Goal: Transaction & Acquisition: Purchase product/service

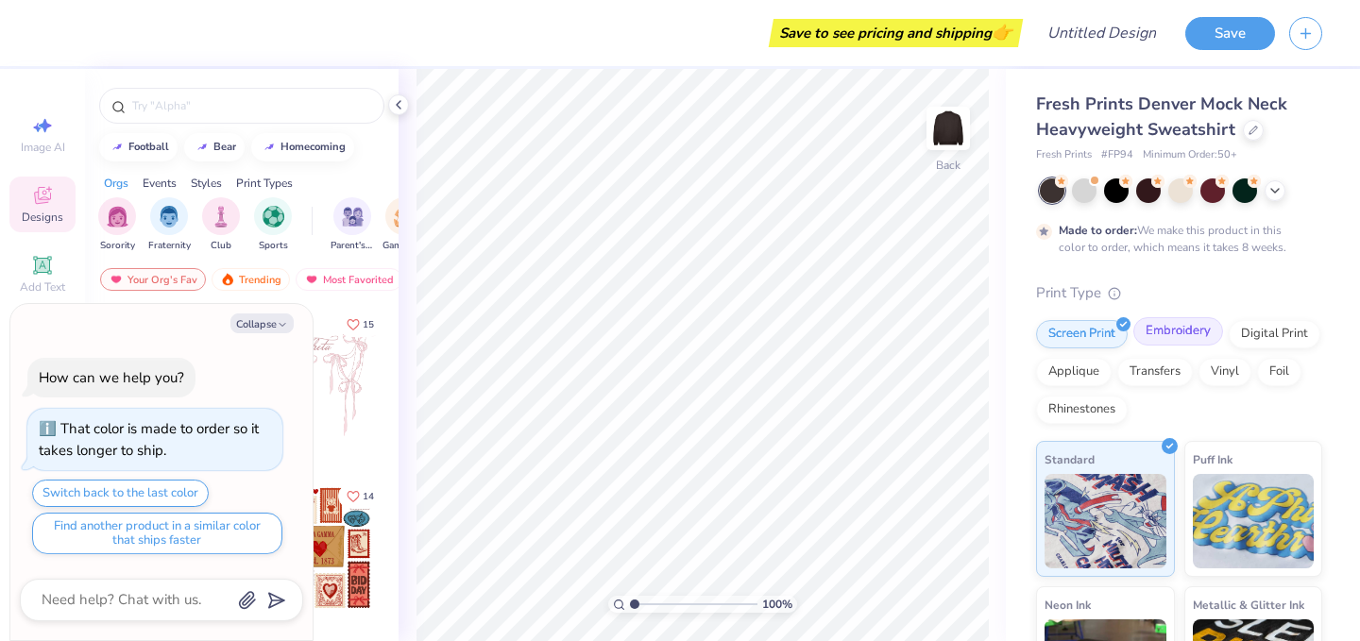
click at [1175, 334] on div "Embroidery" at bounding box center [1179, 331] width 90 height 28
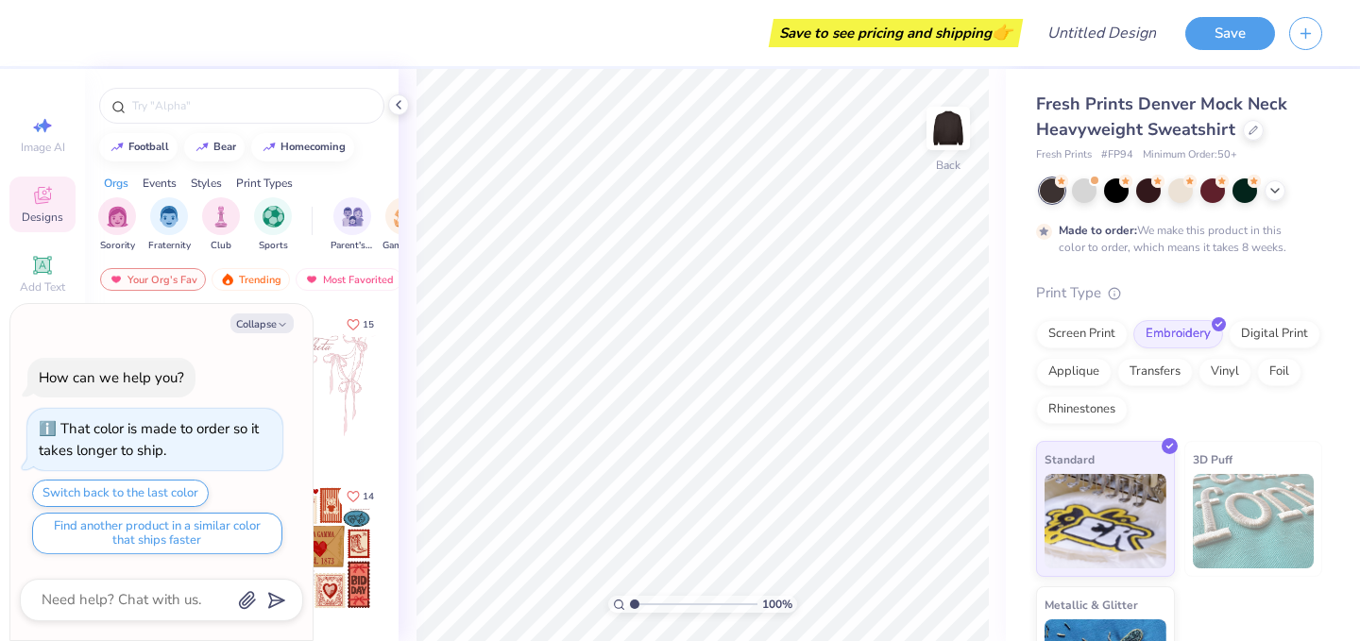
scroll to position [81, 0]
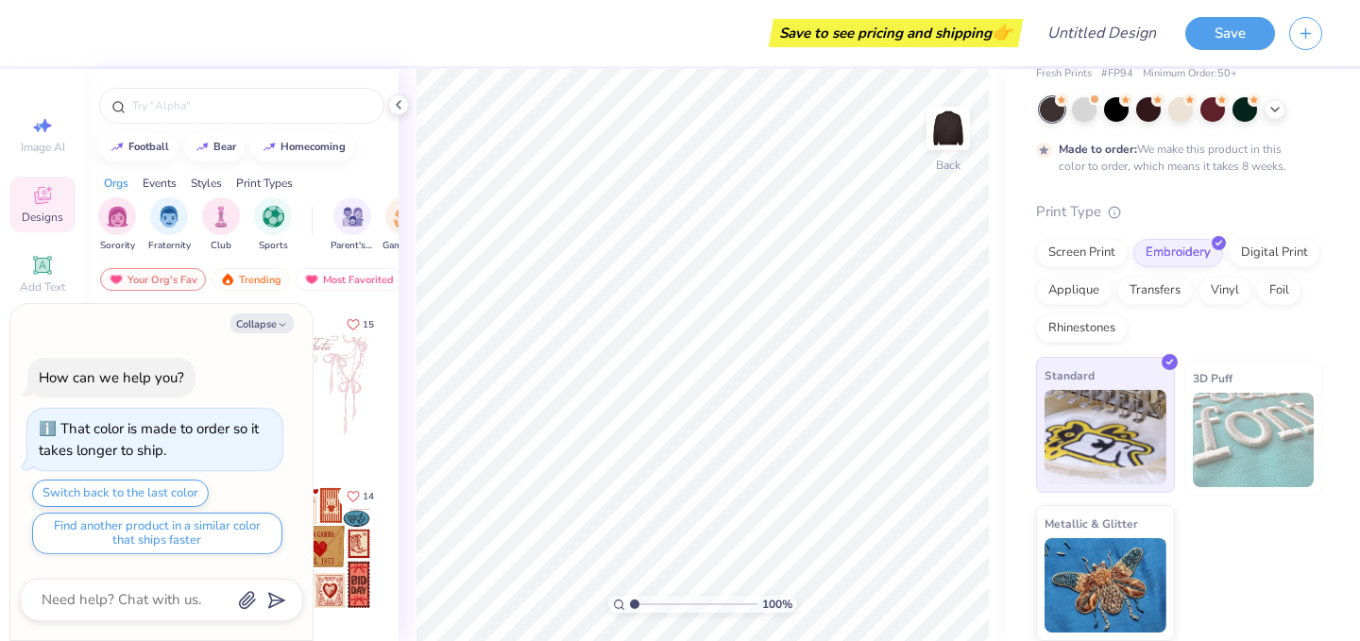
click at [1109, 414] on img at bounding box center [1106, 437] width 122 height 94
click at [269, 323] on button "Collapse" at bounding box center [262, 324] width 63 height 20
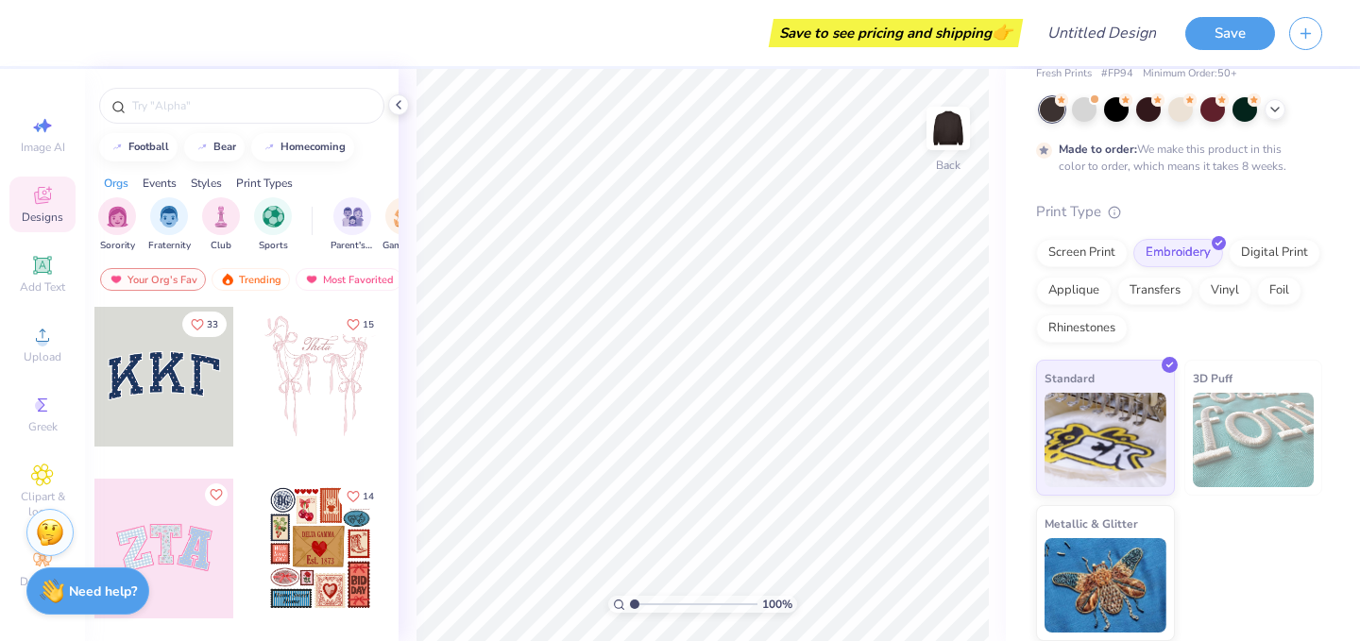
click at [189, 389] on div at bounding box center [164, 377] width 140 height 140
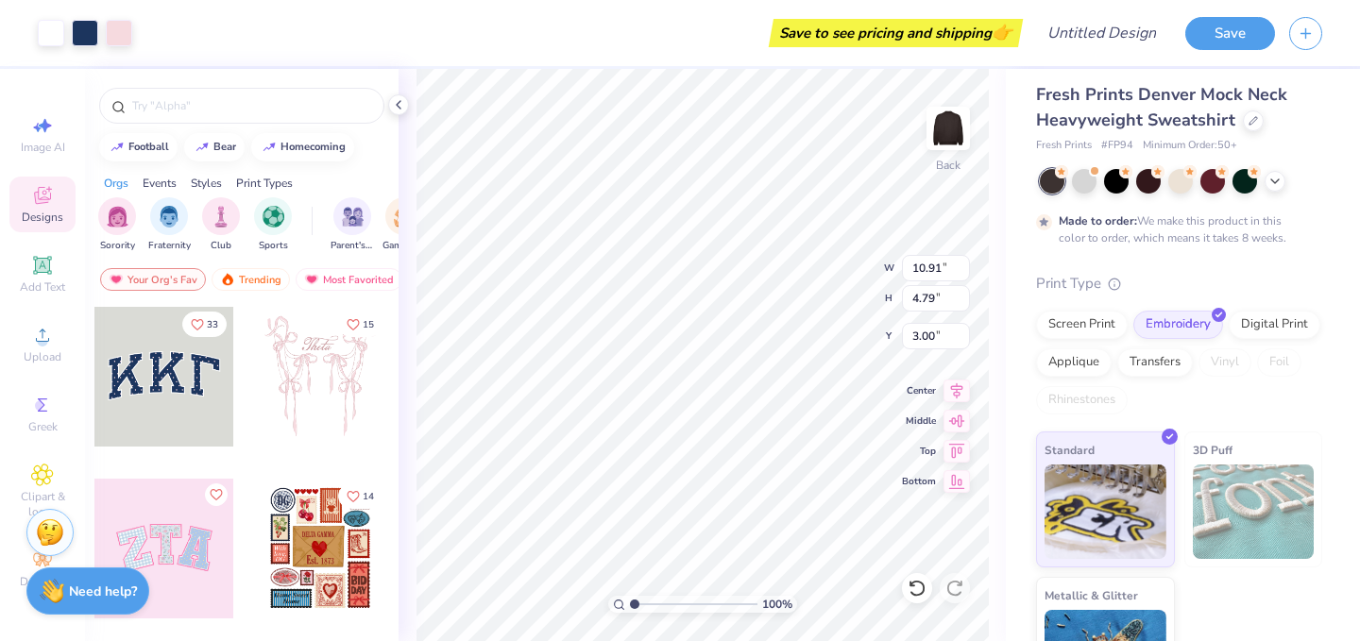
scroll to position [0, 0]
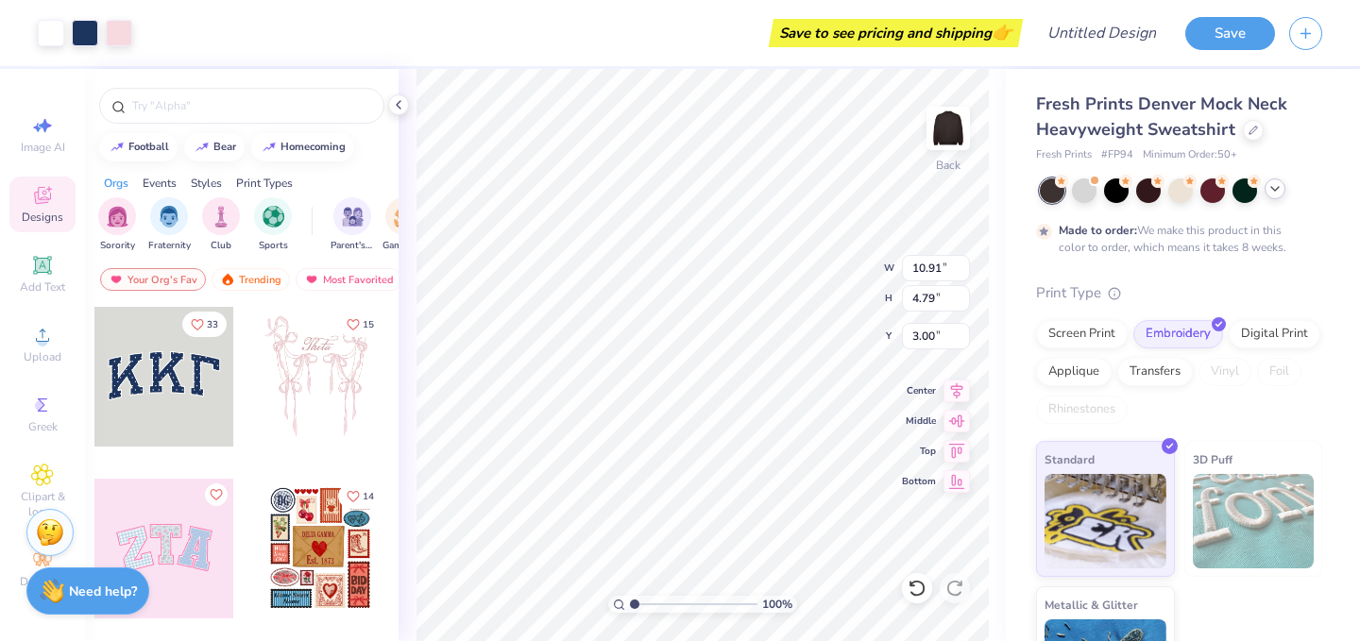
click at [1276, 193] on icon at bounding box center [1275, 188] width 15 height 15
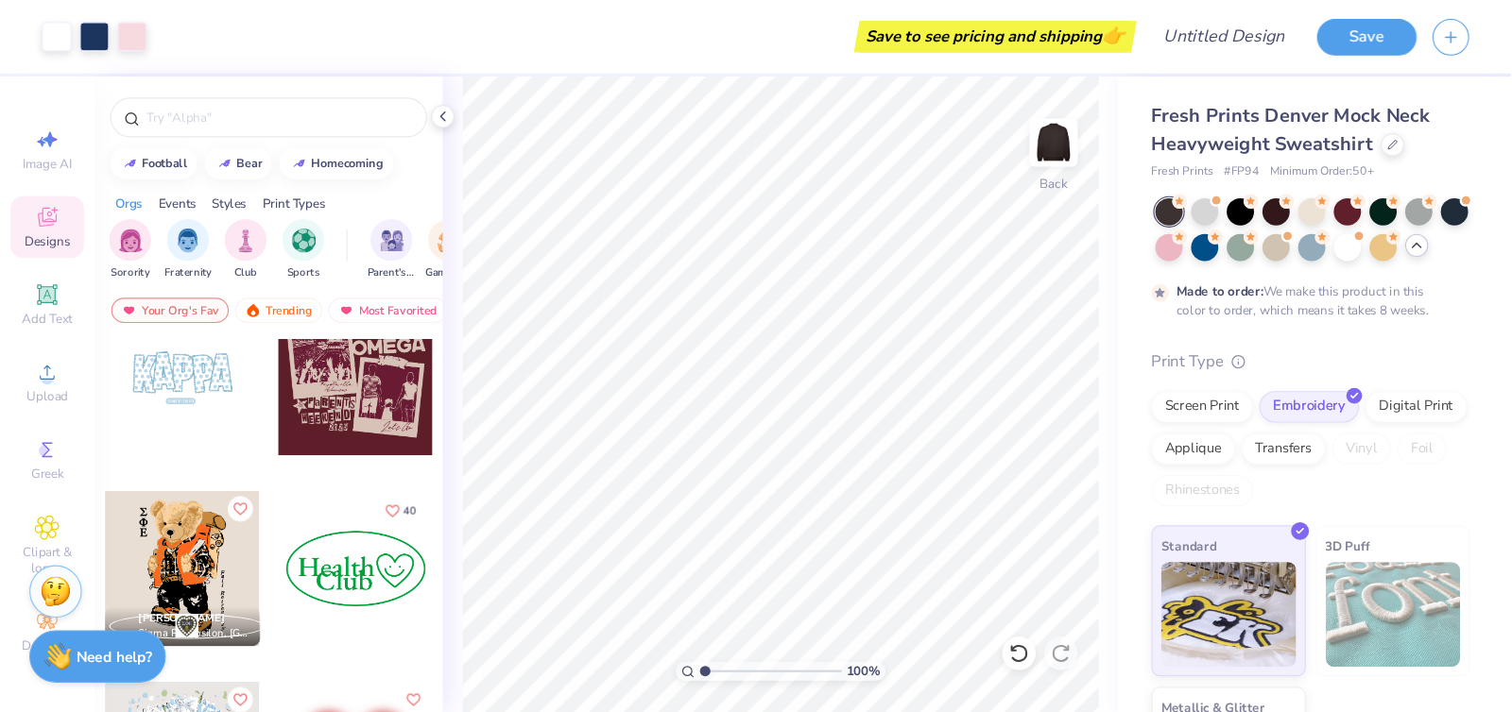
scroll to position [3149, 0]
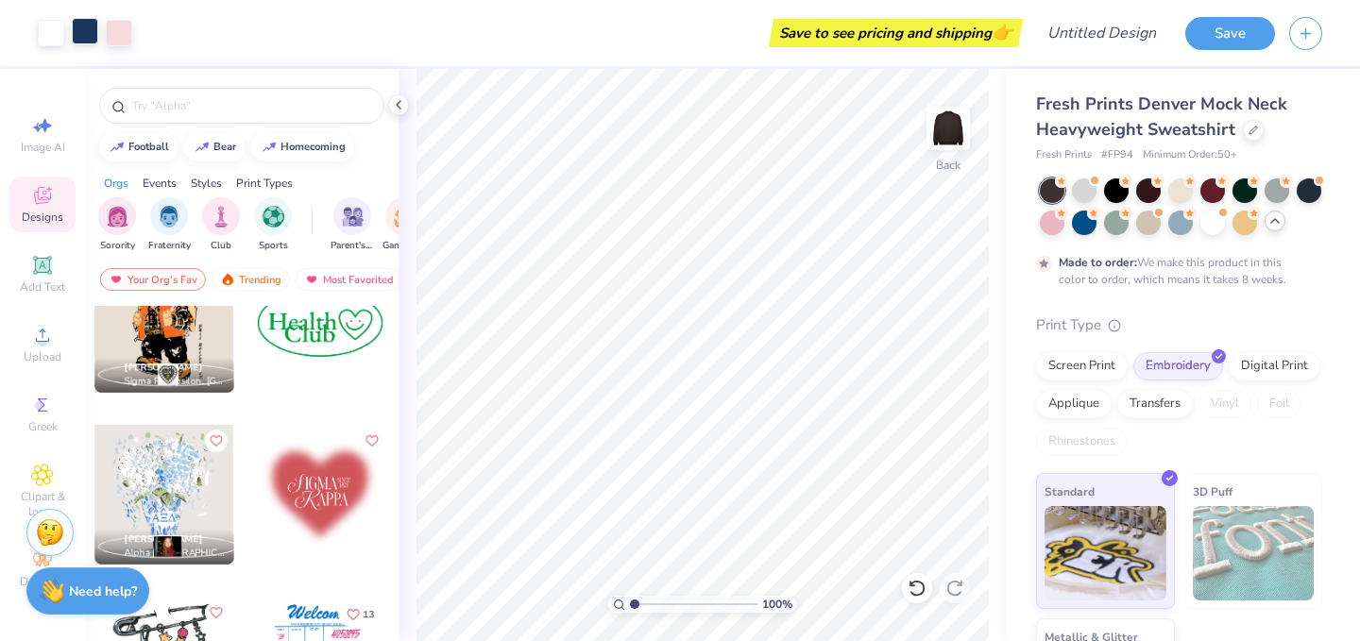
click at [84, 41] on div at bounding box center [85, 31] width 26 height 26
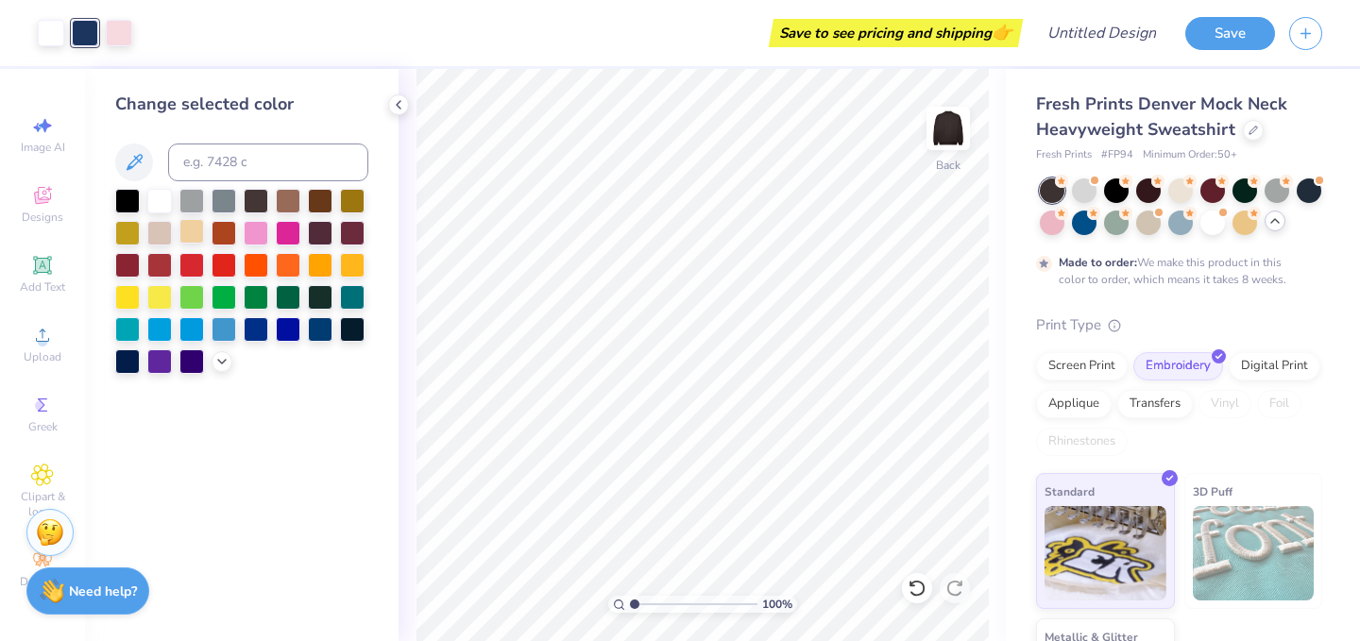
click at [197, 240] on div at bounding box center [191, 231] width 25 height 25
click at [197, 292] on div at bounding box center [191, 295] width 25 height 25
click at [191, 355] on div at bounding box center [191, 360] width 25 height 25
click at [212, 267] on div at bounding box center [224, 263] width 25 height 25
click at [281, 275] on div at bounding box center [288, 263] width 25 height 25
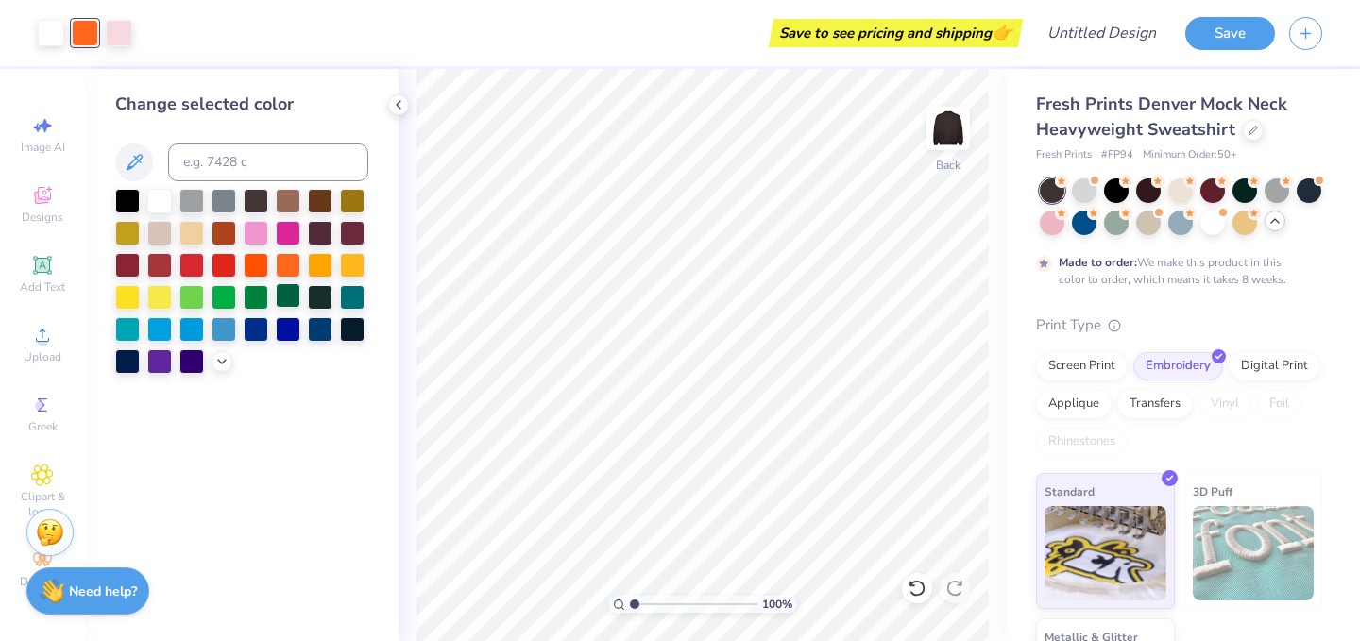
click at [284, 293] on div at bounding box center [288, 295] width 25 height 25
click at [284, 244] on div at bounding box center [288, 231] width 25 height 25
click at [163, 215] on div at bounding box center [241, 281] width 253 height 185
click at [163, 229] on div at bounding box center [159, 231] width 25 height 25
click at [212, 236] on div at bounding box center [224, 231] width 25 height 25
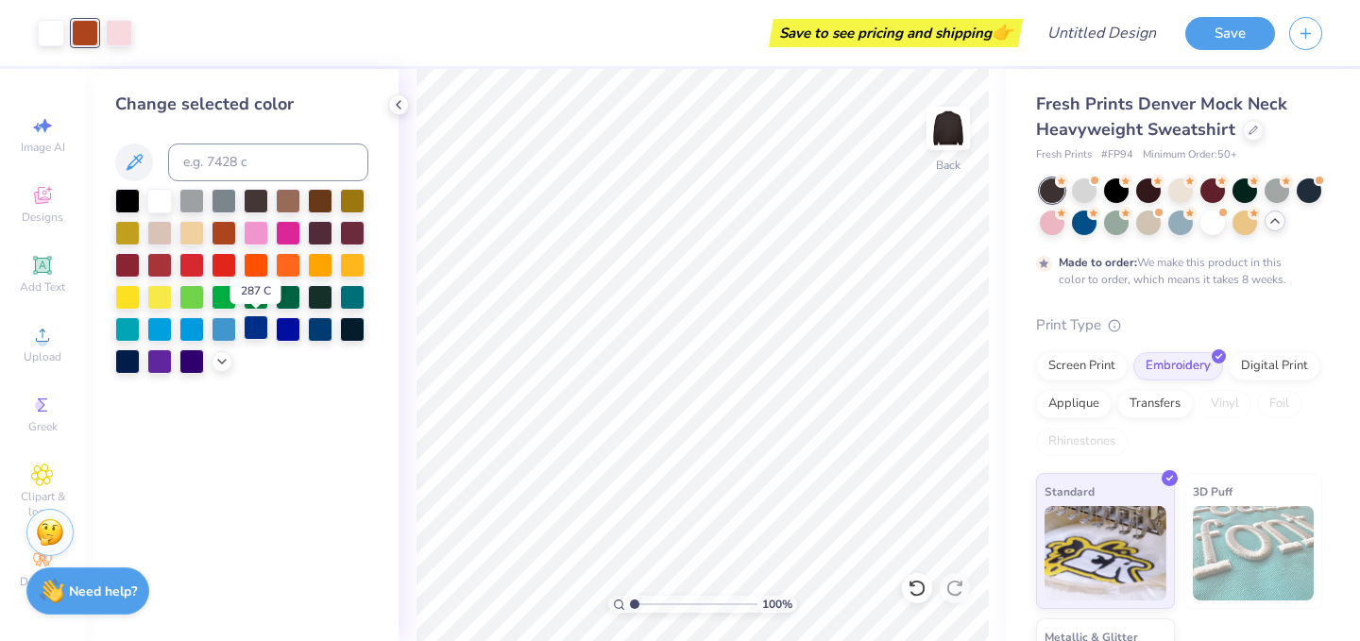
click at [253, 328] on div at bounding box center [256, 328] width 25 height 25
click at [280, 330] on div at bounding box center [288, 328] width 25 height 25
click at [256, 226] on div at bounding box center [256, 231] width 25 height 25
click at [216, 358] on icon at bounding box center [221, 359] width 15 height 15
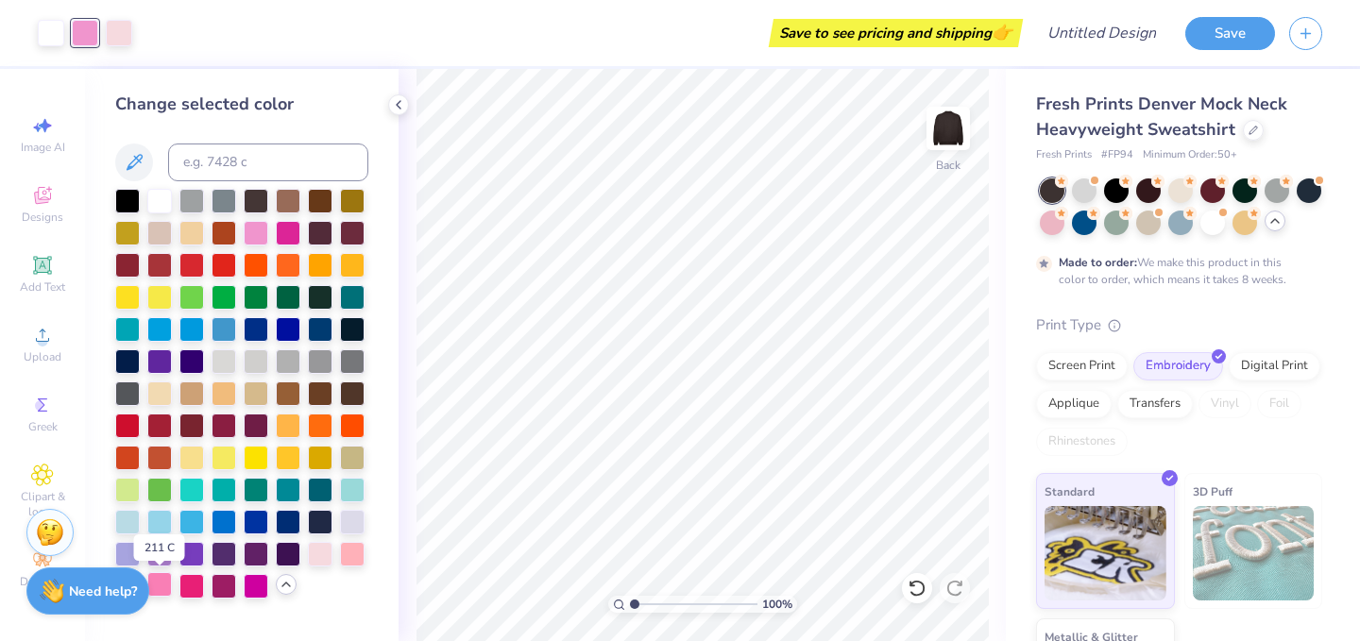
click at [156, 585] on div at bounding box center [159, 584] width 25 height 25
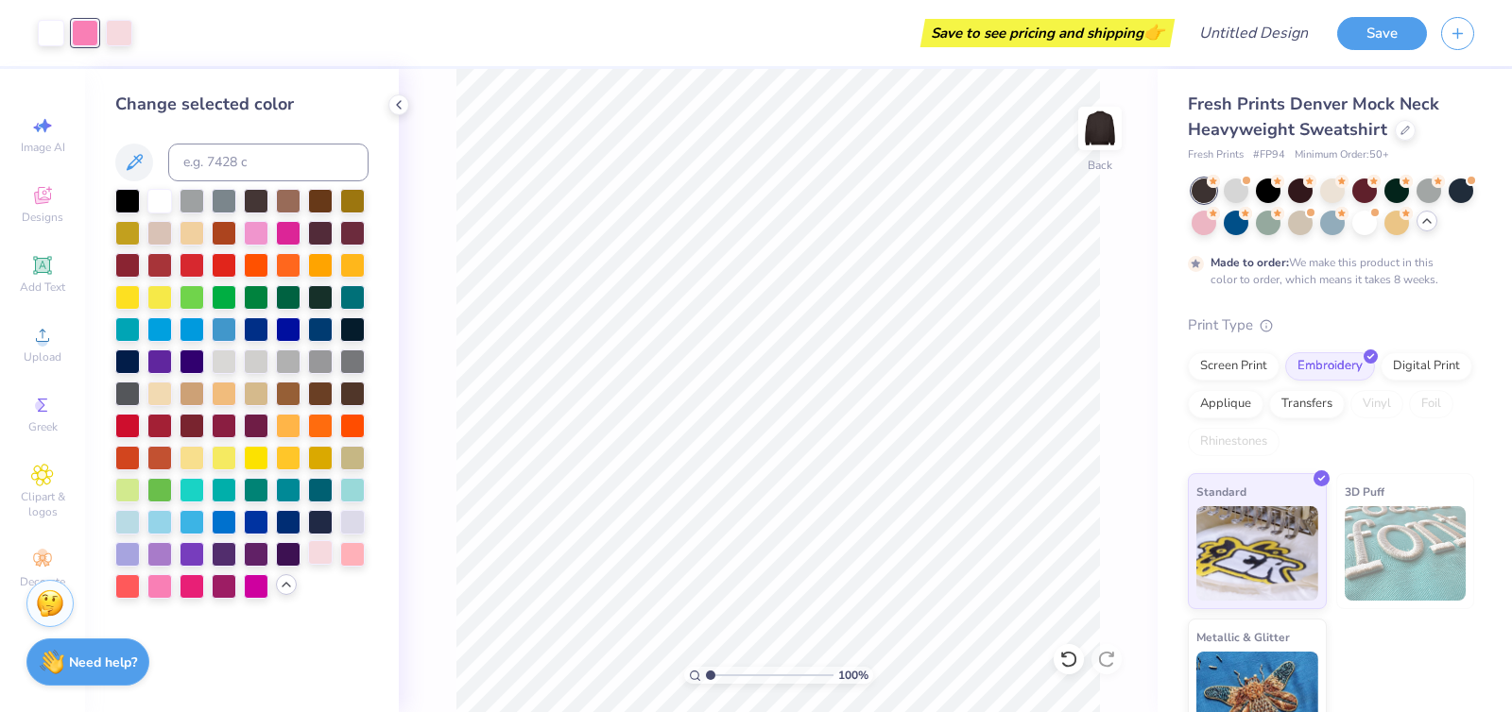
click at [325, 551] on div at bounding box center [320, 552] width 25 height 25
click at [170, 584] on div at bounding box center [159, 584] width 25 height 25
click at [267, 229] on div at bounding box center [256, 231] width 25 height 25
click at [317, 556] on div at bounding box center [320, 552] width 25 height 25
click at [50, 28] on div at bounding box center [51, 31] width 26 height 26
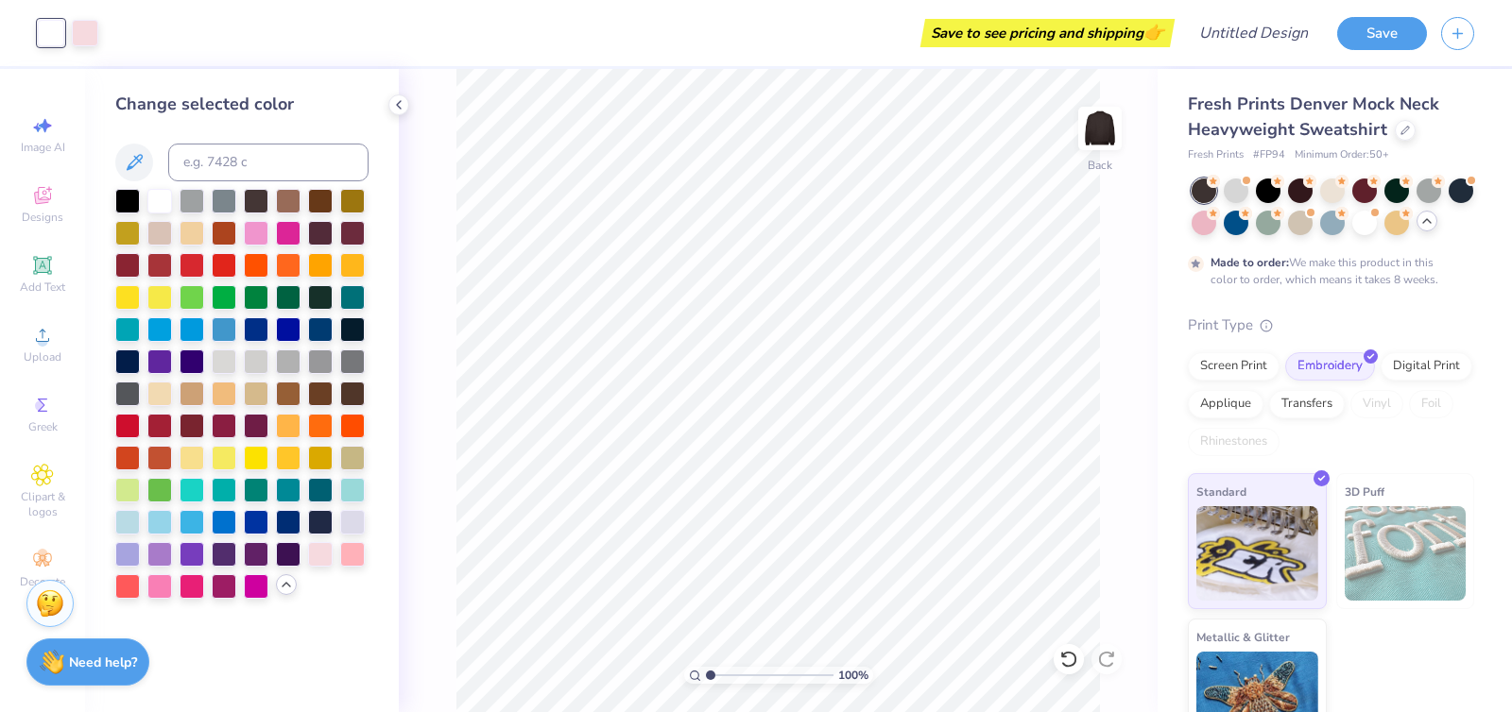
click at [134, 36] on div "Save to see pricing and shipping 👉" at bounding box center [640, 33] width 1057 height 66
click at [122, 32] on div "Save to see pricing and shipping 👉" at bounding box center [640, 33] width 1057 height 66
click at [115, 42] on div at bounding box center [119, 31] width 26 height 26
click at [247, 363] on div at bounding box center [256, 360] width 25 height 25
click at [85, 30] on div at bounding box center [85, 31] width 26 height 26
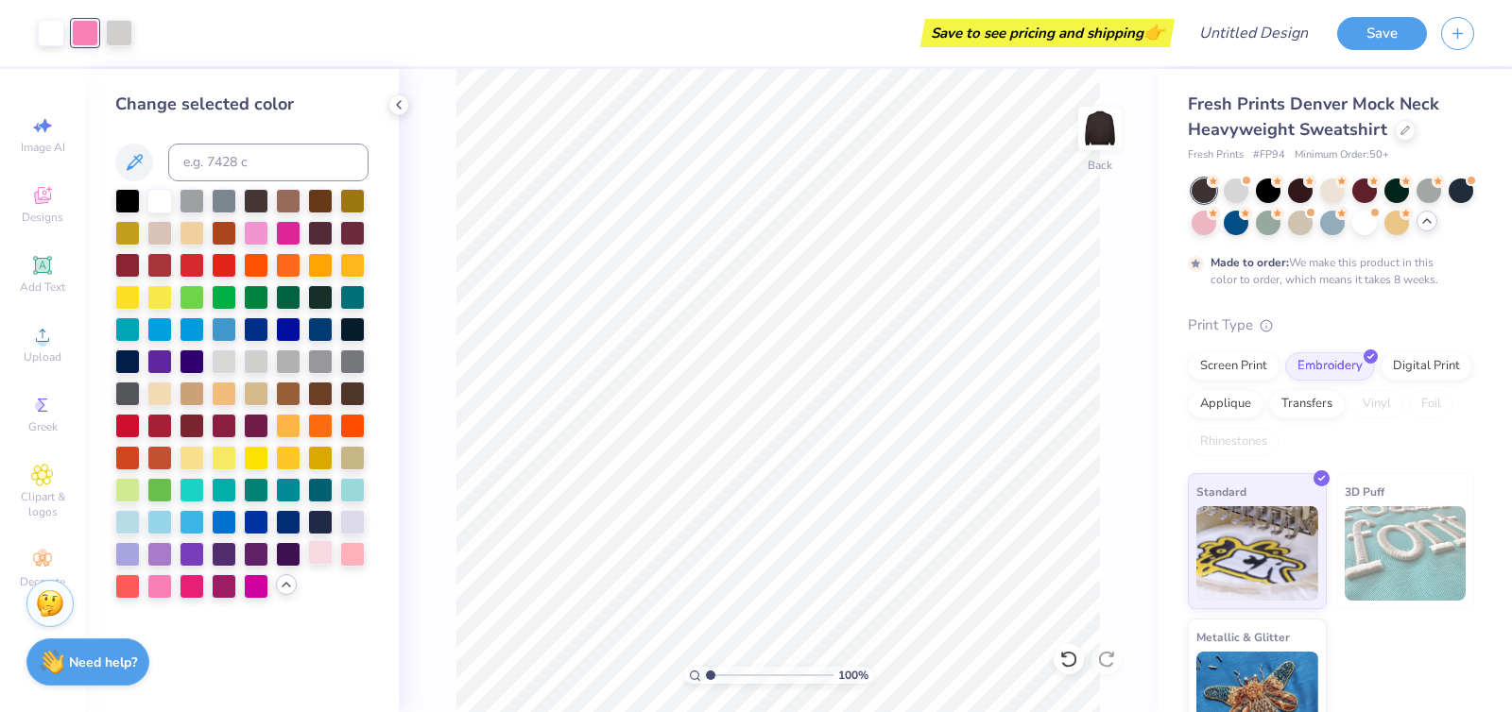
click at [328, 555] on div at bounding box center [320, 552] width 25 height 25
click at [258, 224] on div at bounding box center [256, 231] width 25 height 25
click at [147, 588] on div at bounding box center [159, 584] width 25 height 25
click at [261, 236] on div at bounding box center [256, 231] width 25 height 25
click at [321, 556] on div at bounding box center [320, 552] width 25 height 25
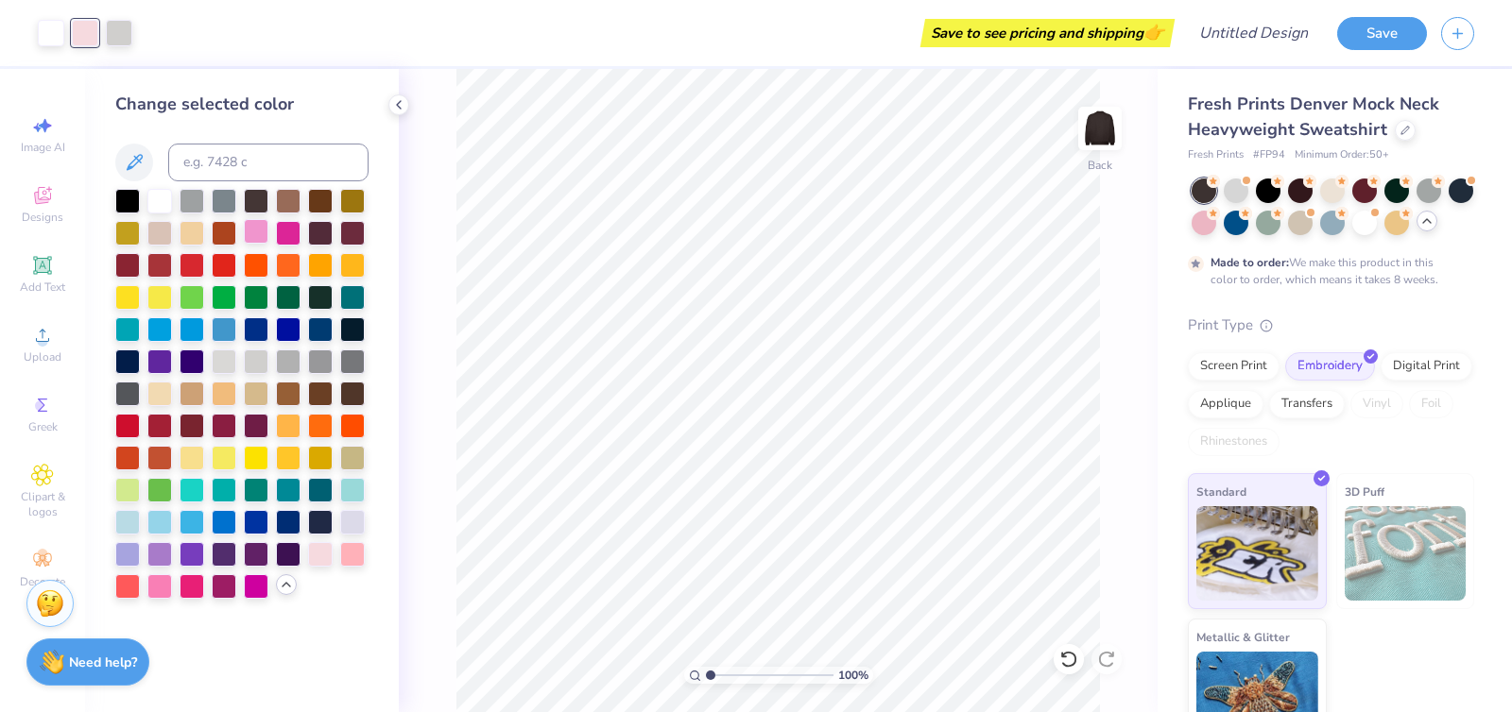
click at [255, 234] on div at bounding box center [256, 231] width 25 height 25
click at [119, 42] on div at bounding box center [119, 31] width 26 height 26
click at [159, 202] on div at bounding box center [159, 199] width 25 height 25
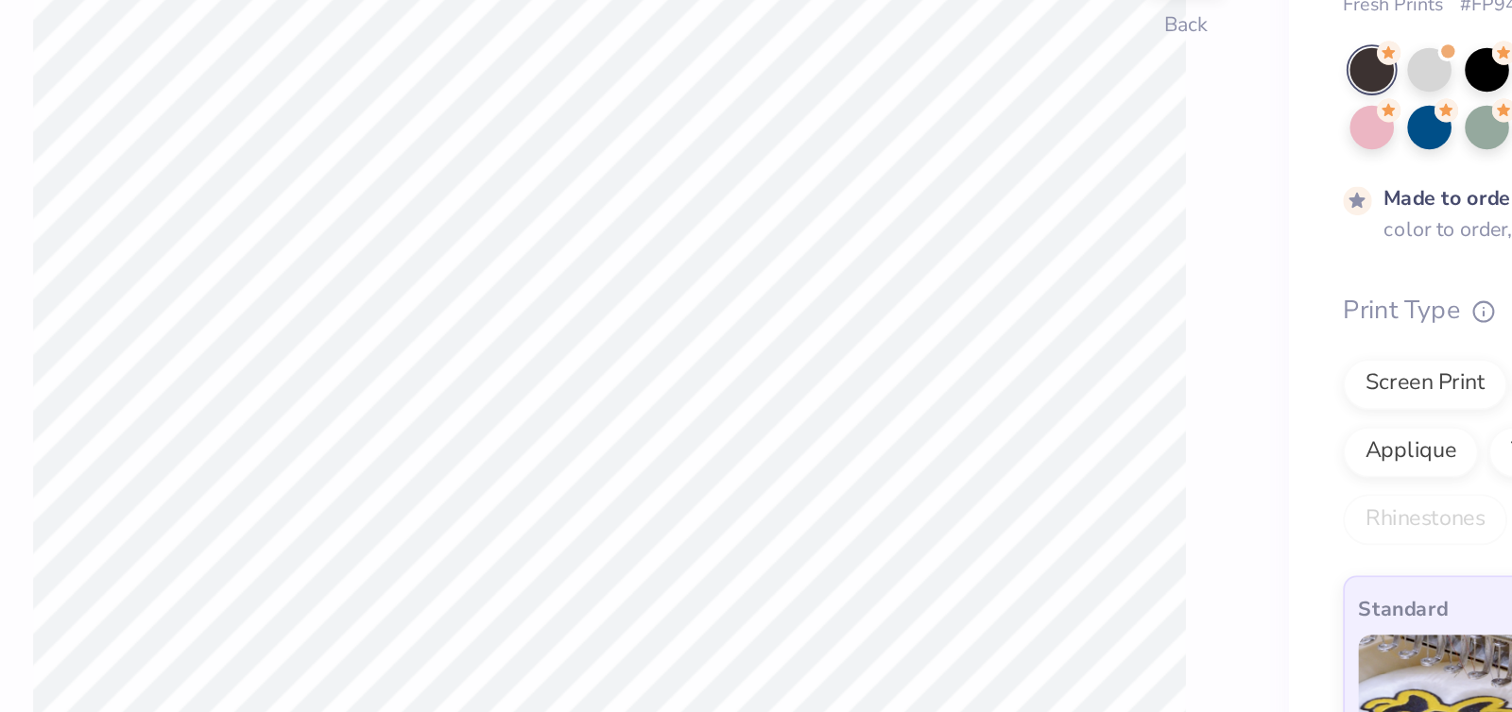
scroll to position [0, 0]
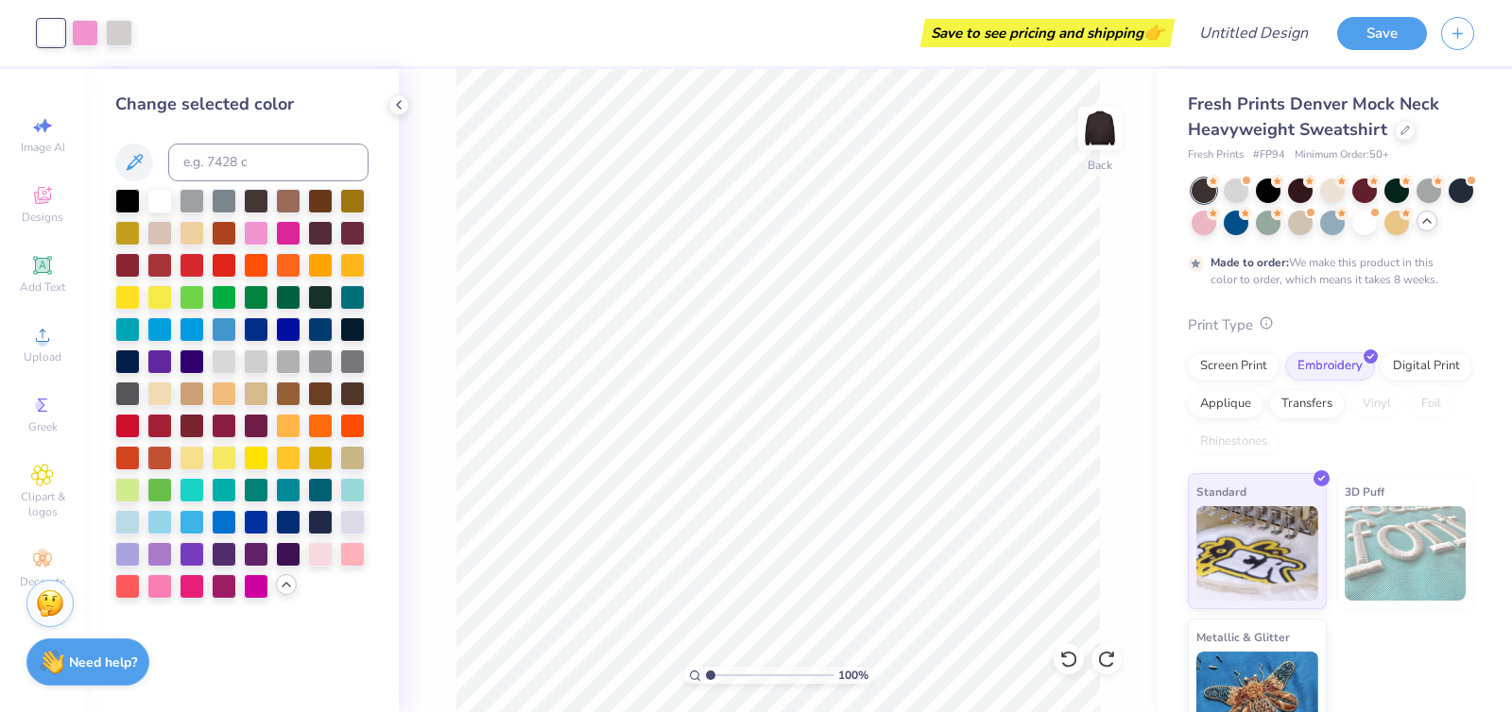
click at [1264, 328] on icon at bounding box center [1265, 322] width 13 height 13
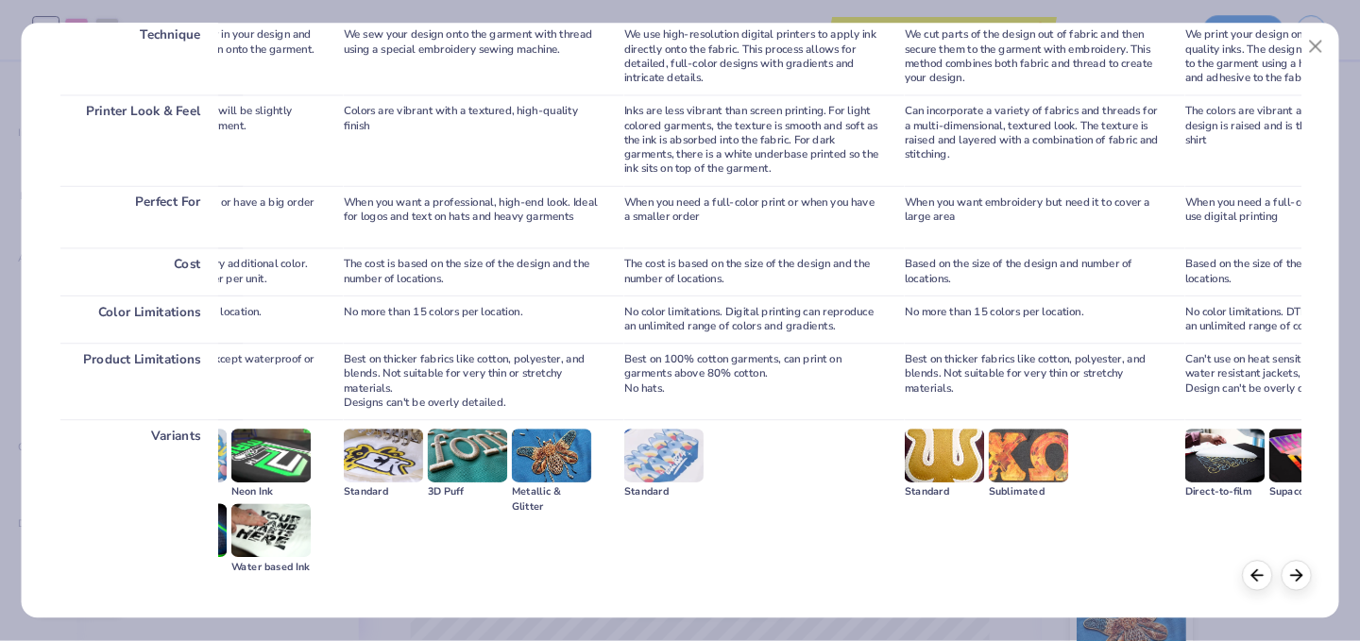
scroll to position [300, 0]
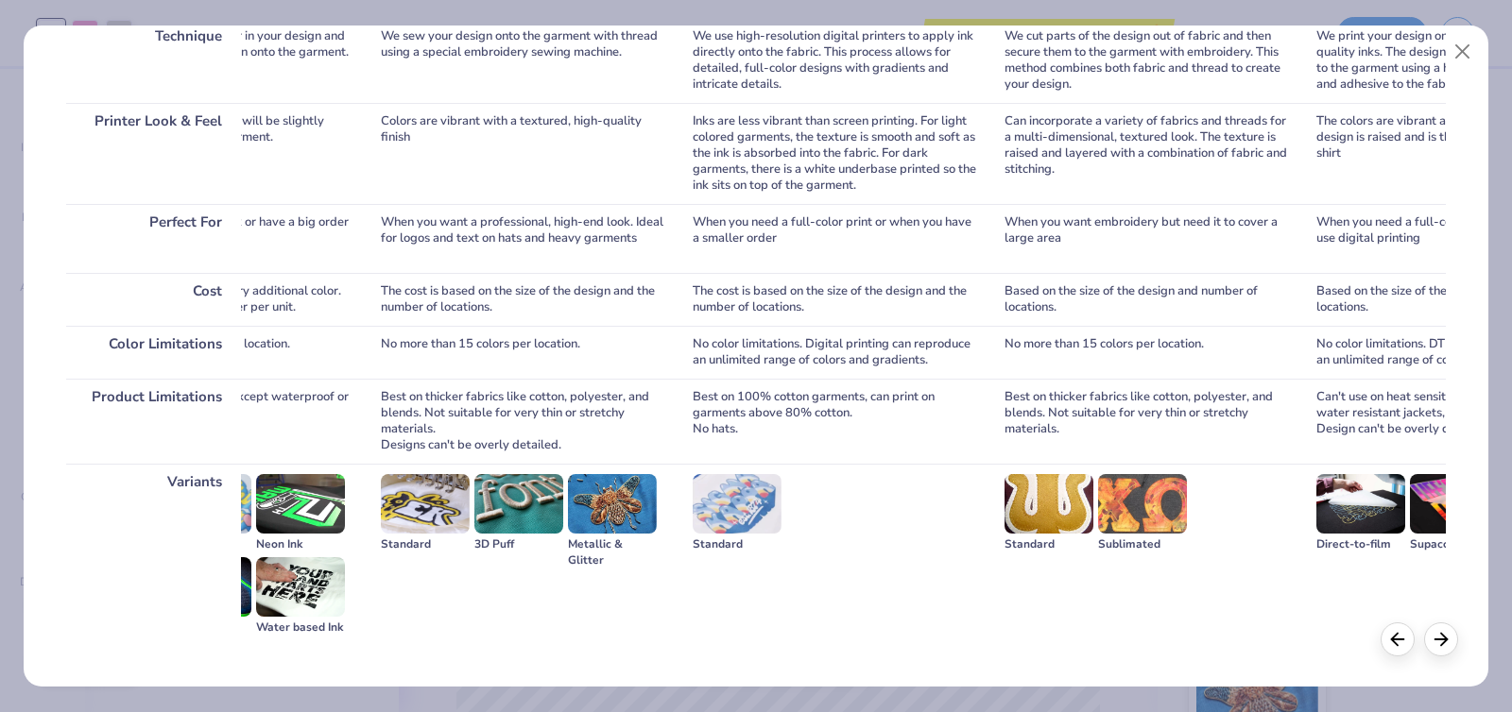
click at [1141, 508] on img at bounding box center [1142, 504] width 89 height 60
click at [1359, 50] on button "Close" at bounding box center [1462, 52] width 36 height 36
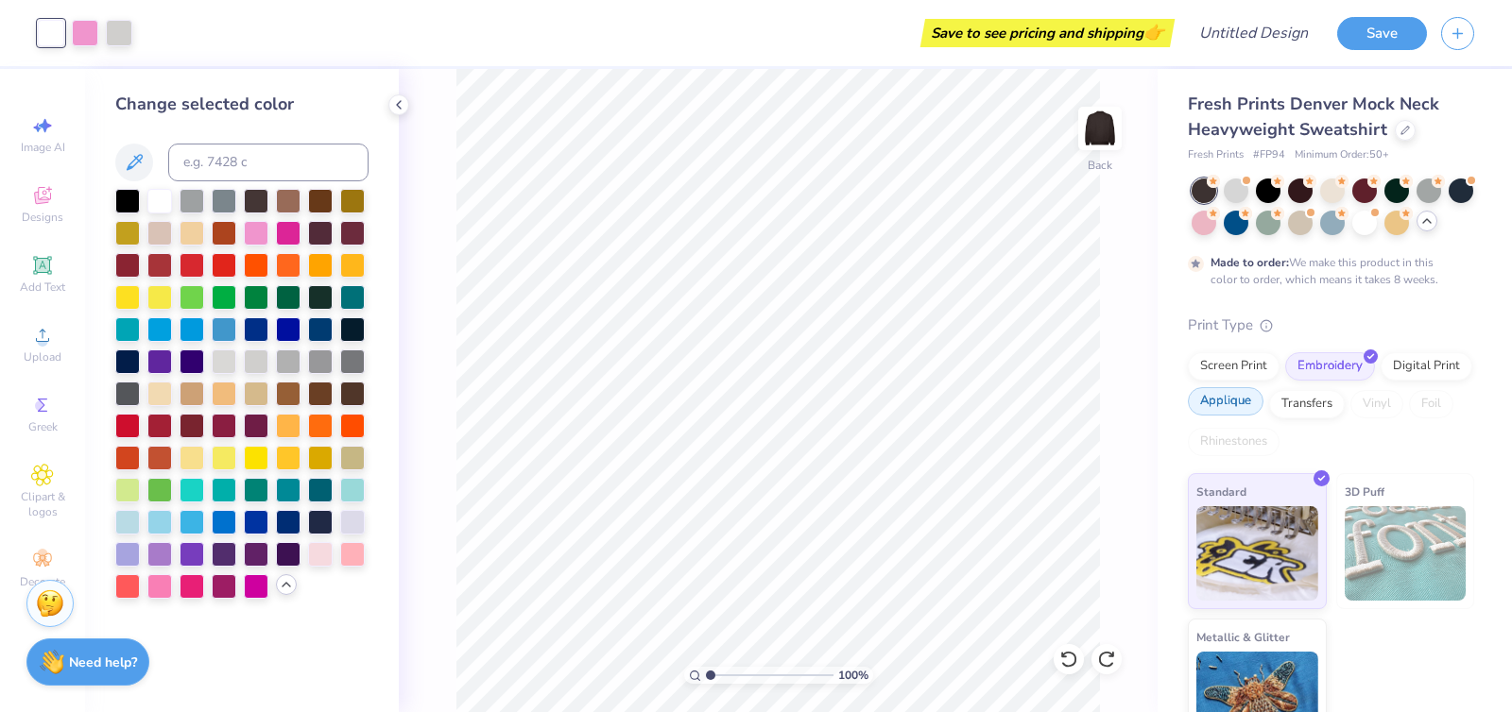
click at [1230, 407] on div "Applique" at bounding box center [1226, 401] width 76 height 28
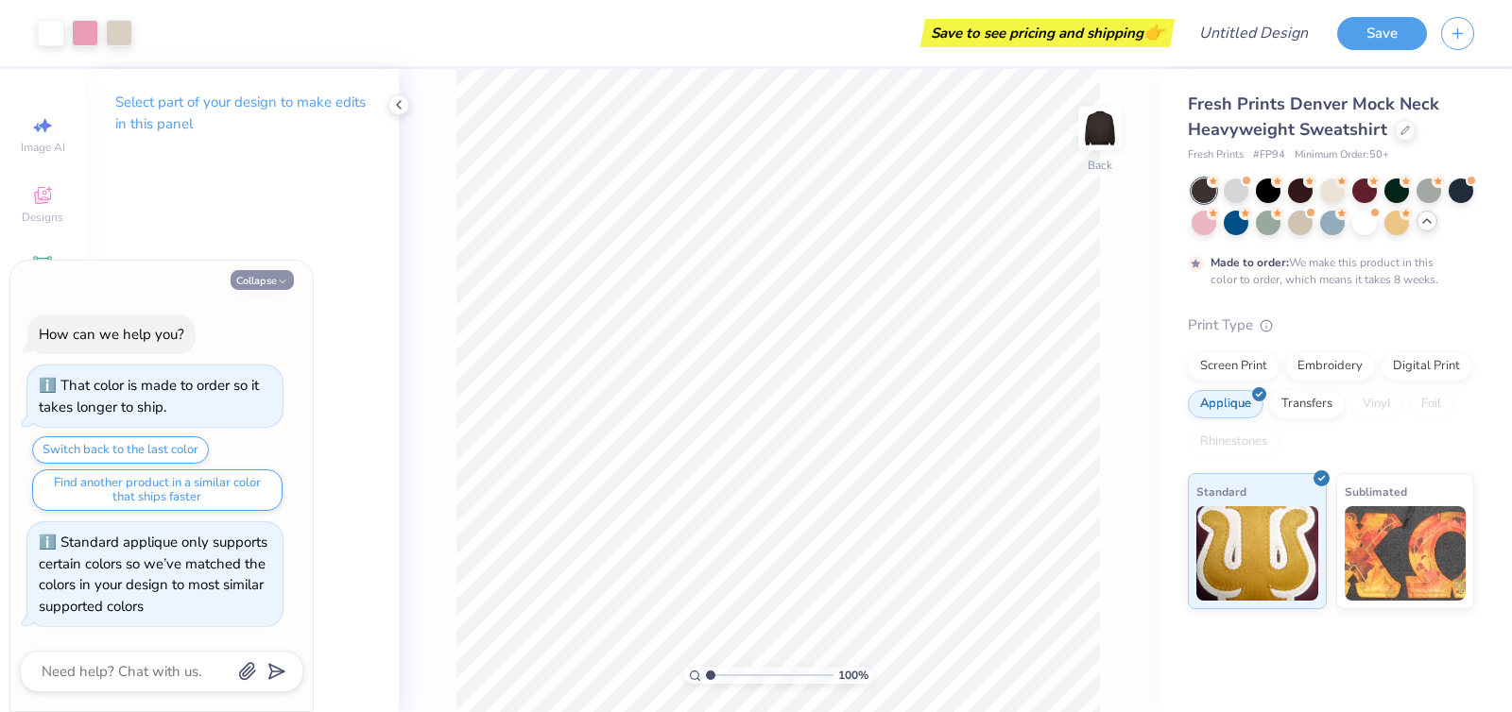
click at [278, 275] on button "Collapse" at bounding box center [262, 280] width 63 height 20
type textarea "x"
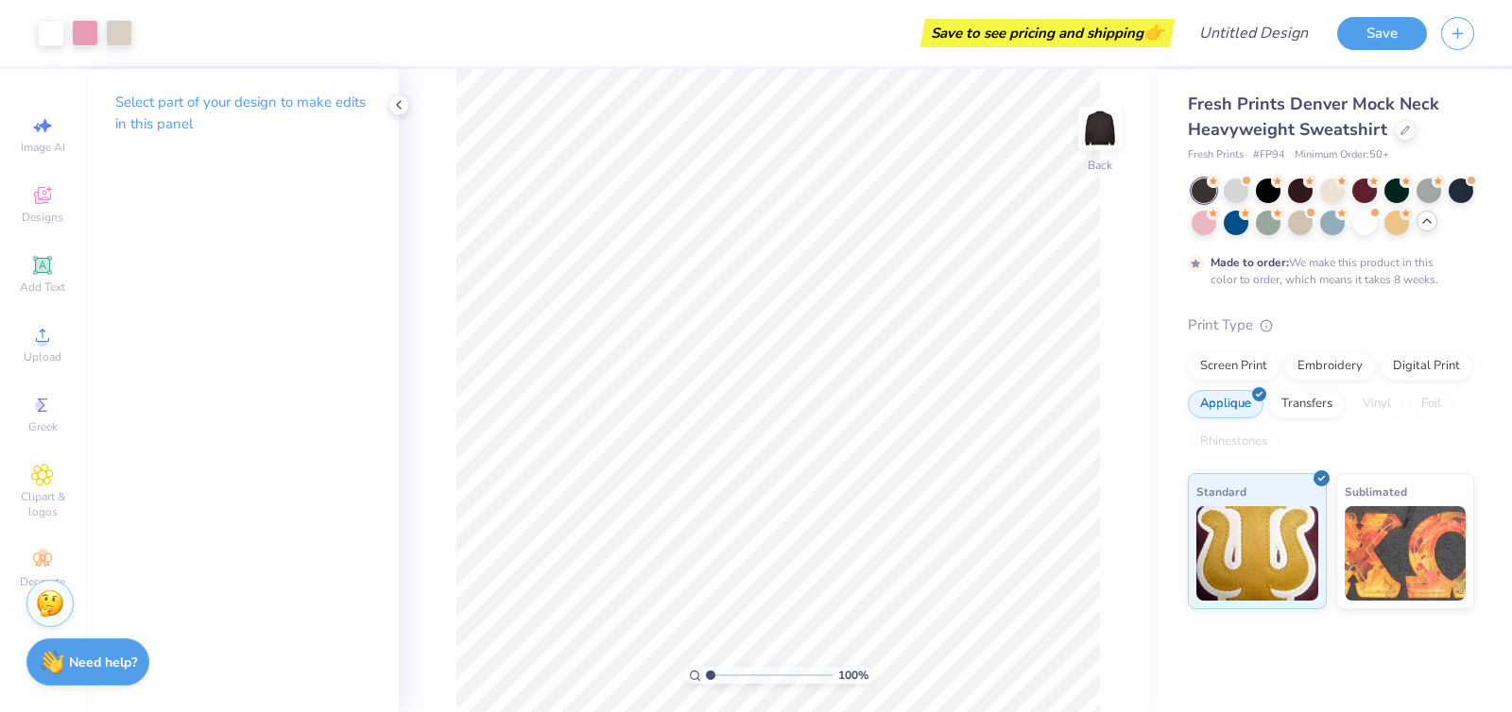
click at [254, 105] on p "Select part of your design to make edits in this panel" at bounding box center [241, 113] width 253 height 43
click at [114, 20] on div at bounding box center [119, 31] width 26 height 26
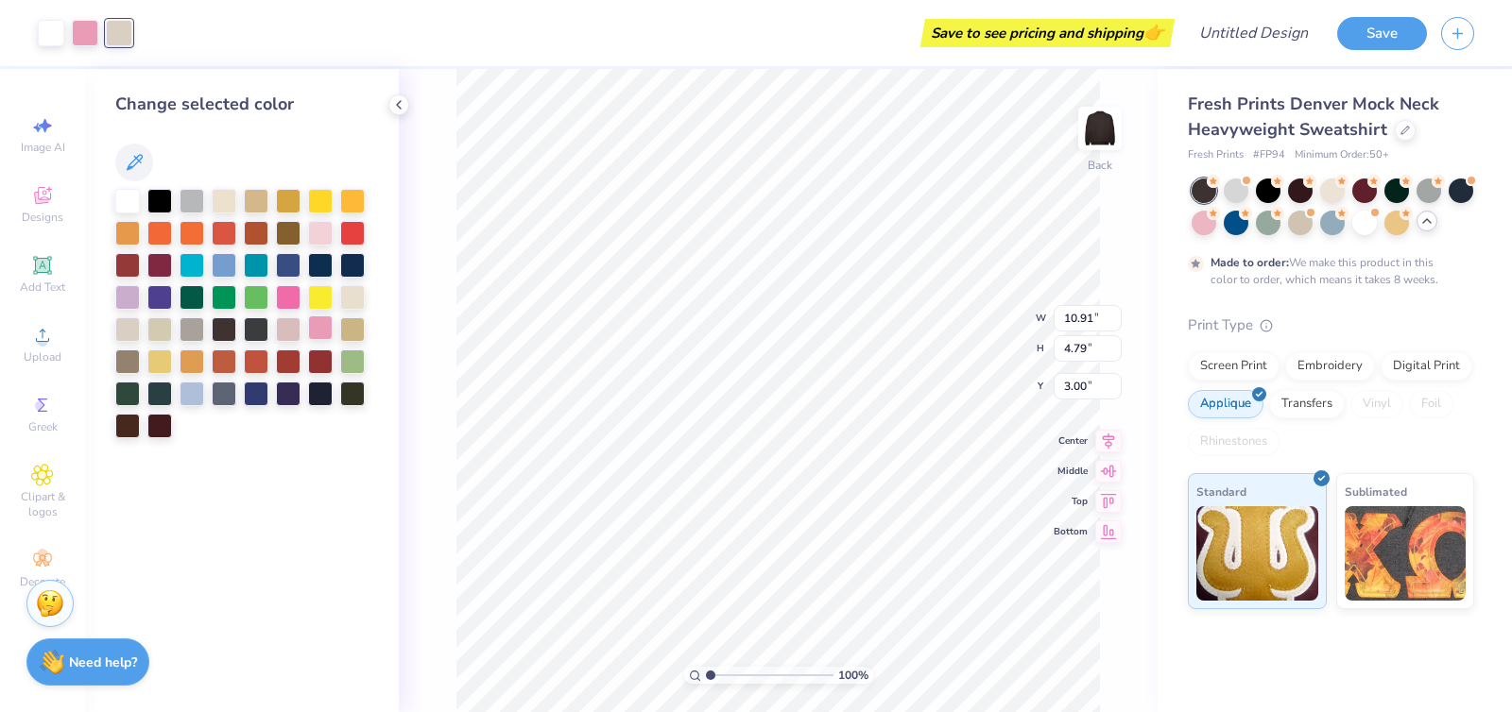
click at [321, 321] on div at bounding box center [320, 328] width 25 height 25
click at [356, 300] on div at bounding box center [352, 295] width 25 height 25
click at [126, 200] on div at bounding box center [127, 199] width 25 height 25
click at [122, 38] on div at bounding box center [119, 31] width 26 height 26
click at [216, 188] on div at bounding box center [224, 199] width 25 height 25
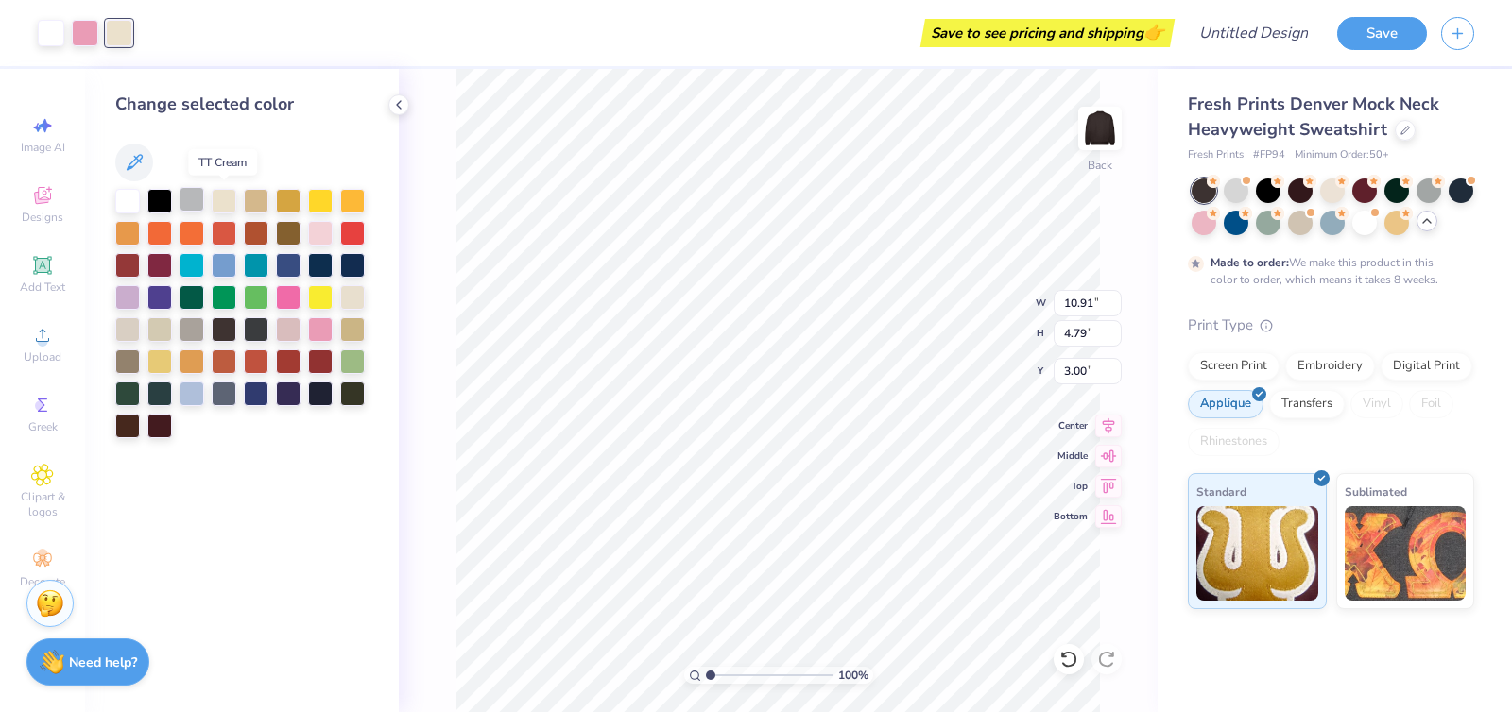
click at [201, 190] on div at bounding box center [191, 199] width 25 height 25
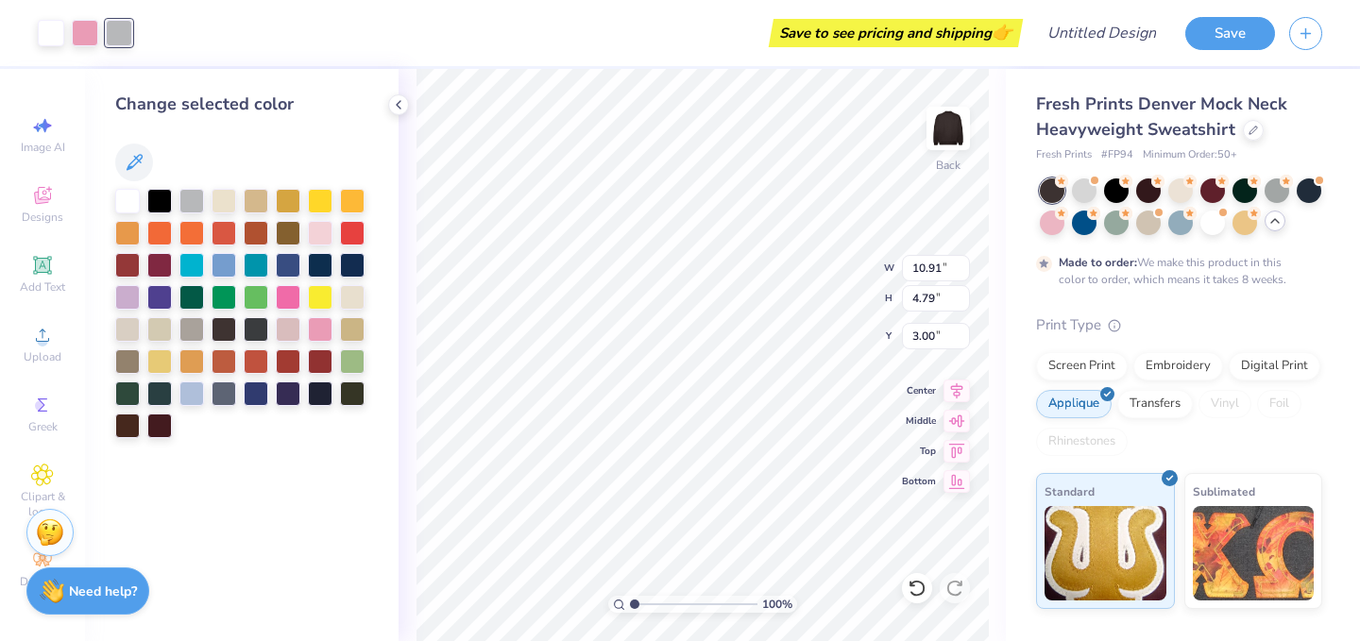
type input "1.36"
type textarea "x"
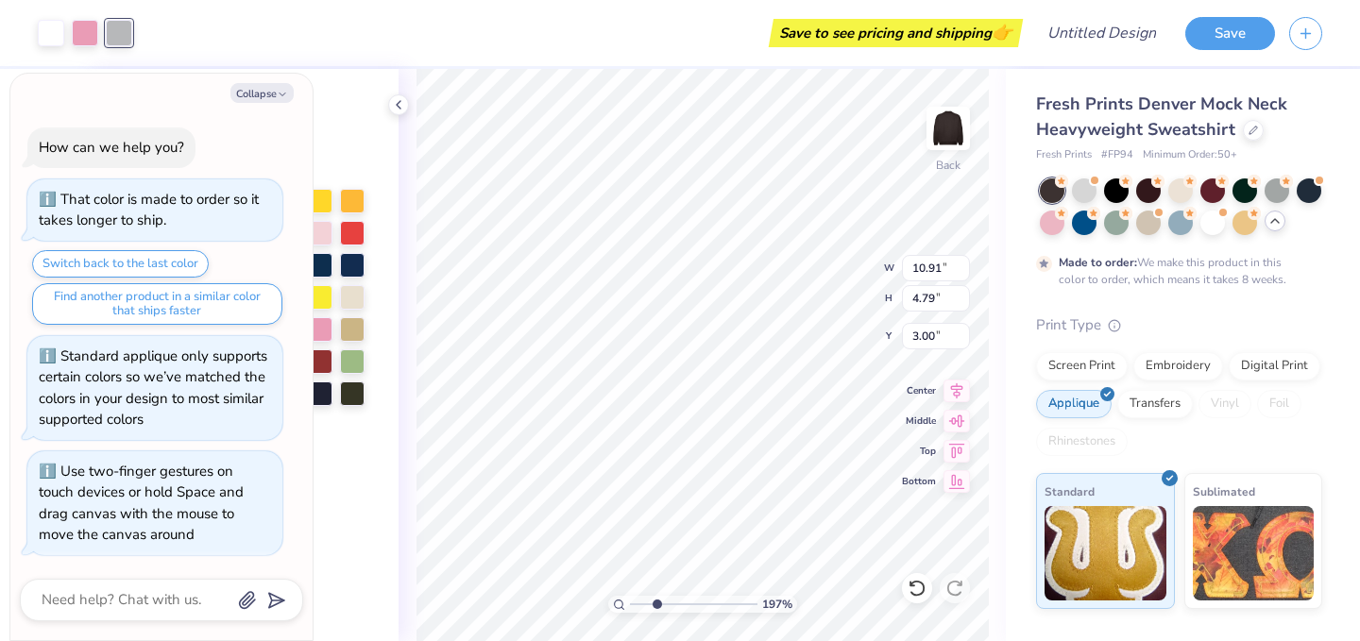
scroll to position [0, 0]
drag, startPoint x: 633, startPoint y: 604, endPoint x: 664, endPoint y: 607, distance: 31.3
type input "3.4"
click at [664, 607] on input "range" at bounding box center [694, 604] width 128 height 17
click at [38, 29] on div at bounding box center [51, 31] width 26 height 26
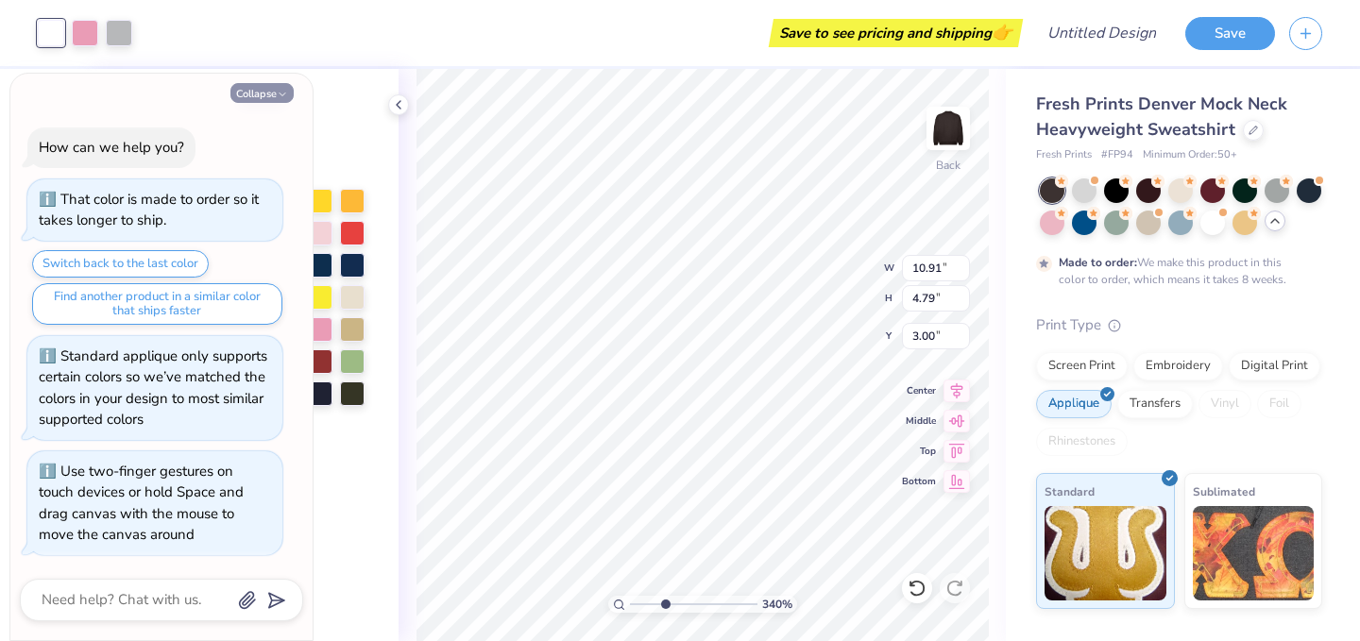
click at [250, 93] on button "Collapse" at bounding box center [262, 93] width 63 height 20
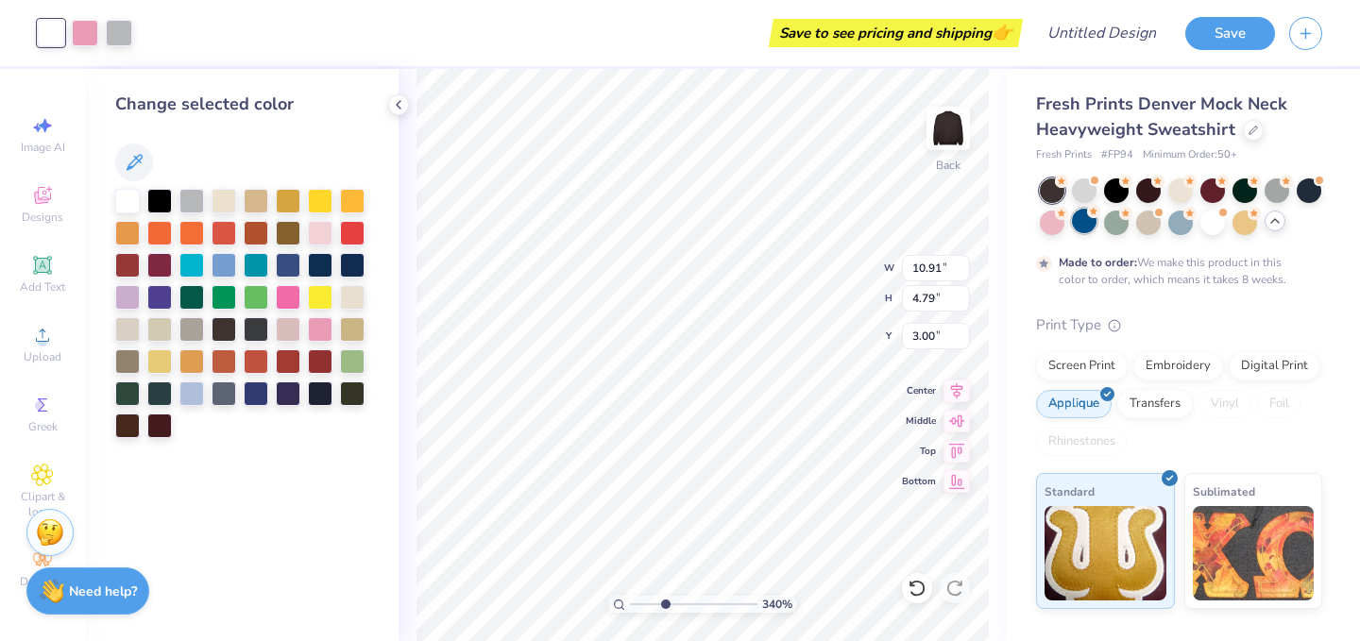
click at [1090, 219] on div at bounding box center [1084, 221] width 25 height 25
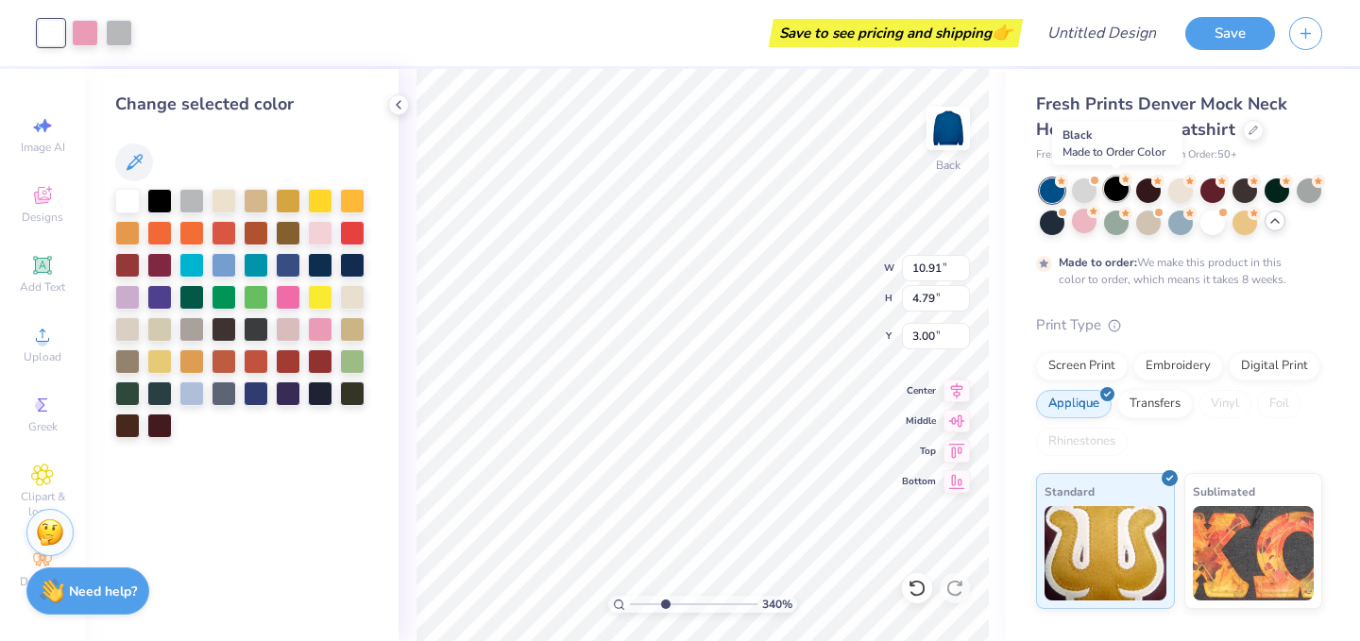
click at [1110, 189] on div at bounding box center [1116, 189] width 25 height 25
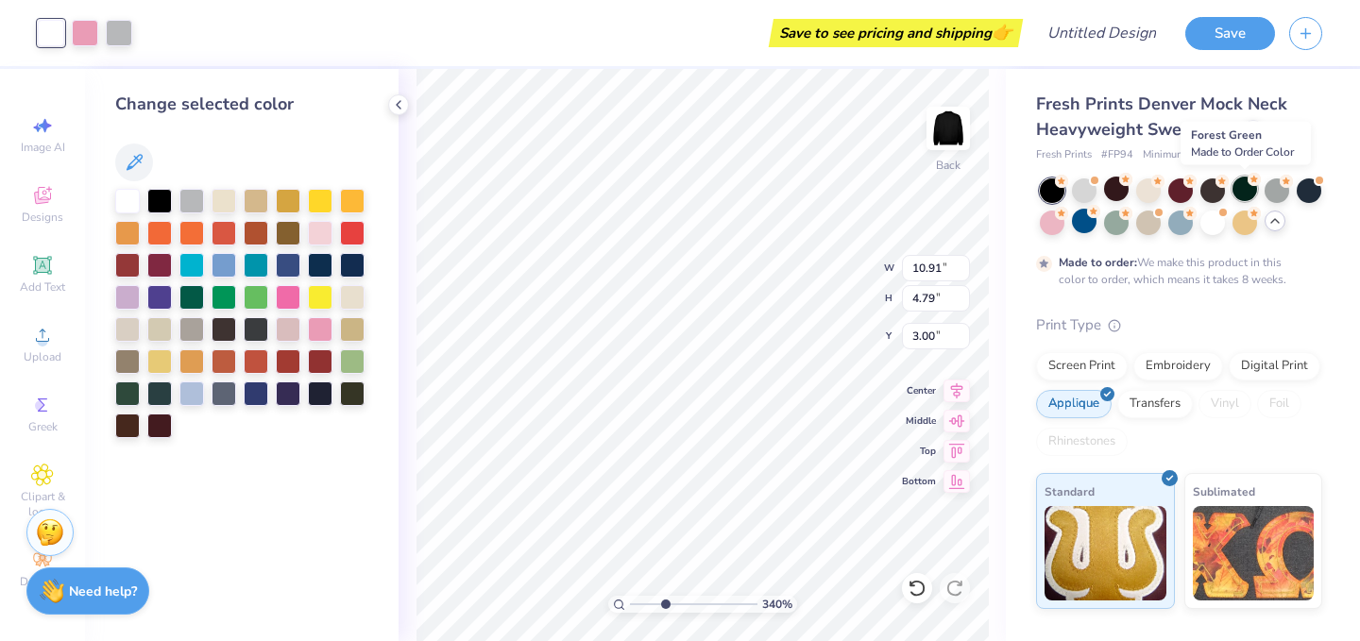
click at [1248, 187] on div at bounding box center [1245, 189] width 25 height 25
click at [1218, 189] on div at bounding box center [1213, 189] width 25 height 25
click at [1313, 189] on div at bounding box center [1309, 189] width 25 height 25
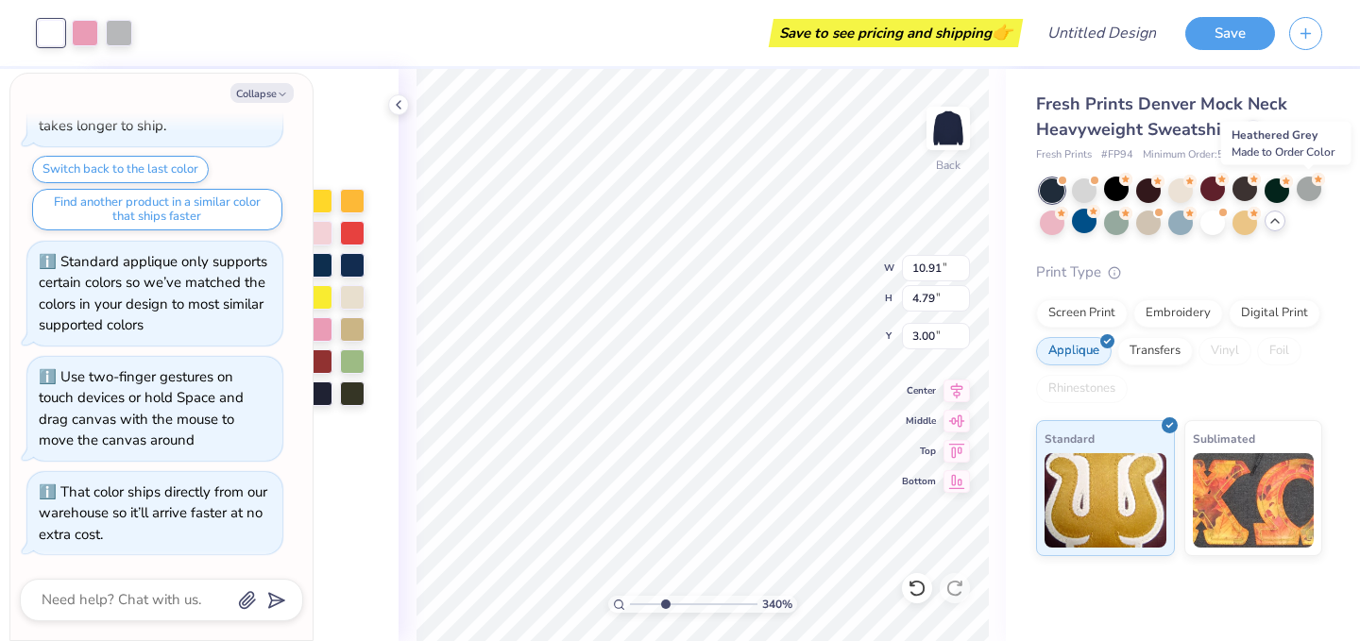
scroll to position [586, 0]
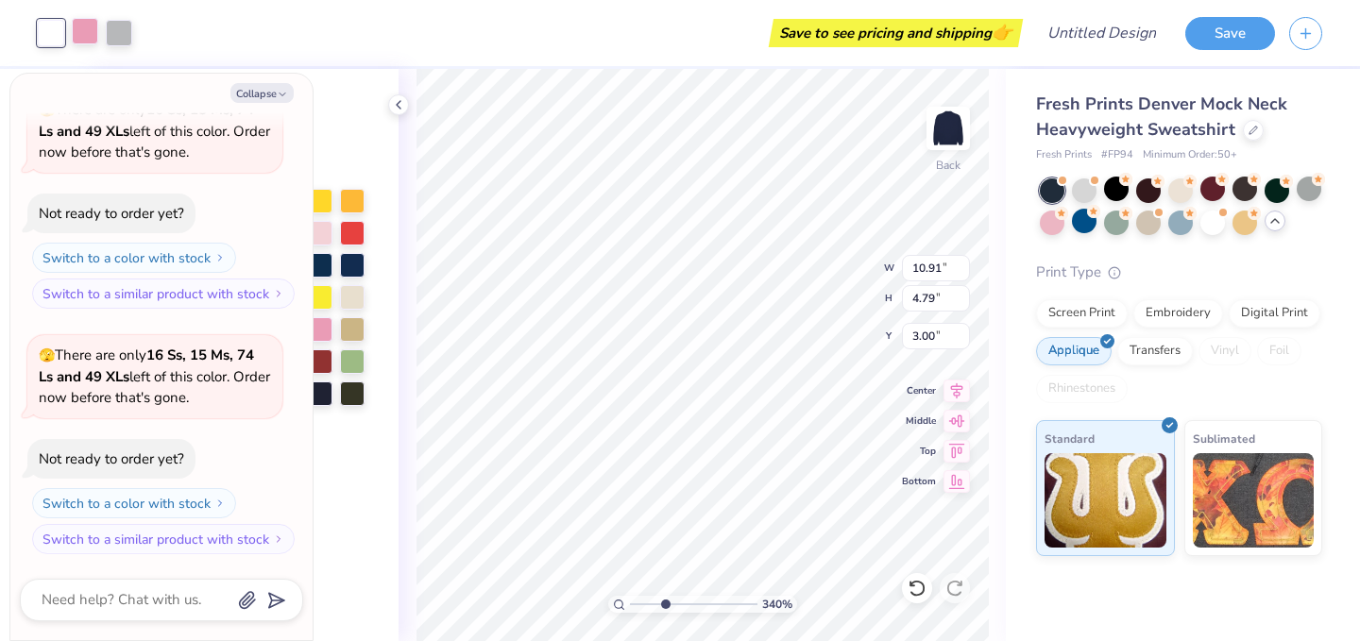
click at [92, 42] on div at bounding box center [85, 31] width 26 height 26
click at [41, 32] on div at bounding box center [51, 31] width 26 height 26
click at [125, 36] on div at bounding box center [119, 31] width 26 height 26
click at [278, 91] on icon "button" at bounding box center [282, 94] width 11 height 11
type textarea "x"
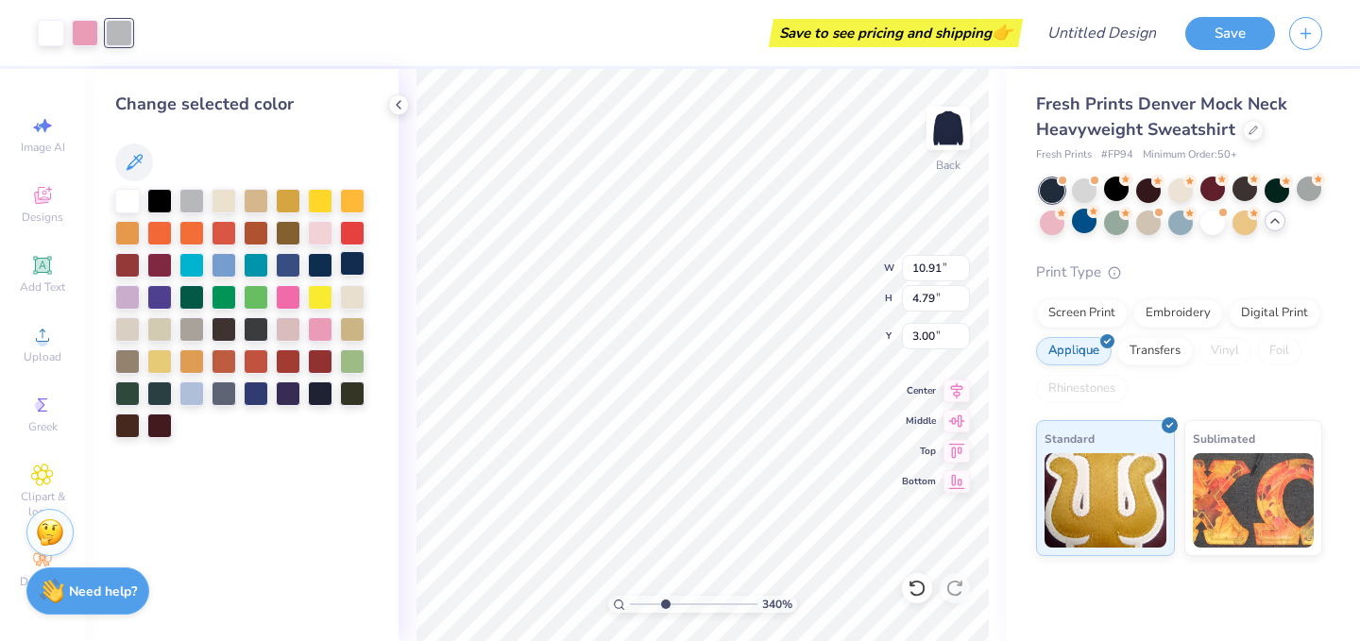
click at [351, 263] on div at bounding box center [352, 263] width 25 height 25
click at [92, 41] on div at bounding box center [85, 31] width 26 height 26
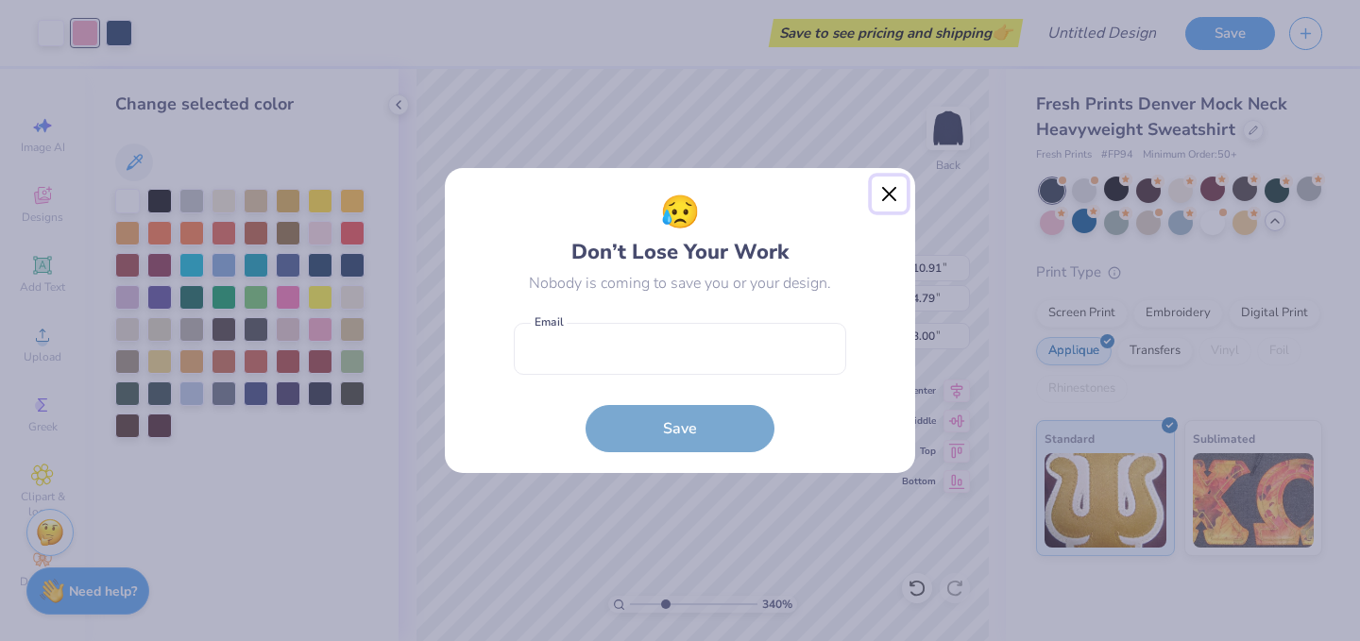
click at [888, 199] on button "Close" at bounding box center [890, 195] width 36 height 36
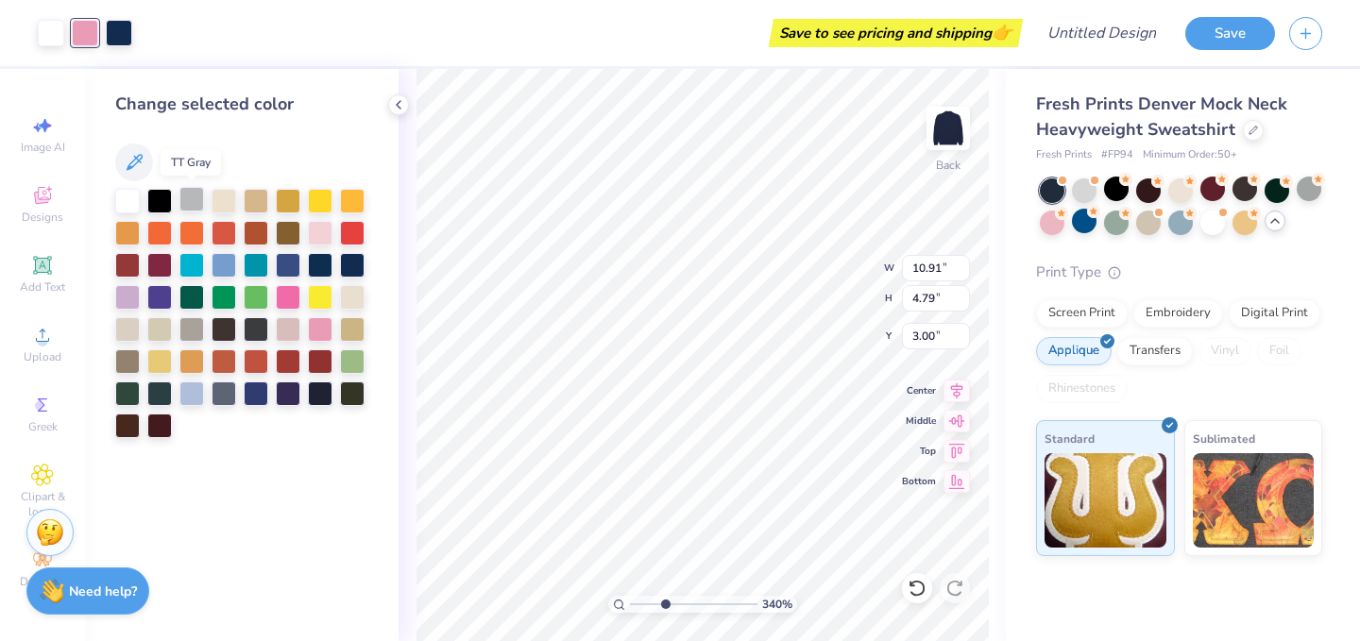
click at [188, 187] on div at bounding box center [191, 199] width 25 height 25
click at [54, 35] on div at bounding box center [51, 31] width 26 height 26
click at [131, 320] on div at bounding box center [127, 328] width 25 height 25
click at [86, 31] on div at bounding box center [85, 31] width 26 height 26
click at [128, 197] on div at bounding box center [127, 199] width 25 height 25
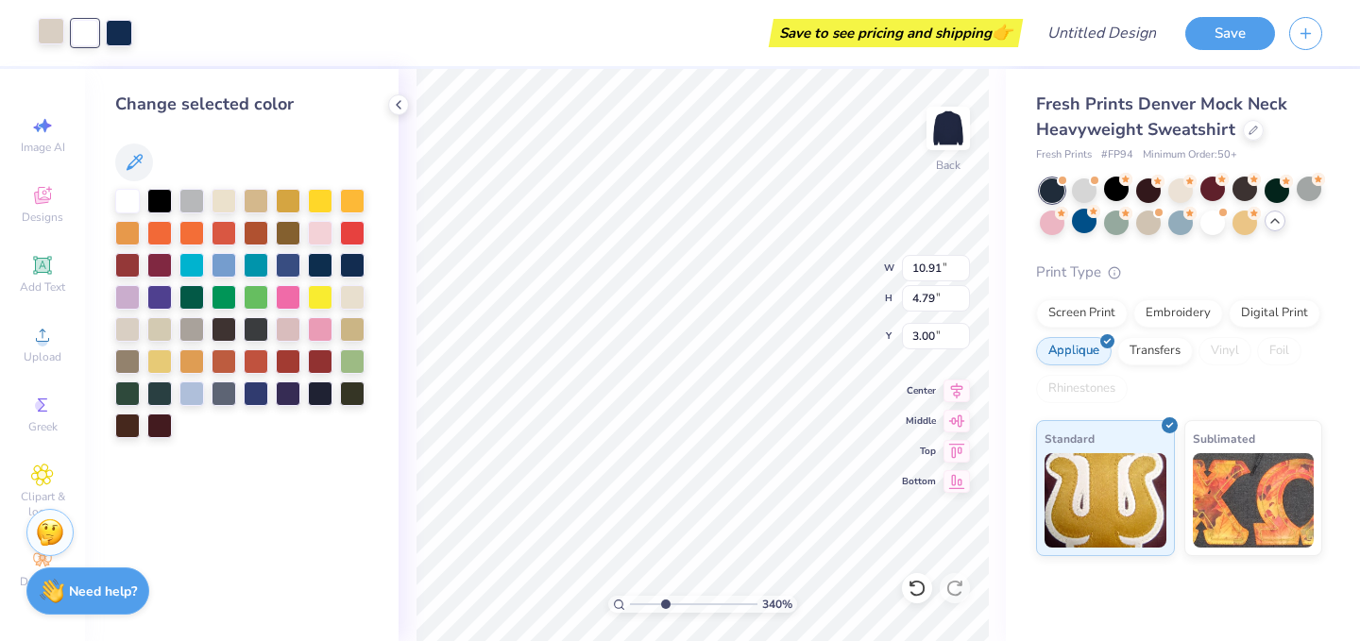
click at [43, 38] on div at bounding box center [51, 31] width 26 height 26
click at [133, 198] on div at bounding box center [127, 199] width 25 height 25
click at [248, 392] on div at bounding box center [256, 392] width 25 height 25
click at [189, 396] on div at bounding box center [191, 392] width 25 height 25
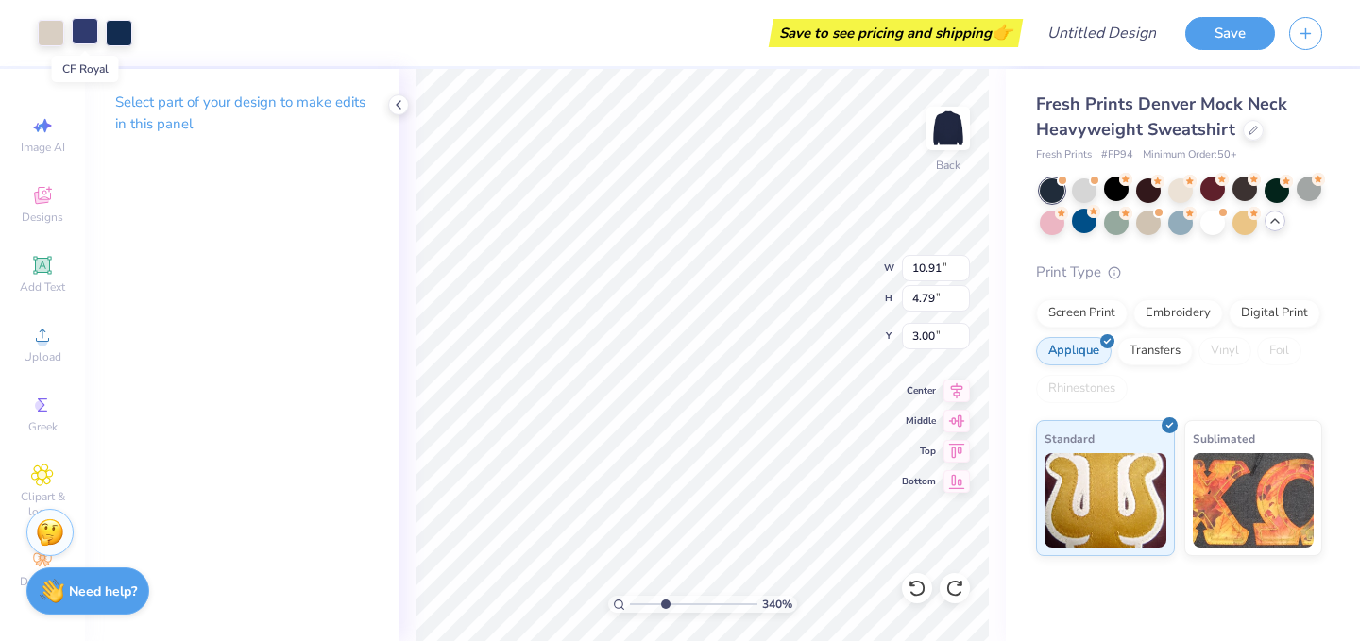
click at [86, 30] on div at bounding box center [85, 31] width 26 height 26
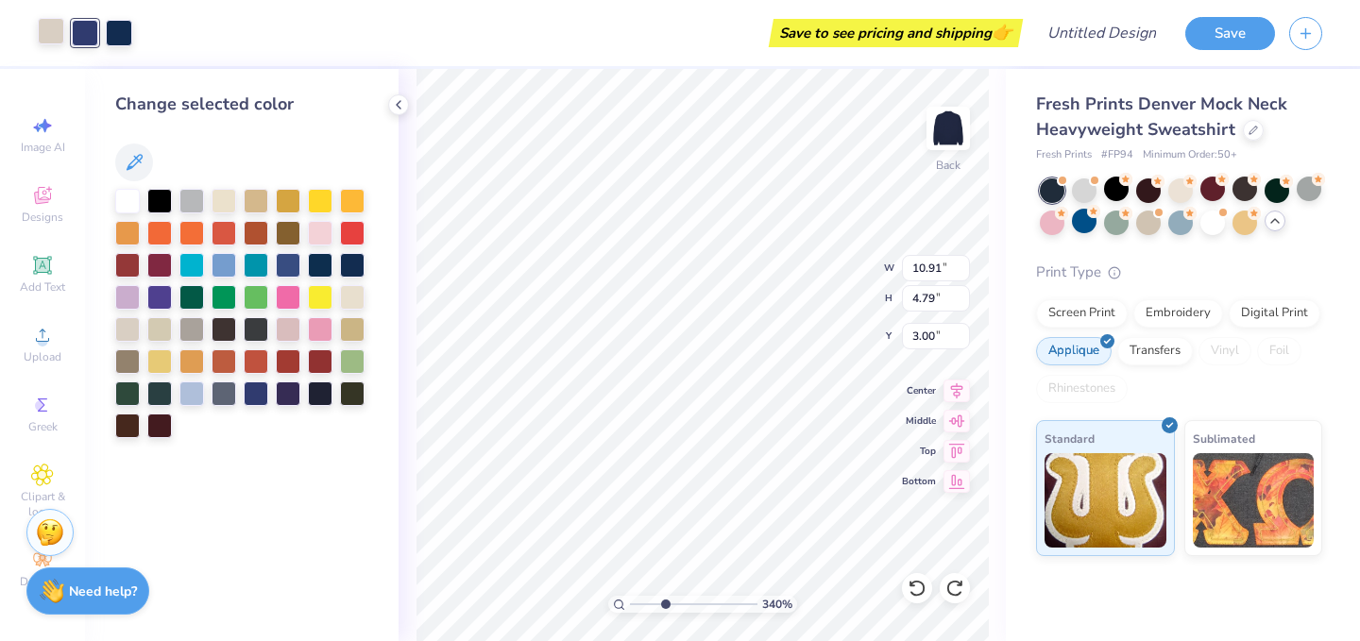
click at [53, 34] on div at bounding box center [51, 31] width 26 height 26
click at [183, 389] on div at bounding box center [191, 392] width 25 height 25
click at [89, 26] on div at bounding box center [85, 31] width 26 height 26
click at [121, 198] on div at bounding box center [127, 199] width 25 height 25
click at [120, 22] on div at bounding box center [119, 31] width 26 height 26
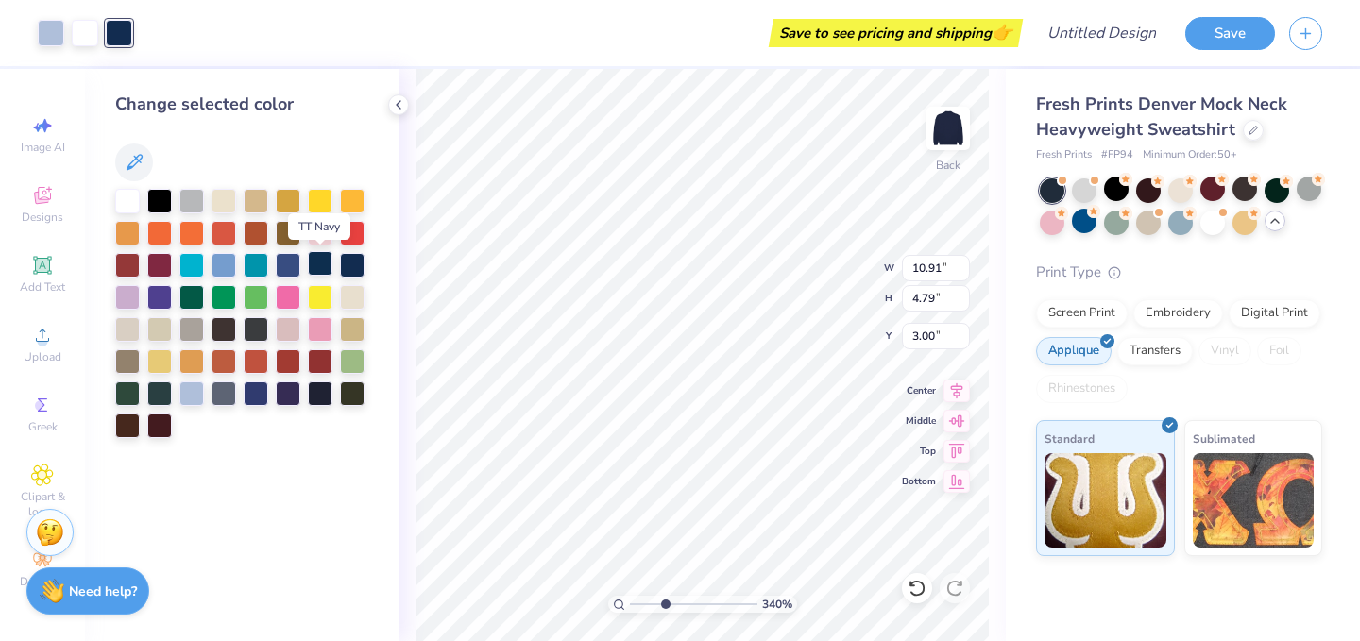
click at [326, 266] on div at bounding box center [320, 263] width 25 height 25
drag, startPoint x: 658, startPoint y: 611, endPoint x: 609, endPoint y: 603, distance: 48.9
type input "1"
click at [630, 603] on input "range" at bounding box center [694, 604] width 128 height 17
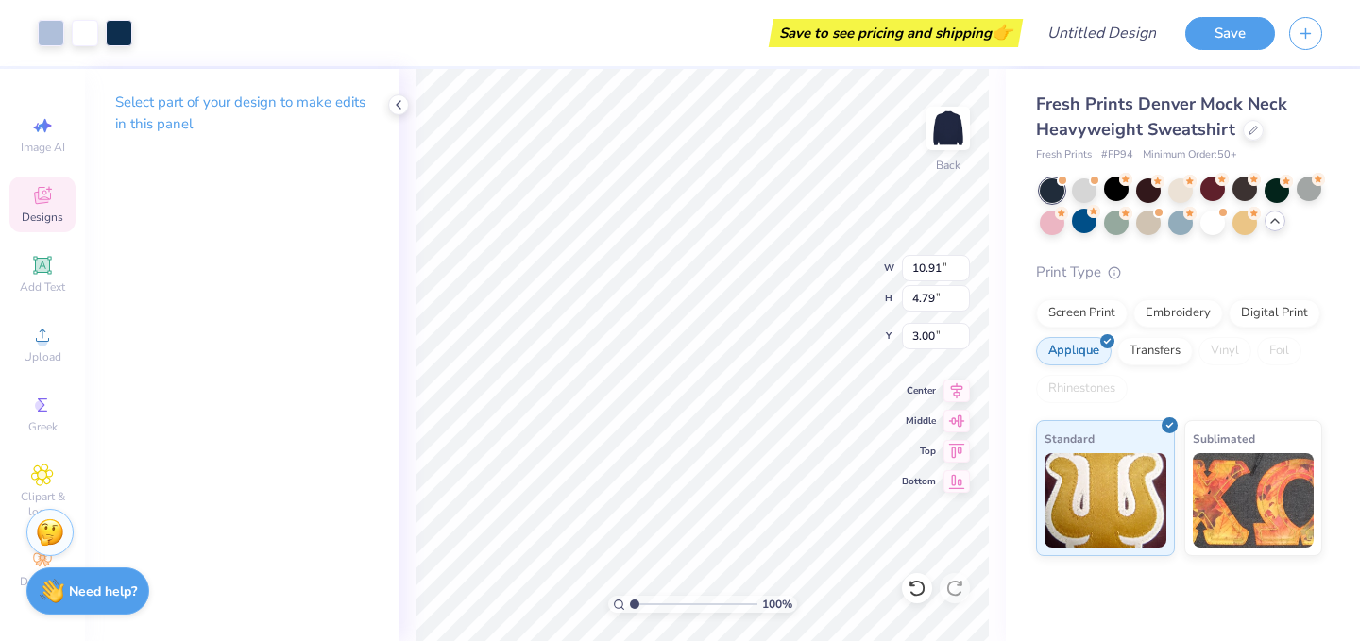
click at [47, 212] on span "Designs" at bounding box center [43, 217] width 42 height 15
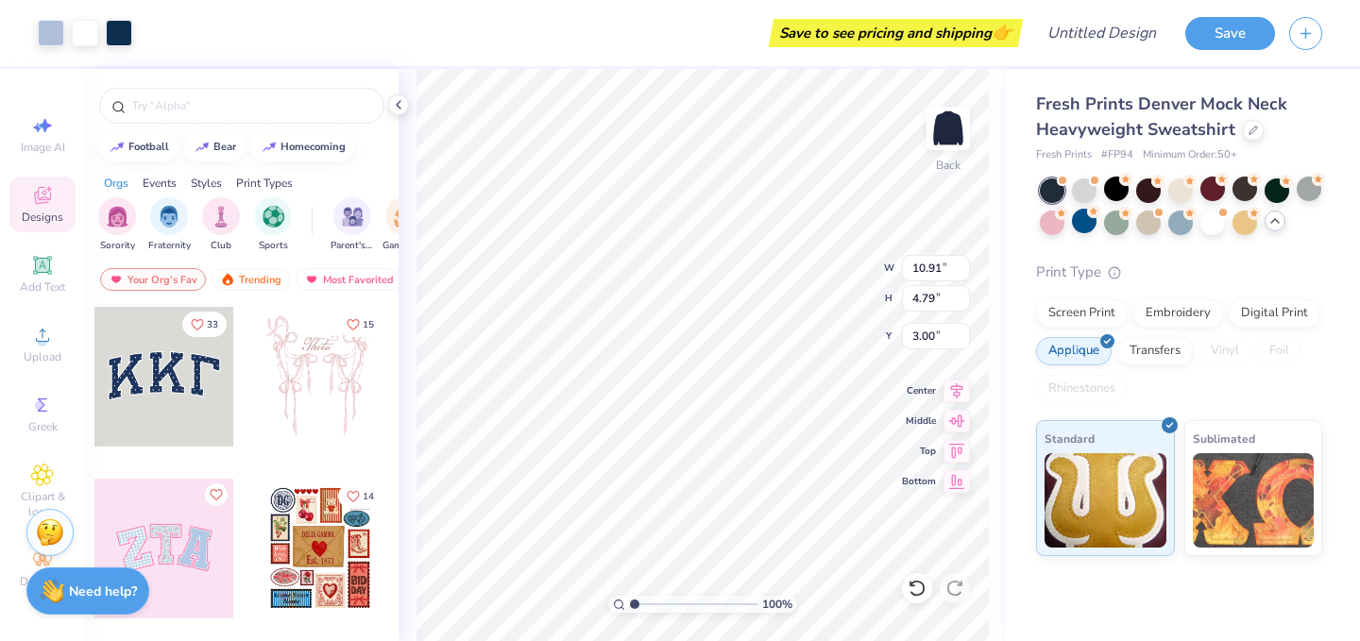
click at [145, 292] on div "Your Org's Fav Trending Most Favorited Newest" at bounding box center [242, 284] width 314 height 43
click at [145, 271] on div "Your Org's Fav" at bounding box center [153, 279] width 106 height 23
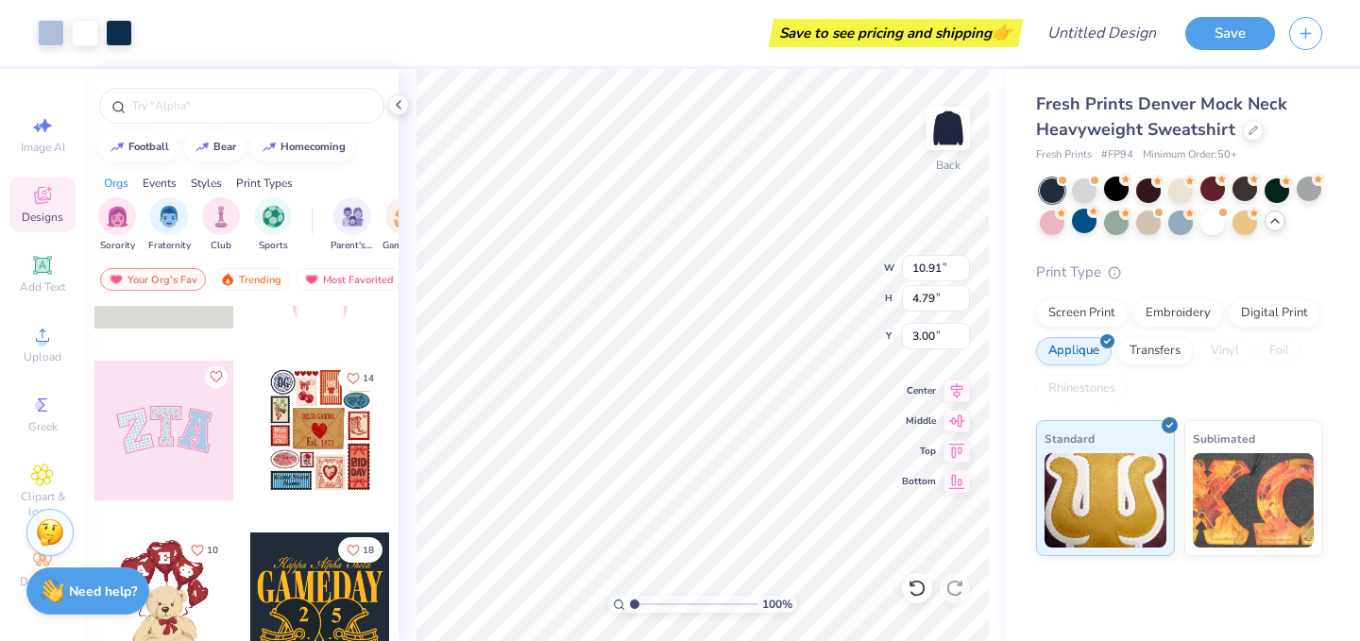
scroll to position [0, 0]
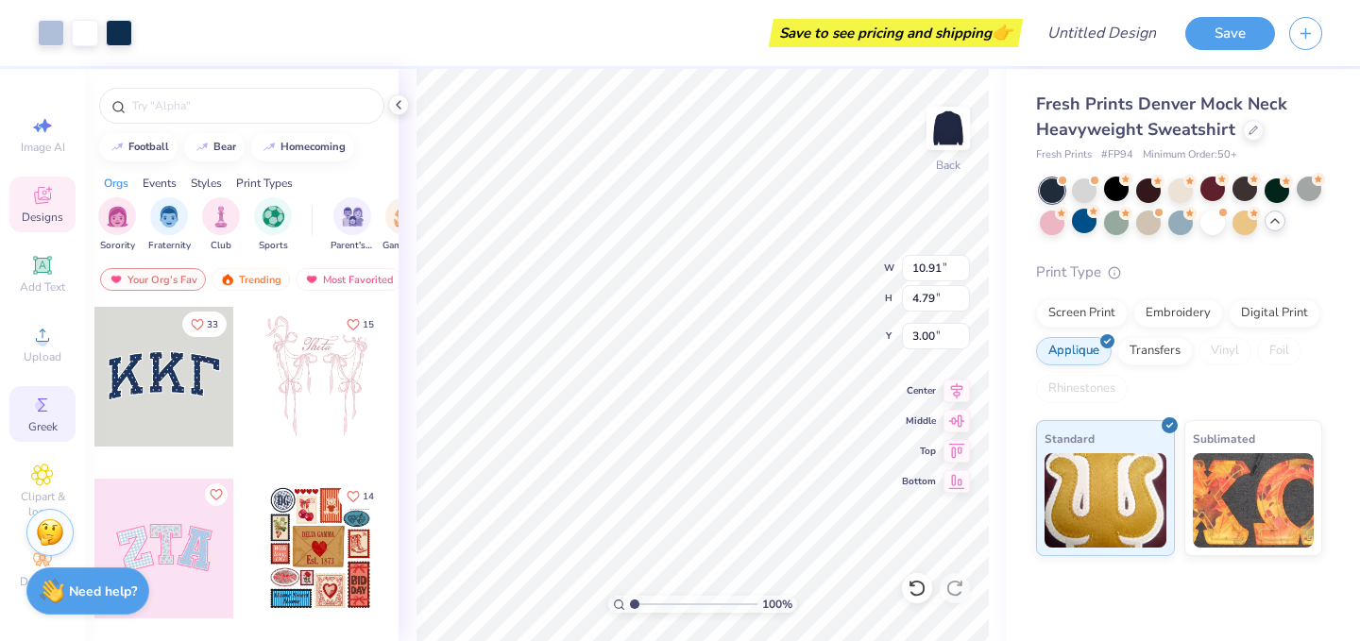
click at [45, 402] on icon at bounding box center [42, 405] width 23 height 23
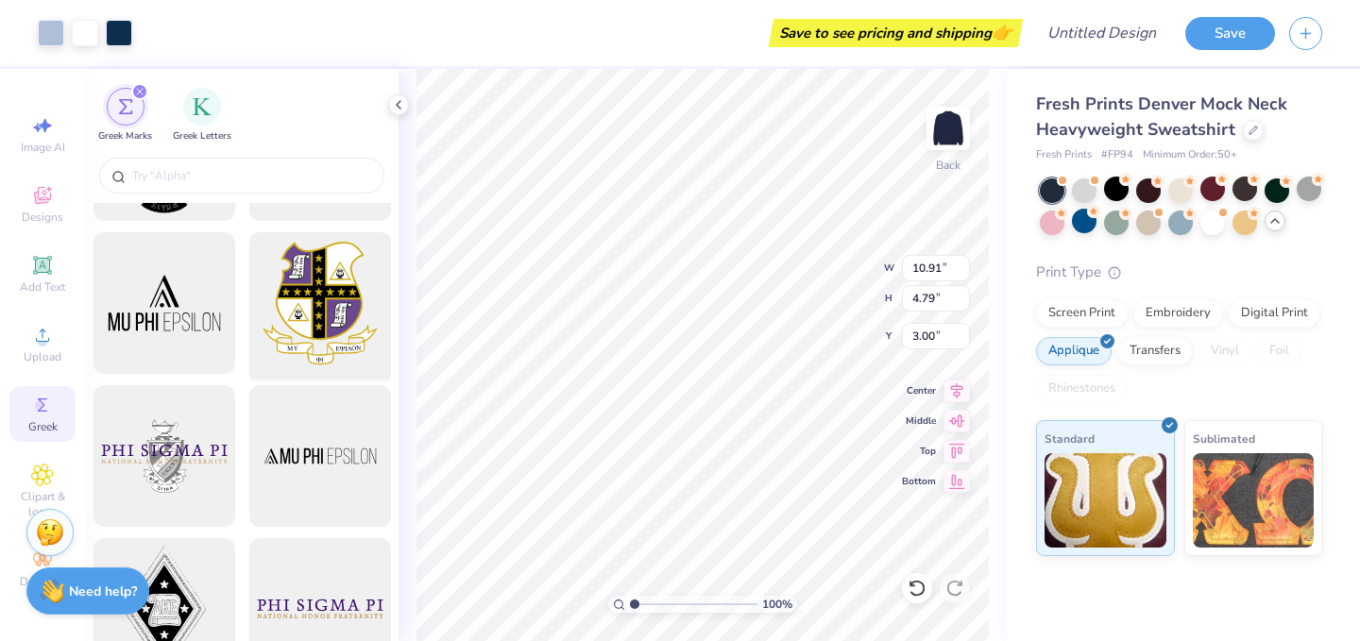
scroll to position [125, 0]
click at [201, 103] on img "filter for Greek Letters" at bounding box center [202, 104] width 19 height 19
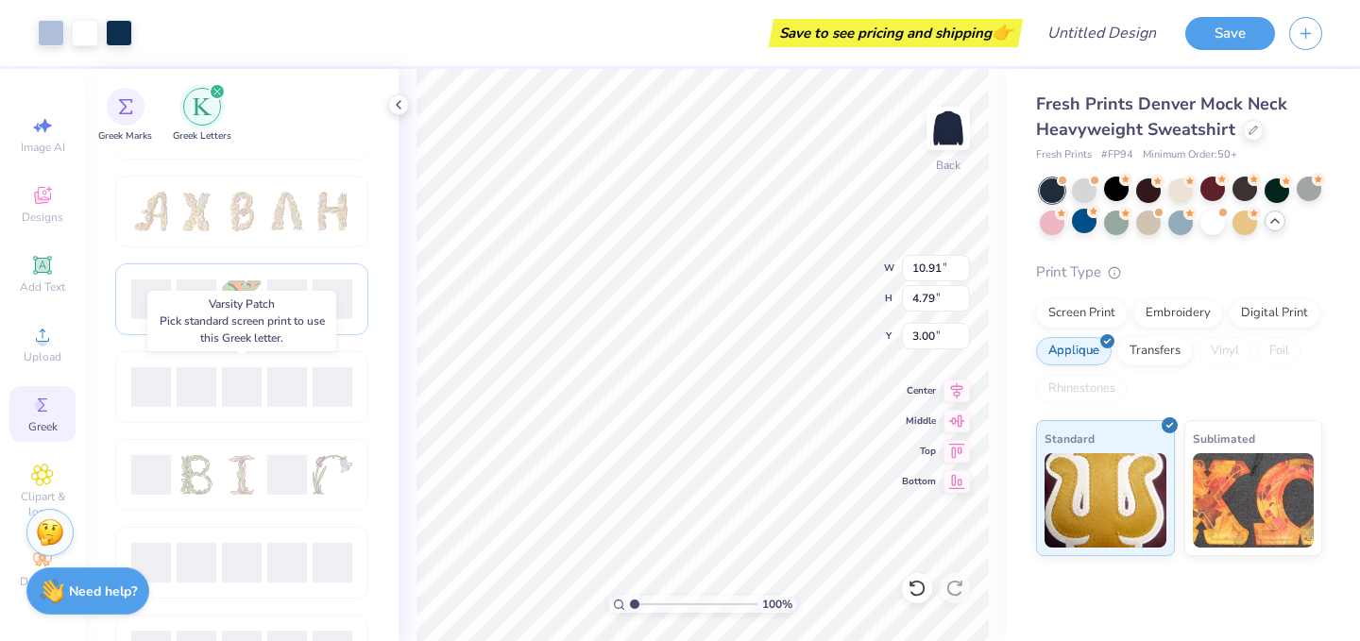
scroll to position [0, 0]
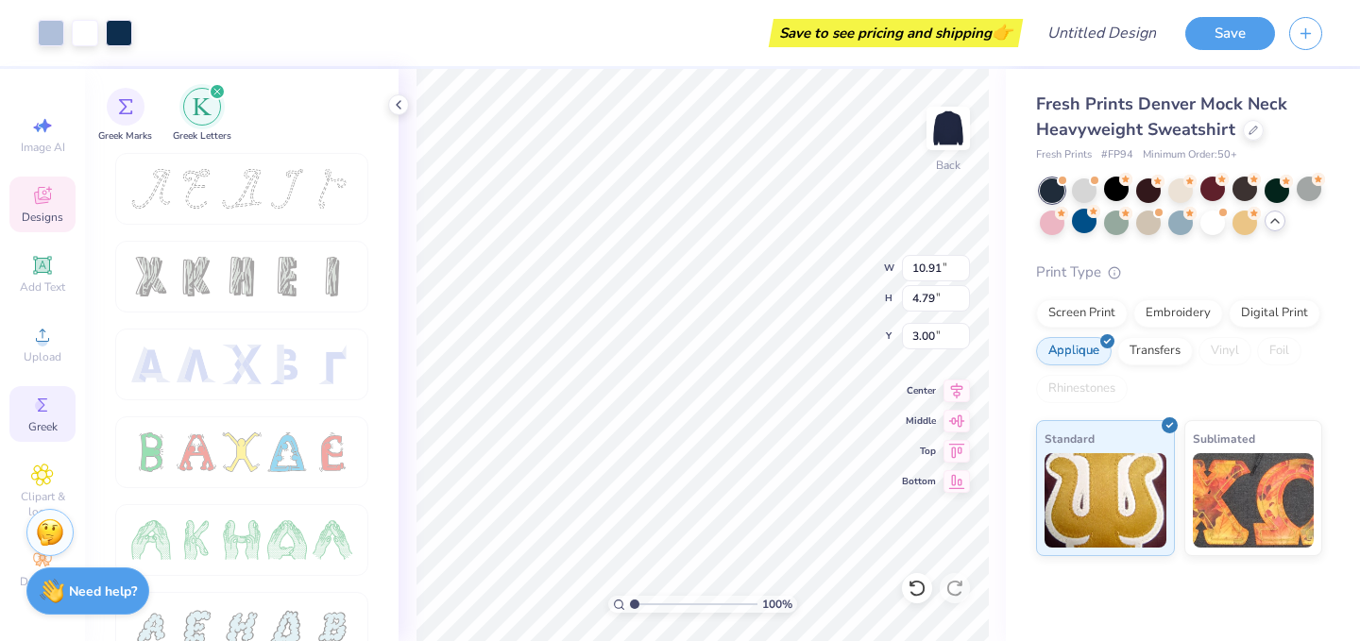
click at [43, 205] on icon at bounding box center [42, 195] width 23 height 23
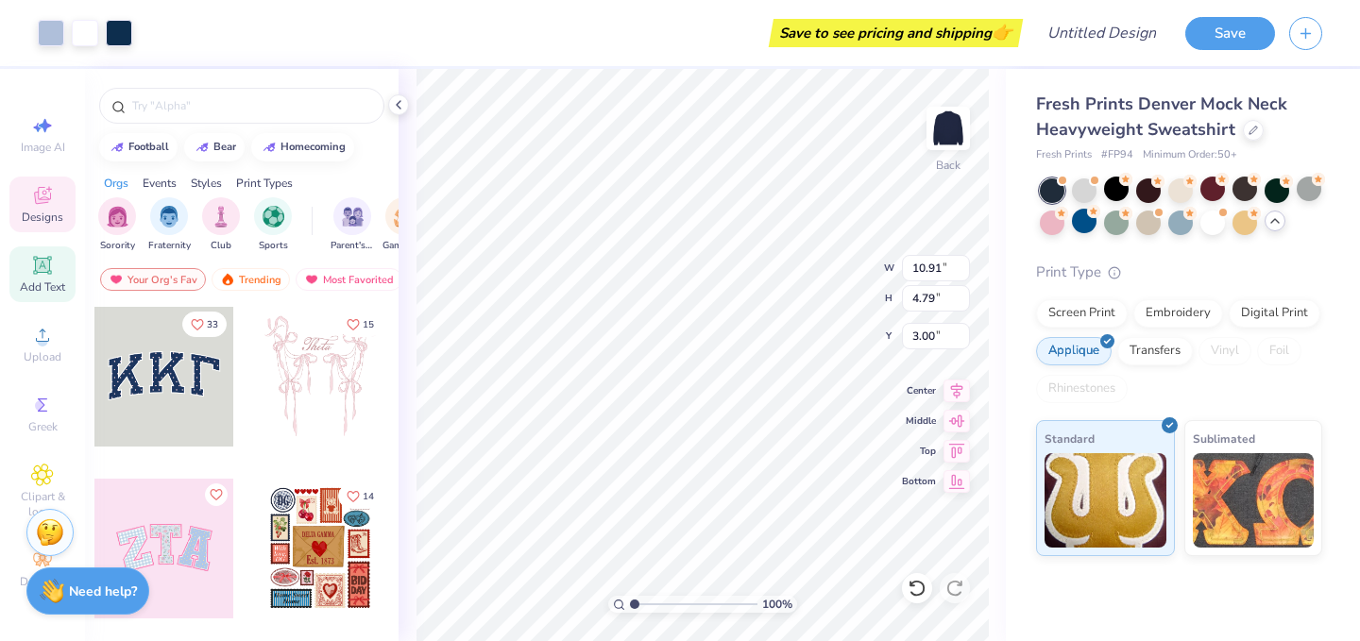
click at [33, 280] on span "Add Text" at bounding box center [42, 287] width 45 height 15
type input "5.84"
type input "1.69"
type input "9.15"
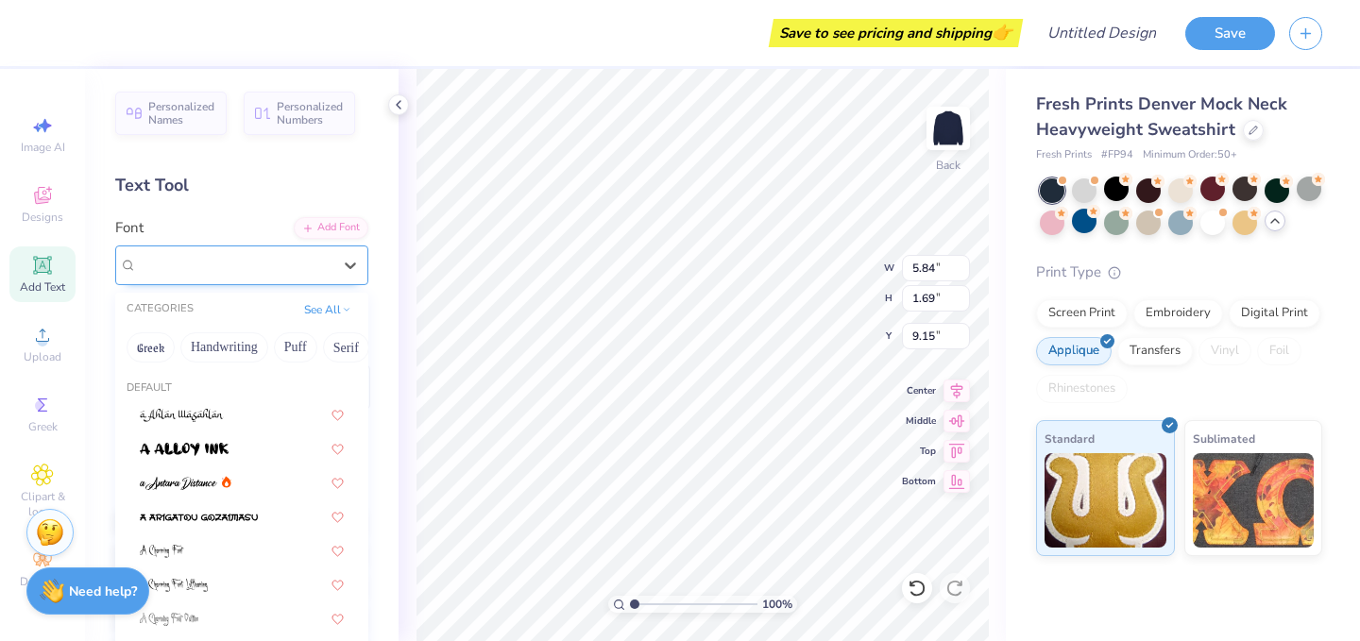
click at [226, 265] on div "Super Dream" at bounding box center [234, 264] width 198 height 29
click at [226, 265] on div "Super Dream" at bounding box center [234, 265] width 195 height 22
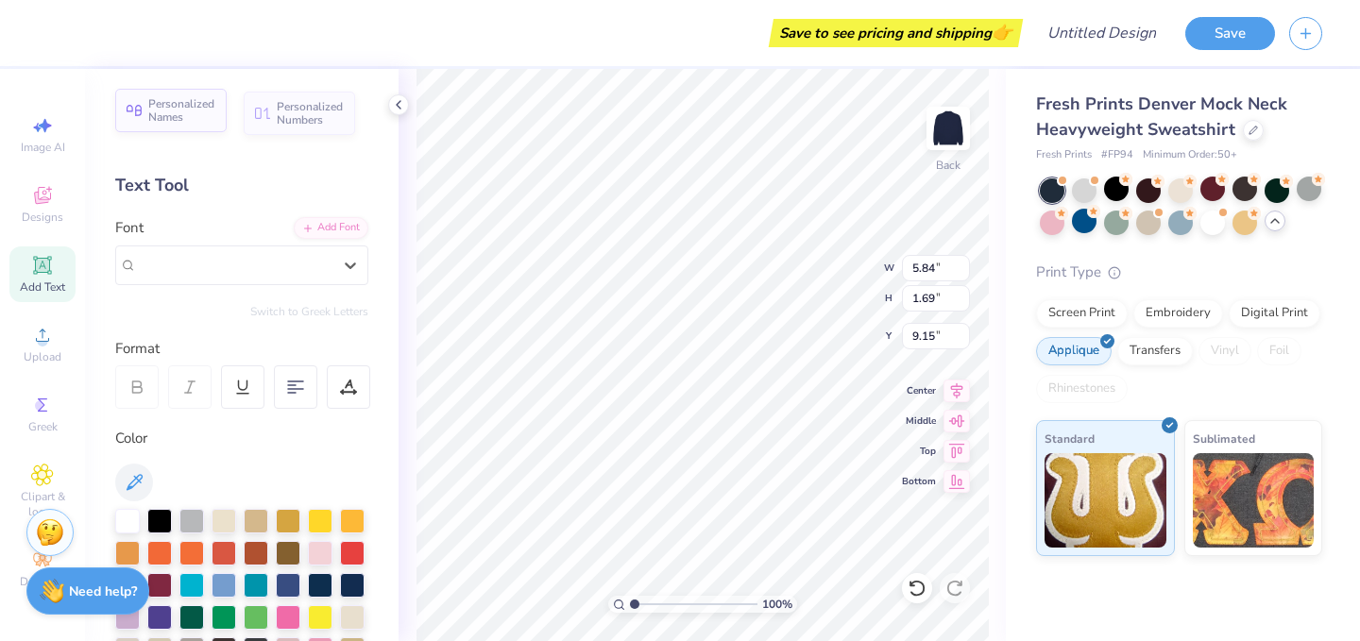
click at [185, 124] on div "Personalized Names" at bounding box center [170, 110] width 111 height 43
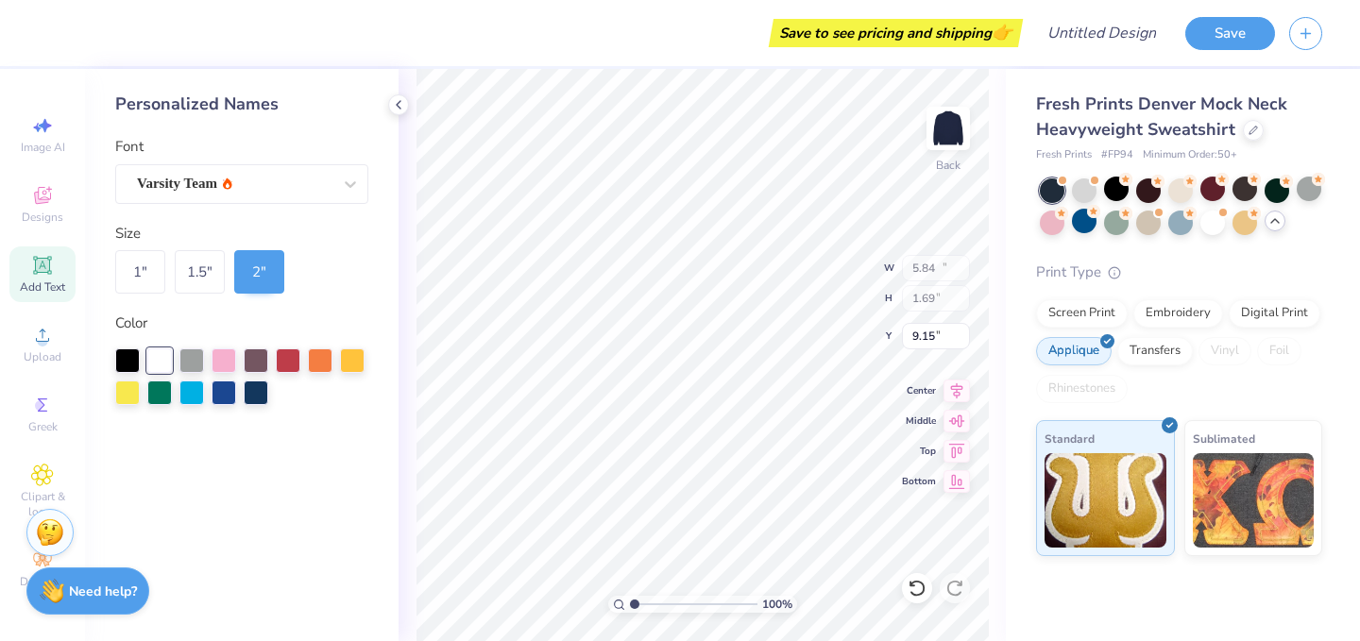
type input "12.43"
type input "2.00"
type input "9.00"
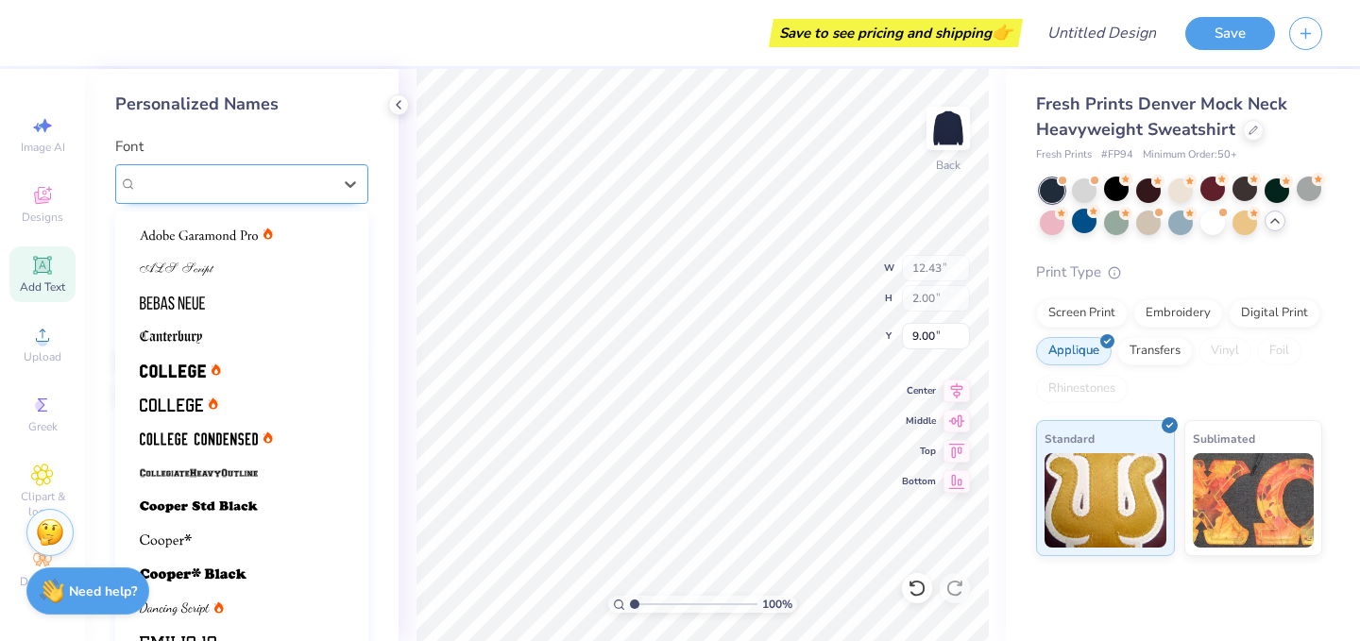
click at [225, 179] on div "Varsity Team" at bounding box center [234, 183] width 198 height 29
click at [266, 190] on div "Varsity Team" at bounding box center [234, 184] width 195 height 22
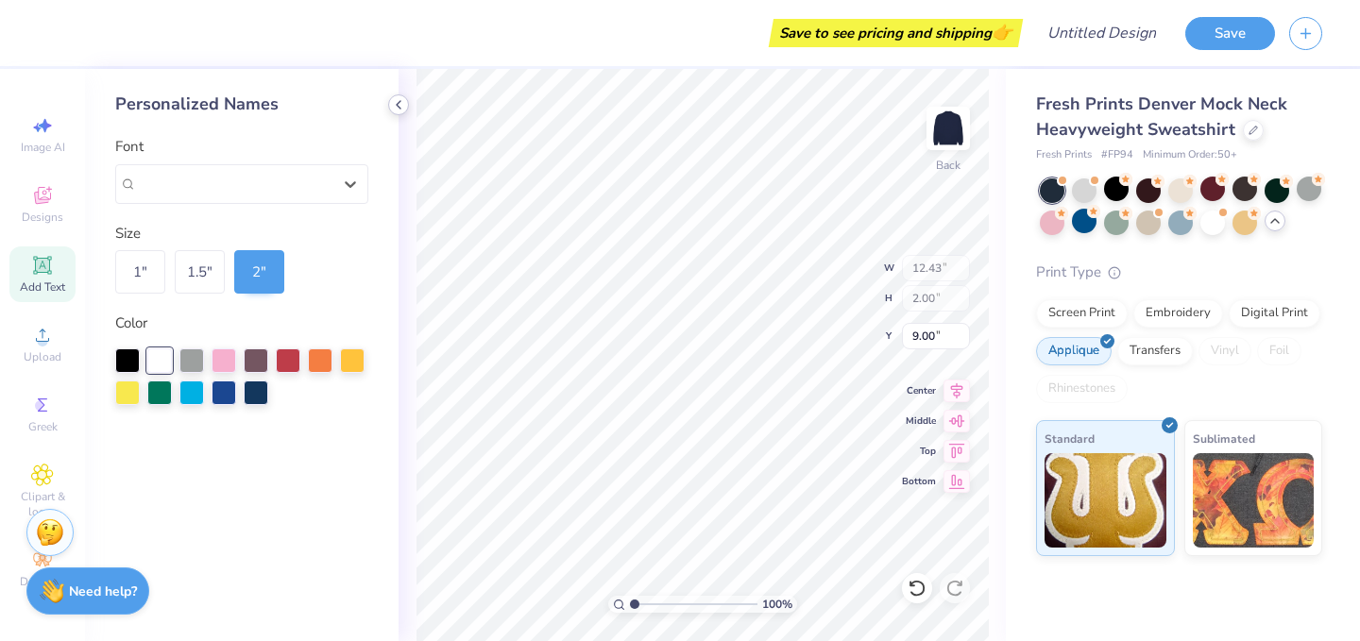
click at [399, 111] on icon at bounding box center [398, 104] width 15 height 15
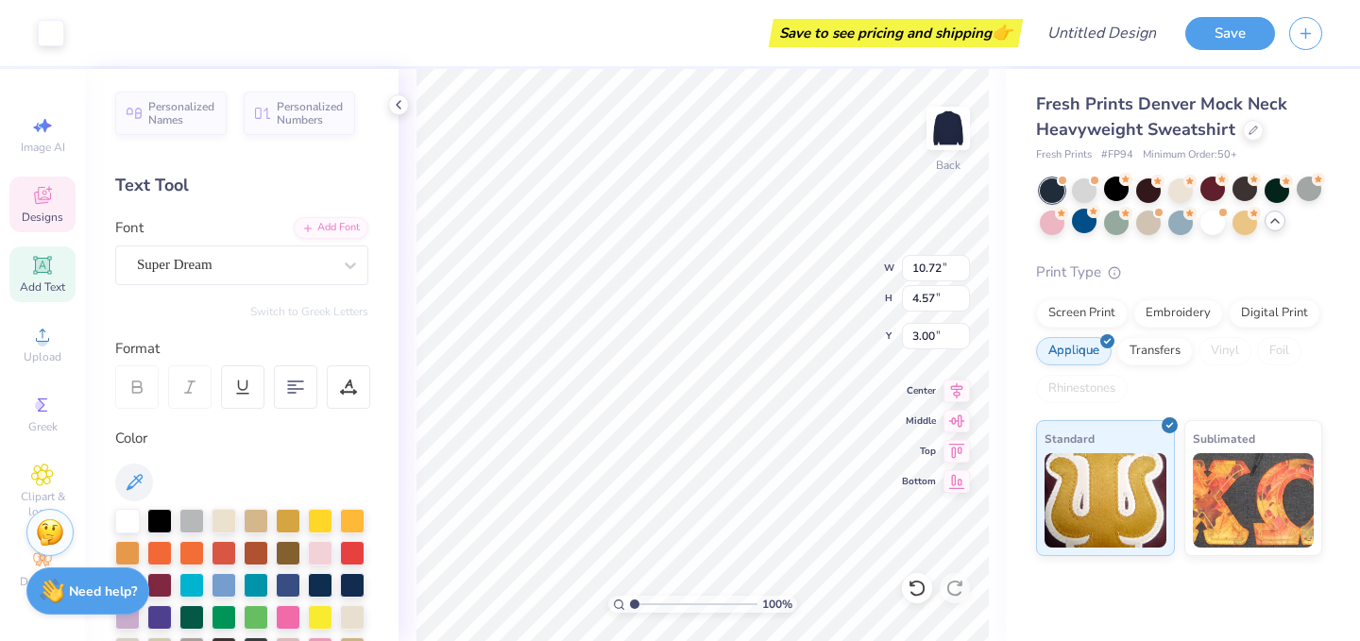
type input "10.72"
type input "4.57"
type input "3.00"
click at [51, 199] on icon at bounding box center [42, 195] width 23 height 23
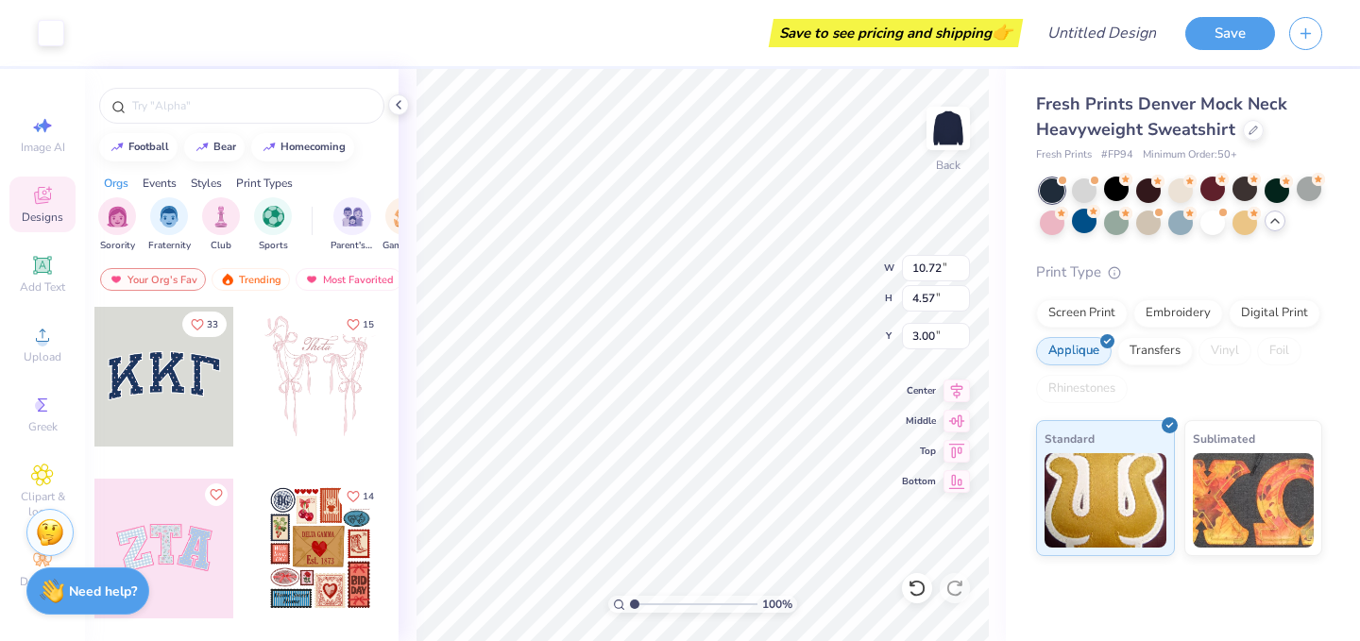
click at [167, 257] on div "Sorority Fraternity Club Sports Parent's Weekend Game Day Rush & Bid PR & Gener…" at bounding box center [242, 227] width 314 height 71
click at [167, 274] on div "Your Org's Fav" at bounding box center [153, 279] width 106 height 23
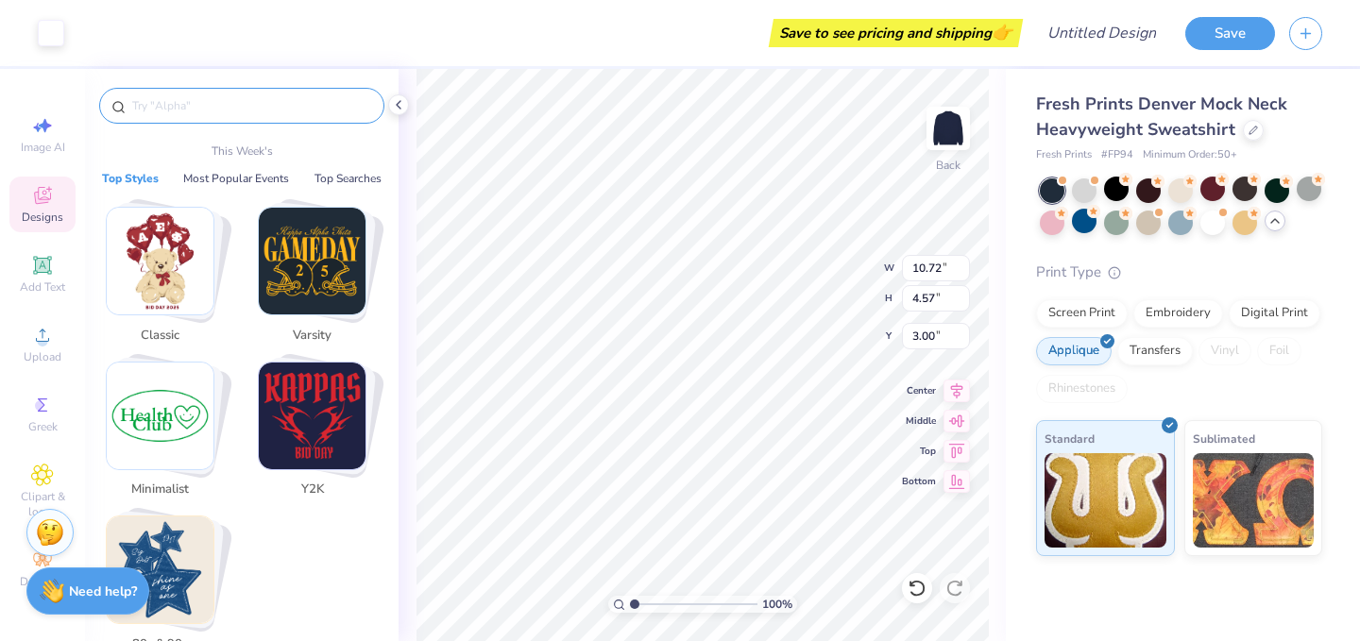
click at [246, 99] on input "text" at bounding box center [251, 105] width 242 height 19
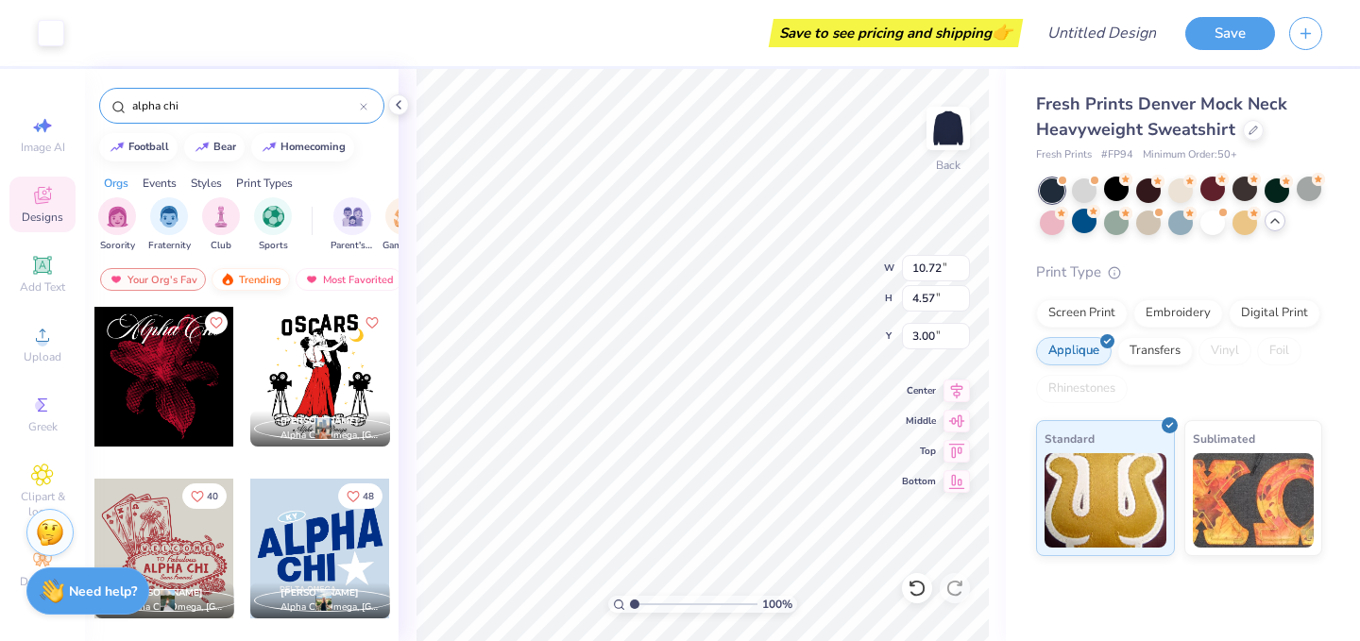
click at [257, 277] on div "Trending" at bounding box center [251, 279] width 78 height 23
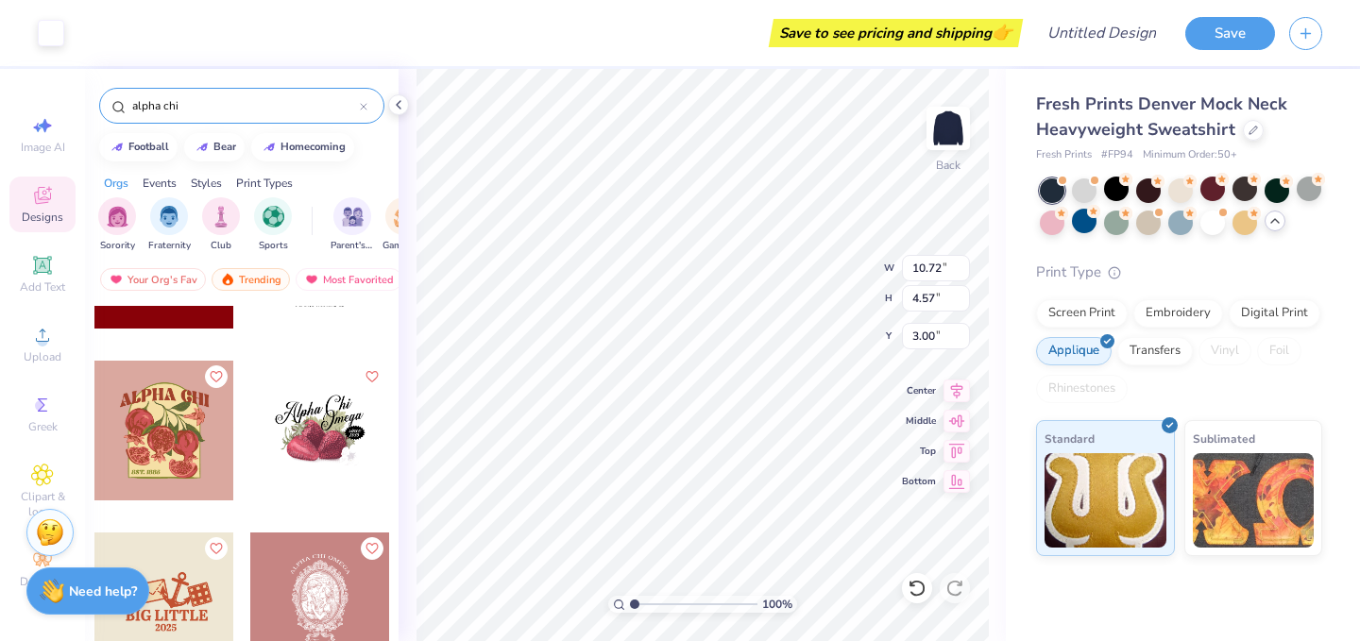
scroll to position [1667, 0]
click at [244, 115] on div "alpha chi" at bounding box center [241, 106] width 285 height 36
click at [244, 114] on input "alpha chi" at bounding box center [245, 105] width 230 height 19
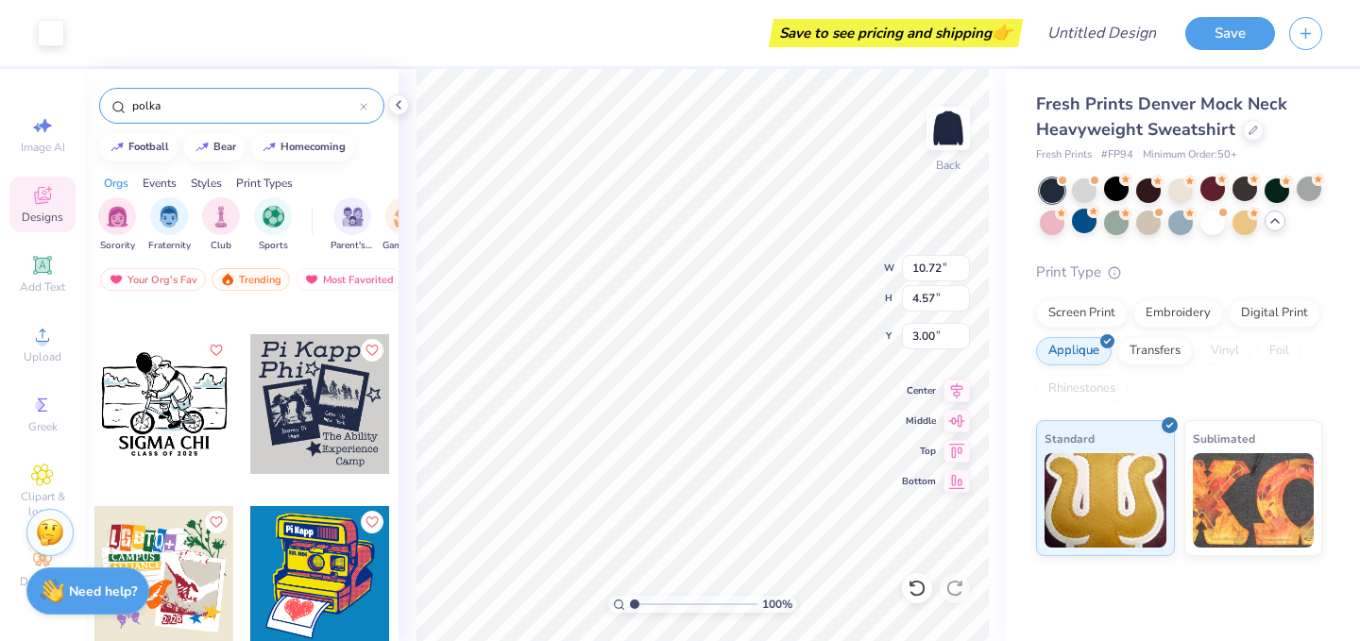
scroll to position [0, 0]
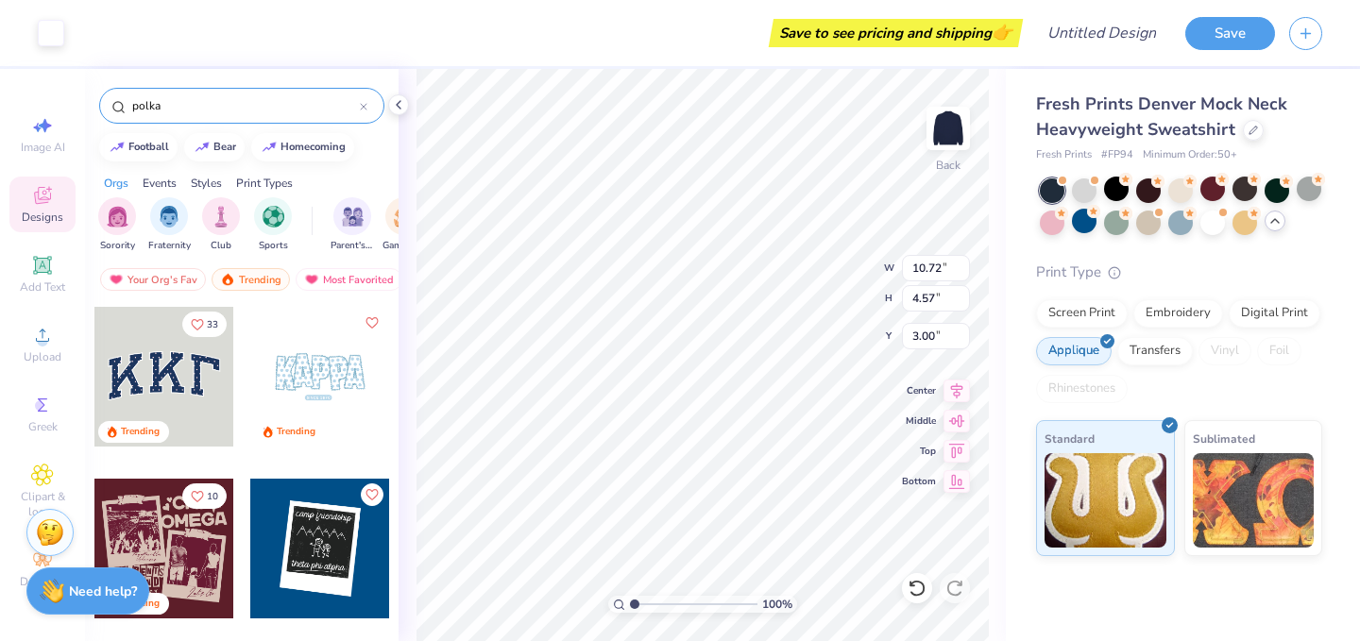
type input "polka"
click at [144, 396] on div at bounding box center [164, 377] width 140 height 140
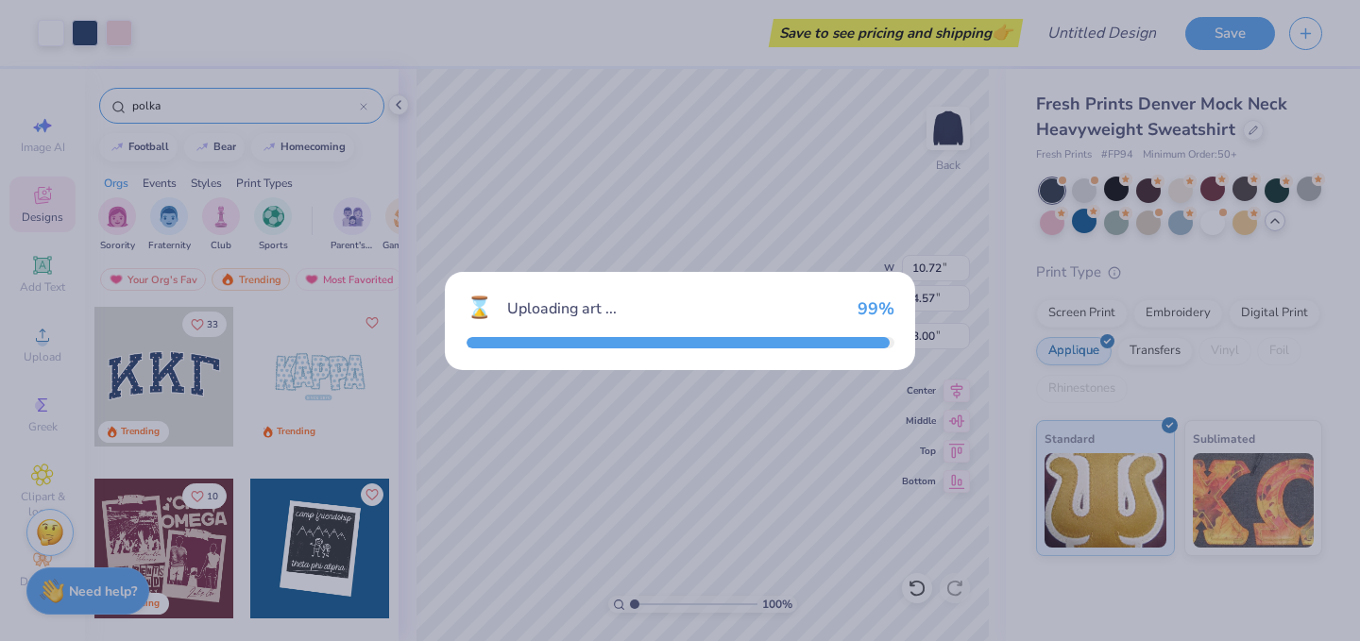
type input "10.91"
type input "4.79"
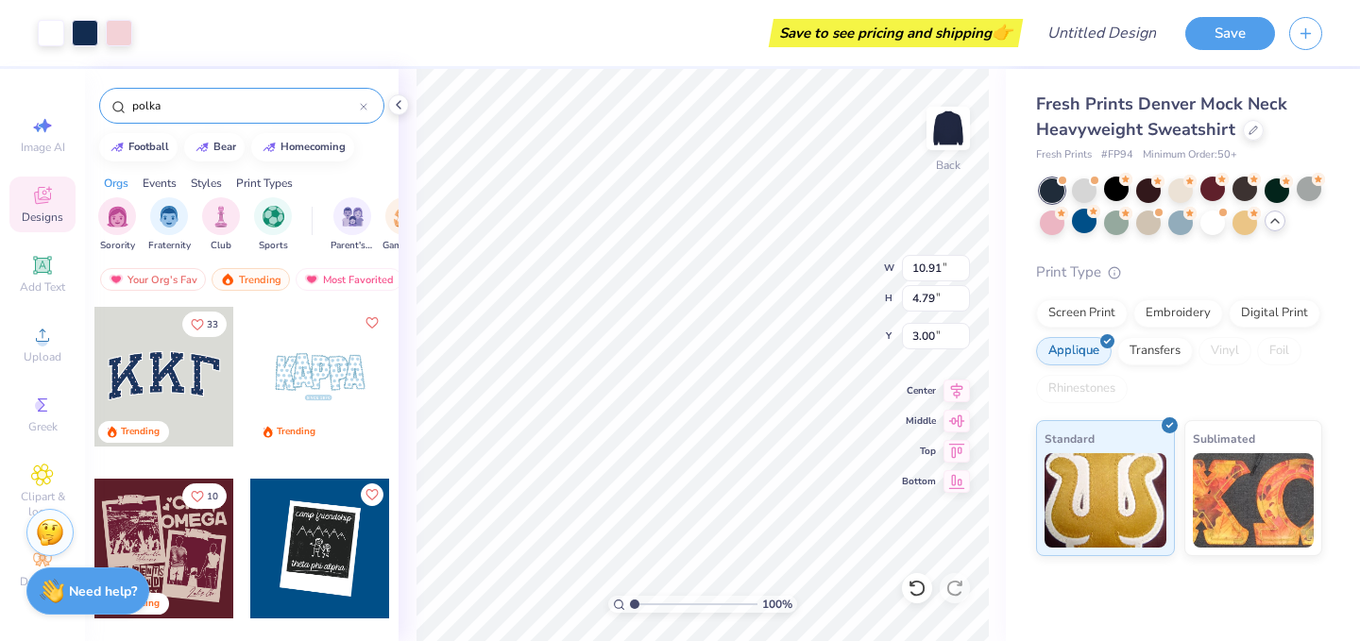
type input "8.99"
type input "3.00"
click at [1113, 270] on icon at bounding box center [1114, 270] width 13 height 13
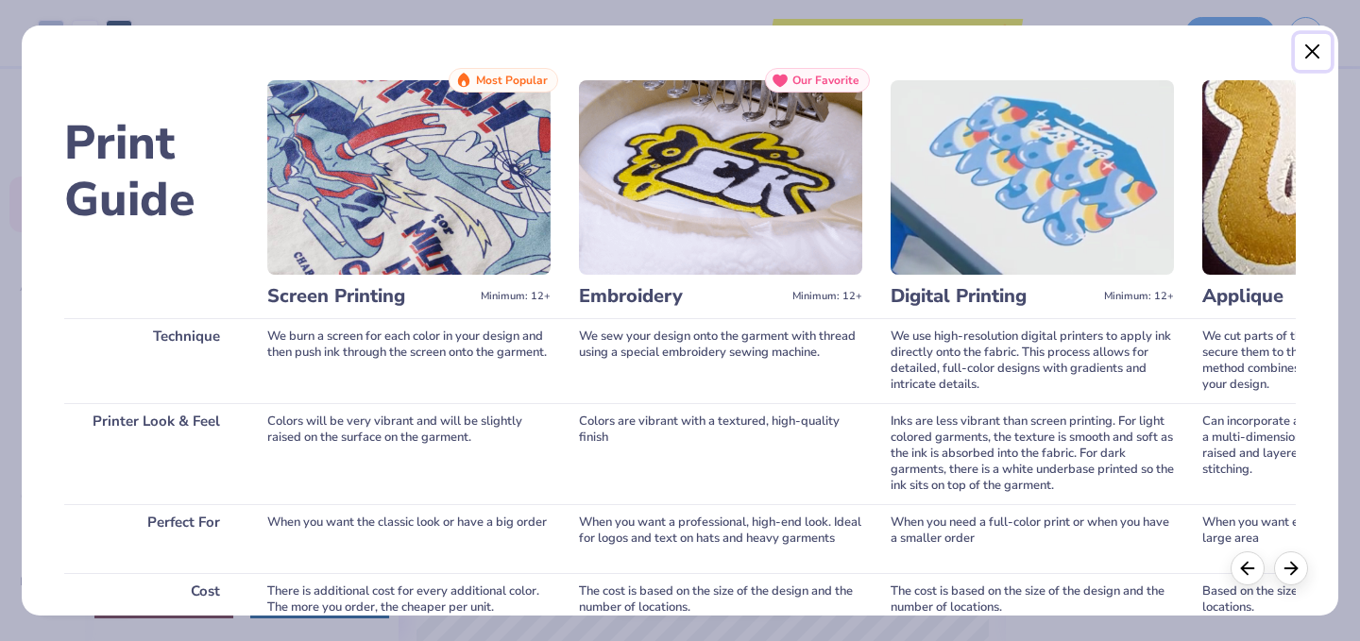
click at [1317, 49] on button "Close" at bounding box center [1313, 52] width 36 height 36
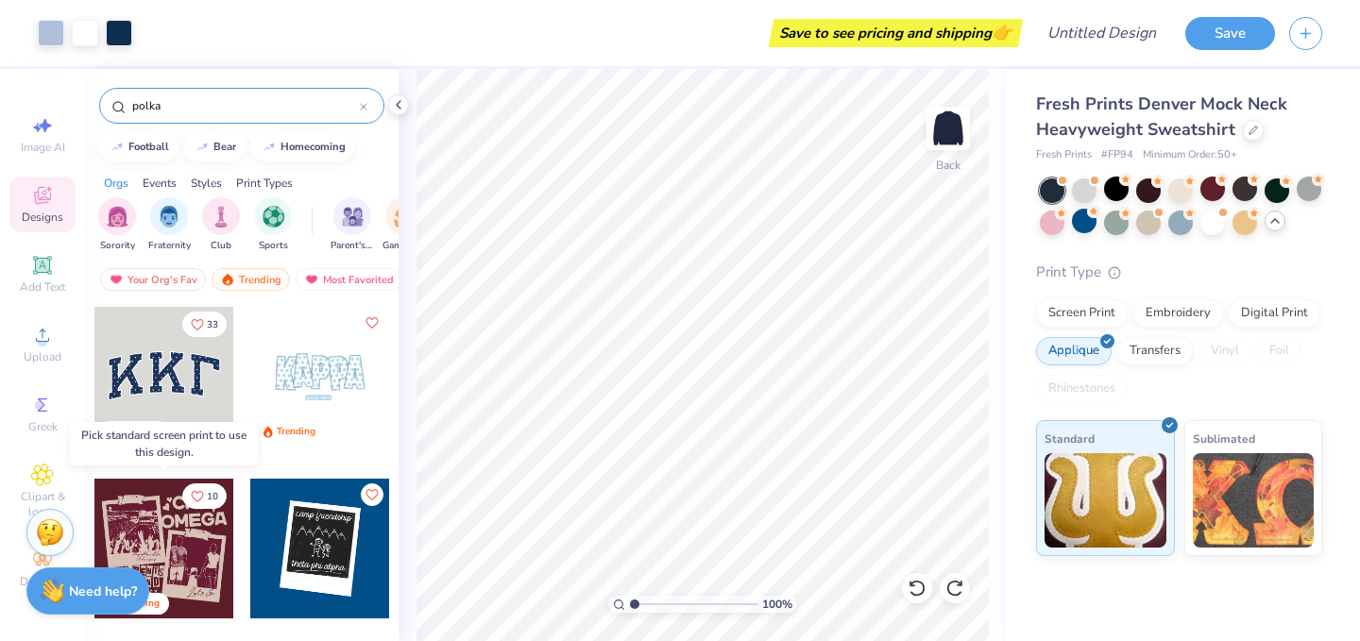
scroll to position [28, 0]
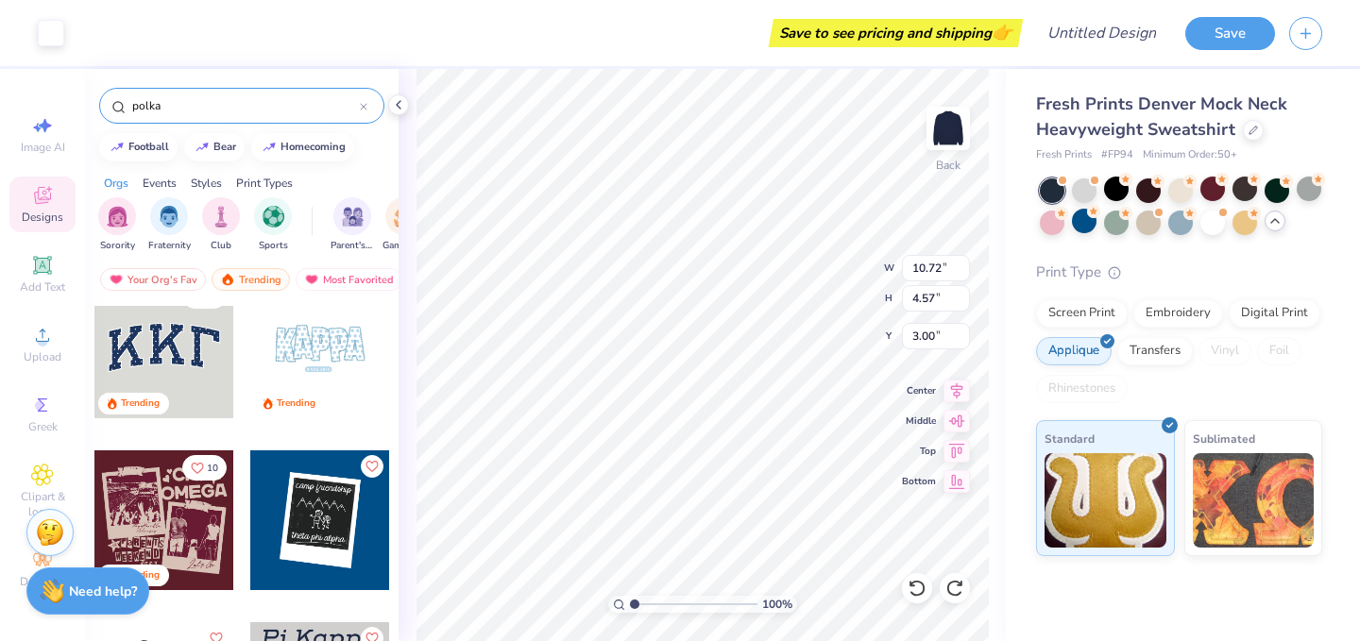
click at [1004, 408] on div "100 % Back W 10.72 10.72 " H 4.57 4.57 " Y 3.00 3.00 " Center Middle Top Bottom" at bounding box center [702, 355] width 607 height 572
click at [956, 31] on div "Save to see pricing and shipping 👉" at bounding box center [896, 33] width 245 height 28
click at [1101, 56] on div "Design Title" at bounding box center [1102, 33] width 139 height 66
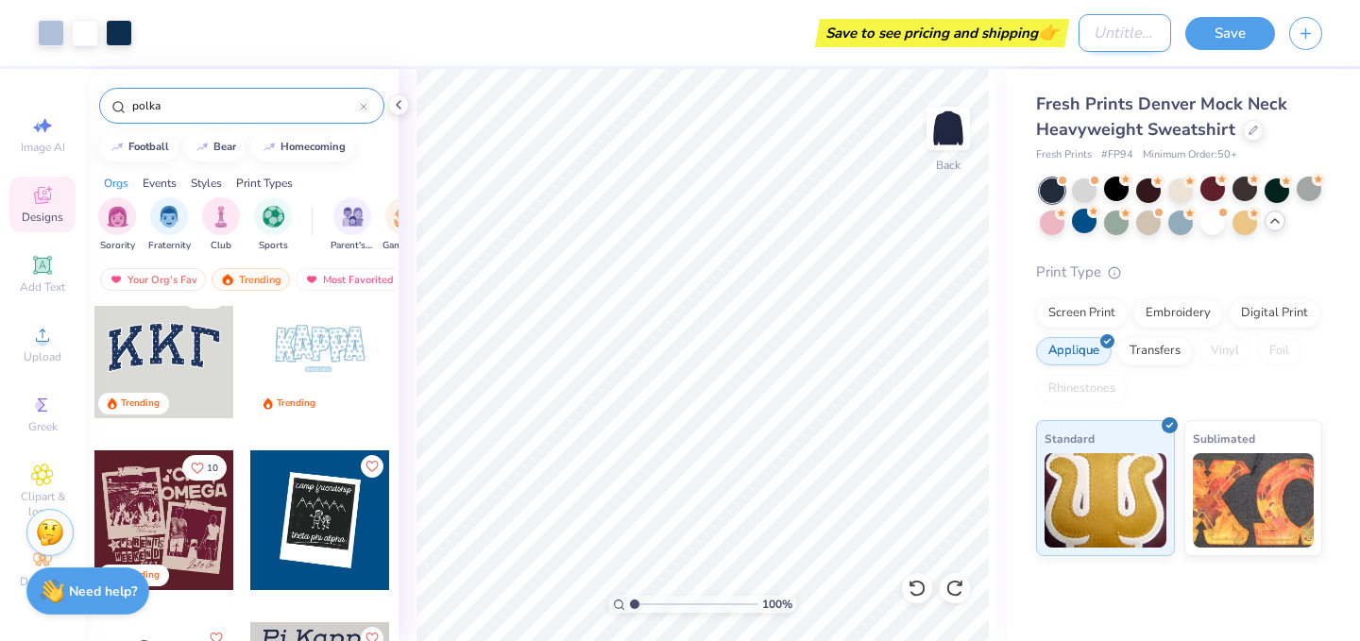
click at [1101, 39] on input "Design Title" at bounding box center [1125, 33] width 93 height 38
click at [1116, 25] on input "AXO Merch" at bounding box center [1125, 33] width 93 height 38
click at [1109, 25] on input "AXO KΞ Merch" at bounding box center [1125, 33] width 93 height 38
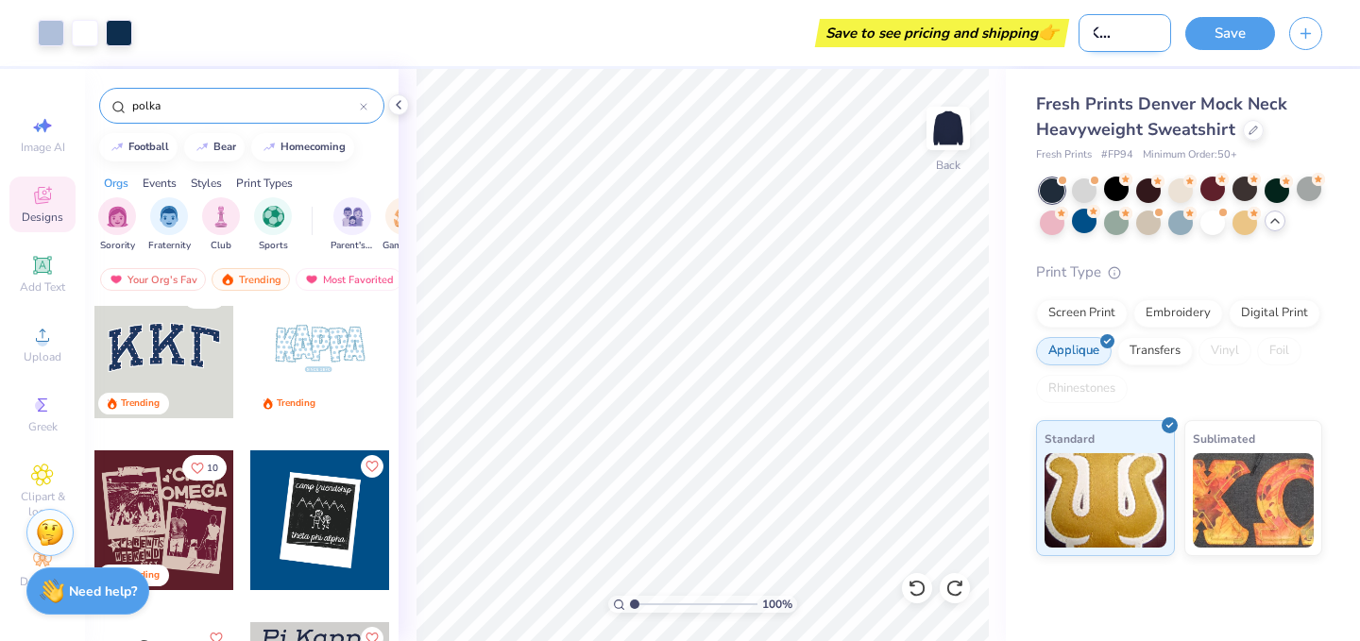
click at [1156, 33] on input "AXΩ KΞ Merch" at bounding box center [1125, 33] width 93 height 38
type input "AXΩ KΞ Merch 2025"
click at [1243, 27] on button "Save" at bounding box center [1231, 30] width 90 height 33
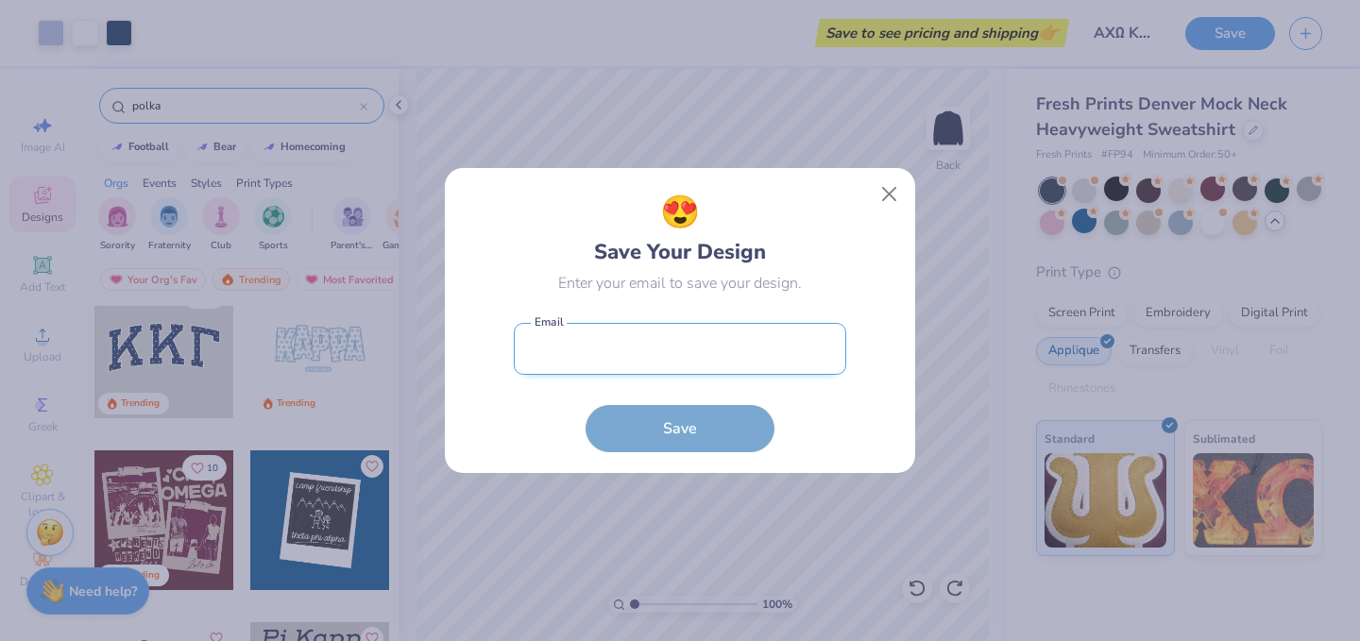
click at [721, 348] on input "email" at bounding box center [680, 349] width 333 height 52
type input "[EMAIL_ADDRESS][DOMAIN_NAME]"
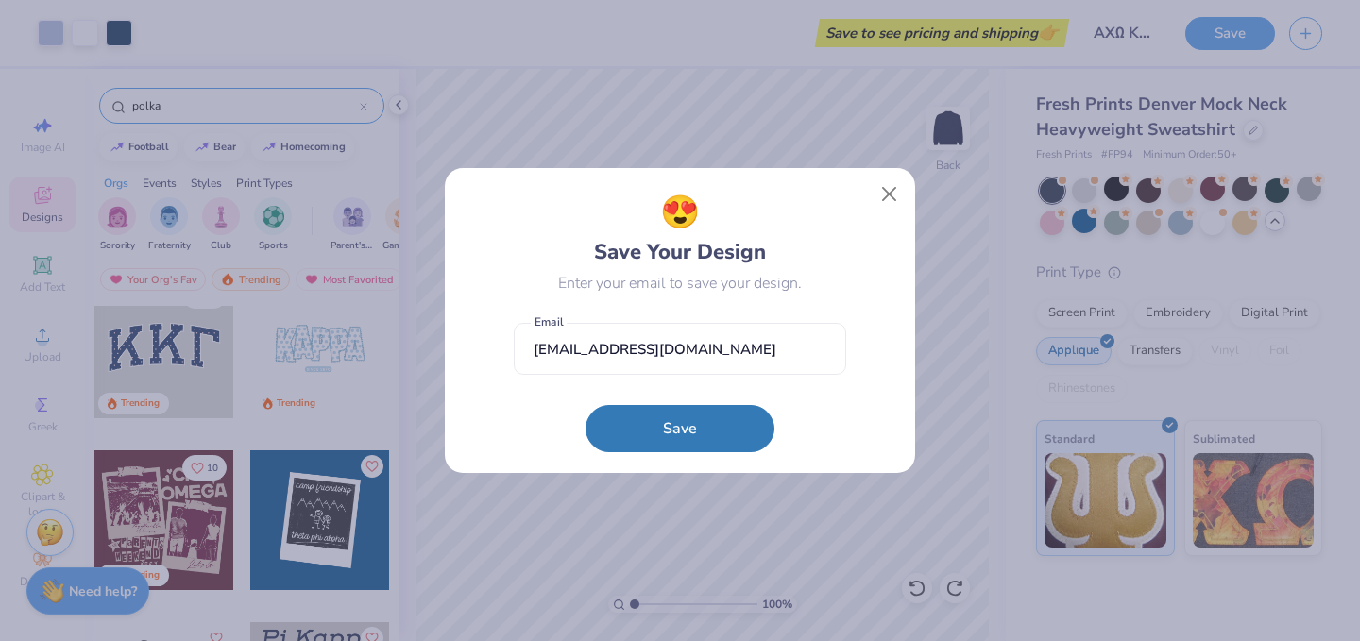
click at [720, 424] on button "Save" at bounding box center [680, 428] width 189 height 47
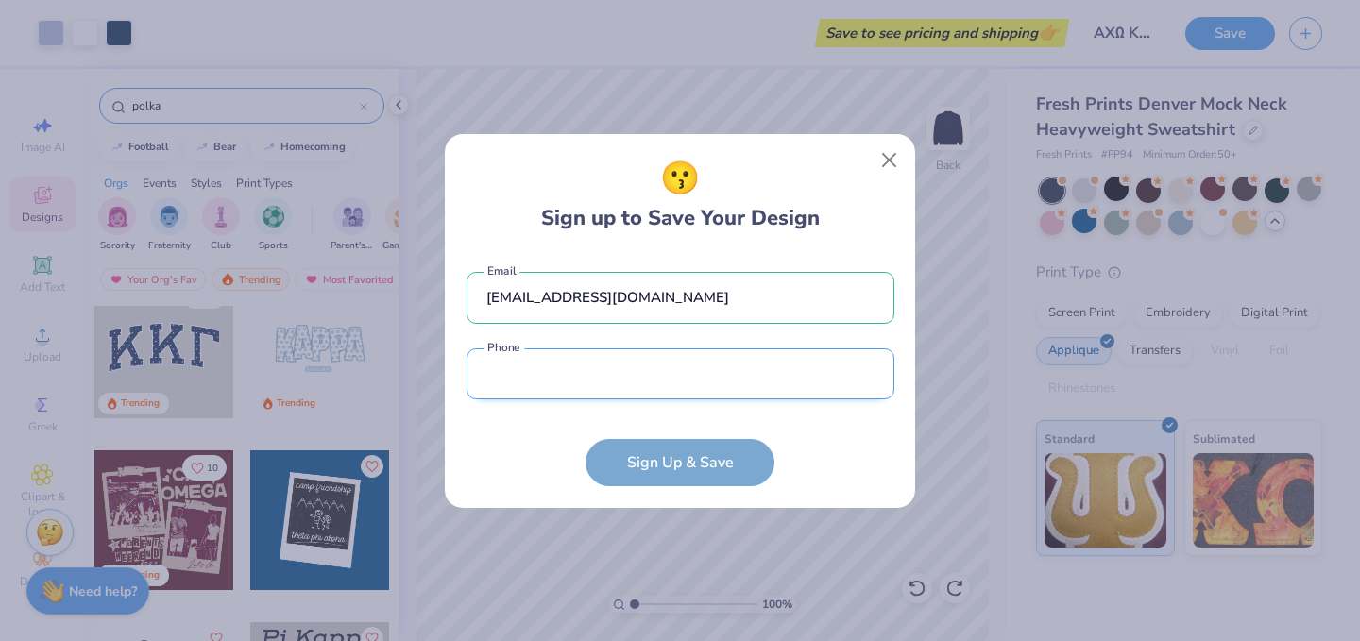
click at [676, 354] on input "tel" at bounding box center [681, 375] width 428 height 52
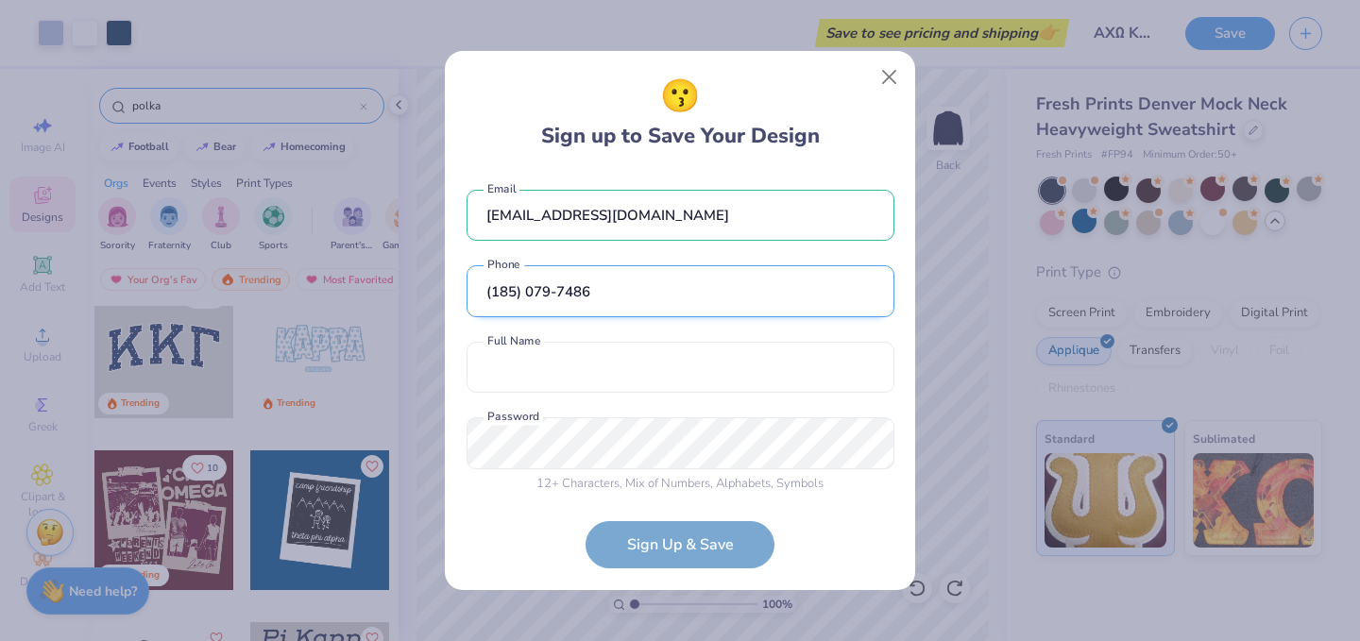
scroll to position [11, 0]
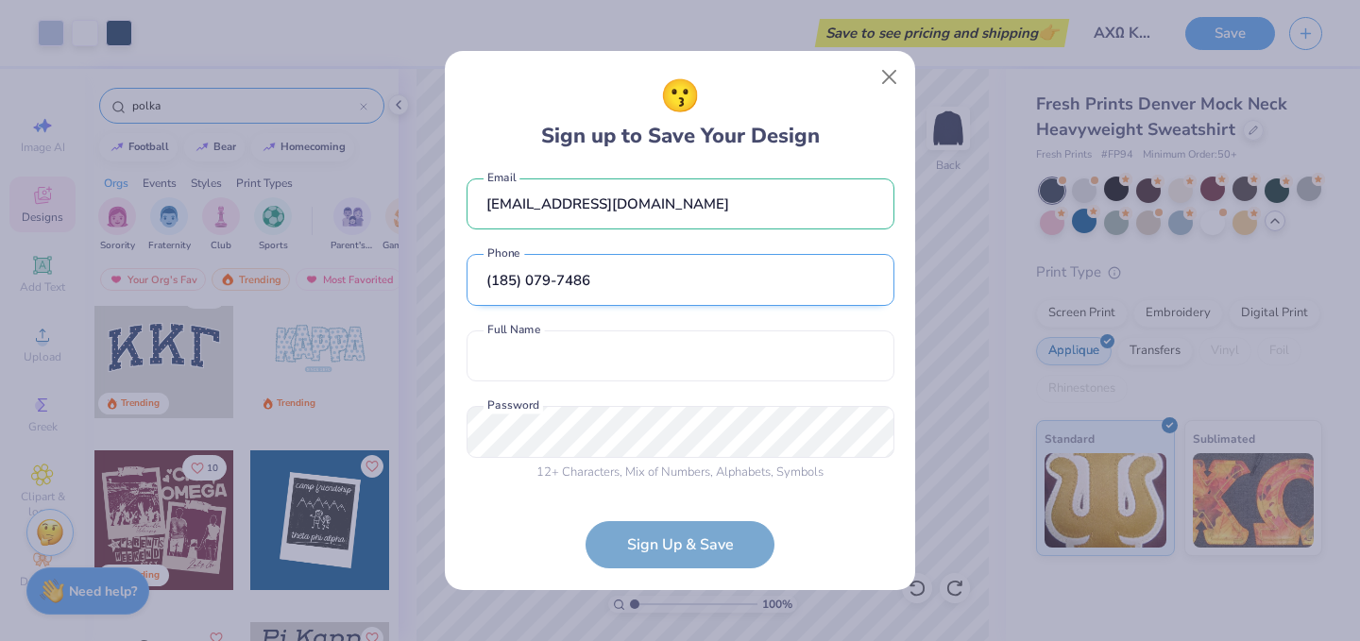
click at [498, 280] on input "(185) 079-7486" at bounding box center [681, 280] width 428 height 52
type input "(850) 797-4863"
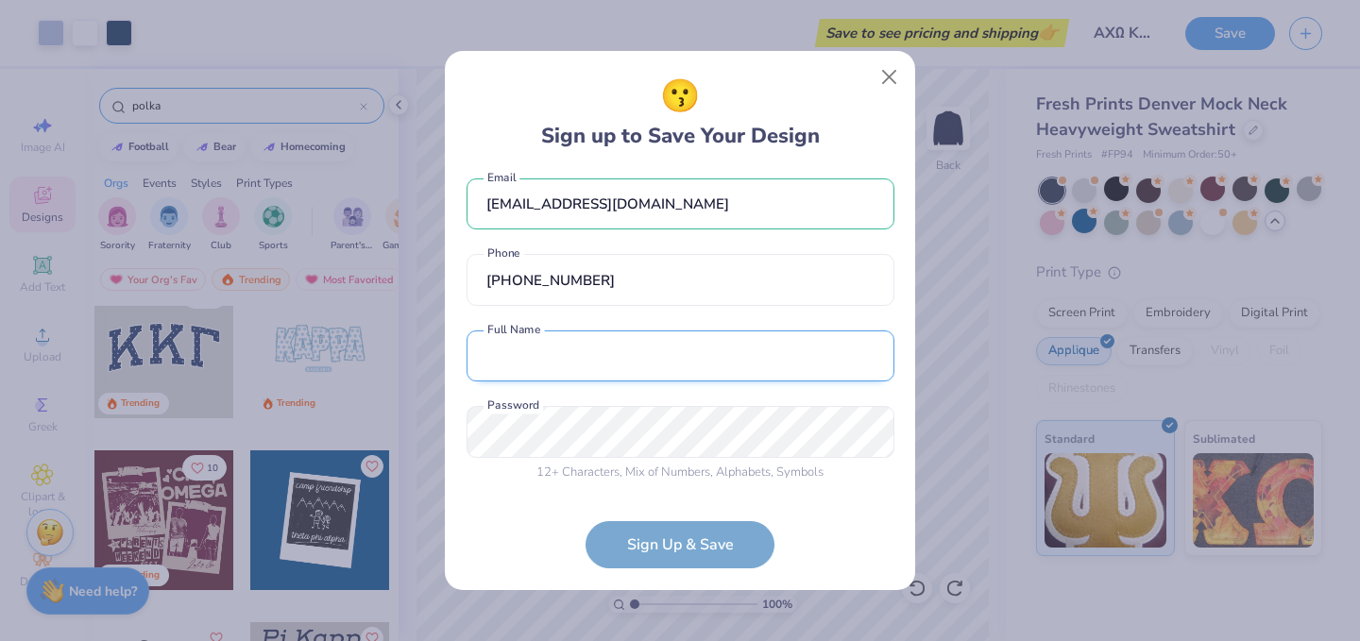
click at [513, 335] on input "text" at bounding box center [681, 357] width 428 height 52
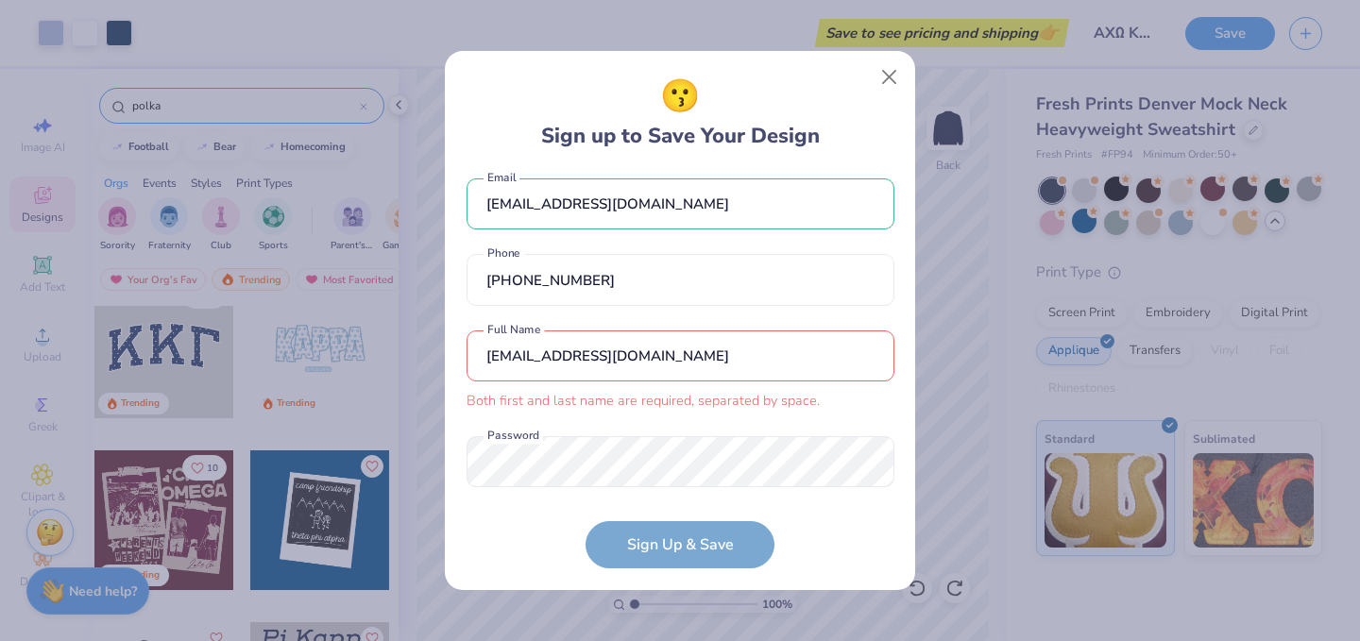
scroll to position [41, 0]
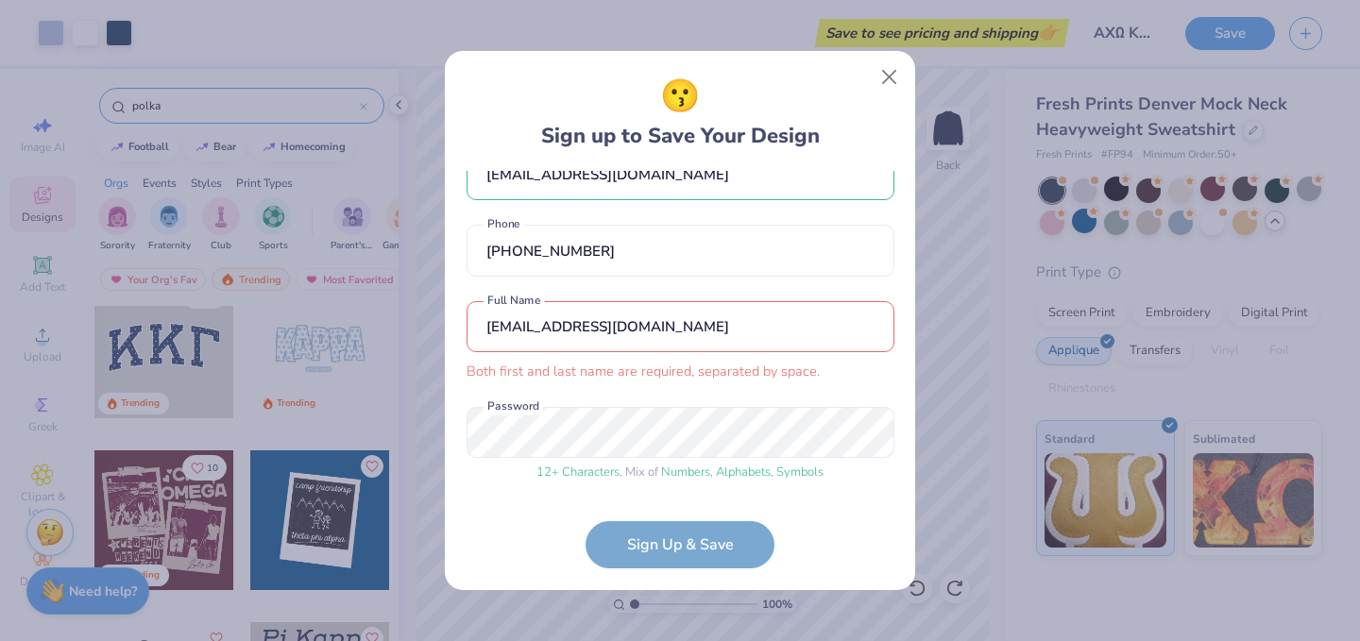
click at [593, 335] on input "keweaks@gmail.com" at bounding box center [681, 327] width 428 height 52
type input "[PERSON_NAME]"
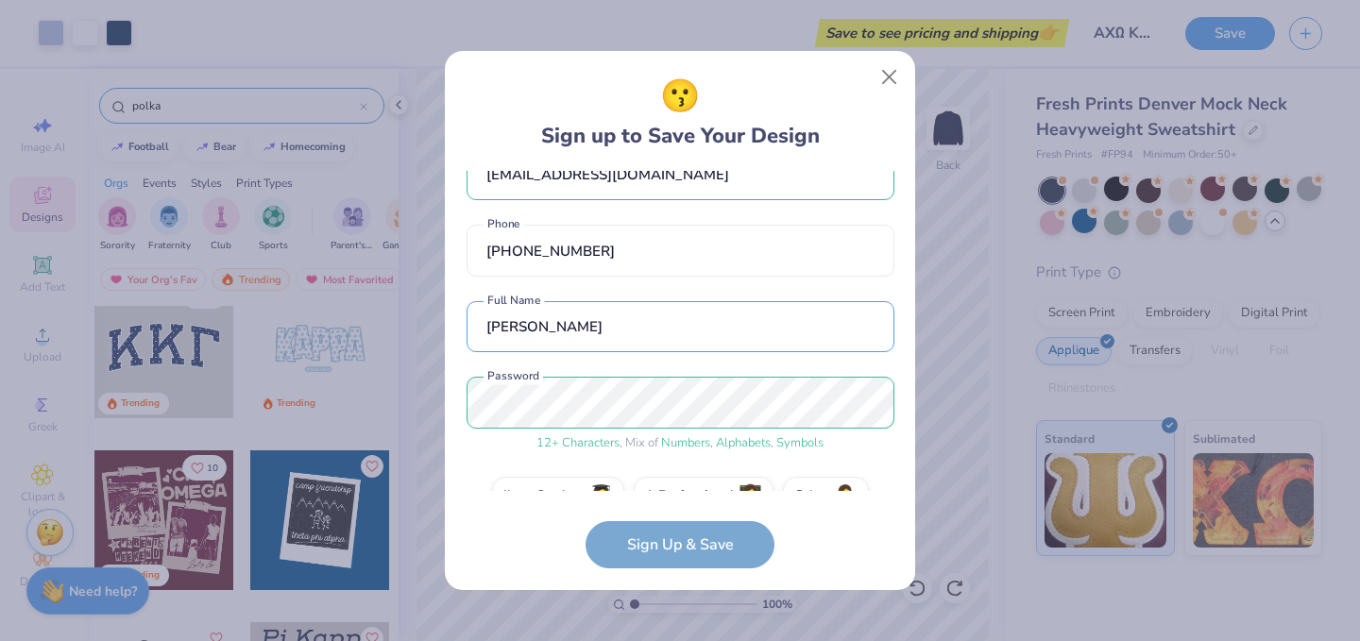
scroll to position [83, 0]
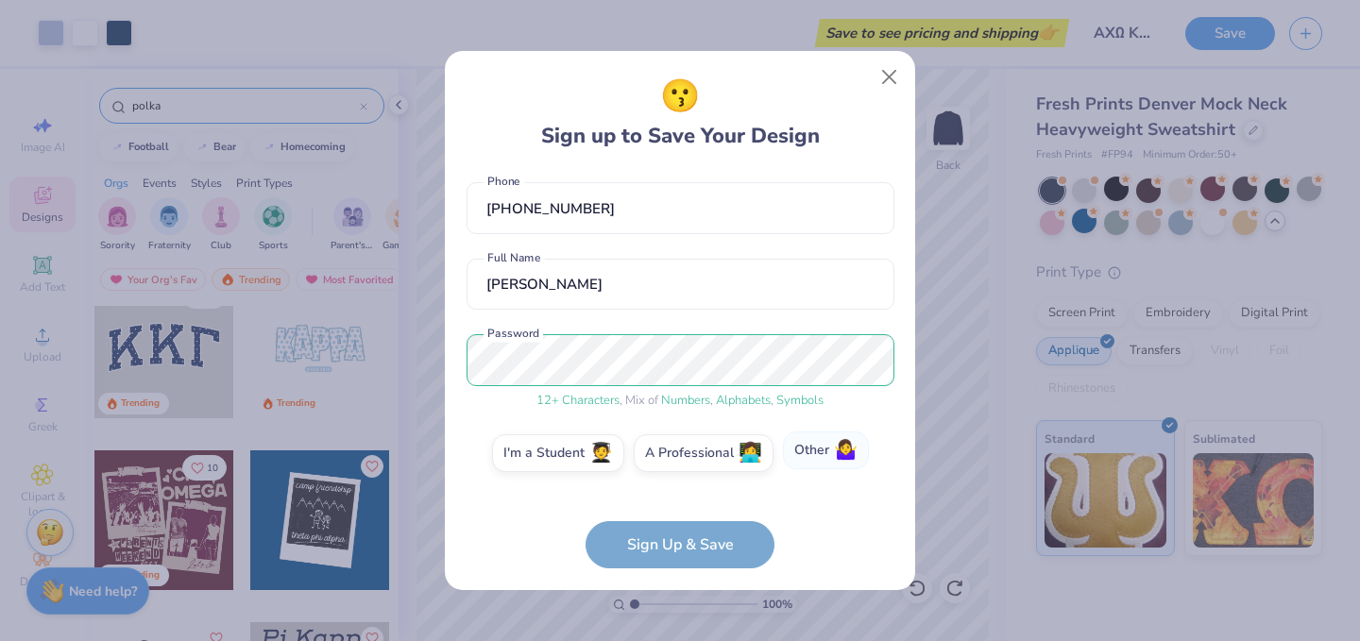
click at [790, 455] on label "Other 🤷‍♀️" at bounding box center [826, 451] width 86 height 38
click at [687, 536] on input "Other 🤷‍♀️" at bounding box center [681, 542] width 12 height 12
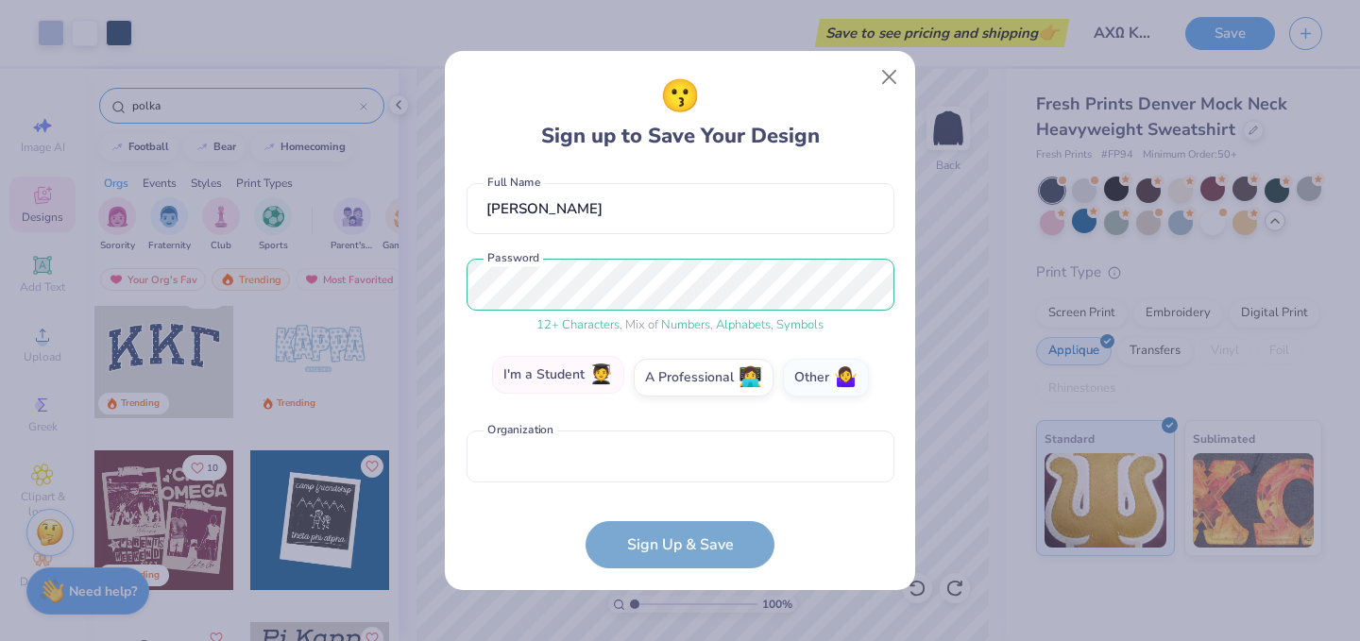
click at [580, 381] on label "I'm a Student 🧑‍🎓" at bounding box center [558, 375] width 132 height 38
click at [675, 536] on input "I'm a Student 🧑‍🎓" at bounding box center [681, 542] width 12 height 12
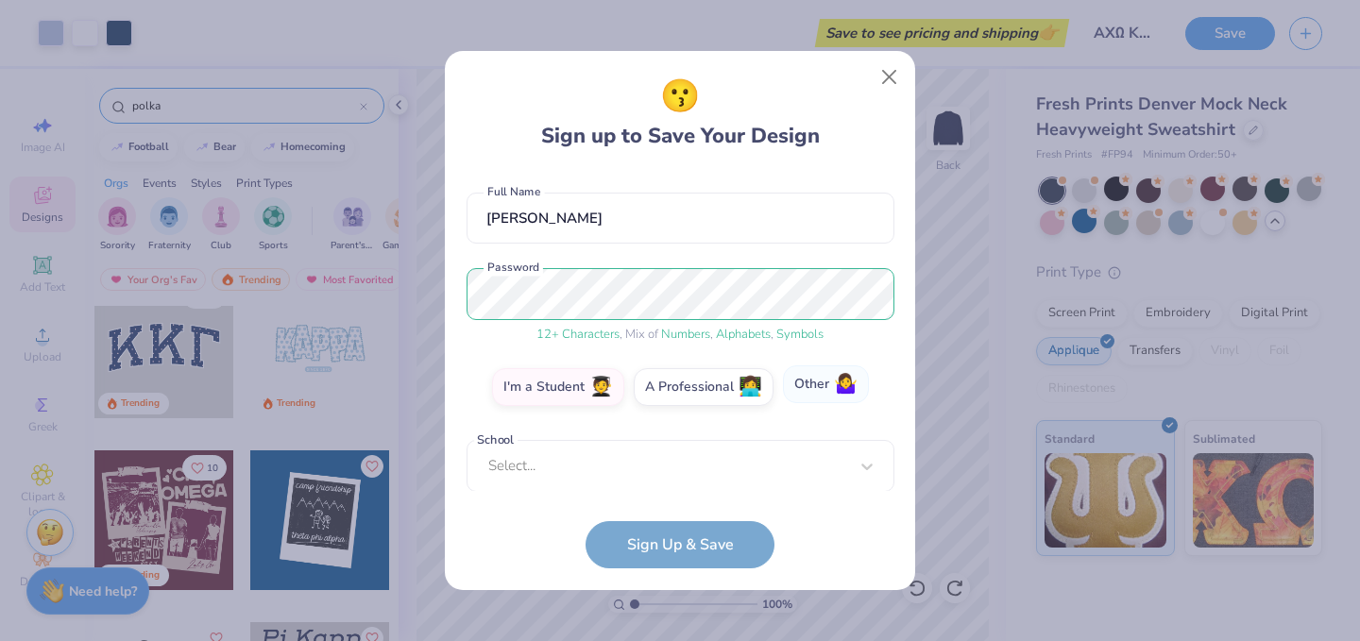
click at [836, 385] on span "🤷‍♀️" at bounding box center [846, 385] width 24 height 22
click at [687, 536] on input "Other 🤷‍♀️" at bounding box center [681, 542] width 12 height 12
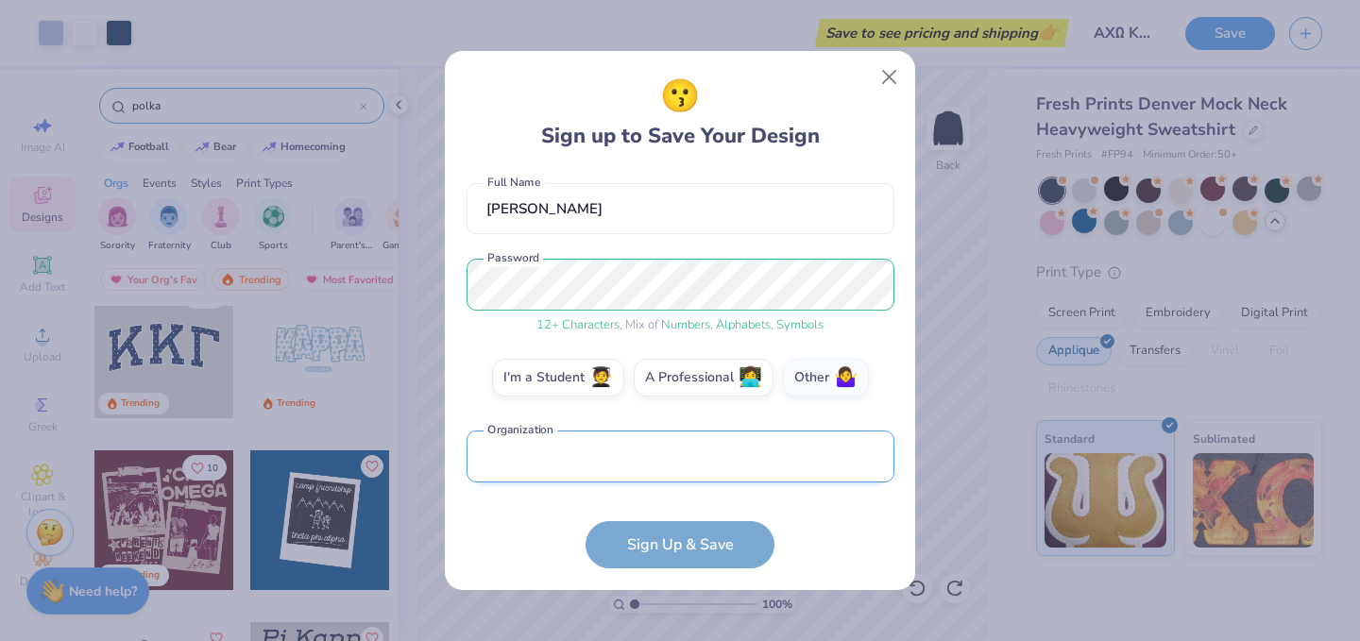
click at [735, 444] on input "text" at bounding box center [681, 457] width 428 height 52
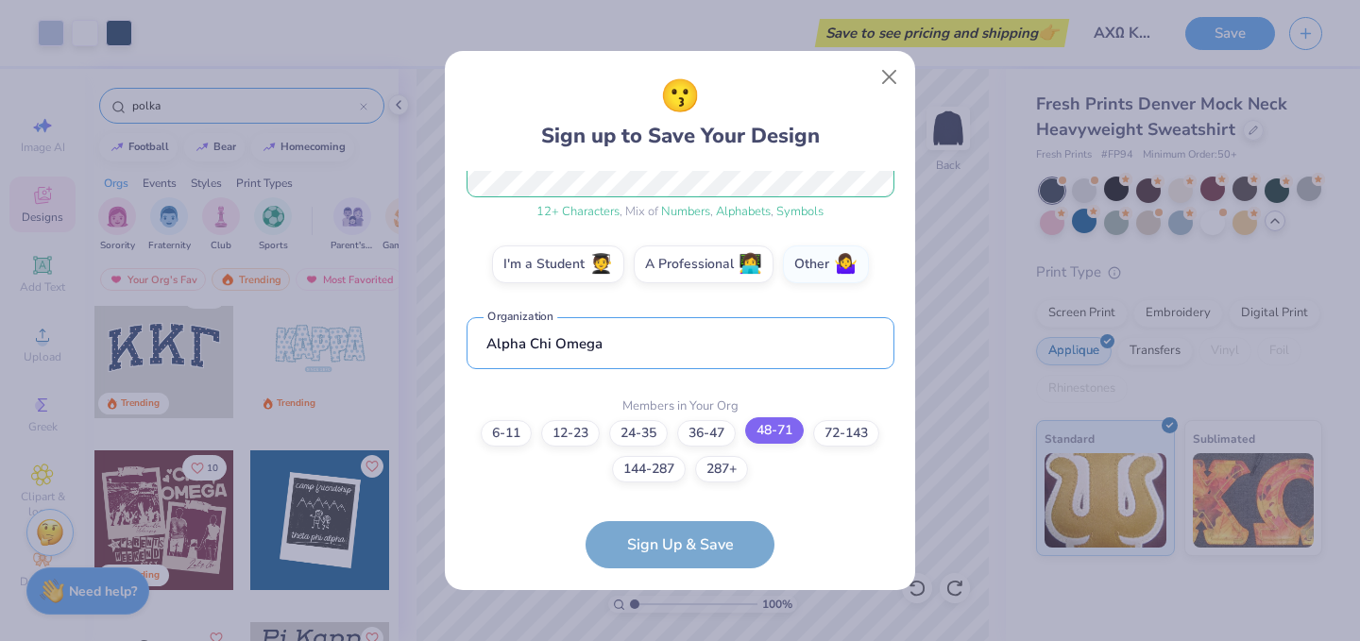
type input "Alpha Chi Omega"
click at [767, 435] on label "48-71" at bounding box center [774, 431] width 59 height 26
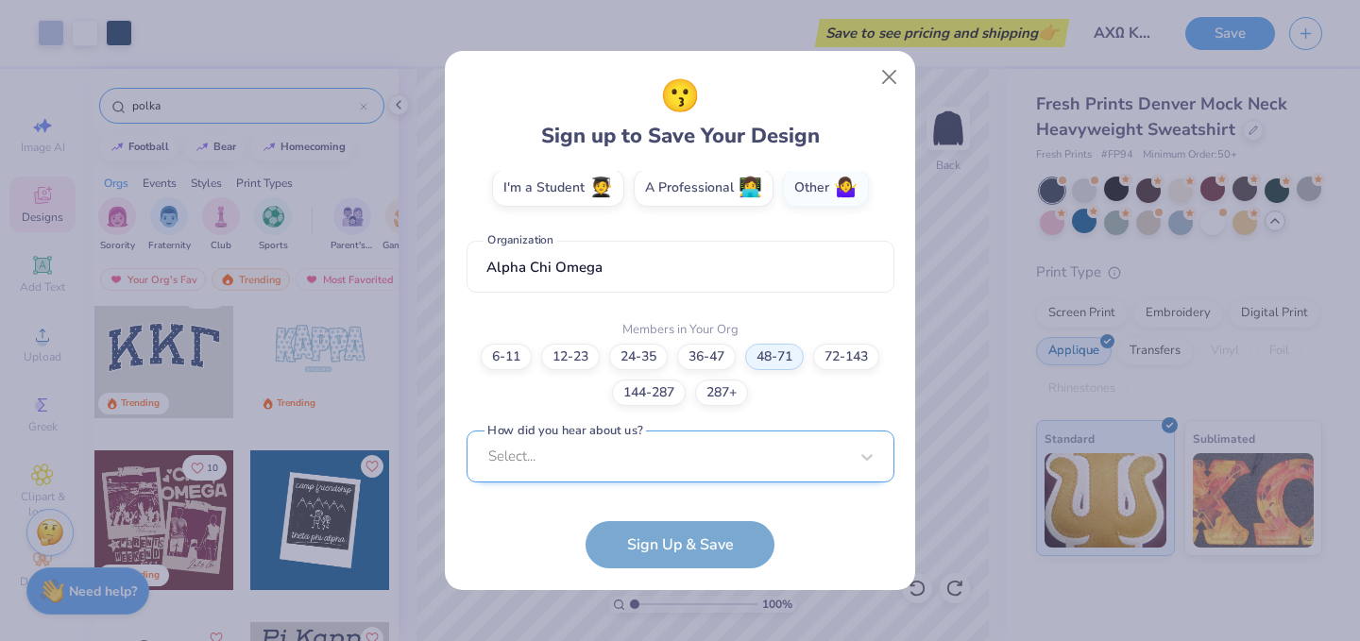
click at [783, 446] on div "Select..." at bounding box center [681, 457] width 428 height 52
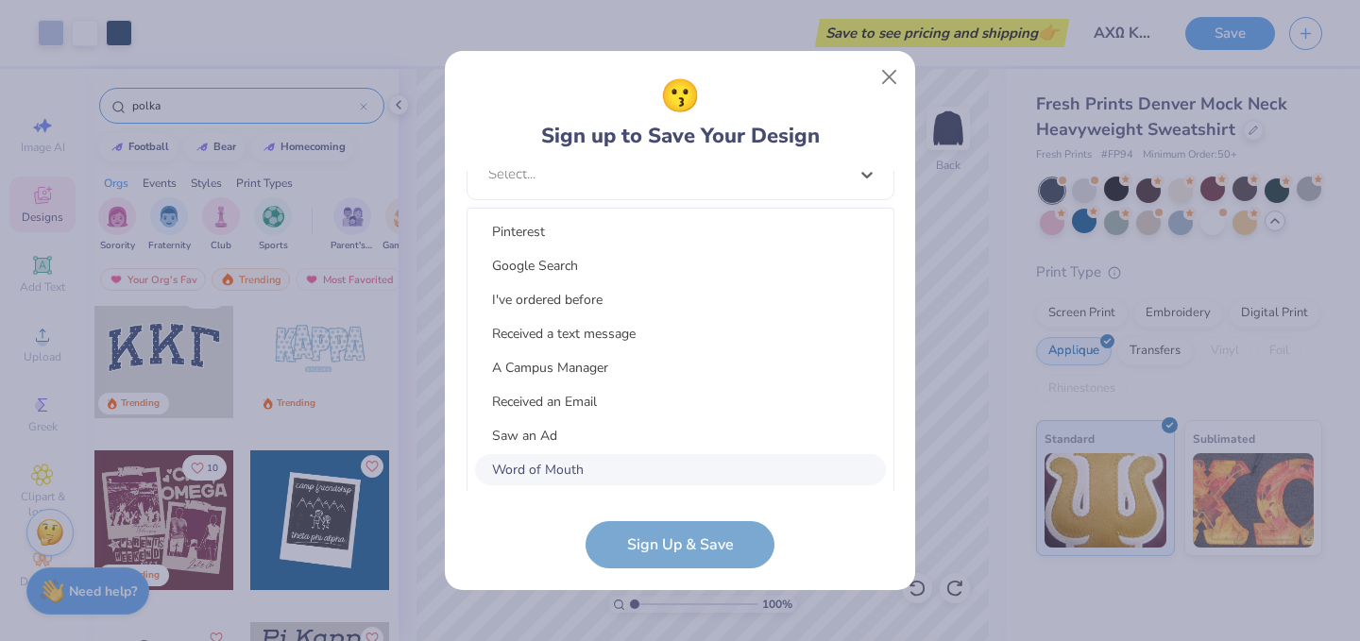
scroll to position [239, 0]
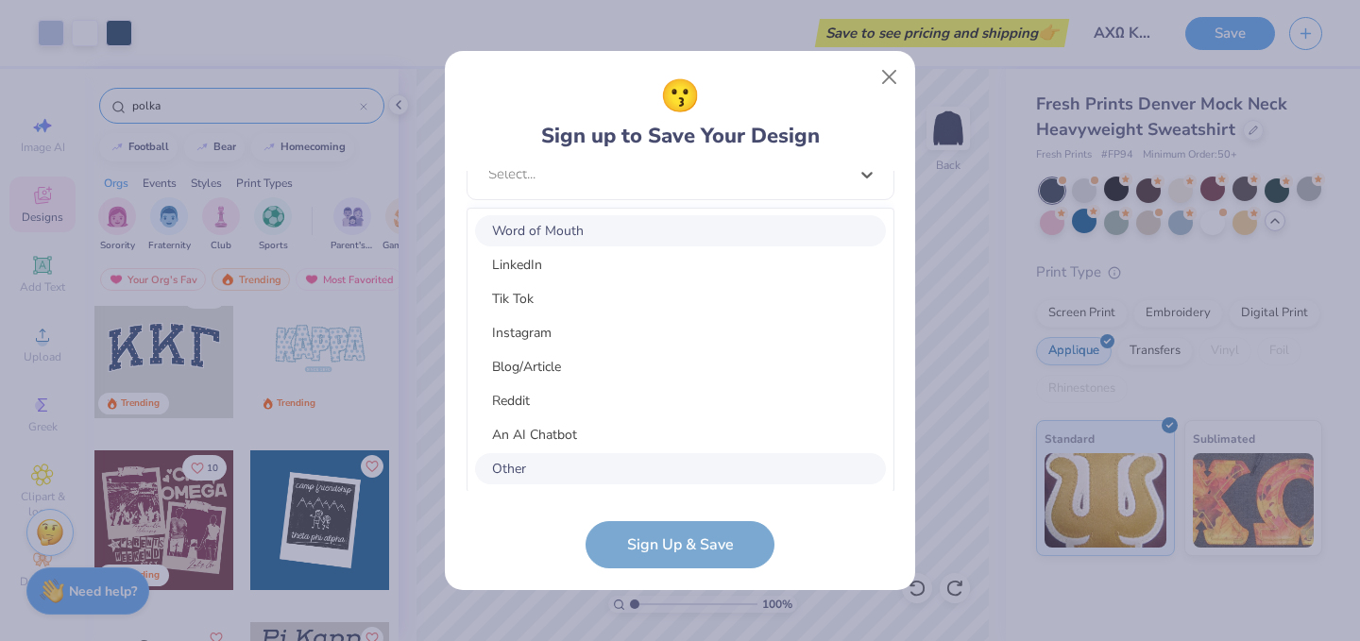
click at [617, 458] on div "Other" at bounding box center [680, 468] width 411 height 31
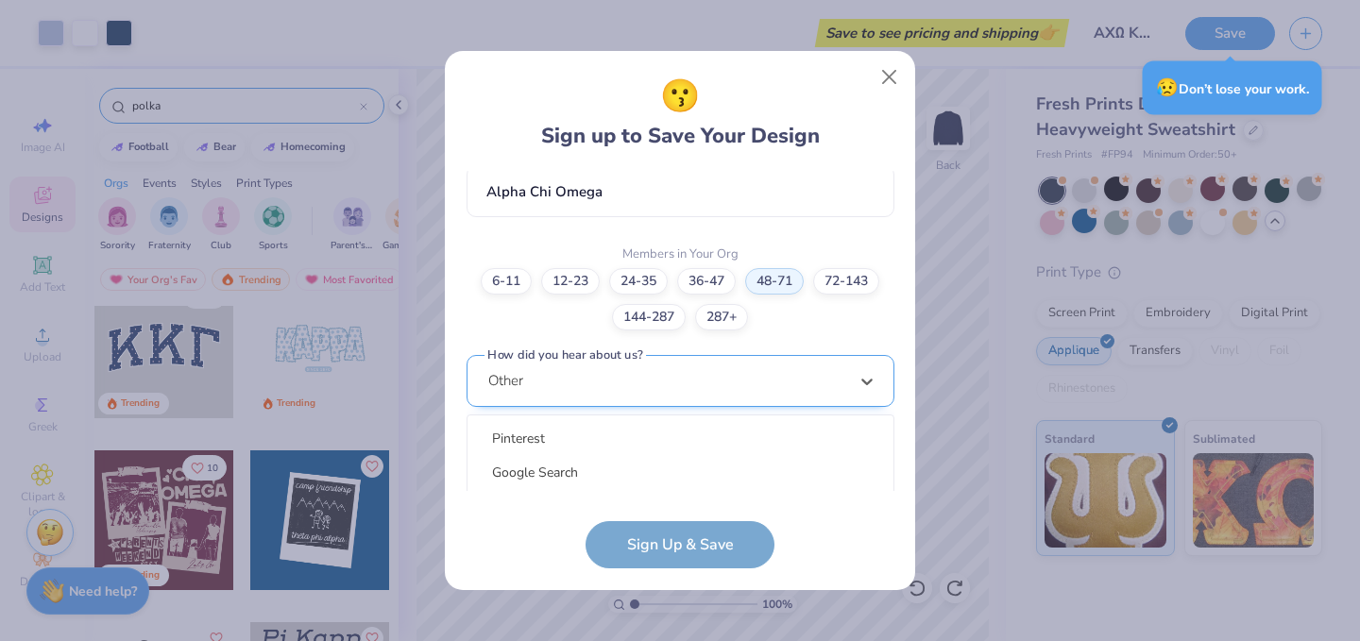
scroll to position [717, 0]
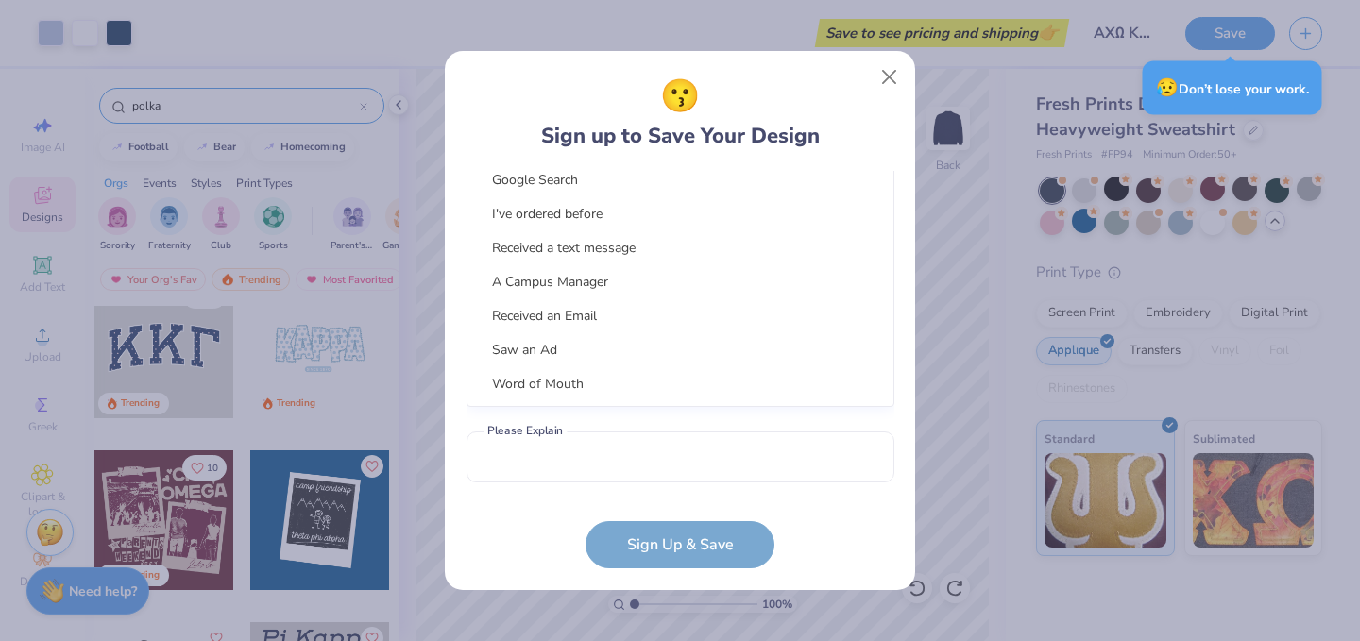
click at [633, 385] on div "option Other selected, 15 of 15. 15 results available. Use Up and Down to choos…" at bounding box center [681, 234] width 428 height 345
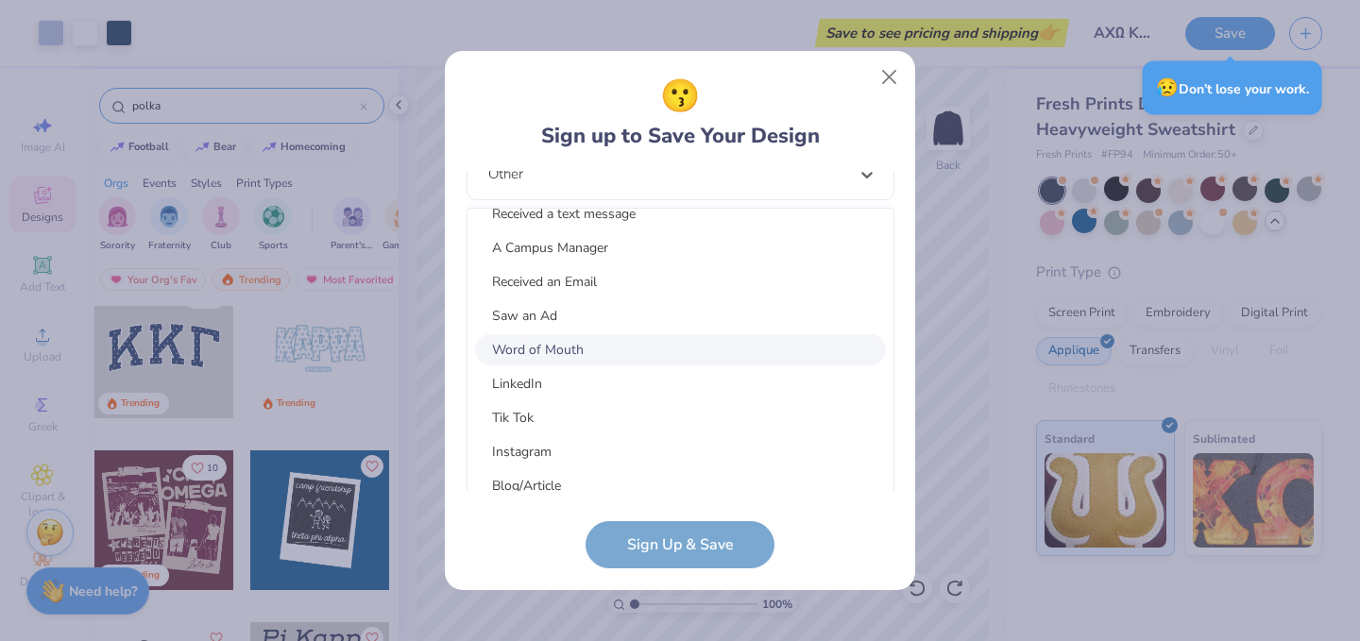
click at [588, 357] on div "Word of Mouth" at bounding box center [680, 349] width 411 height 31
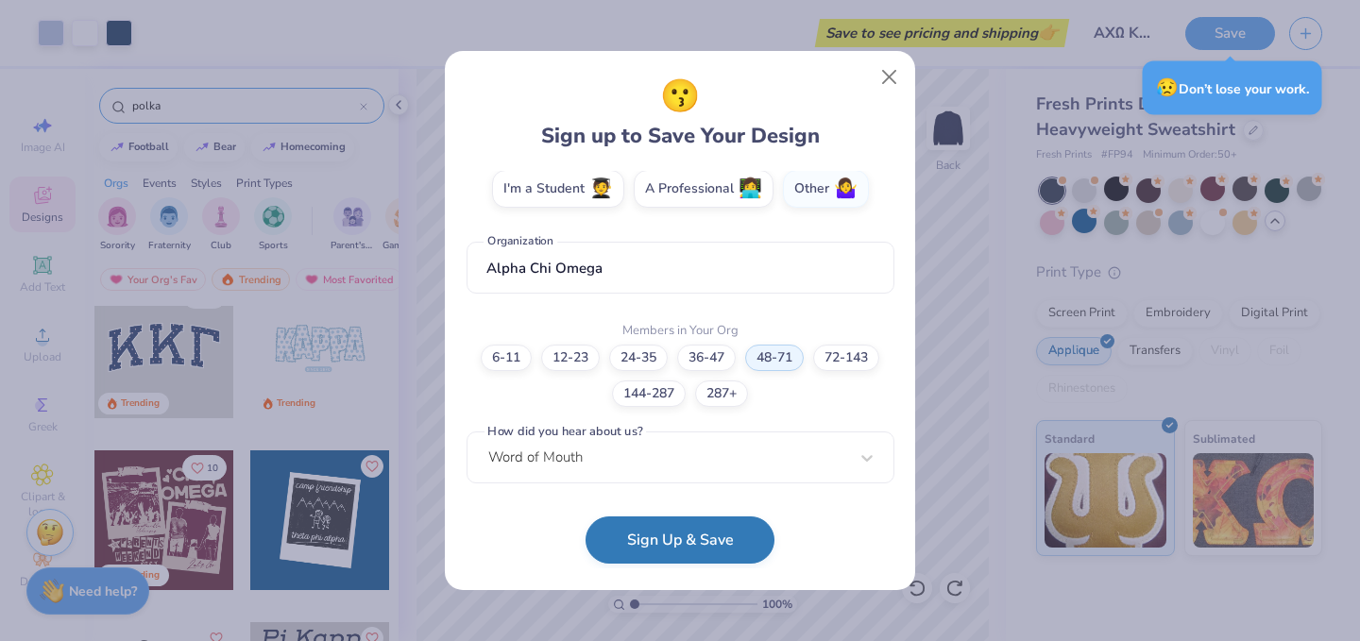
click at [654, 544] on button "Sign Up & Save" at bounding box center [680, 540] width 189 height 47
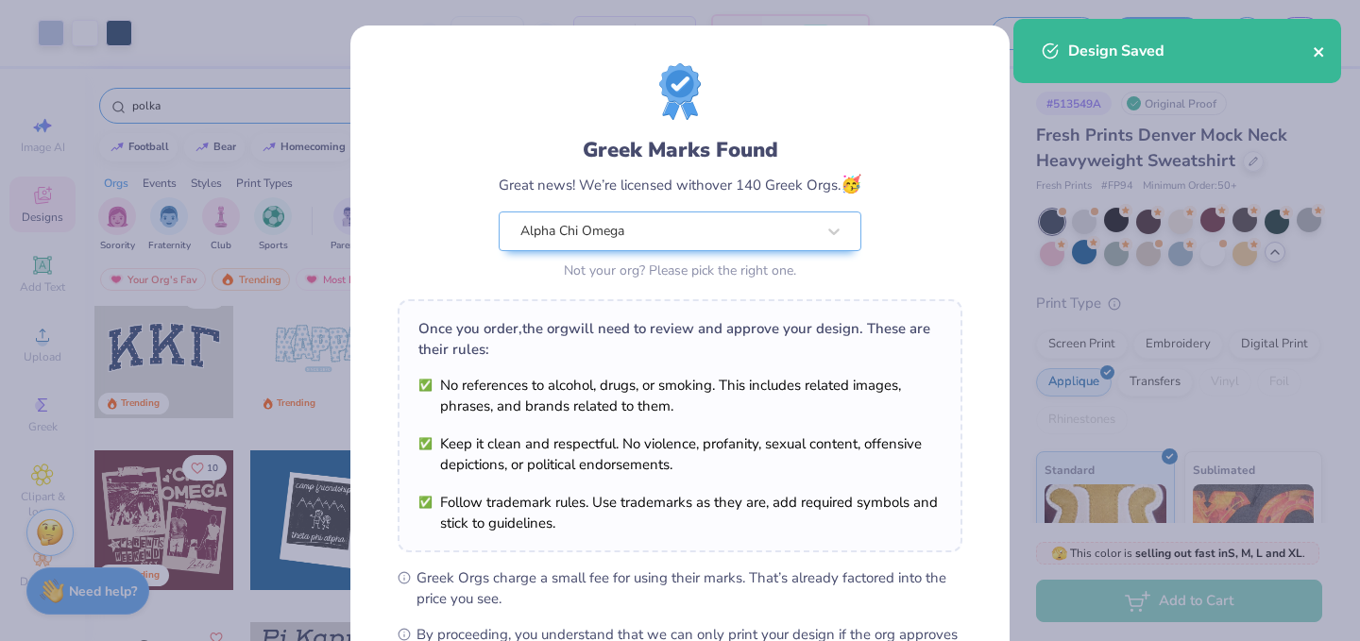
click at [1325, 43] on button "close" at bounding box center [1319, 51] width 13 height 23
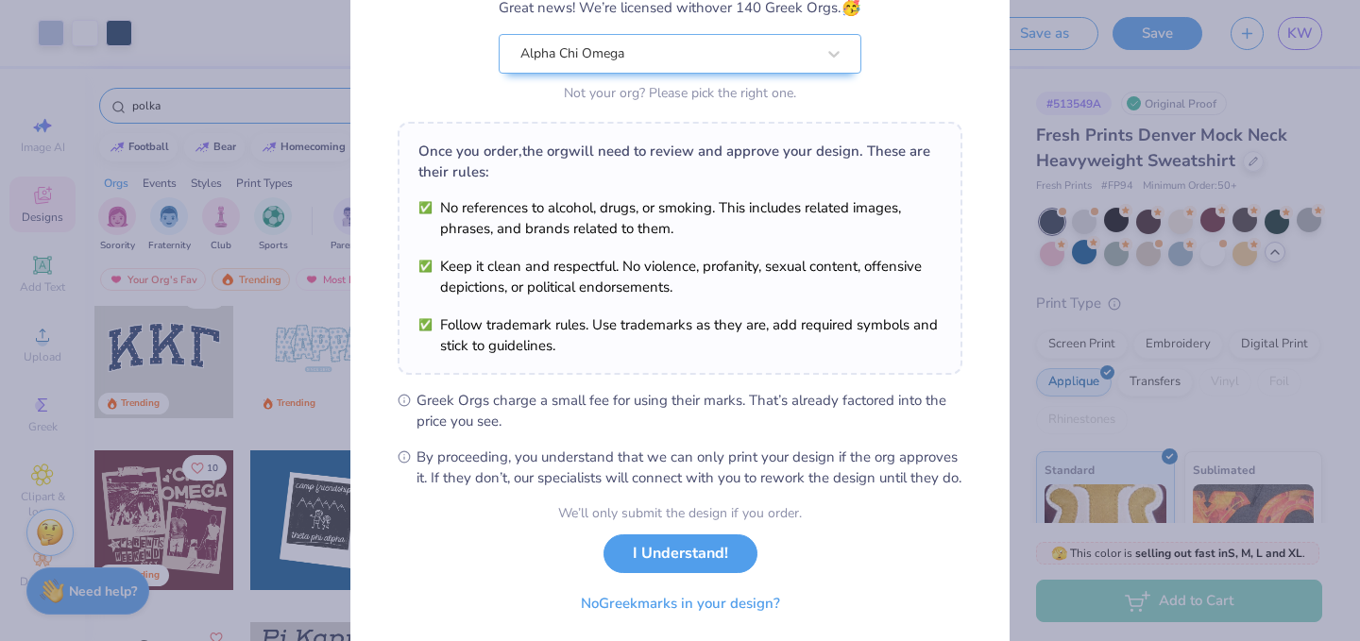
scroll to position [179, 0]
click at [683, 568] on button "I Understand!" at bounding box center [681, 548] width 154 height 39
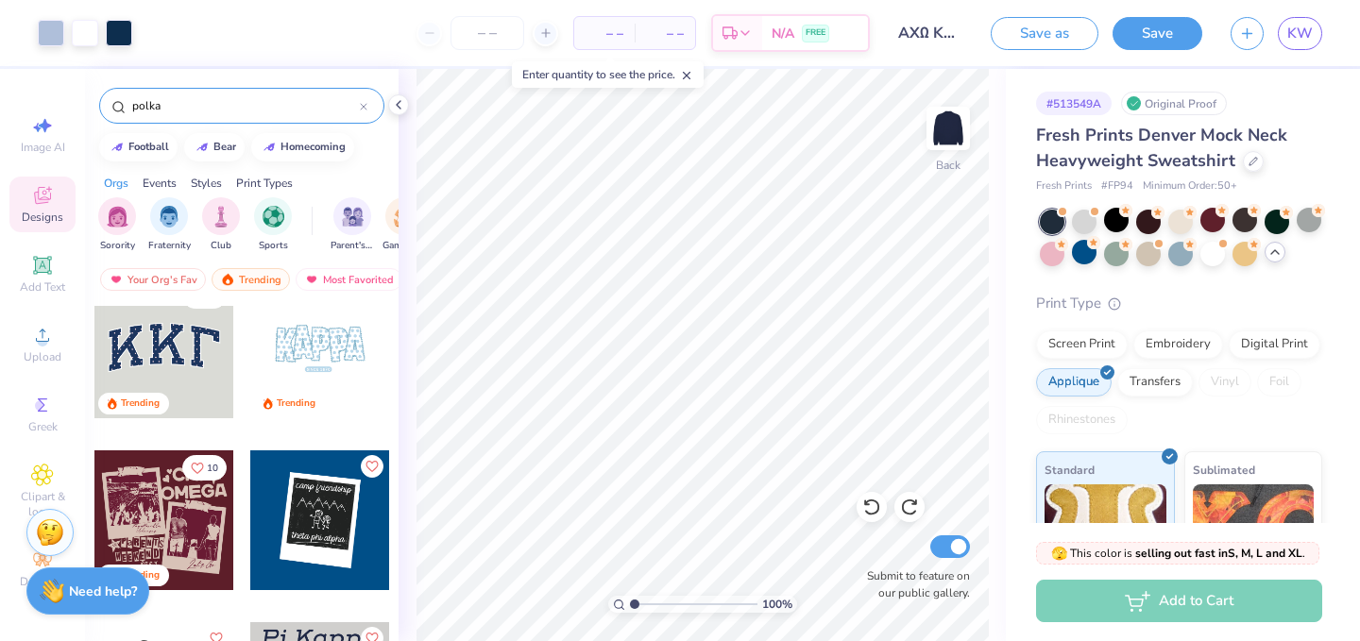
scroll to position [0, 0]
click at [785, 24] on div "N/A FREE" at bounding box center [815, 36] width 106 height 34
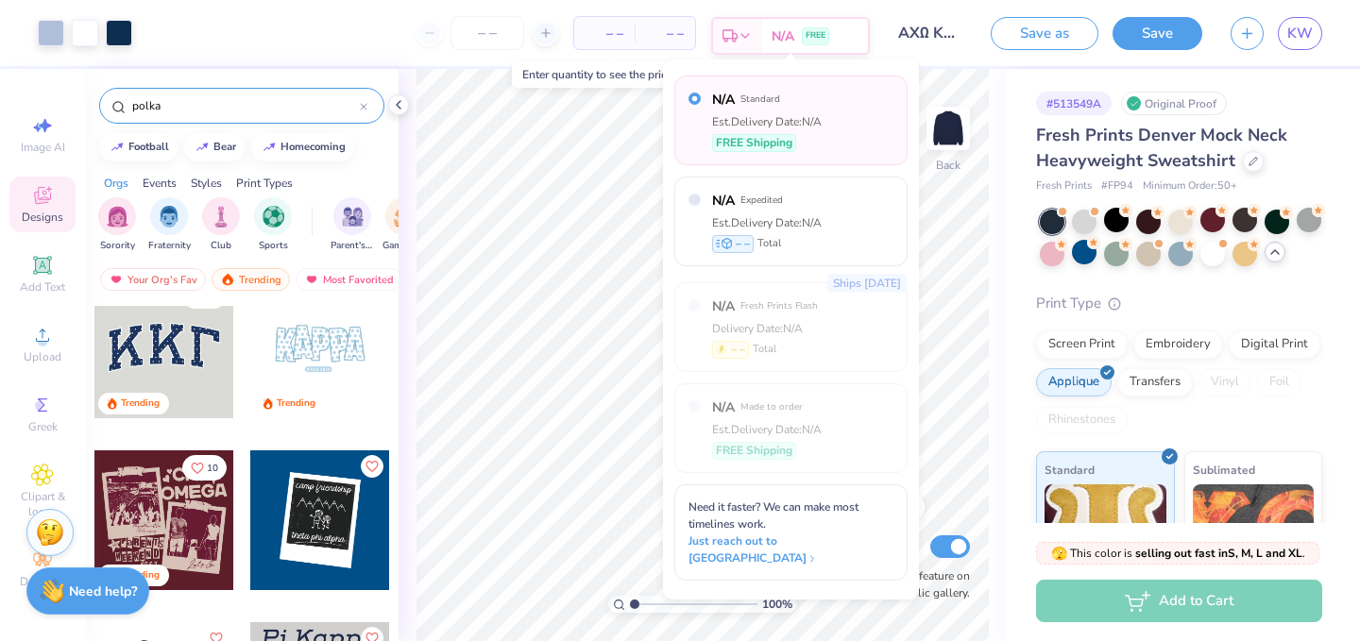
click at [785, 25] on div "N/A FREE" at bounding box center [815, 36] width 106 height 34
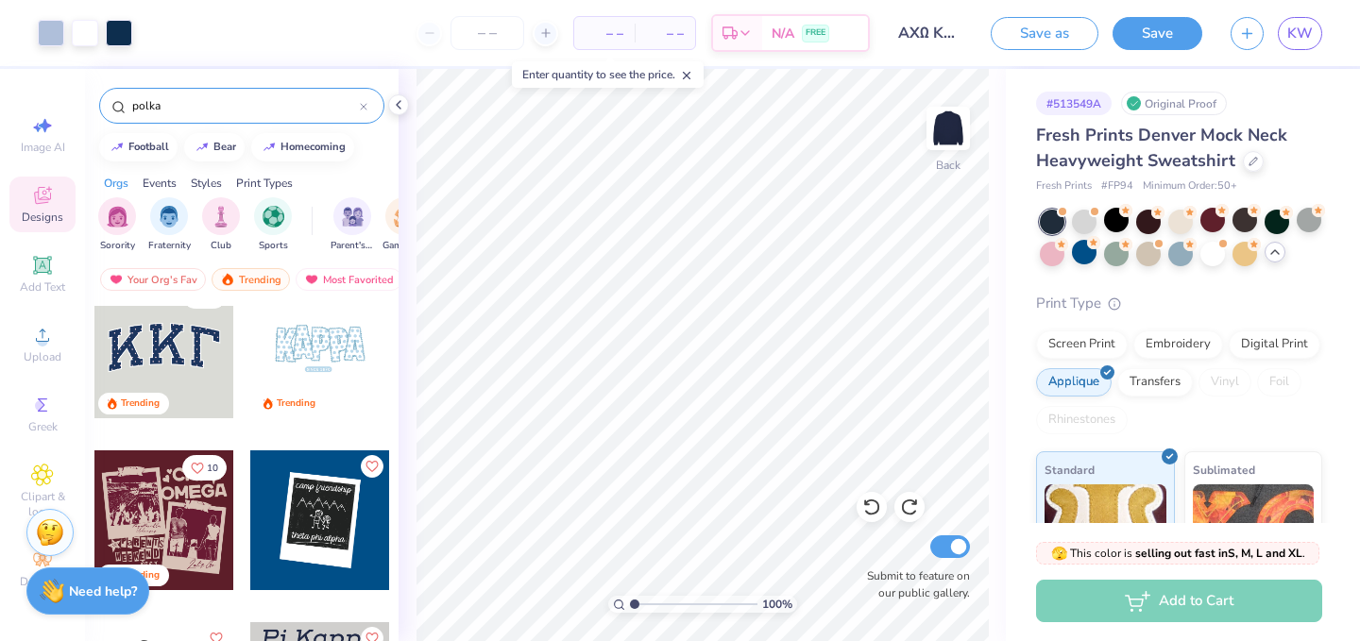
click at [617, 36] on span "– –" at bounding box center [605, 34] width 38 height 20
click at [397, 101] on icon at bounding box center [398, 104] width 15 height 15
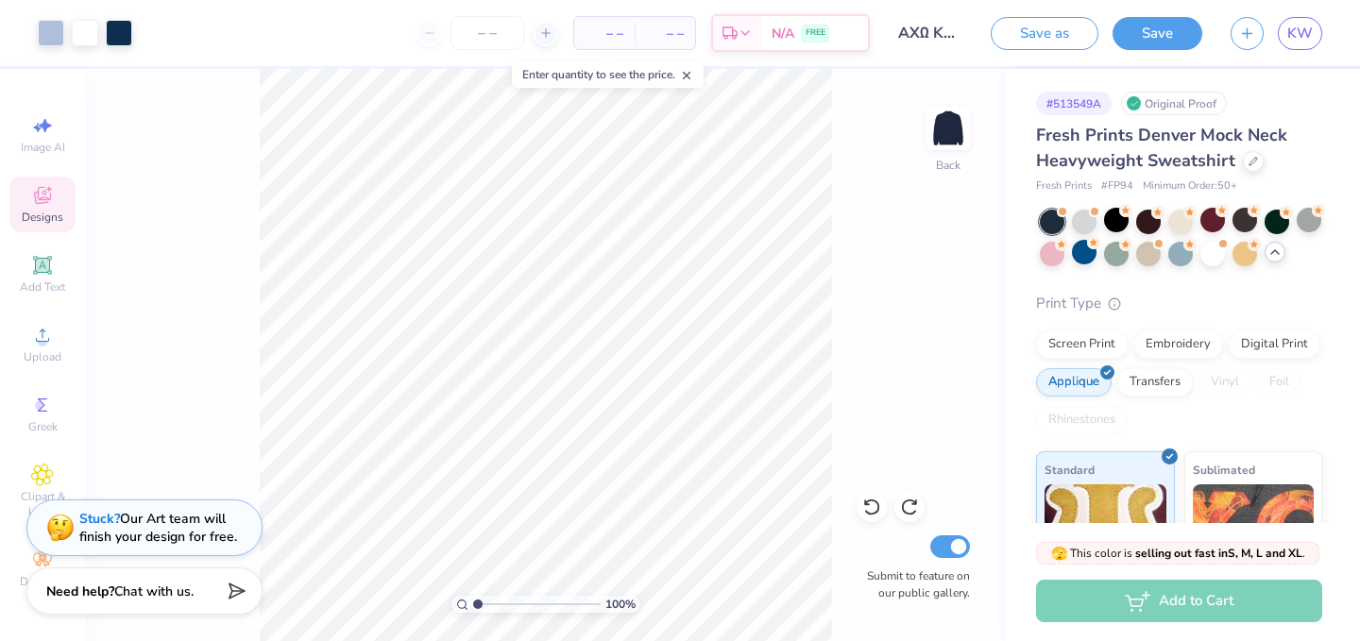
click at [602, 30] on span "– –" at bounding box center [605, 34] width 38 height 20
click at [470, 23] on input "number" at bounding box center [488, 33] width 74 height 34
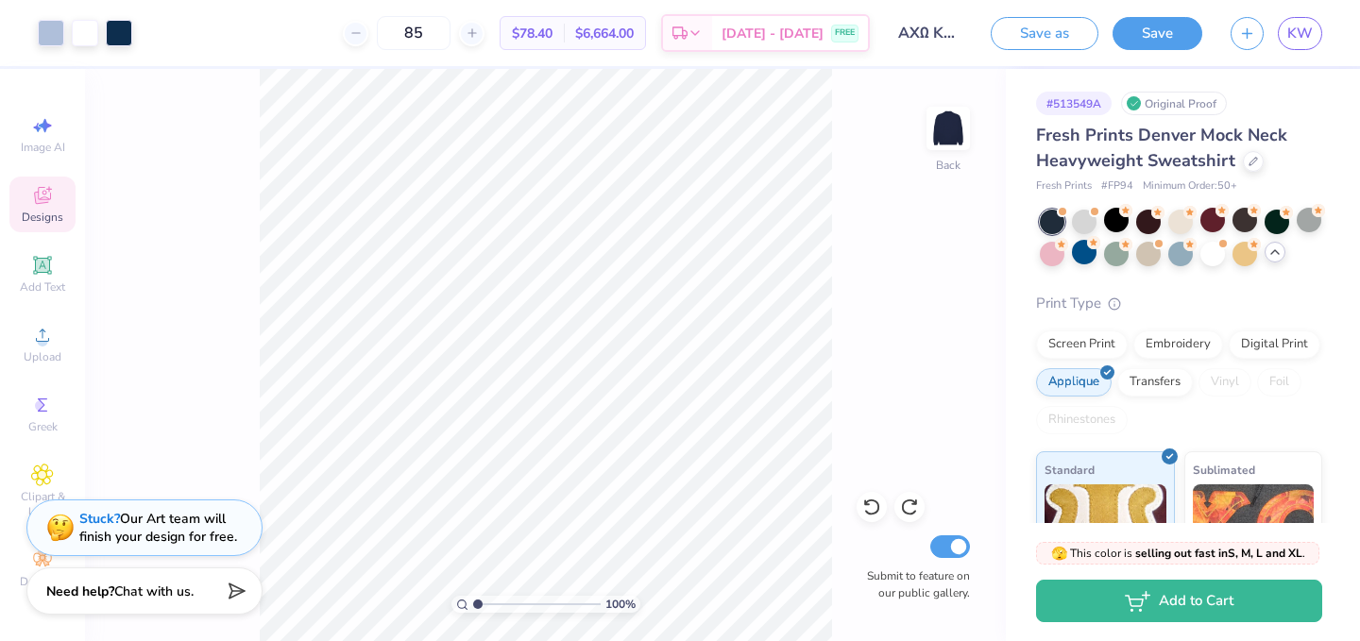
type input "85"
click at [553, 38] on span "$78.40" at bounding box center [532, 34] width 41 height 20
click at [1214, 346] on div "Embroidery" at bounding box center [1179, 342] width 90 height 28
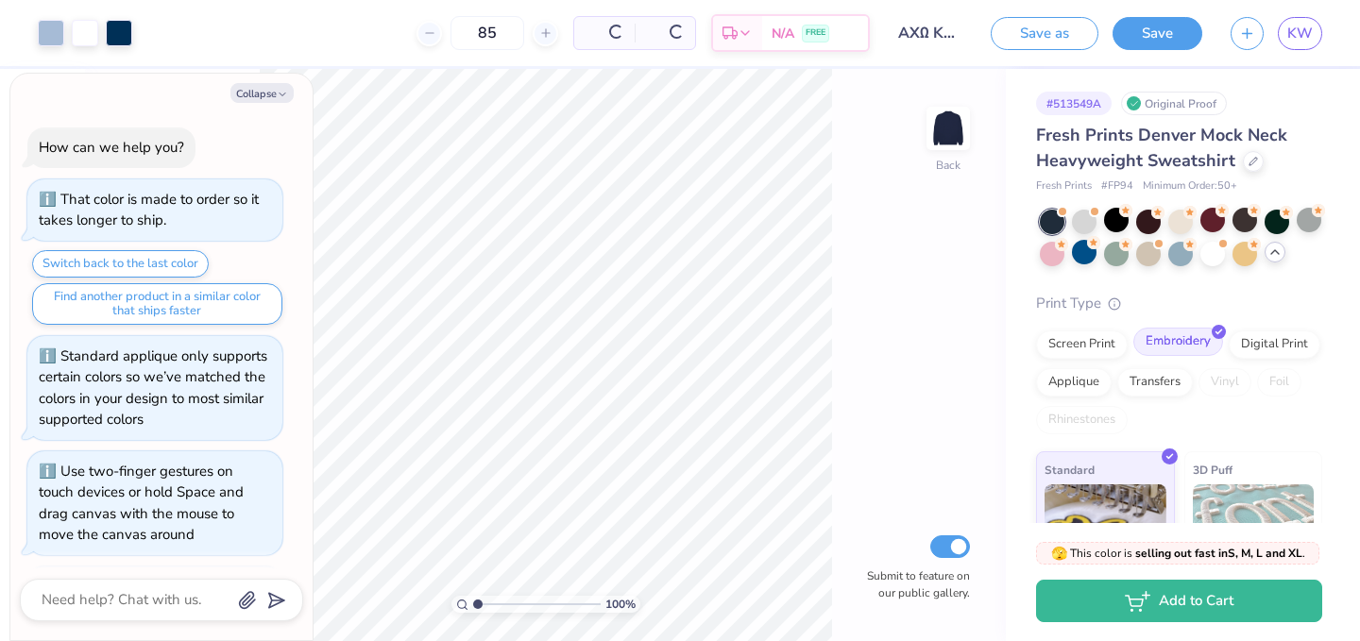
scroll to position [761, 0]
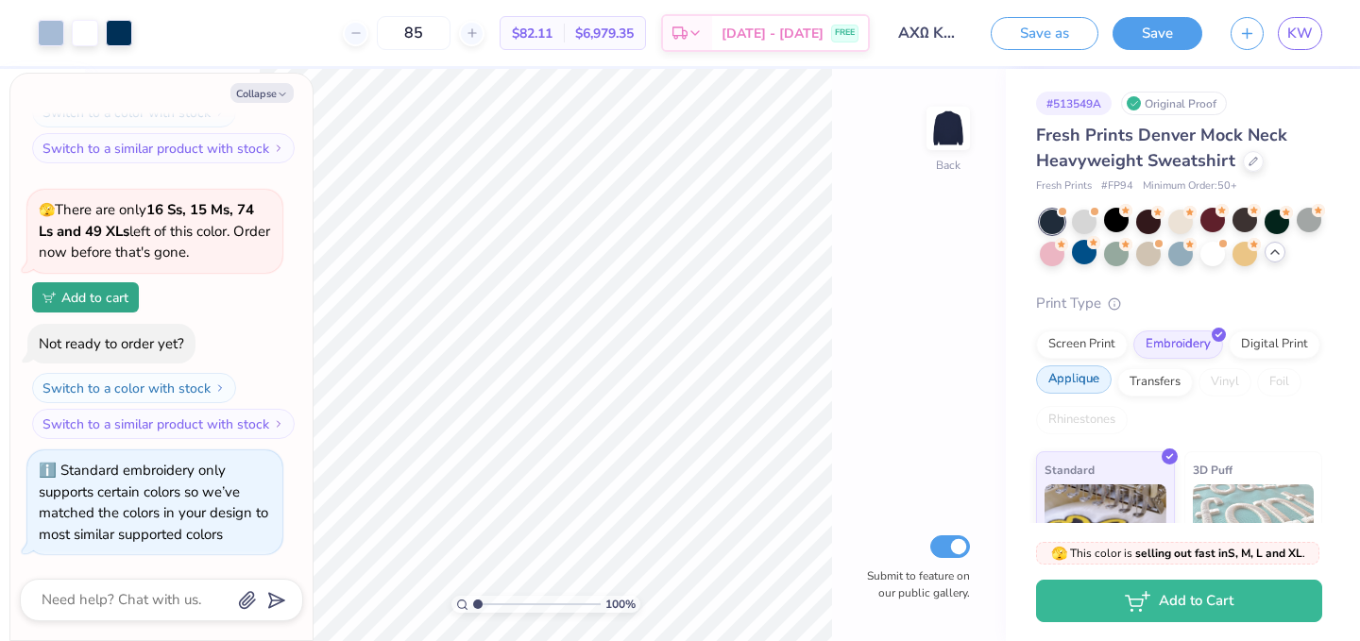
click at [1099, 376] on div "Applique" at bounding box center [1074, 380] width 76 height 28
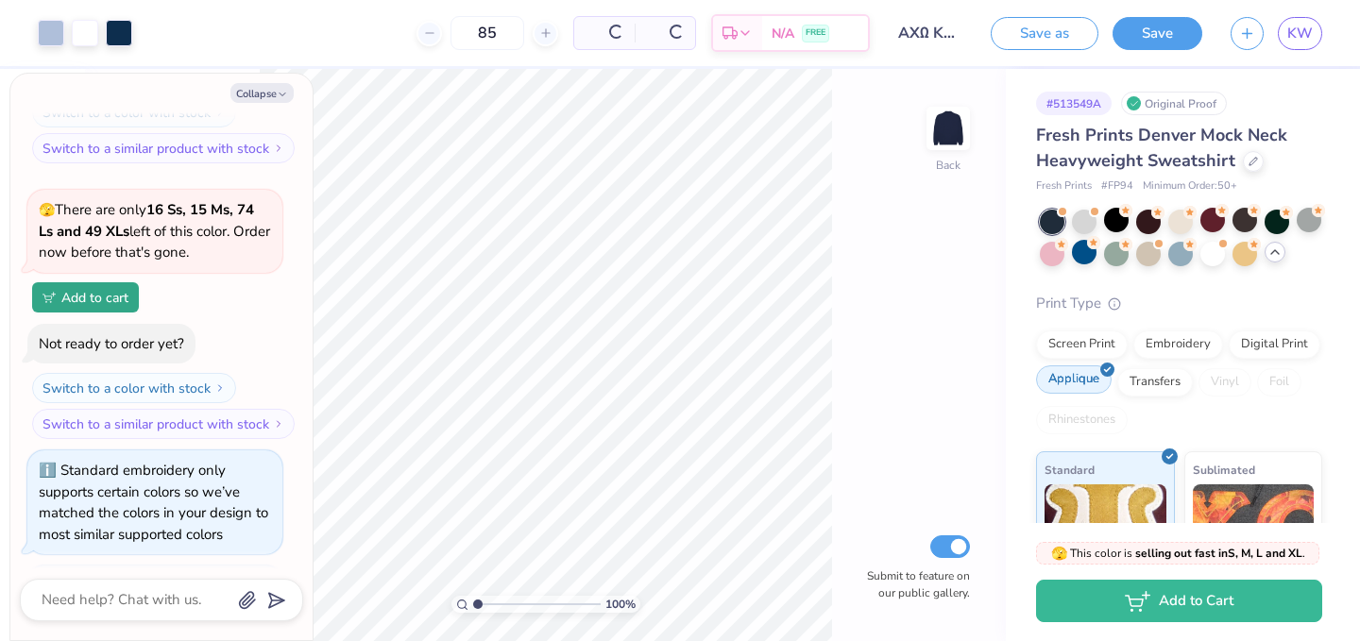
scroll to position [877, 0]
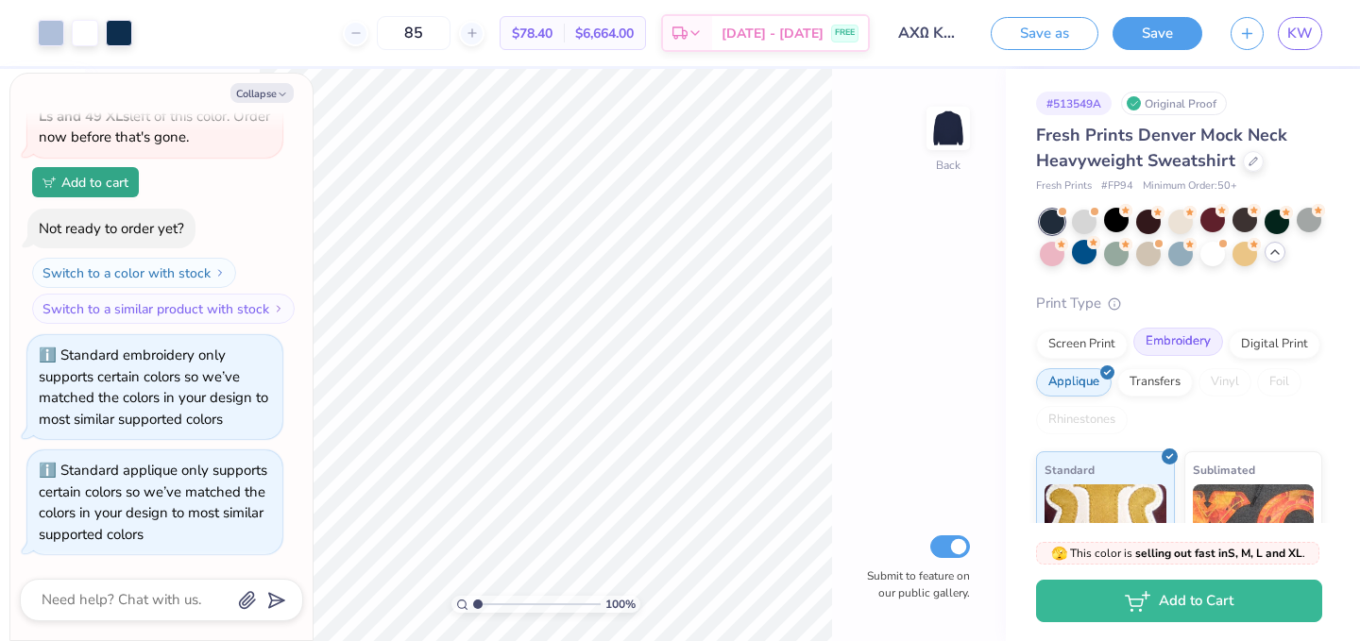
click at [1166, 335] on div "Embroidery" at bounding box center [1179, 342] width 90 height 28
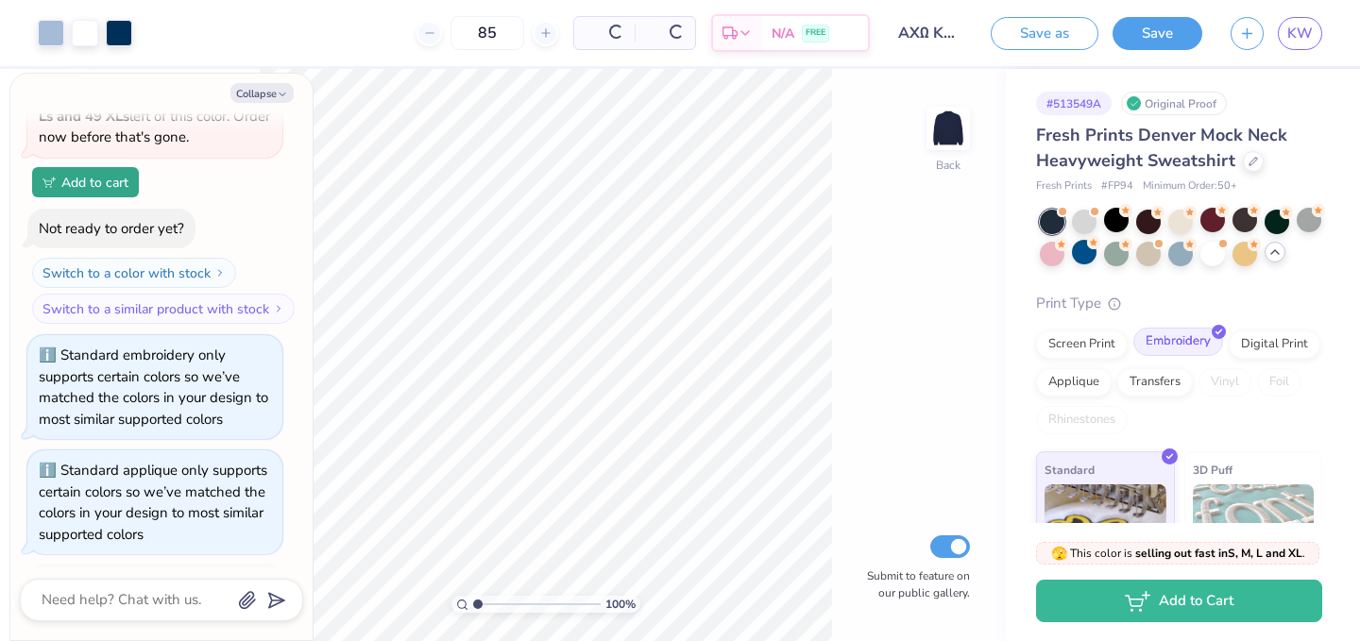
scroll to position [992, 0]
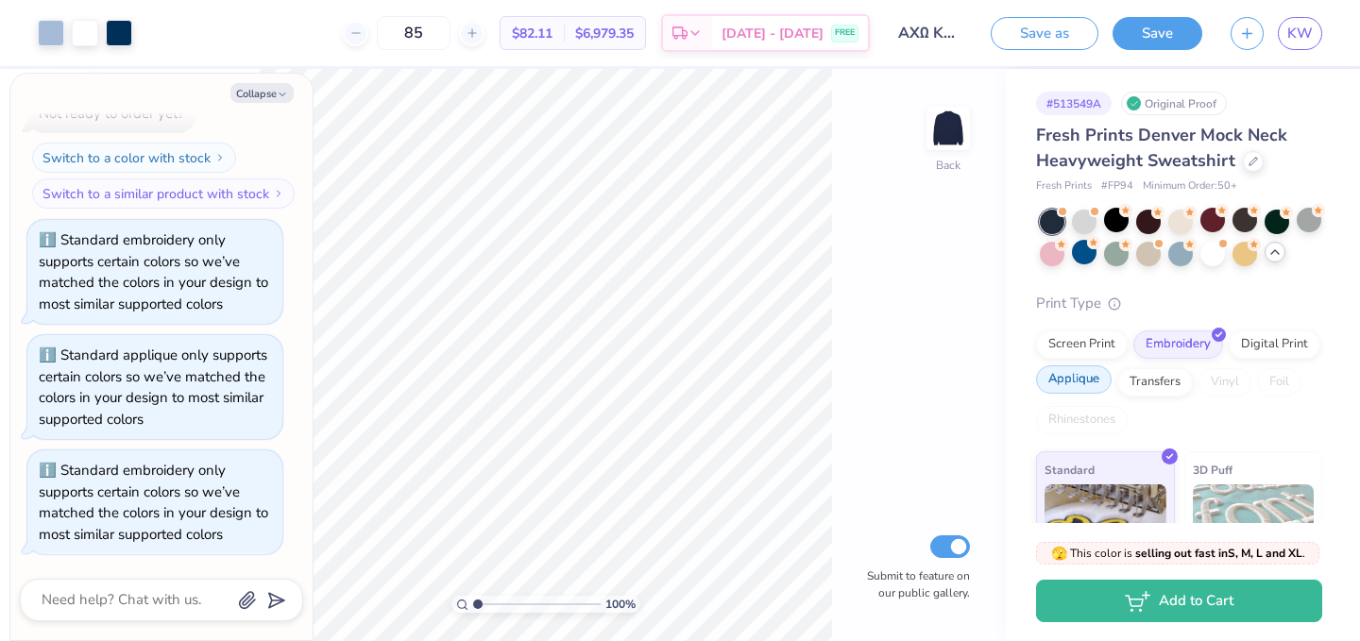
click at [1102, 384] on div "Applique" at bounding box center [1074, 380] width 76 height 28
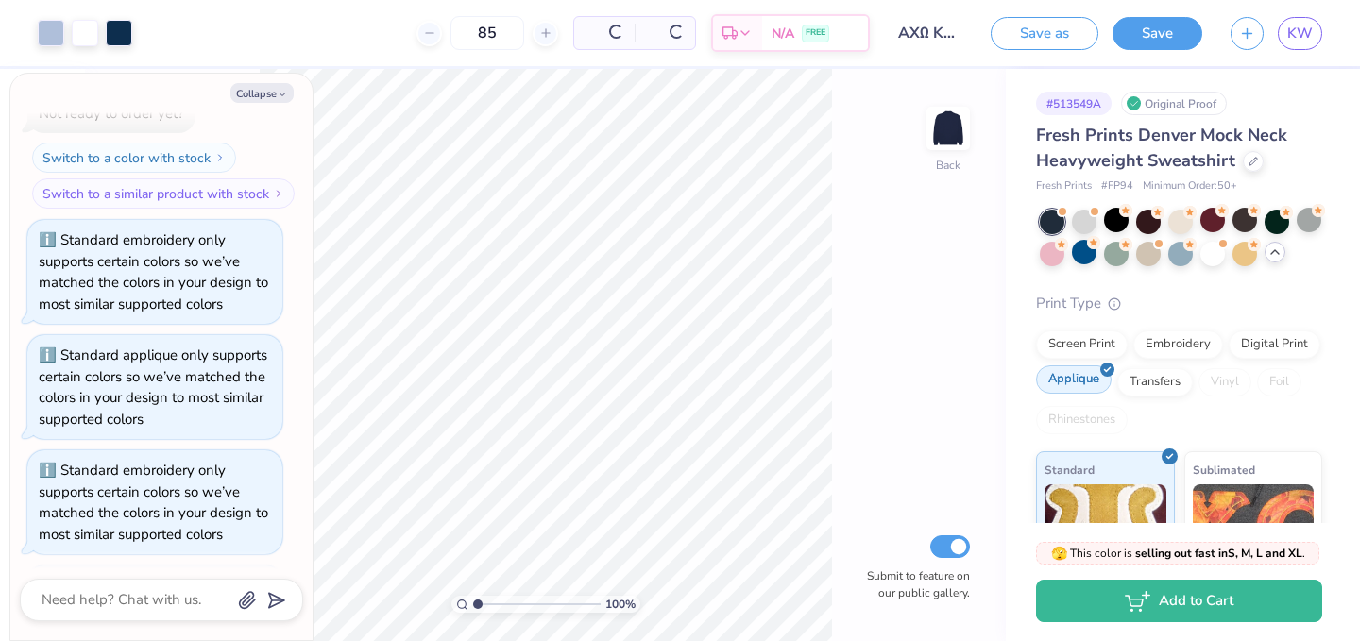
scroll to position [1107, 0]
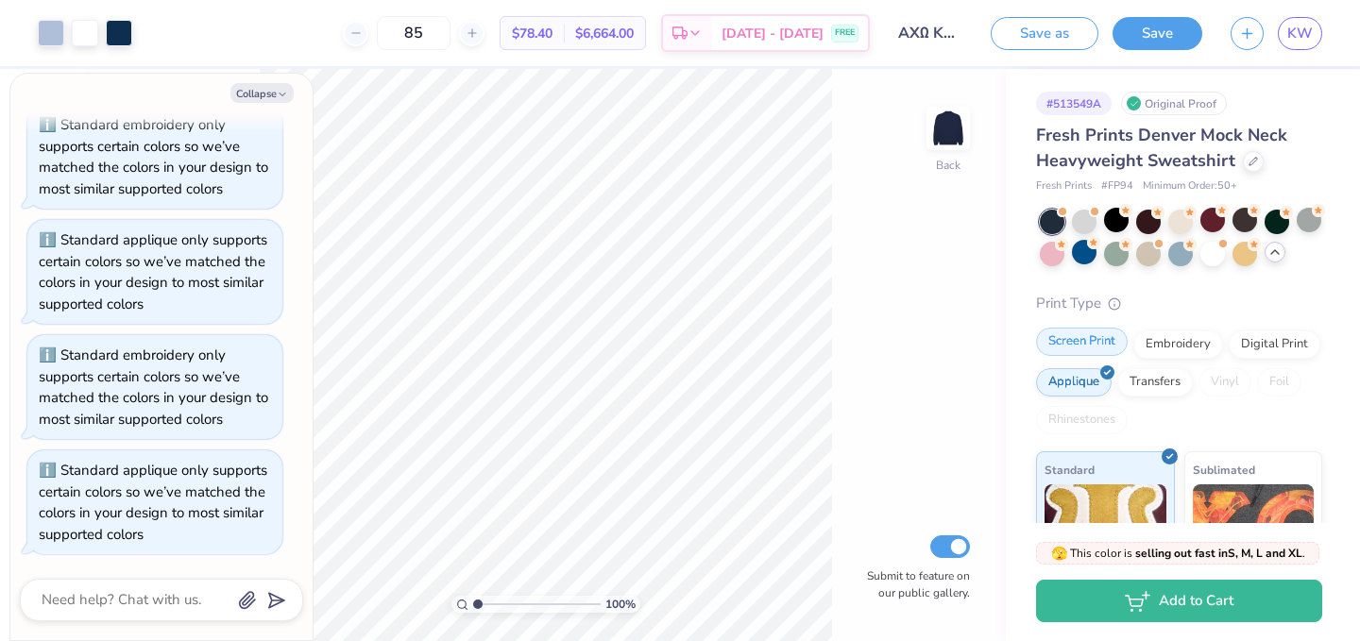
click at [1095, 336] on div "Screen Print" at bounding box center [1082, 342] width 92 height 28
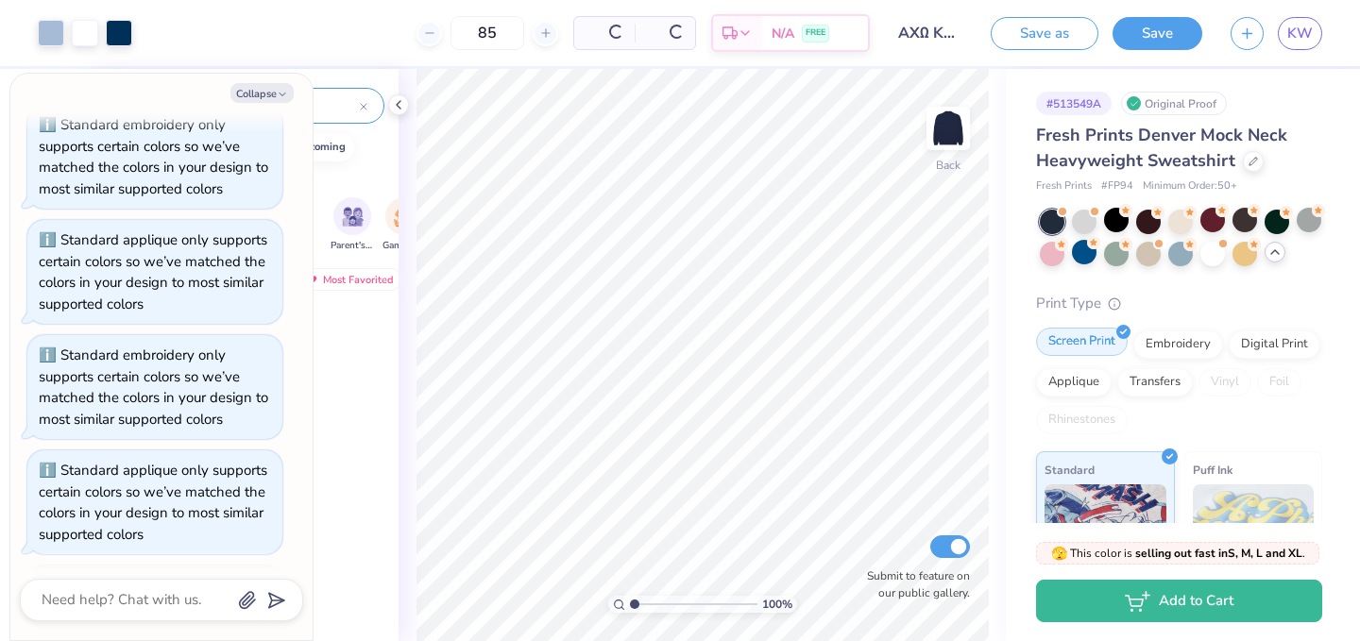
scroll to position [1222, 0]
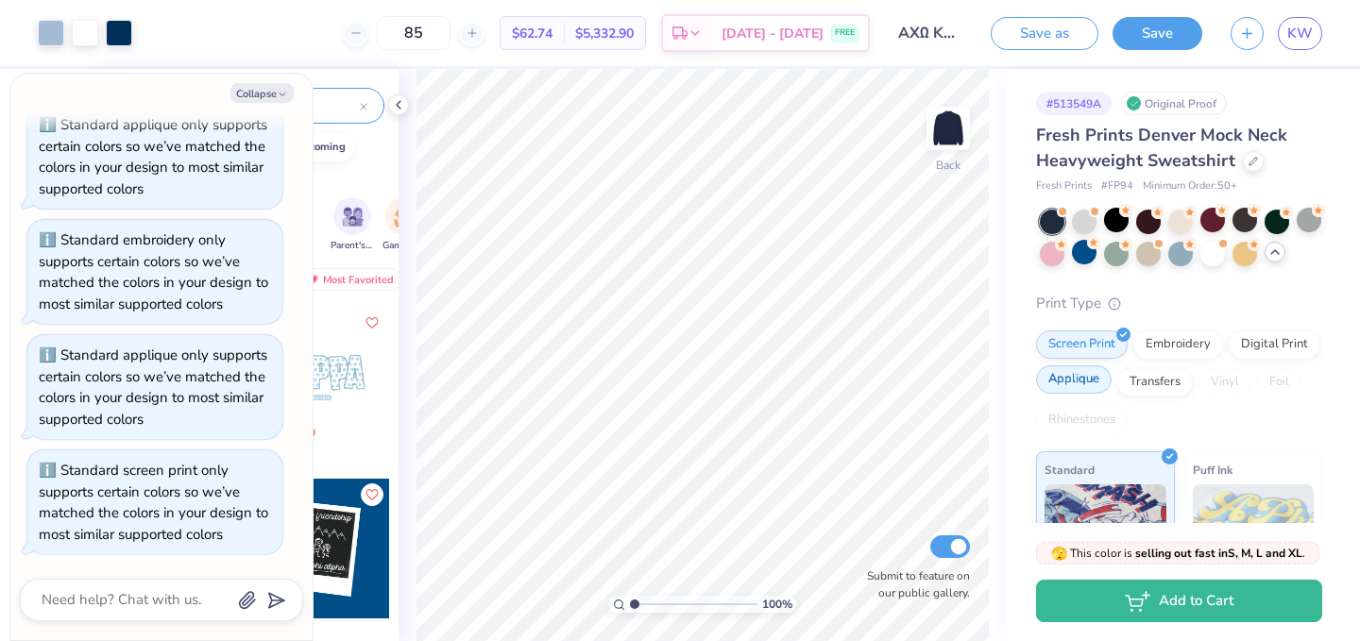
click at [1090, 377] on div "Applique" at bounding box center [1074, 380] width 76 height 28
type textarea "x"
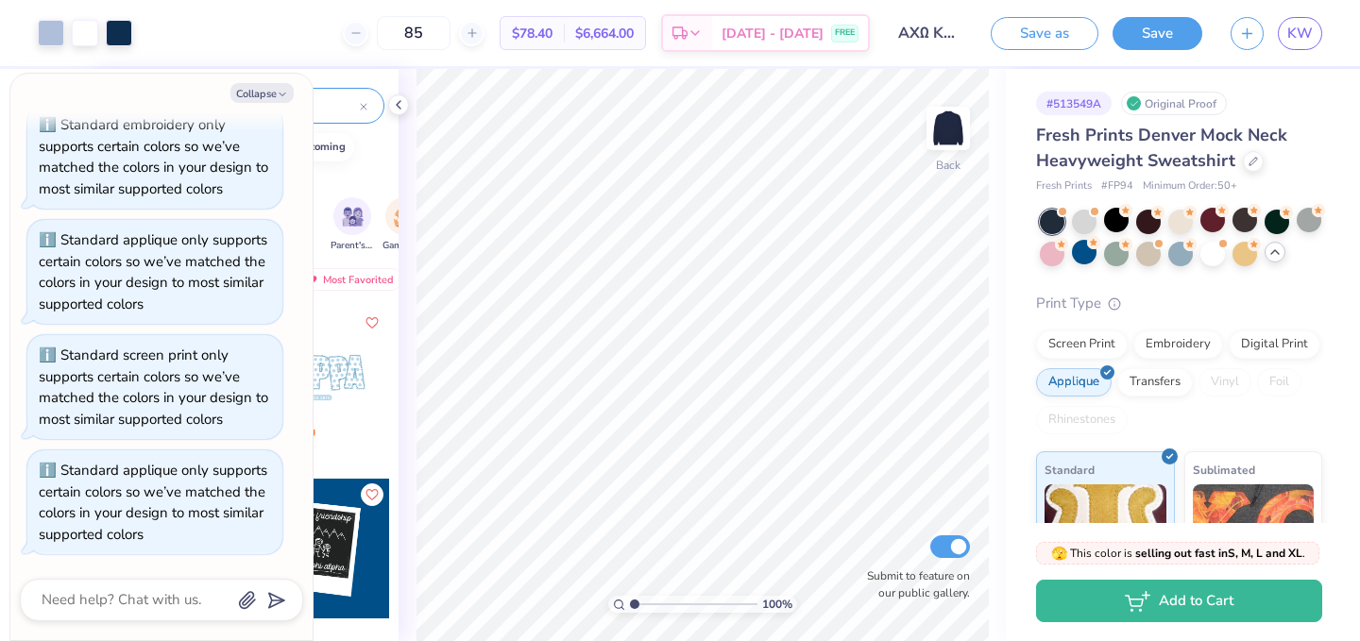
click at [1235, 316] on div "Print Type Screen Print Embroidery Digital Print Applique Transfers Vinyl Foil …" at bounding box center [1179, 441] width 286 height 296
click at [1102, 303] on span at bounding box center [1112, 303] width 20 height 19
click at [1109, 303] on circle at bounding box center [1114, 301] width 11 height 11
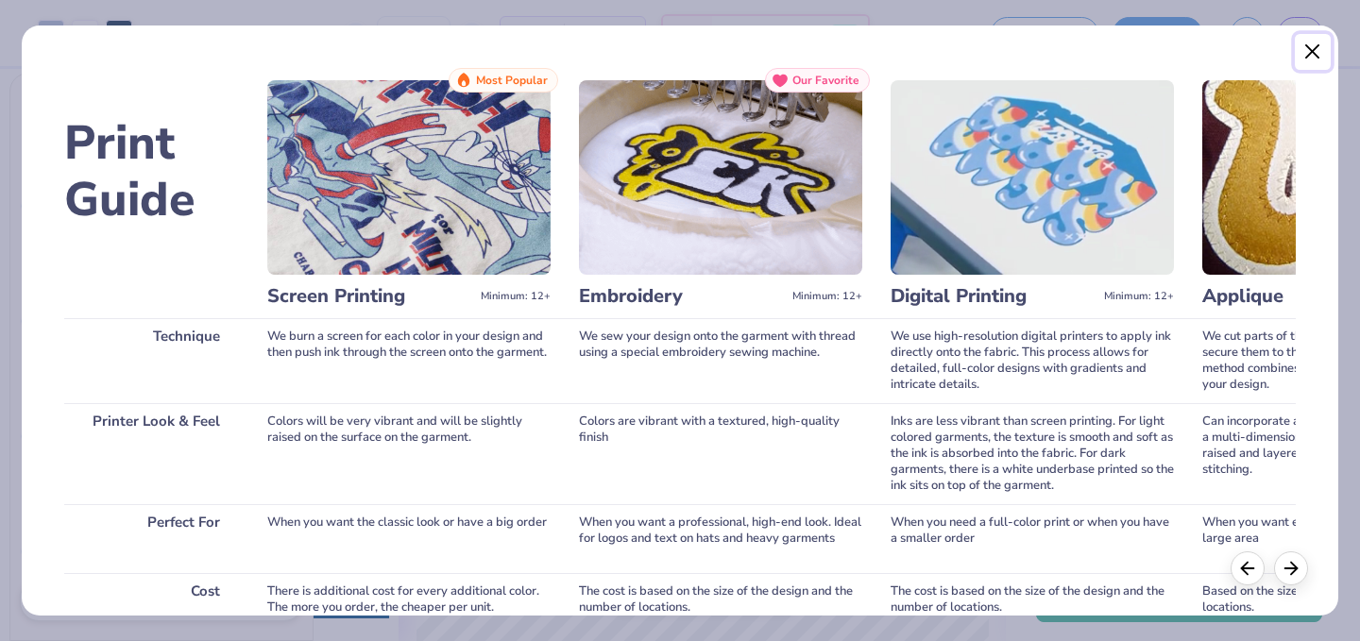
click at [1310, 44] on button "Close" at bounding box center [1313, 52] width 36 height 36
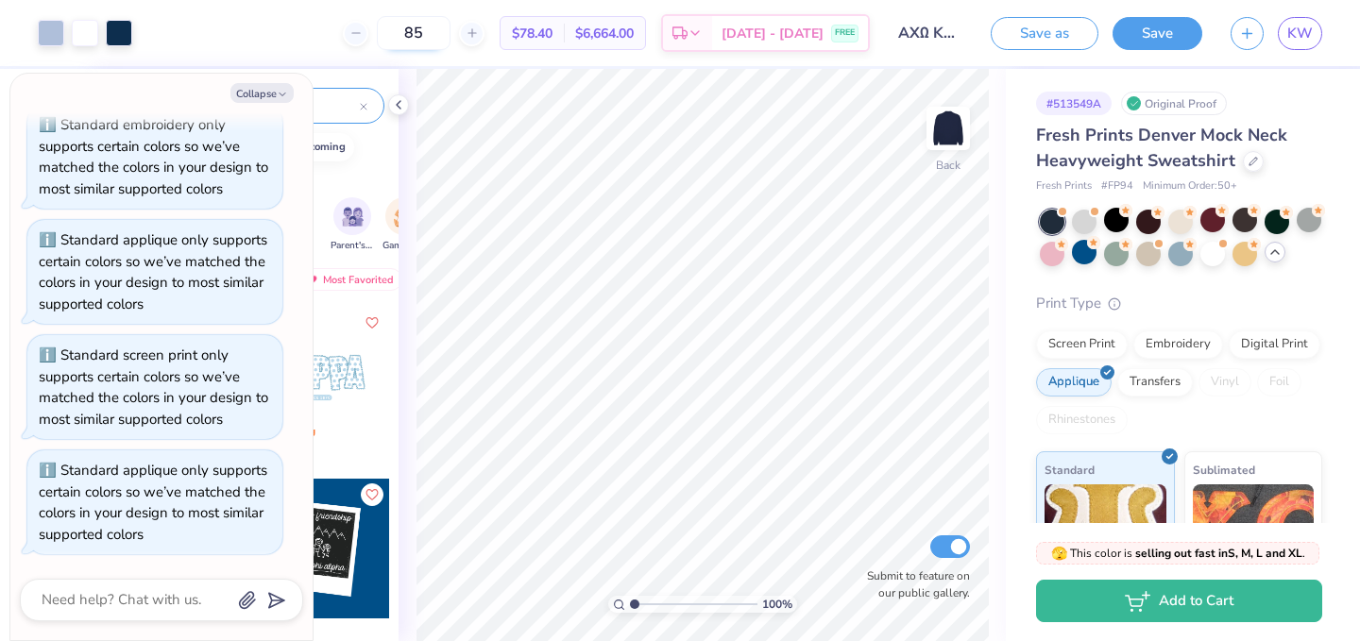
click at [451, 33] on input "85" at bounding box center [414, 33] width 74 height 34
type input "8"
click at [451, 39] on input "50" at bounding box center [414, 33] width 74 height 34
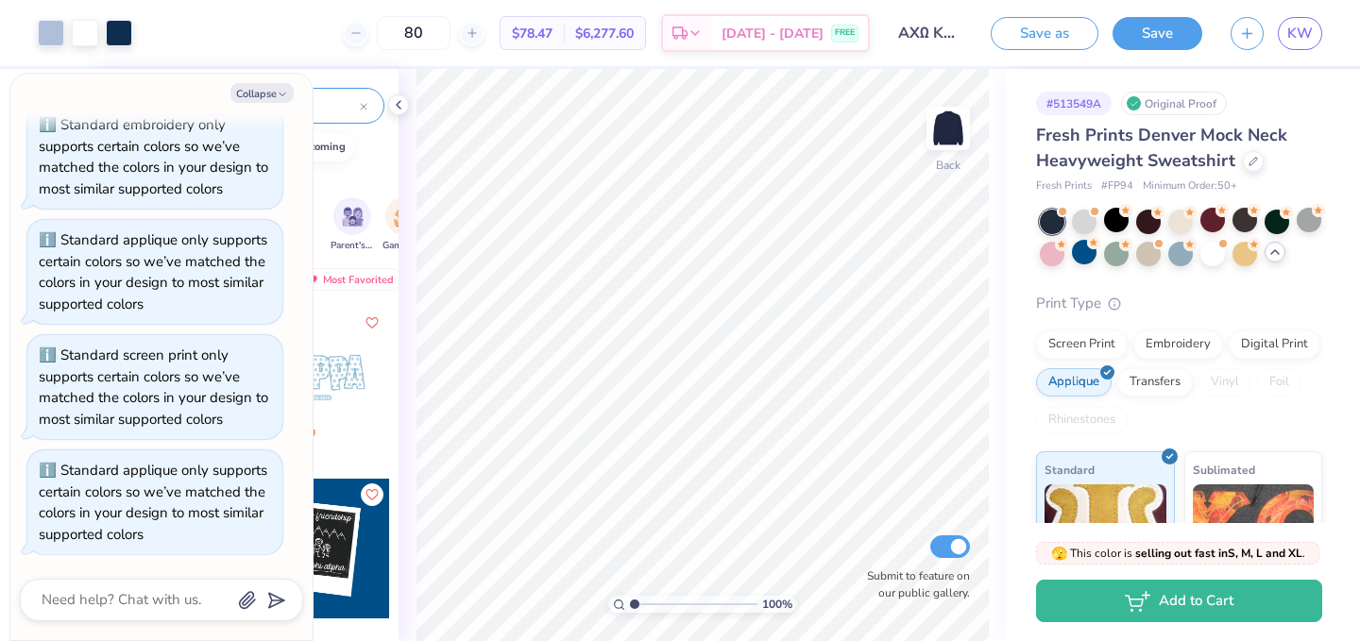
type input "80"
click at [400, 101] on polyline at bounding box center [399, 105] width 4 height 8
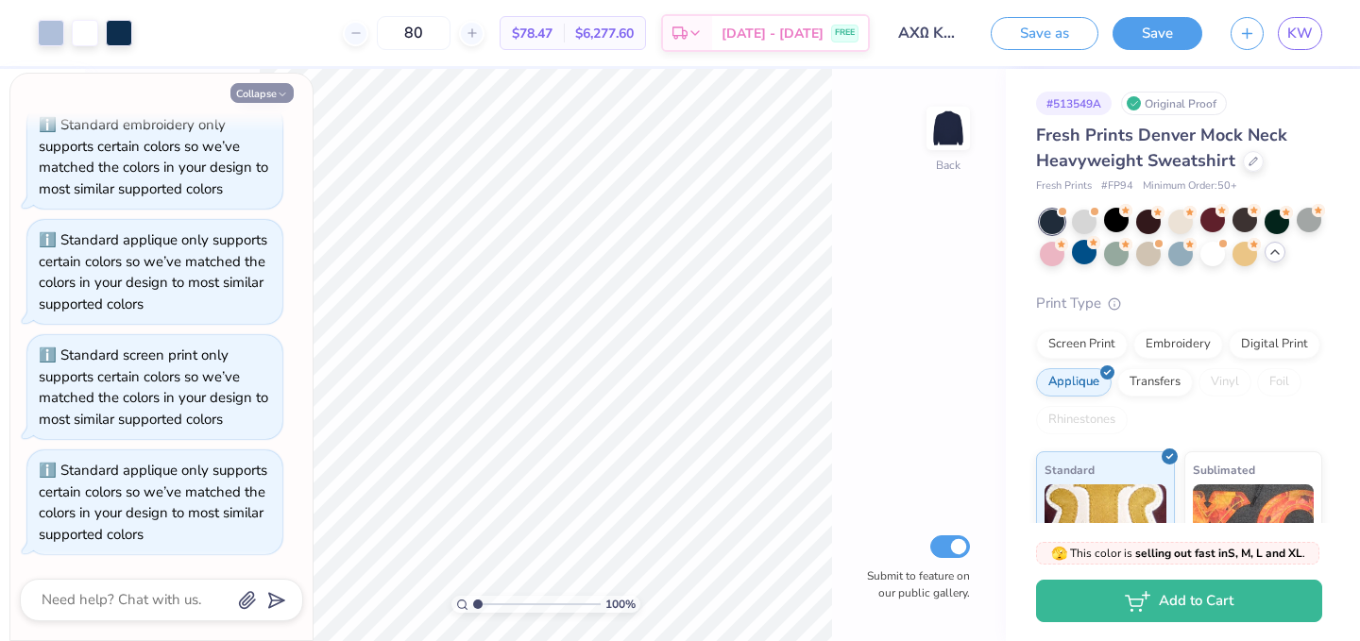
click at [282, 93] on icon "button" at bounding box center [282, 94] width 11 height 11
type textarea "x"
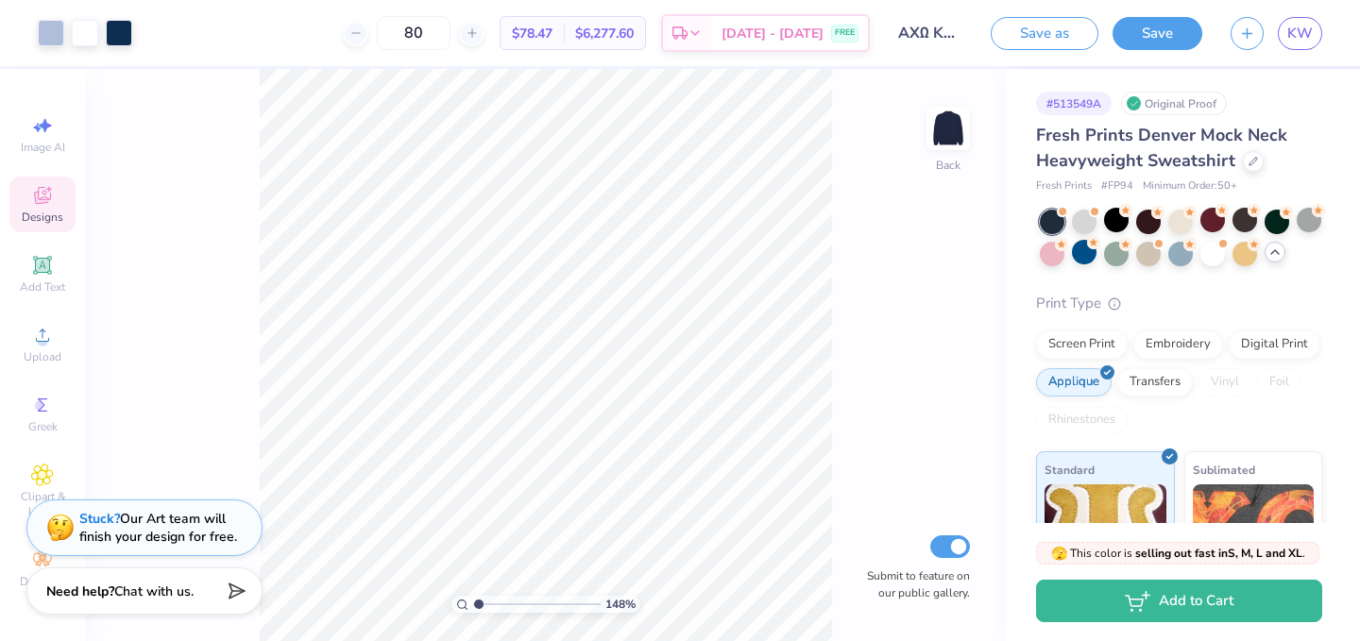
type input "1"
drag, startPoint x: 481, startPoint y: 608, endPoint x: 418, endPoint y: 604, distance: 63.5
click at [473, 604] on input "range" at bounding box center [537, 604] width 128 height 17
click at [1295, 40] on span "KW" at bounding box center [1301, 34] width 26 height 22
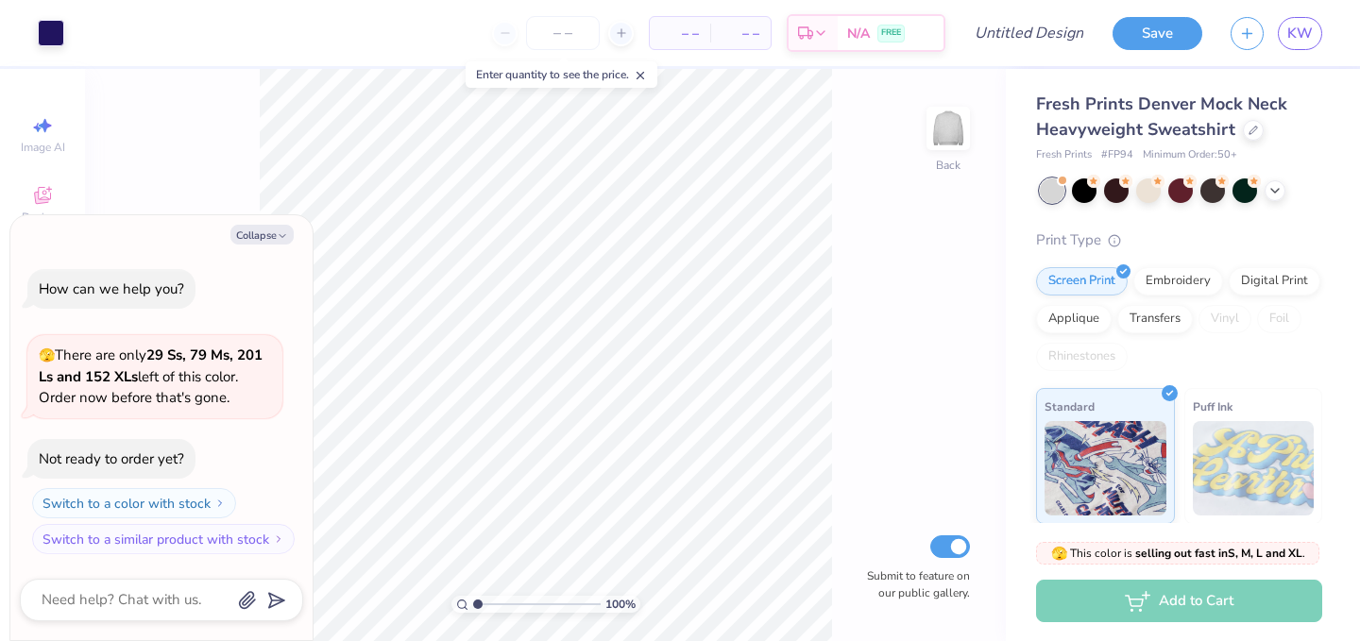
click at [292, 244] on div "Collapse How can we help you? 🫣 There are only 29 Ss, 79 Ms, 201 Ls and 152 XLs…" at bounding box center [161, 428] width 302 height 426
click at [278, 231] on icon "button" at bounding box center [282, 236] width 11 height 11
type textarea "x"
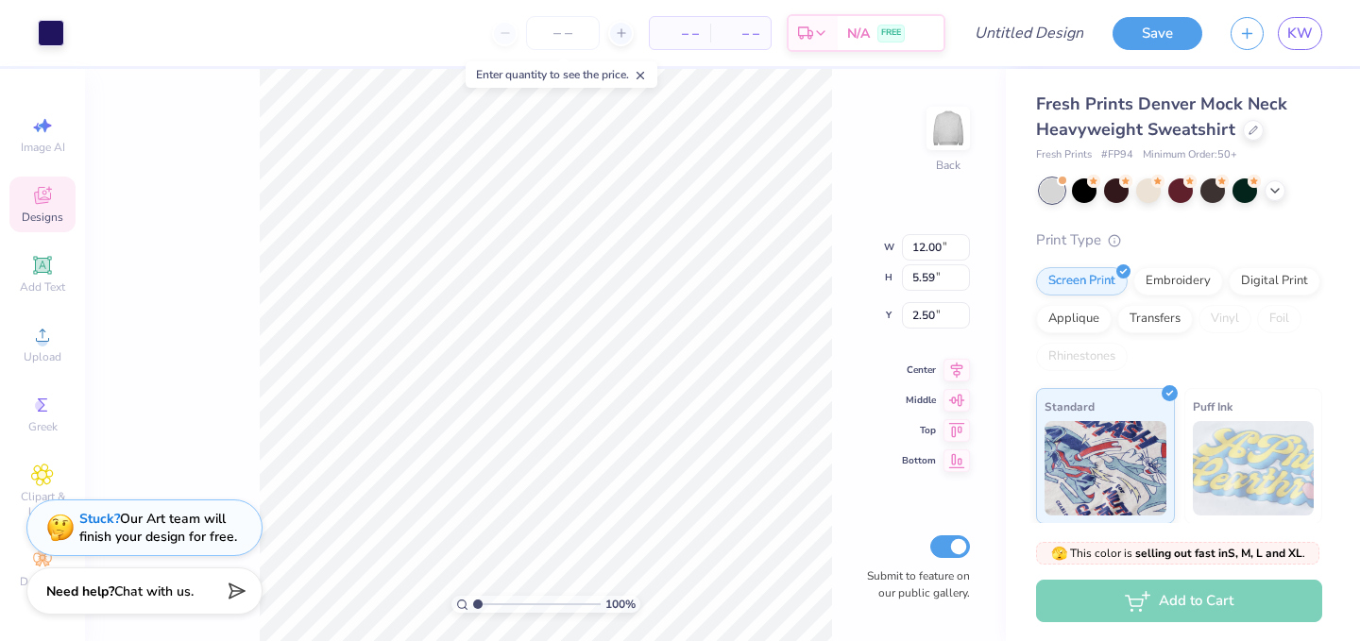
type input "2.51"
type input "3.40"
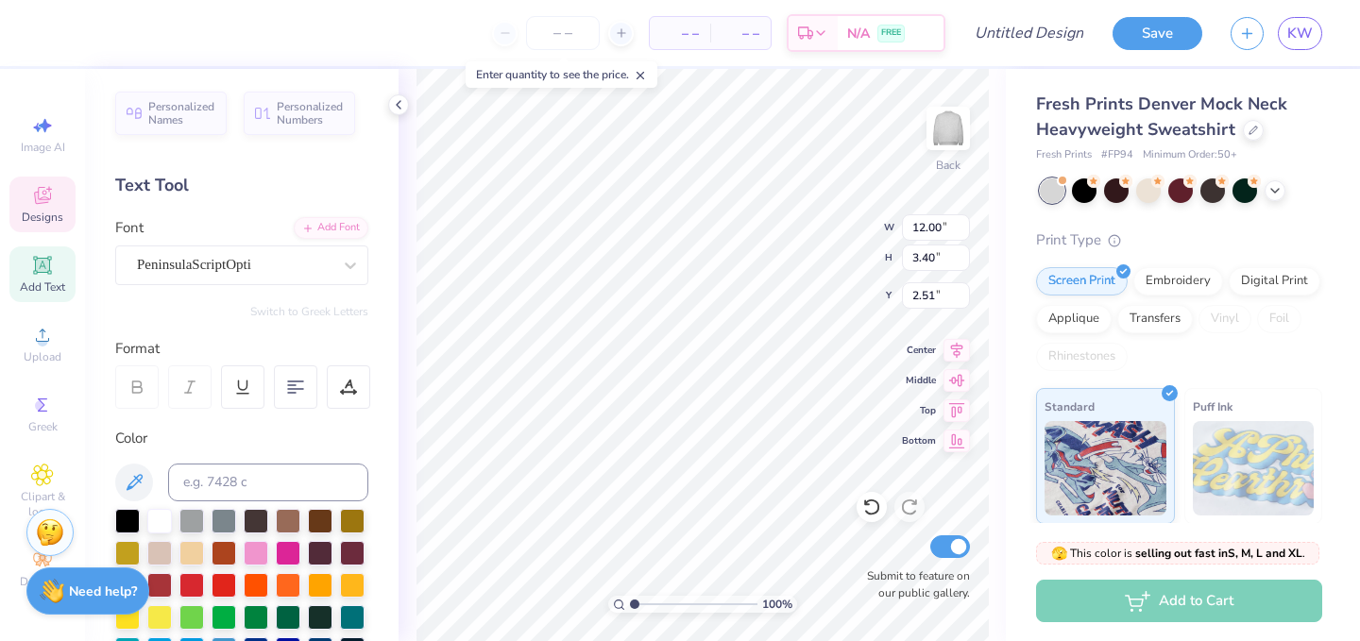
scroll to position [0, 6]
type textarea "Alpha Chi Omega"
click at [1051, 341] on div "Screen Print Embroidery Digital Print Applique Transfers Vinyl Foil Rhinestones" at bounding box center [1179, 319] width 286 height 104
type input "3.62"
type input "2.36"
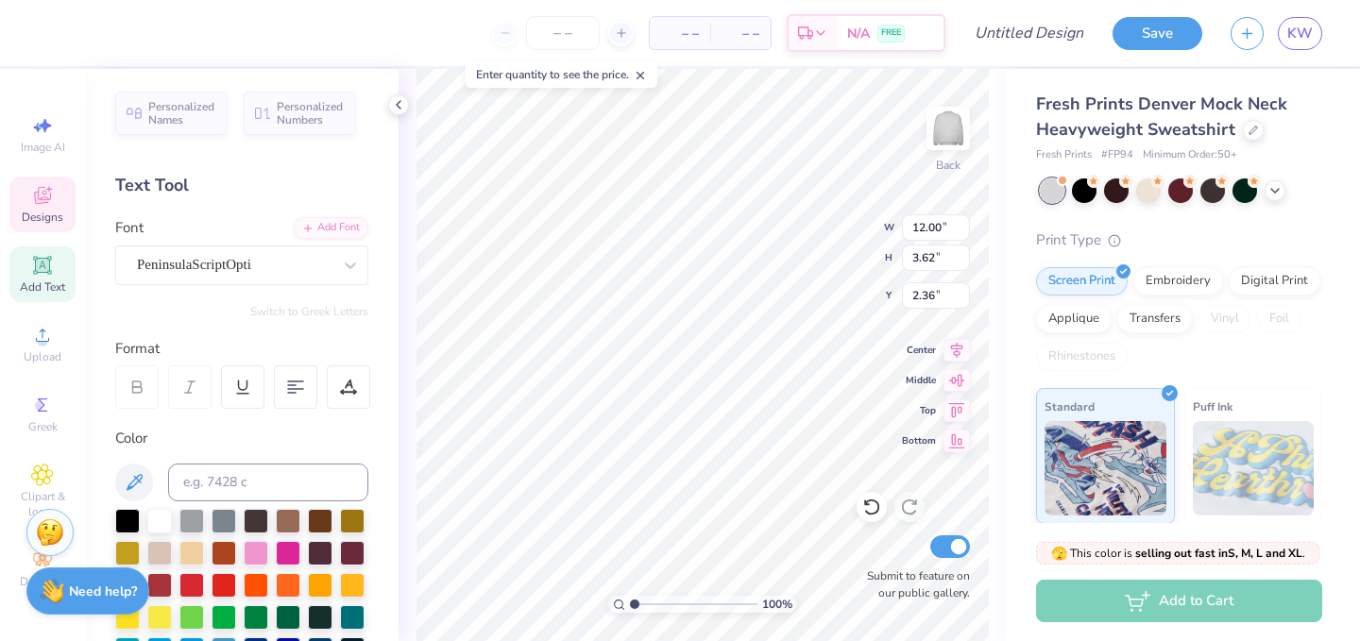
click at [1018, 349] on div "Fresh Prints Denver Mock Neck Heavyweight Sweatshirt Fresh Prints # FP94 Minimu…" at bounding box center [1183, 442] width 354 height 746
click at [1288, 186] on div at bounding box center [1181, 191] width 282 height 25
click at [1276, 186] on icon at bounding box center [1275, 188] width 15 height 15
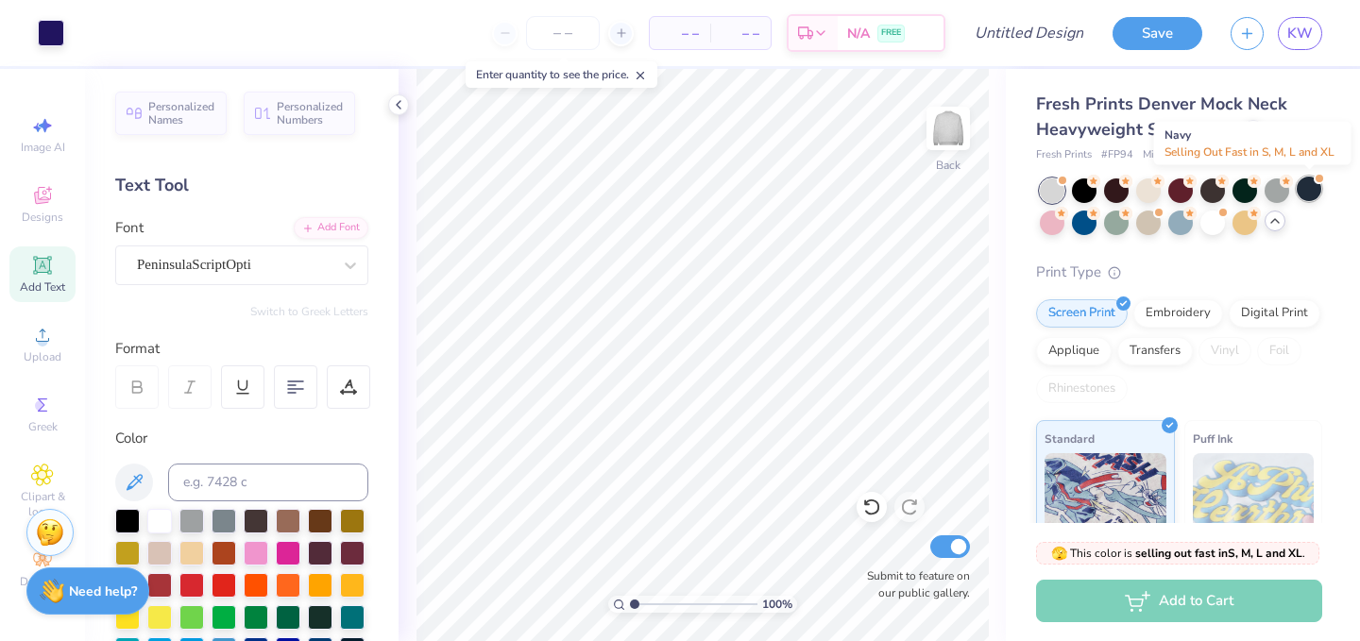
click at [1306, 187] on div at bounding box center [1309, 189] width 25 height 25
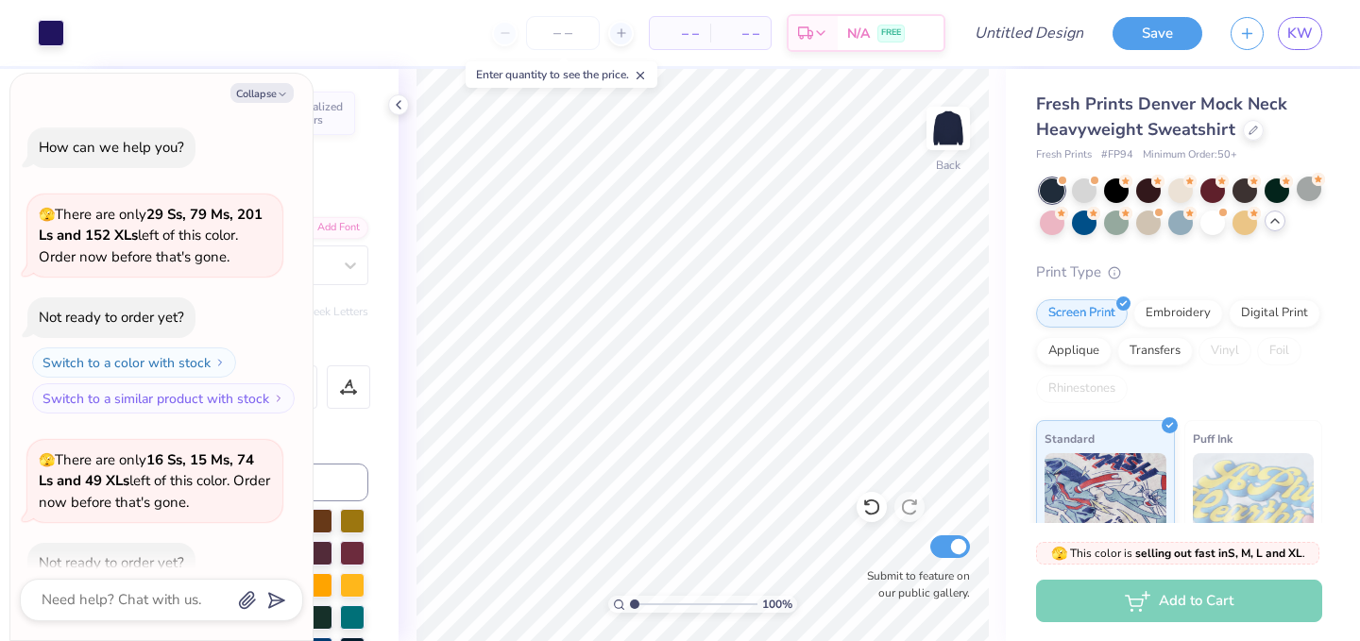
scroll to position [104, 0]
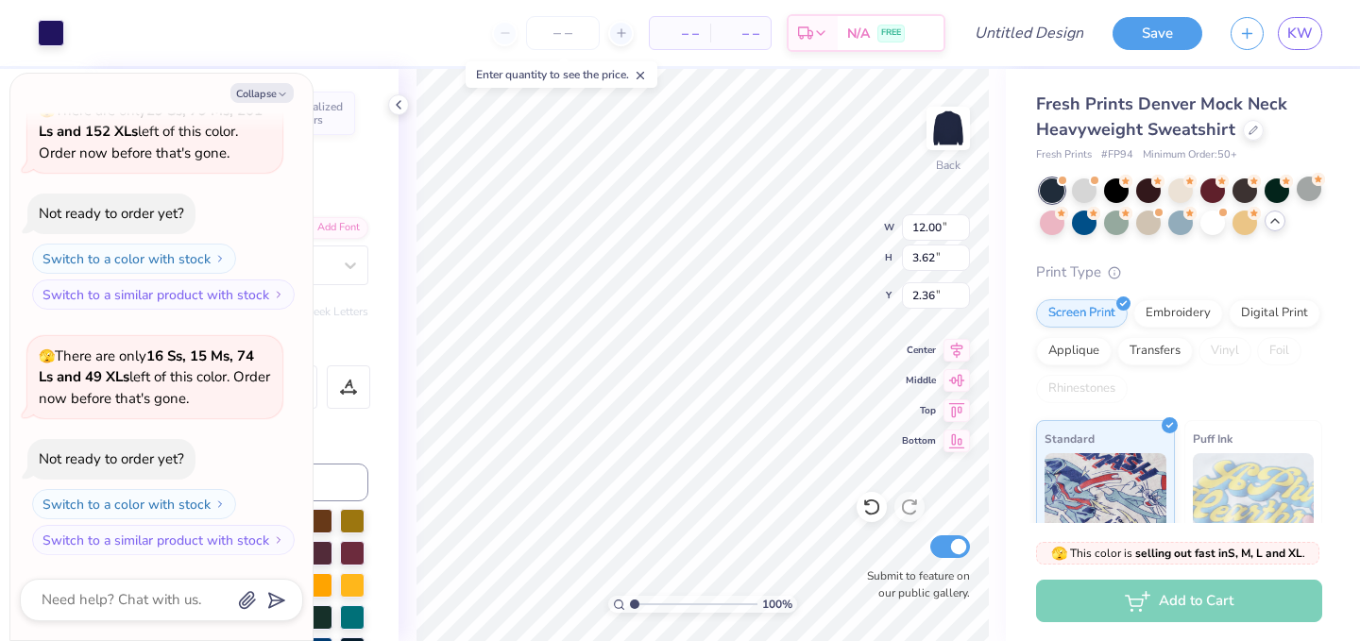
type textarea "x"
type input "2.30"
click at [1129, 194] on div at bounding box center [1116, 189] width 25 height 25
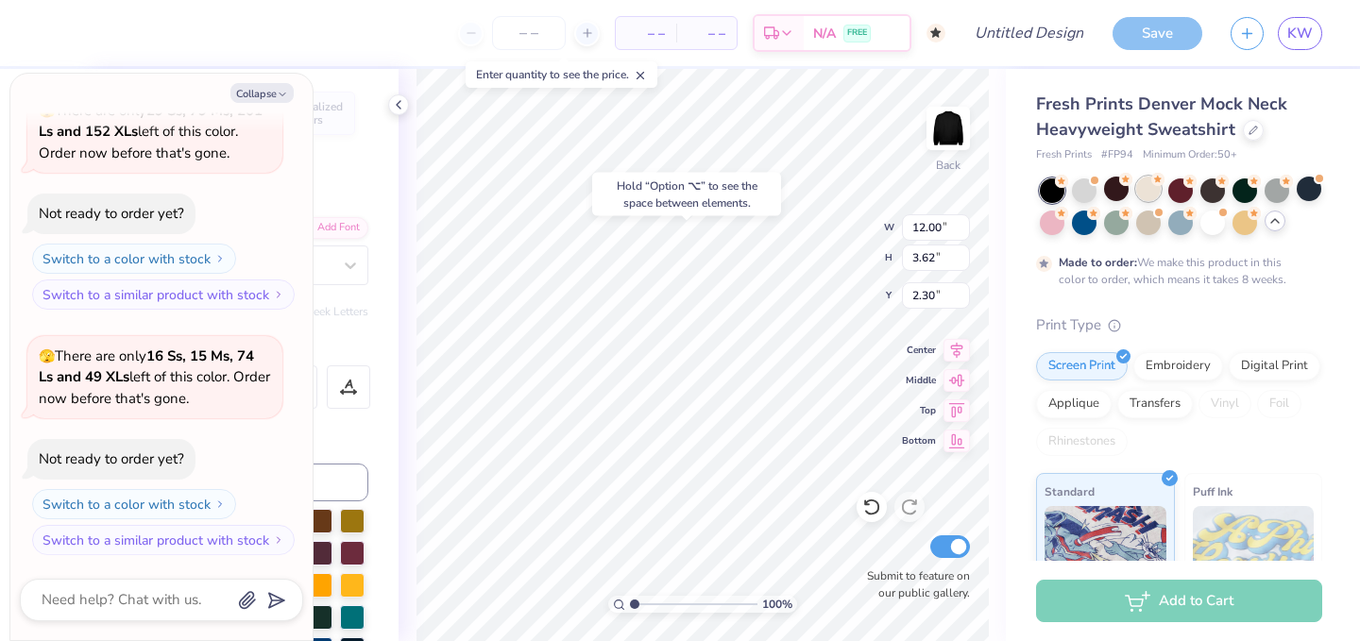
scroll to position [261, 0]
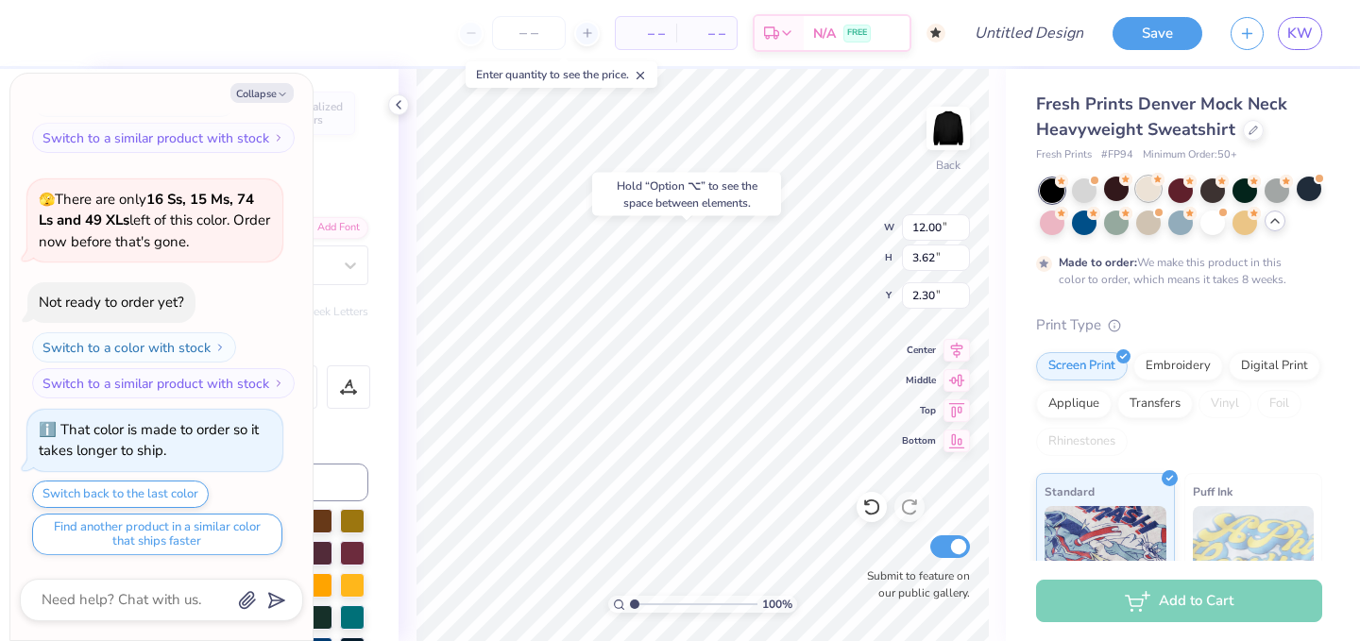
click at [1145, 190] on div at bounding box center [1148, 189] width 25 height 25
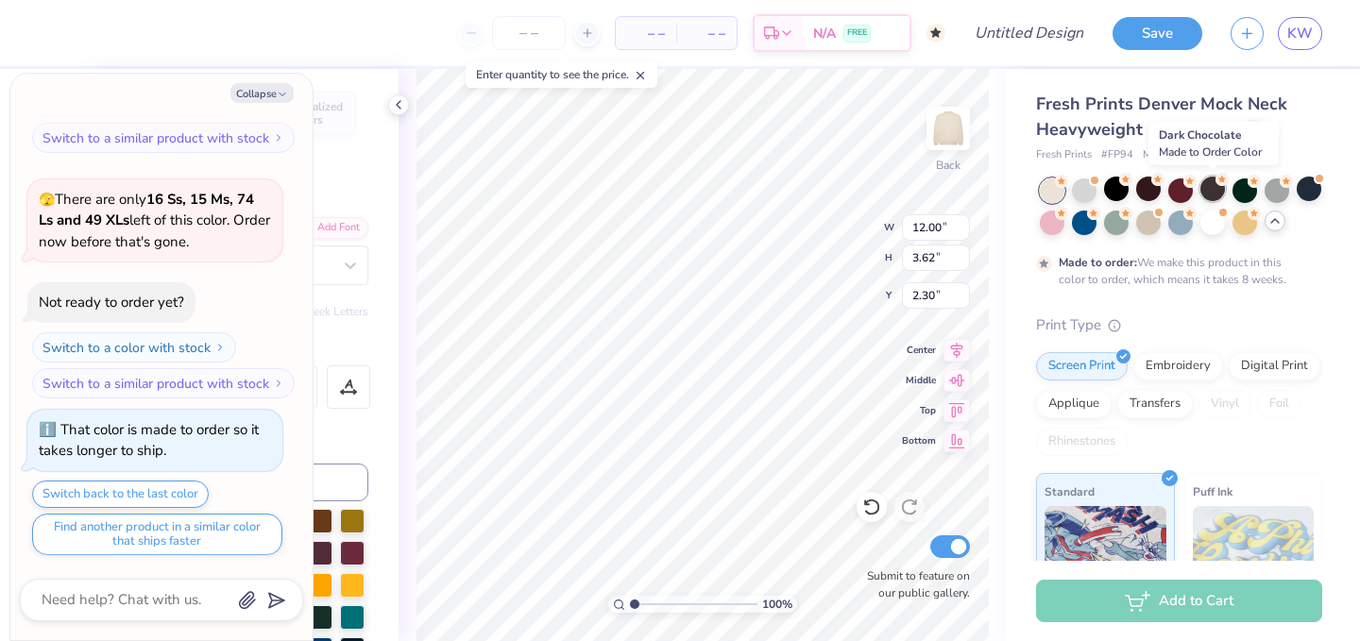
click at [1217, 195] on div at bounding box center [1213, 189] width 25 height 25
click at [267, 98] on button "Collapse" at bounding box center [262, 93] width 63 height 20
type textarea "x"
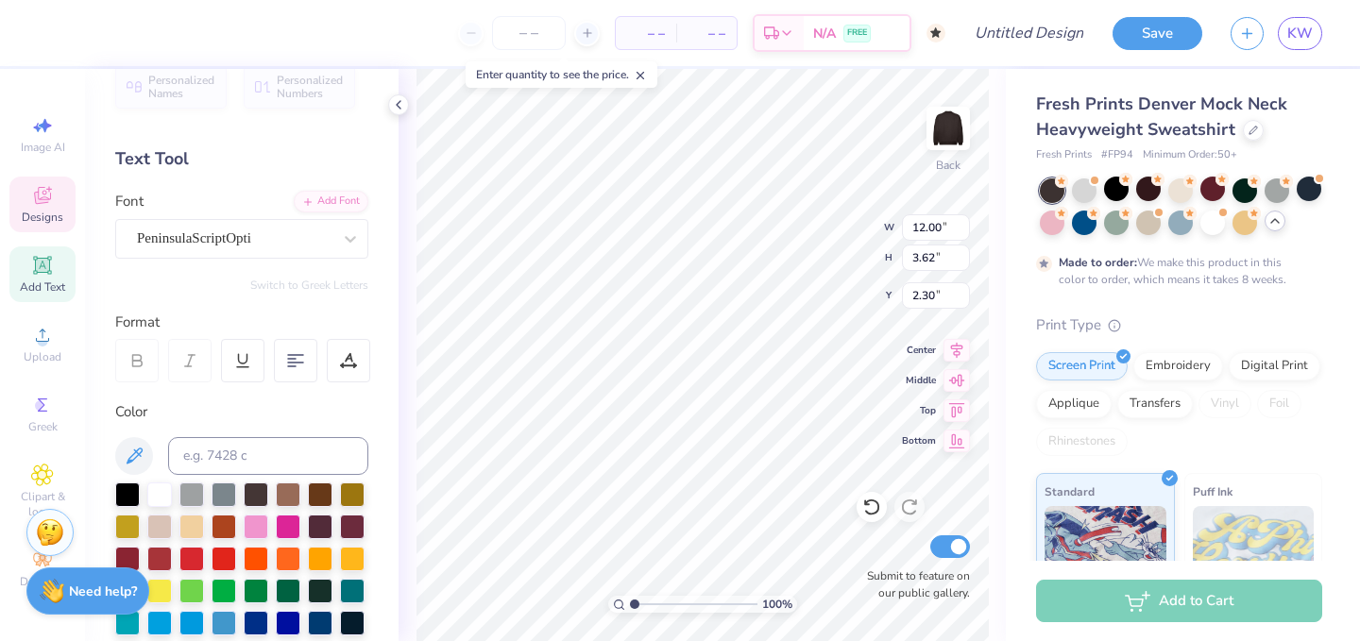
scroll to position [32, 0]
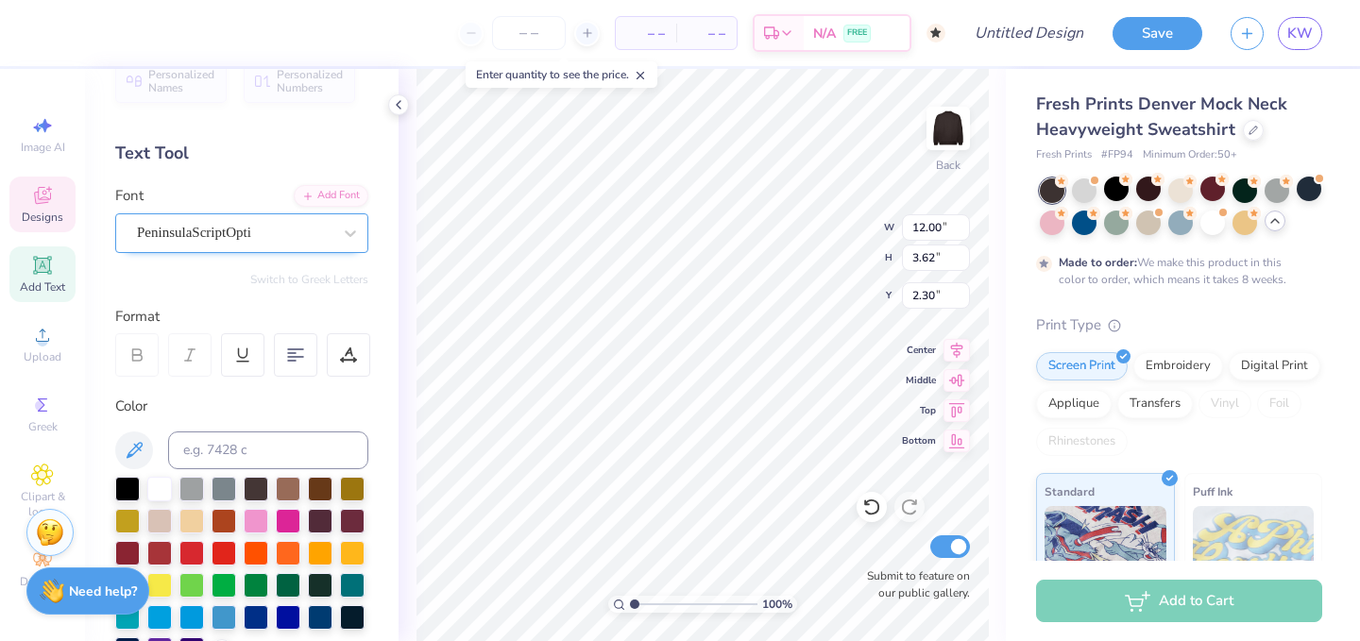
click at [273, 236] on div "PeninsulaScriptOpti" at bounding box center [234, 232] width 198 height 29
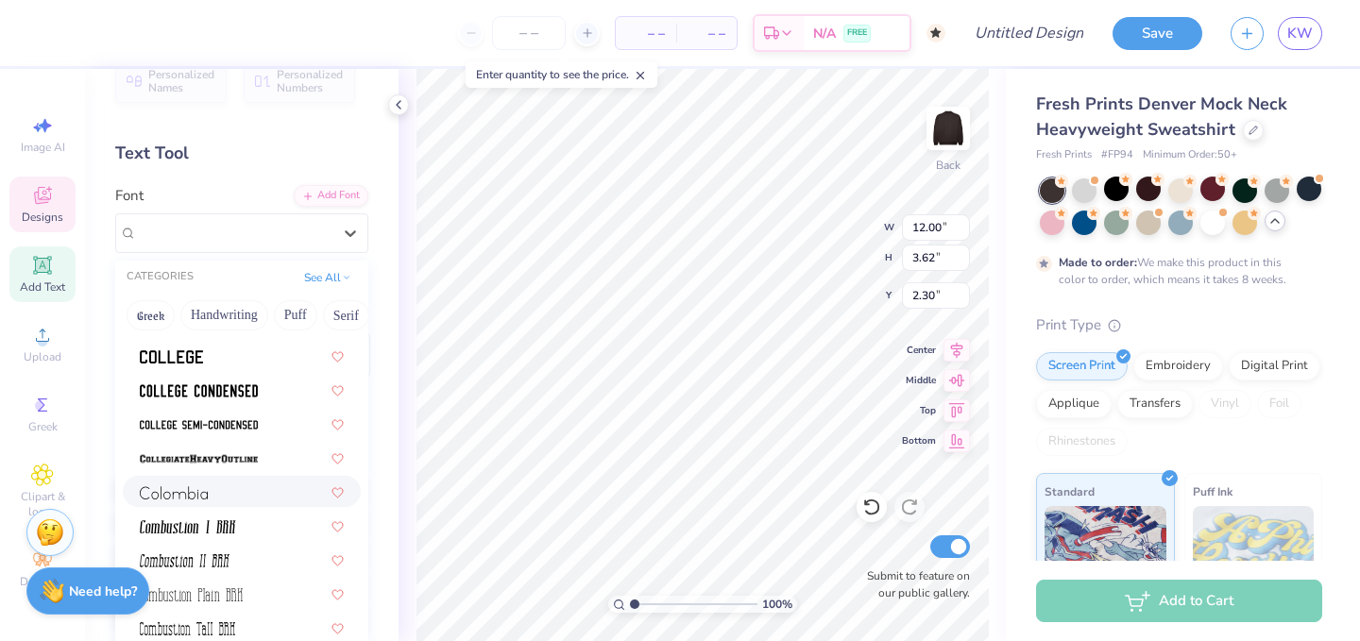
scroll to position [2549, 0]
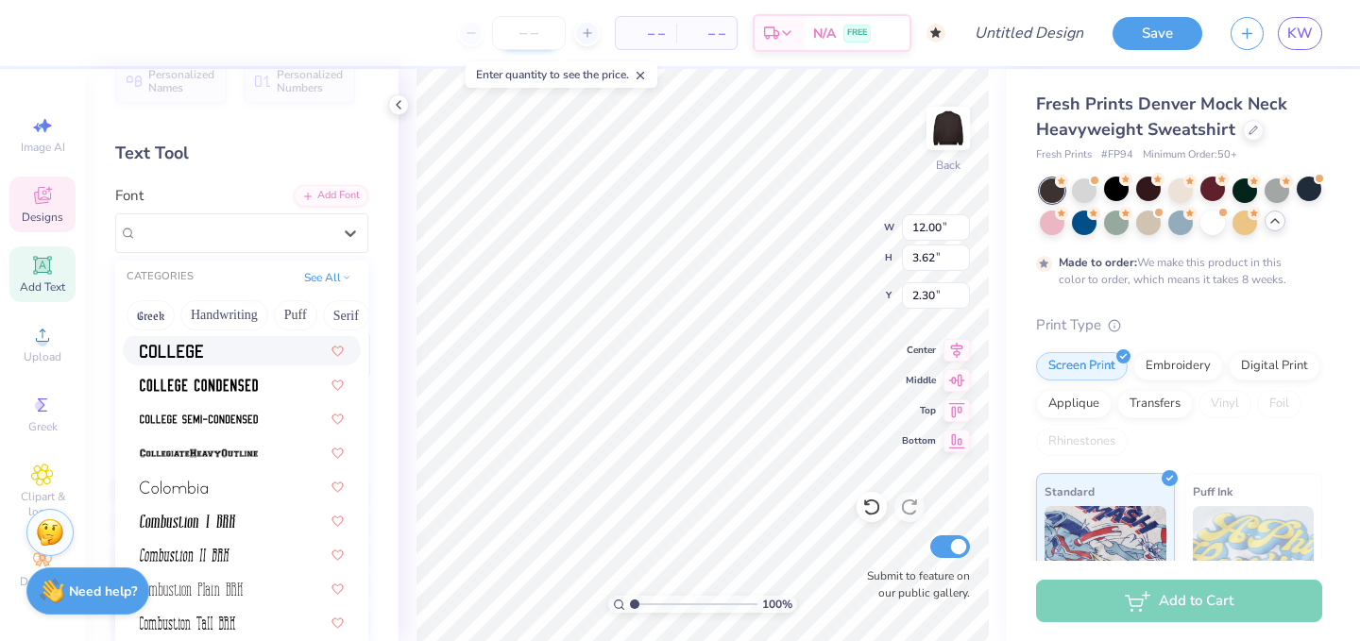
click at [531, 37] on input "number" at bounding box center [529, 33] width 74 height 34
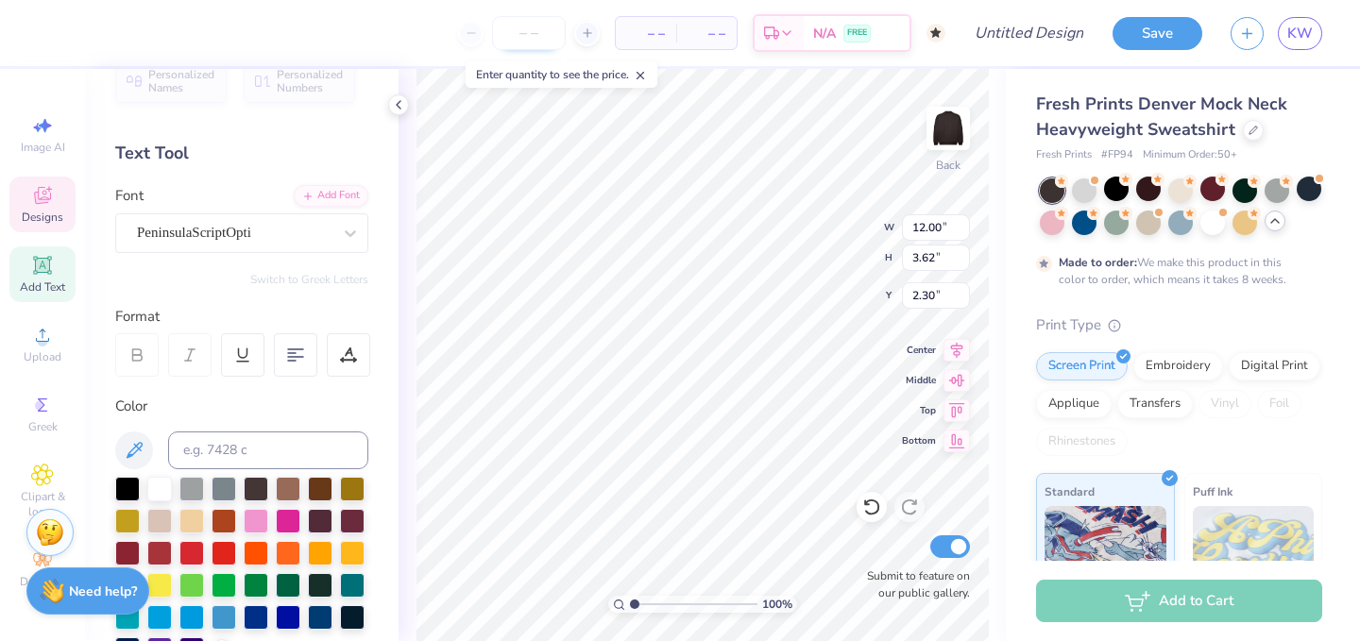
click at [531, 37] on input "number" at bounding box center [529, 33] width 74 height 34
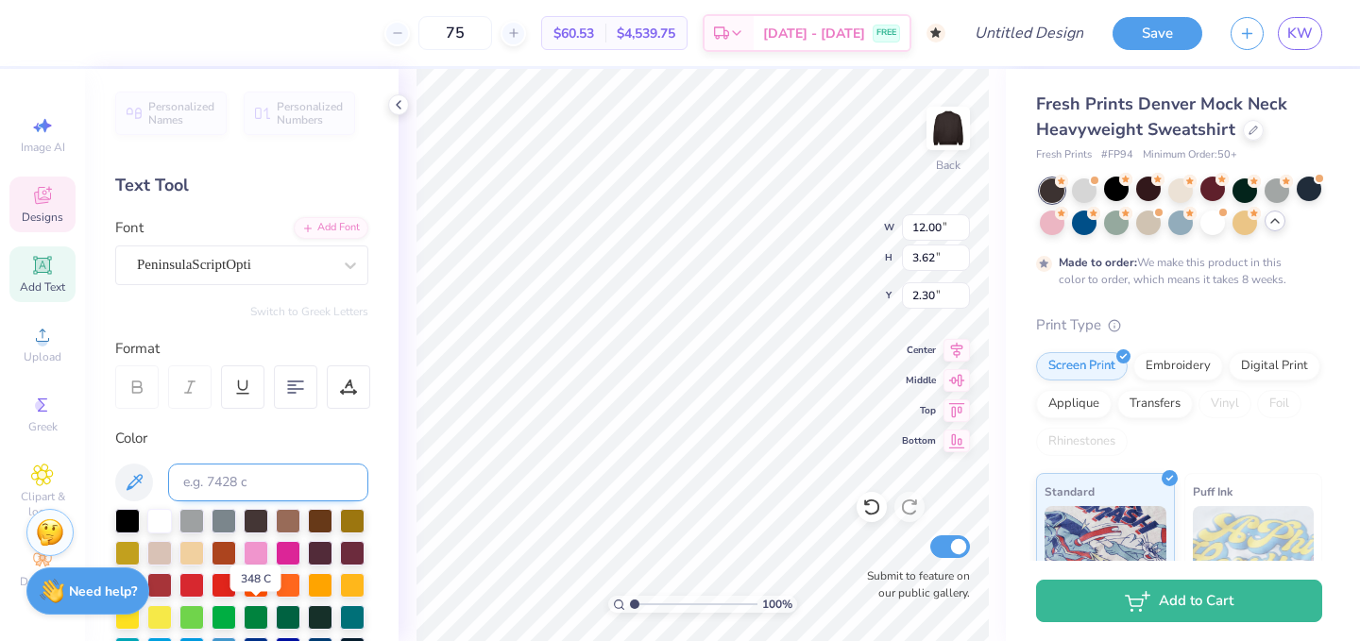
scroll to position [3, 0]
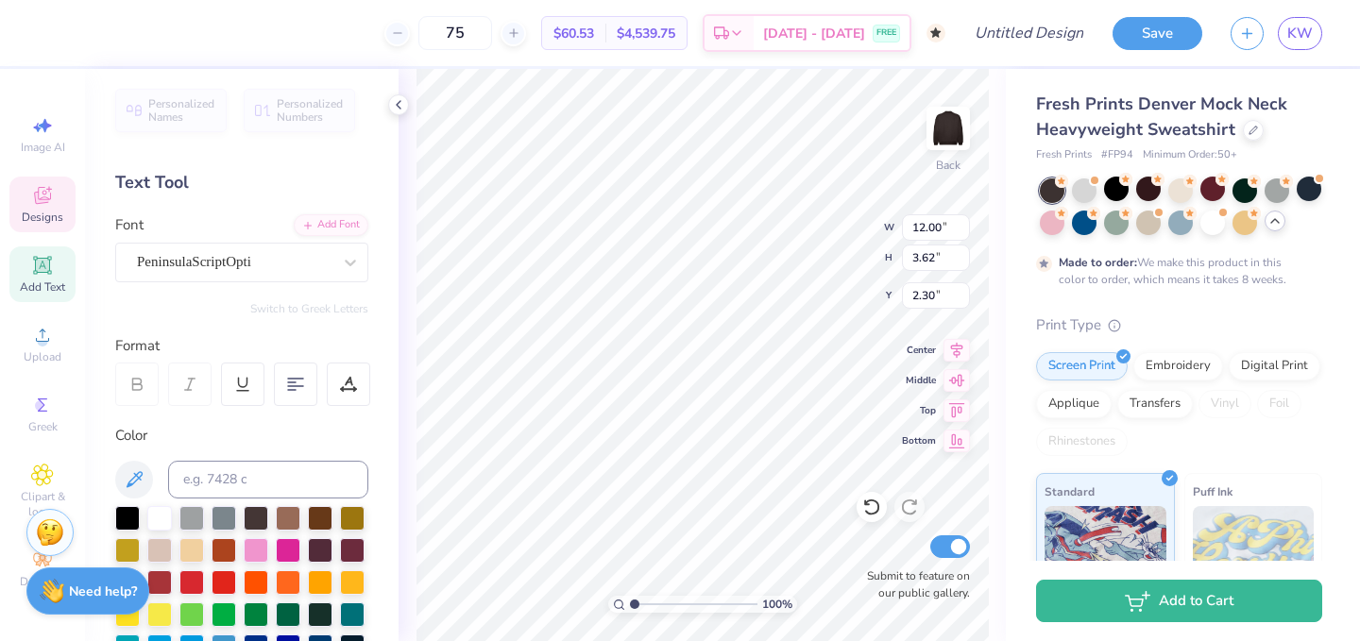
type input "75"
click at [254, 235] on div "Font PeninsulaScriptOpti" at bounding box center [241, 248] width 253 height 68
click at [254, 243] on div "PeninsulaScriptOpti" at bounding box center [241, 263] width 253 height 40
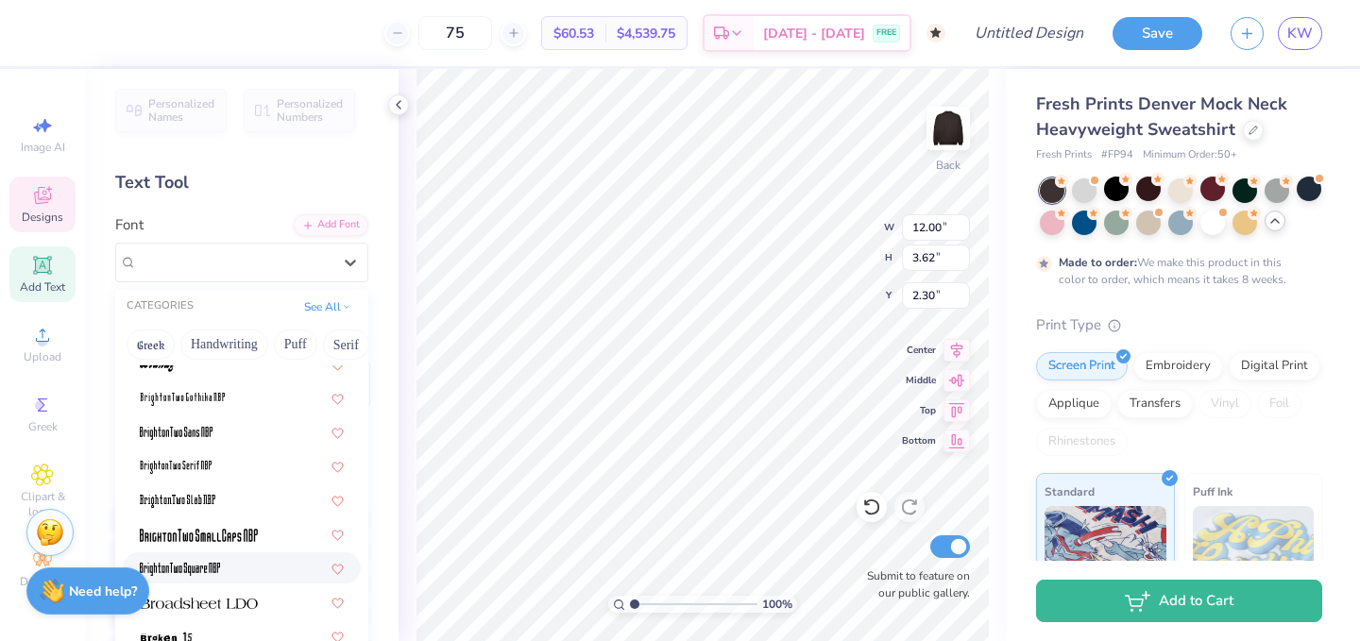
scroll to position [1475, 0]
click at [271, 596] on div at bounding box center [242, 603] width 204 height 20
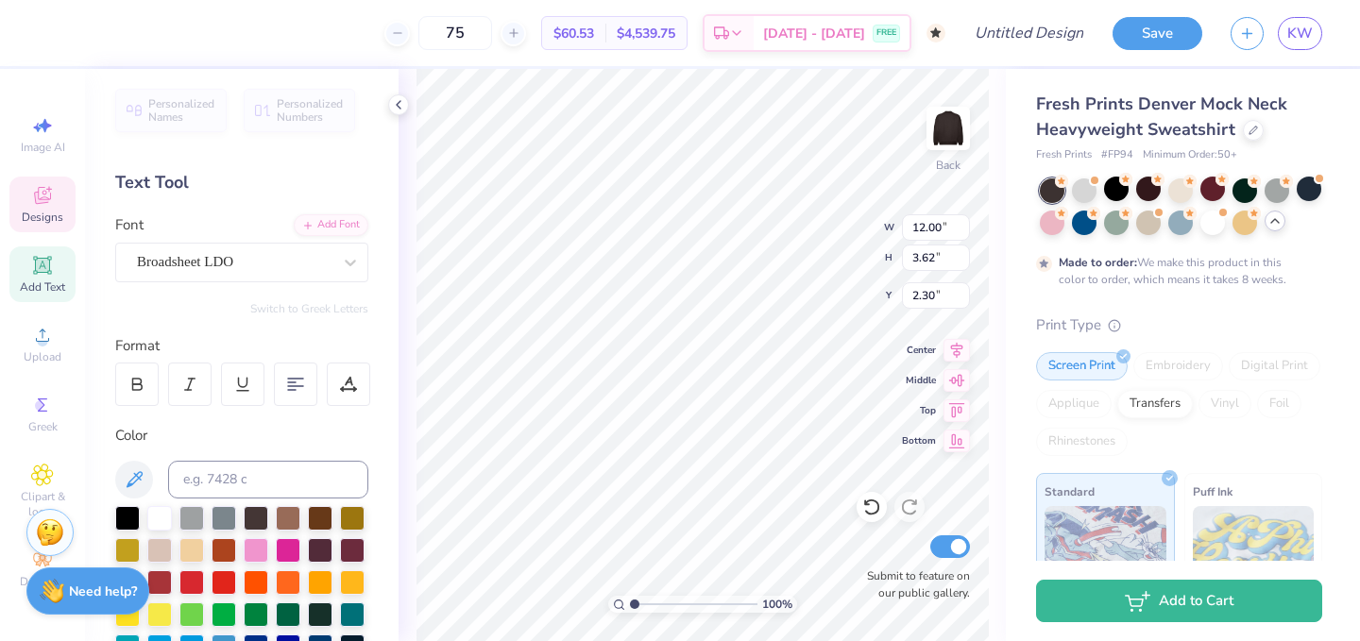
type input "16.26"
type input "3.59"
click at [287, 267] on div "Broadsheet LDO" at bounding box center [234, 262] width 198 height 29
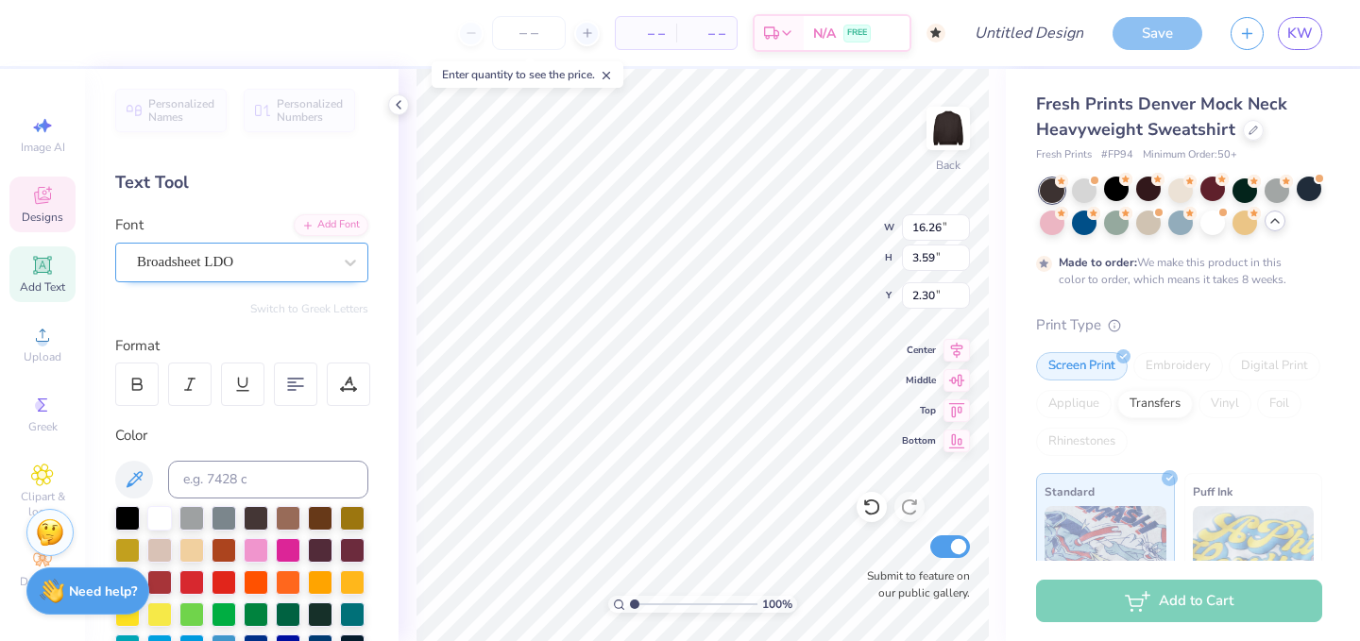
click at [255, 263] on div "Broadsheet LDO" at bounding box center [234, 262] width 198 height 29
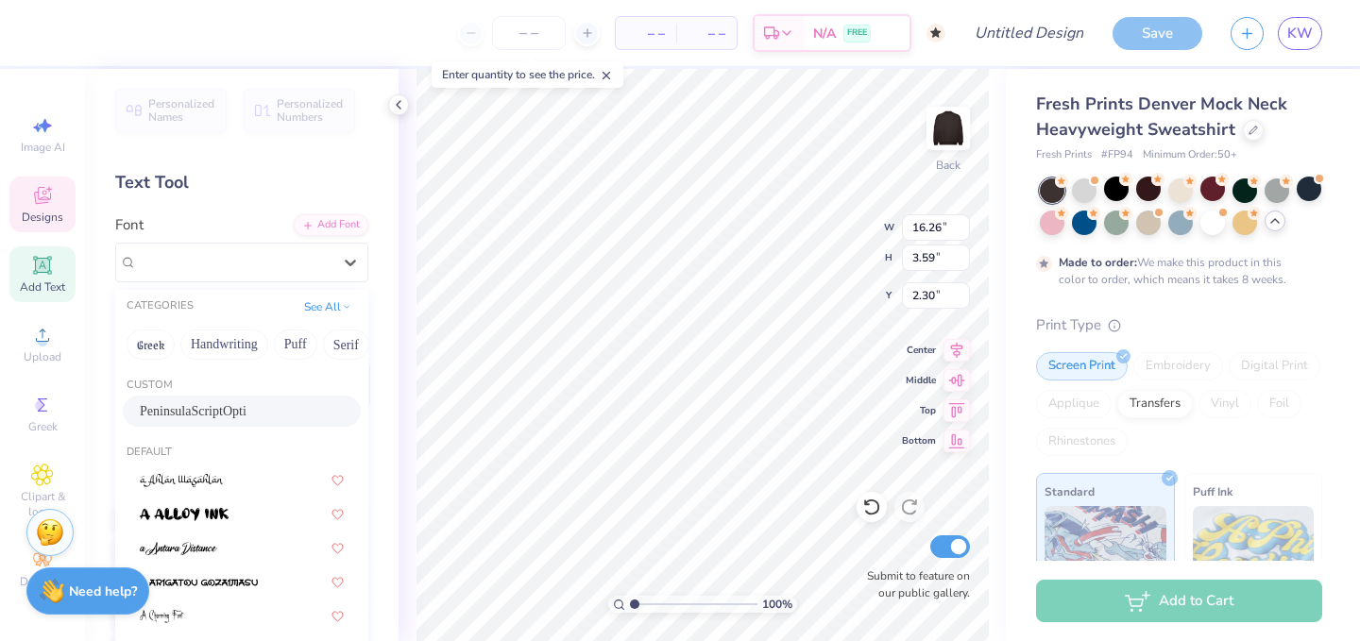
click at [232, 422] on div "PeninsulaScriptOpti" at bounding box center [242, 411] width 238 height 31
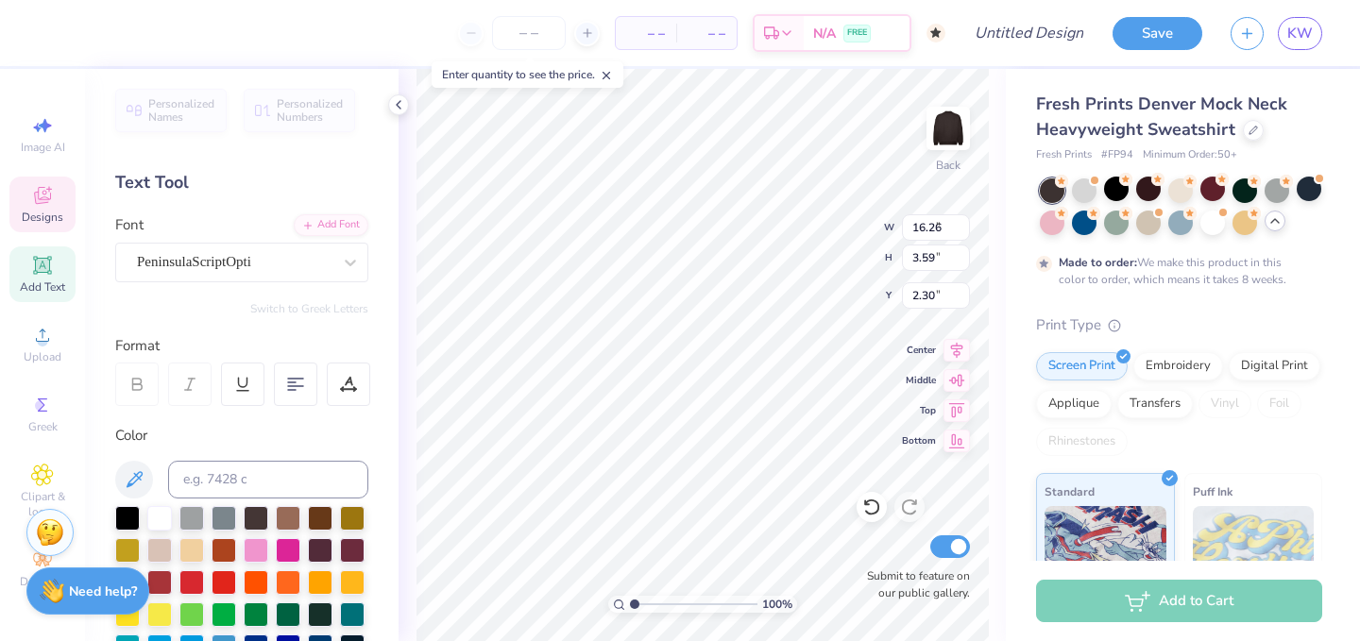
type input "8.69"
type input "2.62"
type input "2.80"
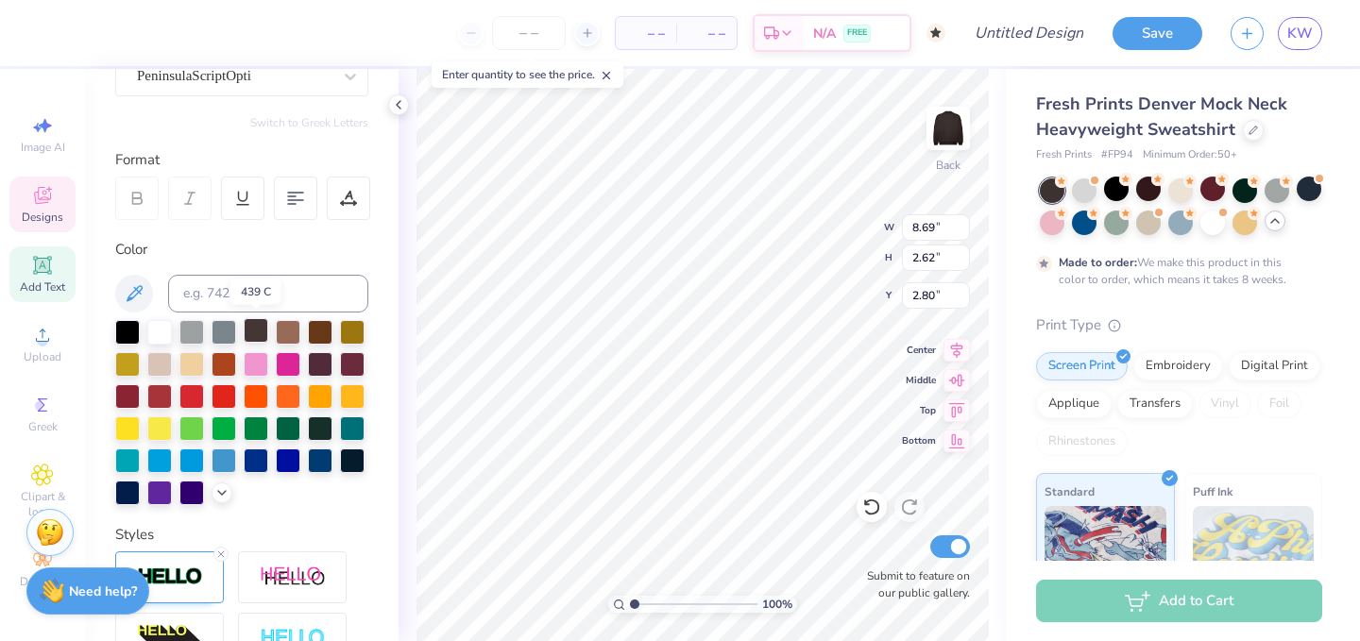
scroll to position [193, 0]
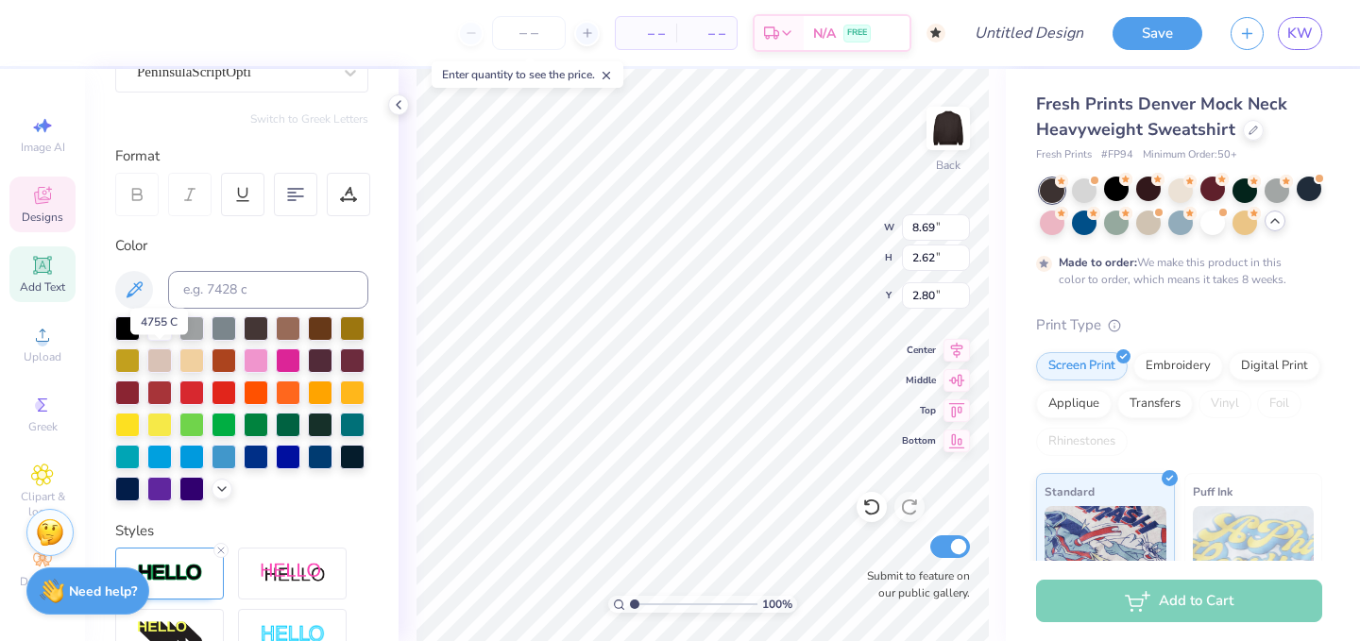
click at [155, 334] on div at bounding box center [159, 328] width 25 height 25
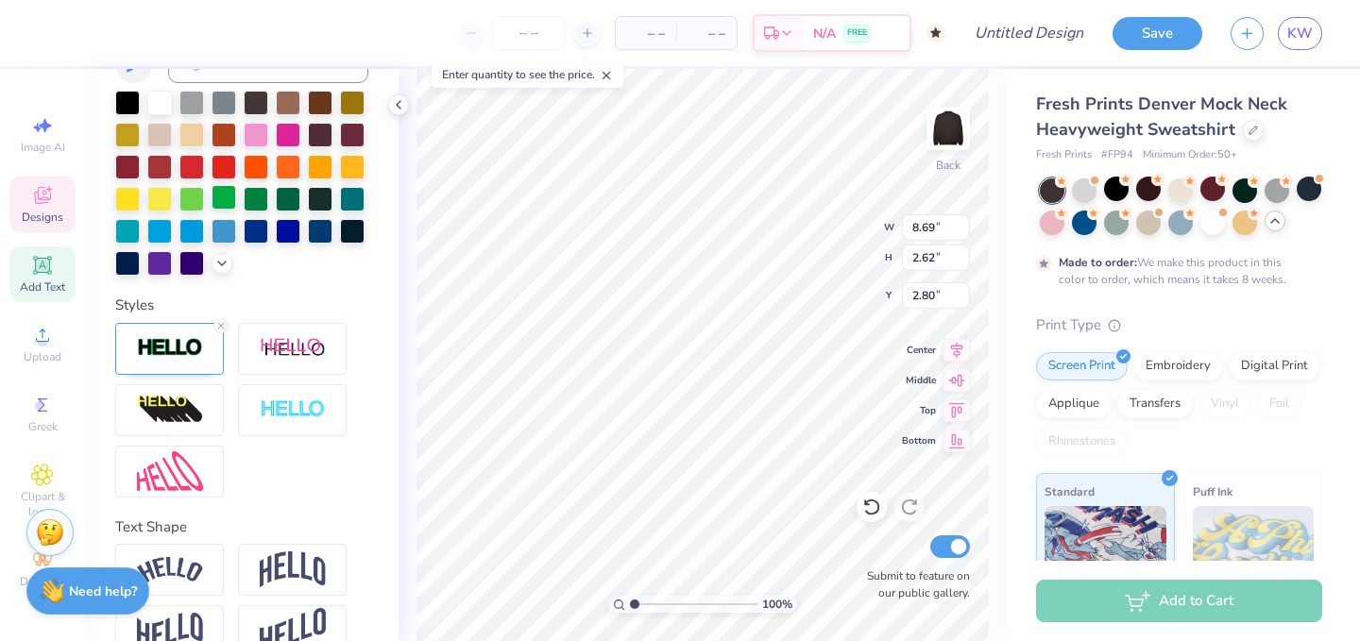
scroll to position [530, 0]
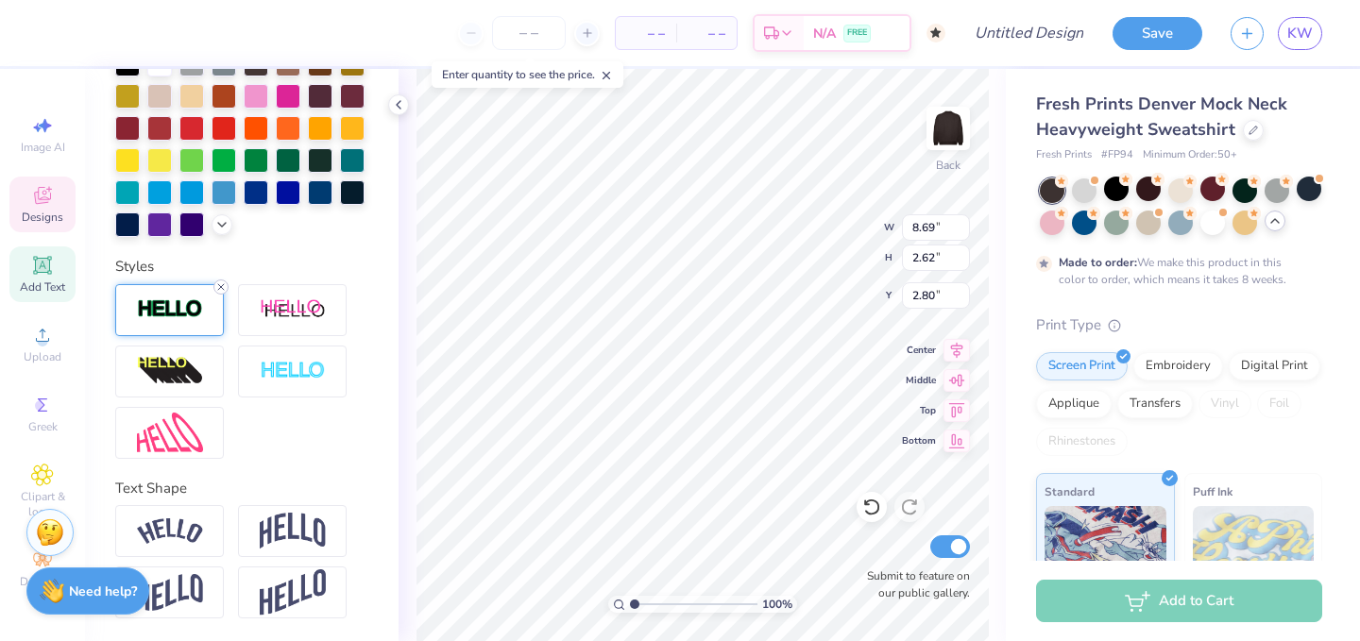
click at [221, 283] on icon at bounding box center [220, 287] width 11 height 11
type input "8.67"
type input "2.60"
type input "2.81"
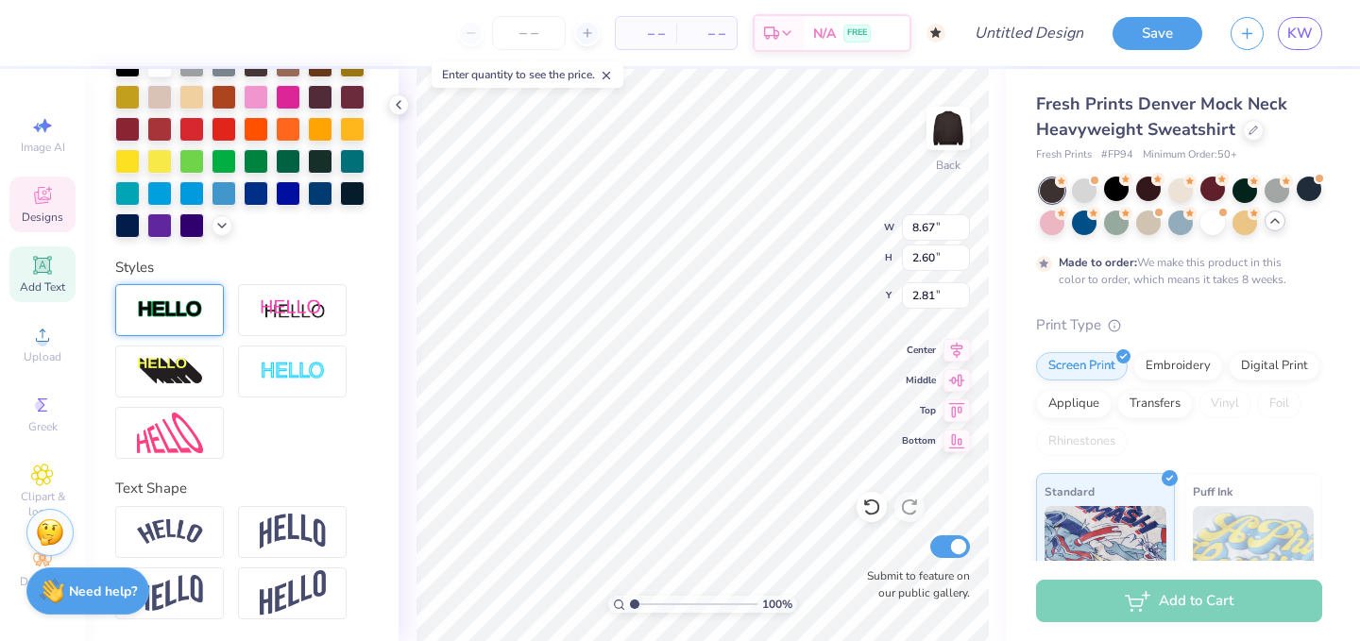
click at [197, 297] on div at bounding box center [169, 310] width 109 height 52
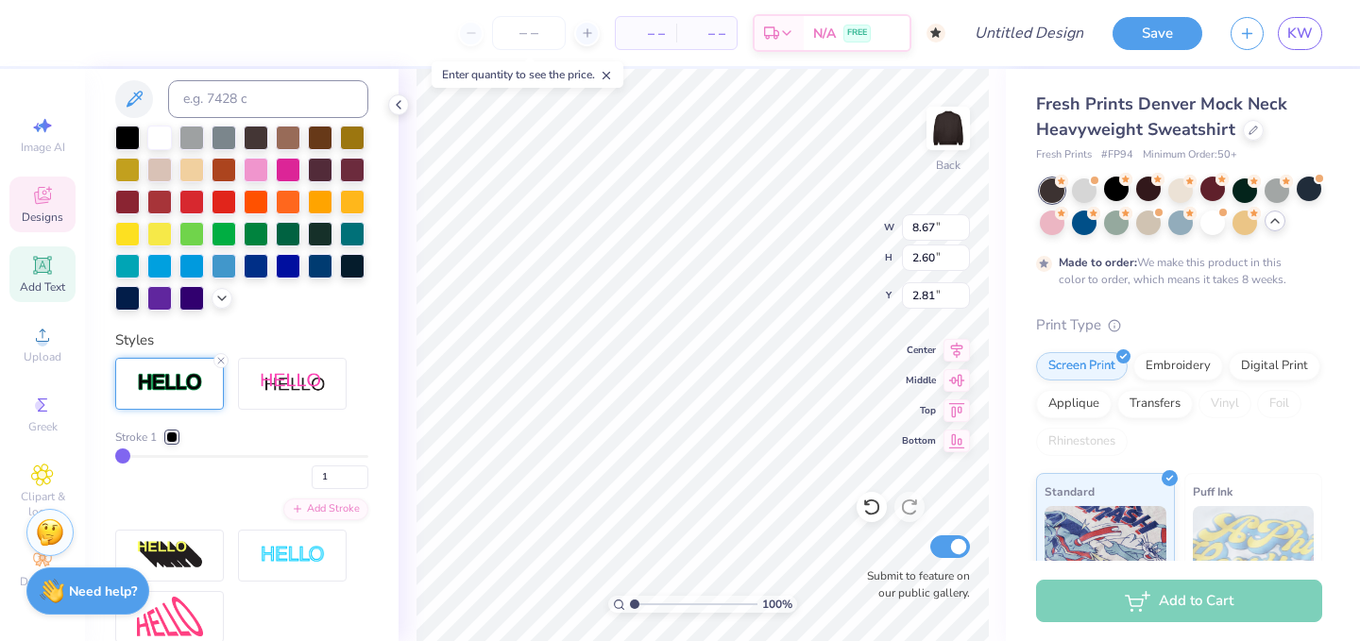
type input "8.69"
type input "2.62"
type input "2.80"
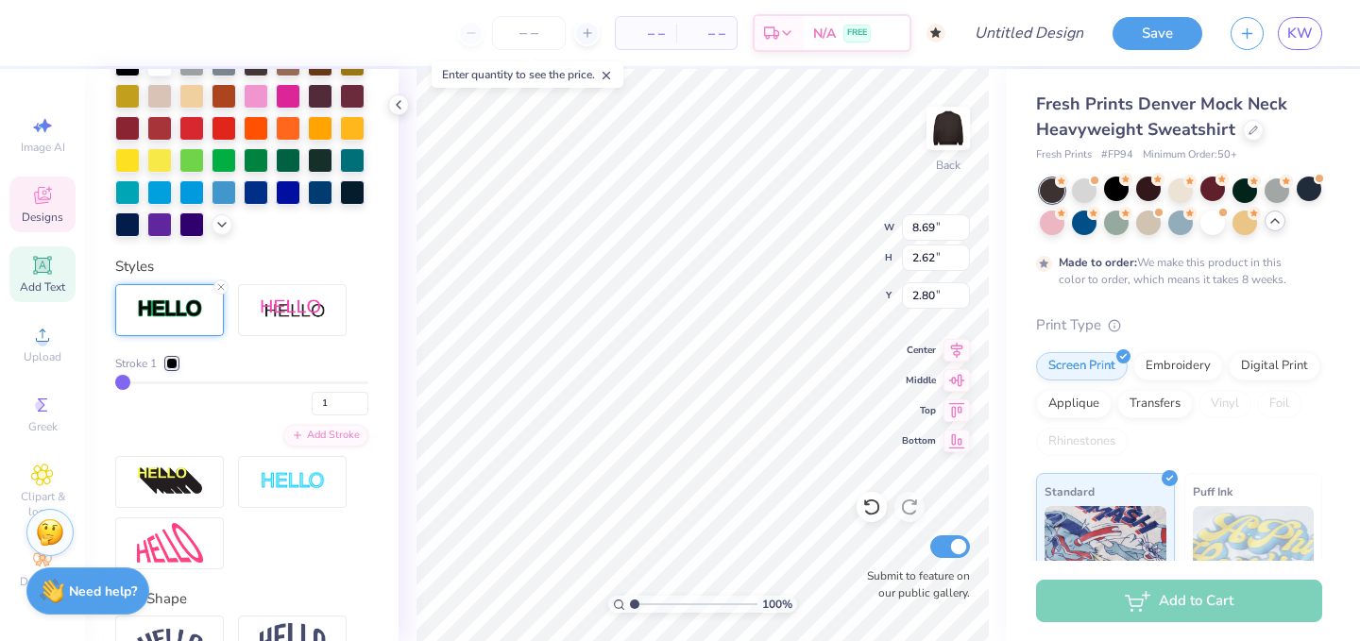
click at [171, 370] on div "Stroke 1" at bounding box center [146, 363] width 62 height 17
click at [170, 362] on div at bounding box center [171, 363] width 11 height 11
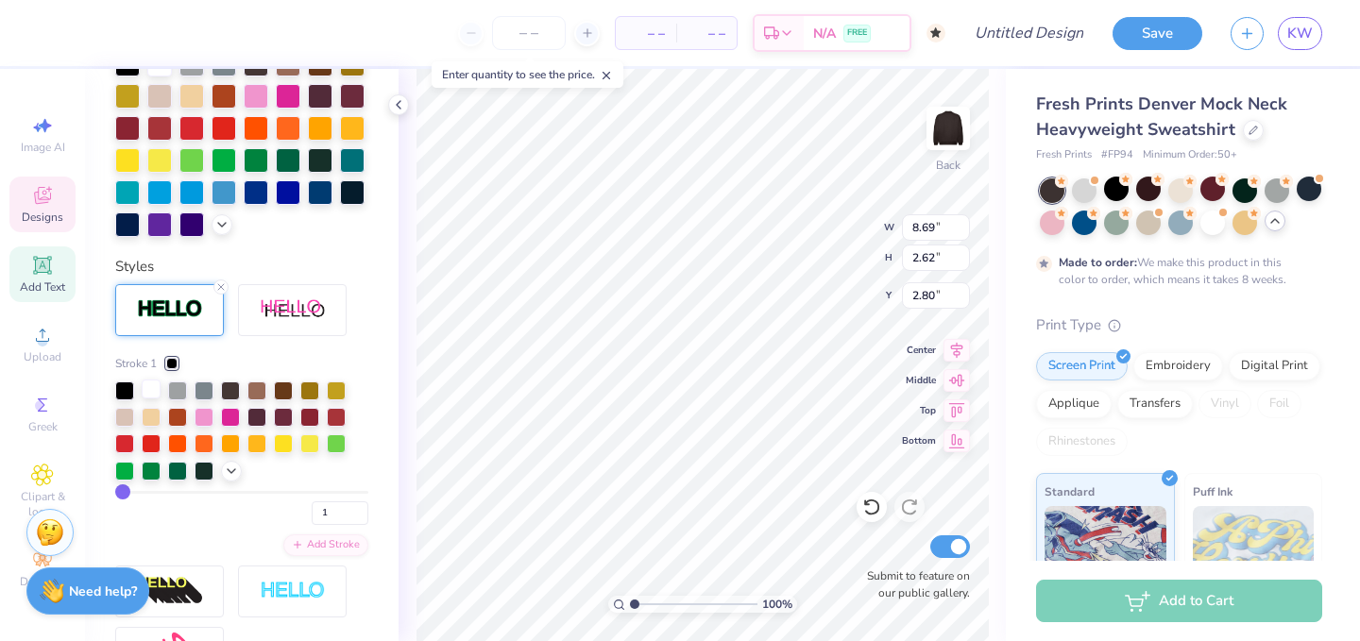
click at [151, 384] on div at bounding box center [151, 389] width 19 height 19
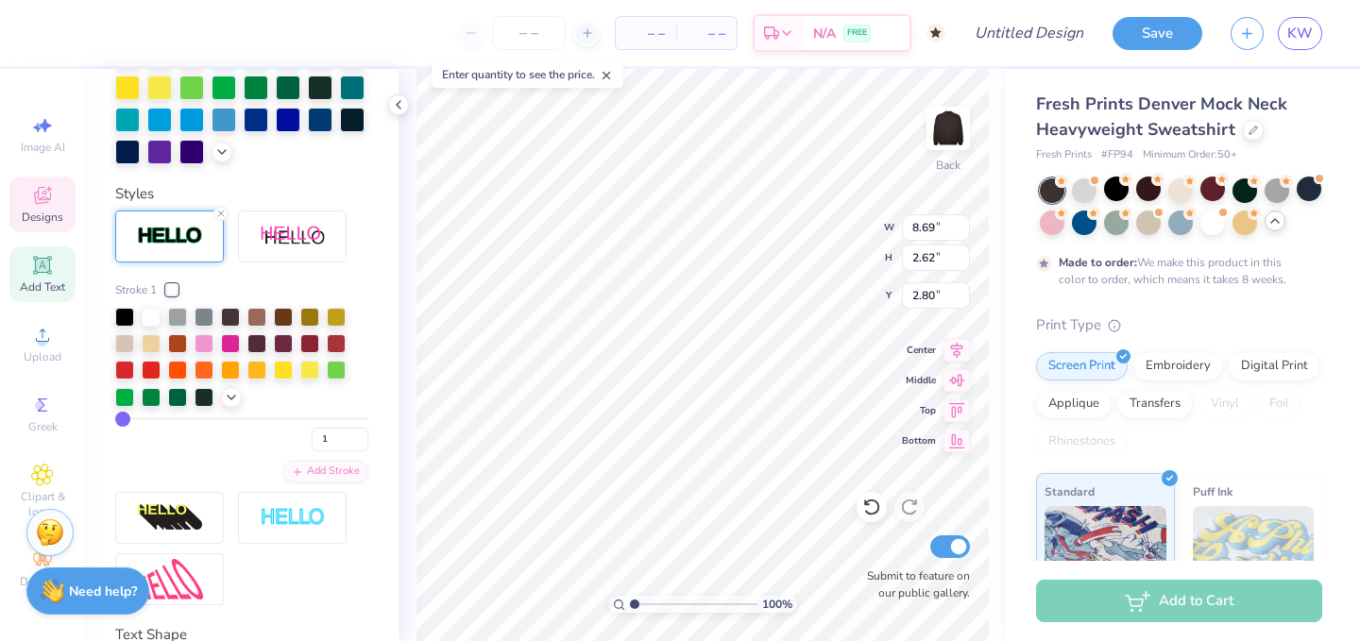
scroll to position [456, 0]
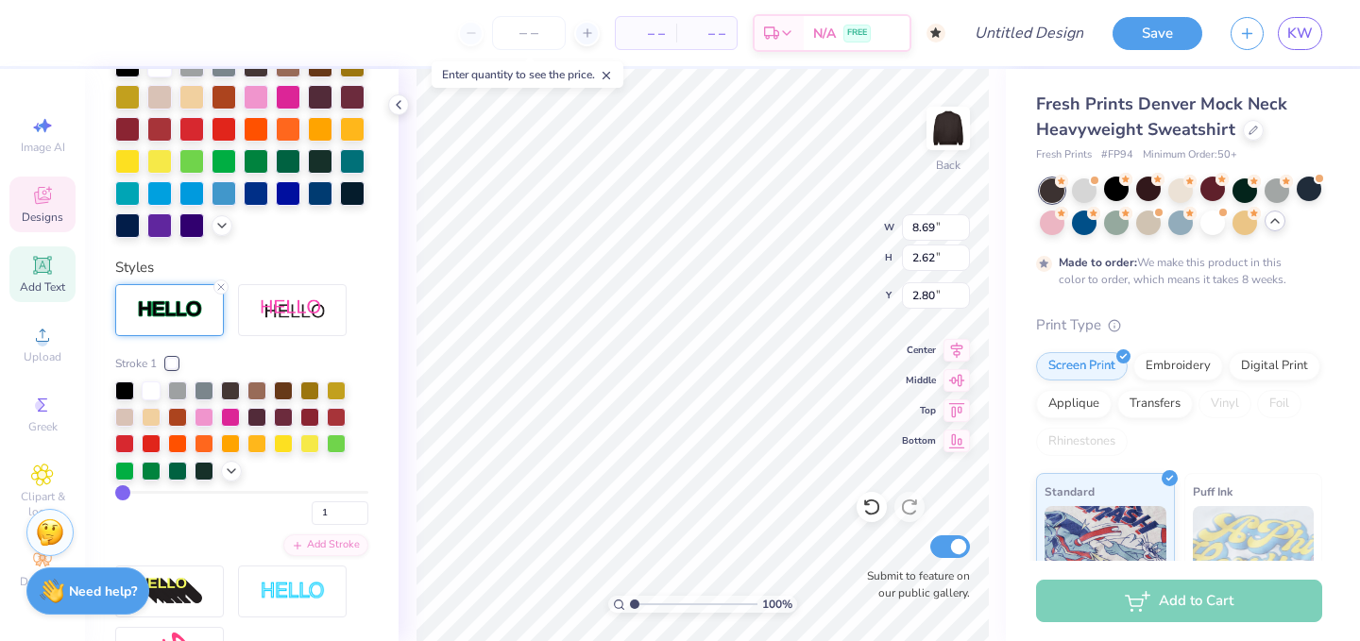
click at [260, 242] on div "Personalized Names Personalized Numbers Text Tool Add Font Font PeninsulaScript…" at bounding box center [242, 355] width 314 height 572
click at [231, 251] on div "Personalized Names Personalized Numbers Text Tool Add Font Font PeninsulaScript…" at bounding box center [242, 355] width 314 height 572
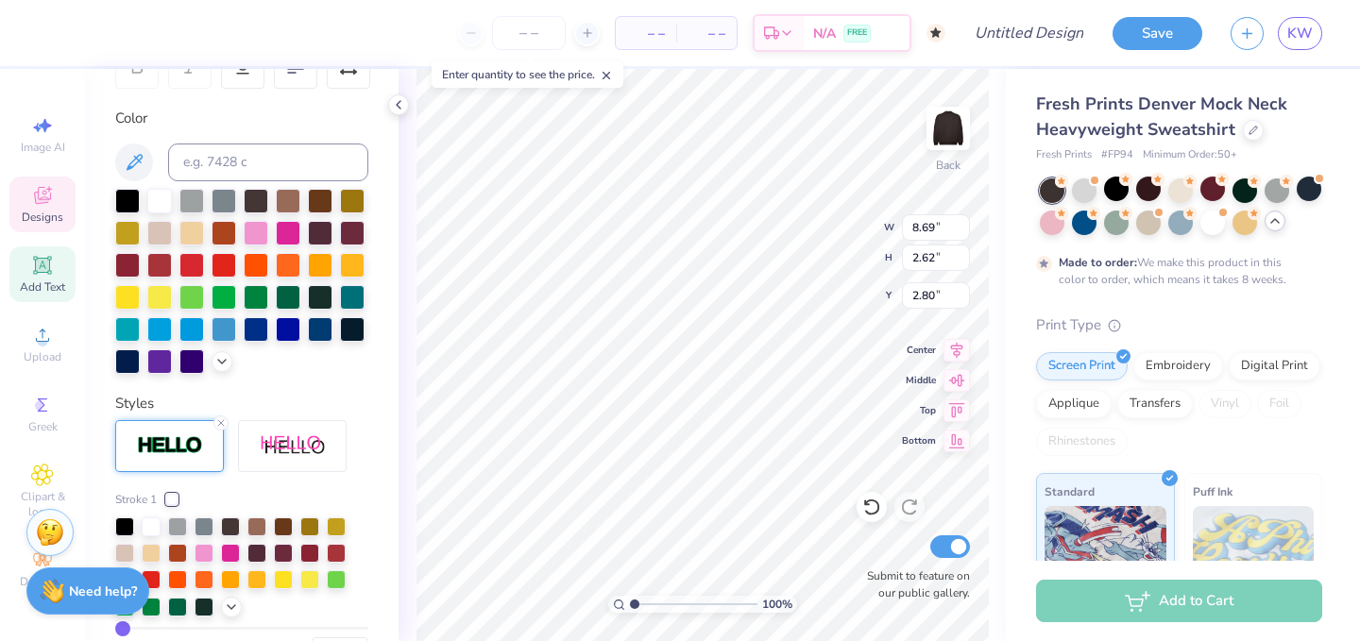
scroll to position [303, 0]
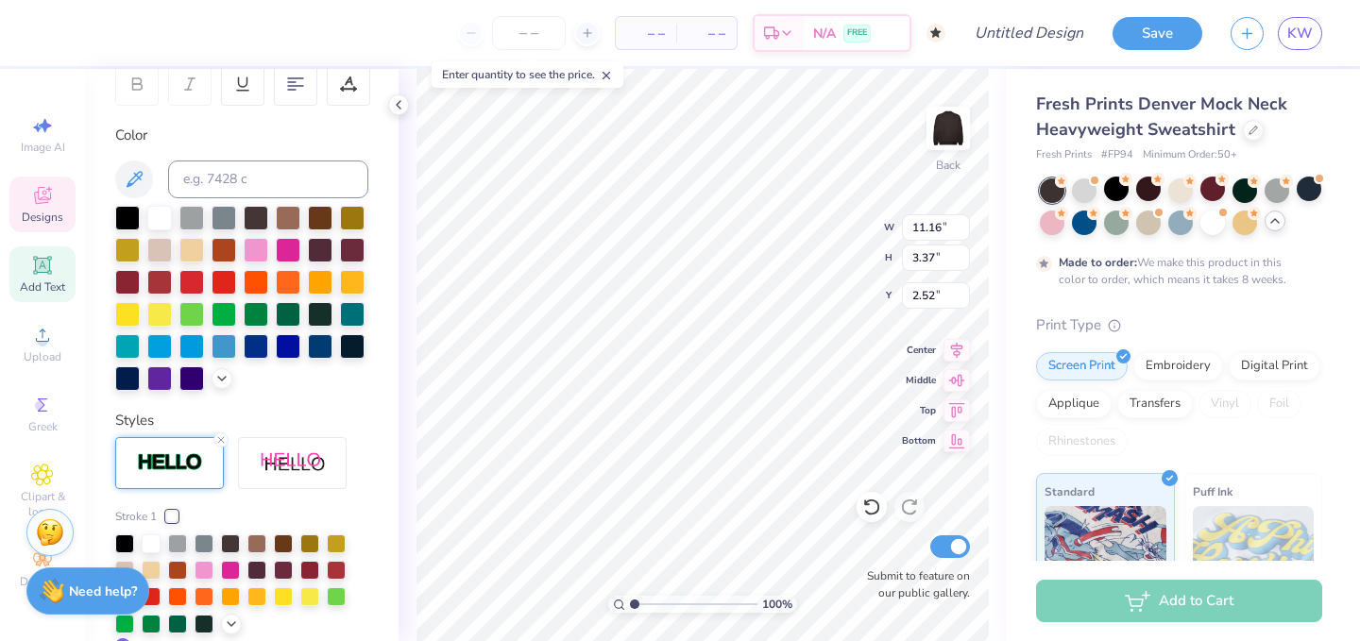
type input "11.16"
type input "3.37"
type input "3.41"
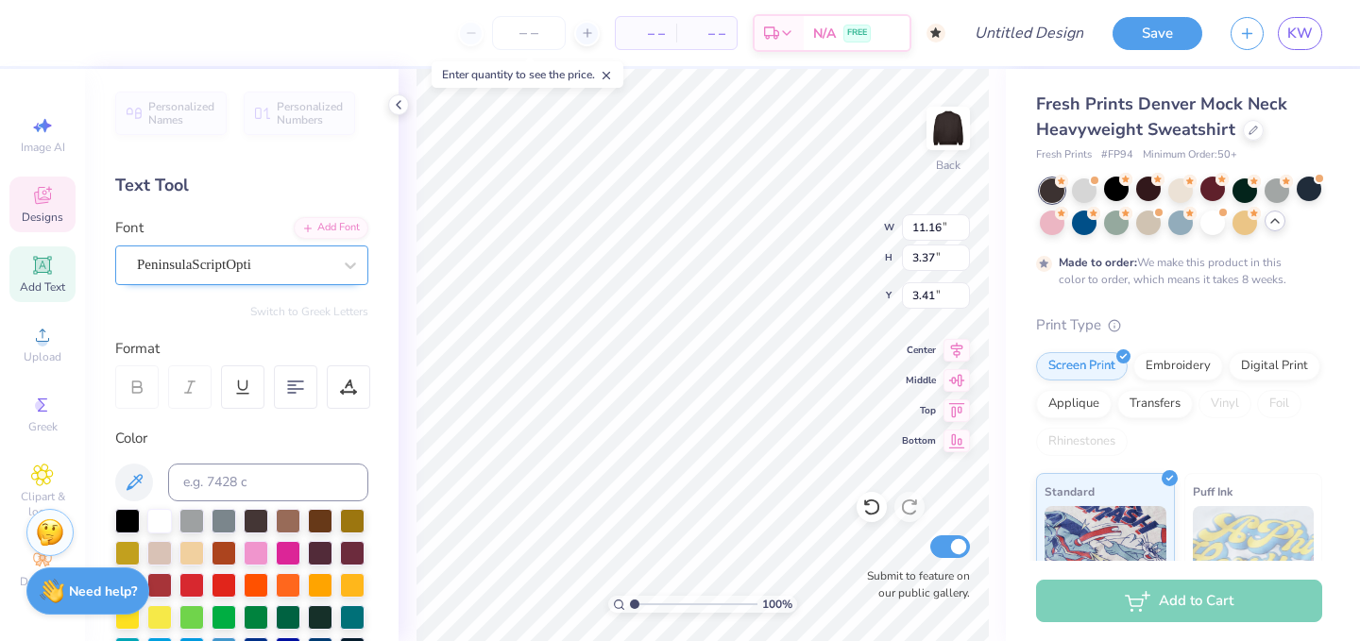
click at [220, 280] on div "PeninsulaScriptOpti" at bounding box center [241, 266] width 253 height 40
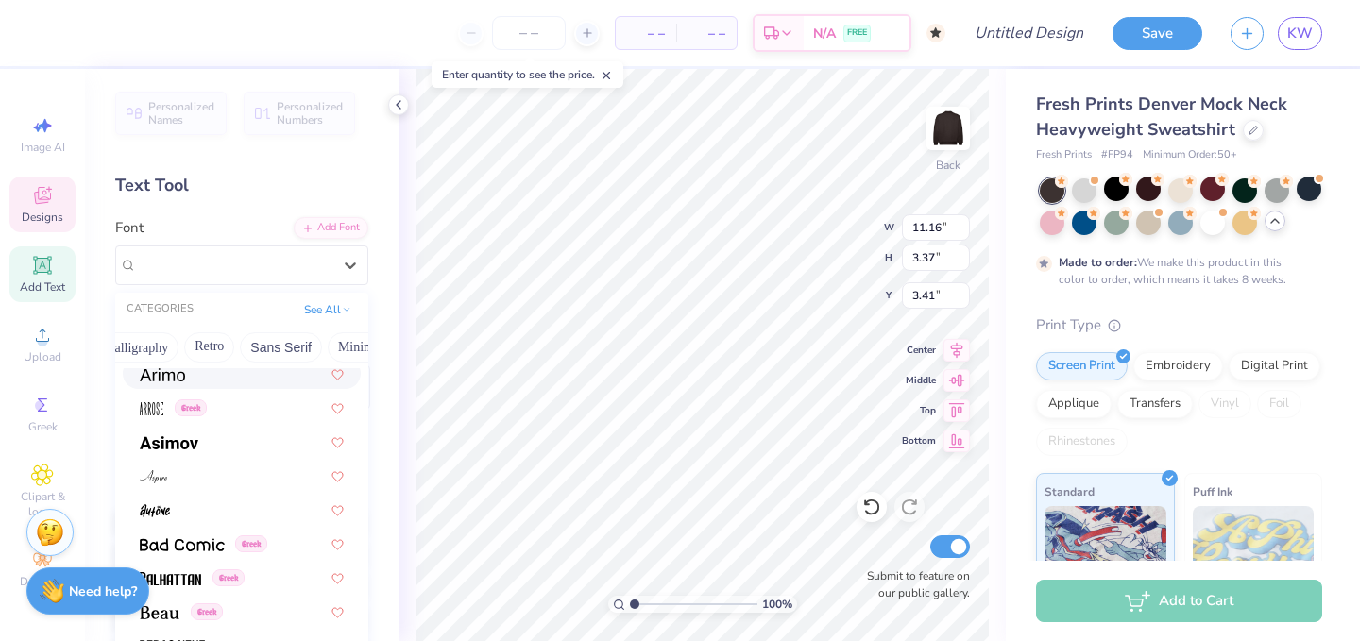
scroll to position [0, 254]
click at [206, 340] on button "Calligraphy" at bounding box center [214, 348] width 83 height 30
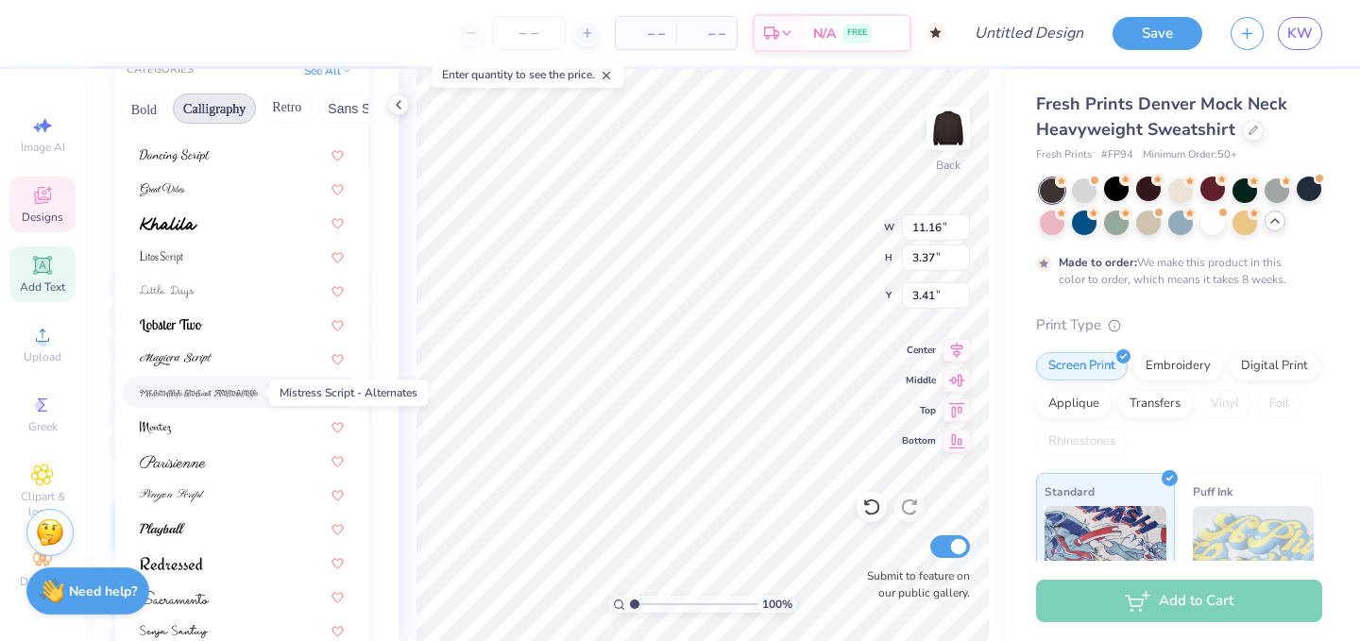
scroll to position [242, 0]
click at [186, 480] on div at bounding box center [242, 491] width 238 height 31
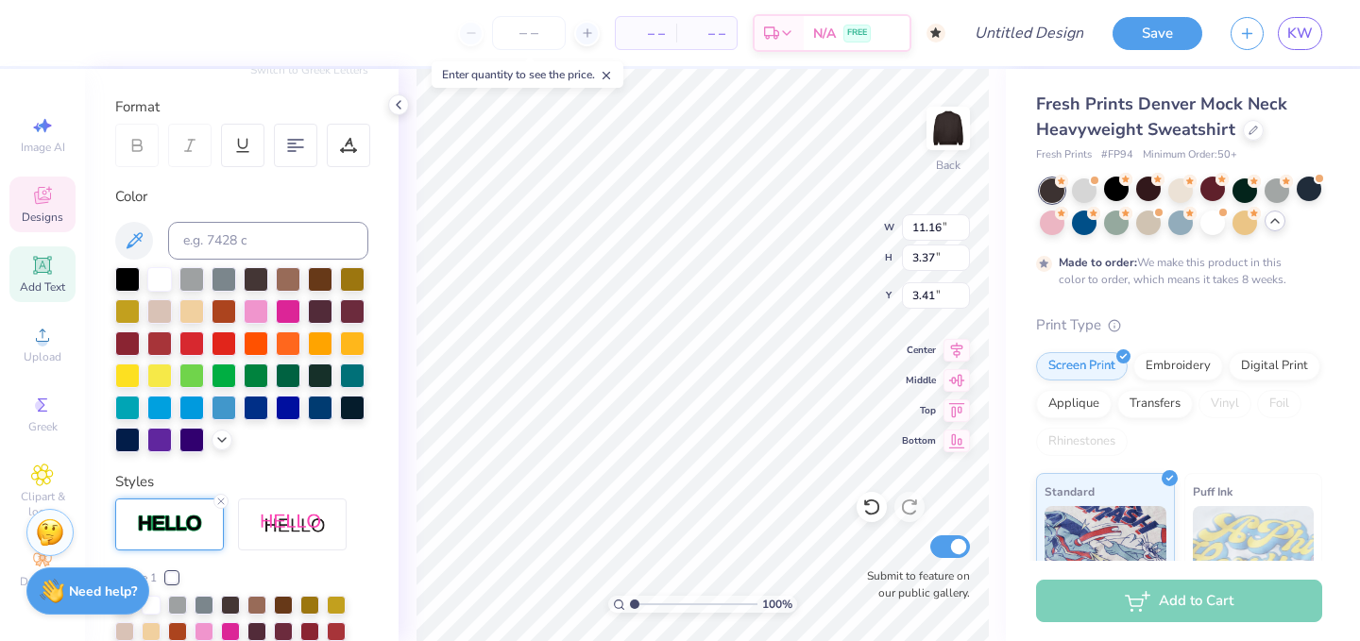
type input "16.27"
type input "4.01"
type input "3.30"
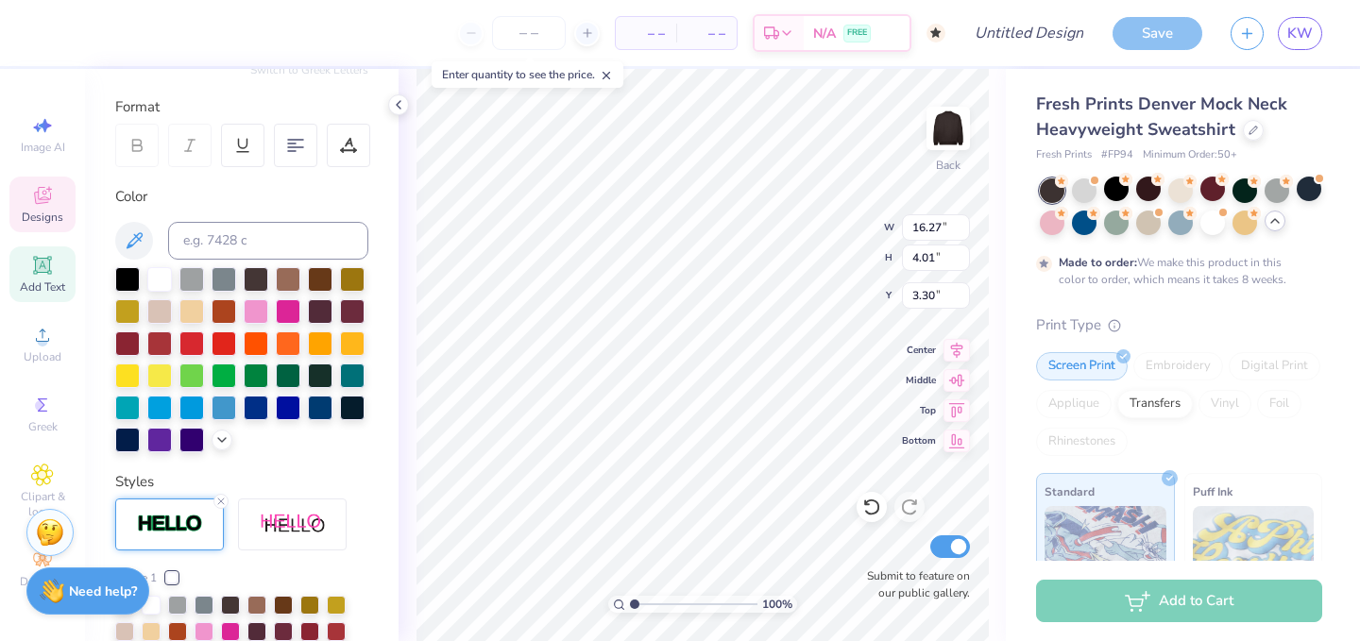
scroll to position [0, 0]
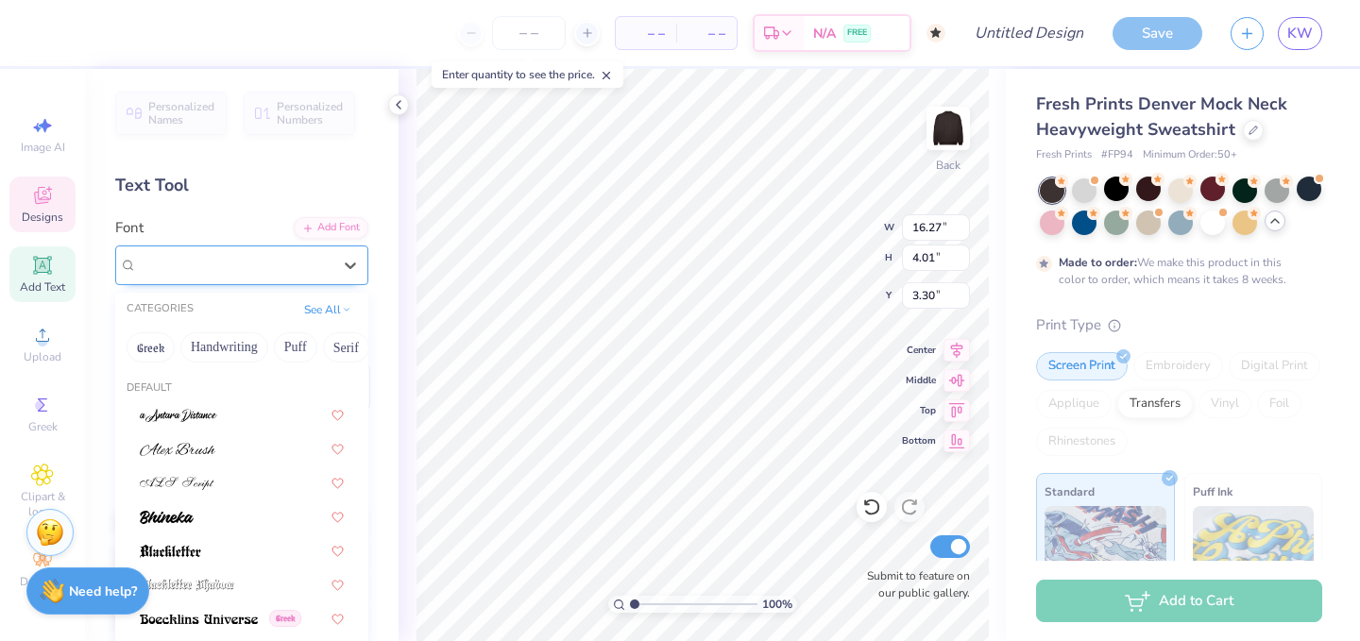
click at [221, 266] on div "Pinyon Script" at bounding box center [234, 264] width 198 height 29
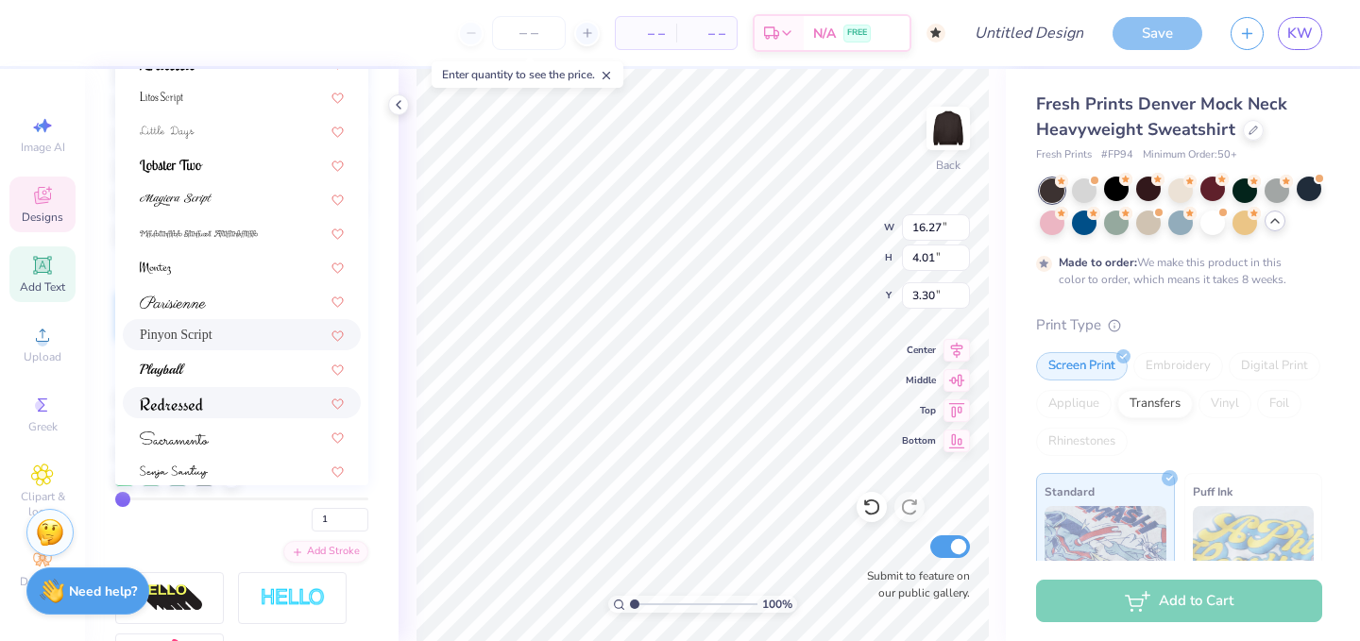
scroll to position [410, 0]
click at [211, 376] on div at bounding box center [242, 371] width 204 height 20
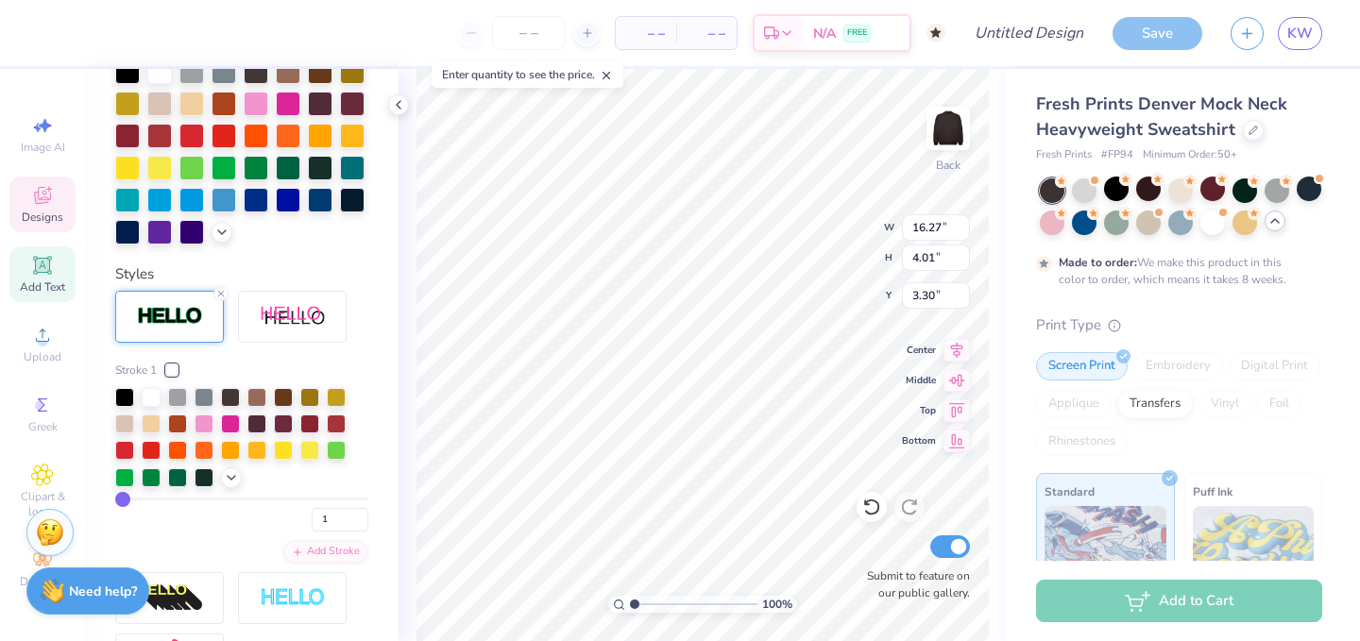
type input "3.72"
type input "3.41"
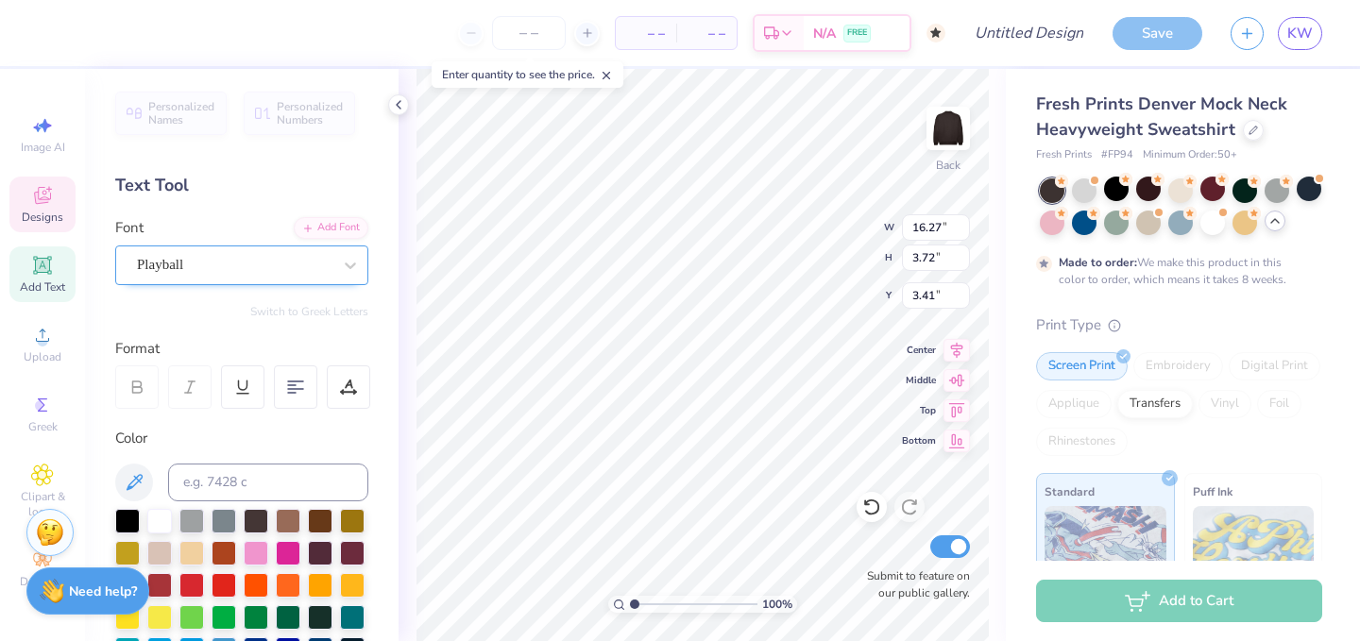
click at [249, 263] on div "Playball" at bounding box center [234, 264] width 198 height 29
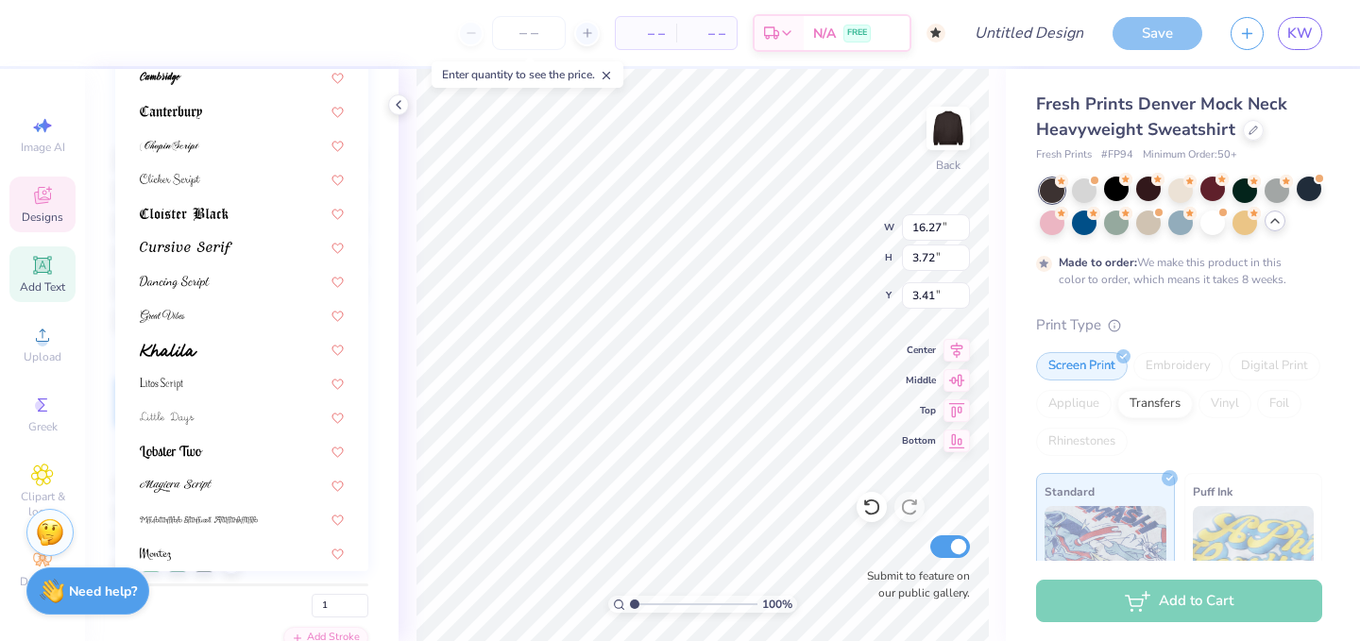
scroll to position [191, 0]
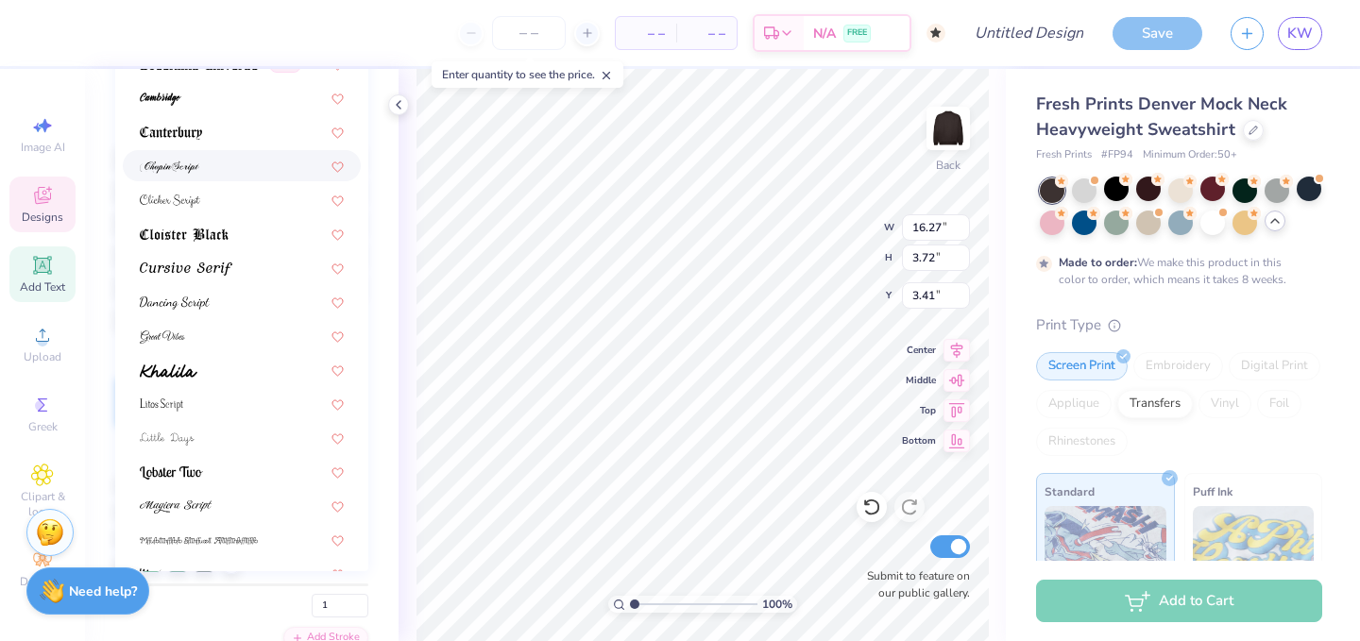
click at [238, 171] on div at bounding box center [242, 166] width 204 height 20
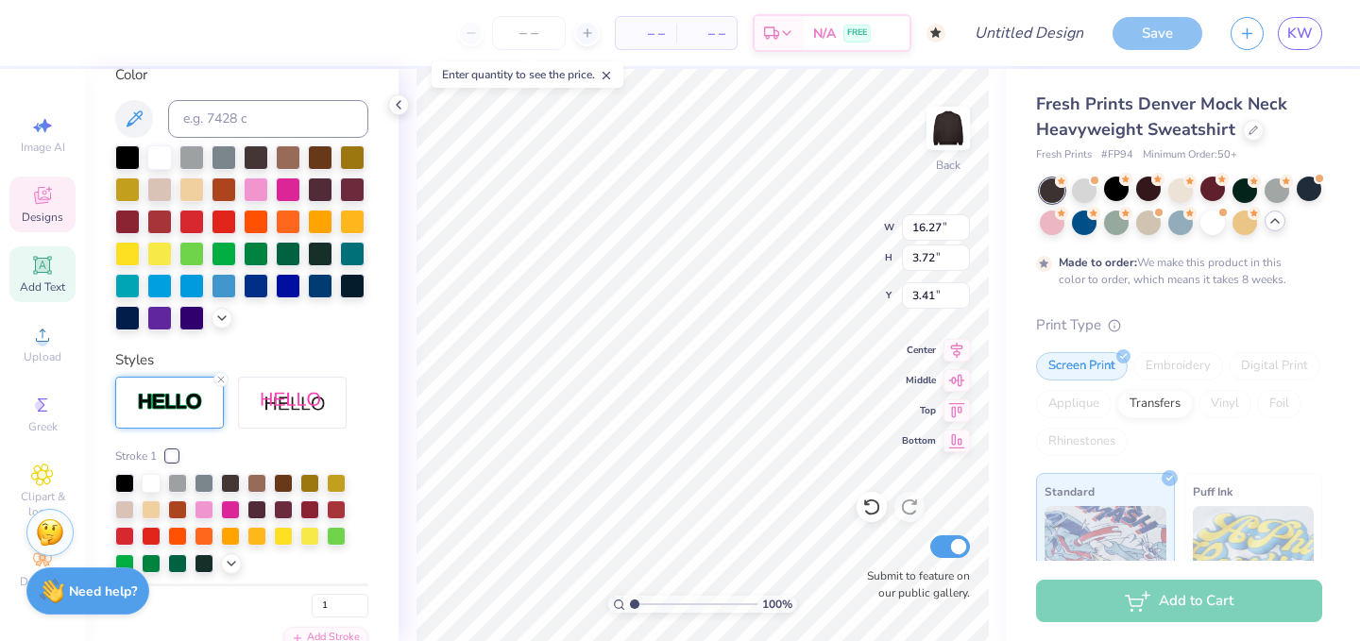
type input "15.71"
type input "3.77"
type input "3.53"
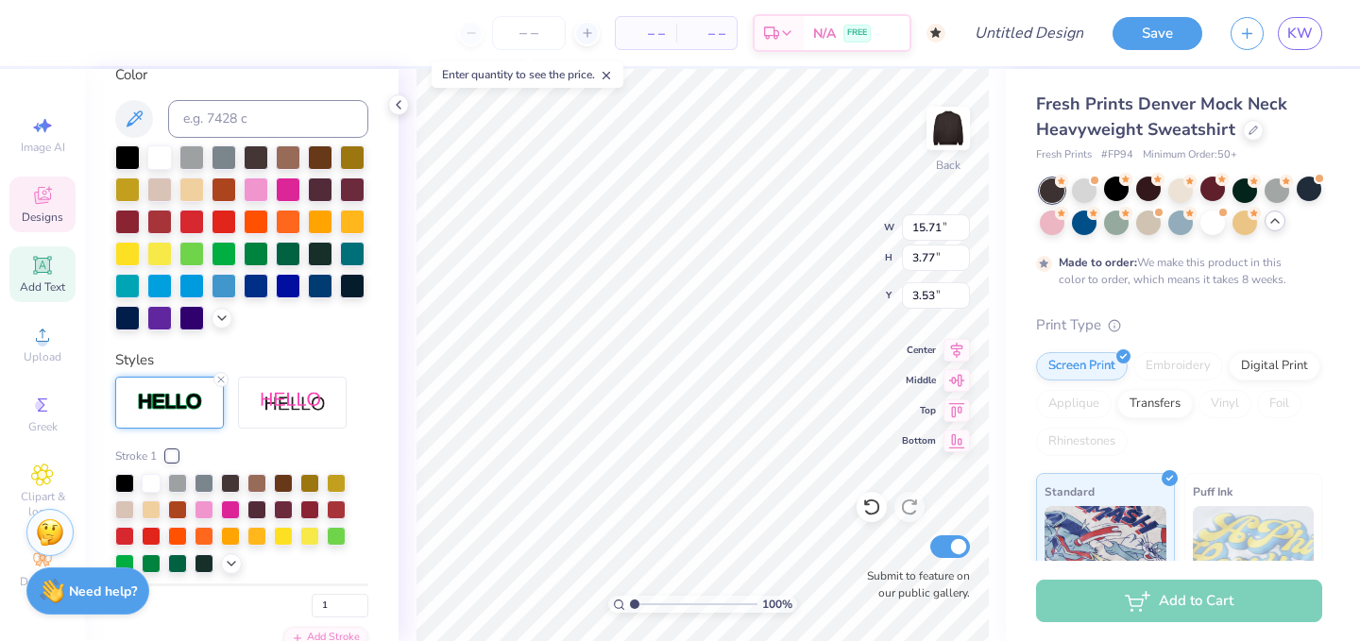
type input "12.36"
type input "2.97"
type input "3.68"
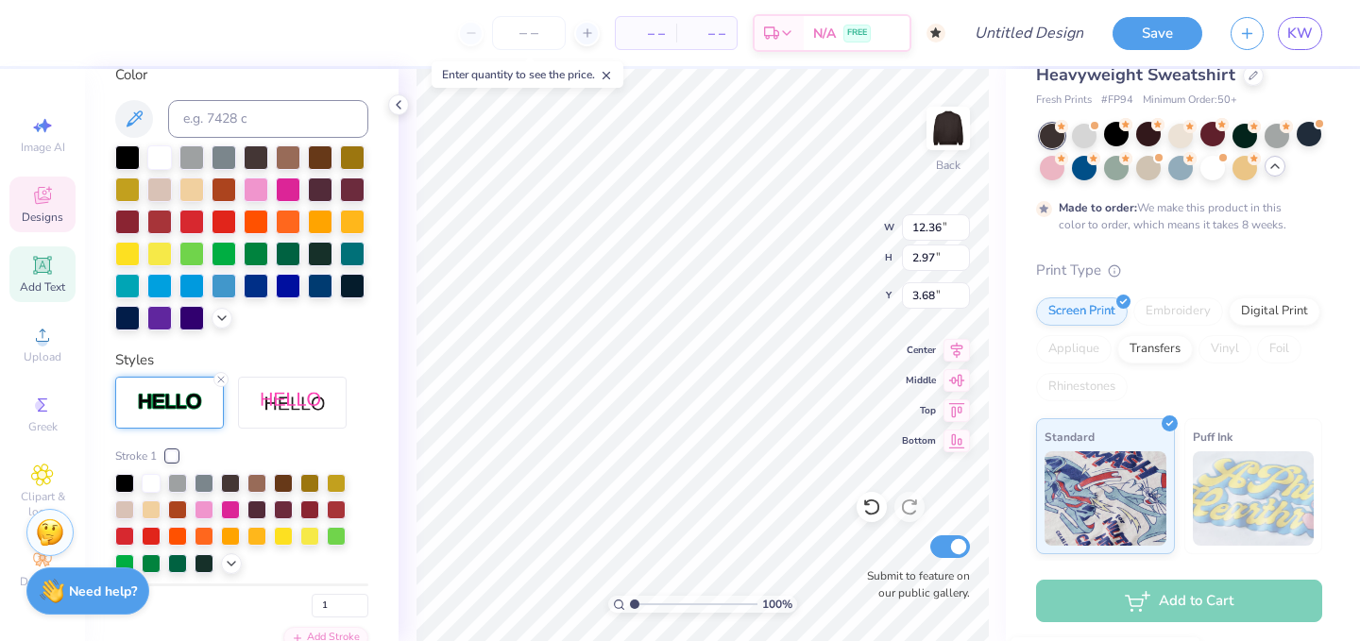
scroll to position [53, 0]
click at [1167, 317] on div "Embroidery" at bounding box center [1179, 313] width 90 height 28
type input "10.82"
type input "2.60"
type input "3.75"
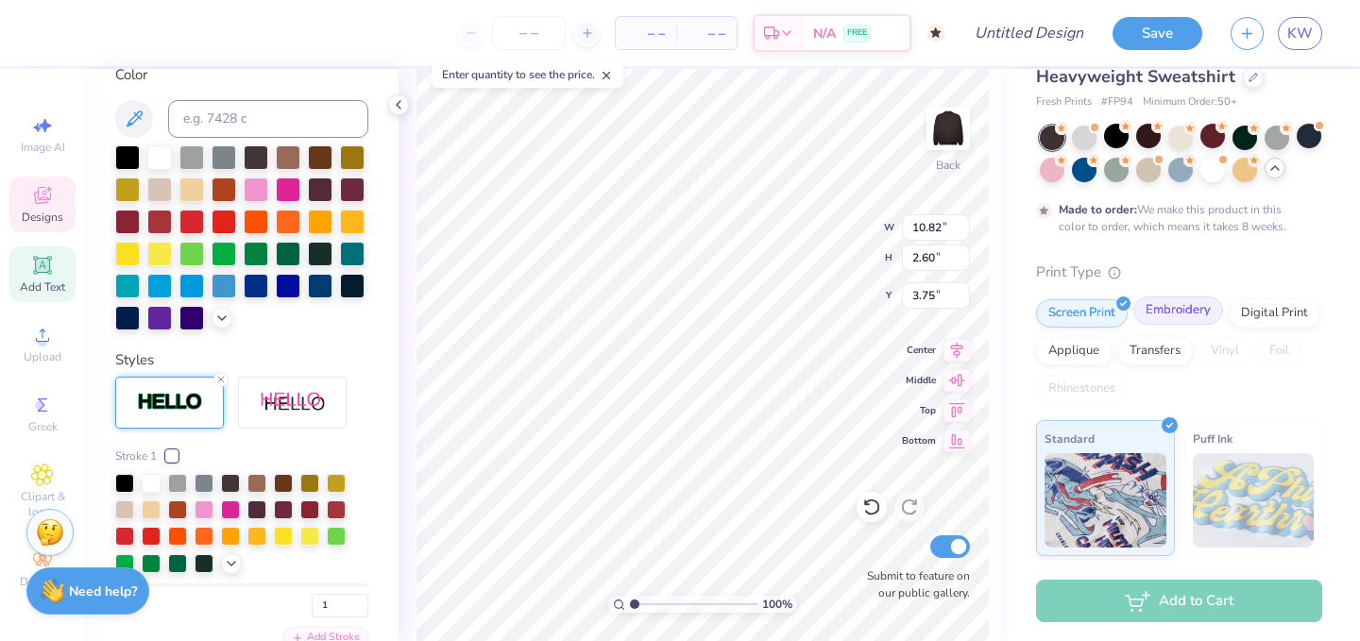
click at [1199, 316] on div "Embroidery" at bounding box center [1179, 311] width 90 height 28
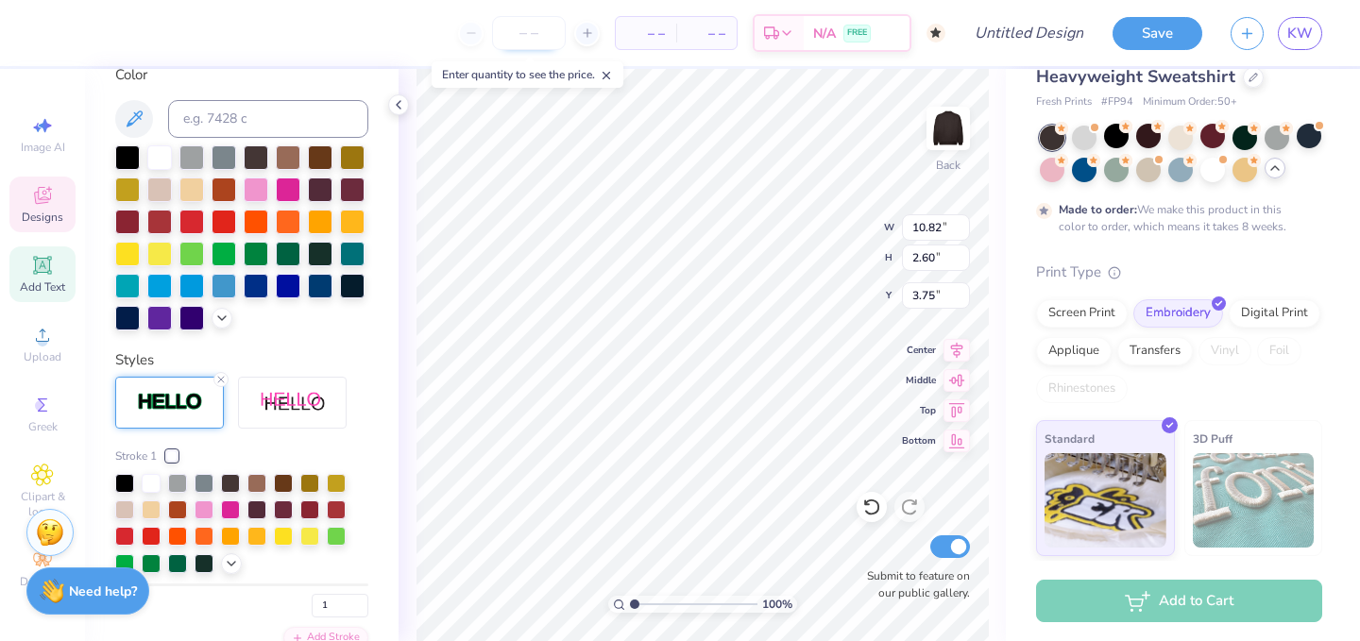
click at [531, 26] on input "number" at bounding box center [529, 33] width 74 height 34
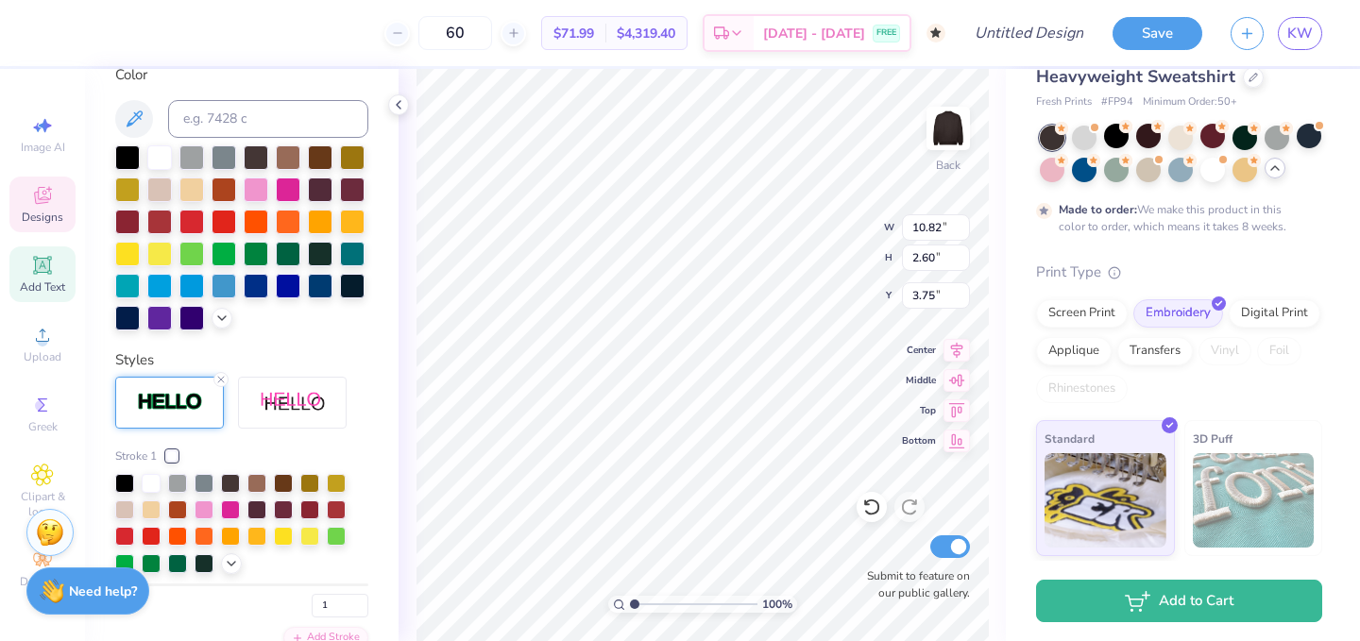
type input "60"
type input "3.64"
type input "3.87"
click at [18, 198] on div "Designs" at bounding box center [42, 205] width 66 height 56
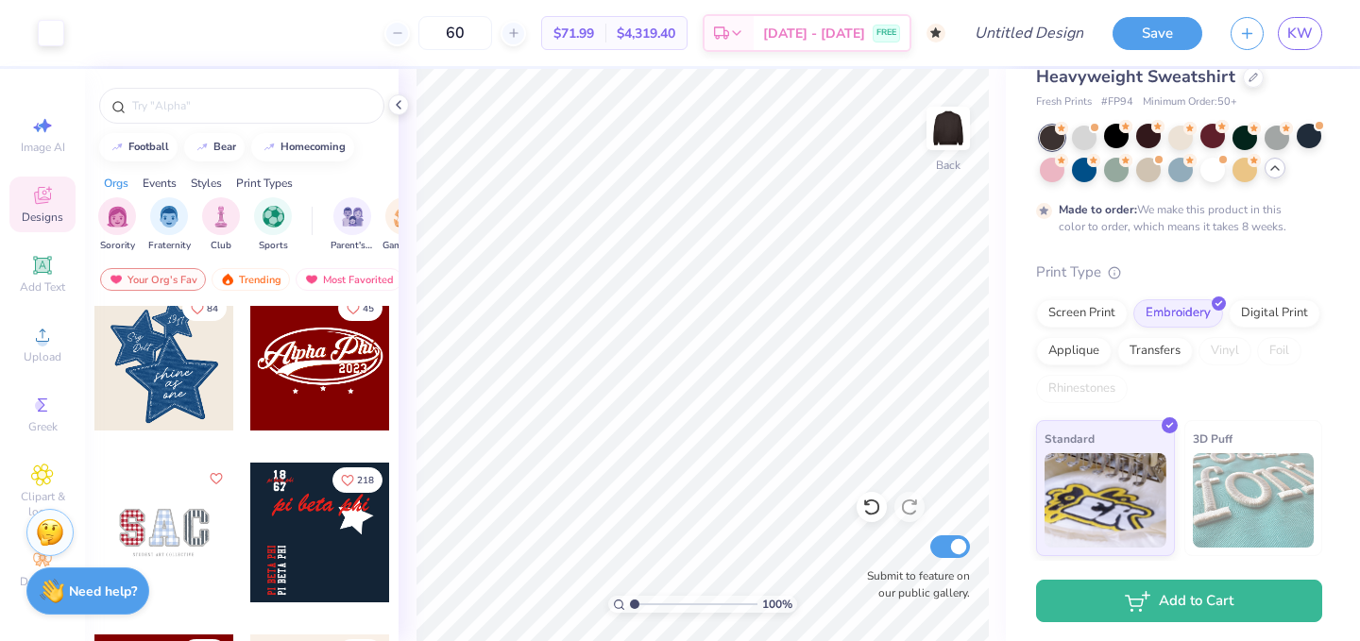
scroll to position [880, 0]
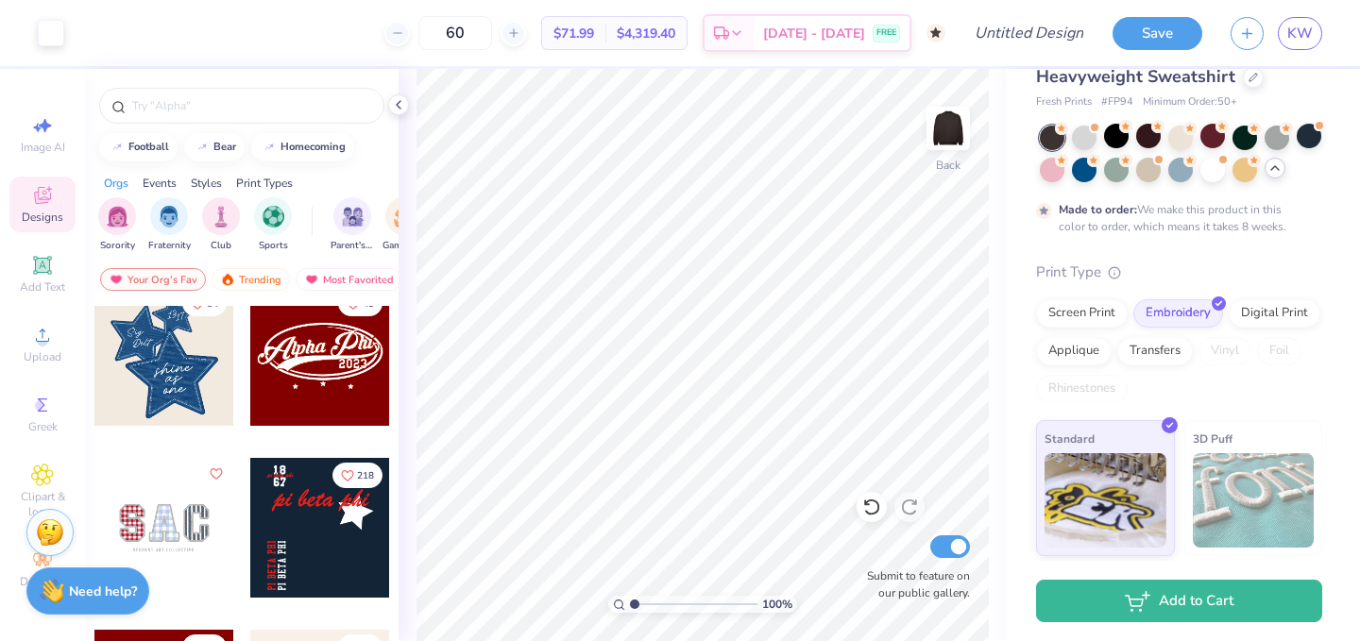
click at [594, 28] on span "$71.99" at bounding box center [574, 34] width 41 height 20
click at [800, 27] on span "[DATE] - [DATE]" at bounding box center [814, 36] width 102 height 20
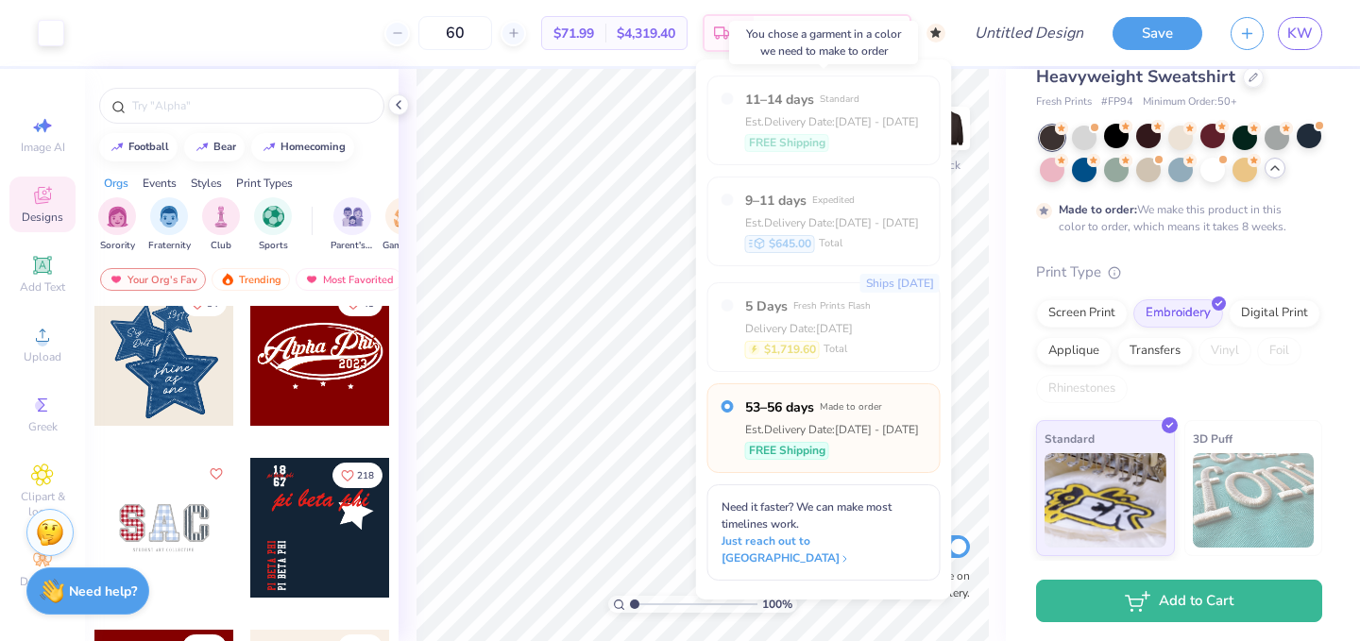
click at [919, 139] on div "11–14 days Standard Est. Delivery Date: Sep 11 - 14 FREE Shipping" at bounding box center [824, 121] width 233 height 90
click at [848, 38] on span "[DATE] - [DATE]" at bounding box center [814, 36] width 102 height 20
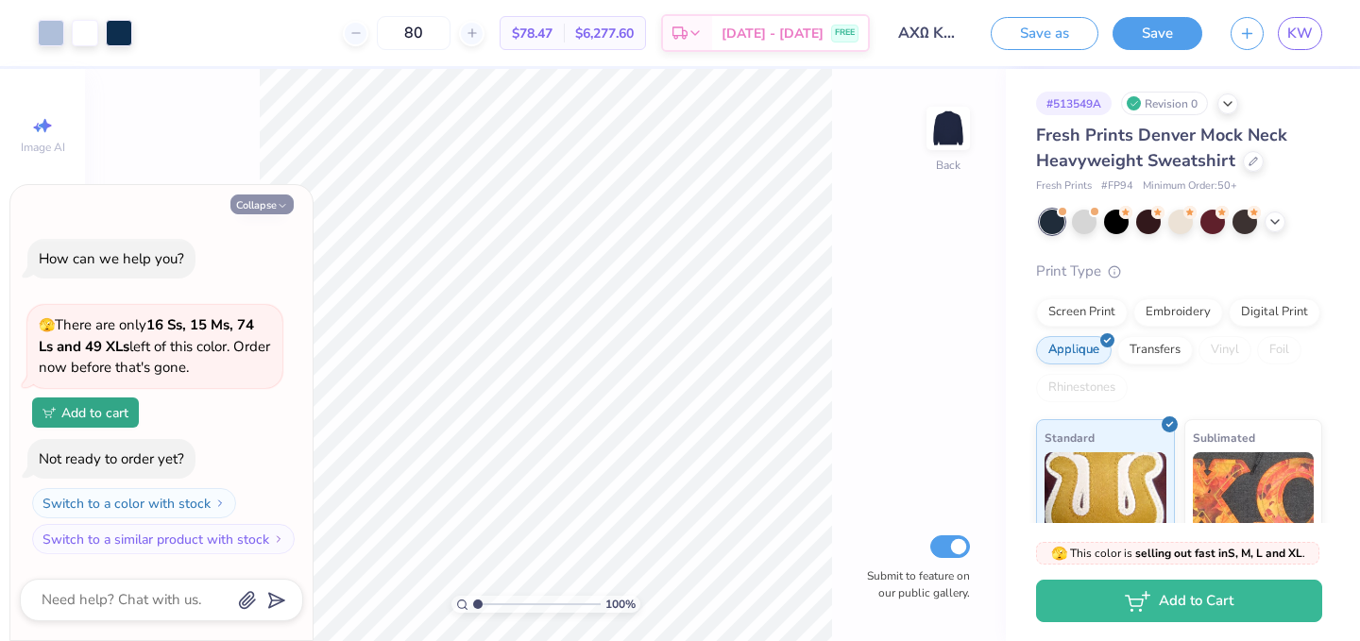
click at [272, 202] on button "Collapse" at bounding box center [262, 205] width 63 height 20
type textarea "x"
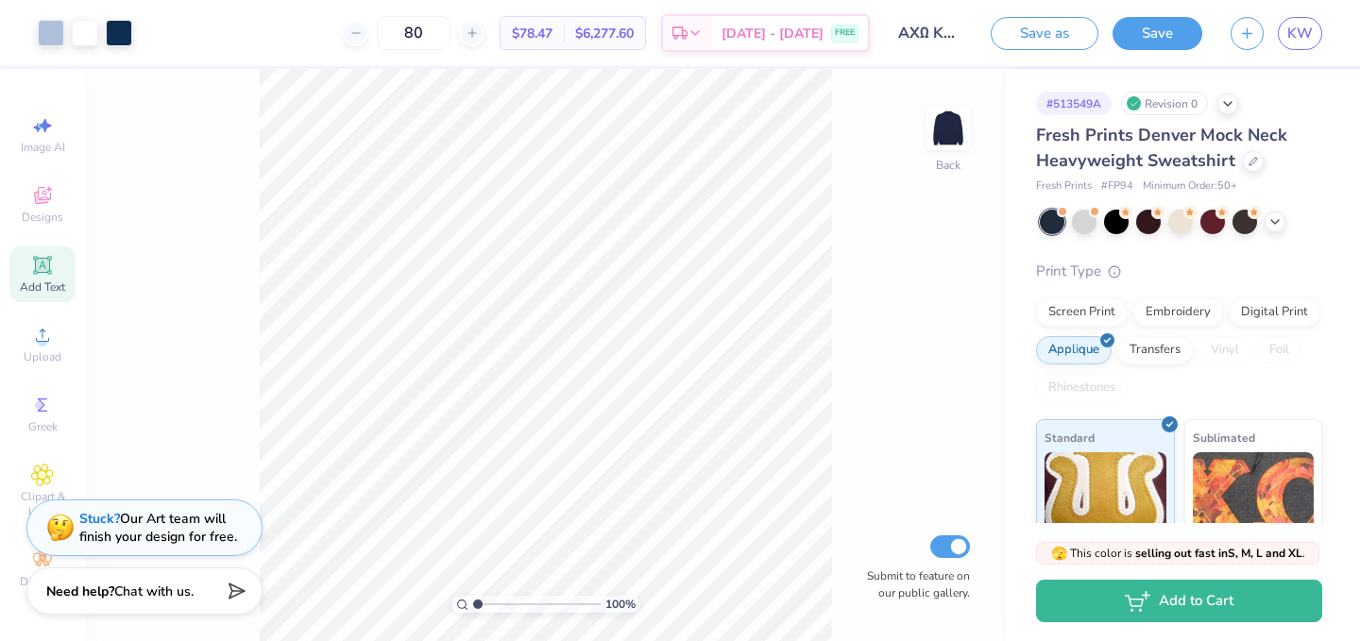
click at [40, 250] on div "Add Text" at bounding box center [42, 275] width 66 height 56
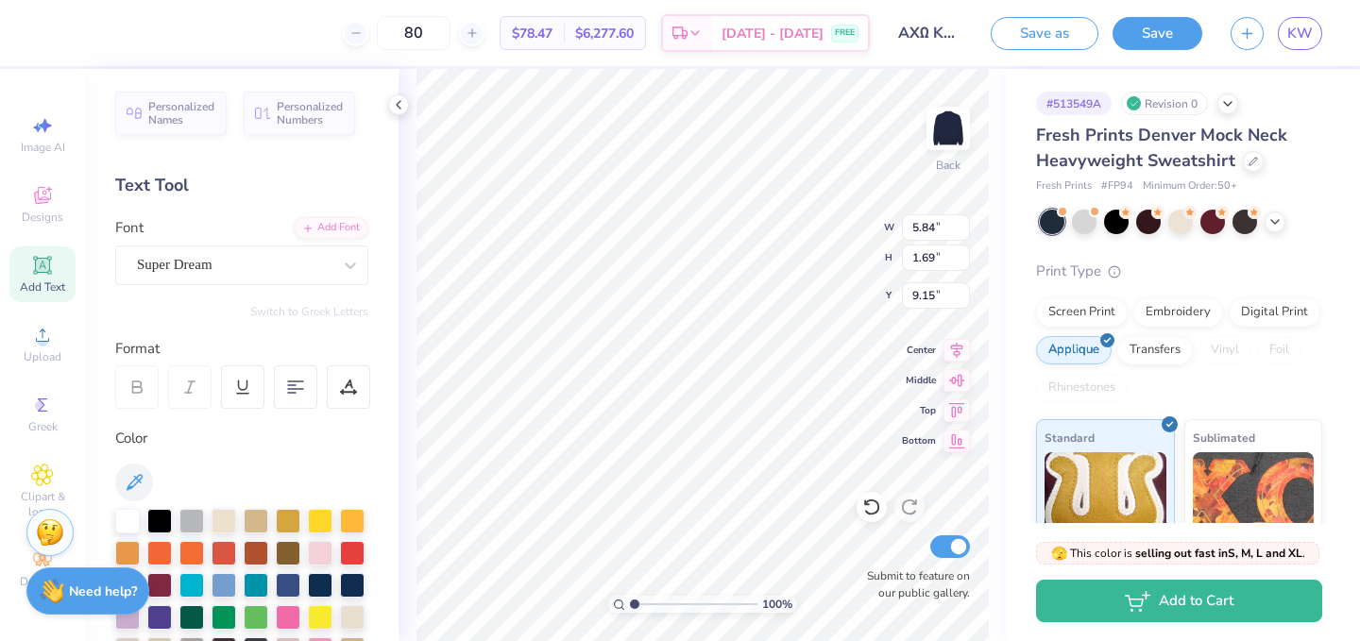
type textarea "K"
type textarea "UDUB"
click at [257, 258] on div "Super Dream" at bounding box center [234, 264] width 198 height 29
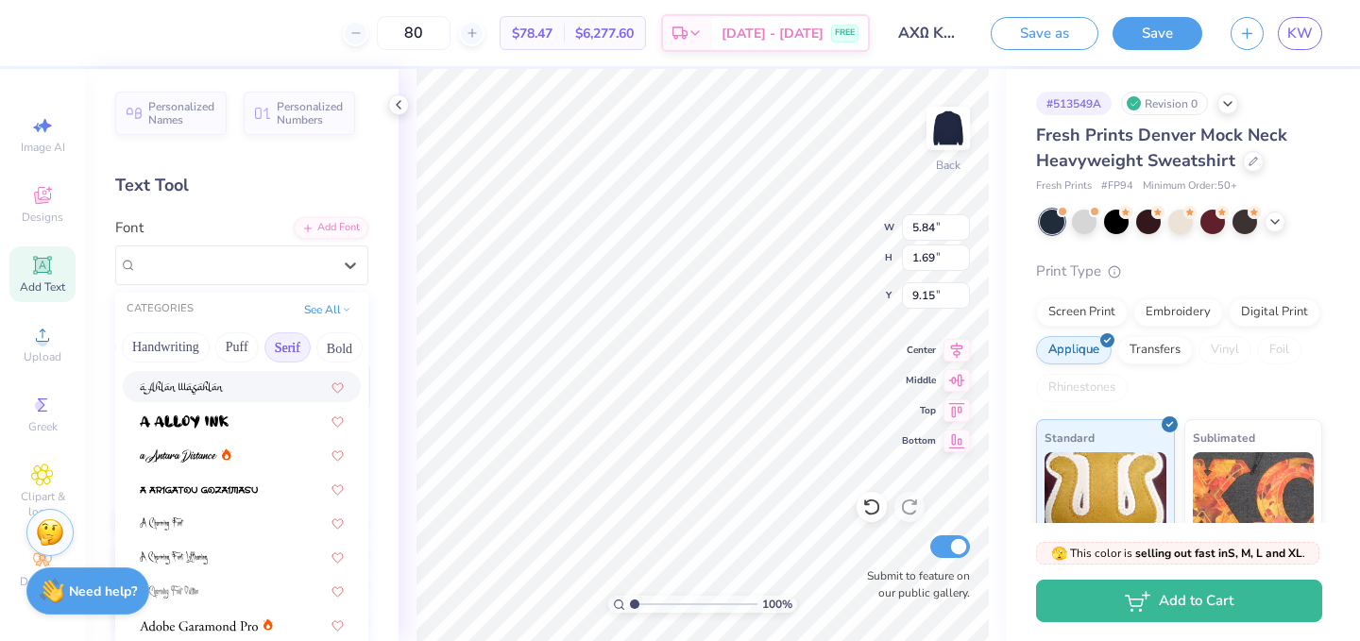
scroll to position [0, 94]
click at [314, 345] on button "Bold" at bounding box center [305, 348] width 46 height 30
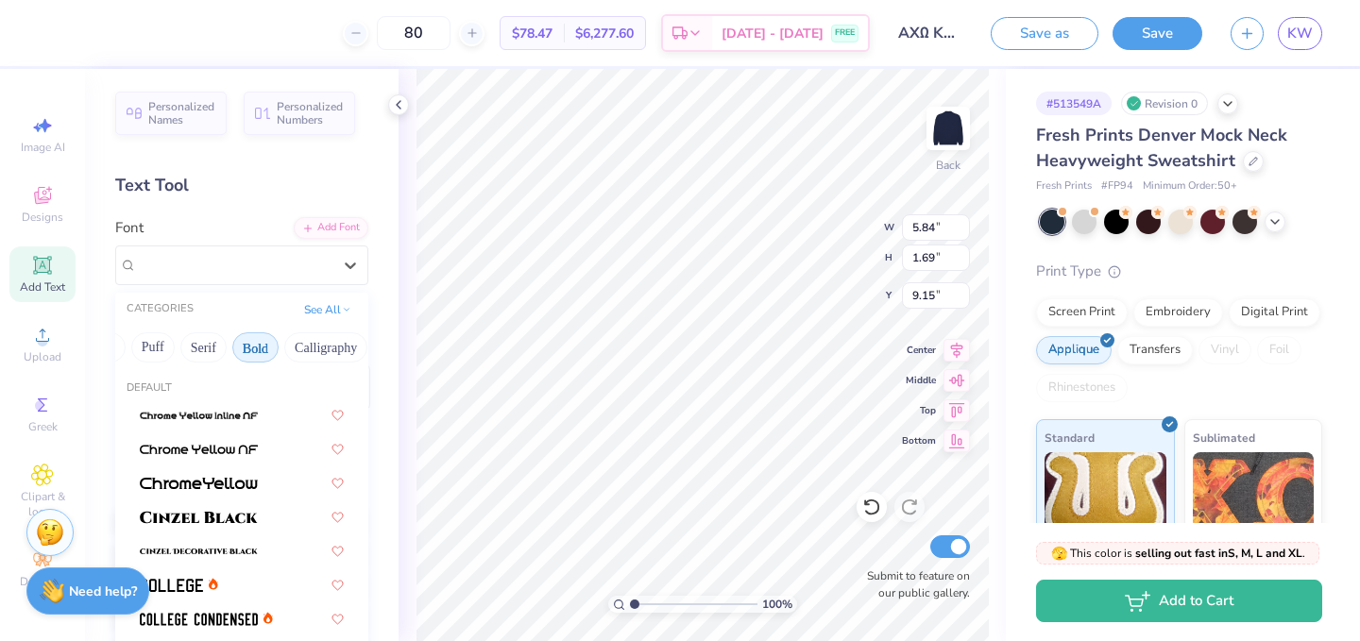
scroll to position [0, 147]
click at [322, 345] on button "Calligraphy" at bounding box center [321, 348] width 83 height 30
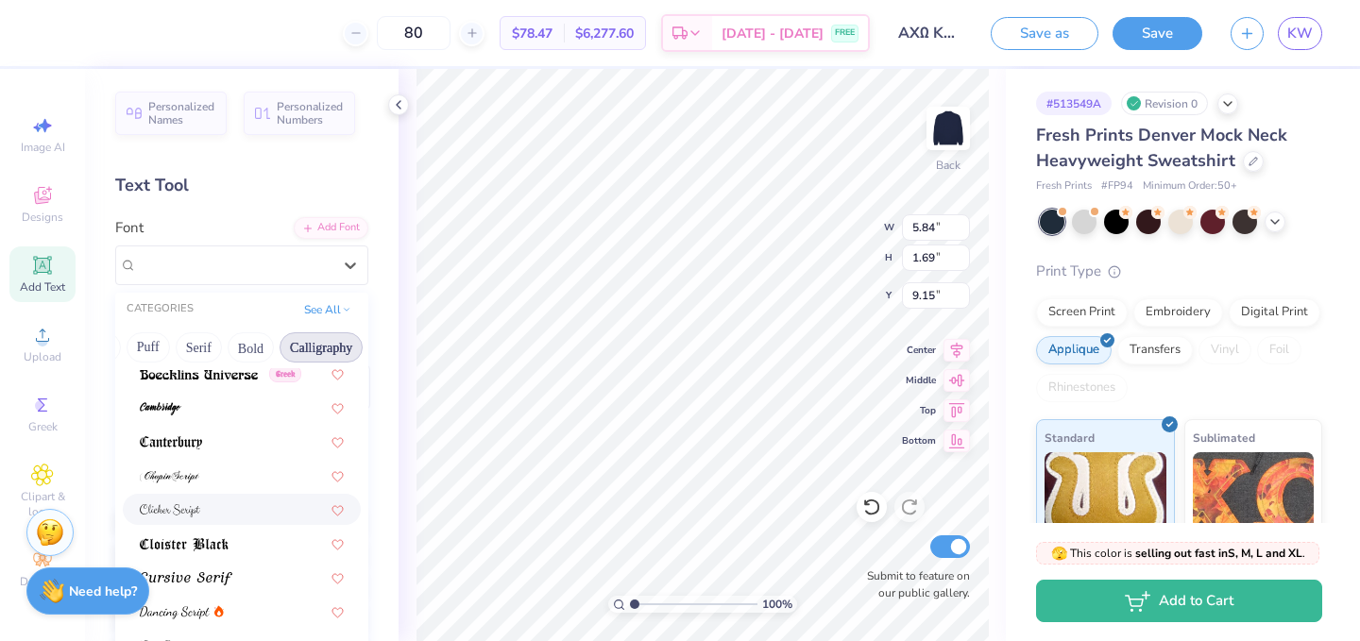
scroll to position [259, 0]
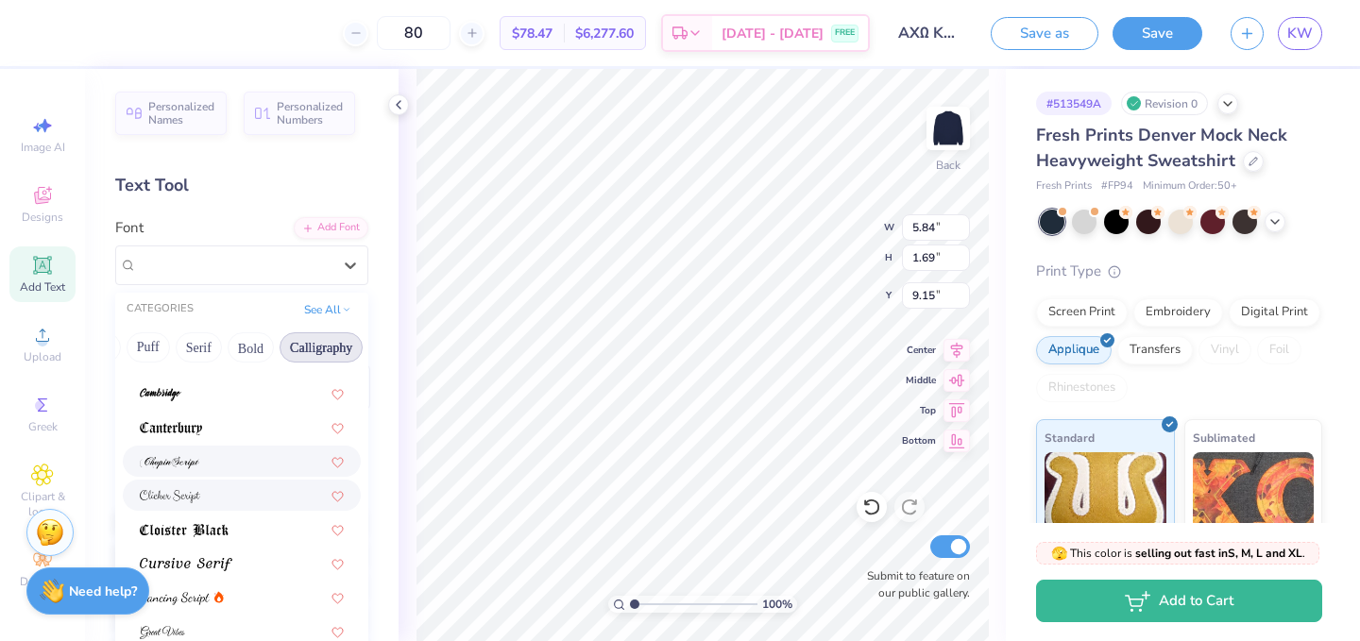
click at [250, 475] on div at bounding box center [242, 461] width 238 height 31
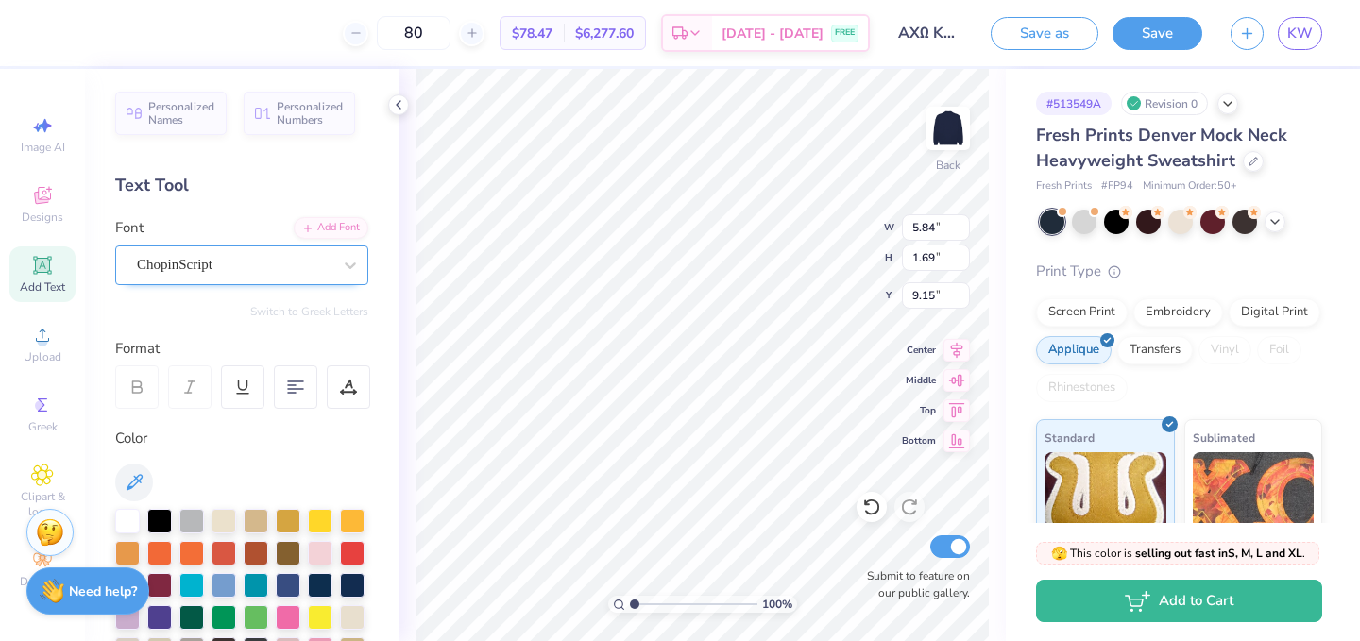
click at [330, 249] on div "ChopinScript" at bounding box center [241, 266] width 253 height 40
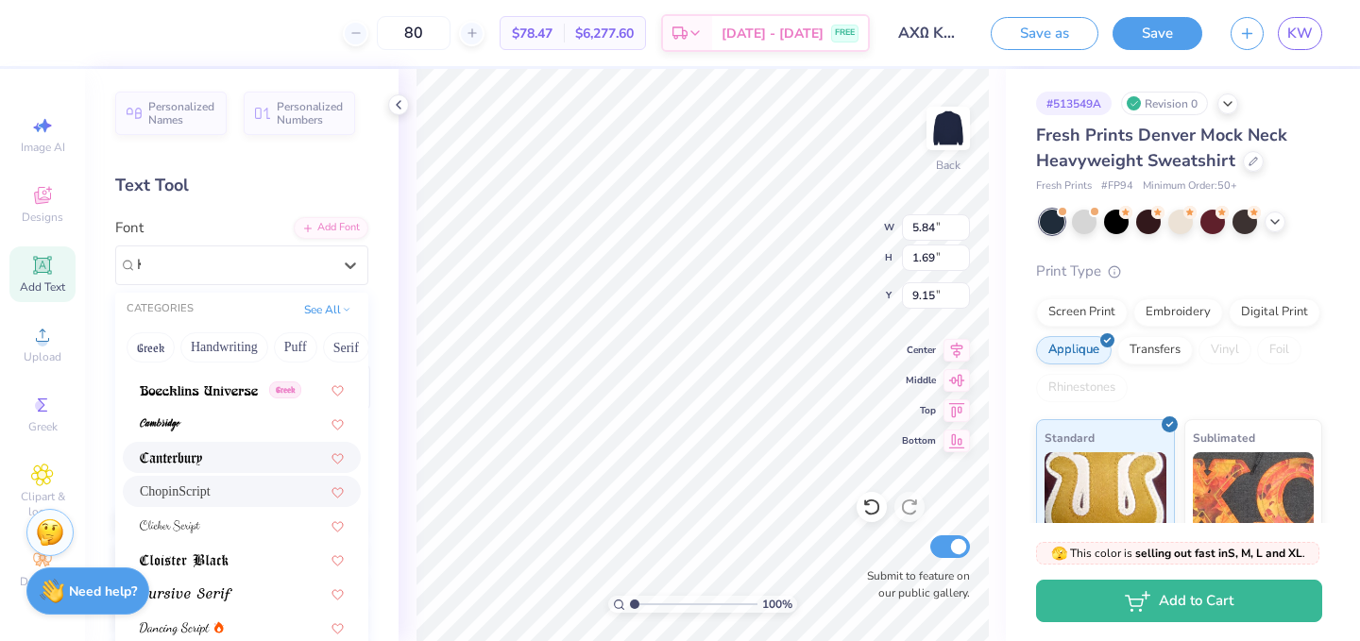
scroll to position [0, 0]
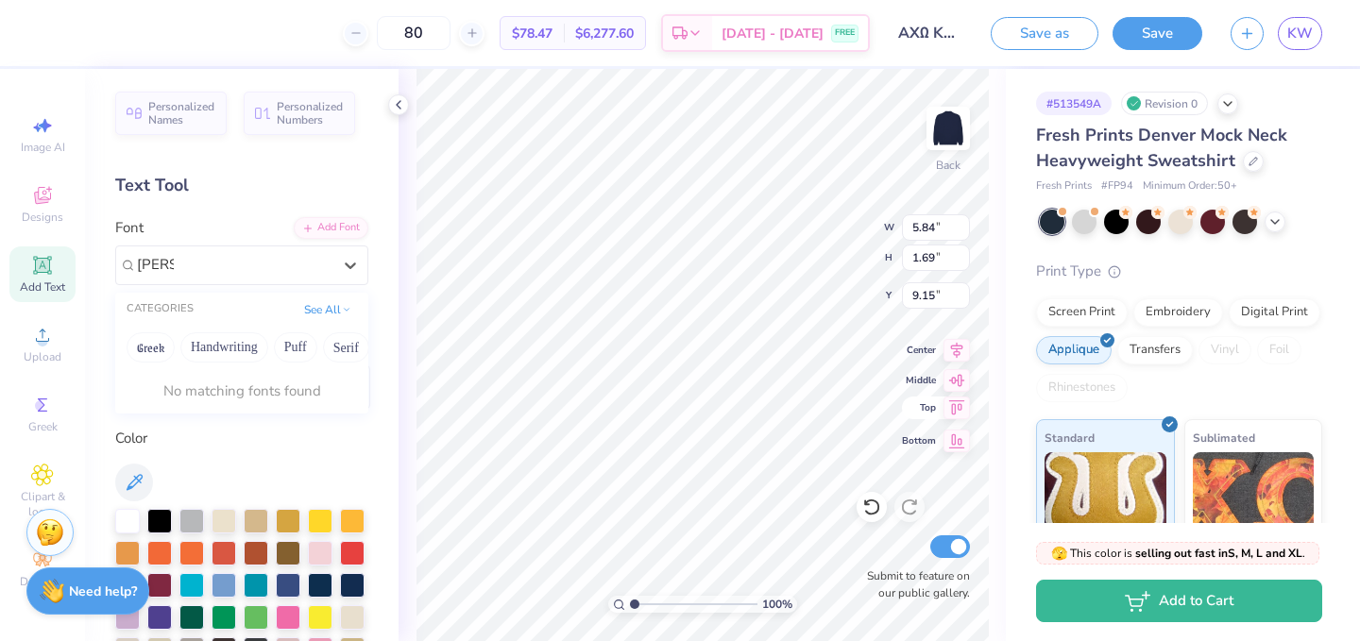
type input "[PERSON_NAME]"
type textarea "Kappa Xi"
type input "6.70"
type input "1.91"
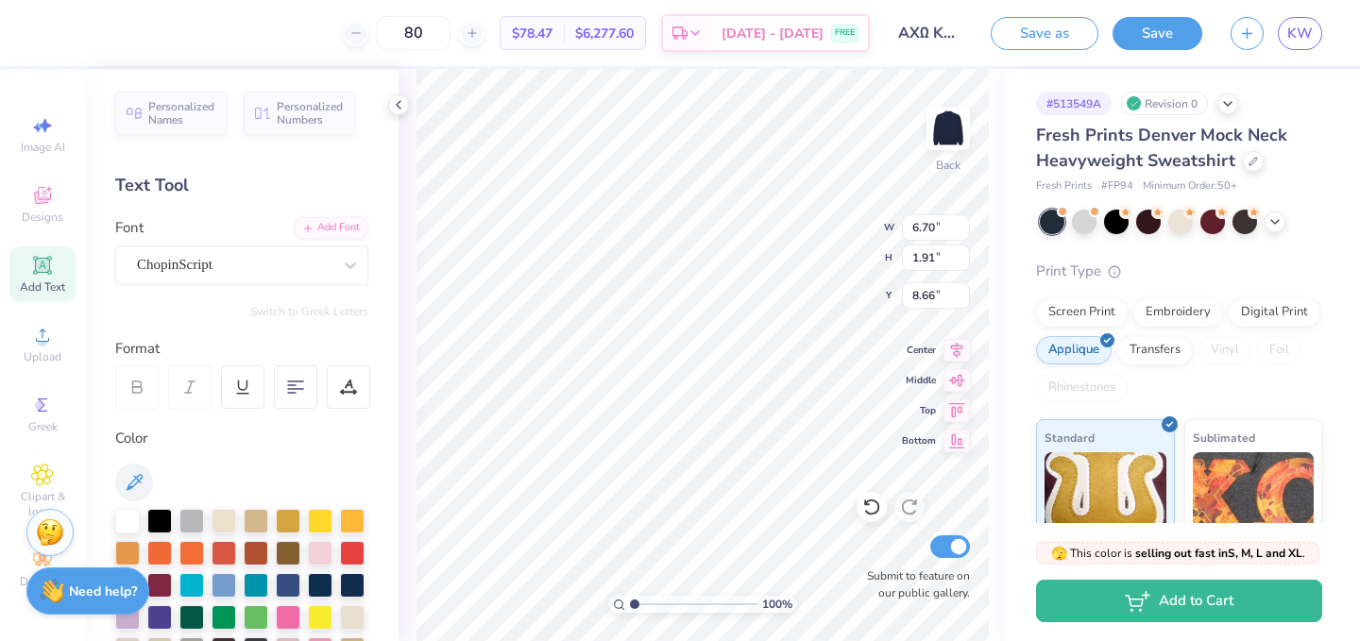
type input "7.39"
click at [398, 262] on div "Personalized Names Personalized Numbers Text Tool Add Font Font ChopinScript Sw…" at bounding box center [242, 355] width 314 height 572
type input "7.79"
type input "10.91"
type input "4.79"
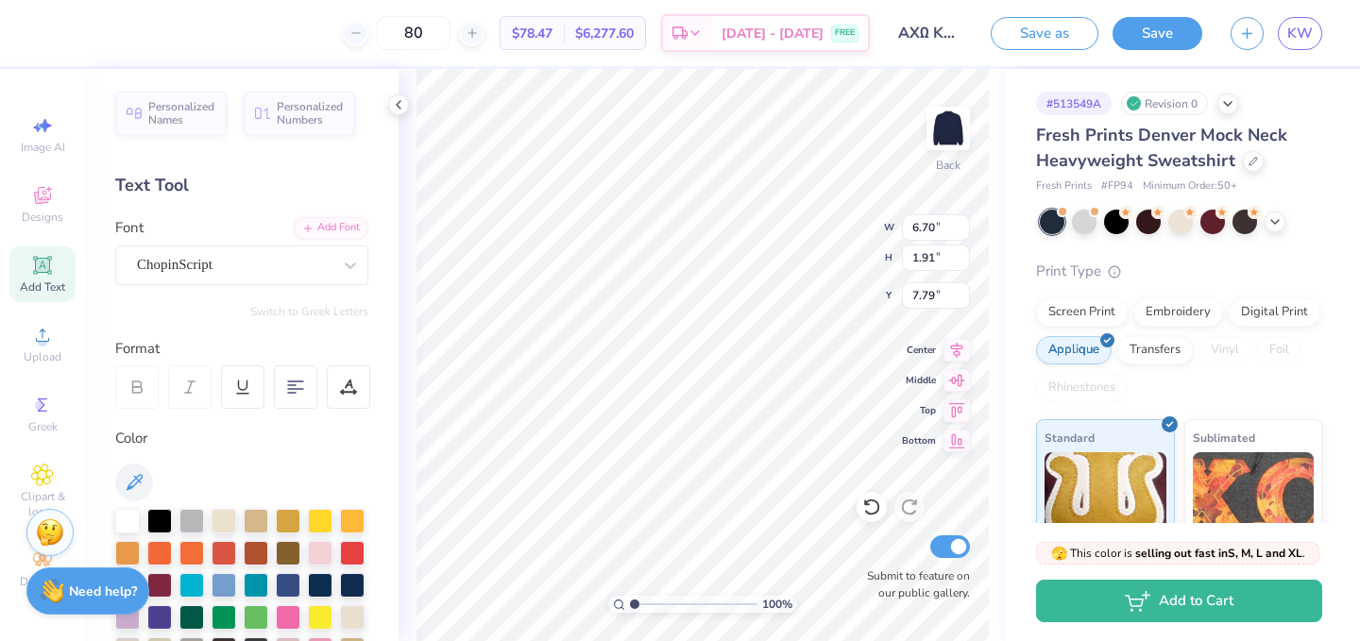
type input "3.00"
type input "12.37"
click at [313, 264] on div "ChopinScript" at bounding box center [234, 264] width 198 height 29
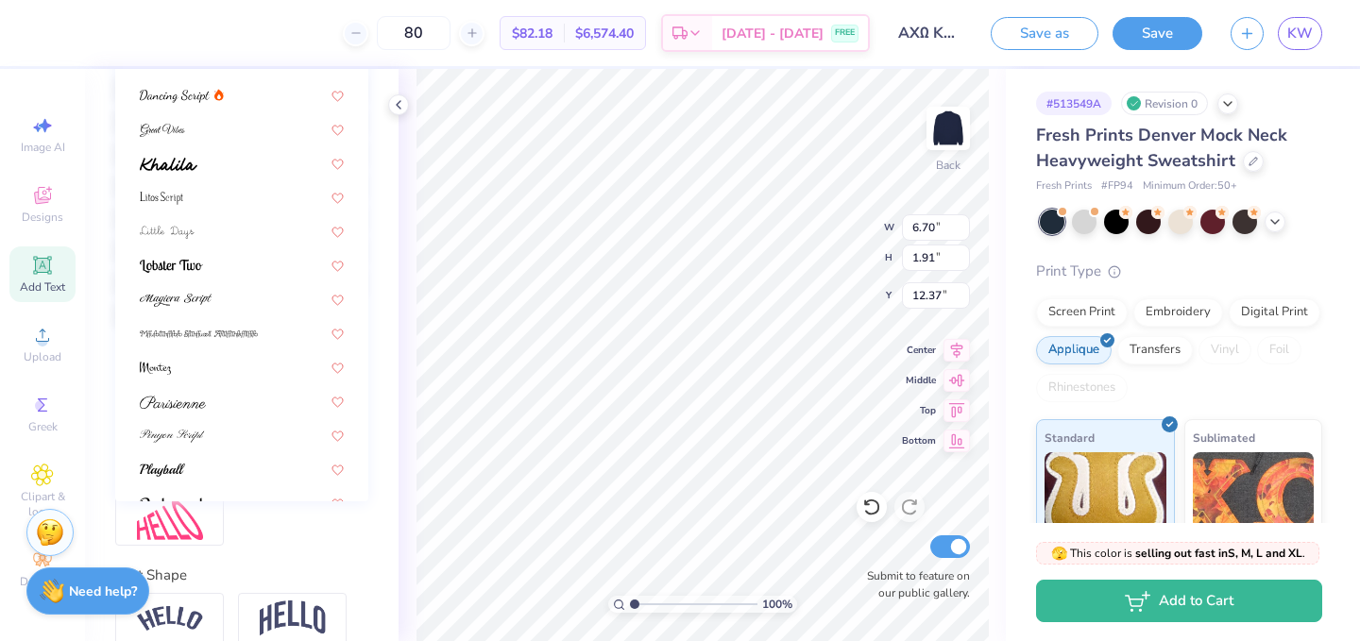
scroll to position [321, 0]
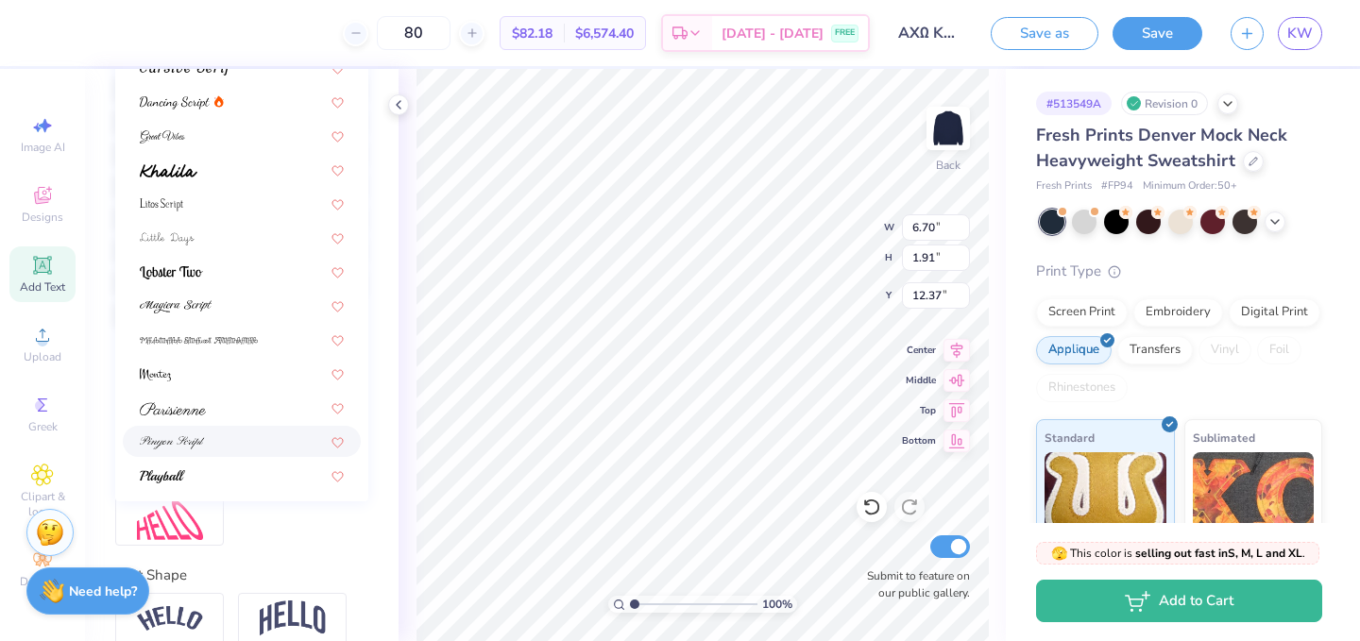
click at [218, 443] on div at bounding box center [242, 442] width 204 height 20
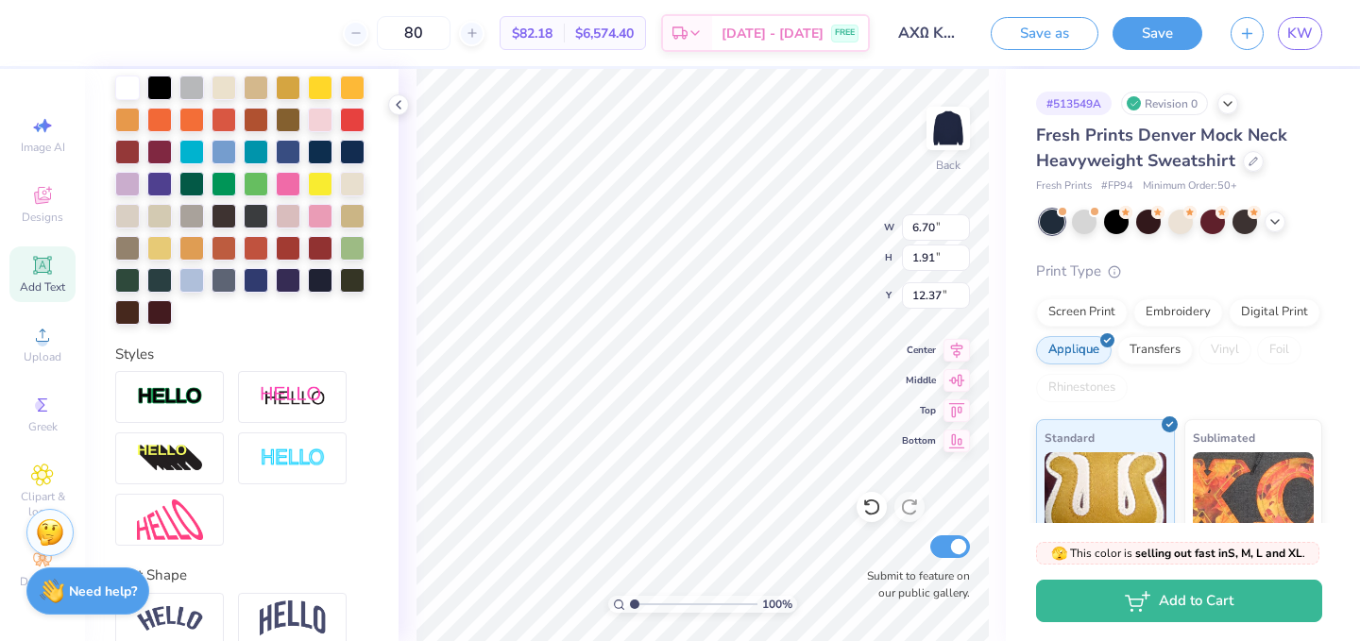
scroll to position [0, 0]
type textarea "U"
type textarea "[GEOGRAPHIC_DATA][US_STATE]"
click at [184, 398] on img at bounding box center [170, 397] width 66 height 22
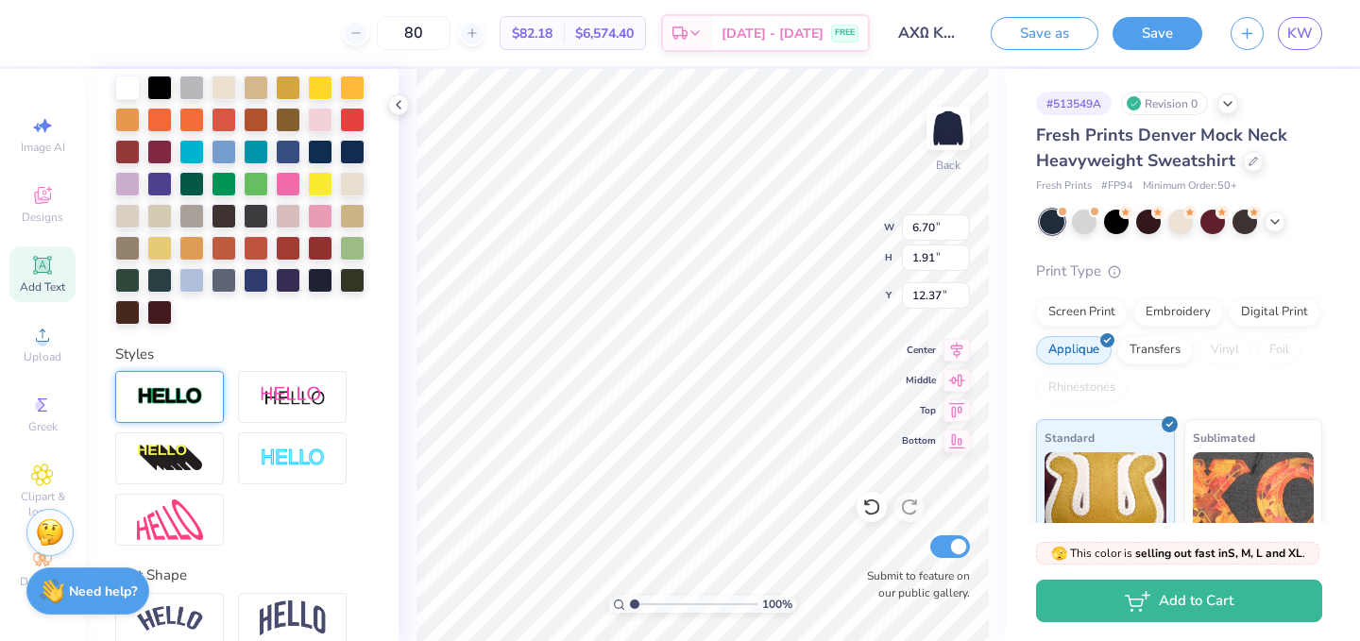
scroll to position [506, 0]
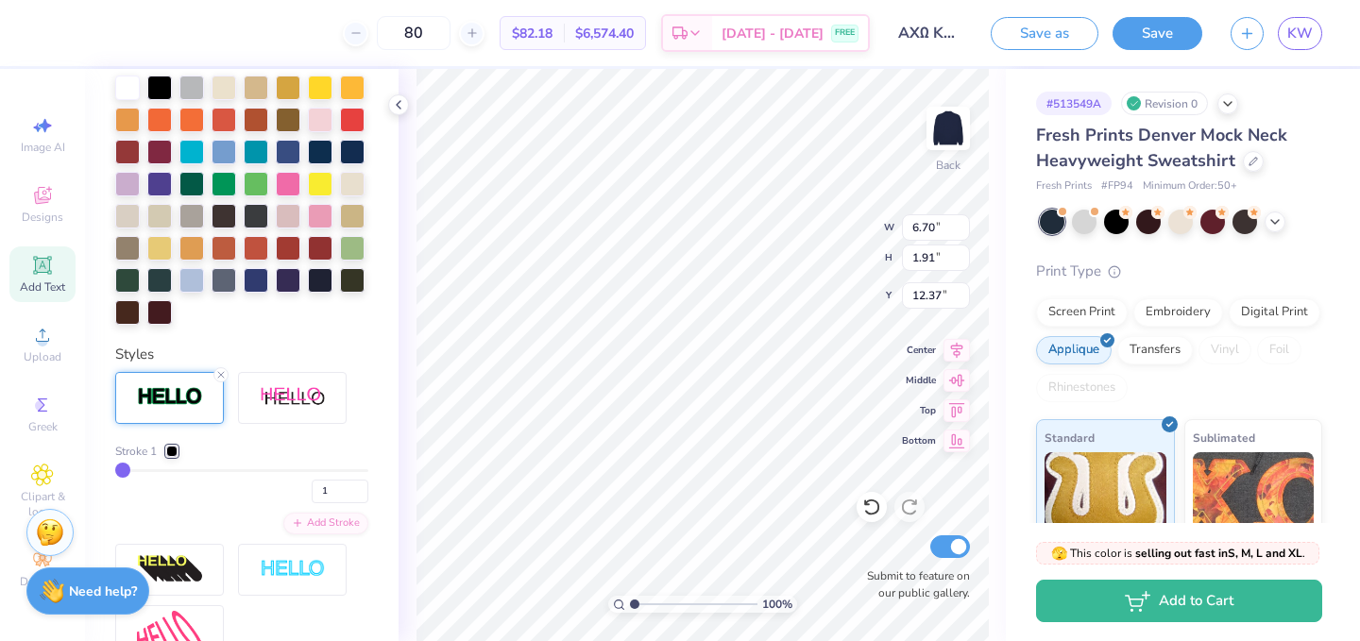
type input "3"
click at [126, 470] on input "range" at bounding box center [241, 471] width 253 height 3
click at [171, 446] on div at bounding box center [171, 451] width 11 height 11
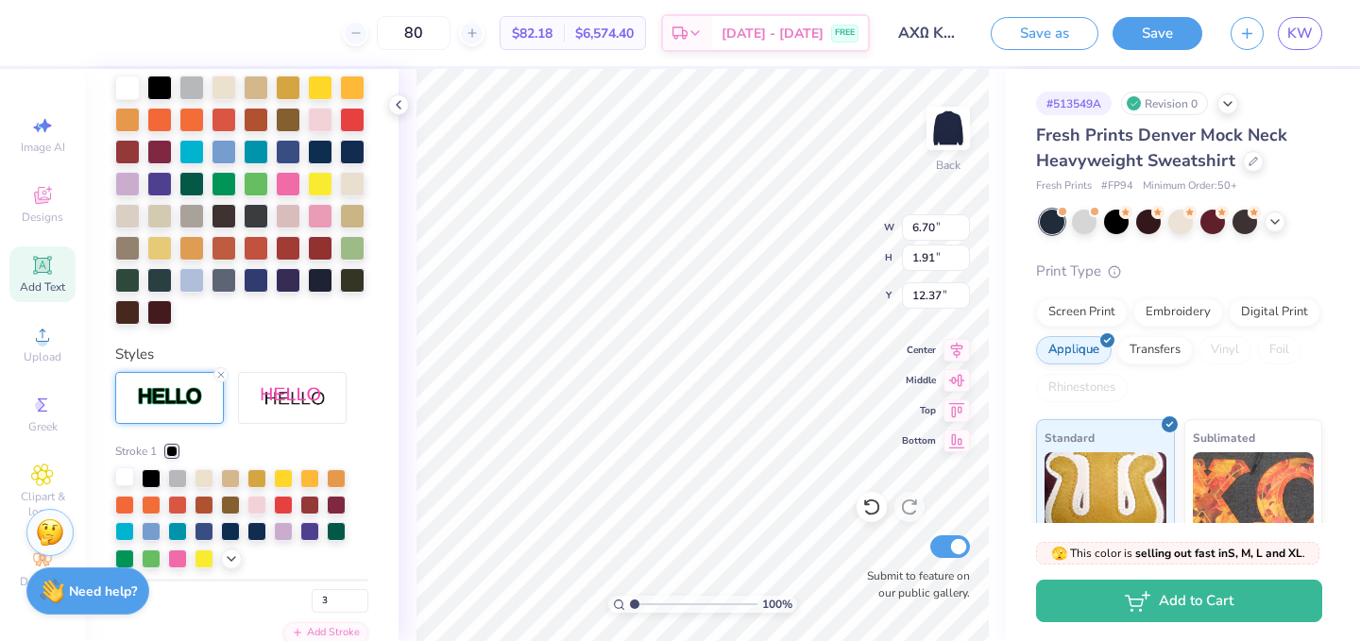
click at [127, 476] on div at bounding box center [124, 477] width 19 height 19
type input "7.79"
type input "7.42"
type input "1.31"
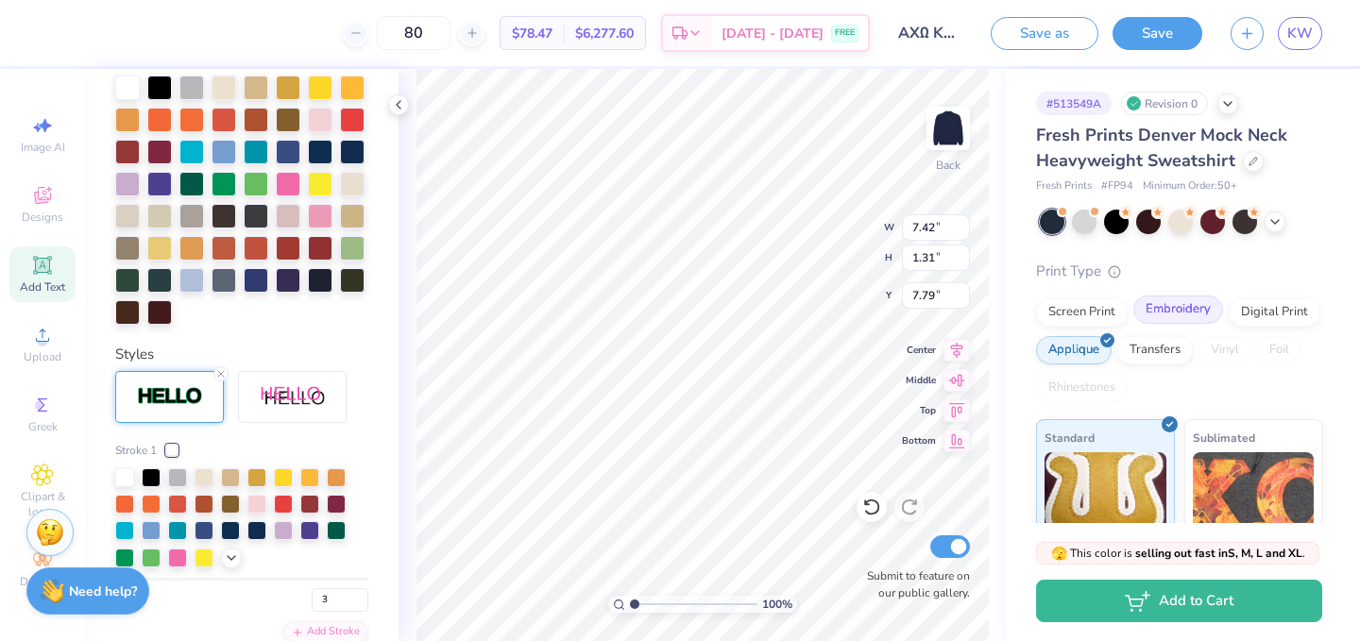
click at [1176, 316] on div "Embroidery" at bounding box center [1179, 310] width 90 height 28
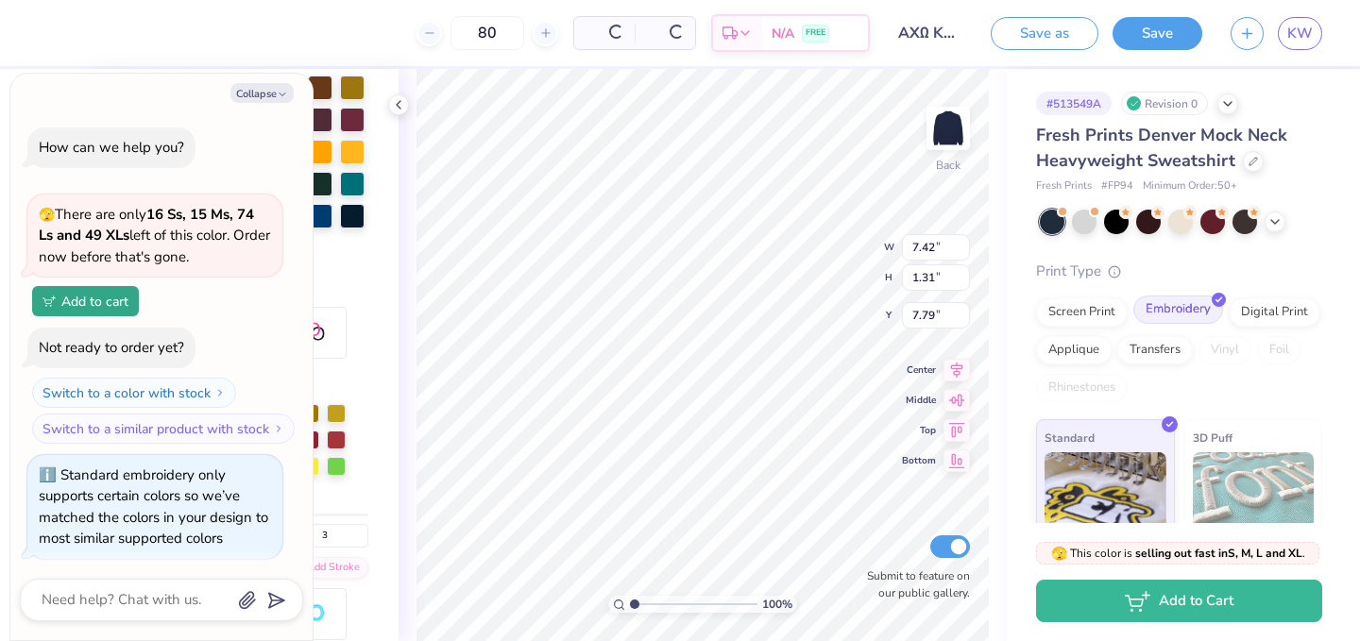
scroll to position [4, 0]
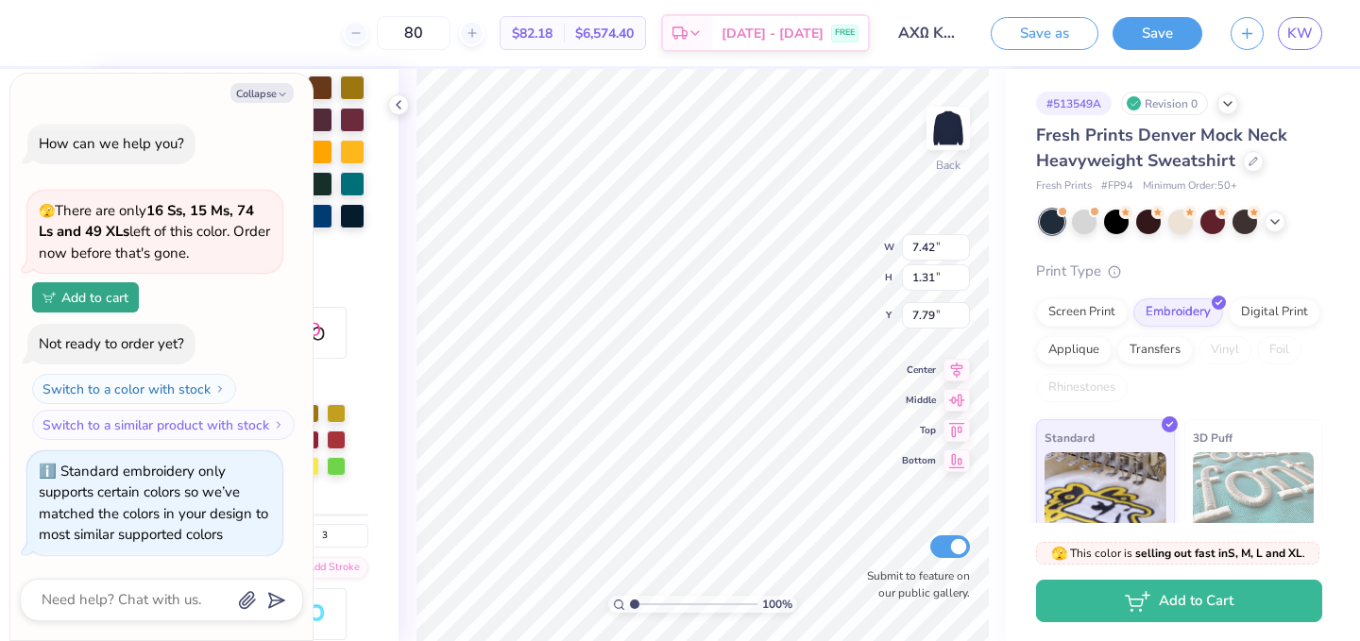
click at [1116, 342] on div "Screen Print Embroidery Digital Print Applique Transfers Vinyl Foil Rhinestones" at bounding box center [1179, 351] width 286 height 104
click at [1092, 344] on div "Applique" at bounding box center [1074, 347] width 76 height 28
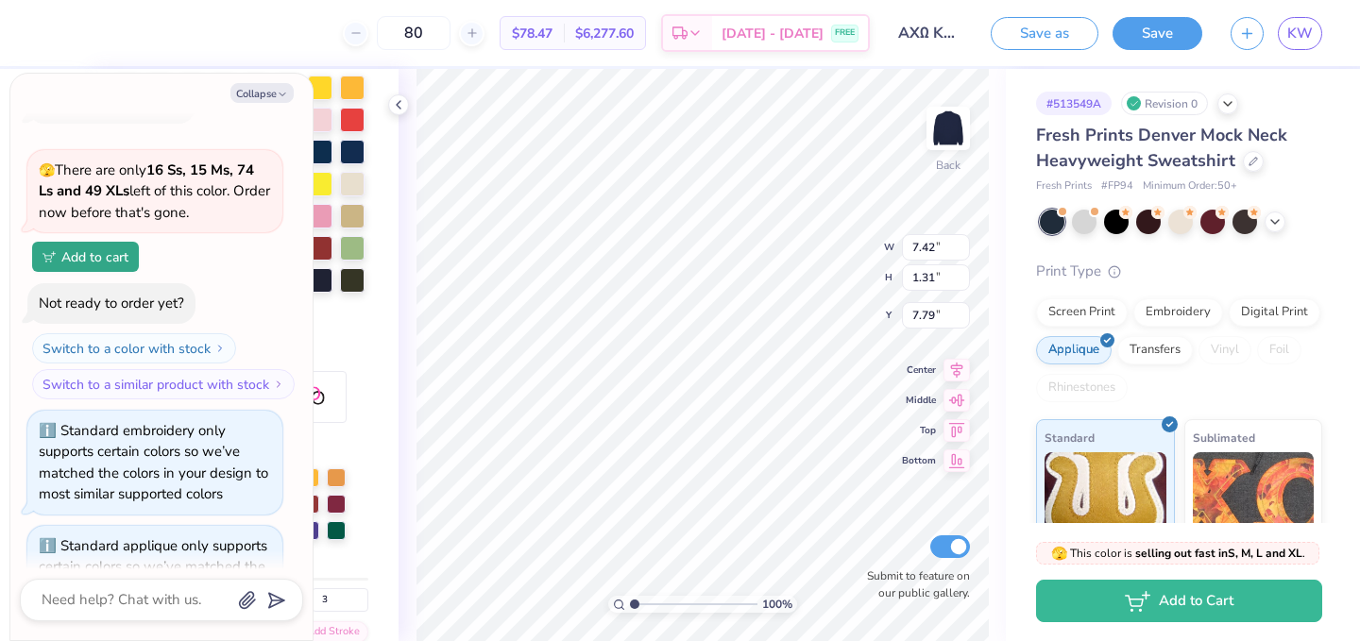
scroll to position [0, 0]
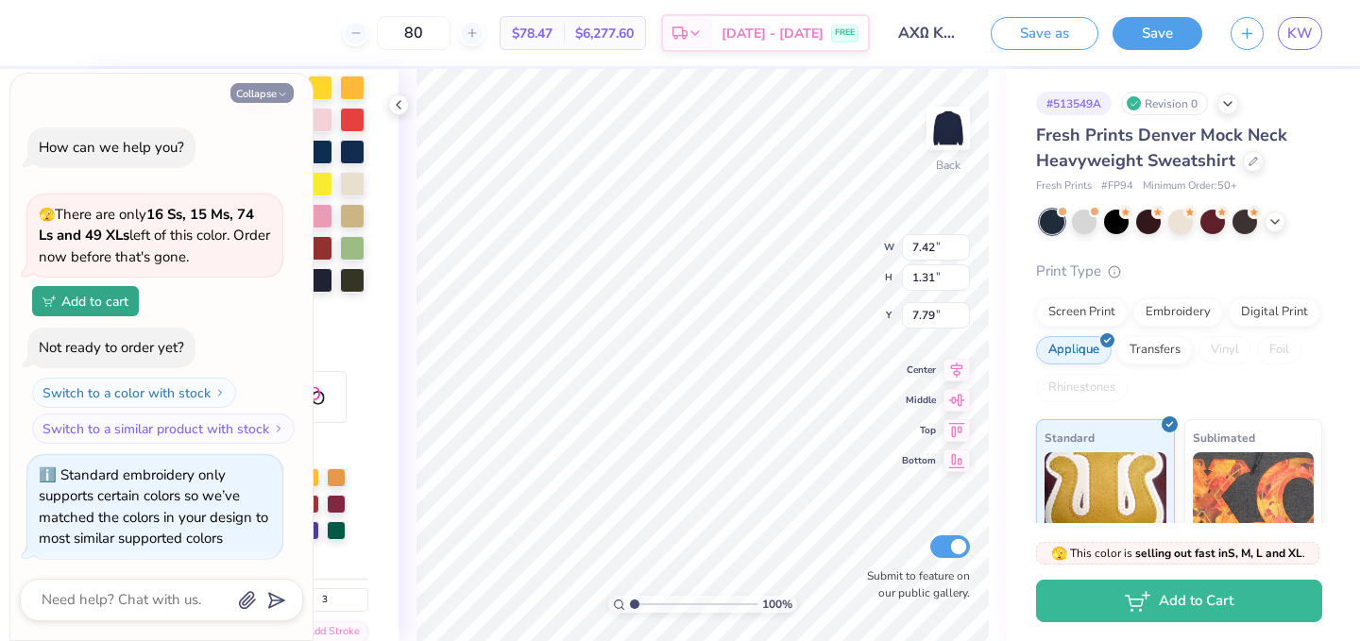
click at [265, 90] on button "Collapse" at bounding box center [262, 93] width 63 height 20
type textarea "x"
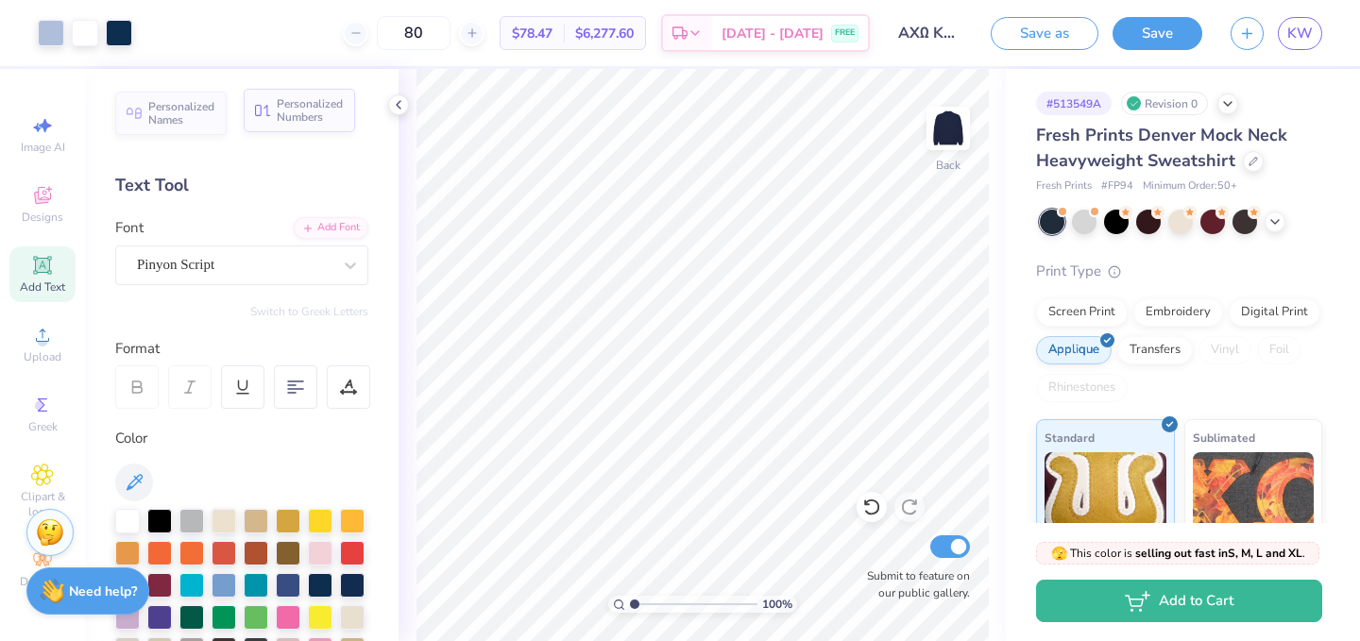
click at [274, 117] on div "Personalized Numbers" at bounding box center [299, 110] width 111 height 43
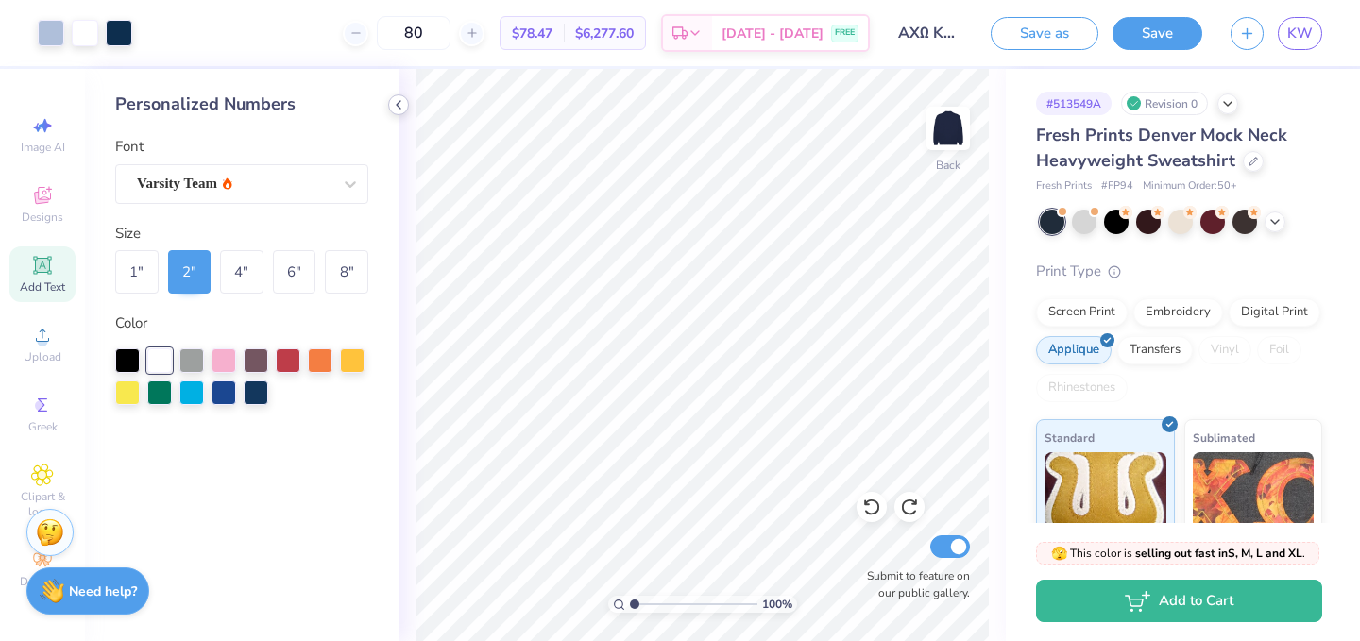
click at [401, 99] on icon at bounding box center [398, 104] width 15 height 15
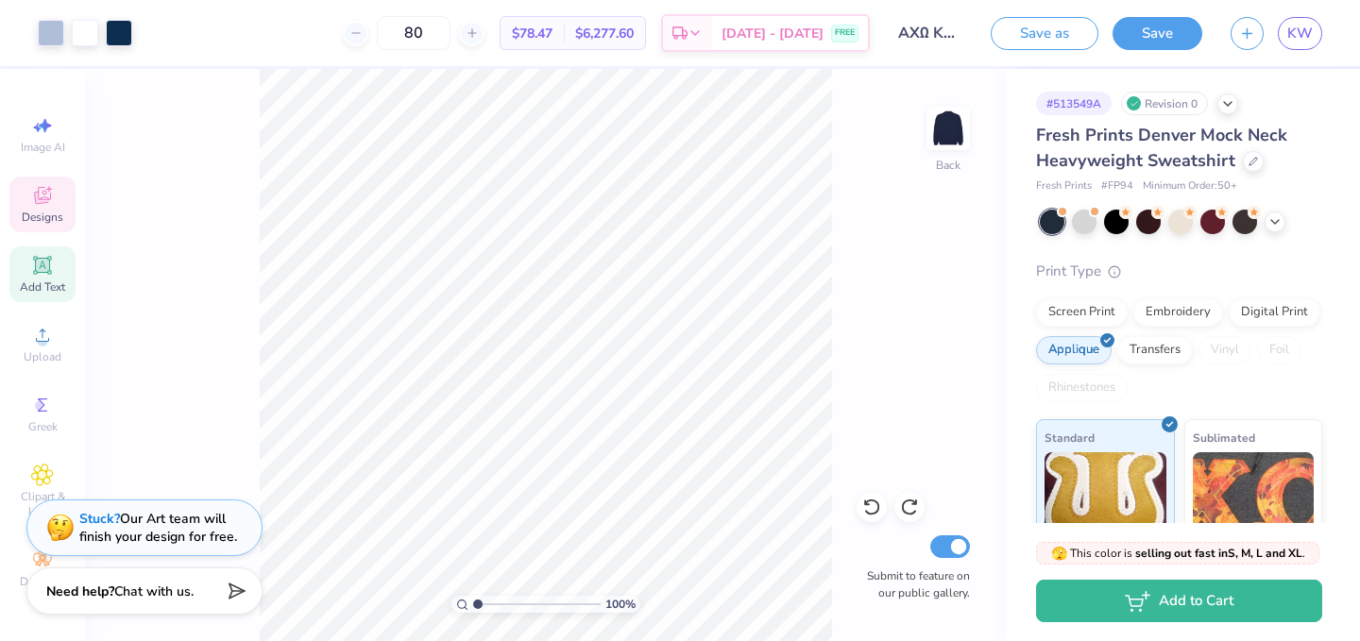
click at [56, 212] on span "Designs" at bounding box center [43, 217] width 42 height 15
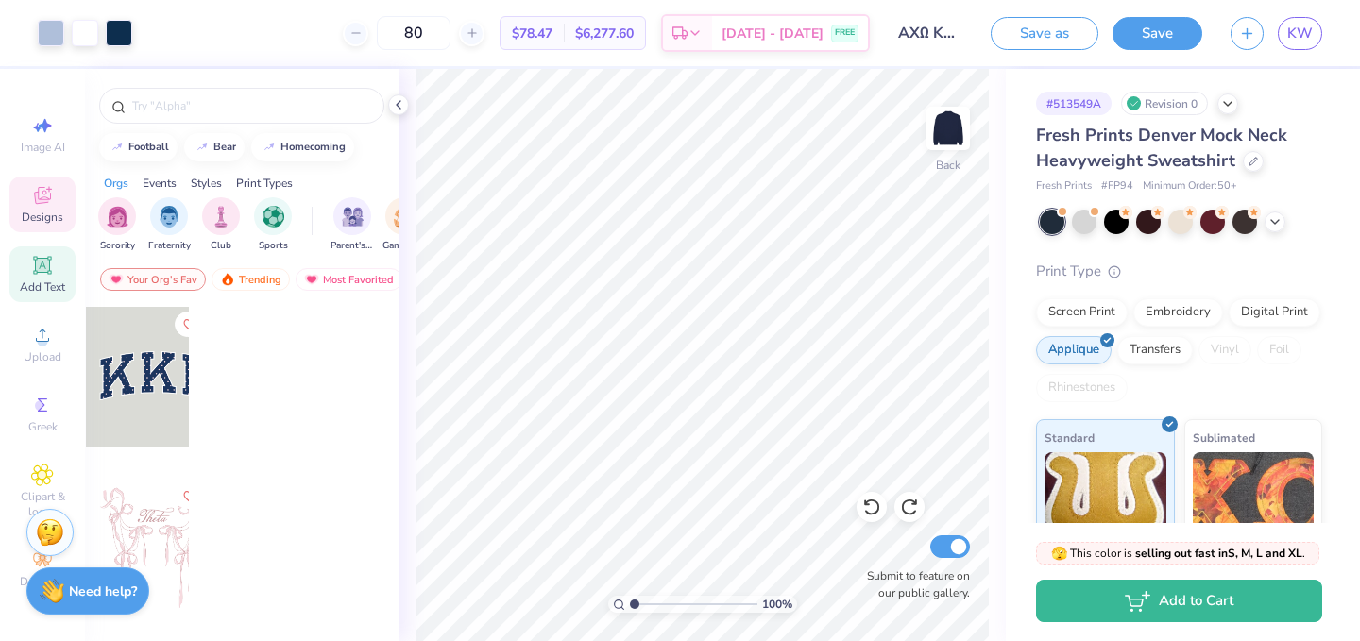
click at [56, 248] on div "Add Text" at bounding box center [42, 275] width 66 height 56
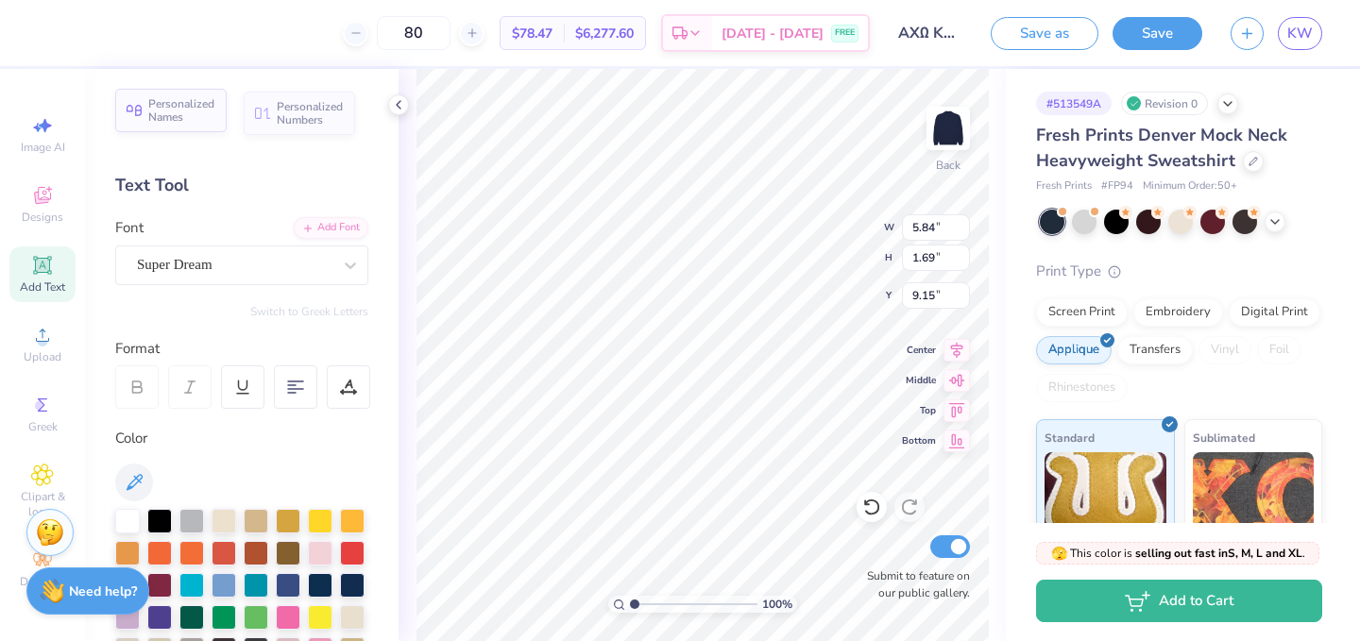
click at [192, 121] on span "Personalized Names" at bounding box center [181, 110] width 67 height 26
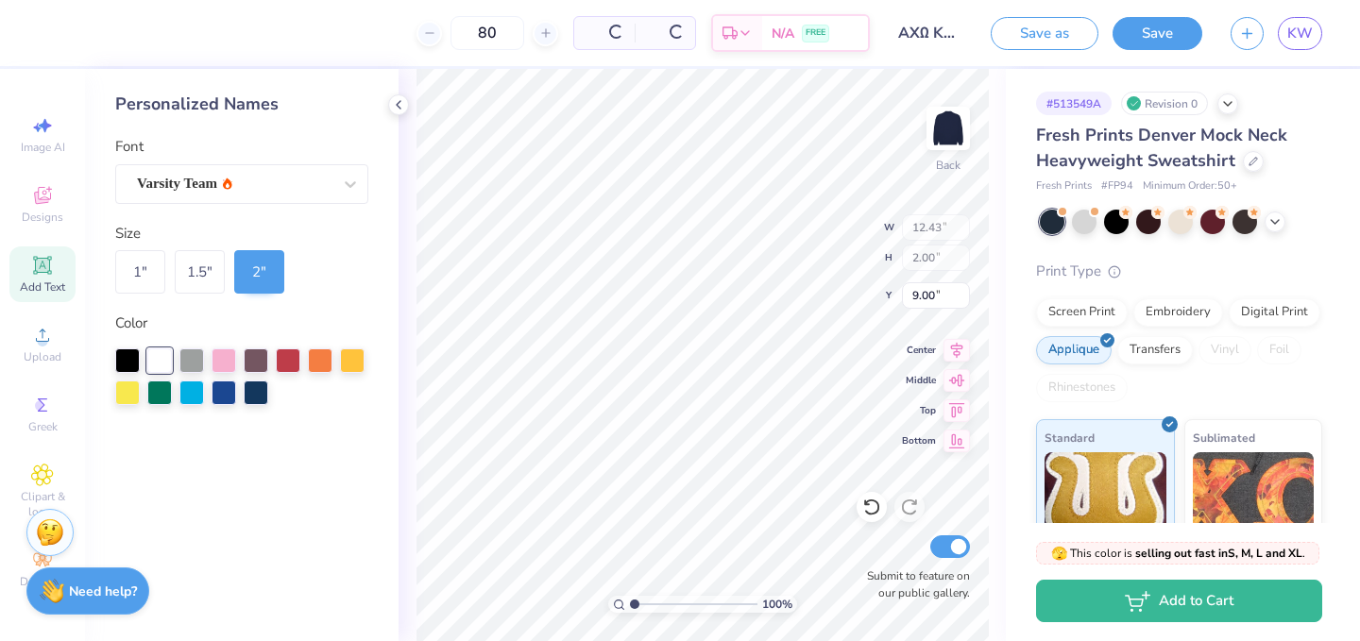
type input "12.43"
type input "2.00"
type input "13.59"
type input "5.84"
type input "1.69"
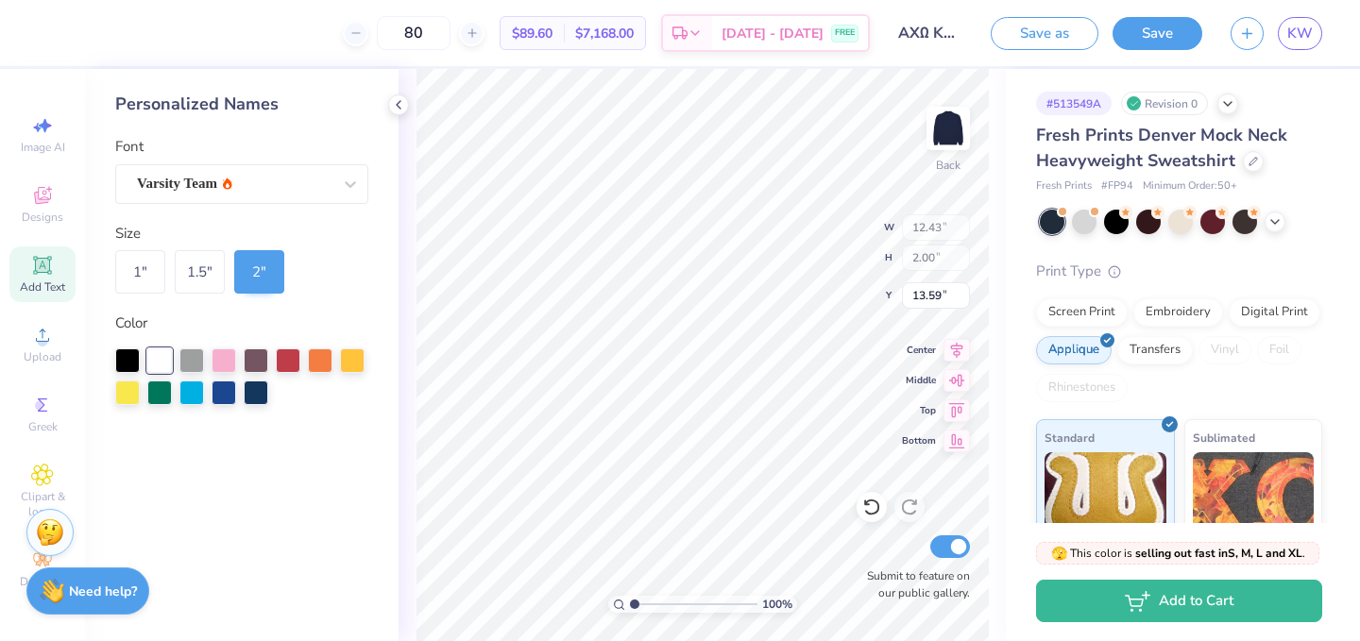
type input "9.15"
click at [406, 103] on div at bounding box center [398, 104] width 21 height 21
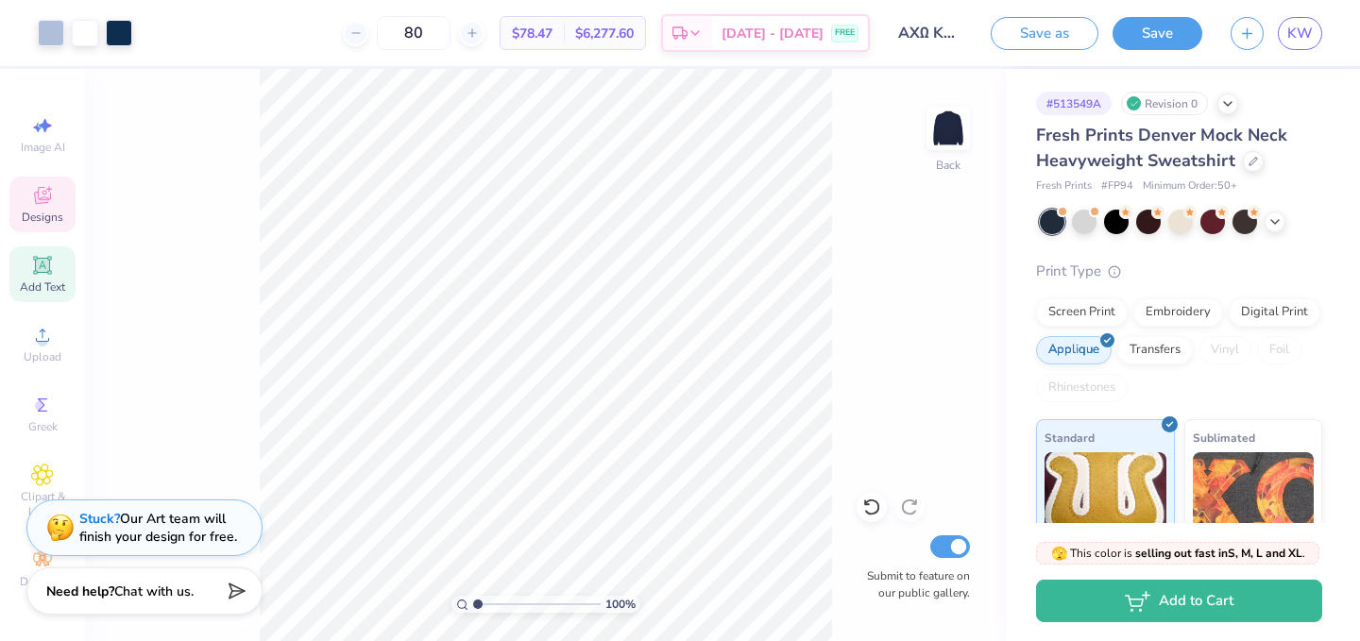
click at [52, 208] on div "Designs" at bounding box center [42, 205] width 66 height 56
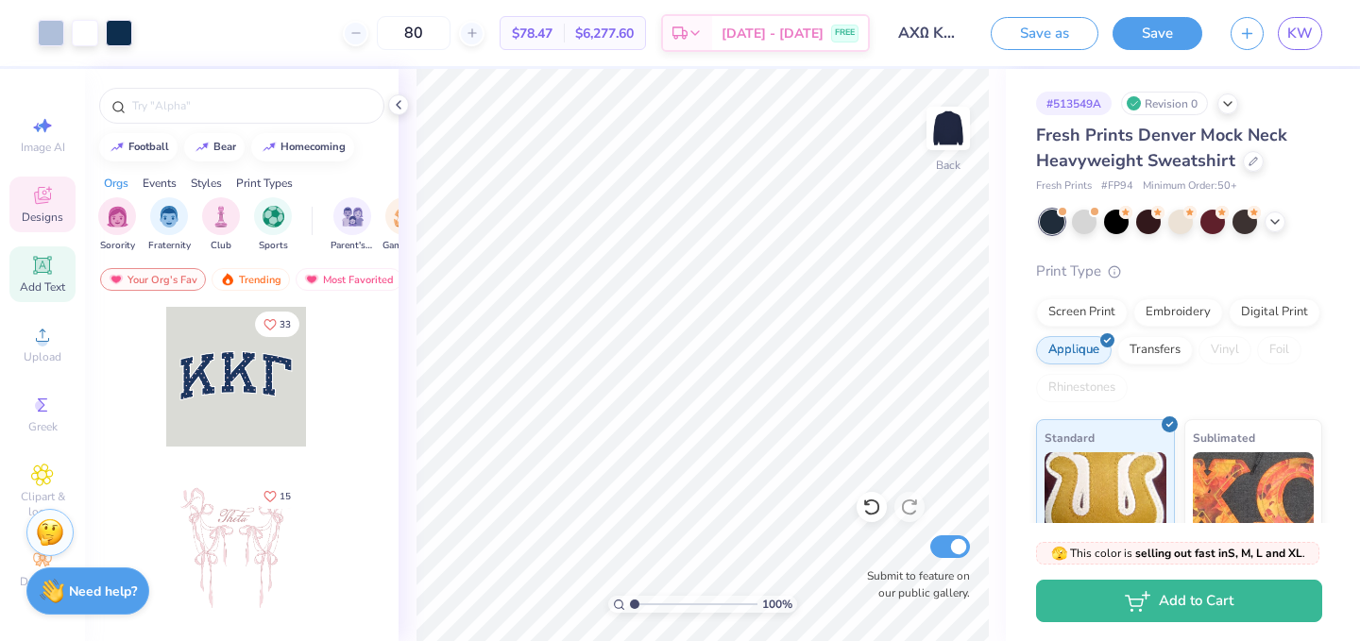
click at [50, 277] on div "Add Text" at bounding box center [42, 275] width 66 height 56
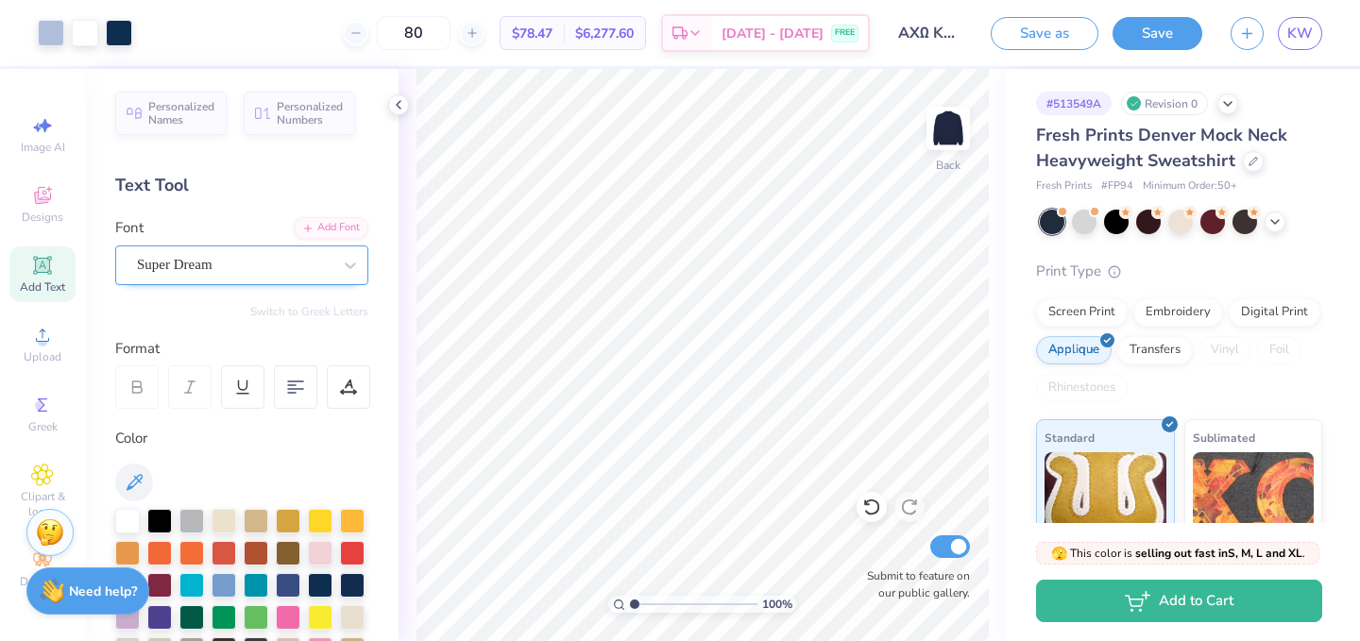
click at [266, 259] on div "Super Dream" at bounding box center [234, 264] width 198 height 29
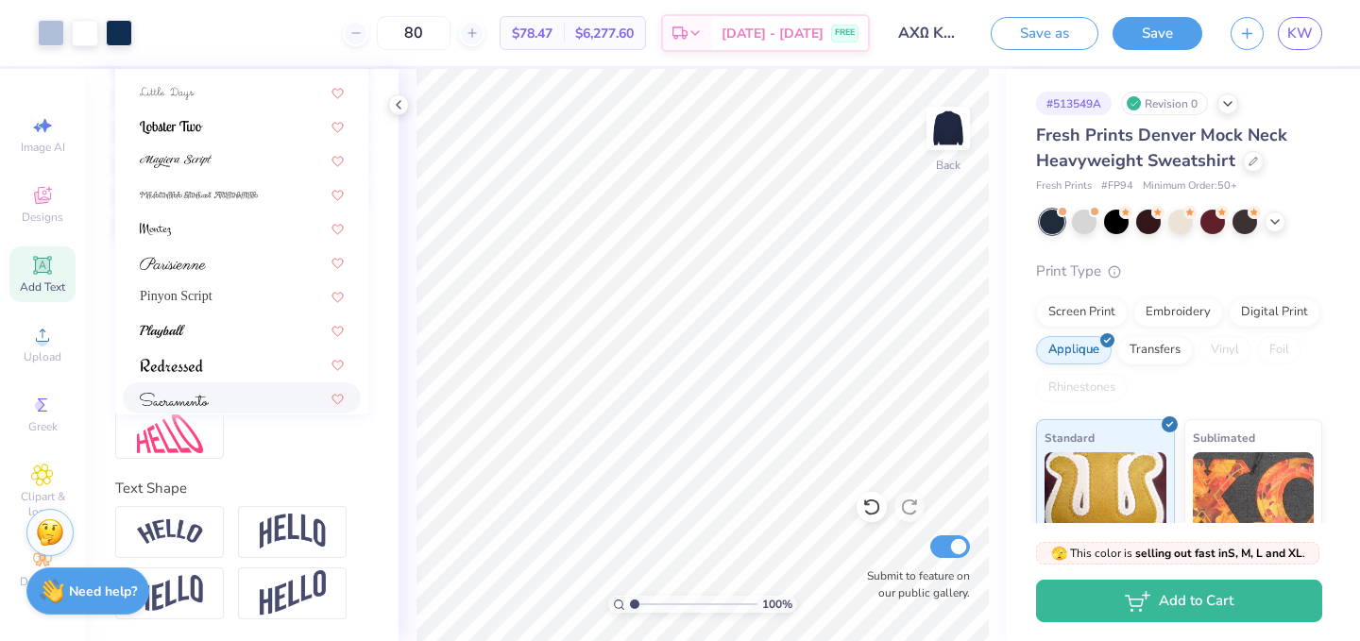
scroll to position [353, 0]
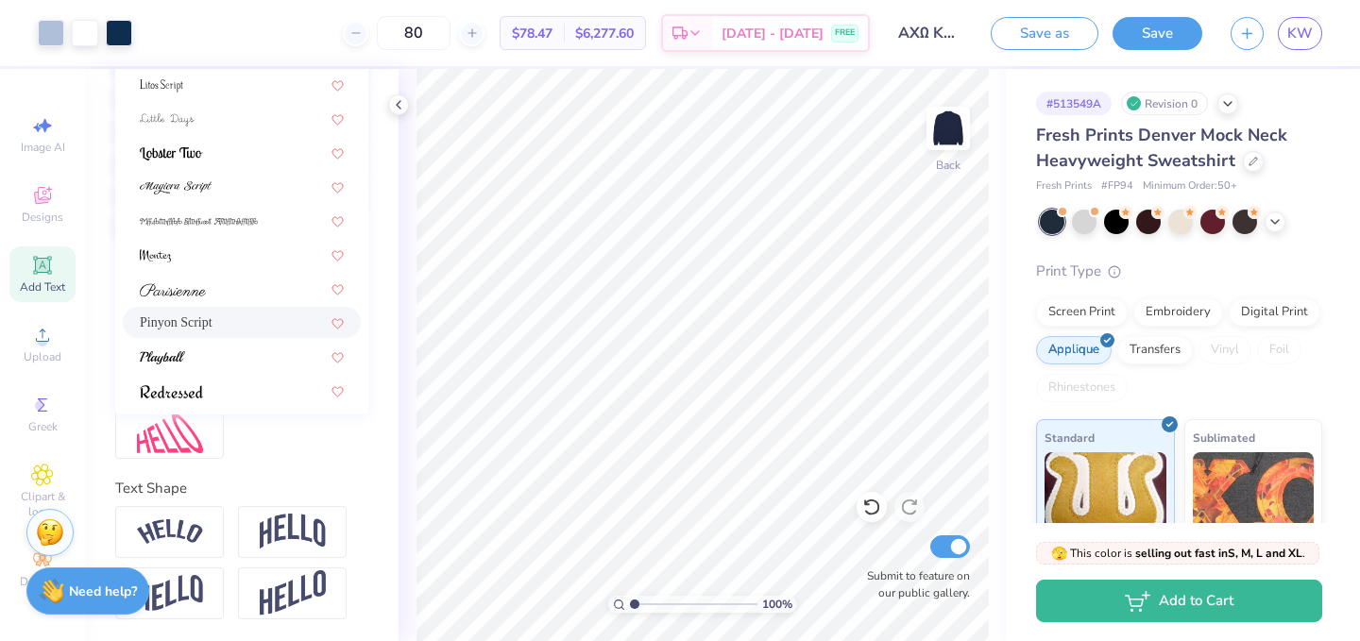
click at [215, 322] on div "Pinyon Script" at bounding box center [242, 323] width 204 height 20
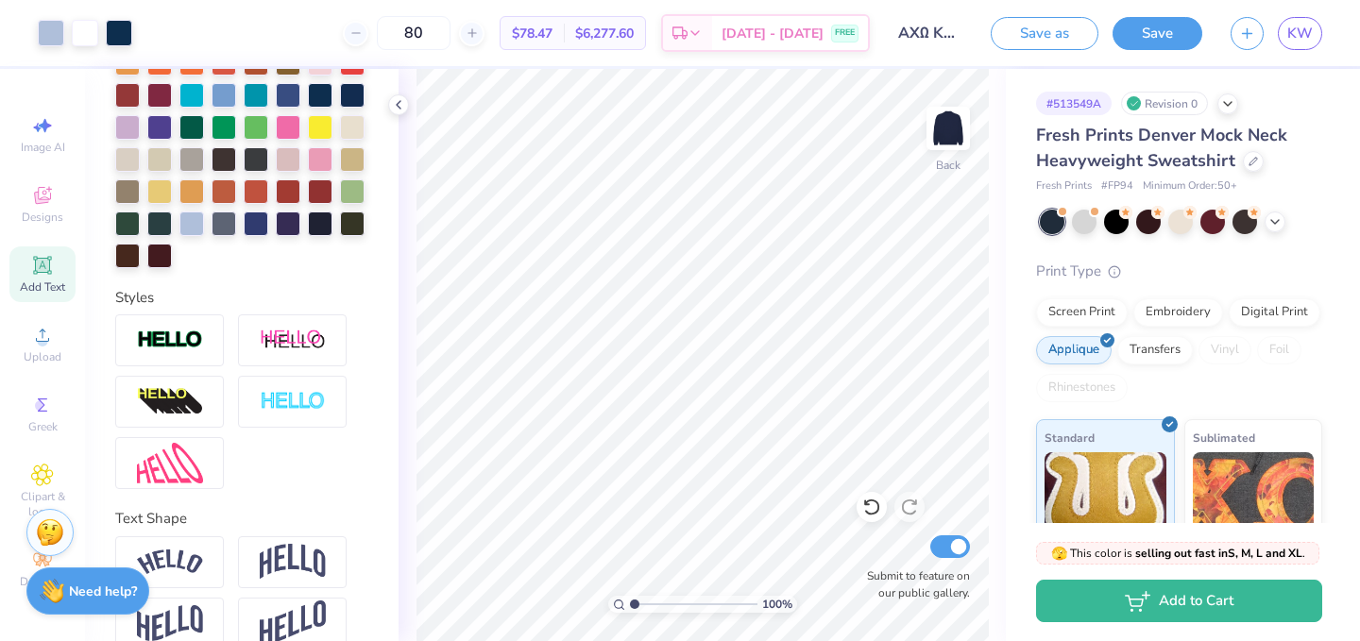
scroll to position [521, 0]
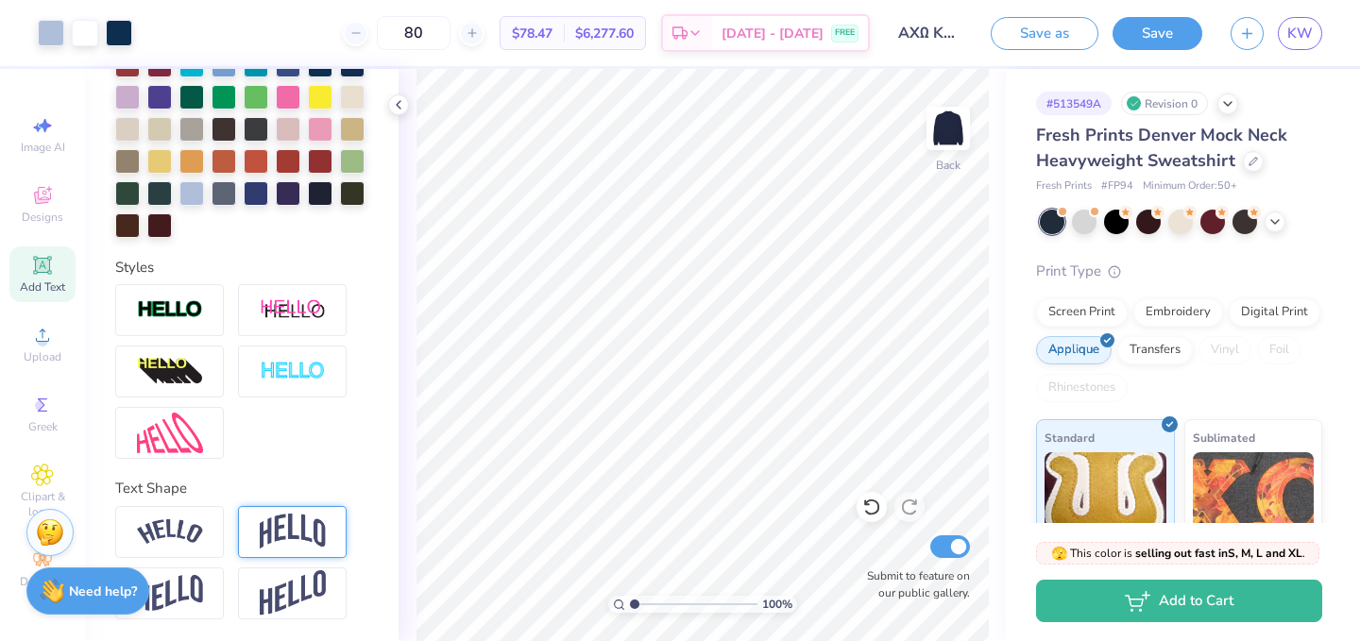
click at [275, 521] on img at bounding box center [293, 532] width 66 height 36
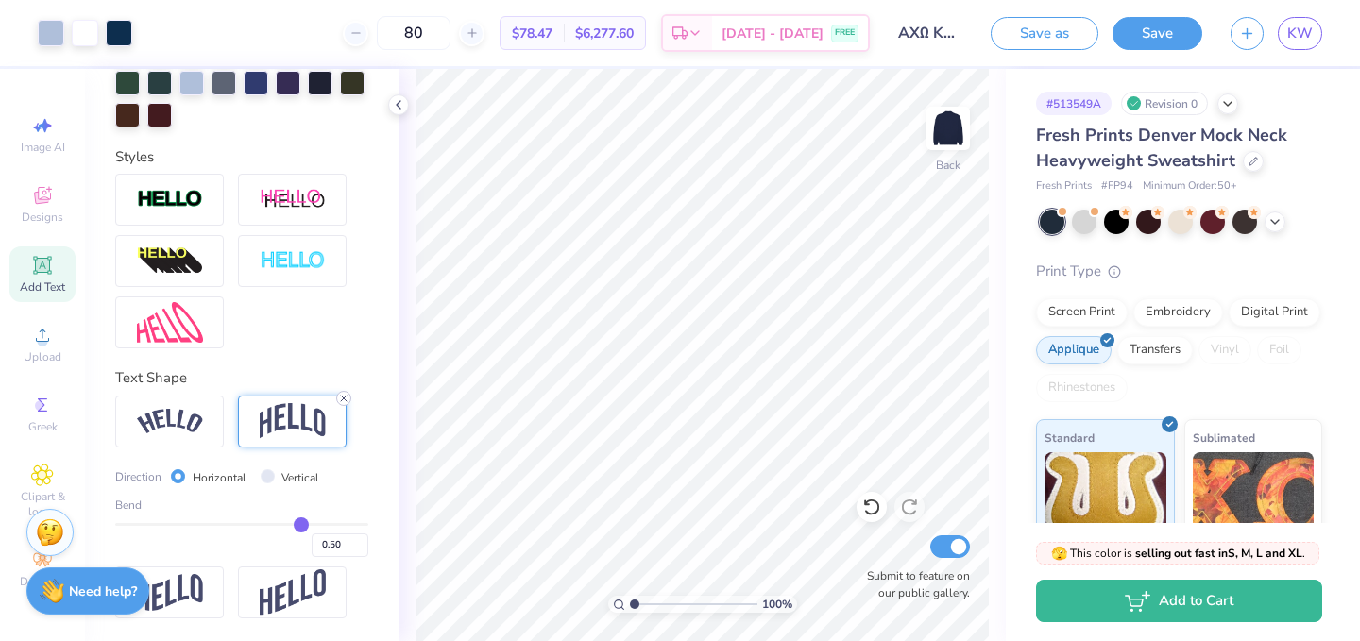
click at [341, 400] on line at bounding box center [344, 399] width 6 height 6
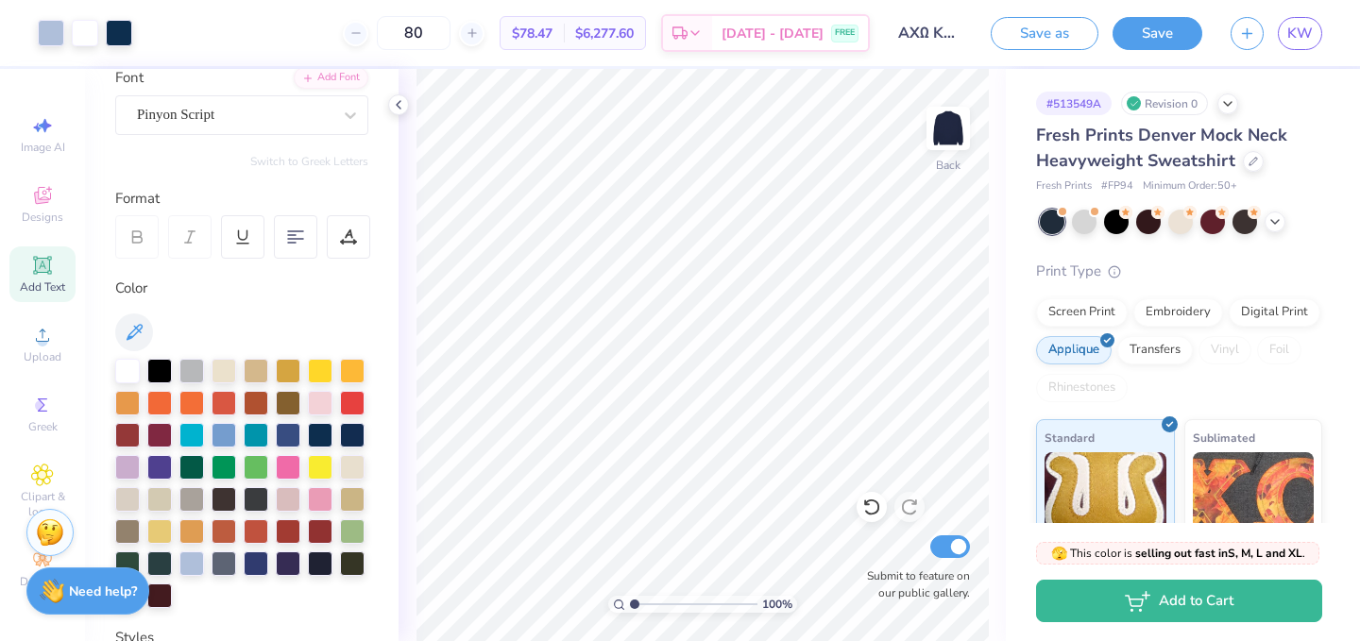
scroll to position [0, 0]
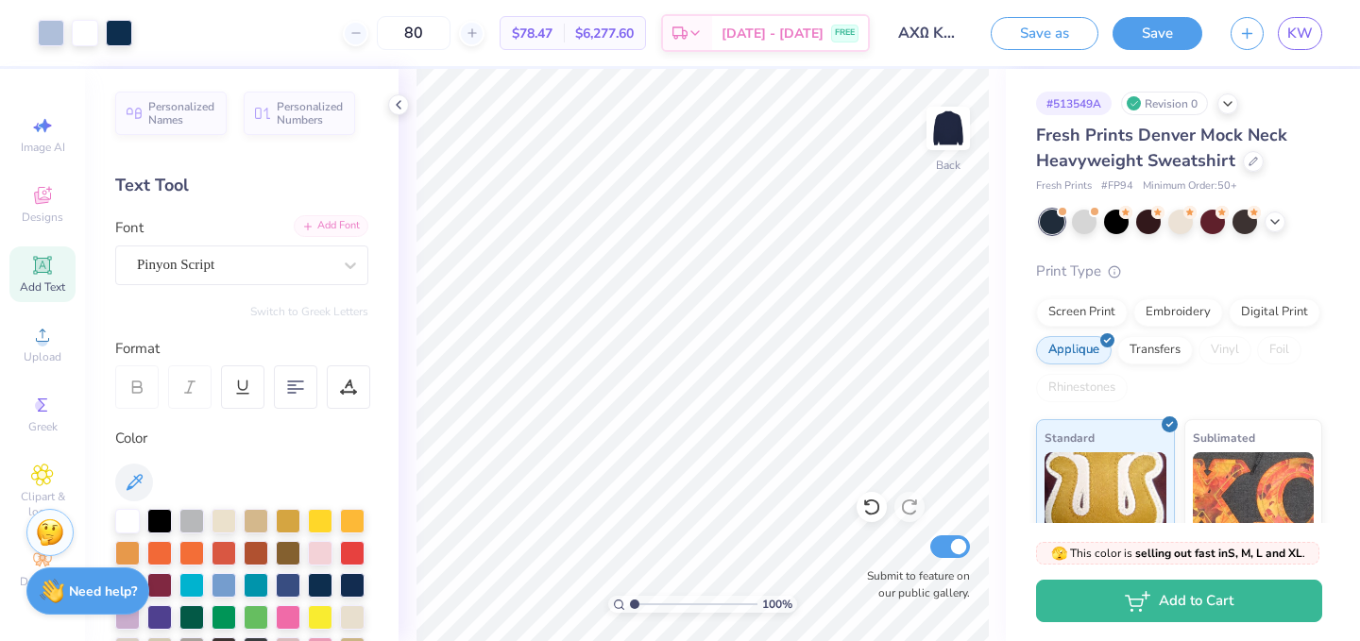
click at [319, 236] on div "Add Font" at bounding box center [331, 226] width 75 height 22
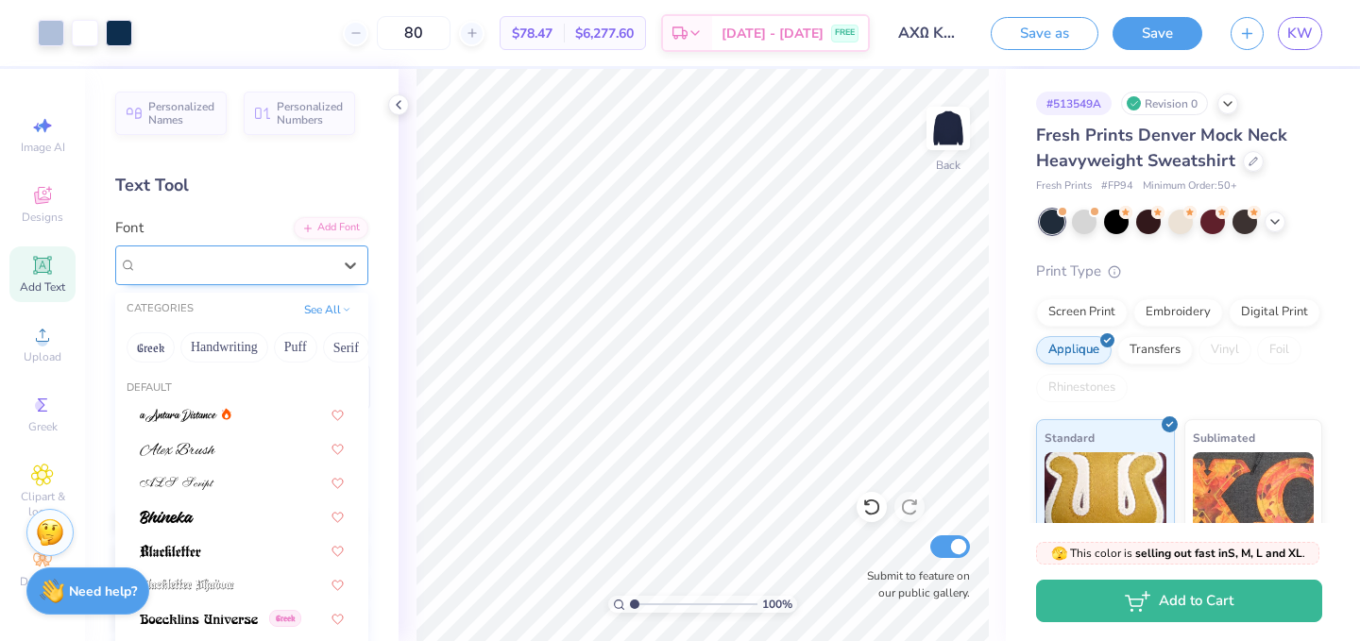
click at [168, 274] on div "Pinyon Script" at bounding box center [234, 264] width 198 height 29
click at [169, 274] on span "Pinyon Script" at bounding box center [175, 265] width 77 height 22
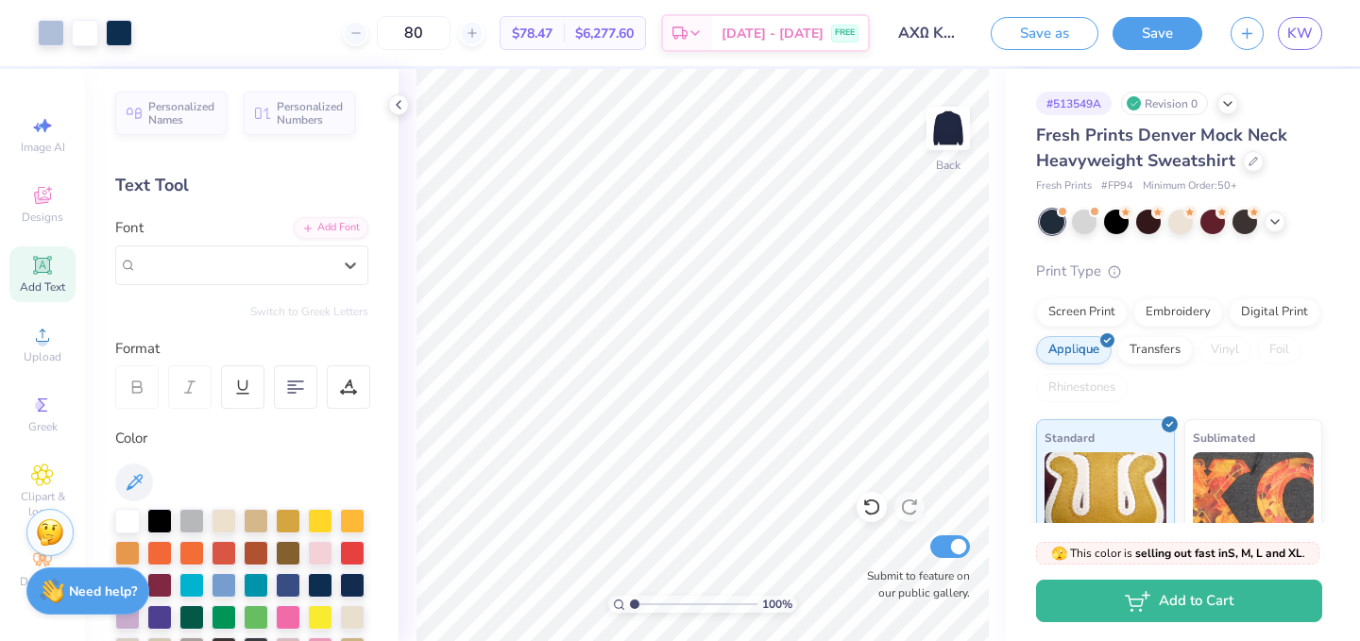
click at [50, 265] on icon at bounding box center [42, 265] width 23 height 23
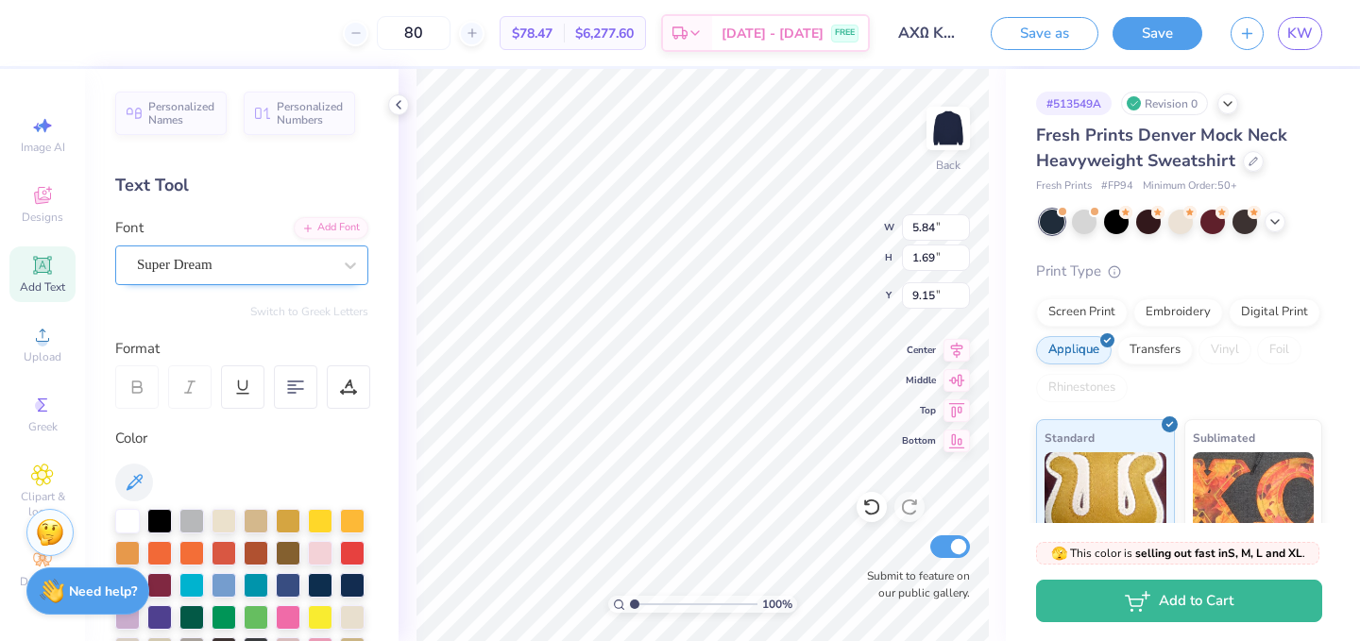
click at [239, 247] on div "Super Dream" at bounding box center [241, 266] width 253 height 40
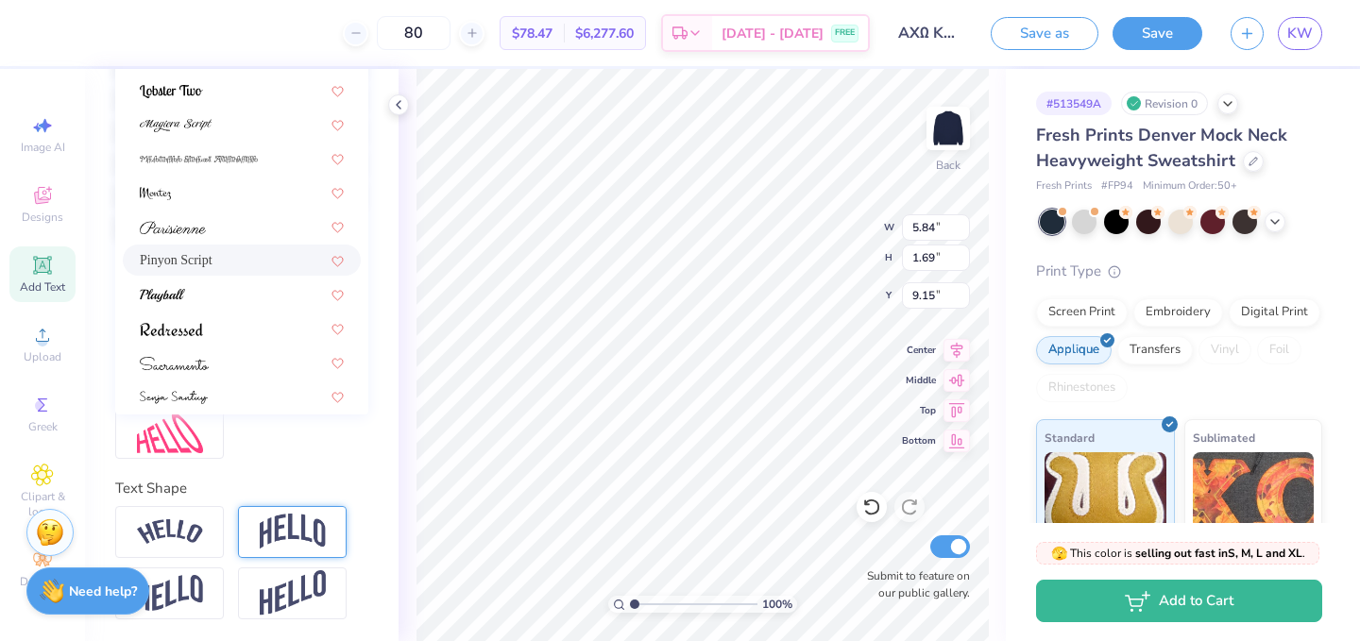
scroll to position [409, 0]
click at [221, 265] on div "Pinyon Script" at bounding box center [242, 267] width 204 height 20
type input "7.28"
type input "2.14"
type input "8.93"
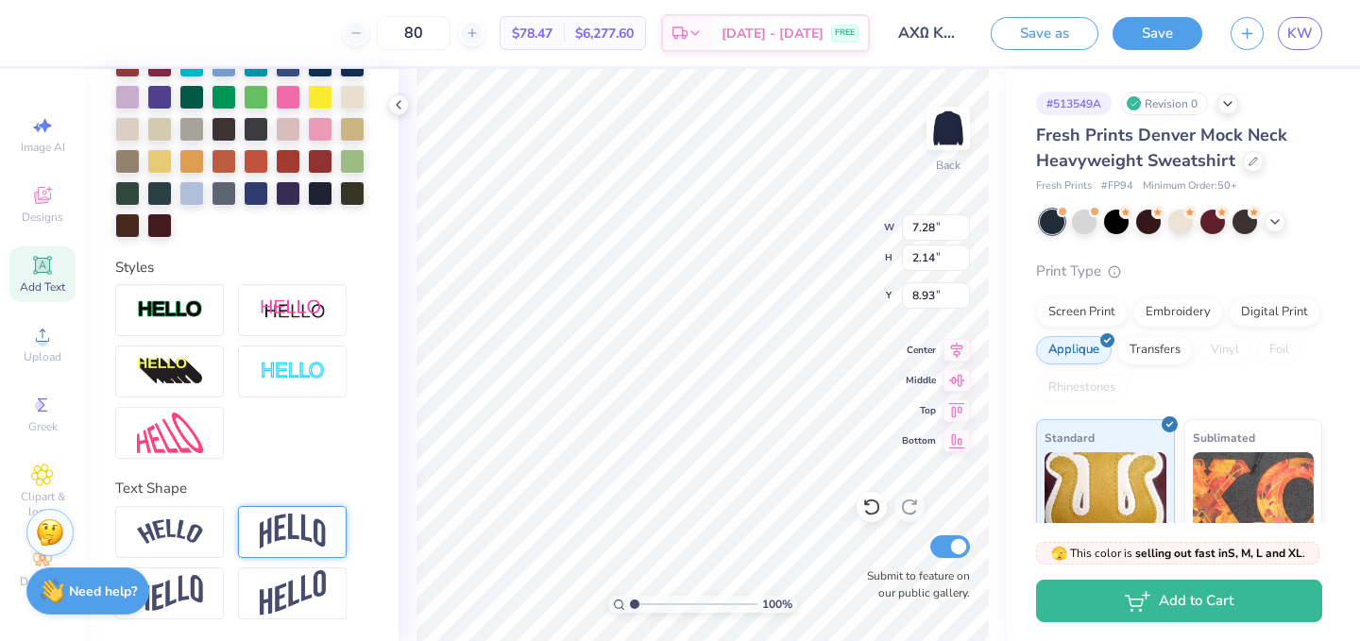
type textarea "TXT"
type input "5.95"
type input "1.80"
type input "9.10"
click at [282, 588] on img at bounding box center [293, 594] width 66 height 46
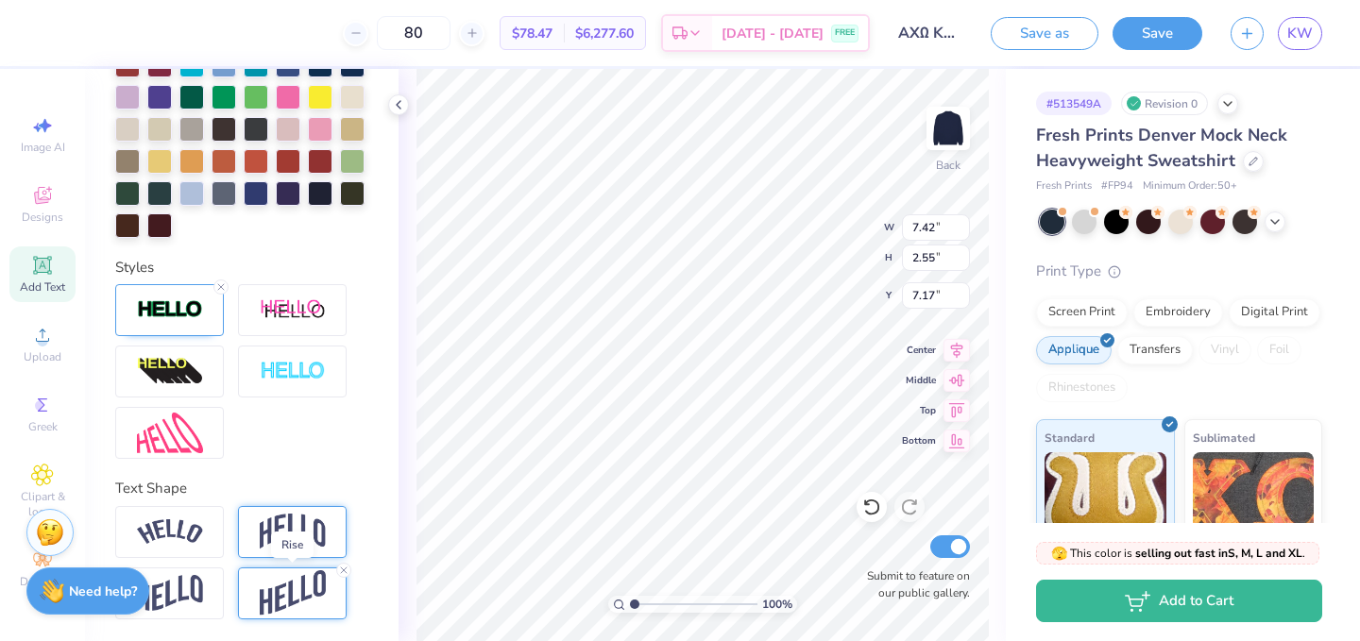
type input "2.55"
type input "7.17"
click at [188, 586] on img at bounding box center [170, 593] width 66 height 37
type input "1.89"
type input "7.50"
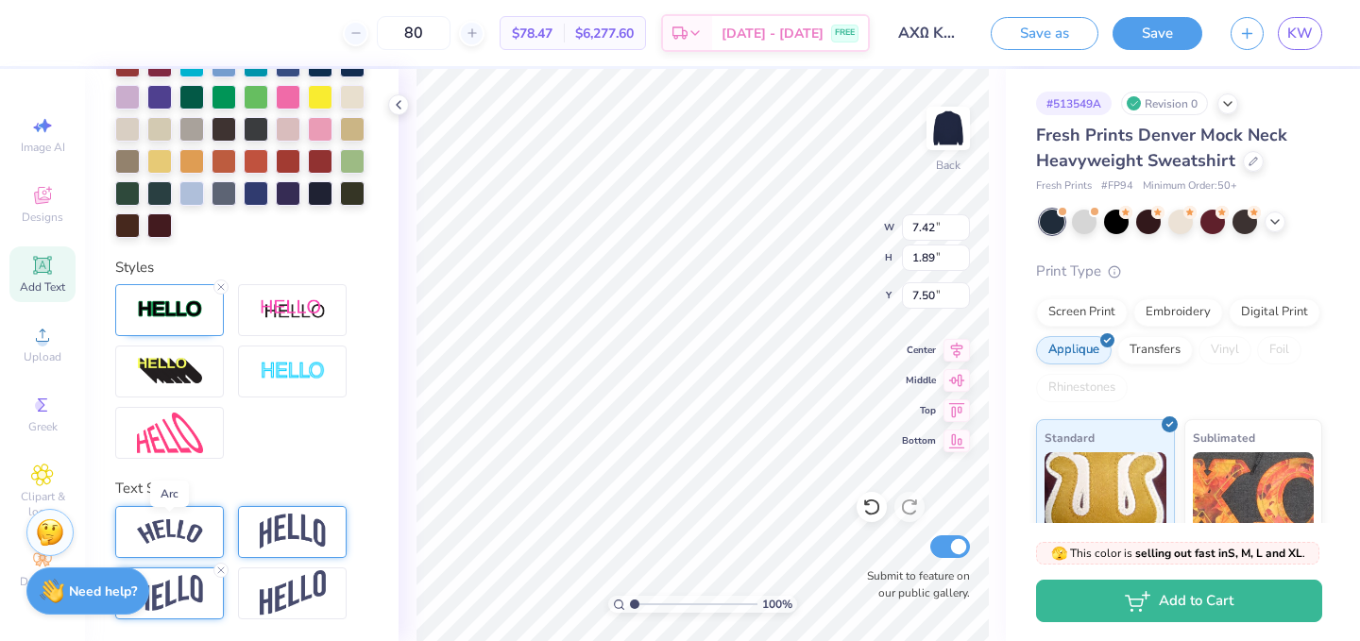
click at [197, 525] on img at bounding box center [170, 533] width 66 height 26
type input "8.55"
type input "2.10"
type input "7.39"
click at [275, 525] on img at bounding box center [293, 532] width 66 height 36
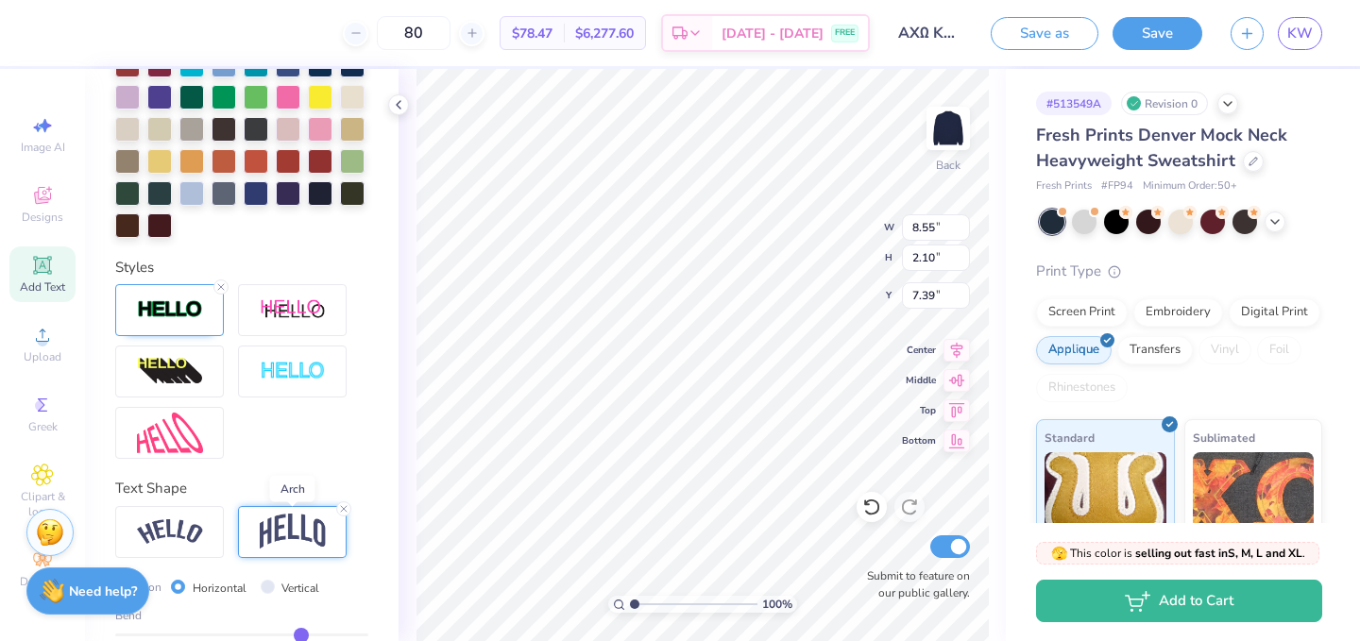
type input "7.42"
type input "2.47"
type input "7.21"
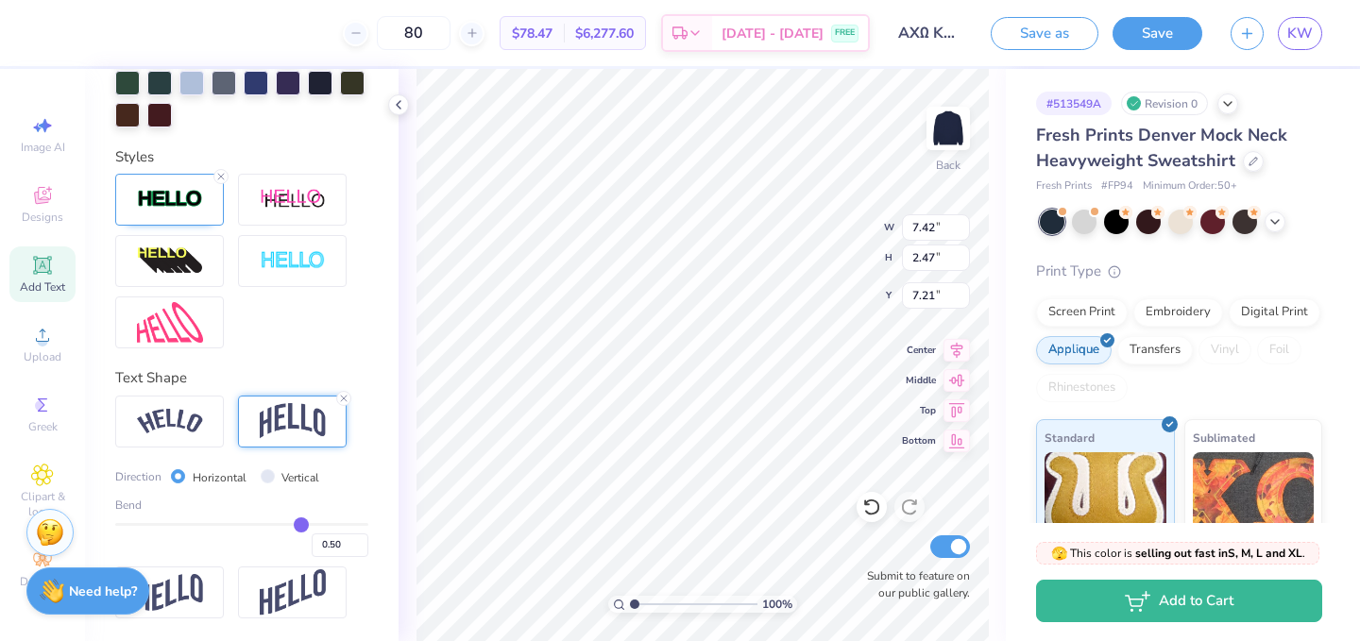
click at [191, 570] on div at bounding box center [169, 593] width 109 height 52
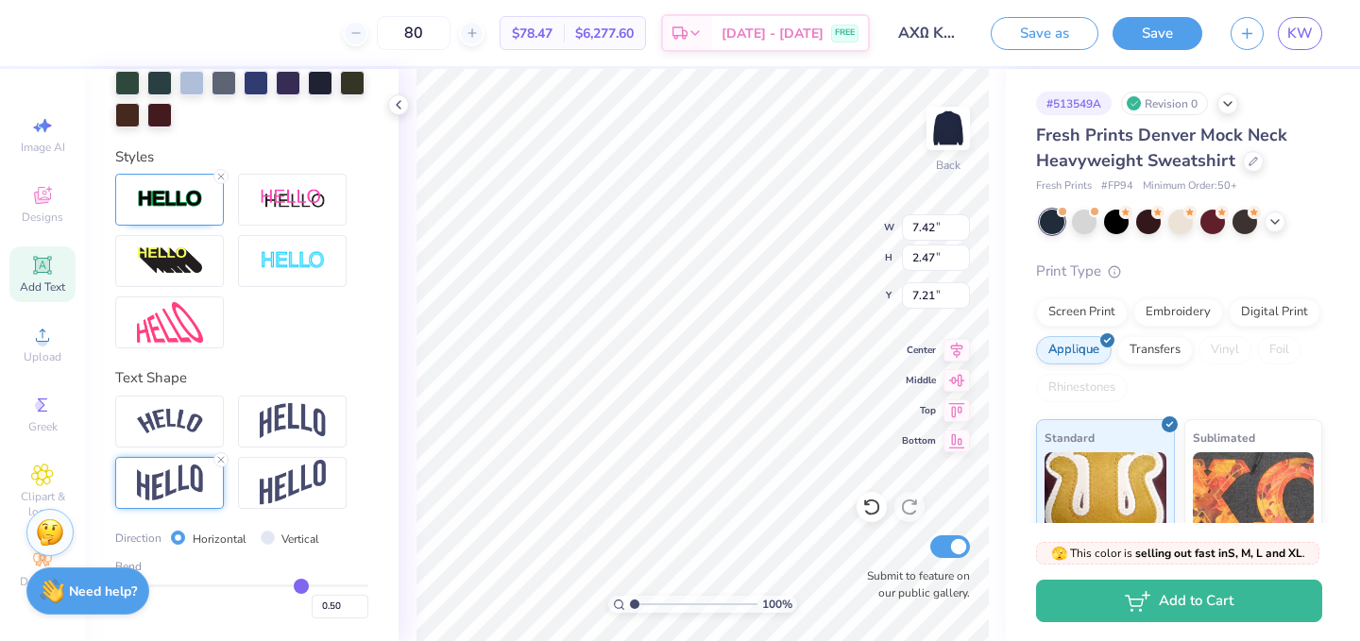
type input "1.89"
type input "7.50"
click at [266, 535] on input "Vertical" at bounding box center [268, 538] width 14 height 14
radio input "true"
type input "10.05"
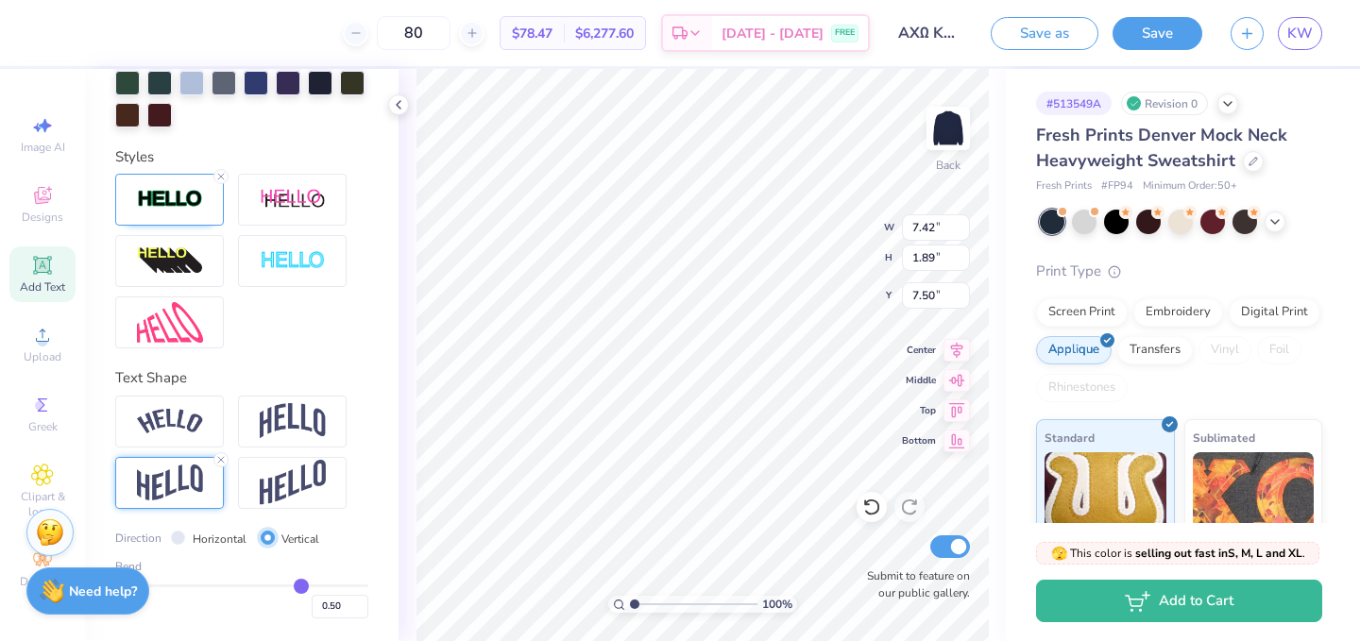
type input "1.31"
type input "7.79"
click at [185, 537] on div "Horizontal" at bounding box center [209, 539] width 76 height 22
click at [182, 536] on input "Horizontal" at bounding box center [178, 538] width 14 height 14
radio input "true"
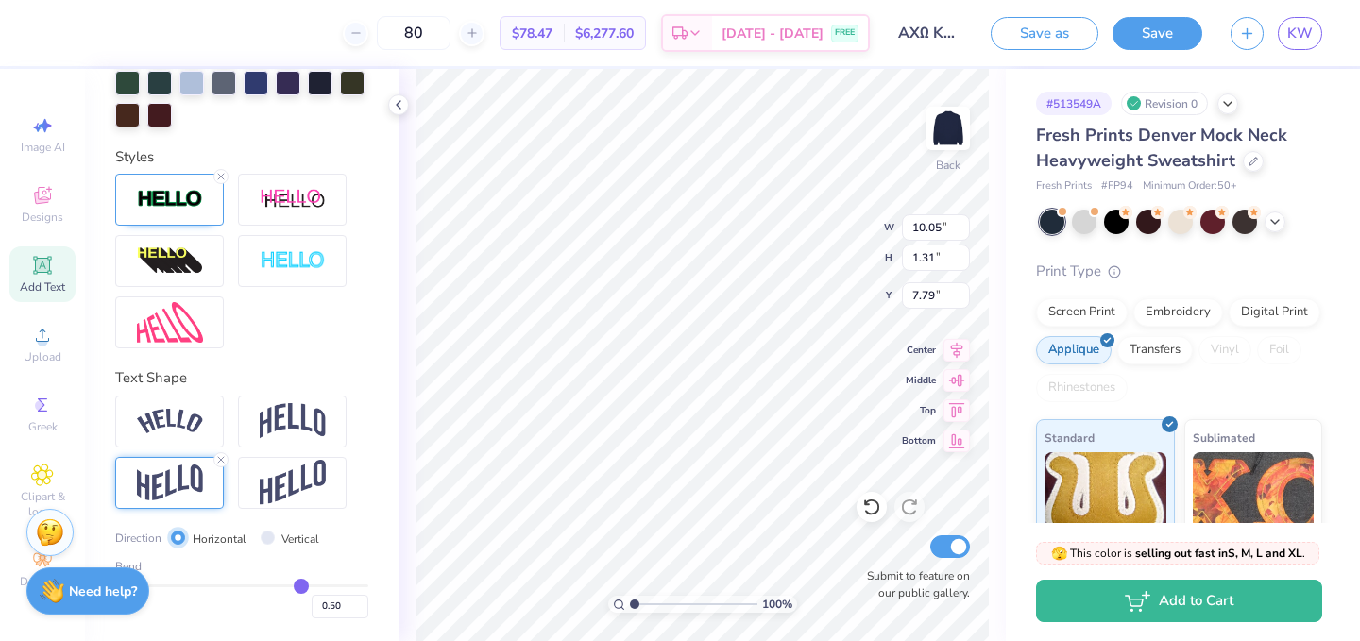
type input "7.42"
type input "1.89"
type input "7.50"
type input "0.49"
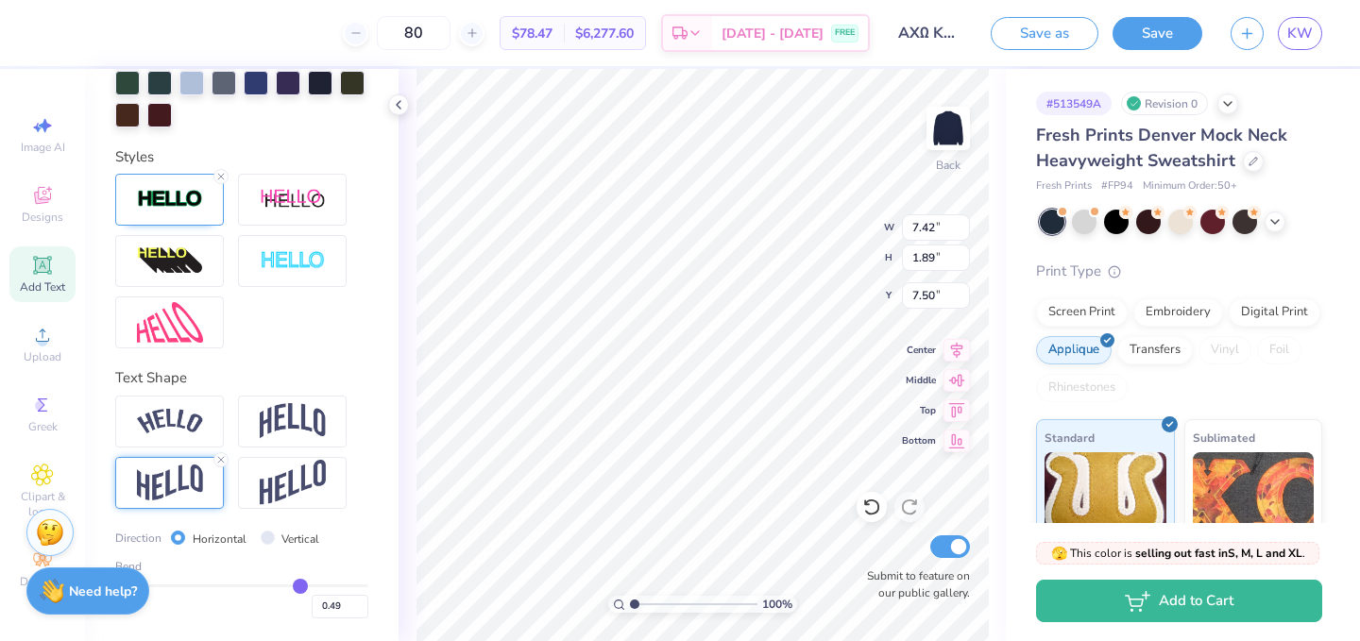
type input "0.47"
type input "0.45"
type input "0.44"
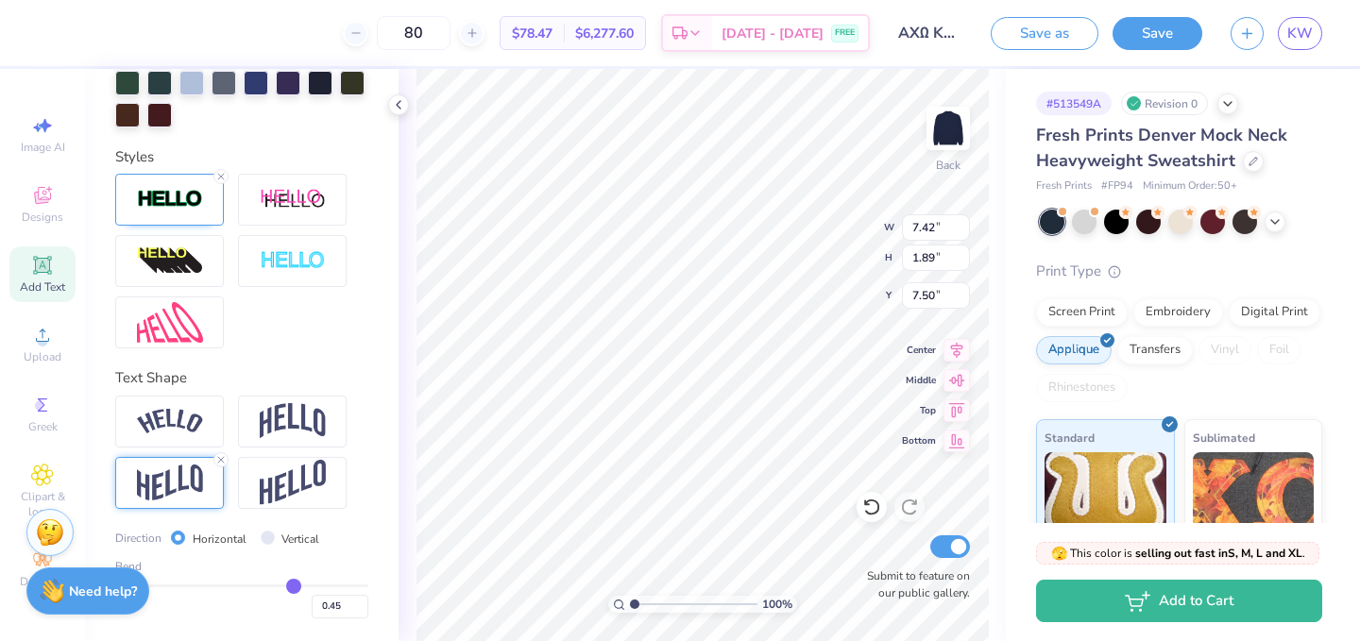
type input "0.44"
type input "0.42"
type input "0.41"
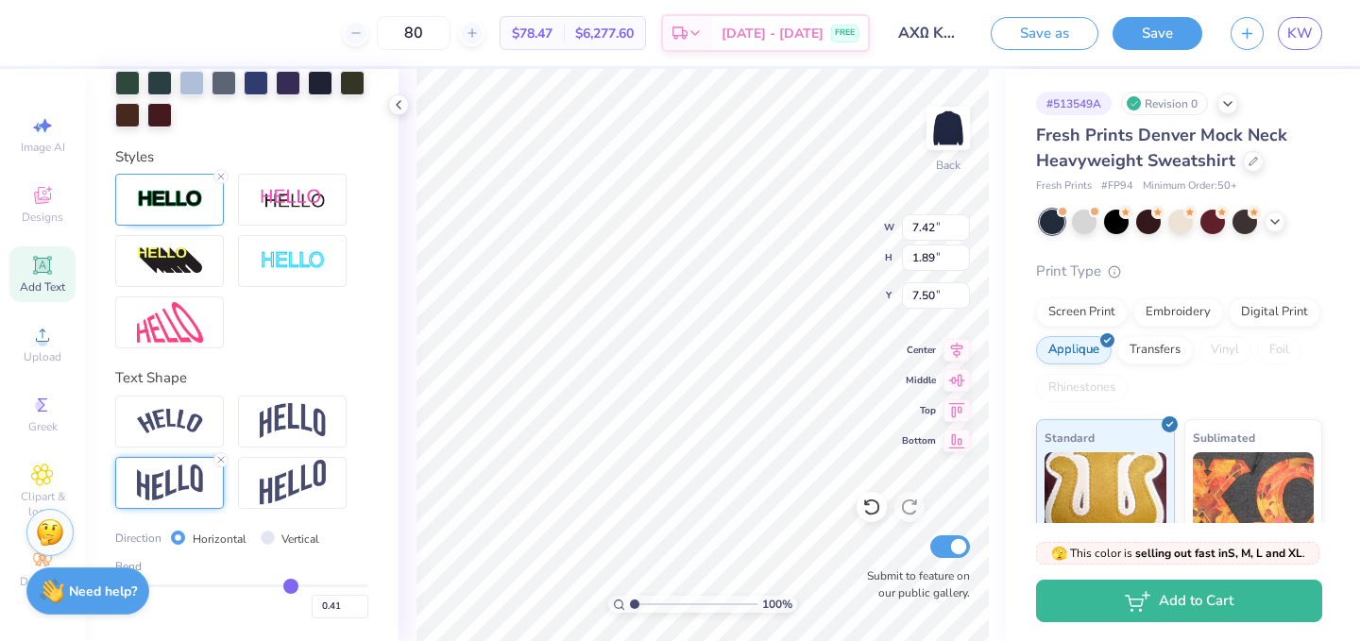
type input "0.4"
type input "0.40"
type input "0.39"
type input "0.38"
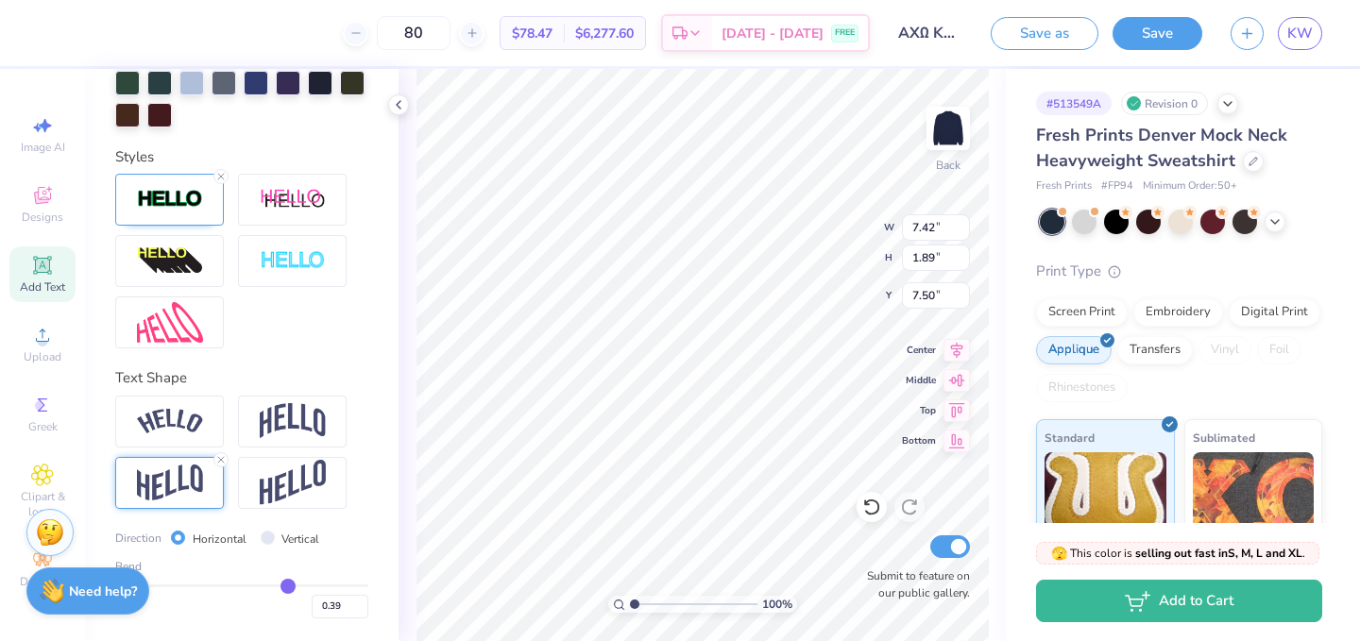
type input "0.38"
type input "0.37"
type input "0.36"
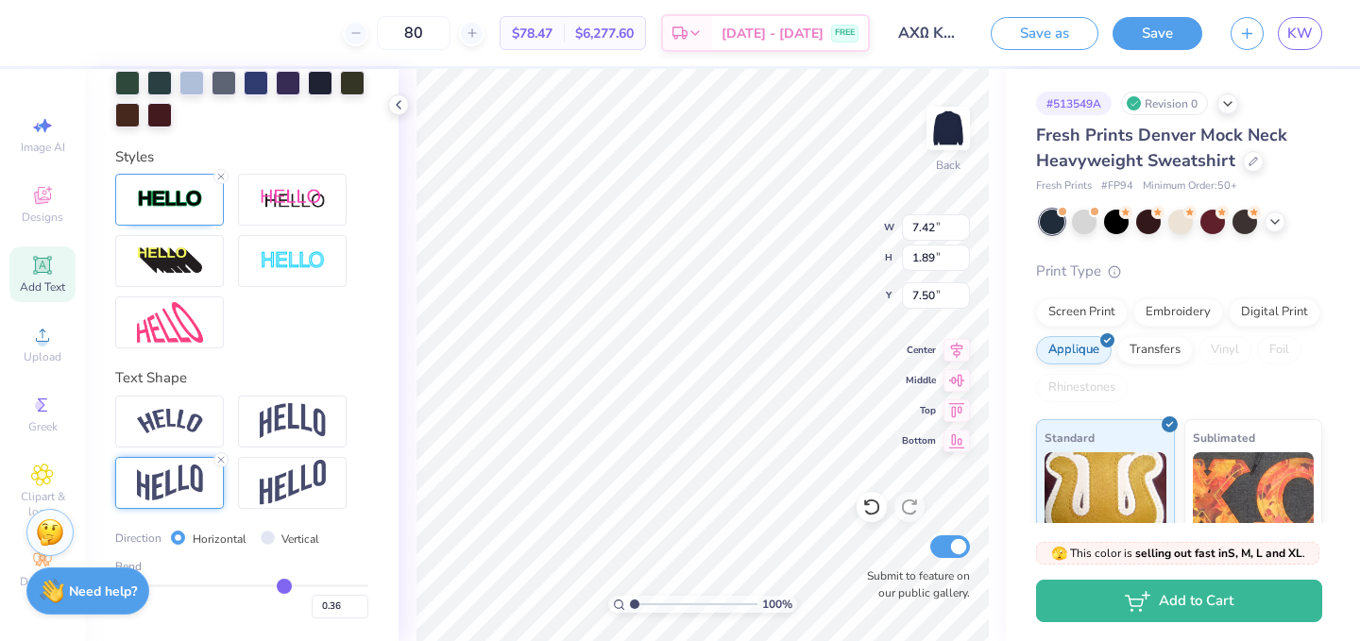
type input "0.35"
type input "0.33"
type input "0.32"
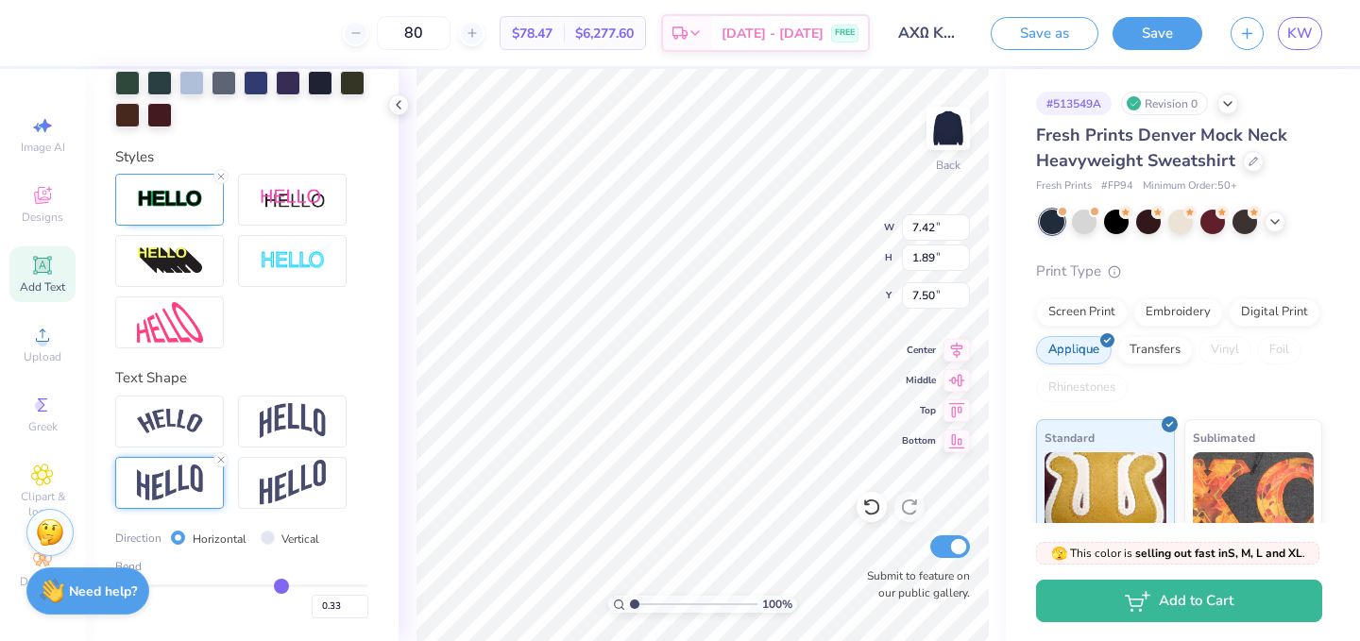
type input "0.32"
type input "0.31"
type input "0.3"
type input "0.30"
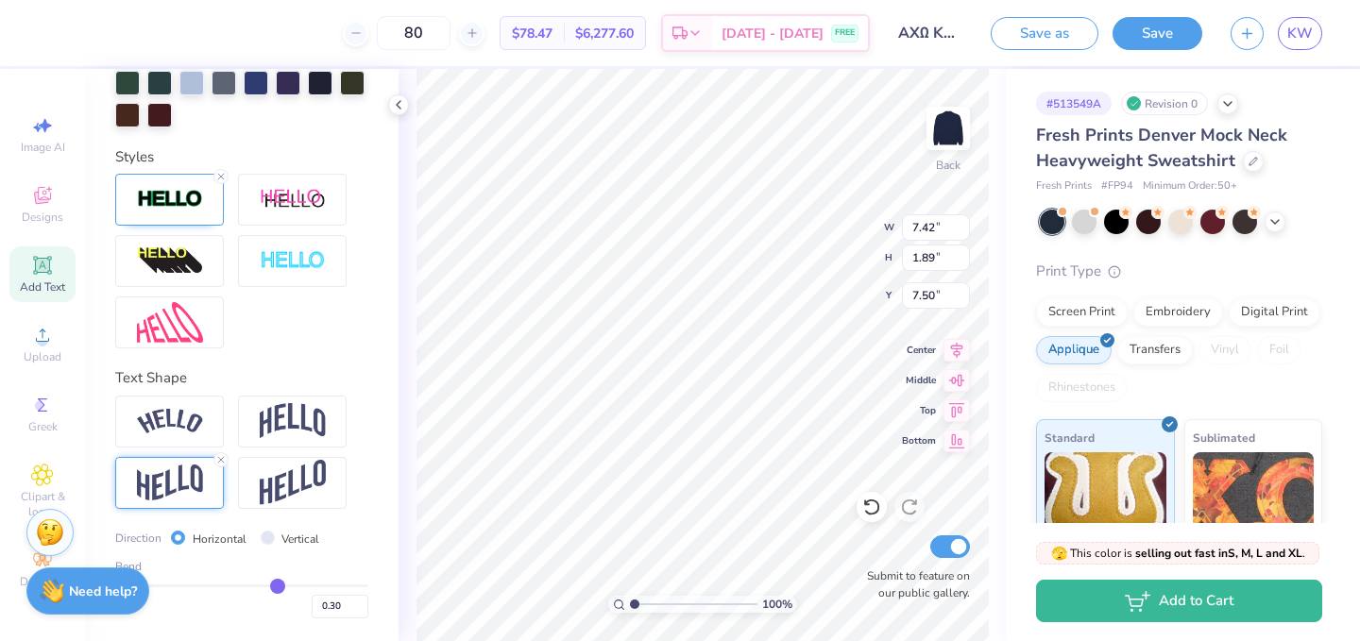
type input "0.29"
type input "0.27"
type input "0.26"
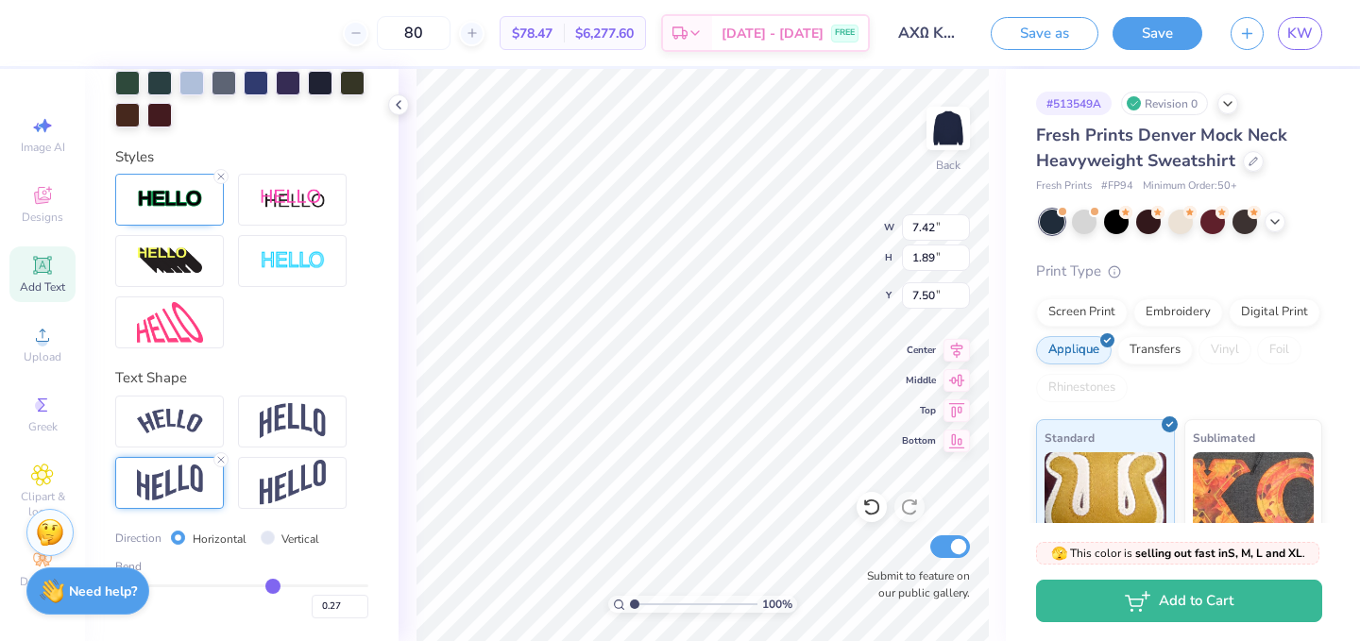
type input "0.26"
type input "0.25"
type input "0.24"
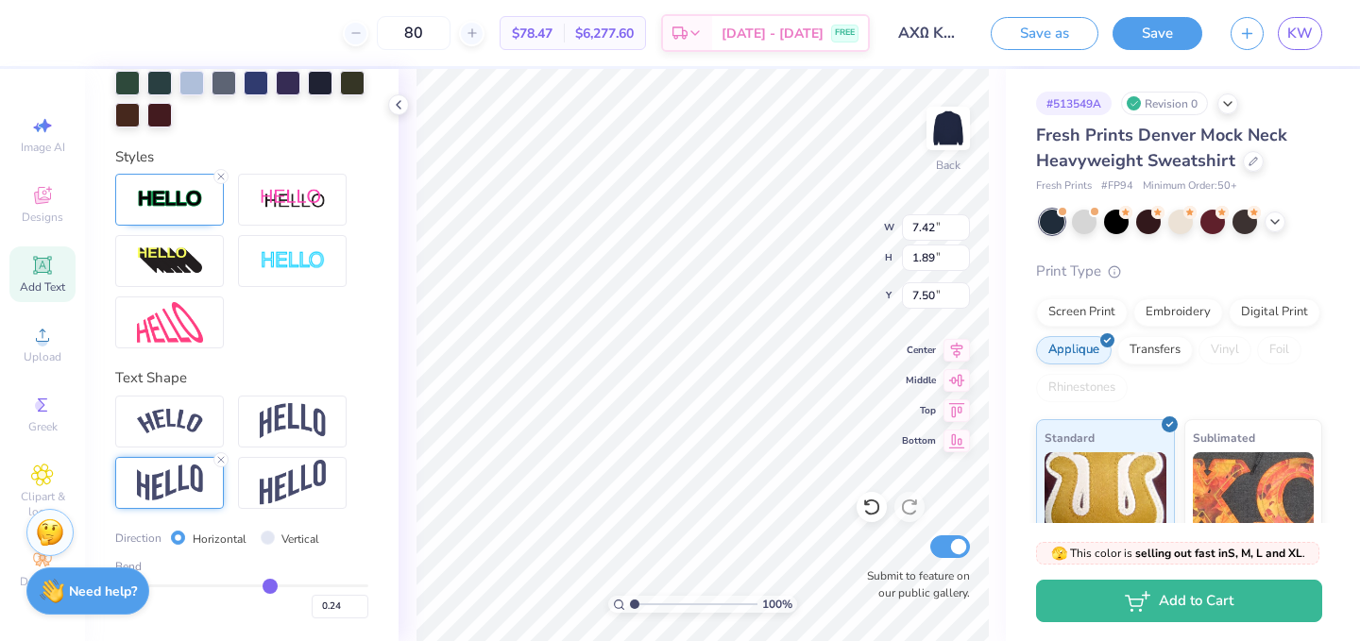
type input "0.23"
type input "0.22"
drag, startPoint x: 300, startPoint y: 587, endPoint x: 267, endPoint y: 590, distance: 33.3
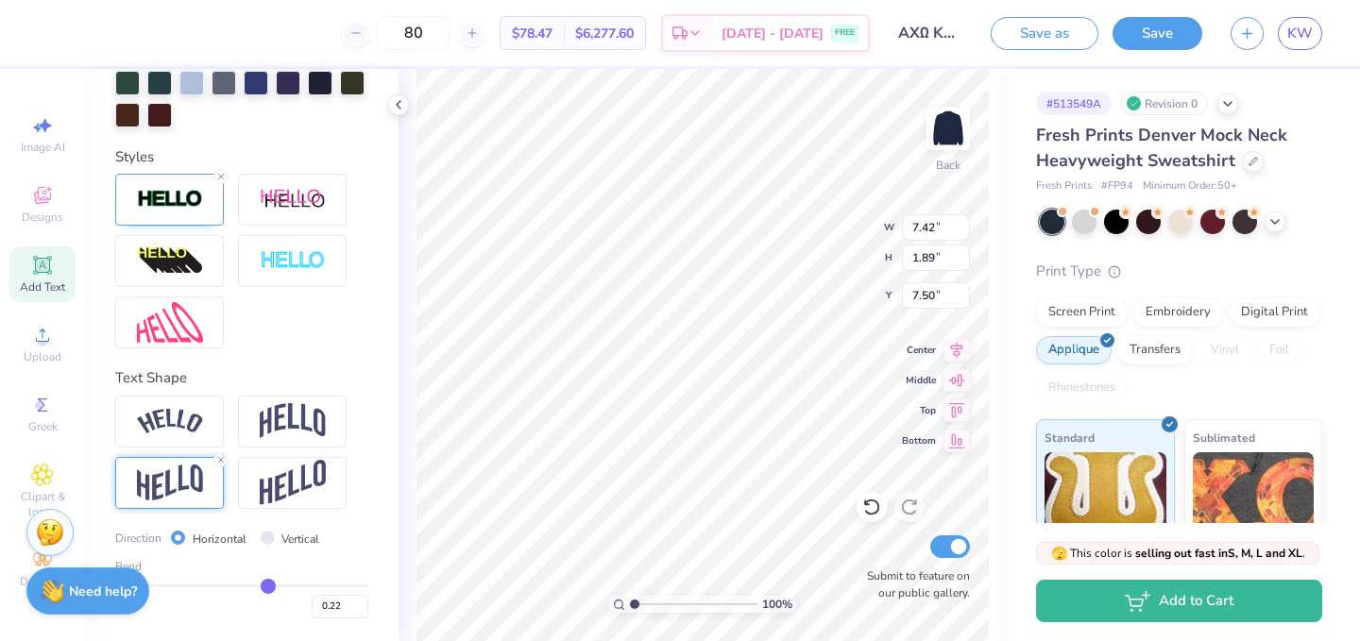
click at [267, 588] on input "range" at bounding box center [241, 586] width 253 height 3
type input "-0.39"
type input "1.56"
type input "7.67"
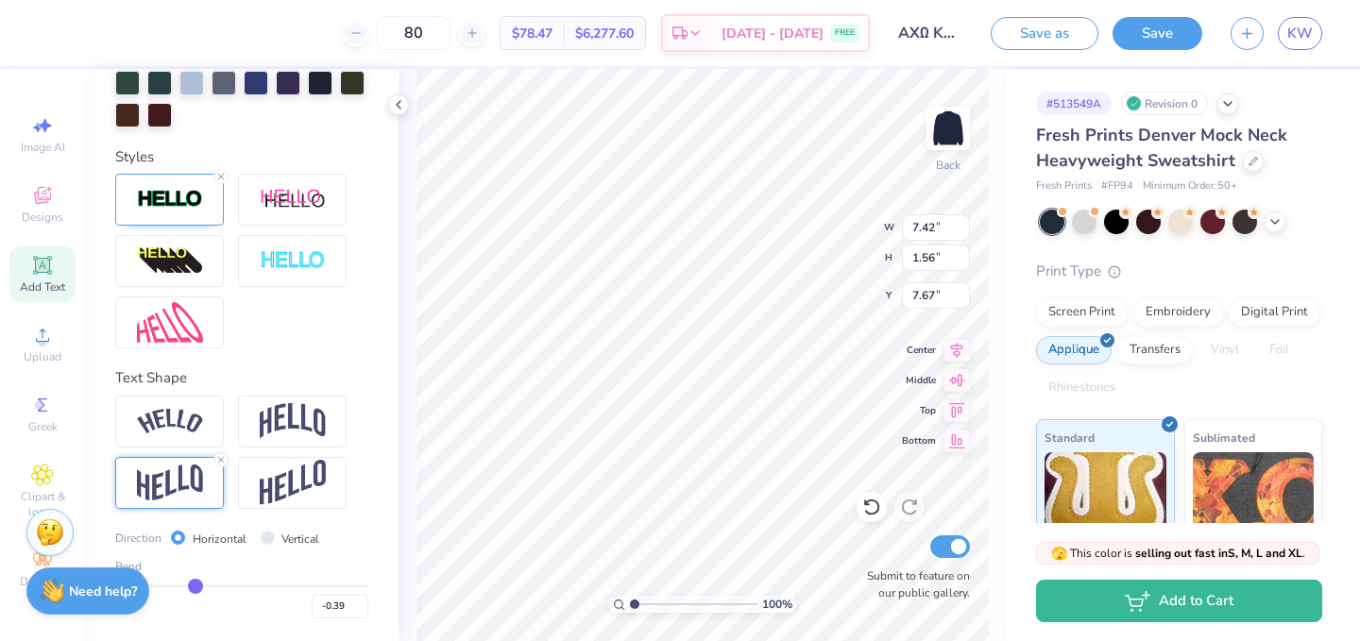
type input "-0.4"
type input "-0.40"
type input "-0.41"
type input "-0.42"
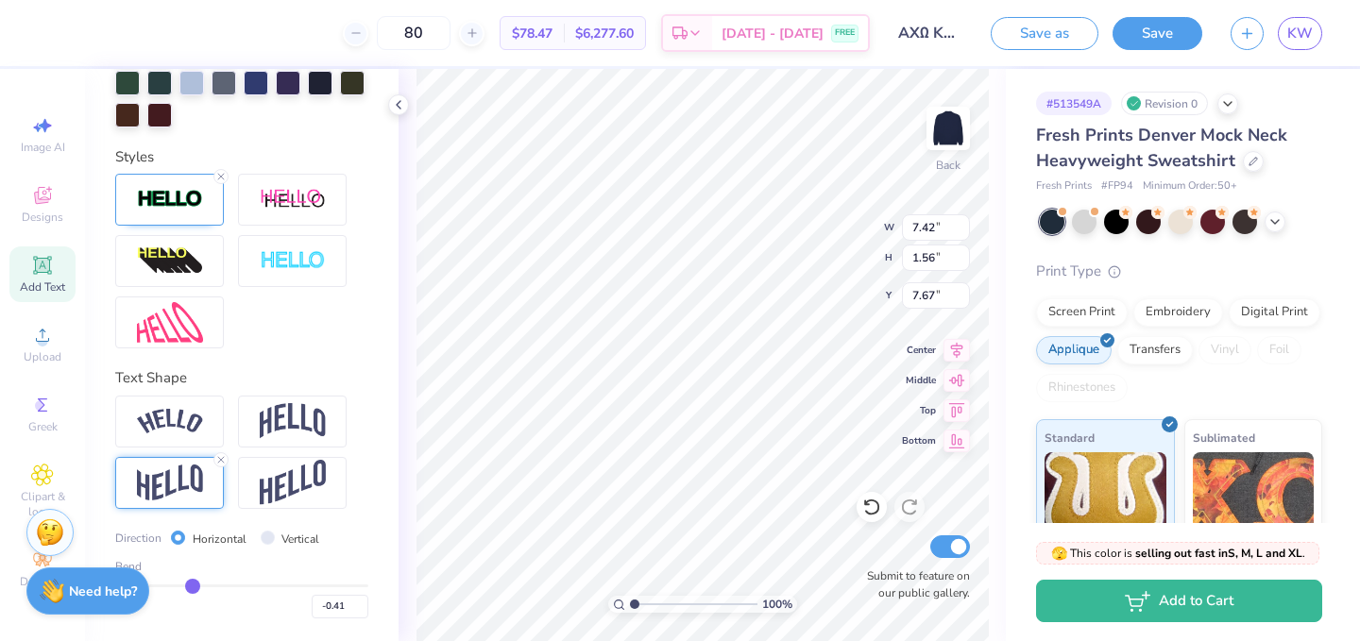
type input "-0.42"
type input "-0.43"
type input "-0.44"
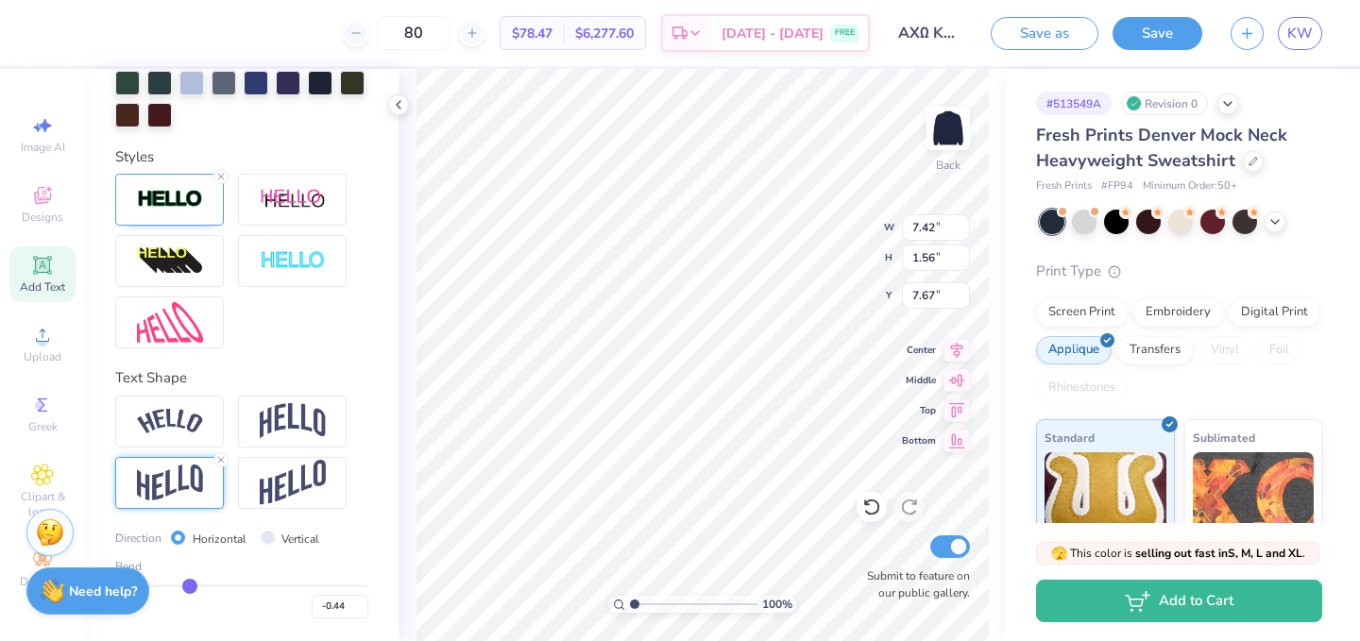
drag, startPoint x: 267, startPoint y: 590, endPoint x: 189, endPoint y: 590, distance: 78.4
type input "-0.44"
click at [189, 588] on input "range" at bounding box center [241, 586] width 253 height 3
type input "1.71"
type input "7.59"
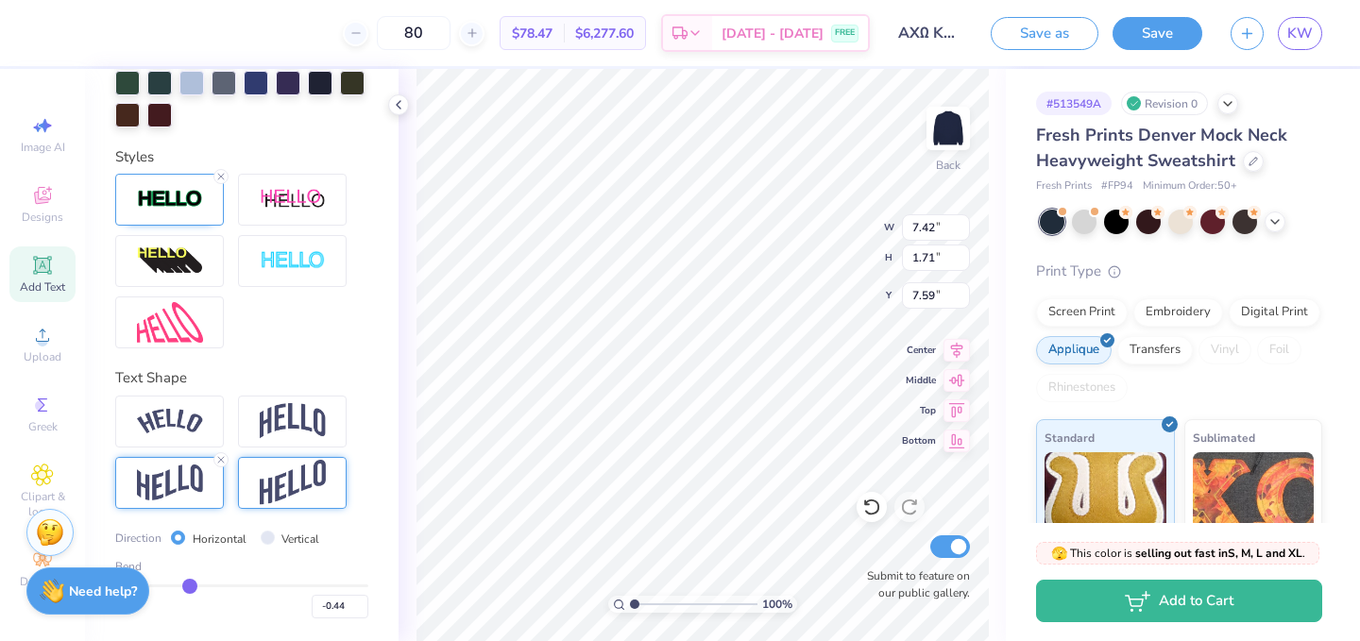
click at [282, 480] on img at bounding box center [293, 483] width 66 height 46
type input "2.17"
type input "7.36"
drag, startPoint x: 199, startPoint y: 582, endPoint x: 331, endPoint y: 582, distance: 131.3
click at [332, 582] on div "Bend -0.44" at bounding box center [241, 588] width 253 height 60
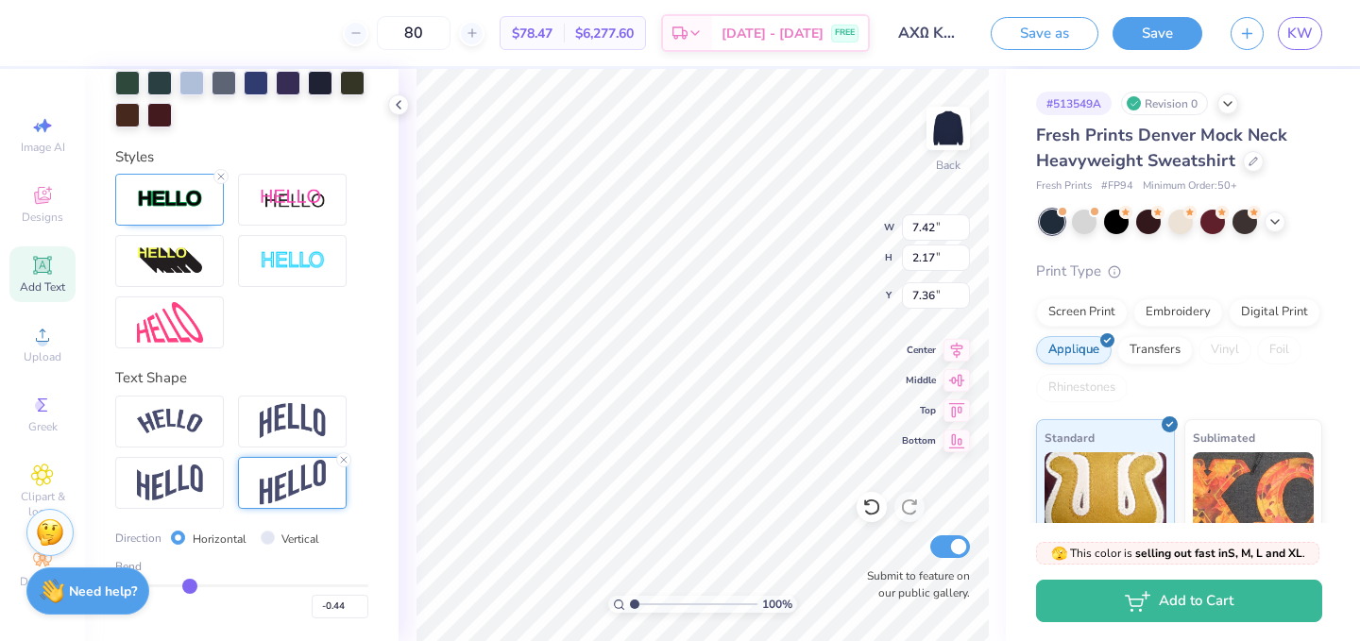
click at [287, 580] on div "Bend -0.44" at bounding box center [241, 588] width 253 height 60
type input "-0.48"
type input "-0.46"
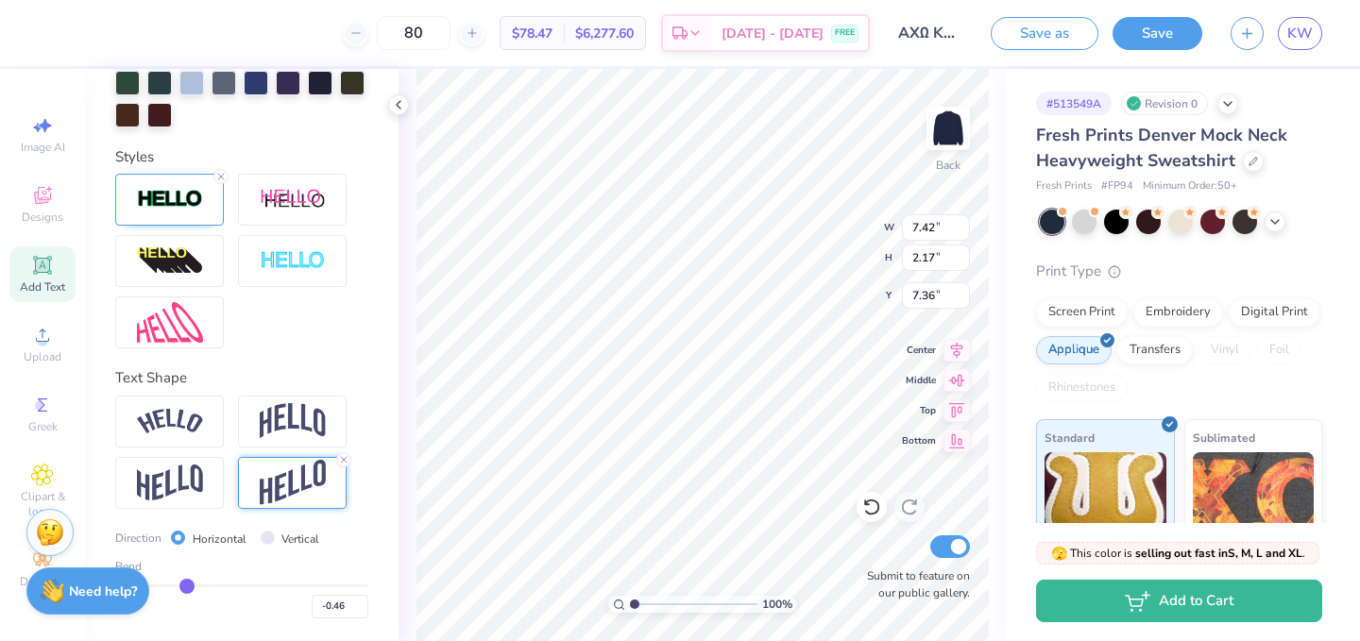
type input "-0.41"
type input "-0.33"
type input "-0.24"
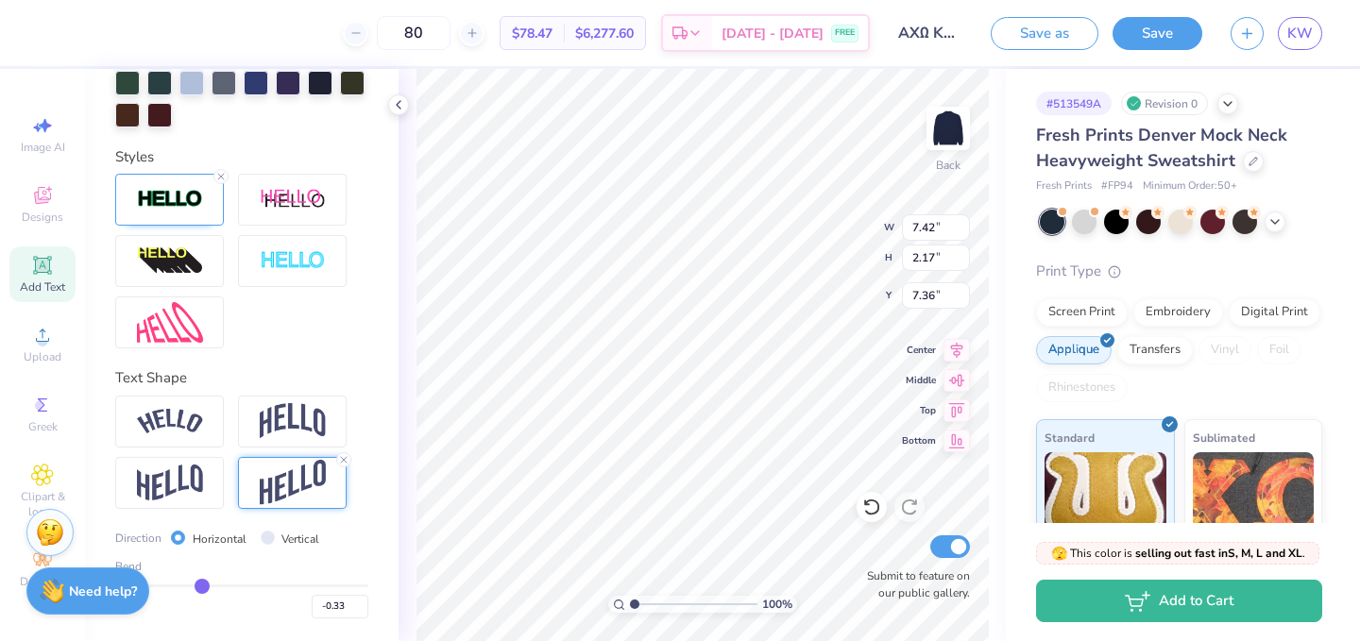
type input "-0.24"
type input "-0.15"
type input "-0.06"
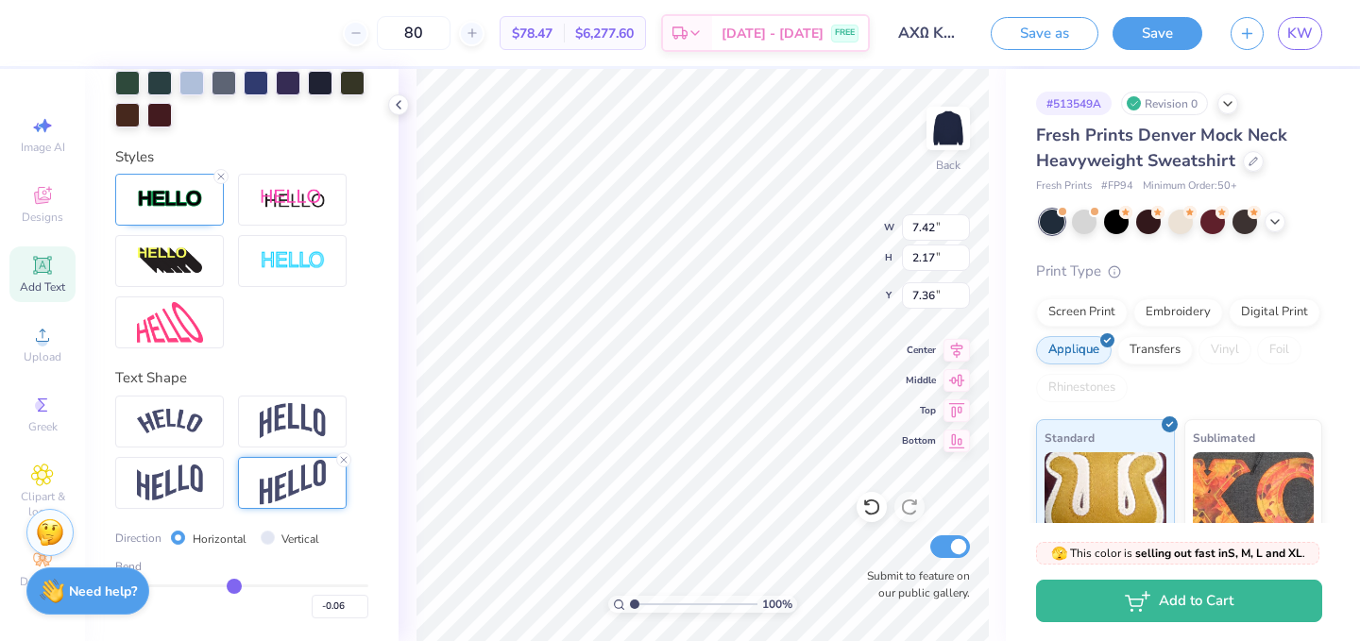
type input "0.02"
type input "0.1"
type input "0.10"
type input "0.16"
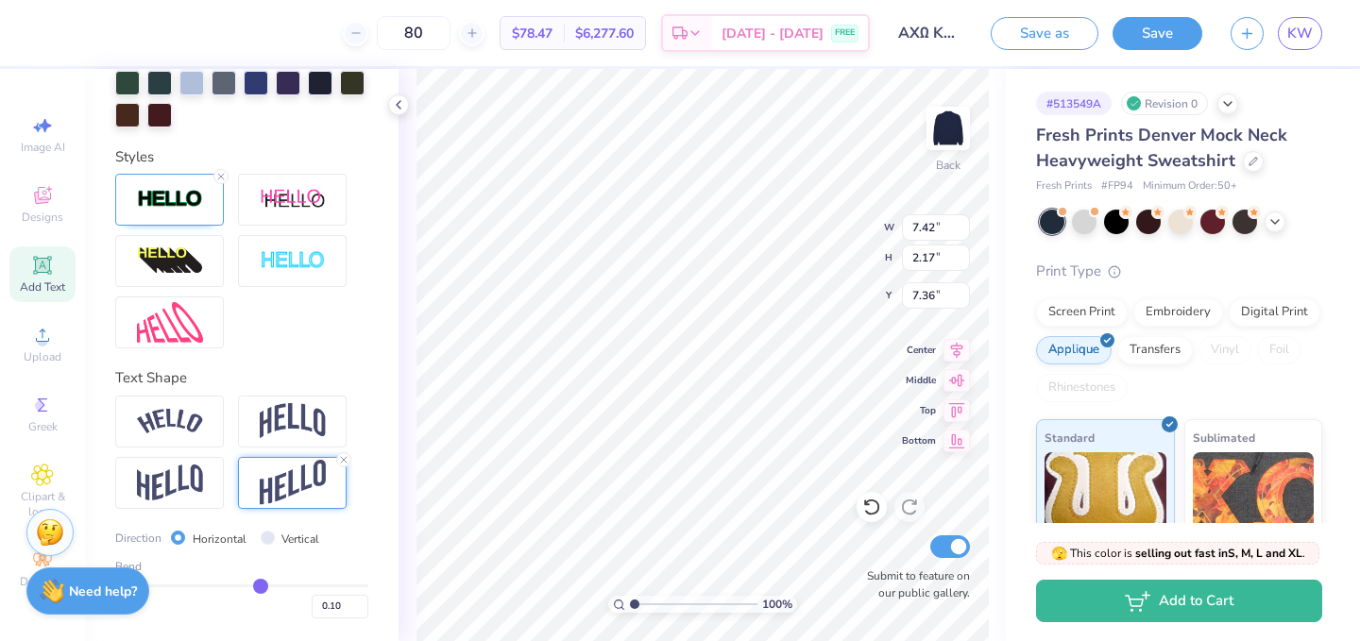
type input "0.16"
type input "0.22"
type input "0.28"
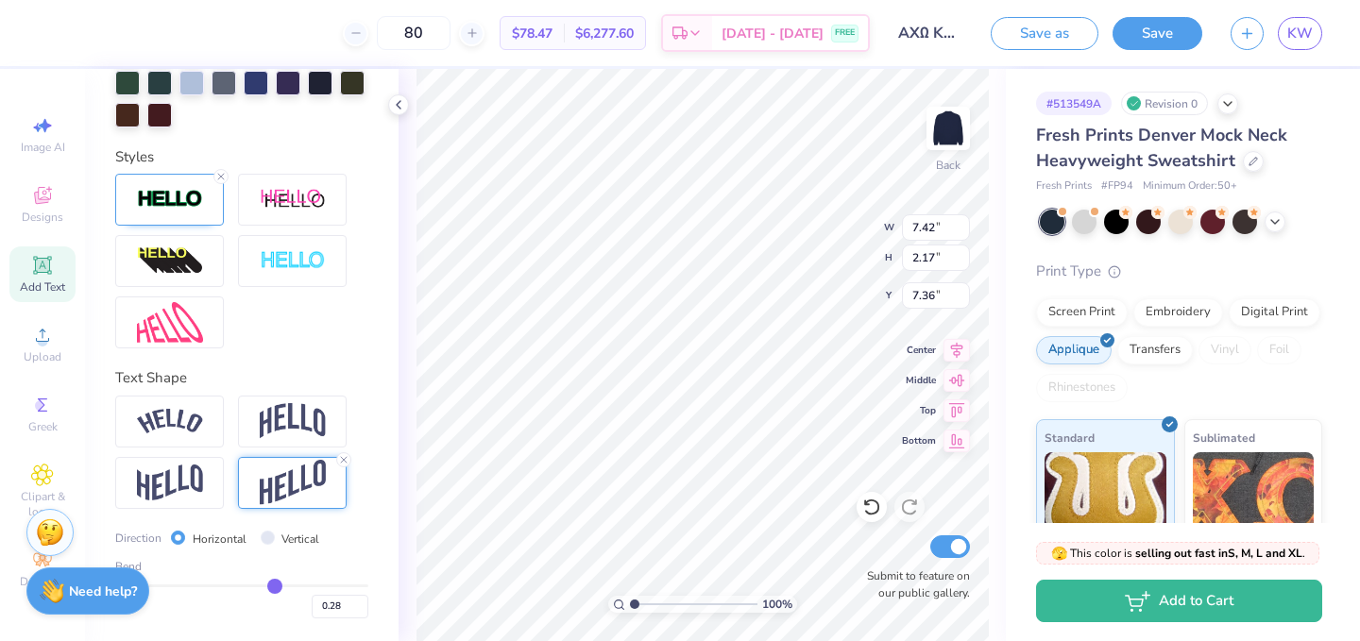
type input "0.32"
type input "0.37"
type input "0.4"
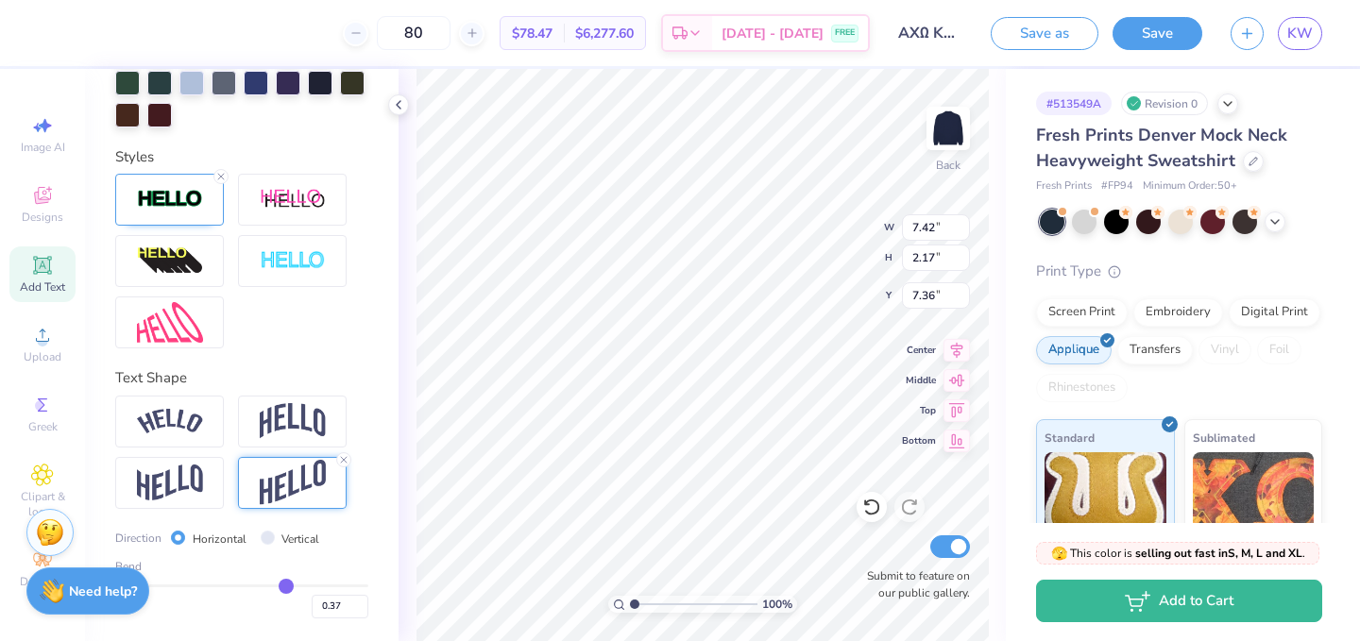
type input "0.40"
type input "0.43"
type input "0.44"
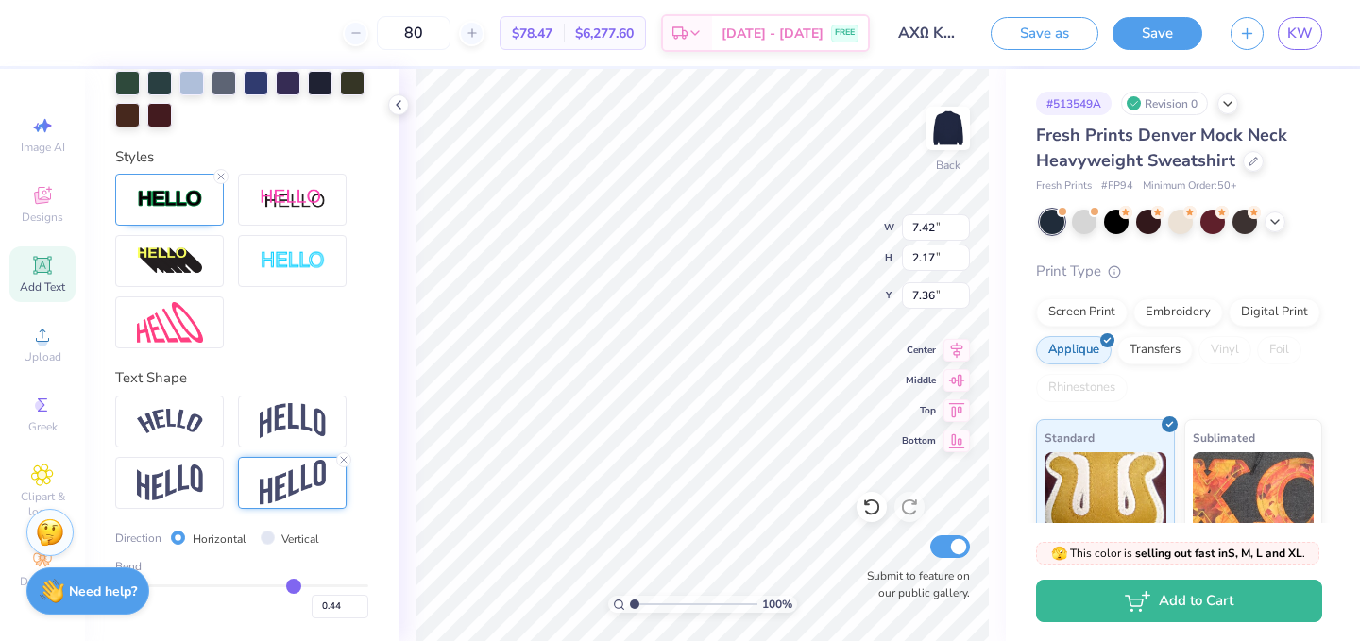
type input "0.44"
drag, startPoint x: 184, startPoint y: 586, endPoint x: 292, endPoint y: 587, distance: 107.7
click at [293, 587] on input "range" at bounding box center [241, 586] width 253 height 3
type input "2.40"
type input "7.24"
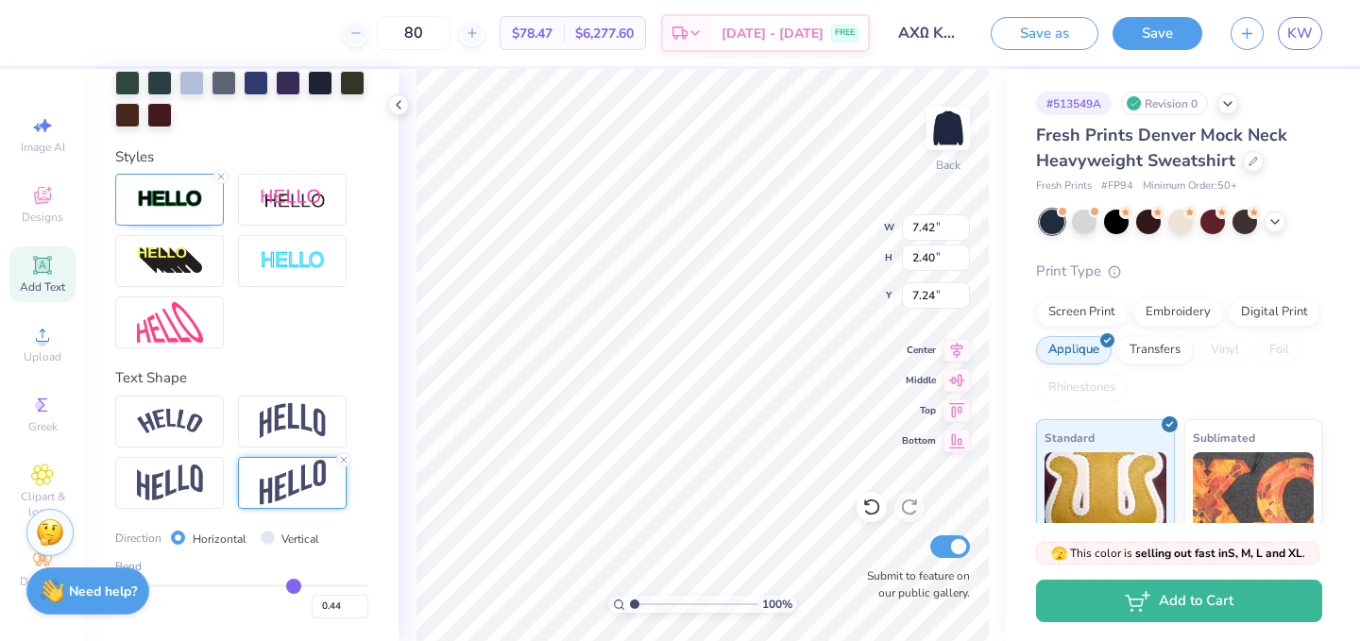
click at [291, 572] on div "Bend" at bounding box center [241, 566] width 253 height 17
type input "0.39"
type input "0.38"
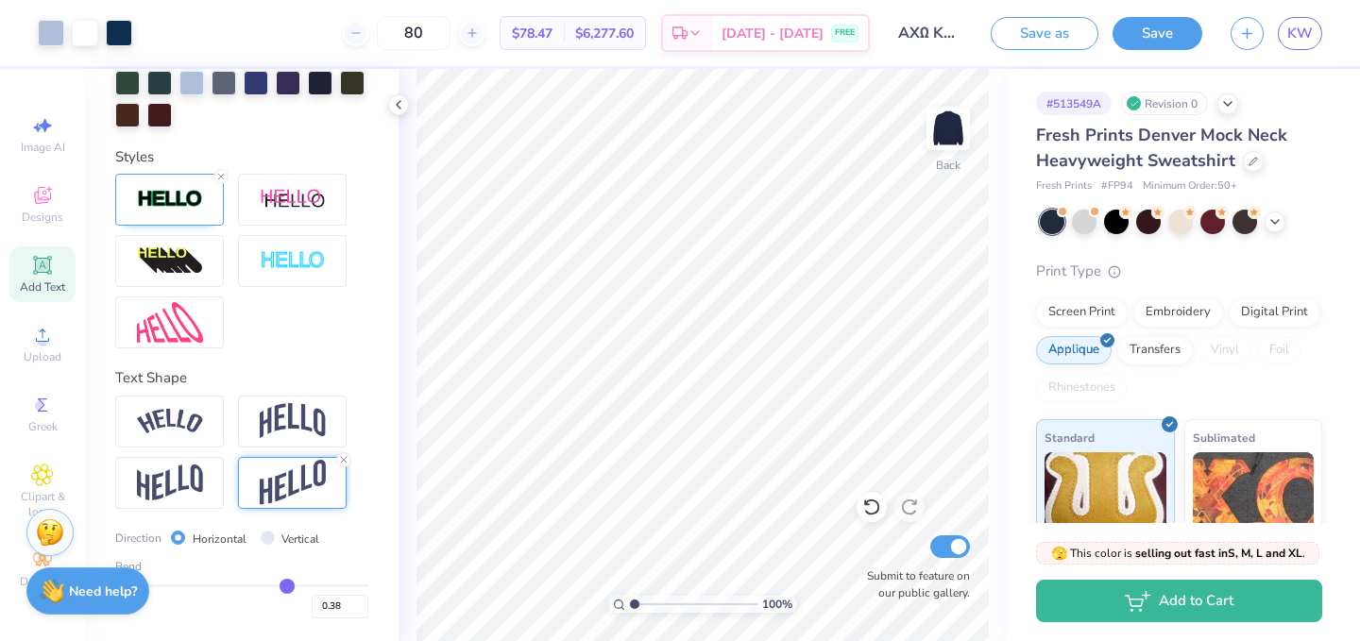
type input "0.33"
type input "0.22"
type input "0.1"
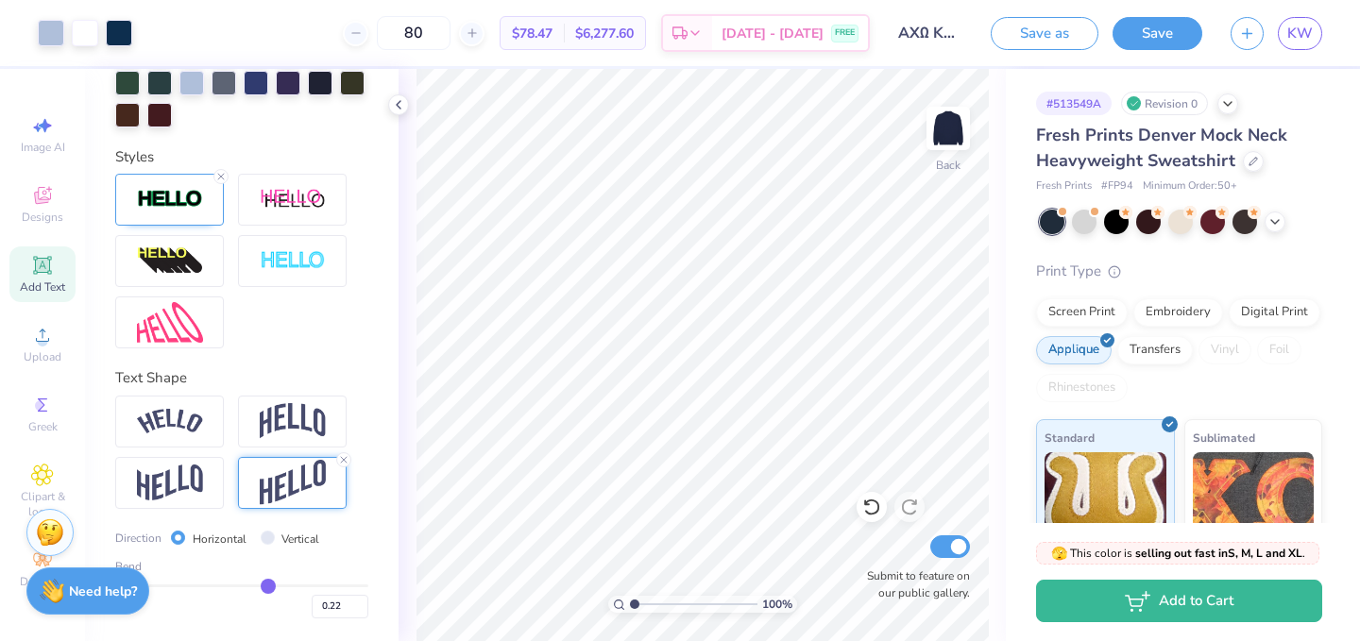
type input "0.10"
type input "-0.02"
type input "-0.15"
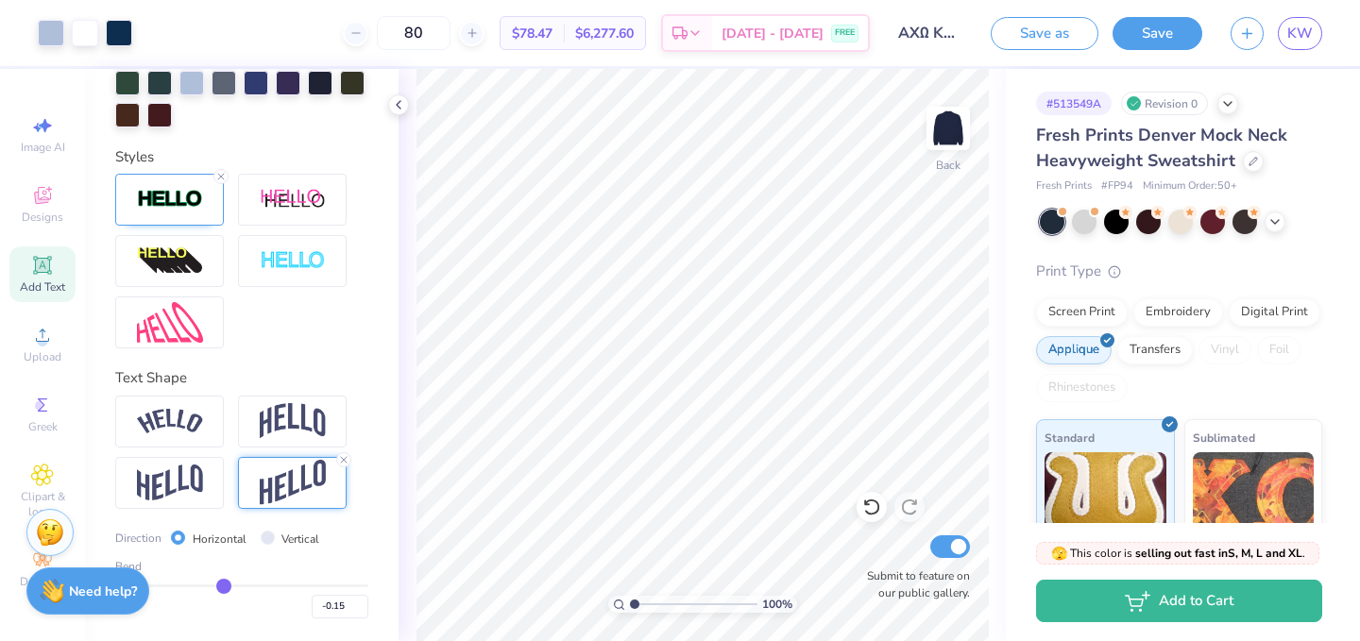
type input "-0.26"
type input "-0.36"
type input "-0.45"
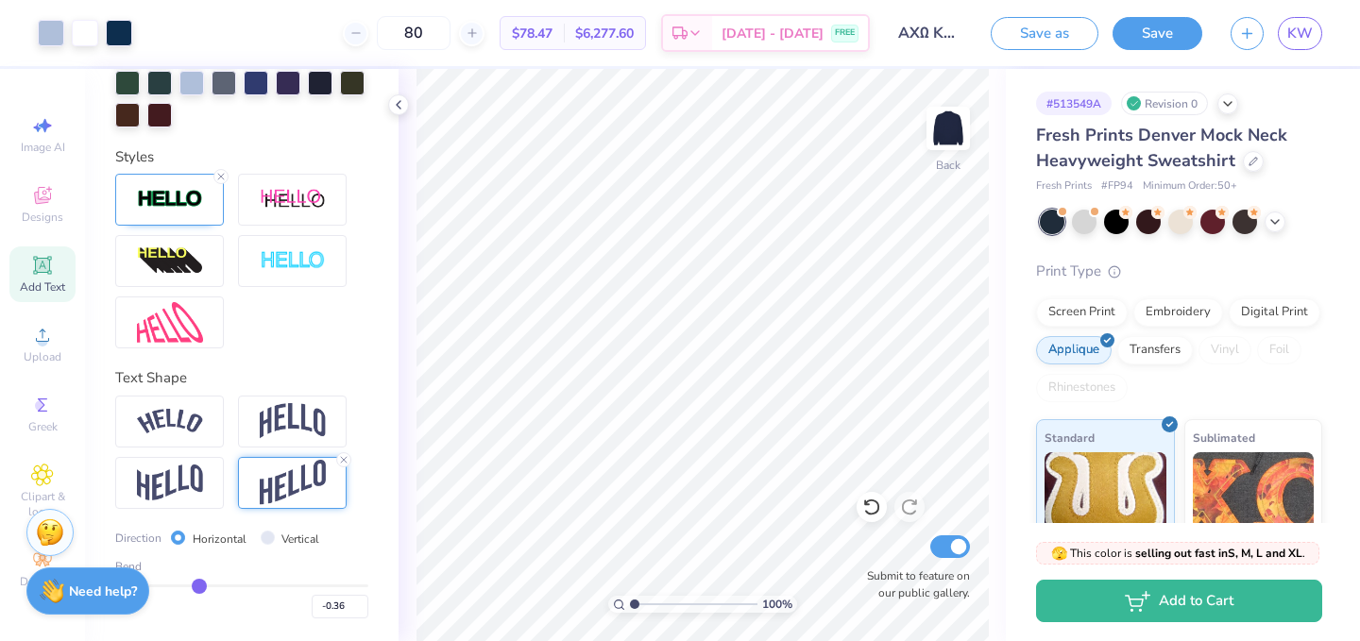
type input "-0.45"
type input "-0.51"
type input "-0.57"
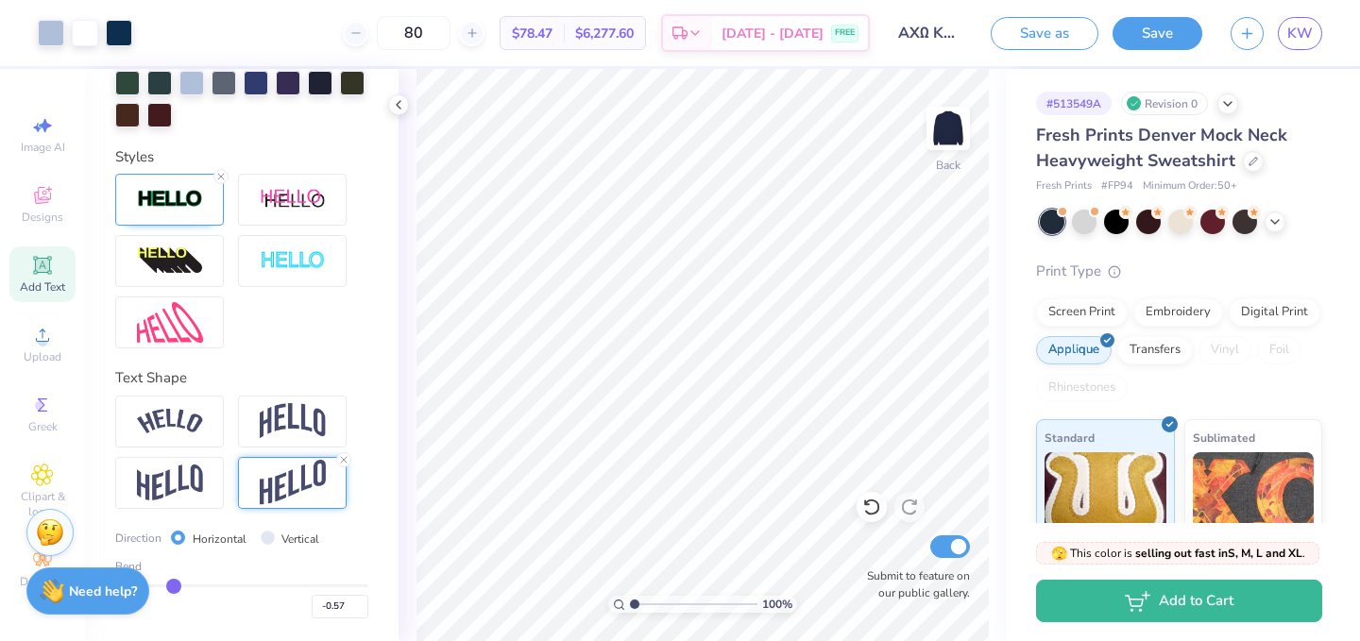
type input "-0.61"
type input "-0.64"
type input "-0.65"
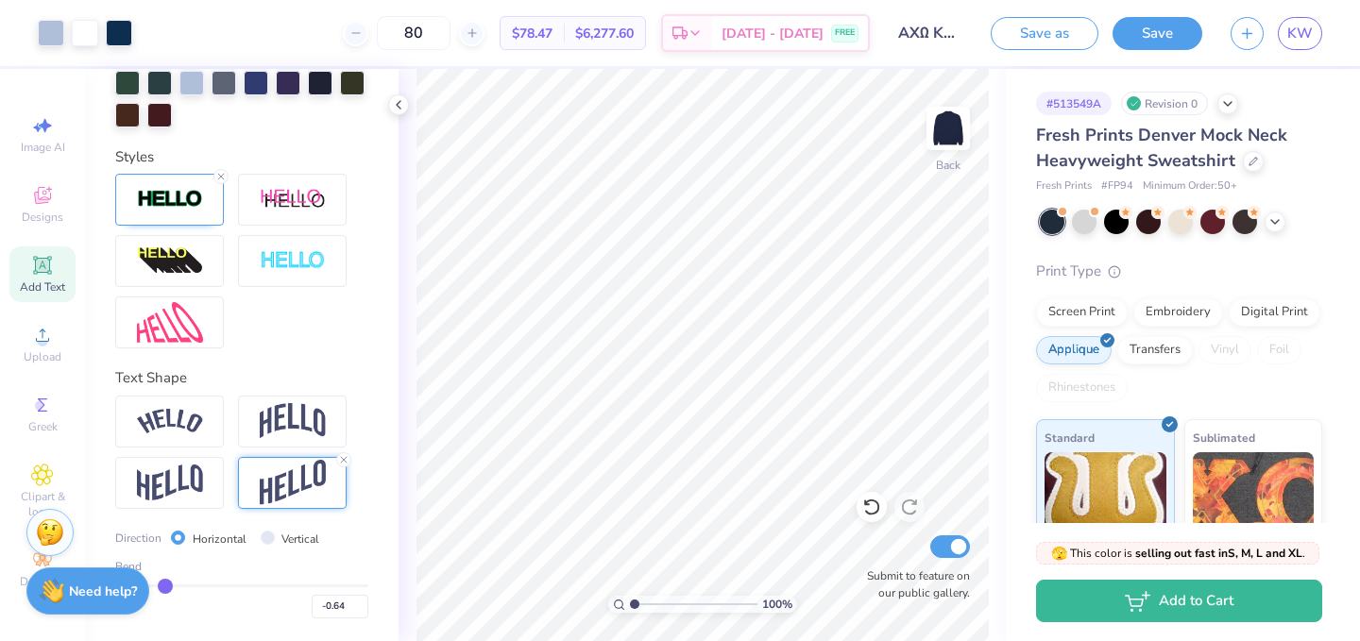
type input "-0.65"
type input "-0.66"
type input "-0.67"
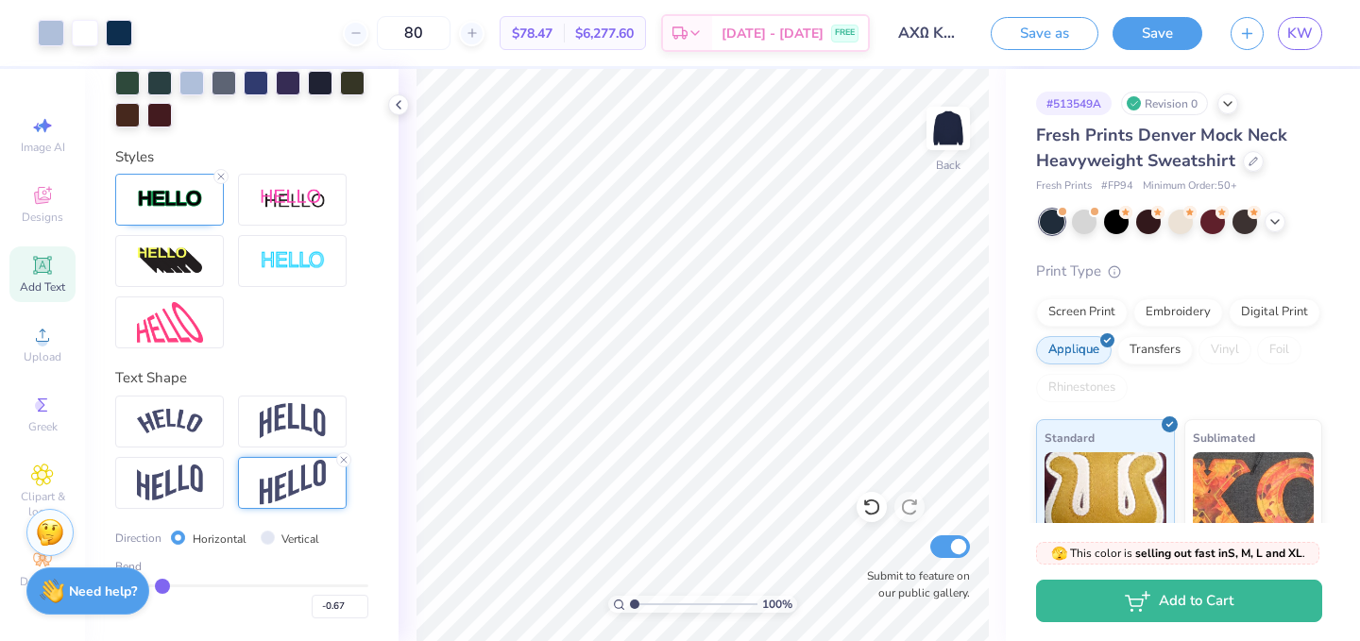
type input "-0.68"
type input "-0.69"
type input "-0.7"
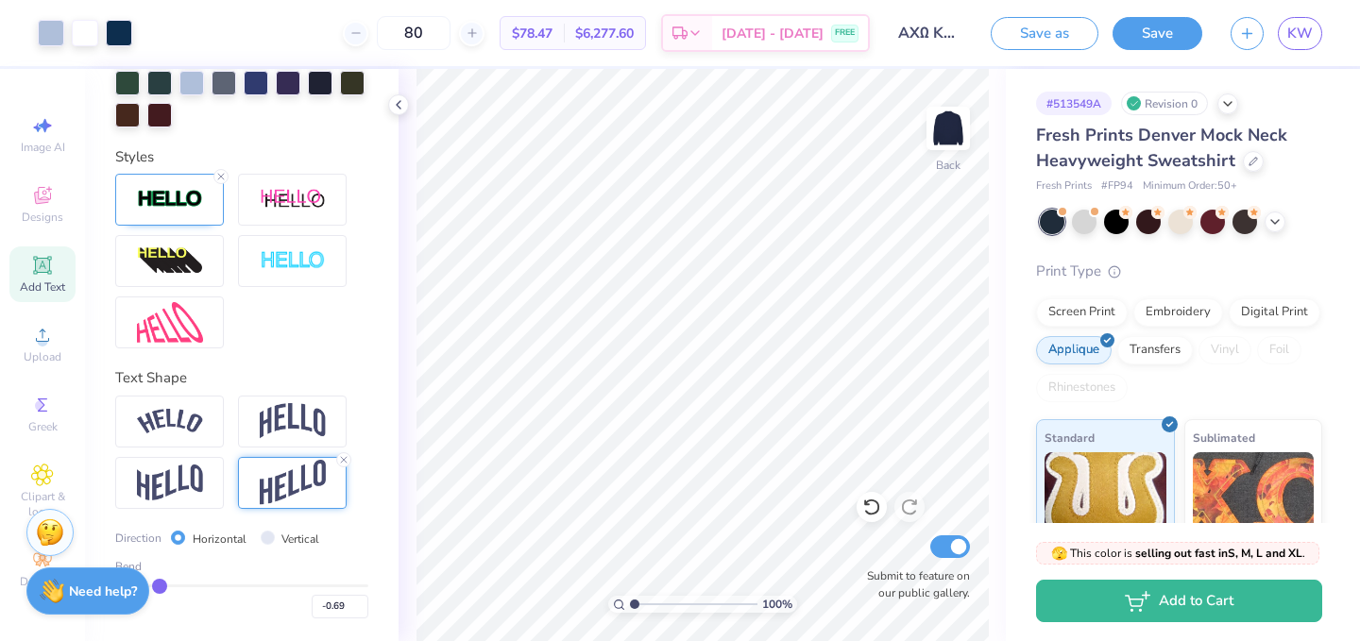
type input "-0.70"
type input "-0.71"
drag, startPoint x: 289, startPoint y: 583, endPoint x: 149, endPoint y: 585, distance: 139.8
click at [149, 586] on input "range" at bounding box center [241, 586] width 253 height 3
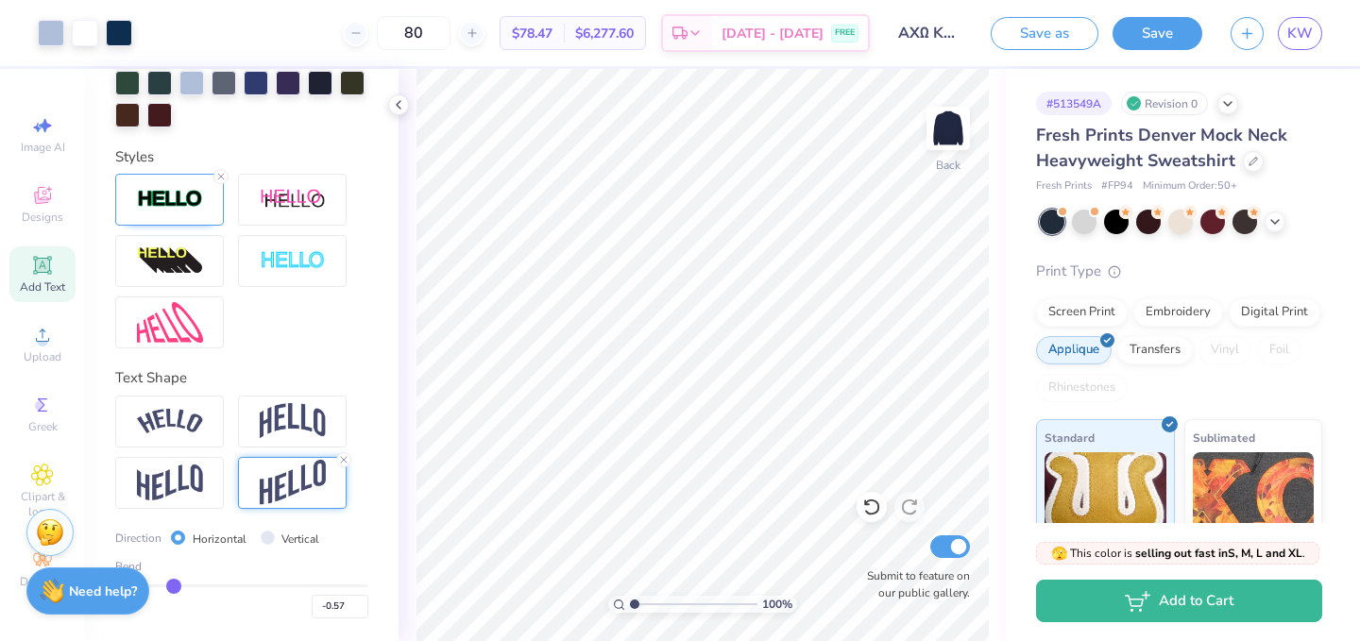
drag, startPoint x: 149, startPoint y: 585, endPoint x: 174, endPoint y: 585, distance: 24.6
click at [174, 585] on input "range" at bounding box center [241, 586] width 253 height 3
drag, startPoint x: 174, startPoint y: 585, endPoint x: 317, endPoint y: 575, distance: 143.9
click at [317, 585] on input "range" at bounding box center [241, 586] width 253 height 3
drag, startPoint x: 319, startPoint y: 575, endPoint x: 307, endPoint y: 576, distance: 12.3
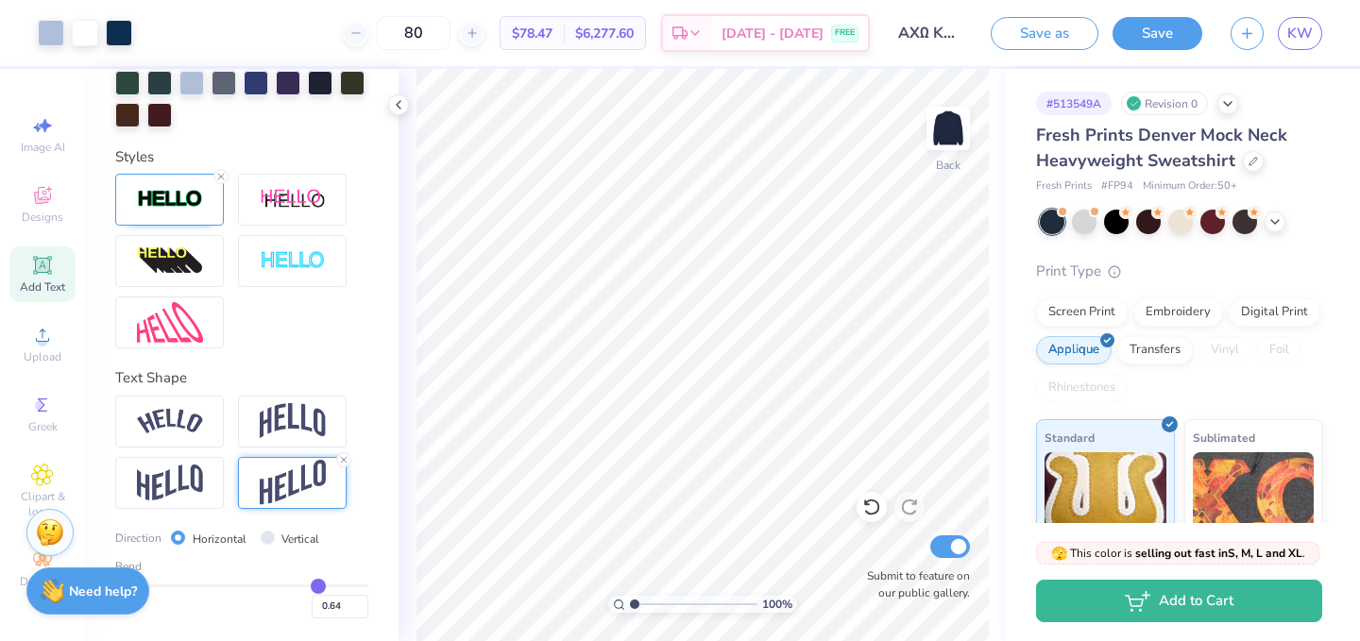
click at [307, 576] on div "Bend 0.64" at bounding box center [241, 588] width 253 height 60
click at [287, 586] on input "range" at bounding box center [241, 586] width 253 height 3
click at [804, 208] on div "100 % Back W 7.38 7.38 " H 2.61 2.61 " Y 7.79 7.79 " Center Middle Top Bottom S…" at bounding box center [702, 355] width 607 height 572
click at [297, 585] on input "range" at bounding box center [241, 586] width 253 height 3
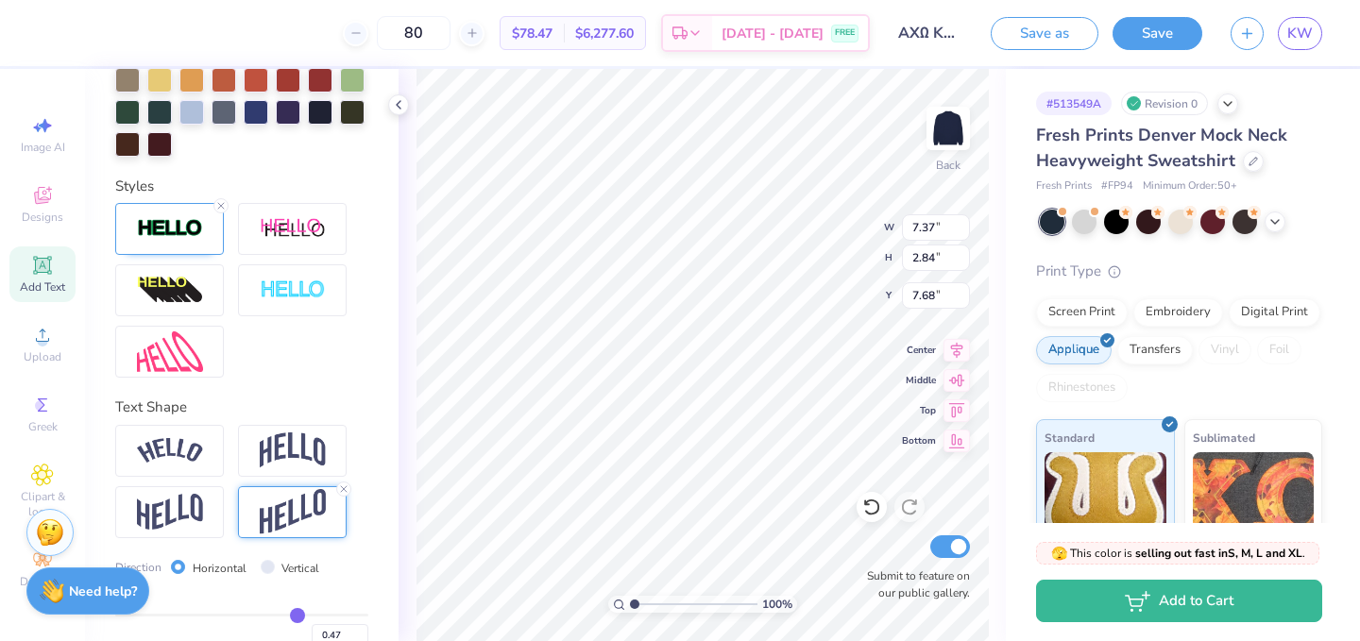
scroll to position [600, 0]
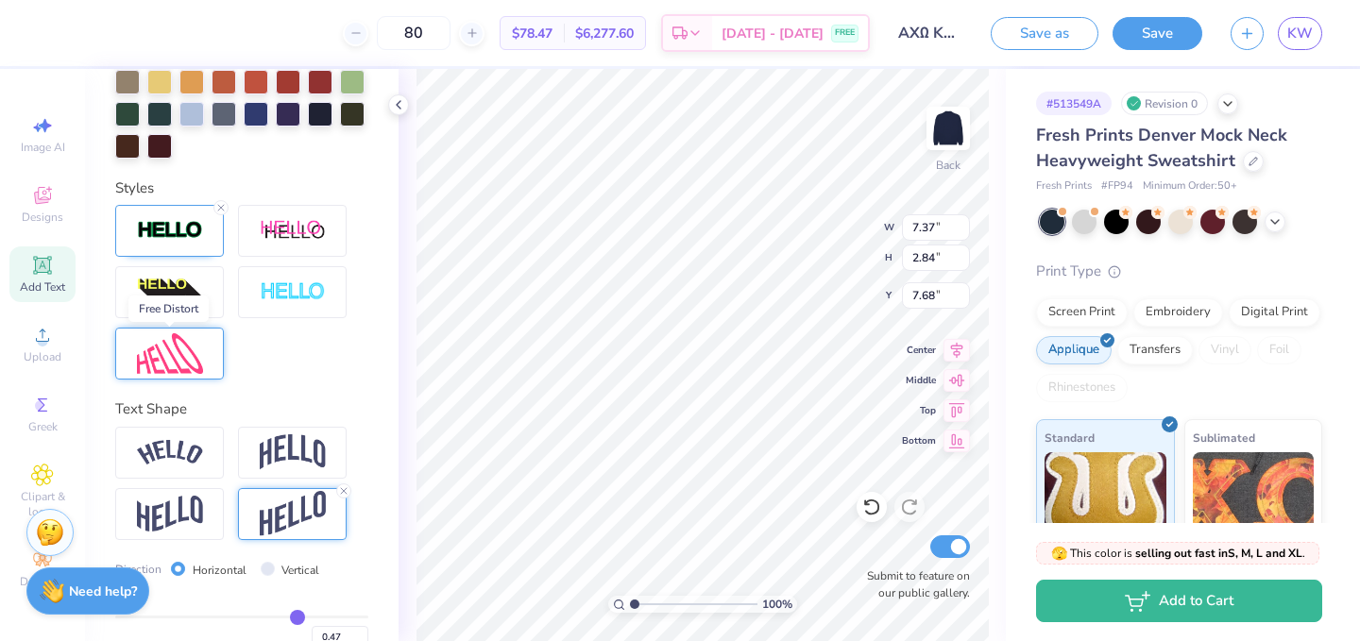
click at [173, 350] on img at bounding box center [170, 353] width 66 height 41
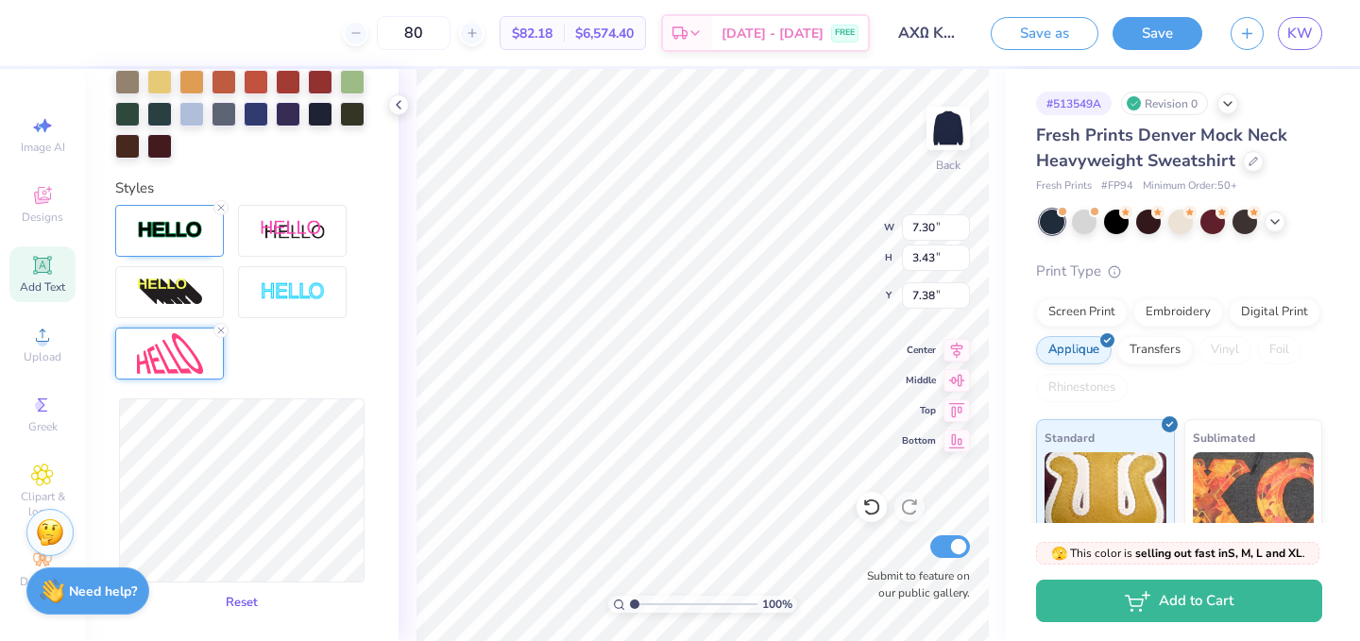
click at [240, 602] on button "Reset" at bounding box center [241, 603] width 49 height 31
click at [220, 327] on icon at bounding box center [220, 330] width 11 height 11
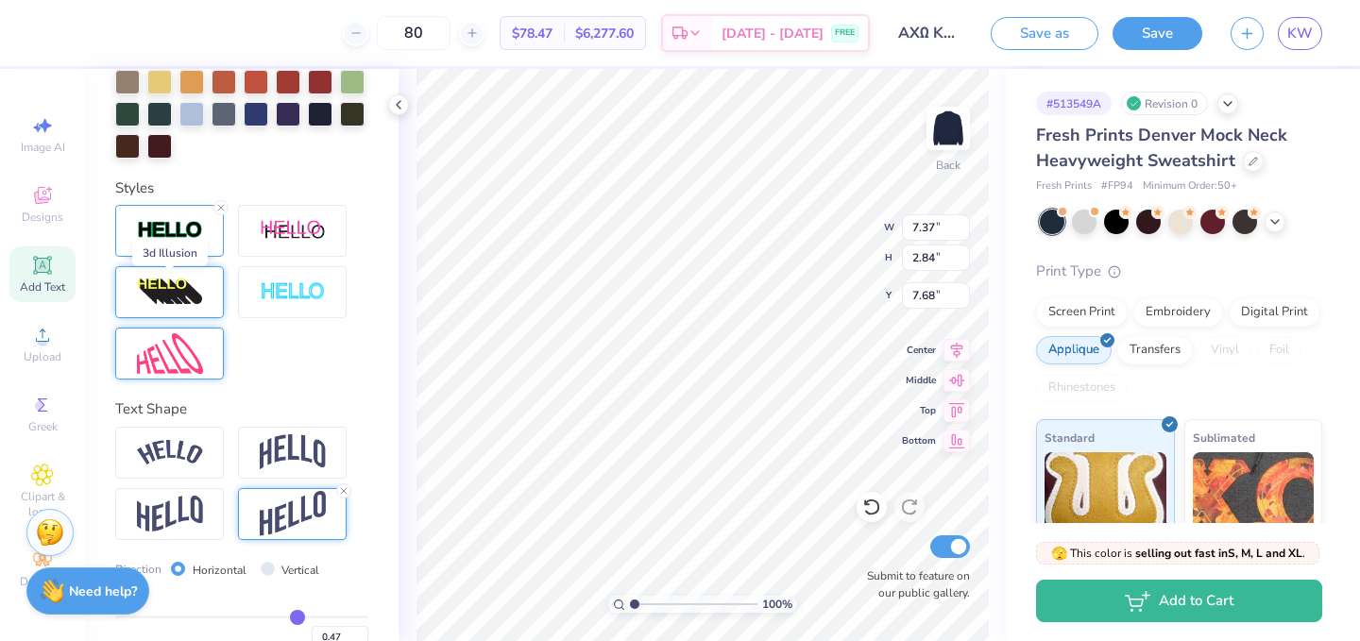
click at [194, 286] on img at bounding box center [170, 293] width 66 height 30
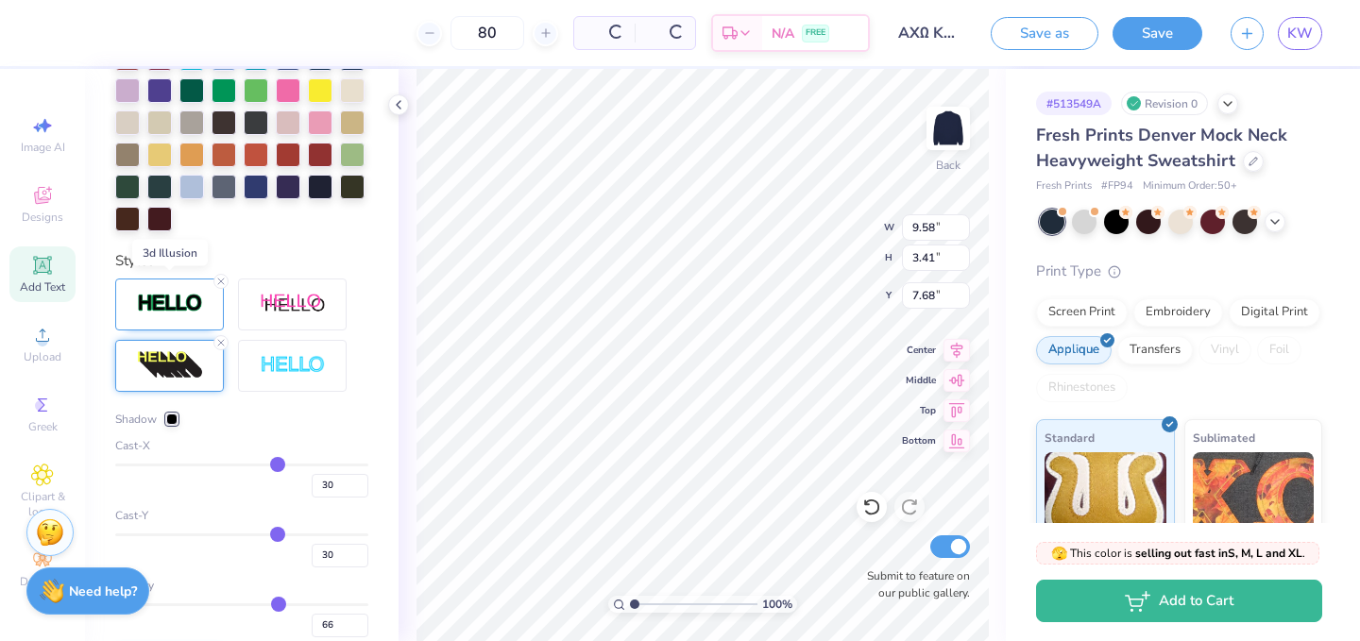
scroll to position [673, 0]
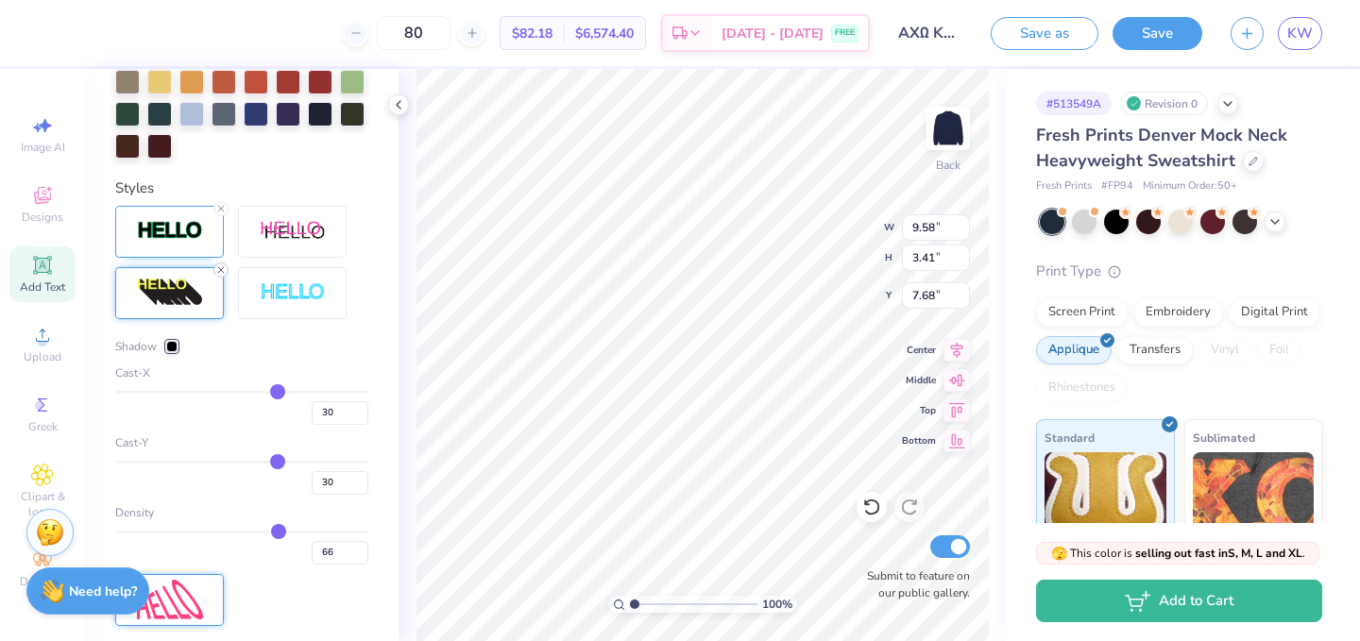
click at [223, 270] on icon at bounding box center [220, 270] width 11 height 11
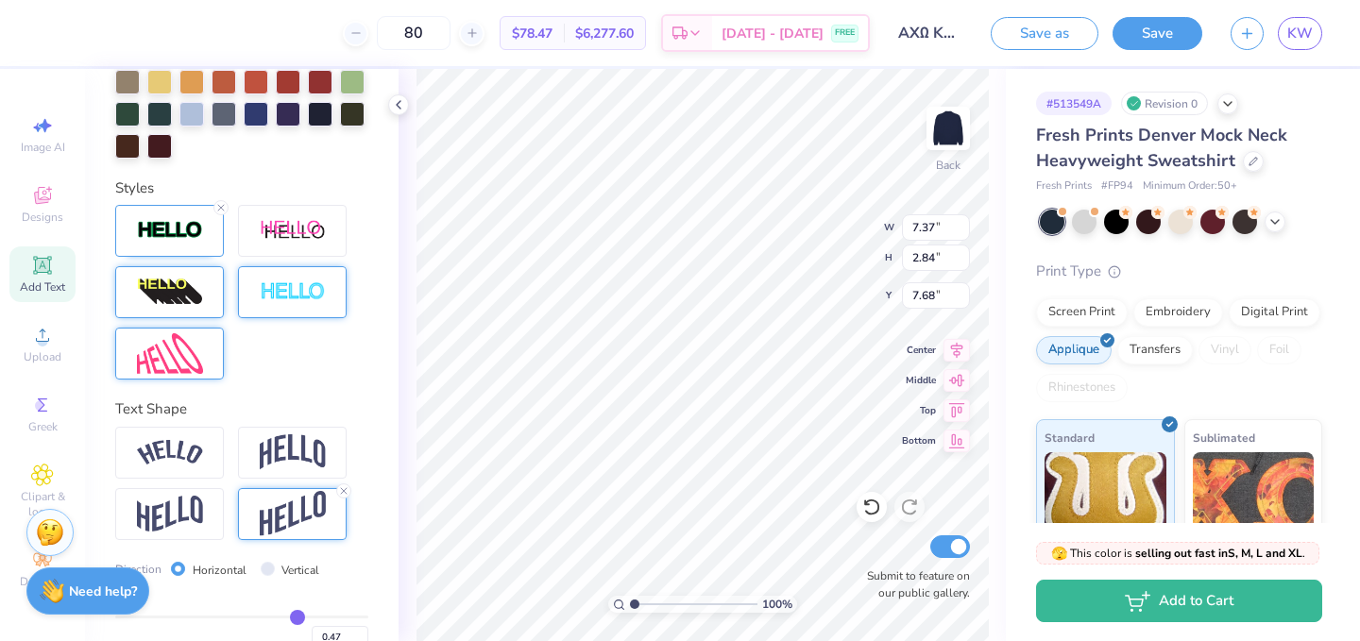
scroll to position [631, 0]
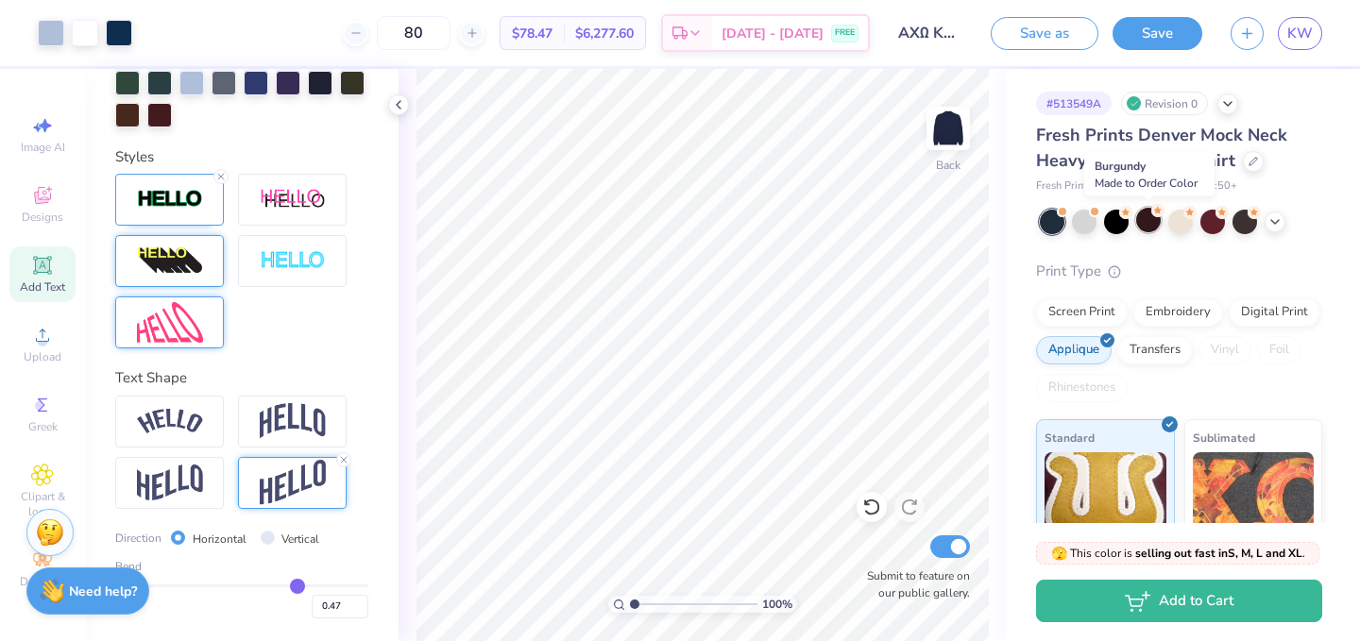
click at [1144, 223] on div at bounding box center [1148, 220] width 25 height 25
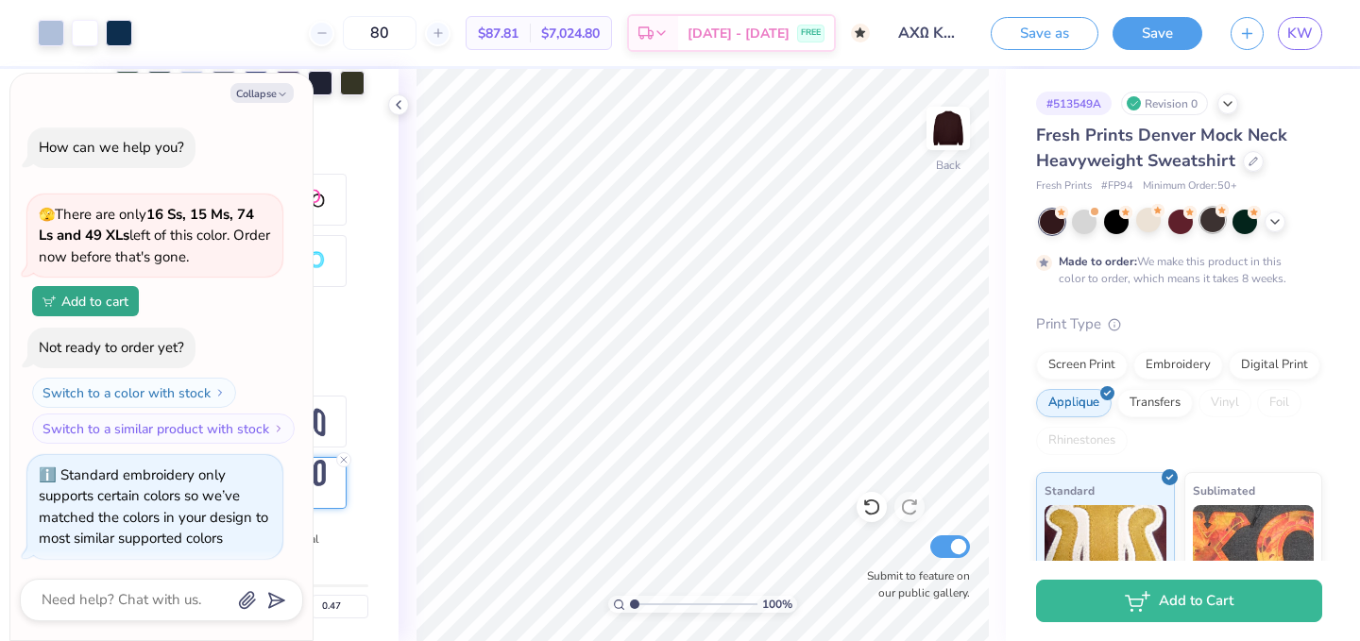
scroll to position [298, 0]
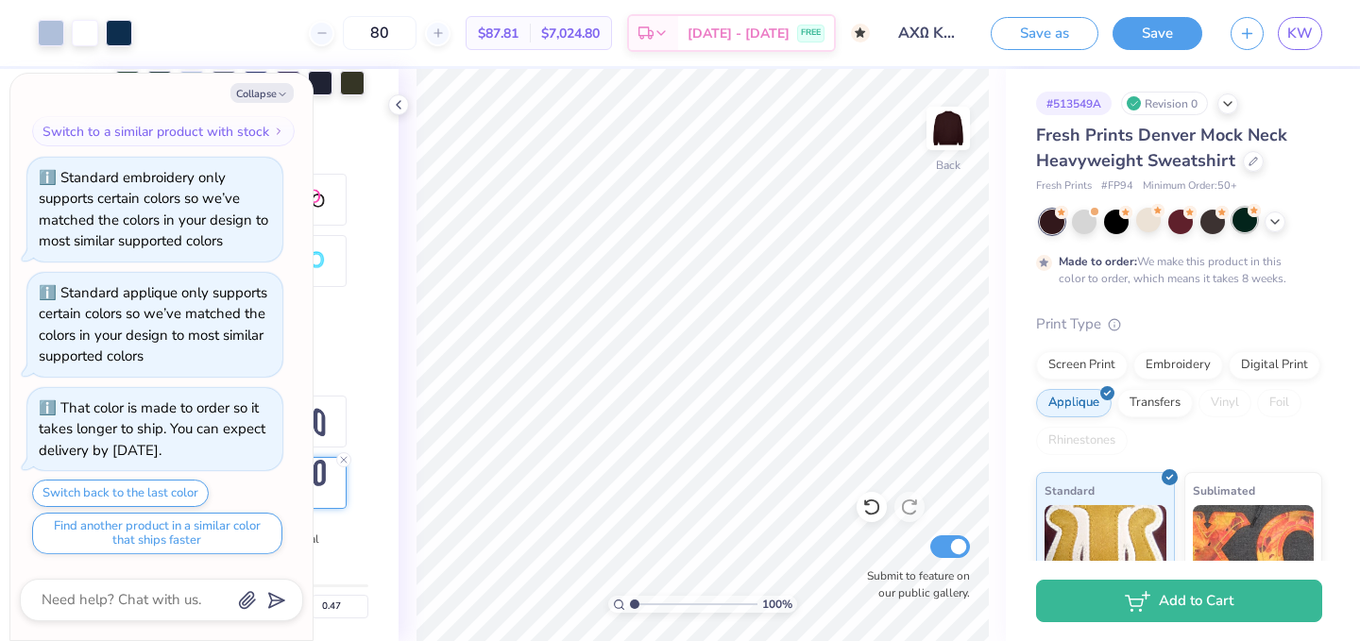
click at [1237, 222] on div at bounding box center [1245, 220] width 25 height 25
click at [1274, 222] on icon at bounding box center [1275, 220] width 15 height 15
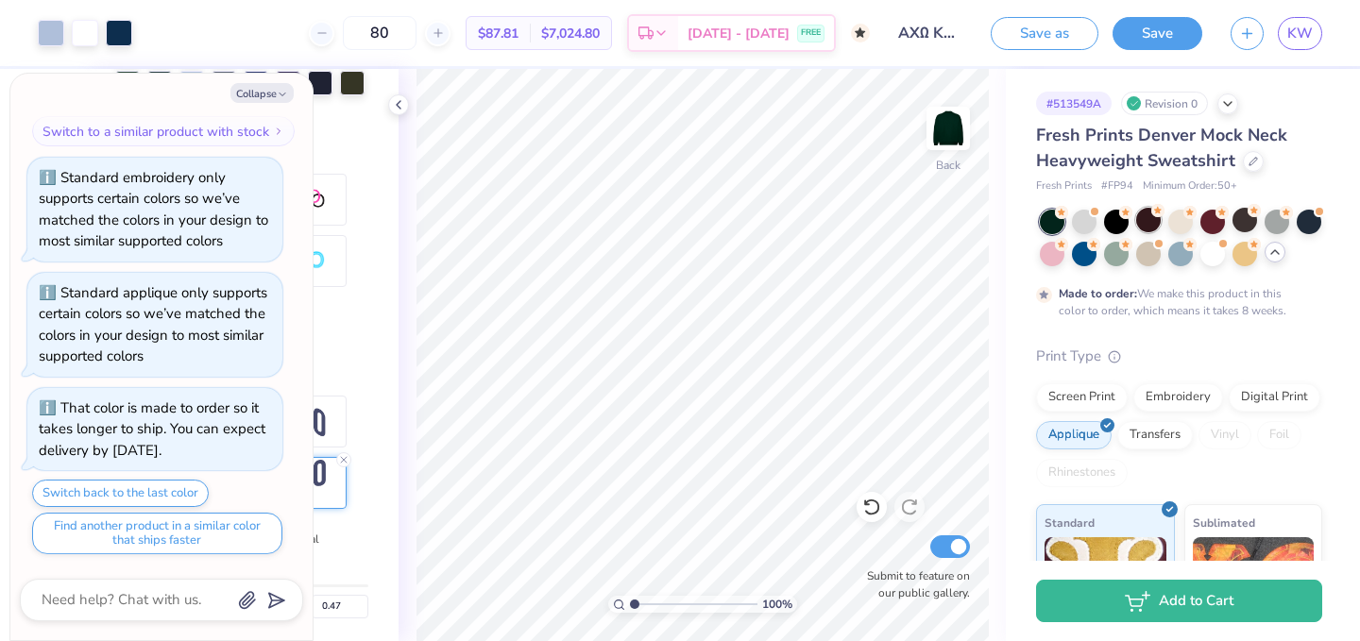
click at [1136, 219] on div at bounding box center [1148, 220] width 25 height 25
click at [1211, 223] on div at bounding box center [1213, 220] width 25 height 25
click at [1313, 222] on div at bounding box center [1309, 220] width 25 height 25
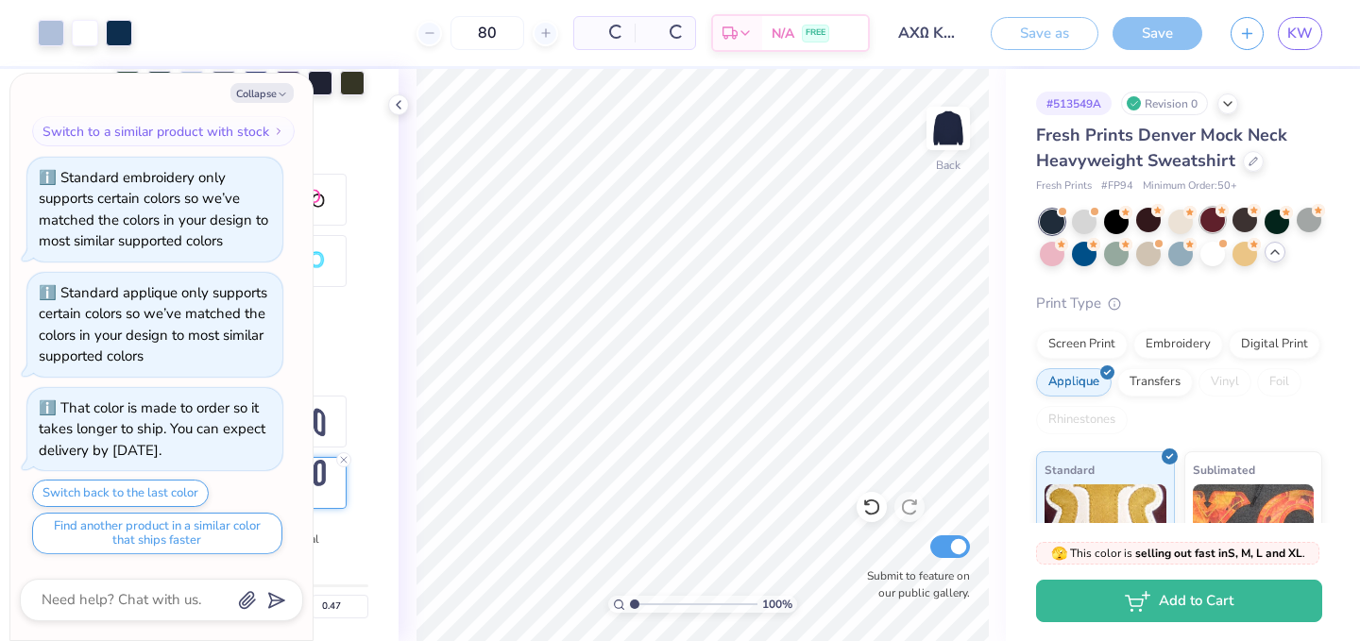
scroll to position [689, 0]
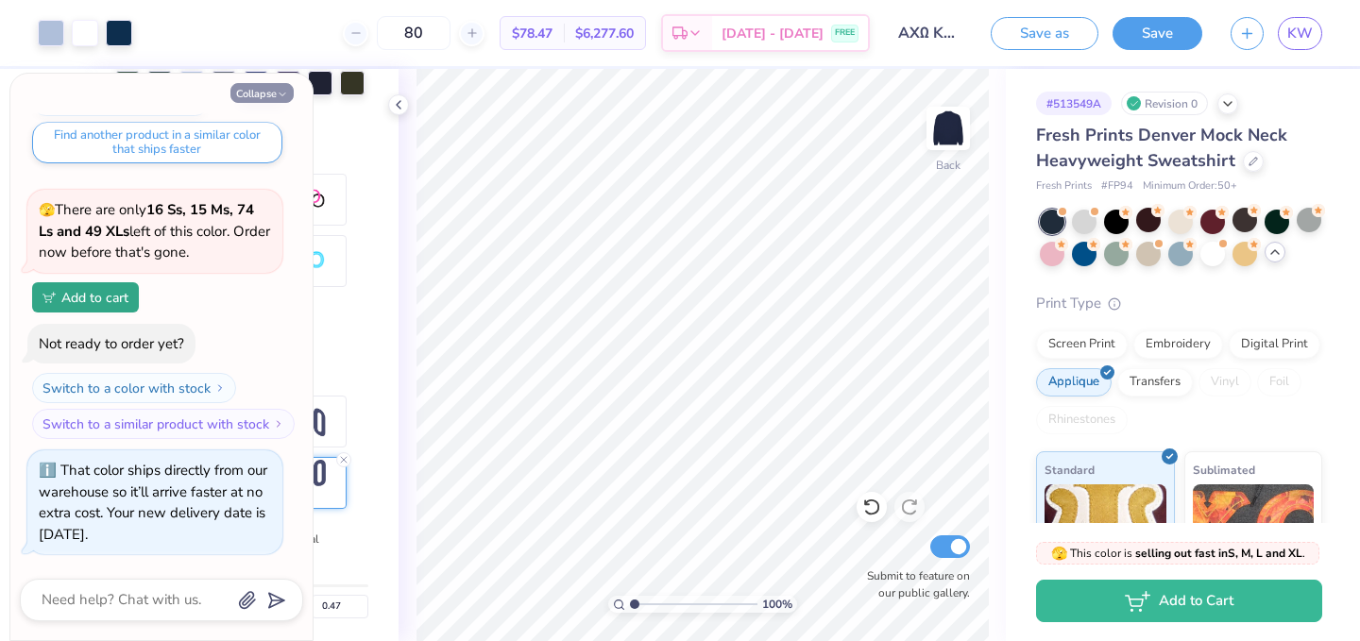
click at [270, 97] on button "Collapse" at bounding box center [262, 93] width 63 height 20
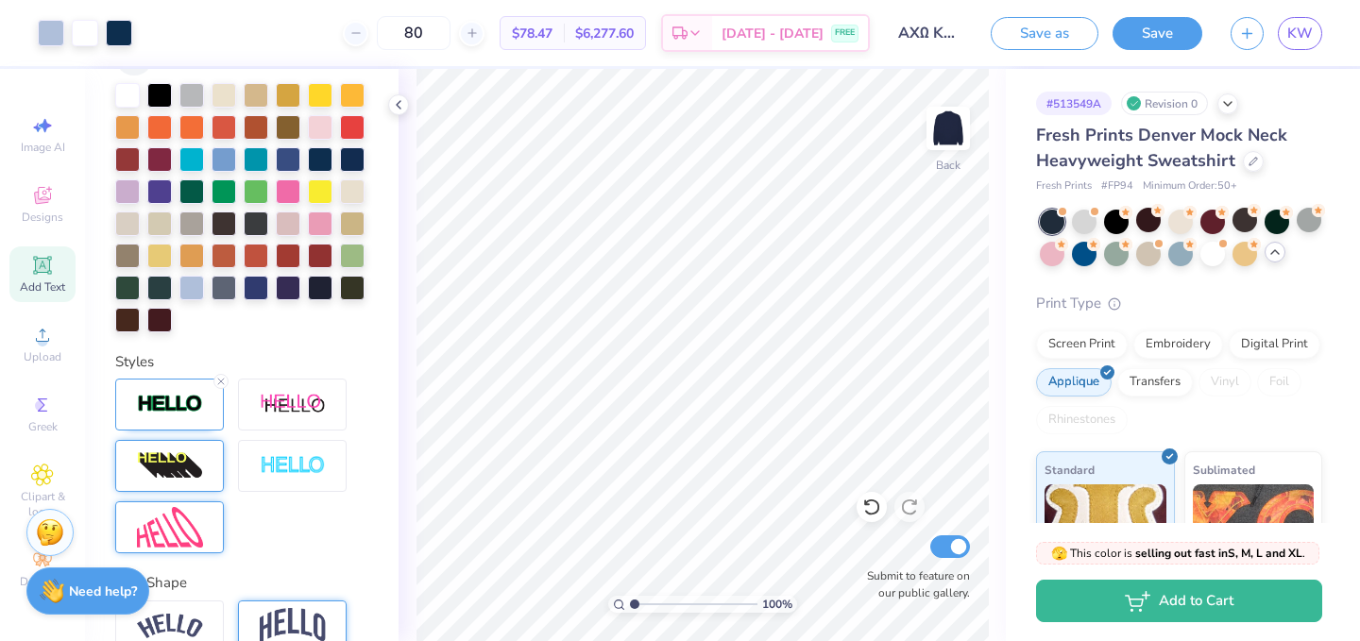
scroll to position [631, 0]
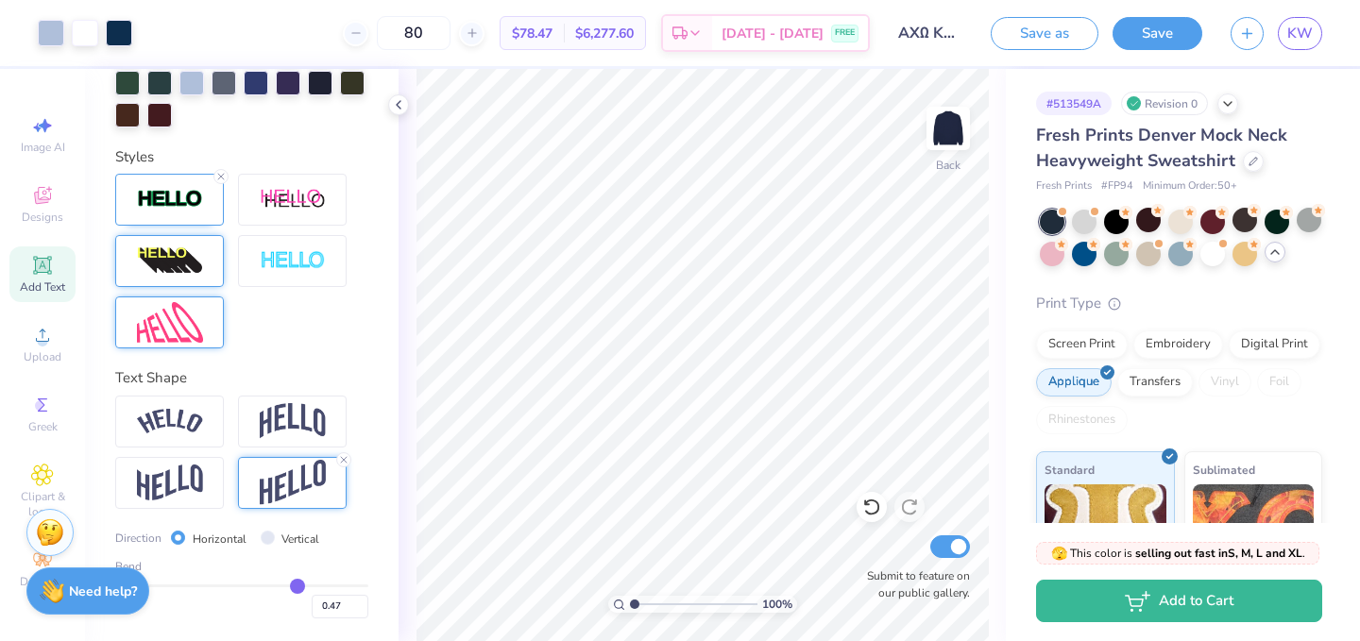
click at [265, 362] on div "Personalized Names Personalized Numbers Text Tool Add Font Font Pinyon Script S…" at bounding box center [242, 355] width 314 height 572
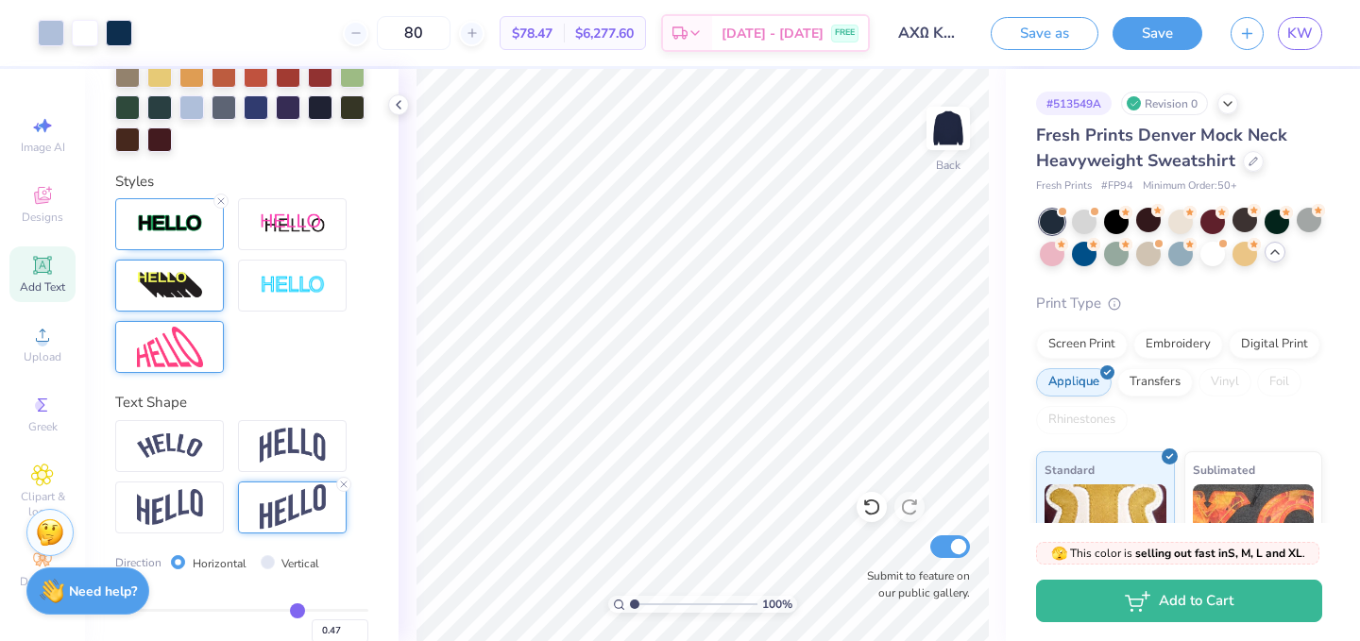
scroll to position [0, 0]
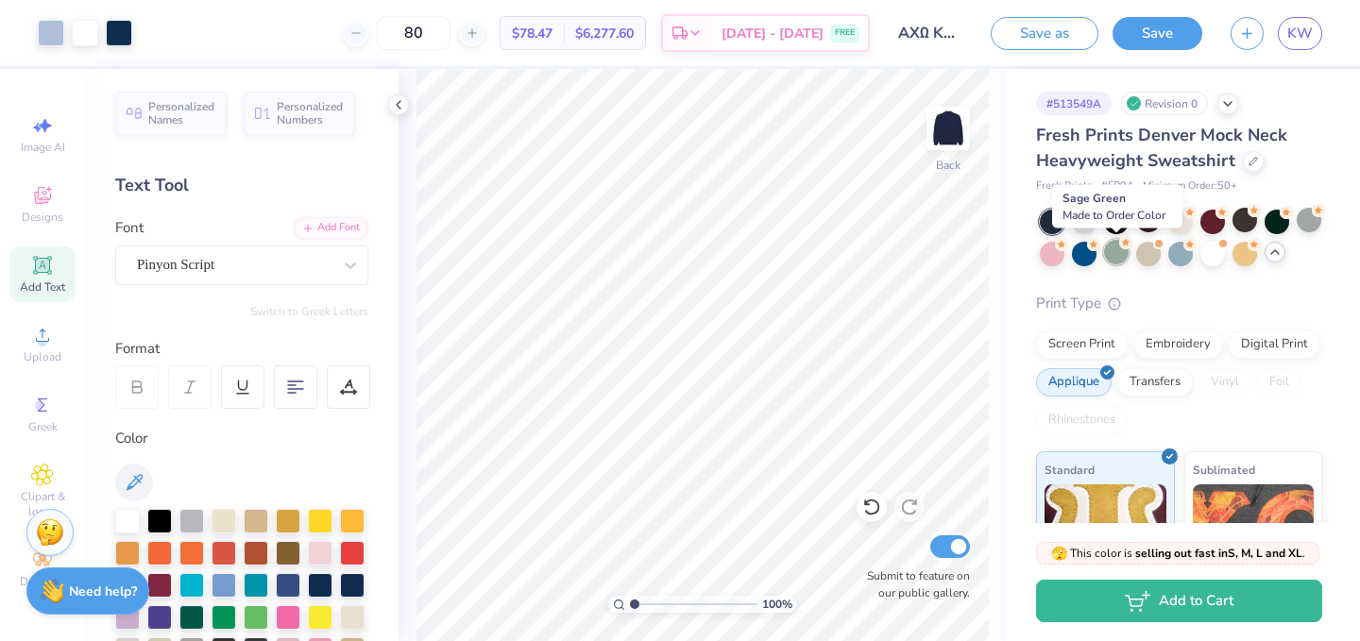
click at [1119, 263] on div at bounding box center [1116, 252] width 25 height 25
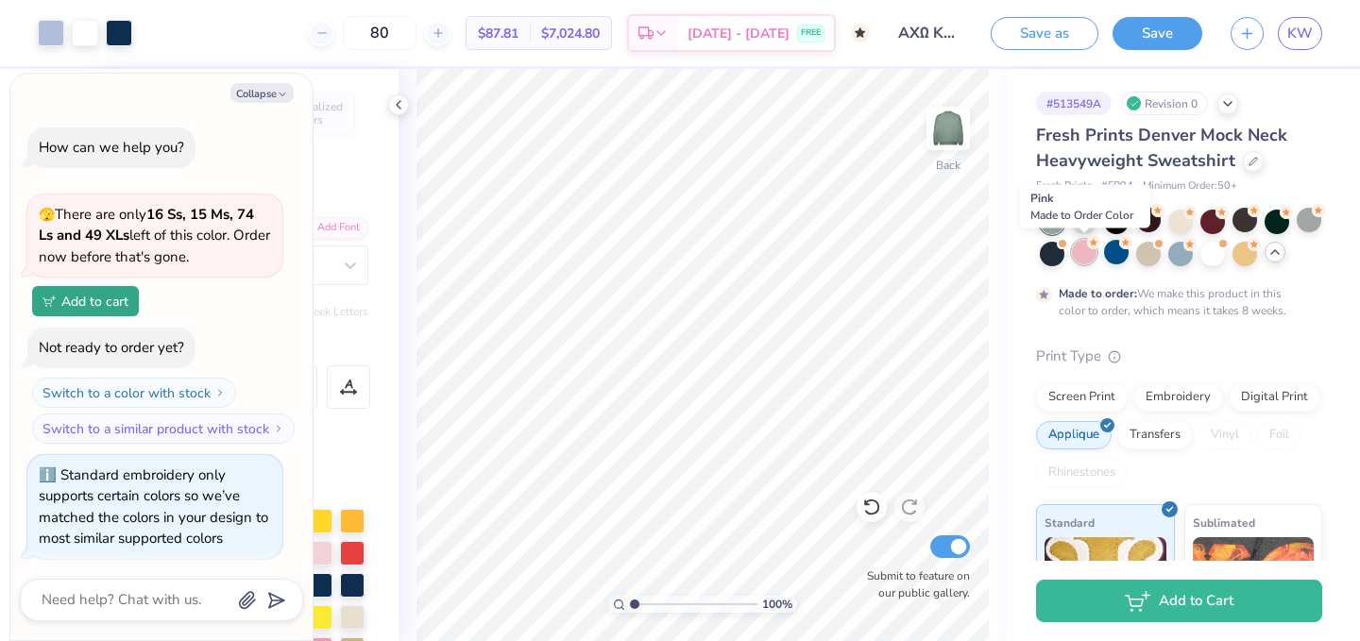
scroll to position [866, 0]
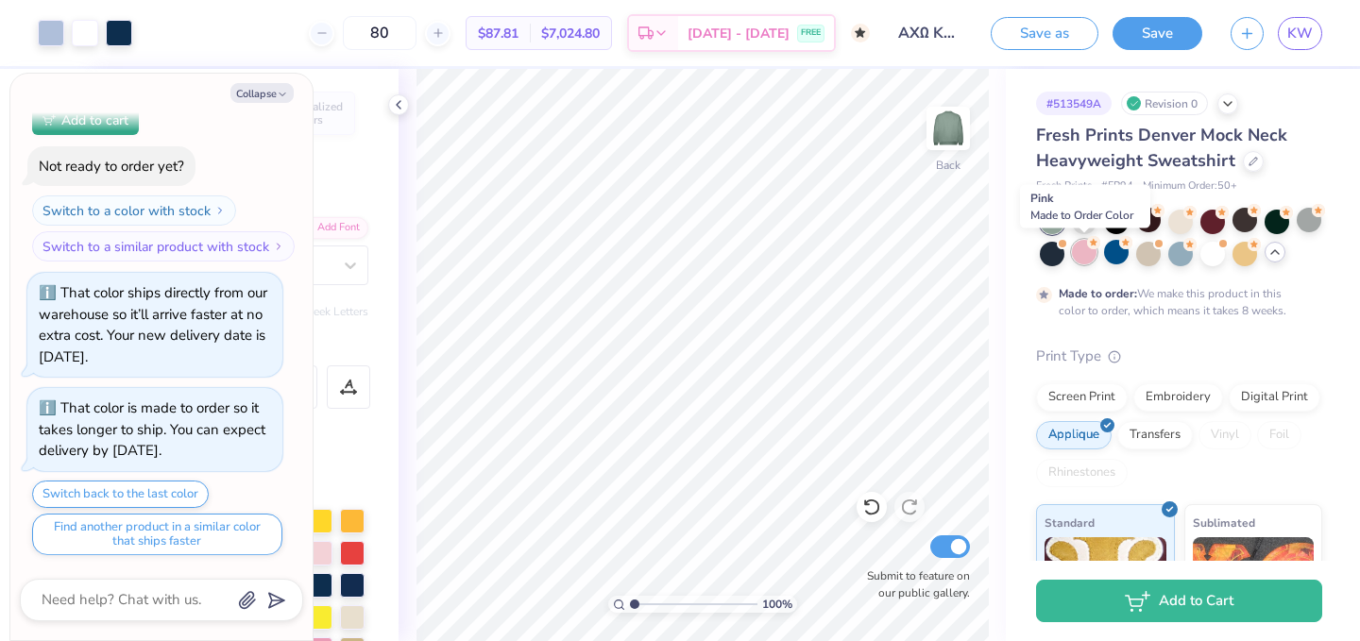
click at [1079, 256] on div at bounding box center [1084, 252] width 25 height 25
click at [1182, 261] on div at bounding box center [1181, 252] width 25 height 25
click at [1137, 223] on div at bounding box center [1148, 220] width 25 height 25
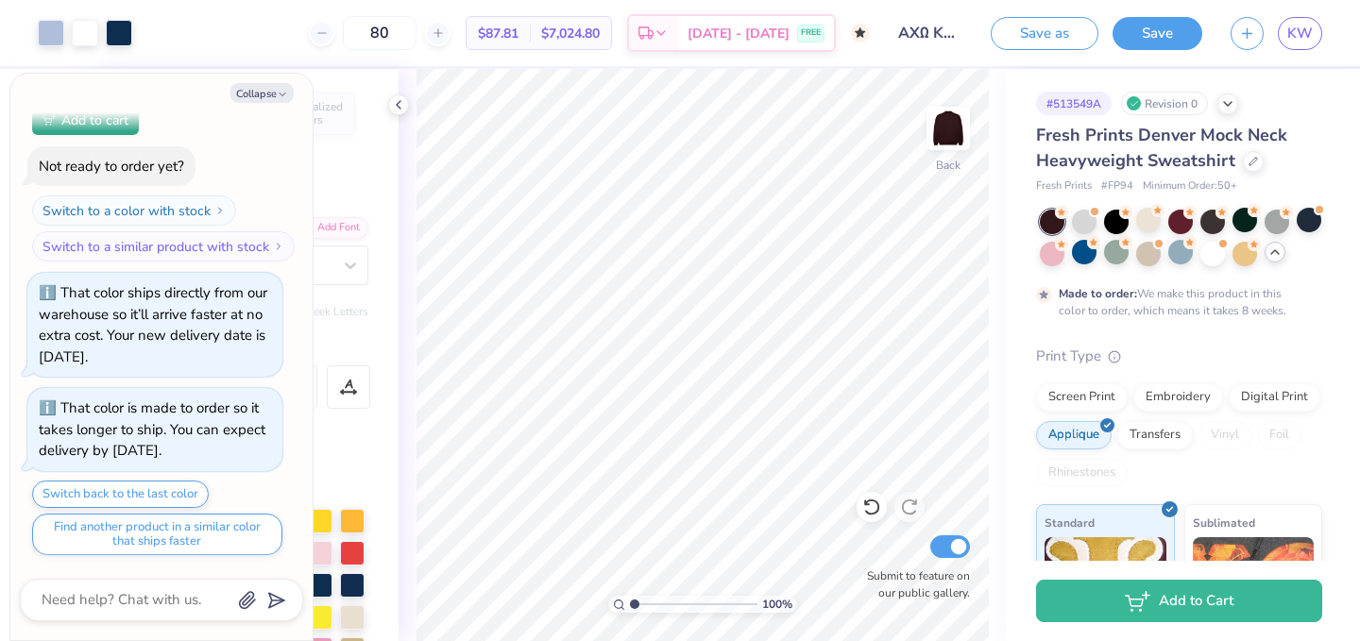
click at [1227, 249] on div at bounding box center [1181, 238] width 282 height 57
click at [1216, 246] on div at bounding box center [1213, 252] width 25 height 25
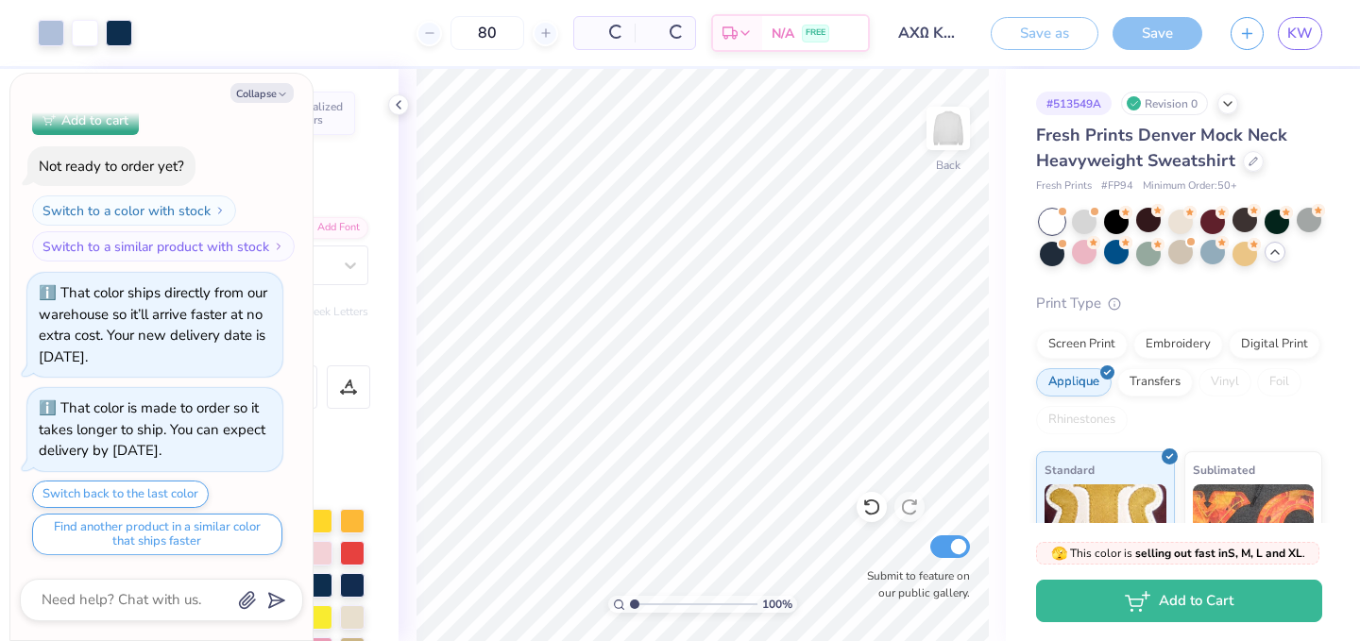
scroll to position [1257, 0]
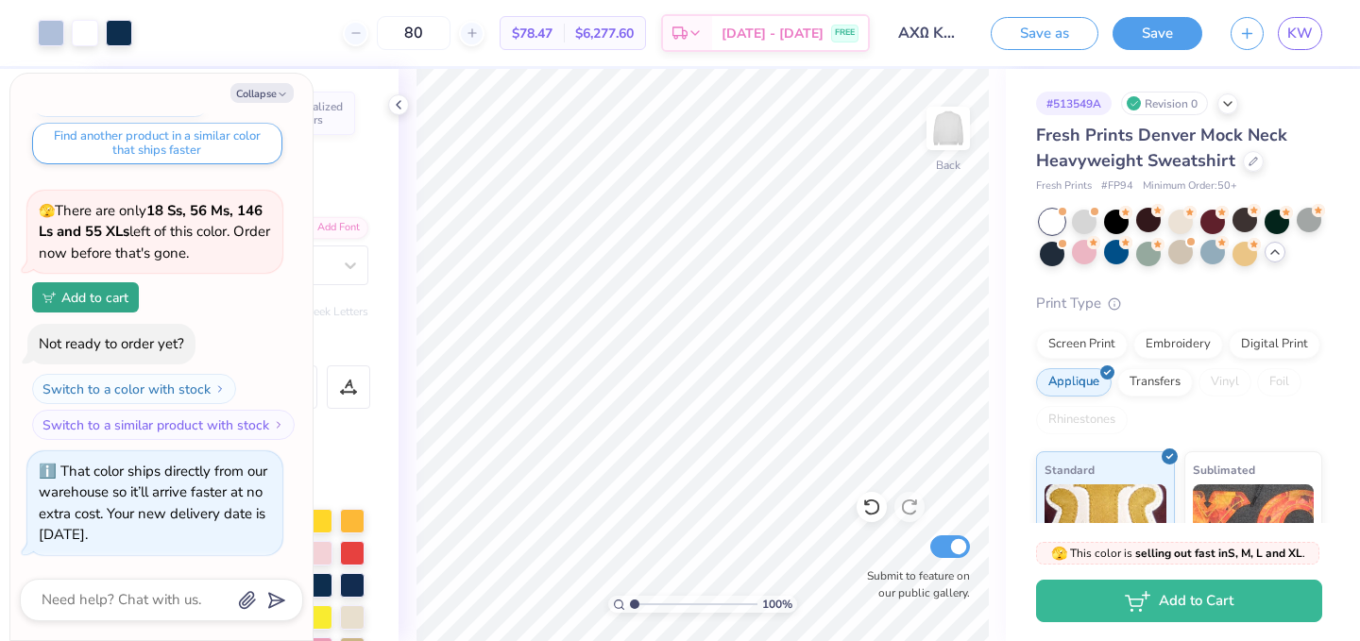
click at [1100, 225] on div at bounding box center [1181, 238] width 282 height 57
click at [1086, 225] on div at bounding box center [1084, 220] width 25 height 25
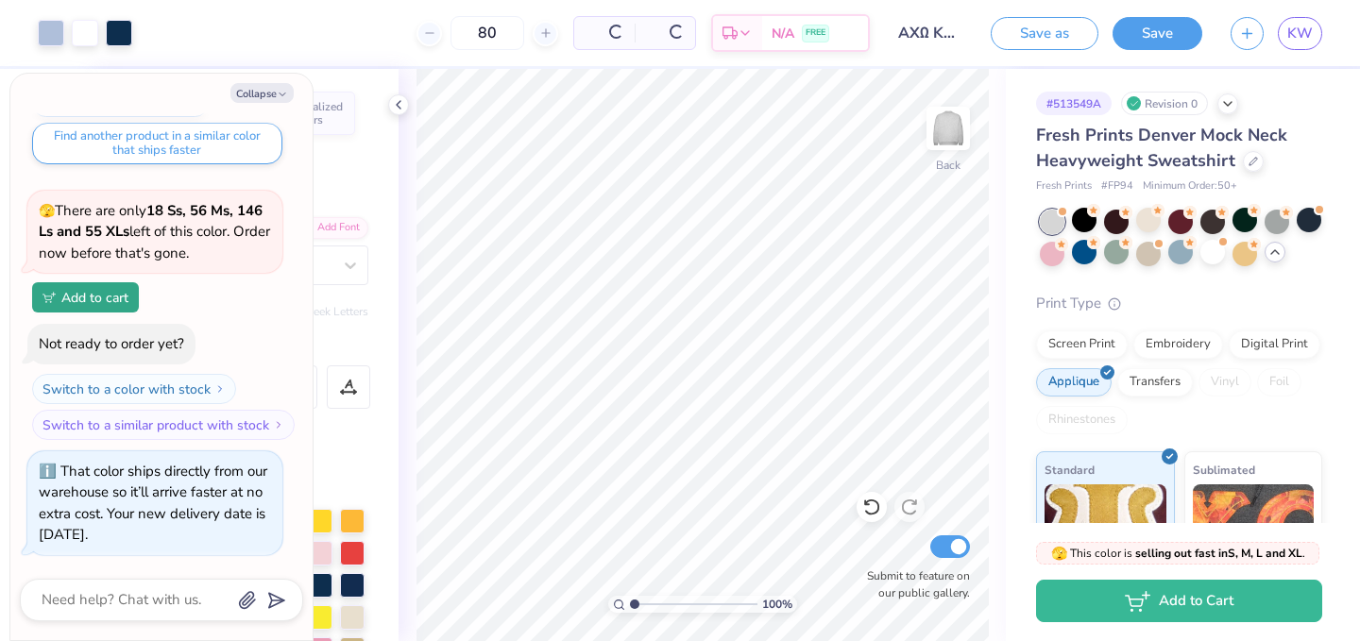
scroll to position [1533, 0]
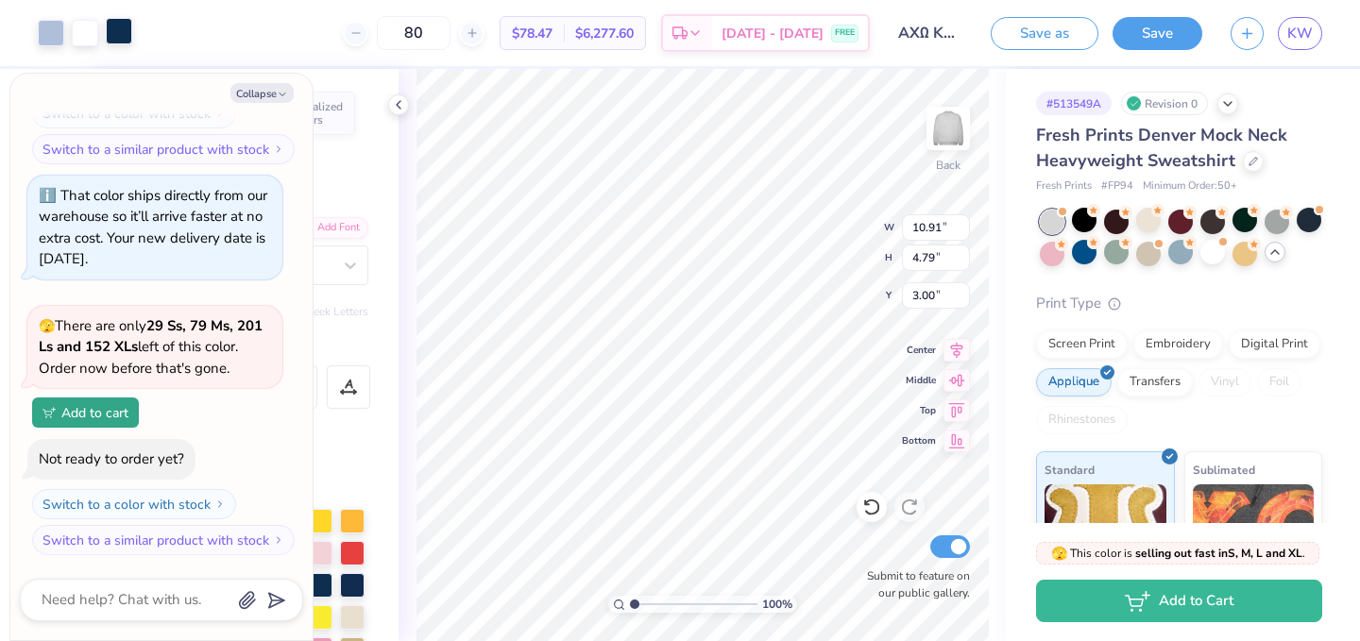
click at [120, 27] on div at bounding box center [119, 31] width 26 height 26
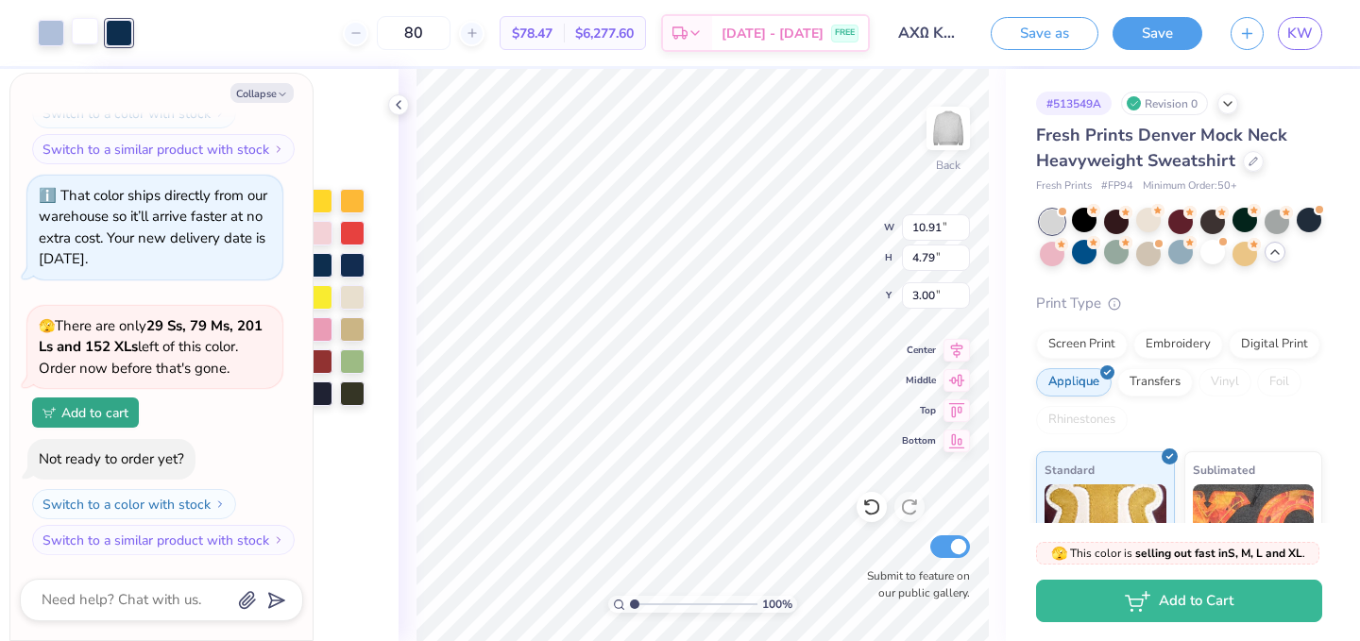
click at [92, 39] on div at bounding box center [85, 31] width 26 height 26
click at [277, 94] on icon "button" at bounding box center [282, 94] width 11 height 11
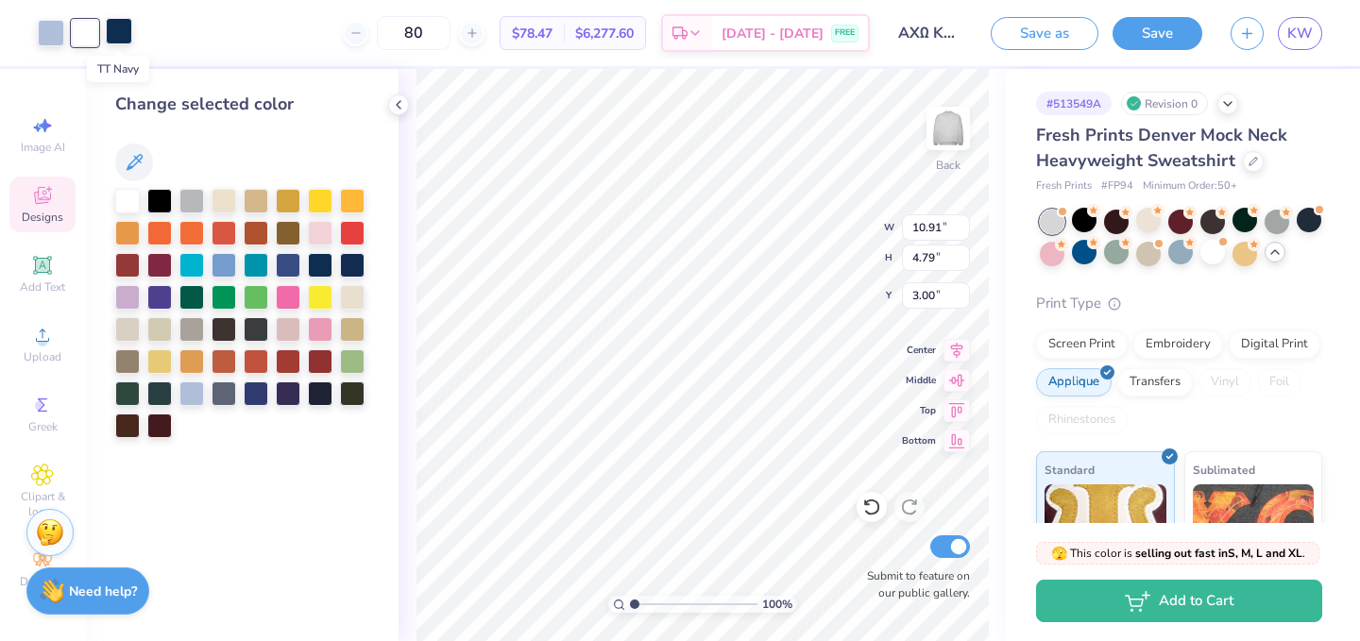
click at [115, 29] on div at bounding box center [119, 31] width 26 height 26
click at [52, 535] on img at bounding box center [50, 530] width 28 height 28
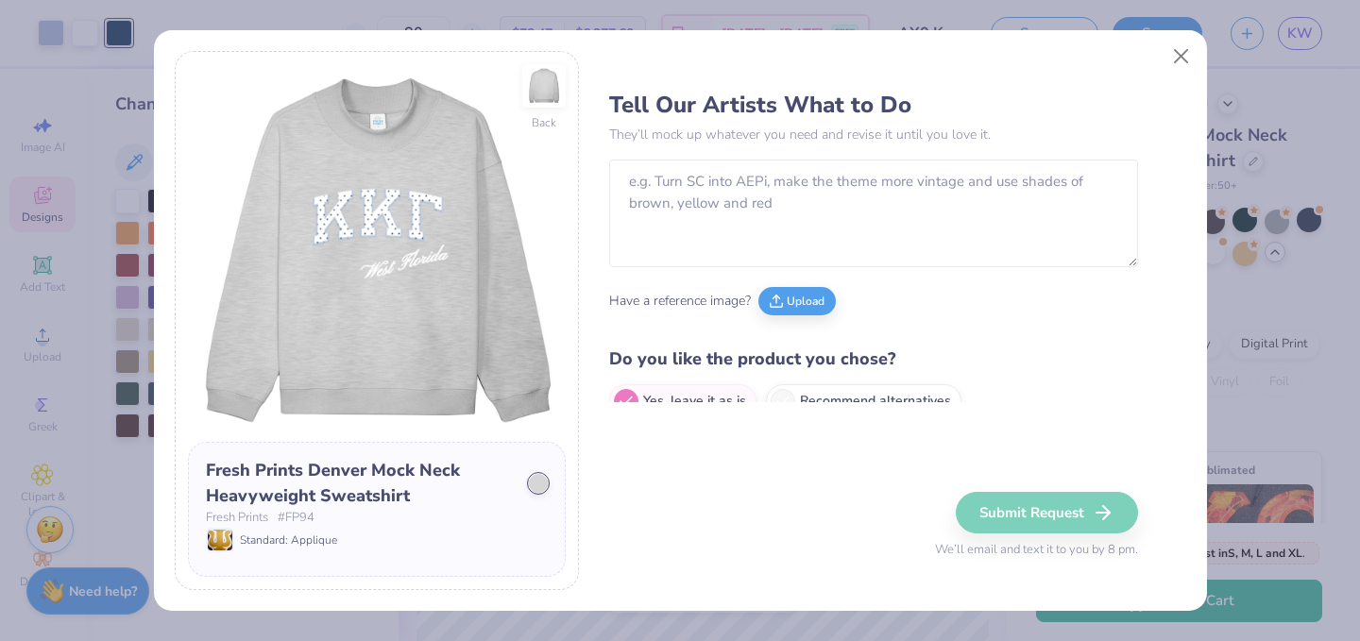
click at [75, 575] on div "Back Fresh Prints Denver Mock Neck Heavyweight Sweatshirt Fresh Prints # FP94 S…" at bounding box center [680, 320] width 1360 height 641
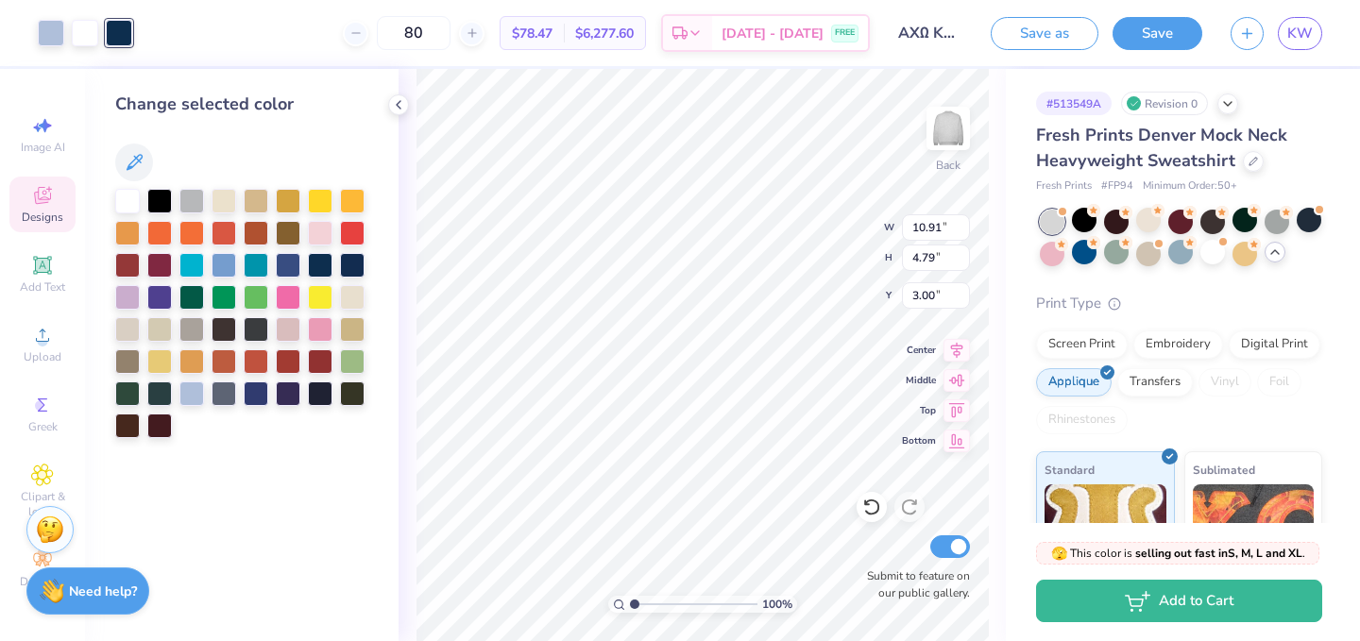
click at [75, 575] on div "Need help? Chat with us." at bounding box center [87, 591] width 123 height 47
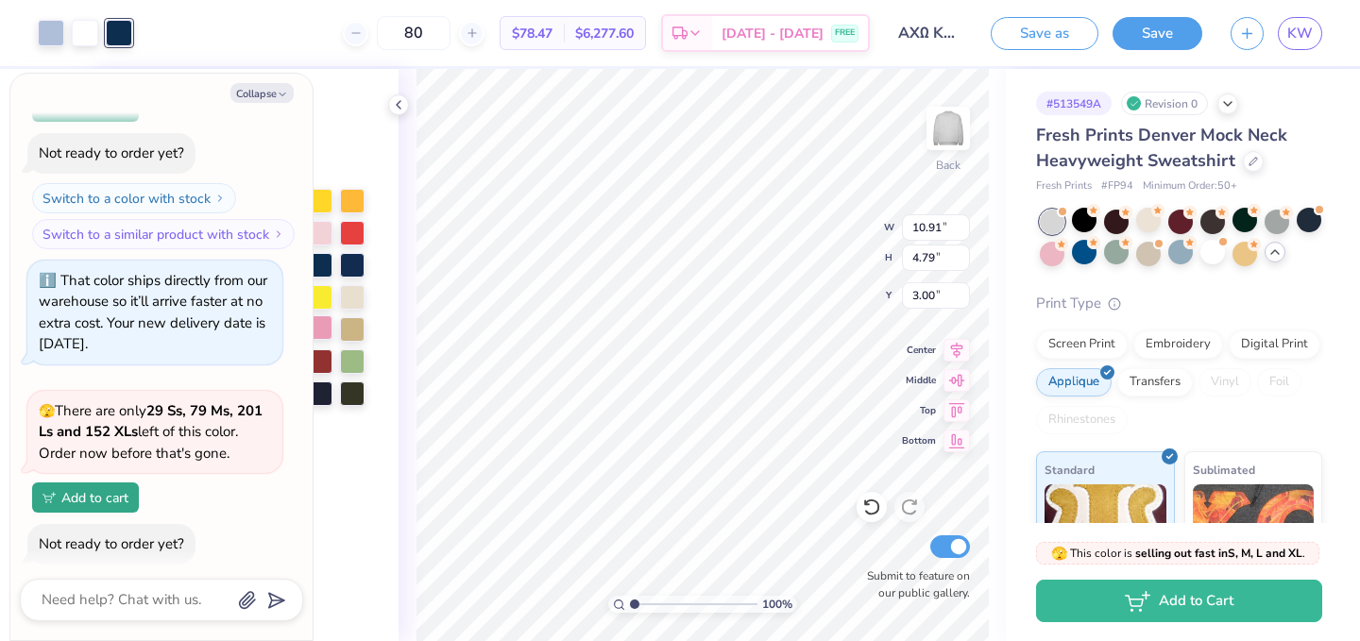
scroll to position [1446, 0]
click at [271, 96] on button "Collapse" at bounding box center [262, 93] width 63 height 20
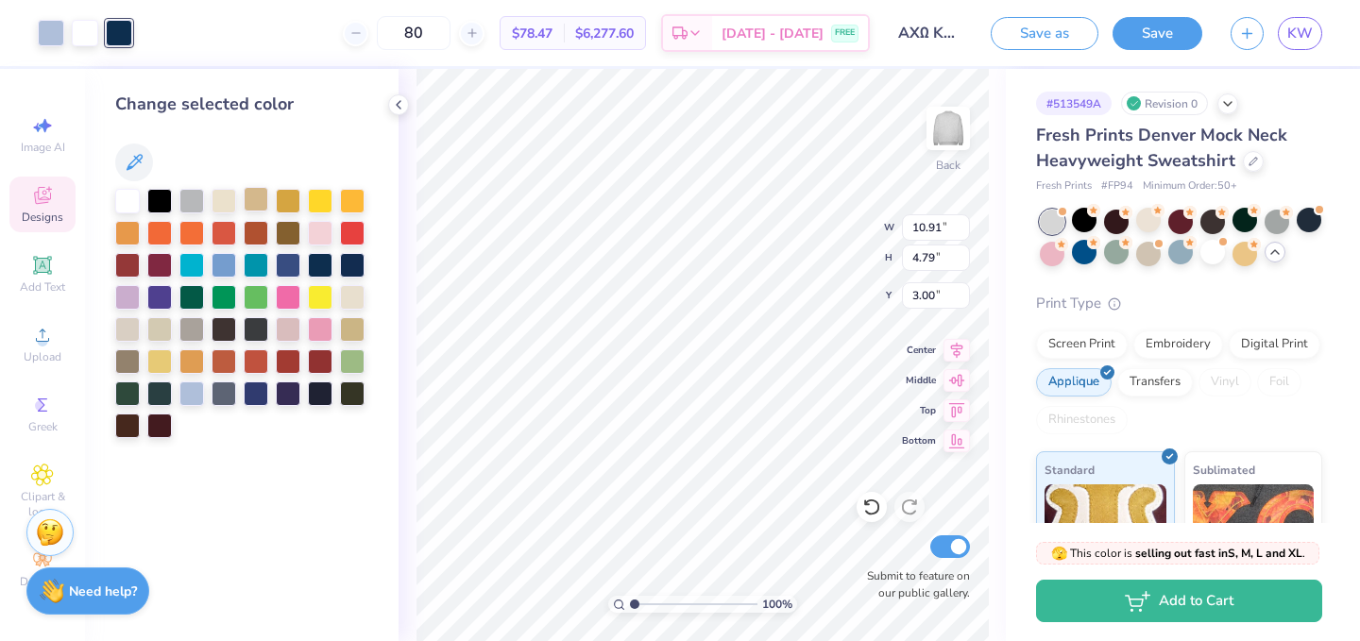
click at [263, 200] on div at bounding box center [256, 199] width 25 height 25
click at [87, 34] on div at bounding box center [85, 31] width 26 height 26
click at [326, 265] on div at bounding box center [320, 263] width 25 height 25
click at [118, 40] on div at bounding box center [119, 31] width 26 height 26
click at [130, 203] on div at bounding box center [127, 199] width 25 height 25
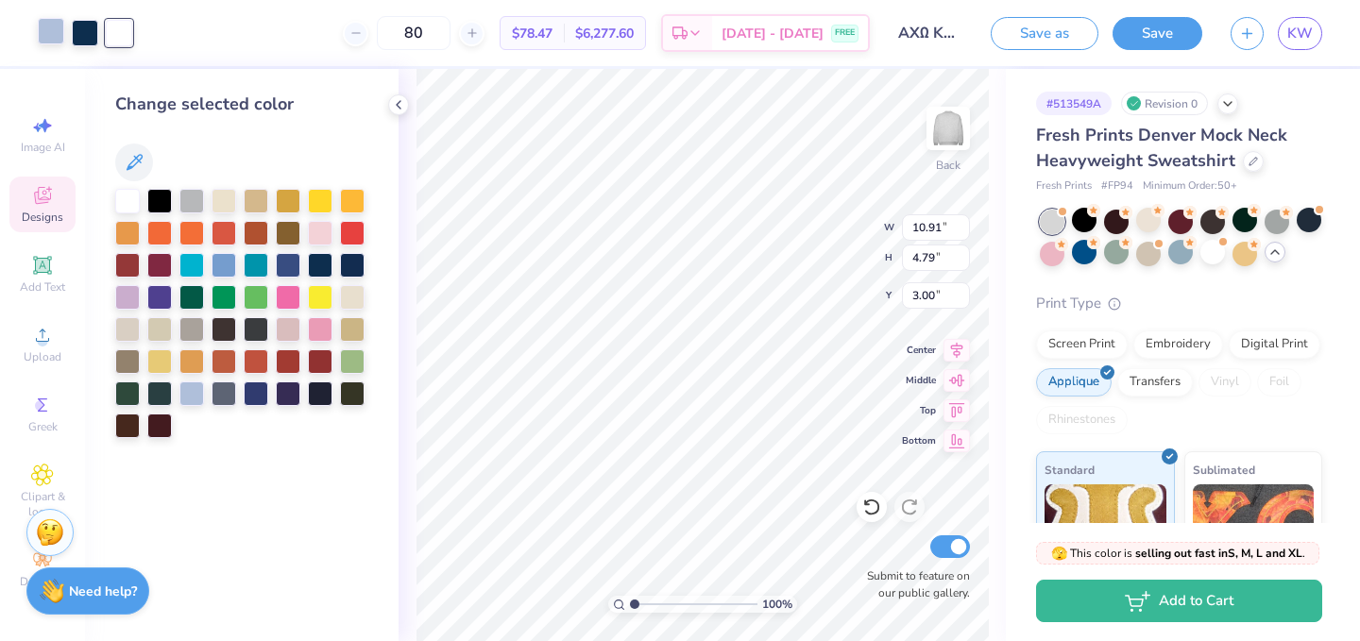
click at [53, 33] on div at bounding box center [51, 31] width 26 height 26
click at [123, 198] on div at bounding box center [127, 199] width 25 height 25
click at [393, 103] on icon at bounding box center [398, 104] width 15 height 15
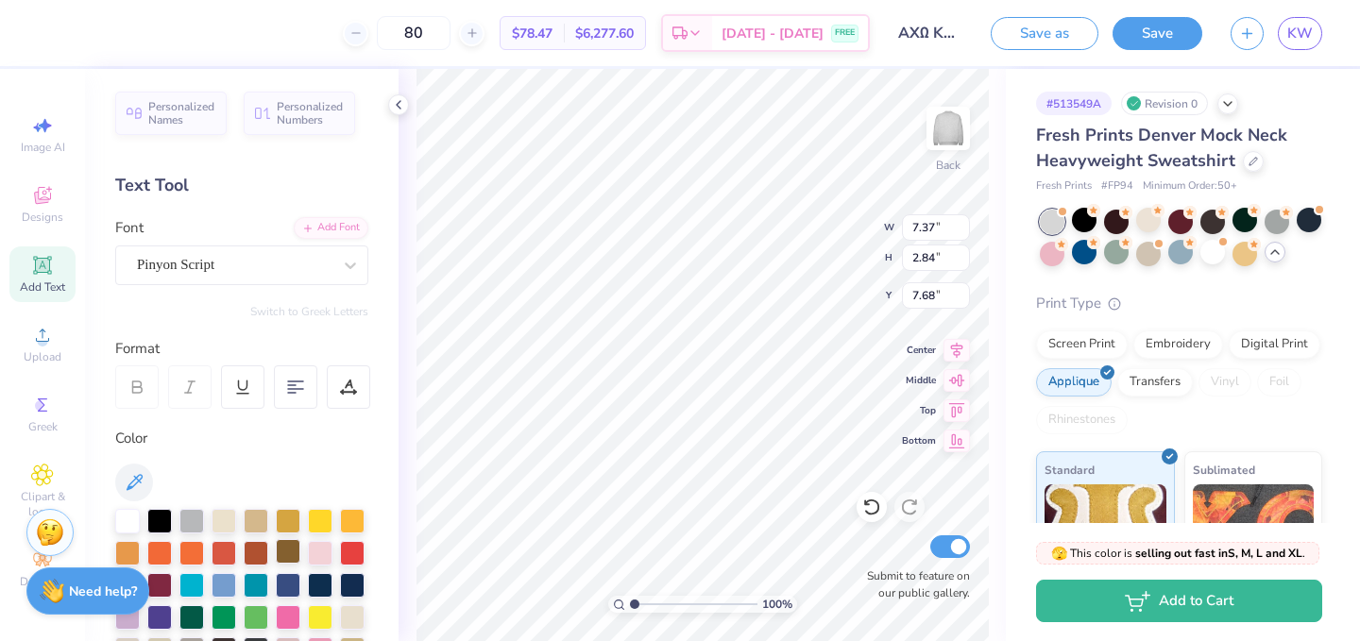
scroll to position [36, 0]
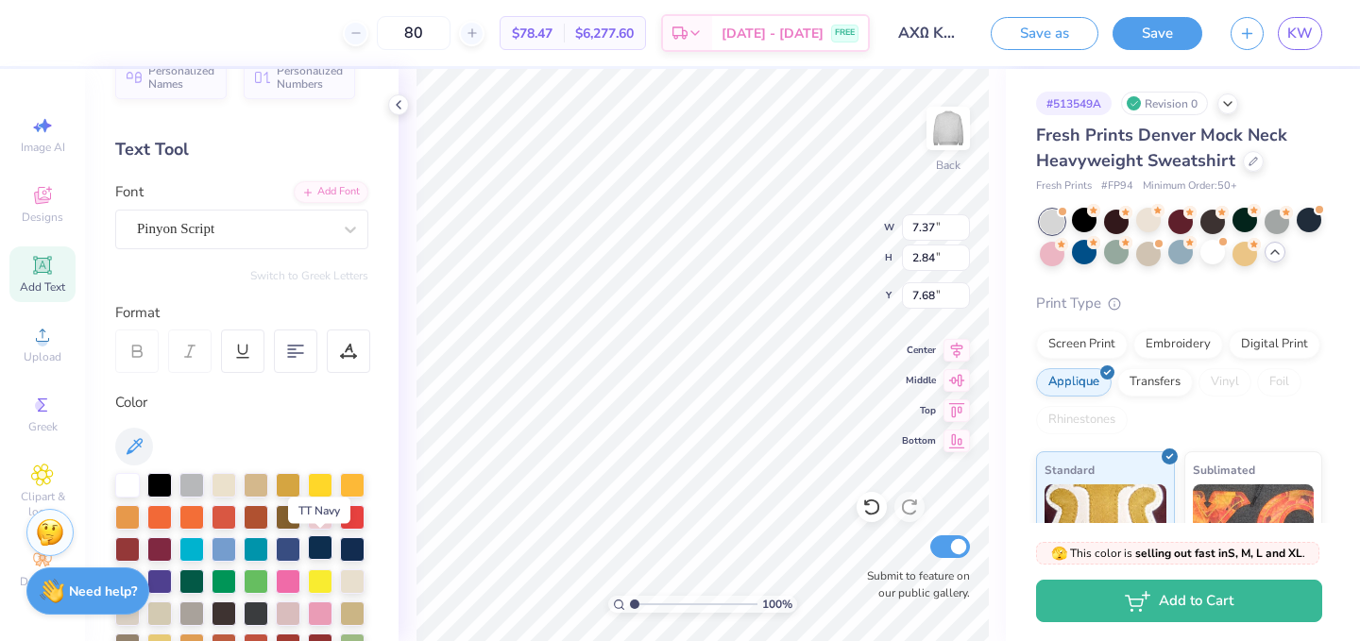
click at [329, 544] on div at bounding box center [320, 548] width 25 height 25
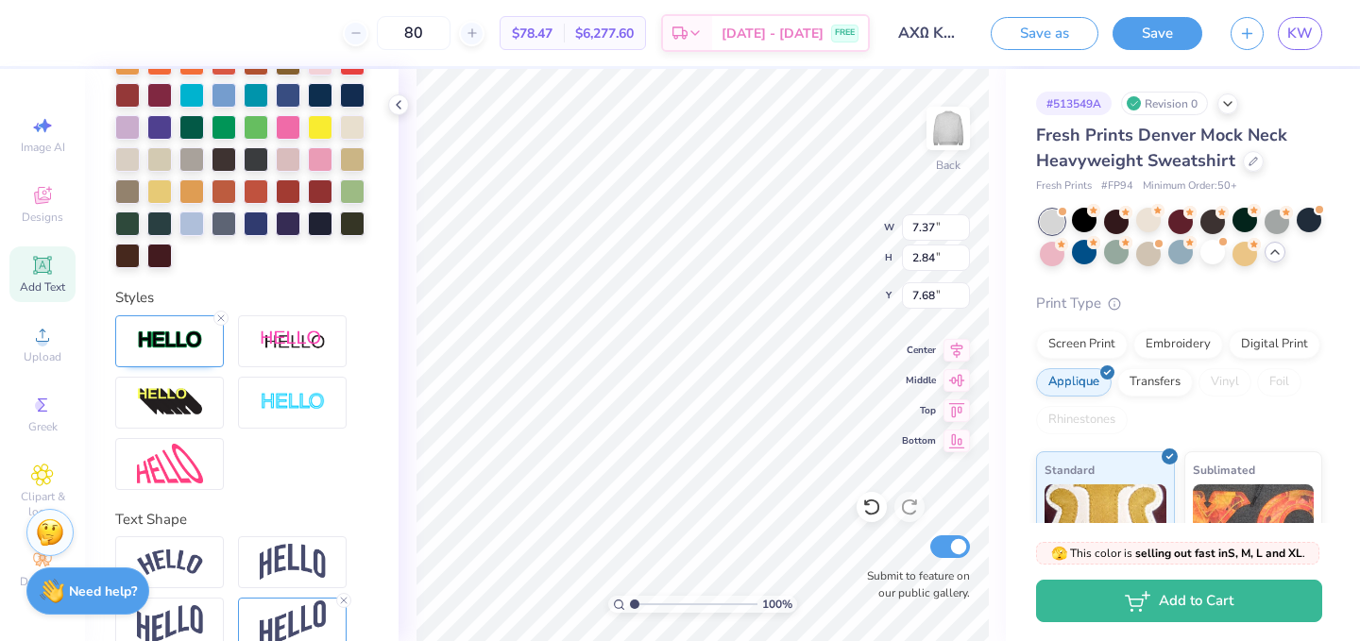
scroll to position [583, 0]
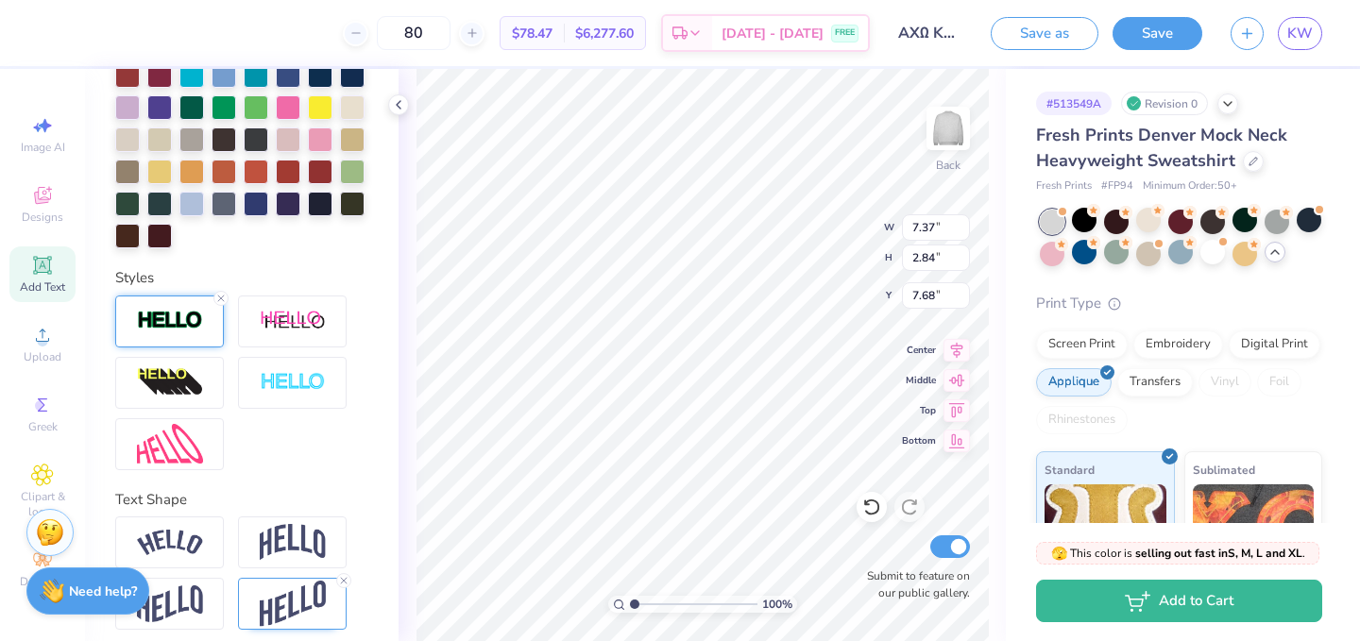
click at [175, 322] on img at bounding box center [170, 321] width 66 height 22
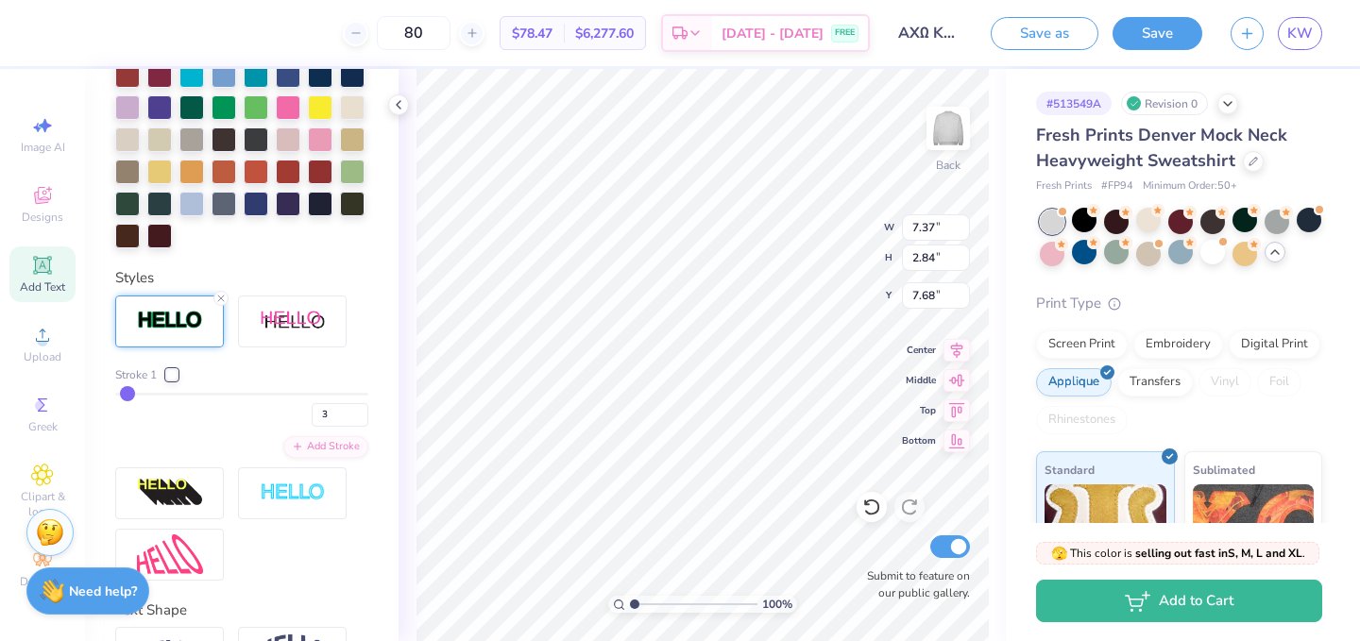
click at [168, 378] on div at bounding box center [171, 374] width 11 height 11
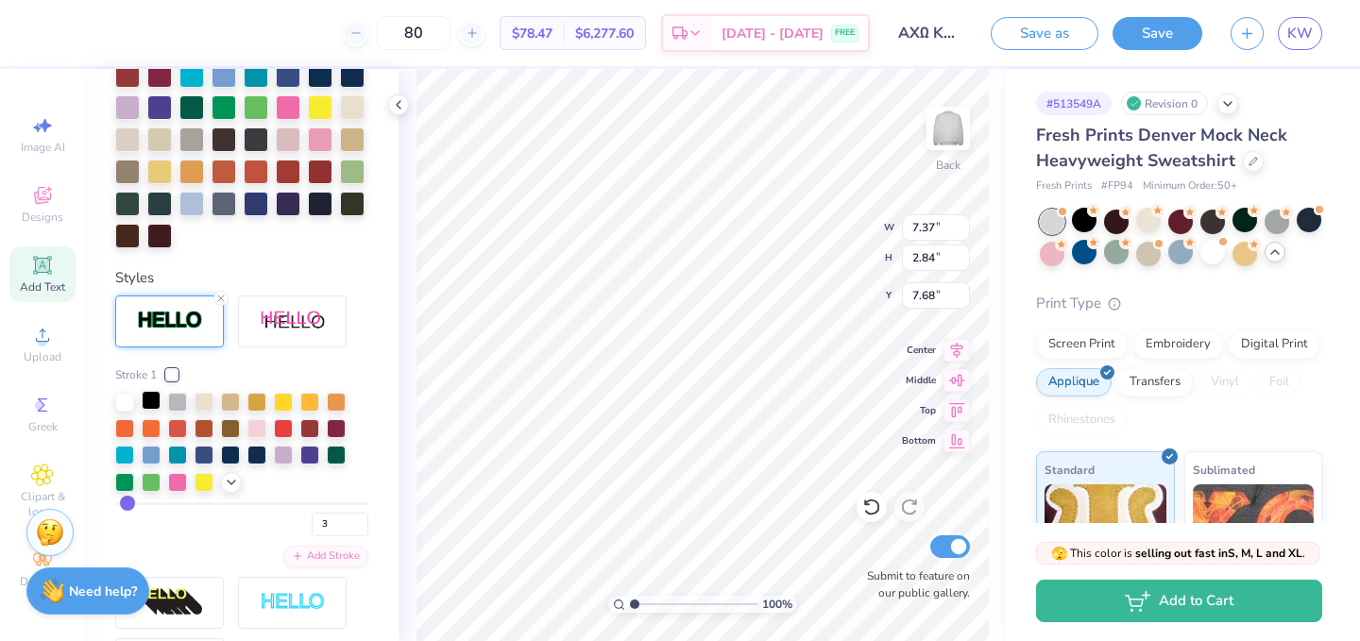
click at [146, 400] on div at bounding box center [151, 400] width 19 height 19
click at [236, 455] on div at bounding box center [230, 453] width 19 height 19
click at [233, 453] on div at bounding box center [230, 453] width 19 height 19
click at [1003, 239] on div "100 % Back Submit to feature on our public gallery." at bounding box center [702, 355] width 607 height 572
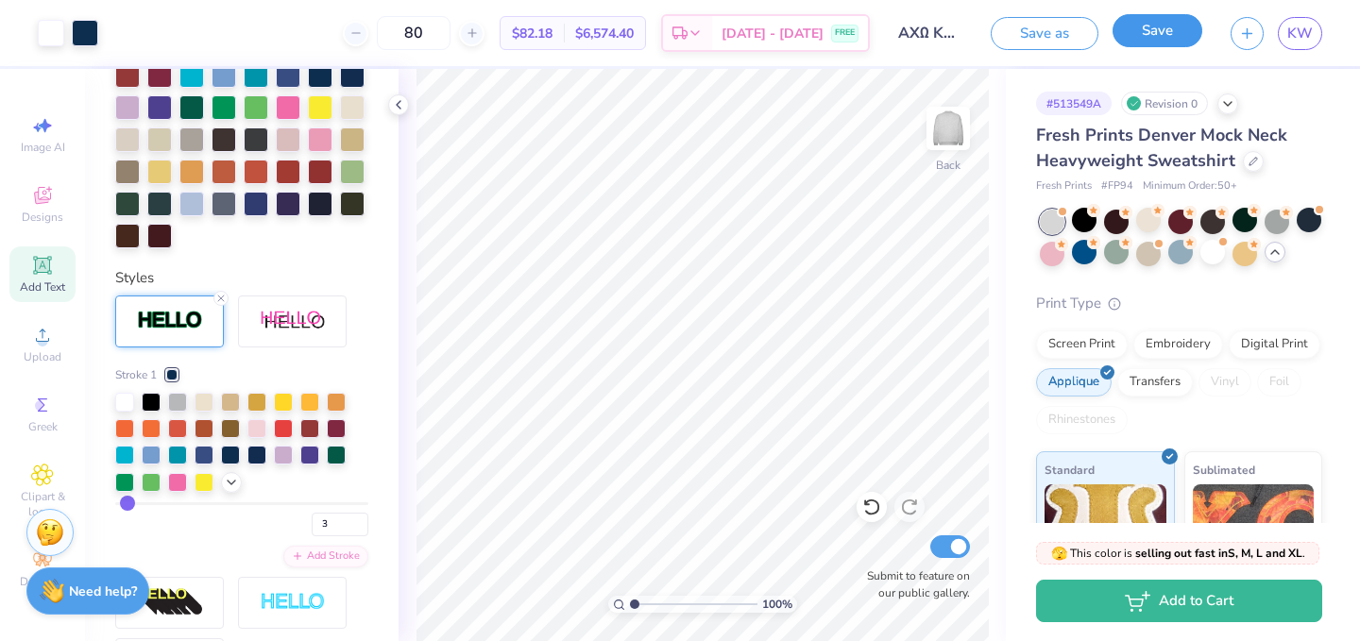
click at [1150, 32] on button "Save" at bounding box center [1158, 30] width 90 height 33
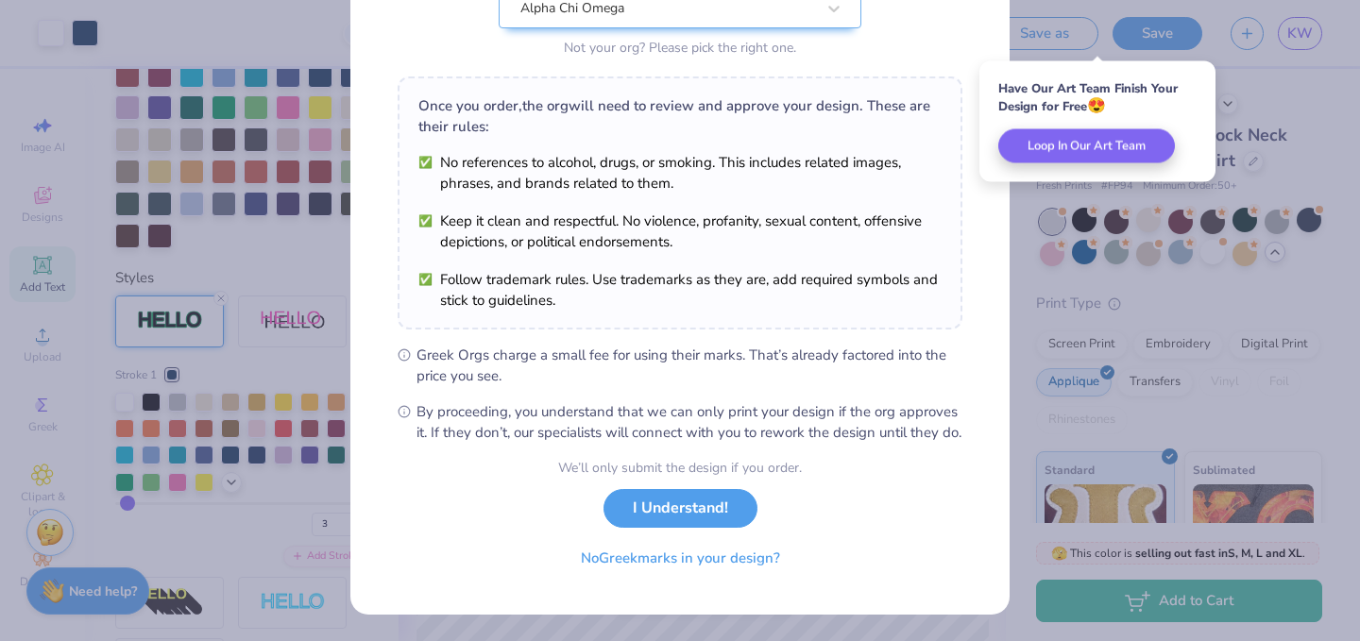
scroll to position [243, 0]
click at [692, 504] on button "I Understand!" at bounding box center [681, 504] width 154 height 39
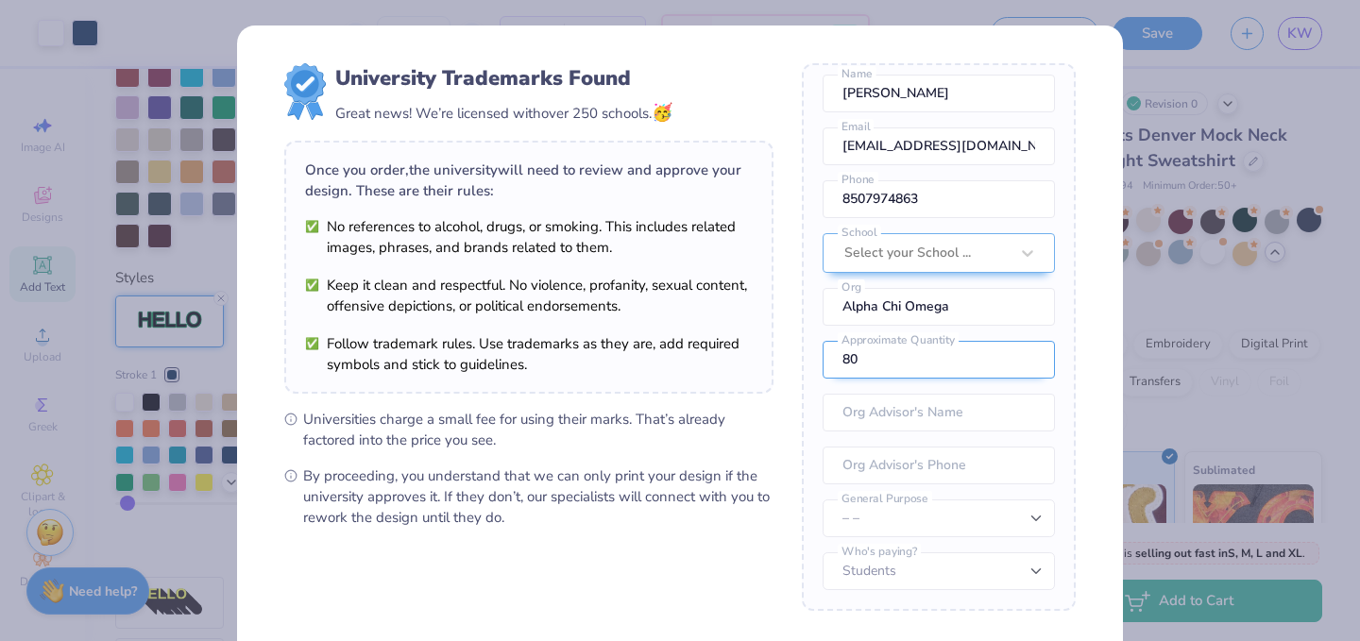
scroll to position [32, 0]
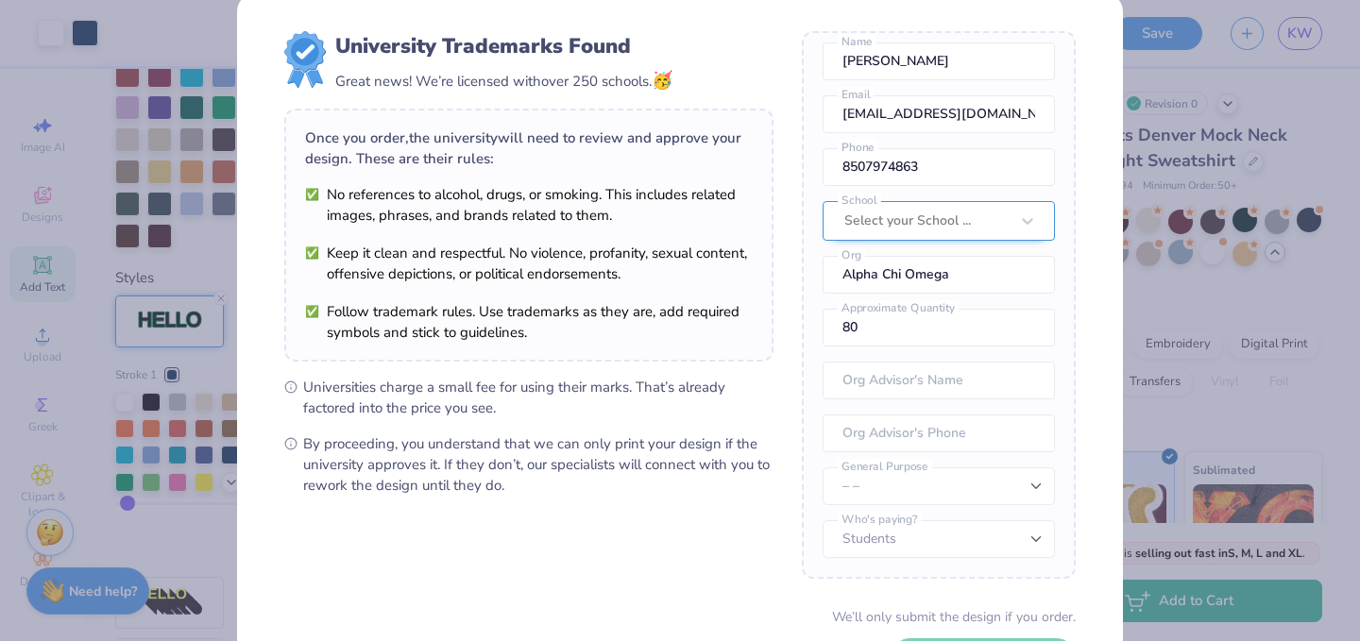
click at [913, 232] on div at bounding box center [927, 221] width 164 height 25
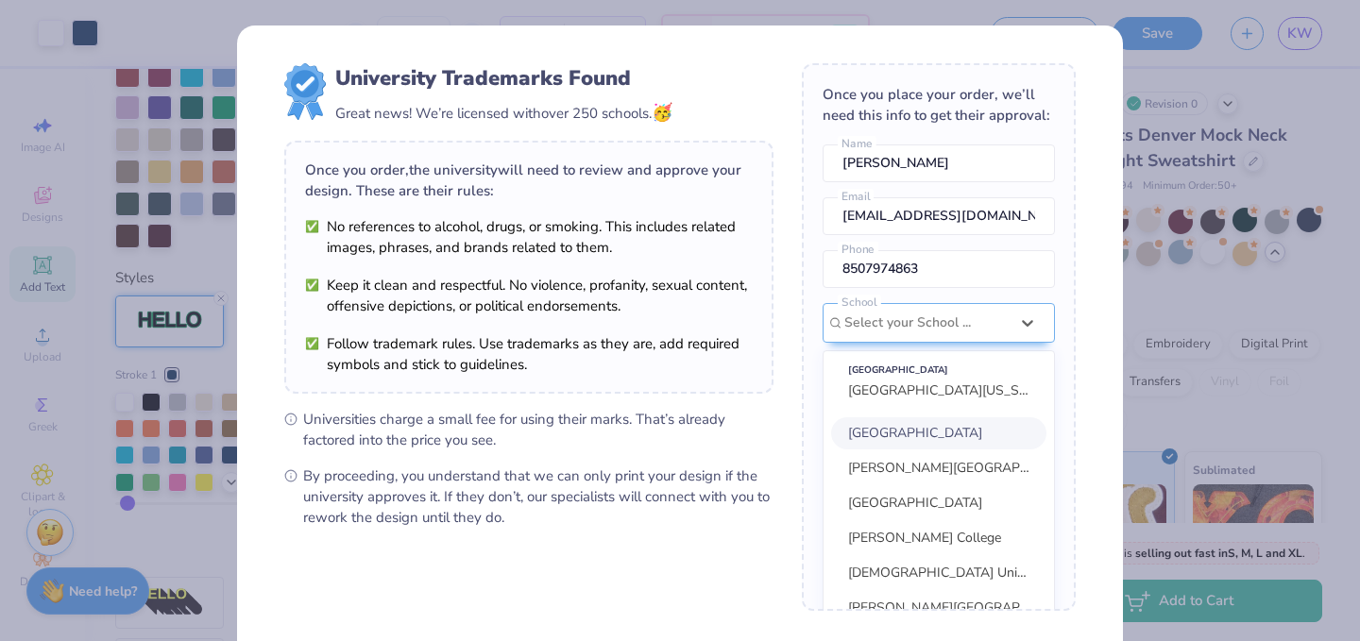
scroll to position [85, 0]
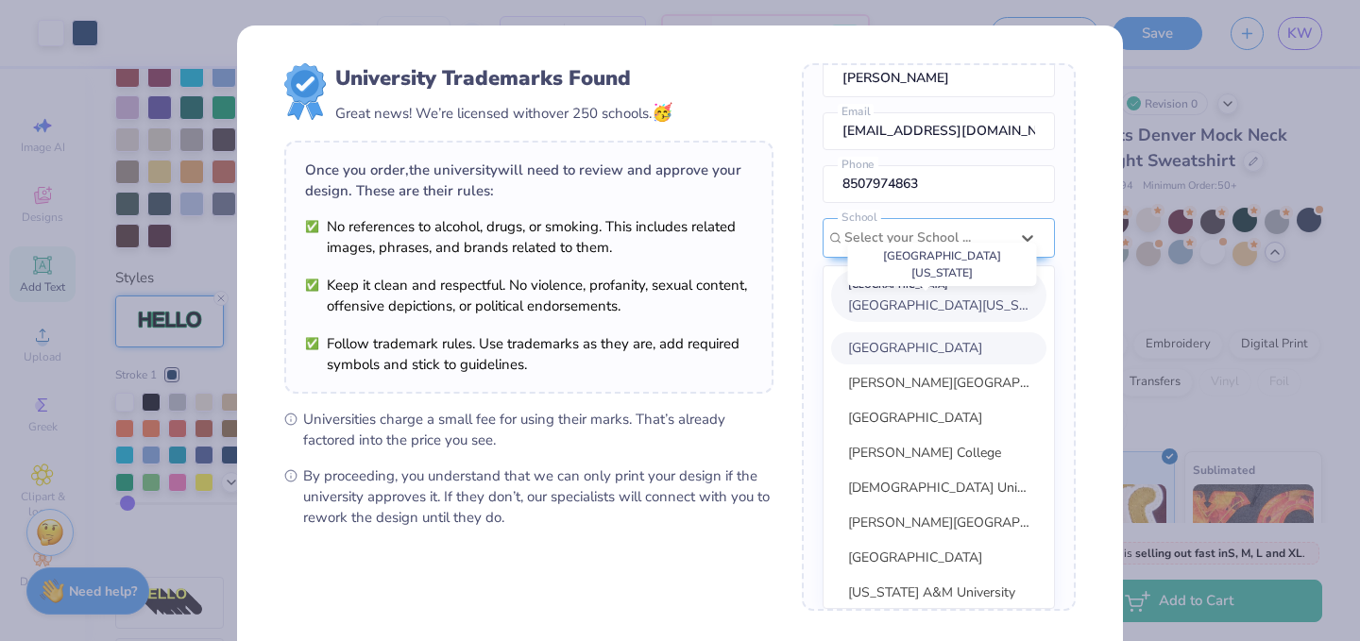
click at [928, 301] on span "[GEOGRAPHIC_DATA][US_STATE]" at bounding box center [950, 306] width 205 height 18
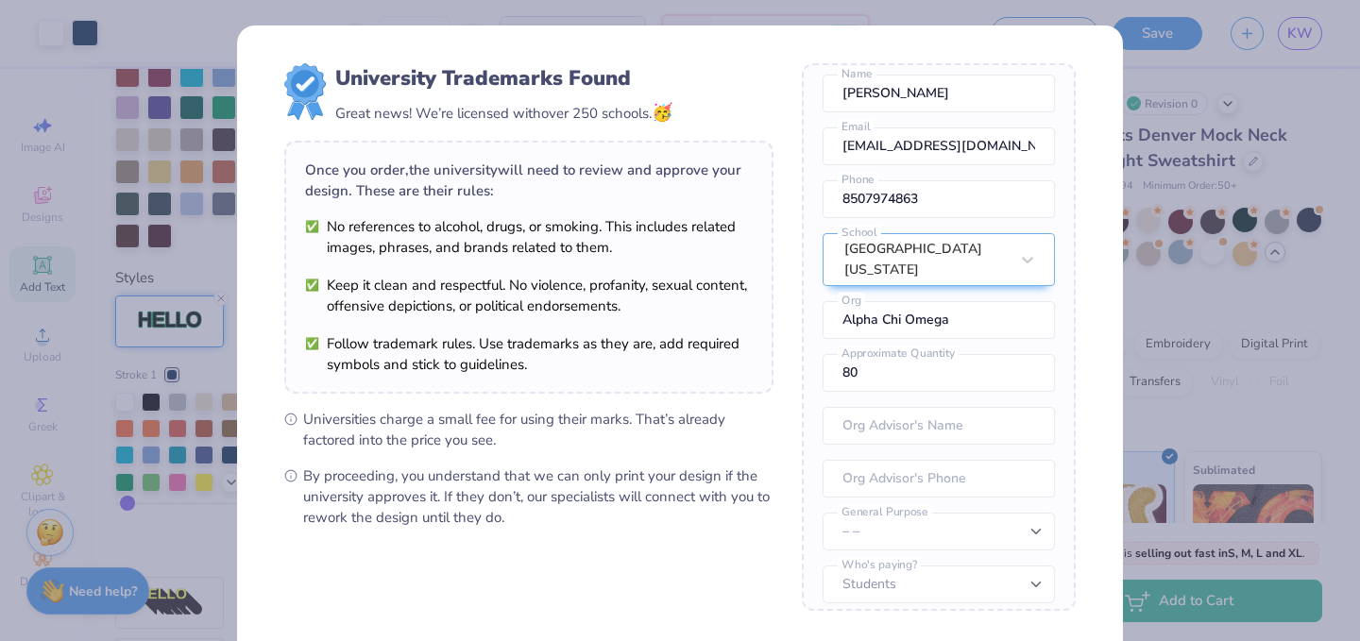
scroll to position [14, 0]
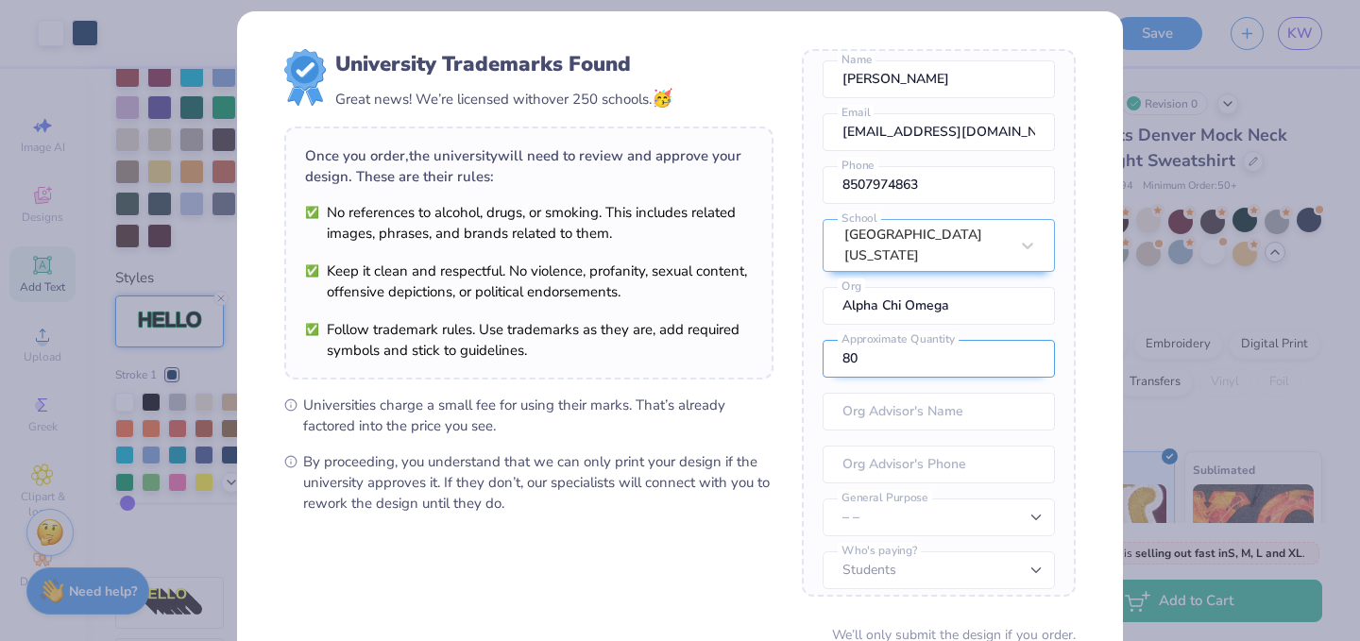
click at [905, 344] on input "80" at bounding box center [939, 359] width 232 height 38
click at [901, 393] on input "text" at bounding box center [939, 412] width 232 height 38
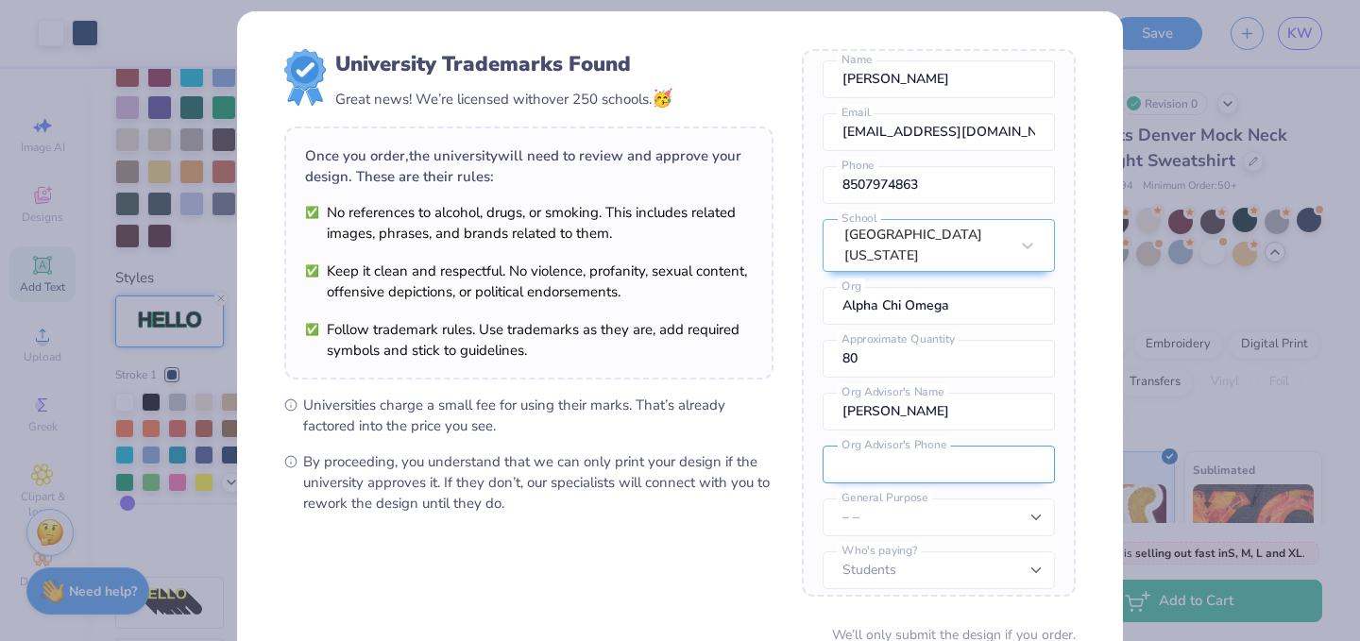
click at [888, 457] on input "tel" at bounding box center [939, 465] width 232 height 38
click at [869, 508] on select "– – Member apparel for registered Student Organization / Department / School Fu…" at bounding box center [939, 518] width 232 height 38
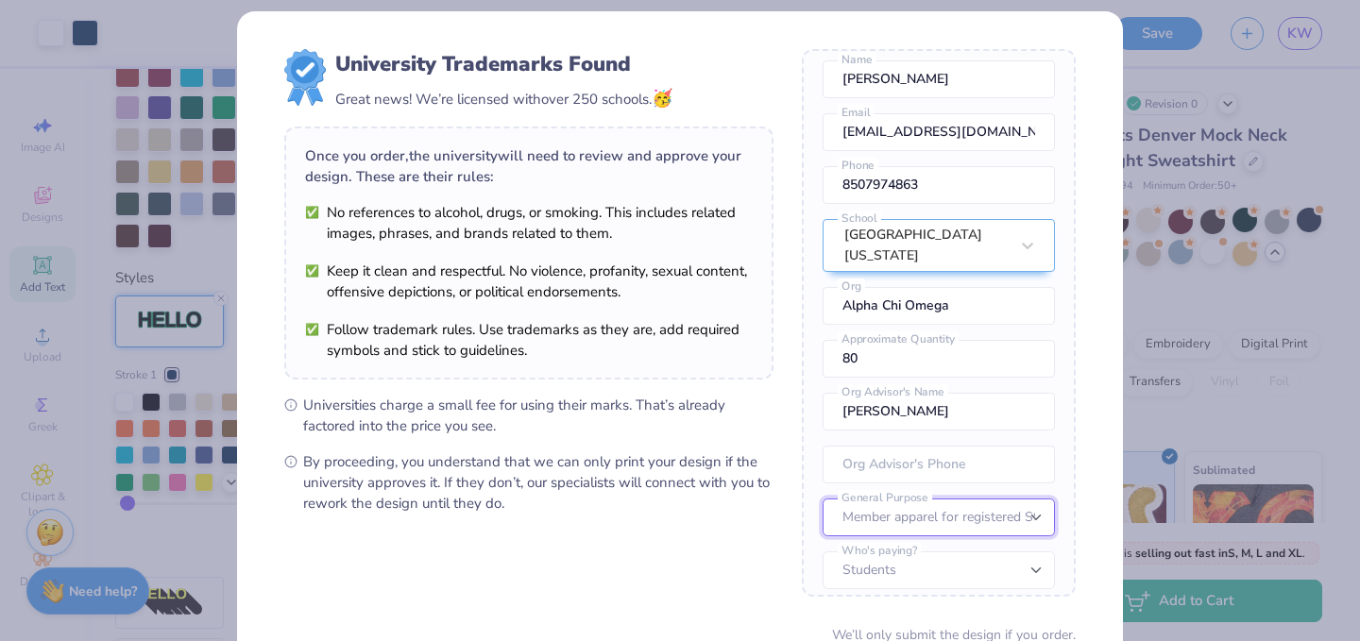
click at [823, 499] on select "– – Member apparel for registered Student Organization / Department / School Fu…" at bounding box center [939, 518] width 232 height 38
click at [860, 554] on select "Students University" at bounding box center [939, 571] width 232 height 38
click at [823, 552] on select "Students University" at bounding box center [939, 571] width 232 height 38
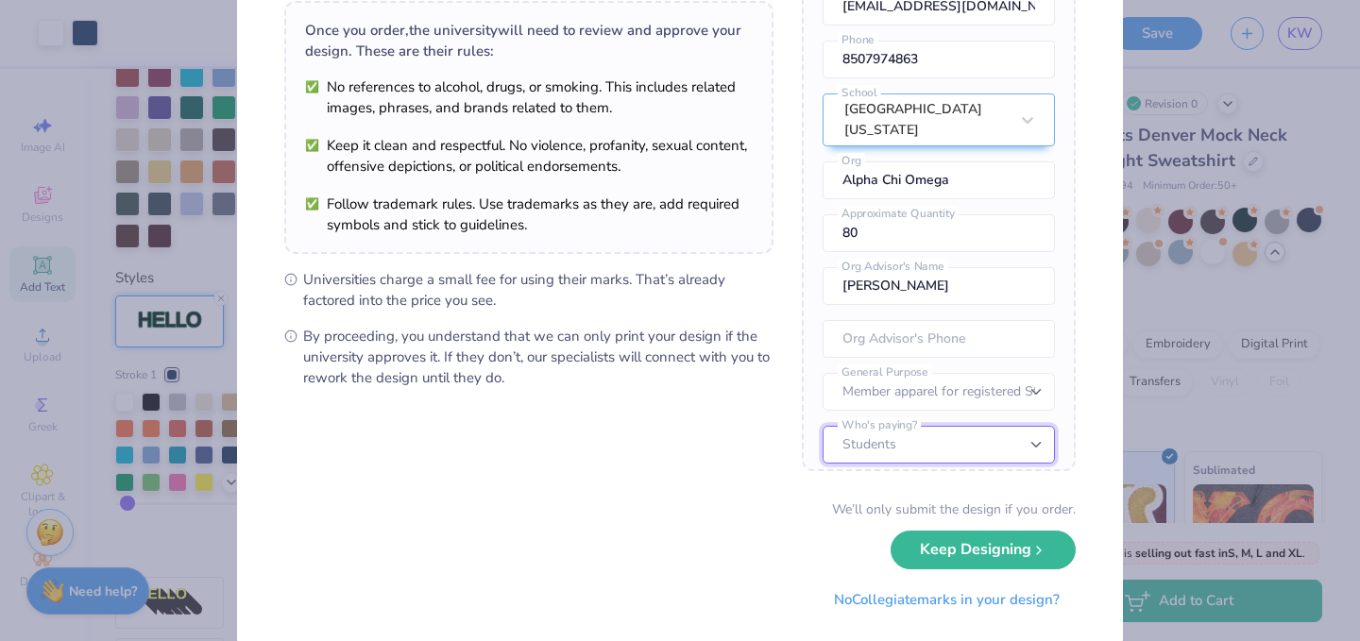
scroll to position [148, 0]
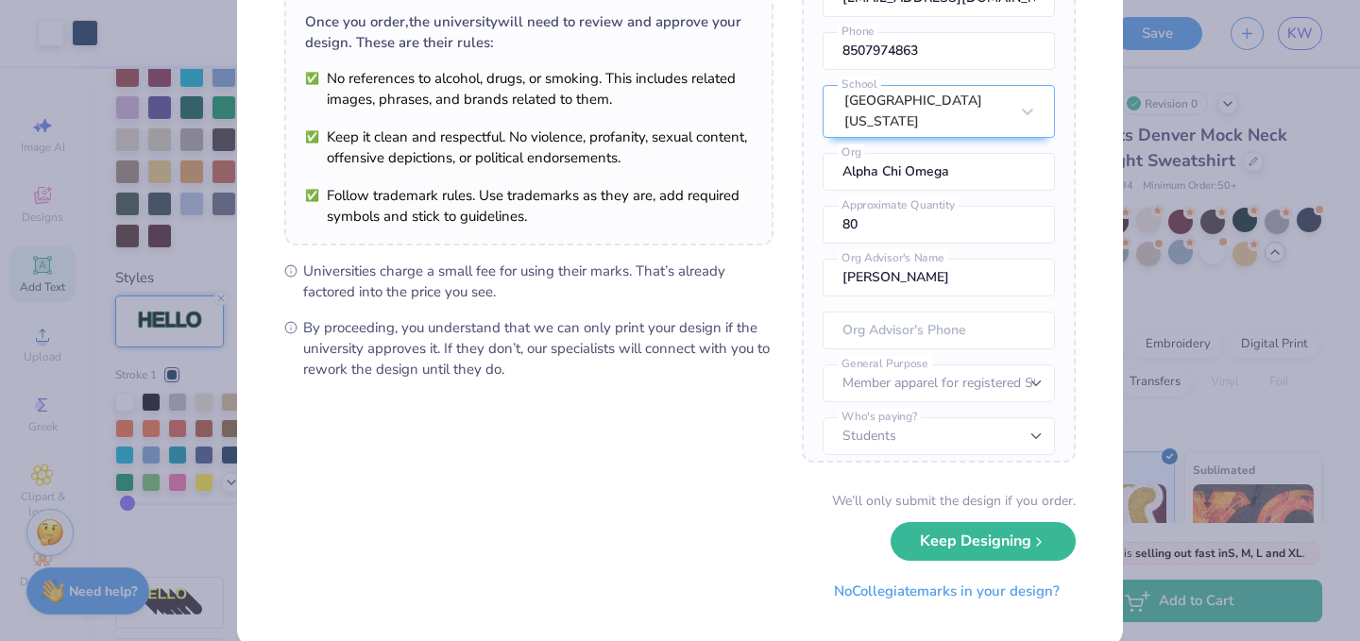
click at [295, 269] on icon at bounding box center [290, 271] width 13 height 13
click at [287, 269] on icon at bounding box center [290, 271] width 13 height 13
click at [291, 271] on line at bounding box center [291, 272] width 0 height 2
click at [846, 315] on input "tel" at bounding box center [939, 331] width 232 height 38
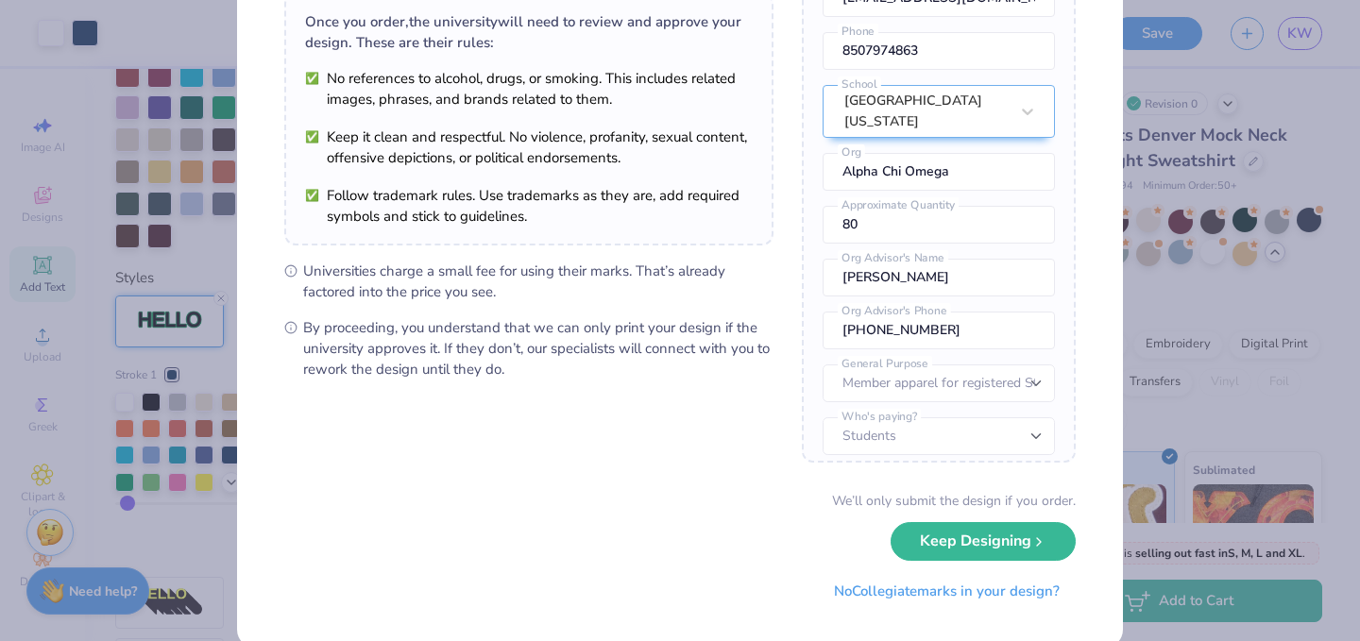
click at [777, 432] on form "University Trademarks Found Great news! We’re licensed with over 250 schools. 🥳…" at bounding box center [680, 262] width 792 height 695
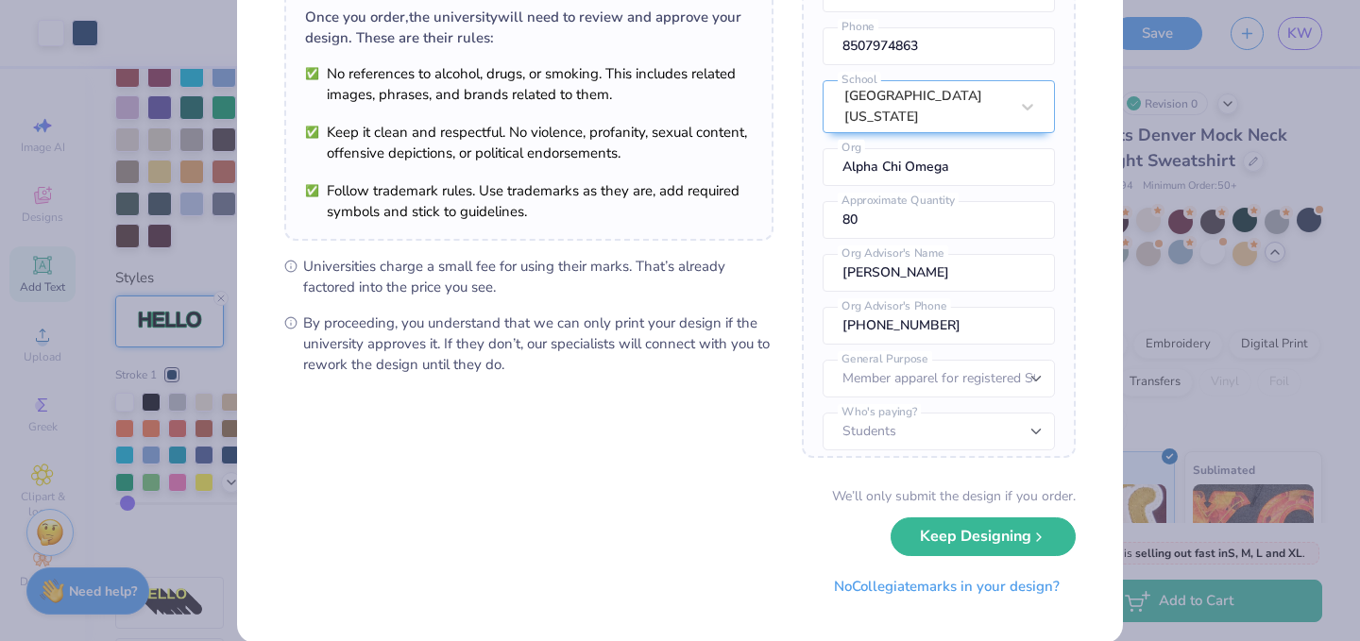
scroll to position [162, 0]
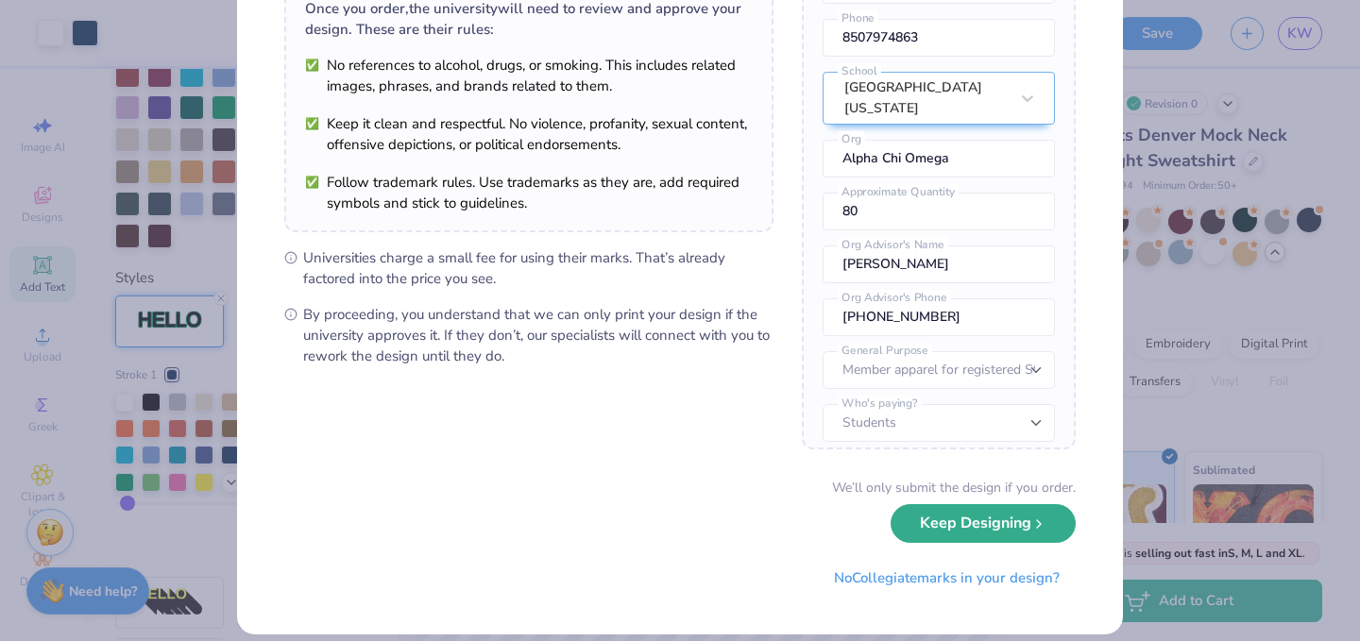
click at [957, 527] on button "Keep Designing" at bounding box center [983, 523] width 185 height 39
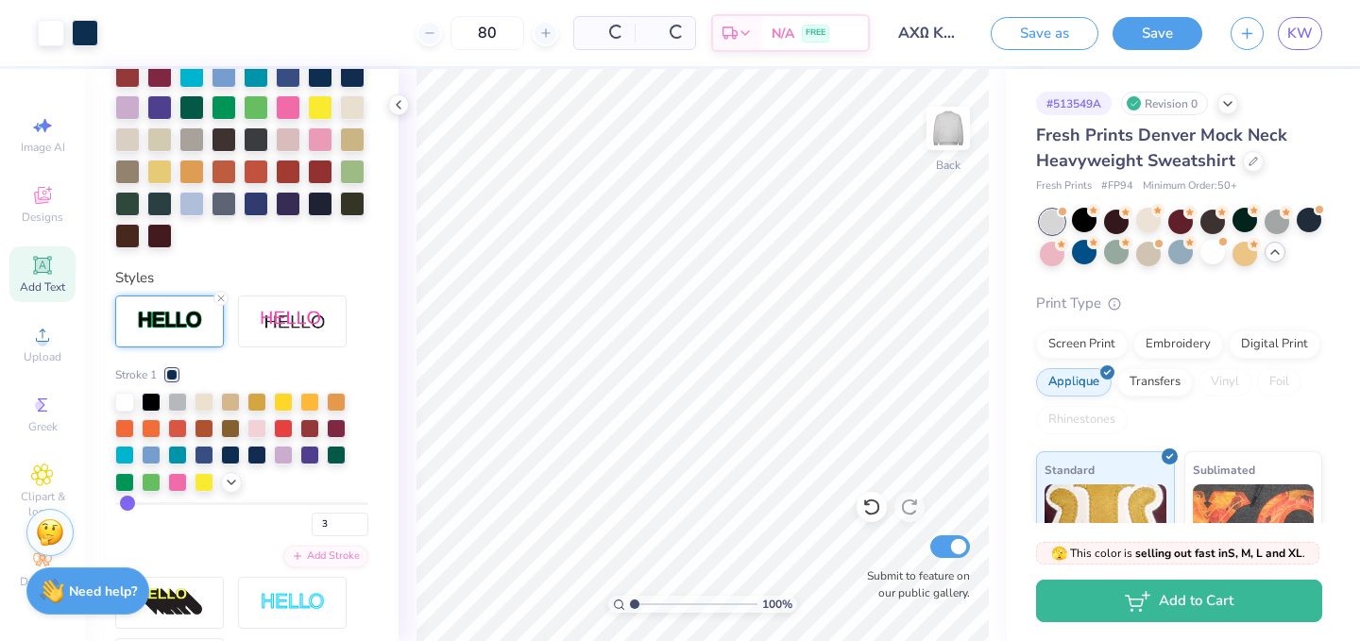
scroll to position [0, 0]
click at [1151, 42] on button "Save" at bounding box center [1158, 30] width 90 height 33
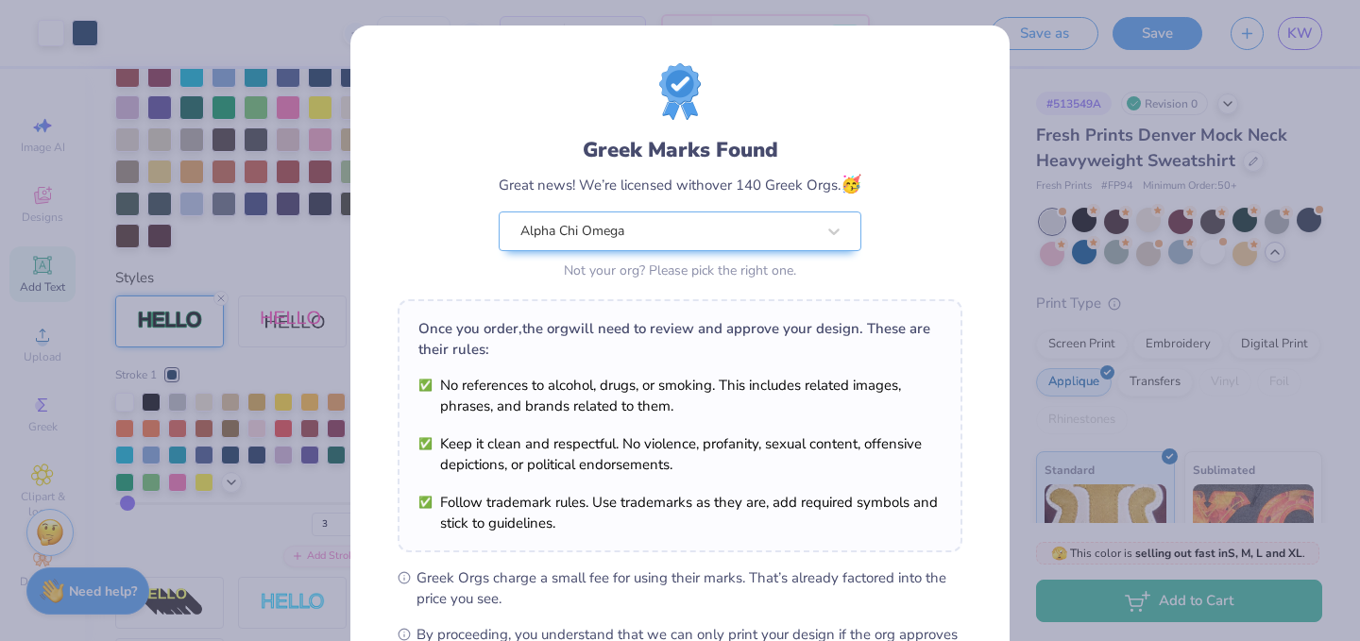
click at [1040, 267] on div "Greek Marks Found Great news! We’re licensed with over 140 Greek Orgs. 🥳 Alpha …" at bounding box center [680, 320] width 1360 height 641
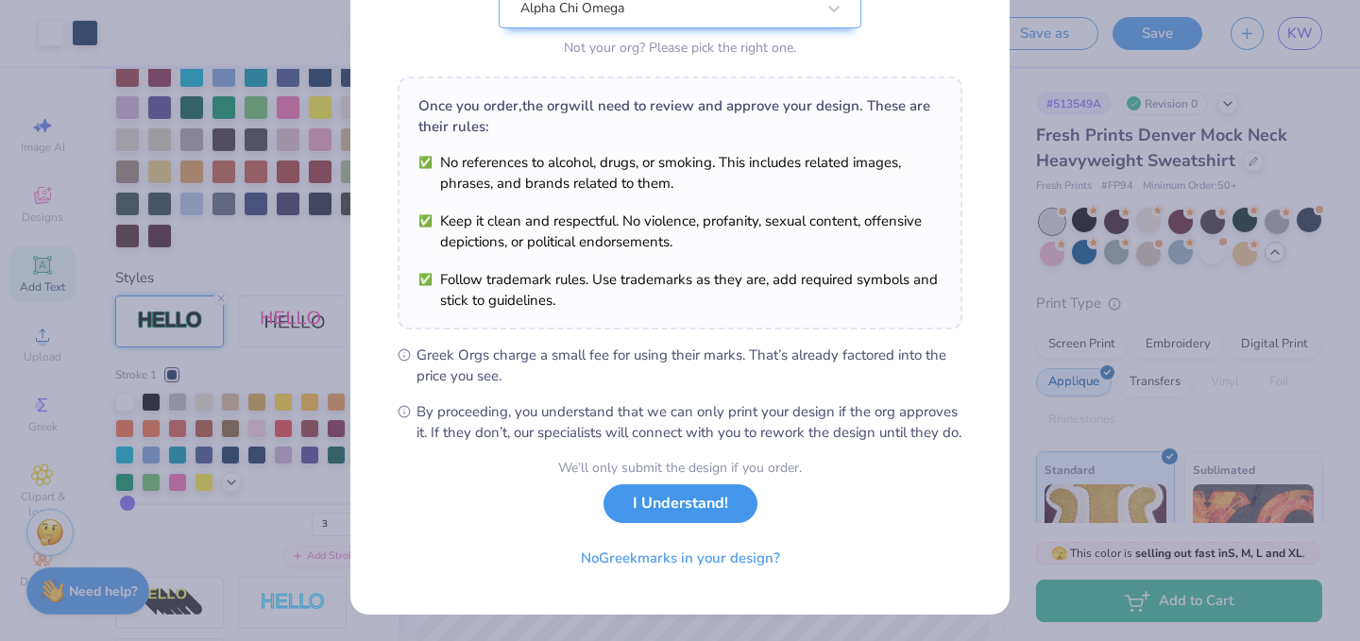
click at [725, 504] on button "I Understand!" at bounding box center [681, 504] width 154 height 39
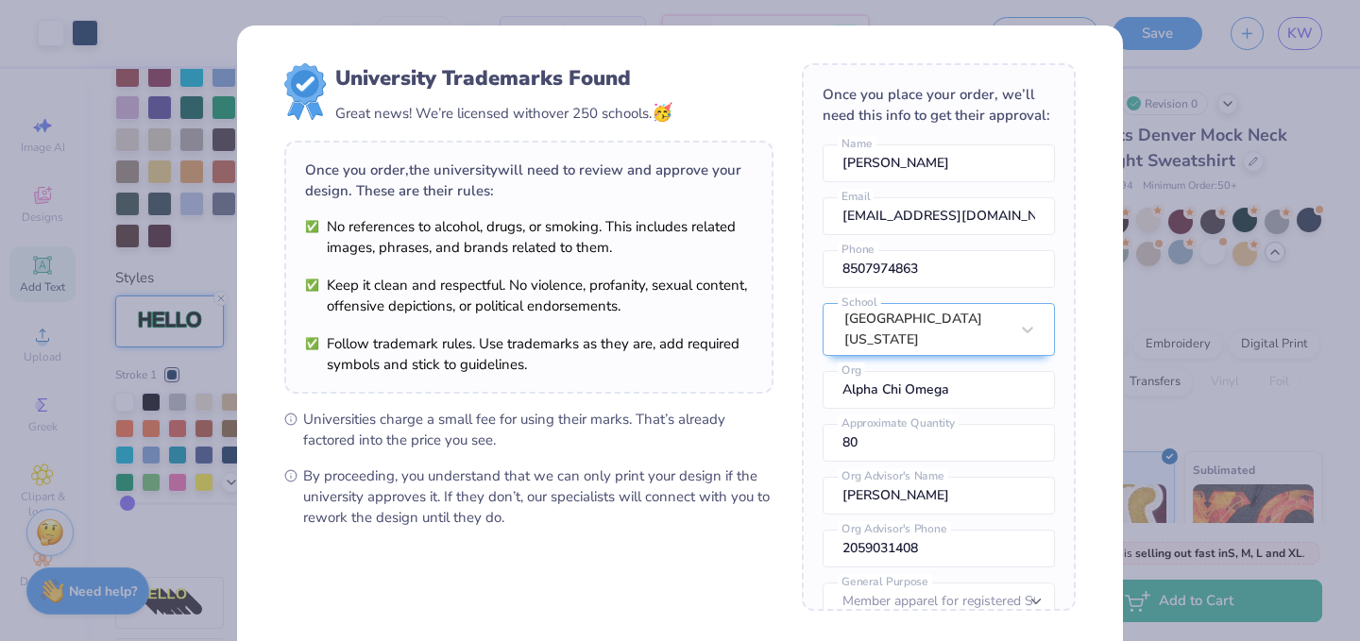
scroll to position [180, 0]
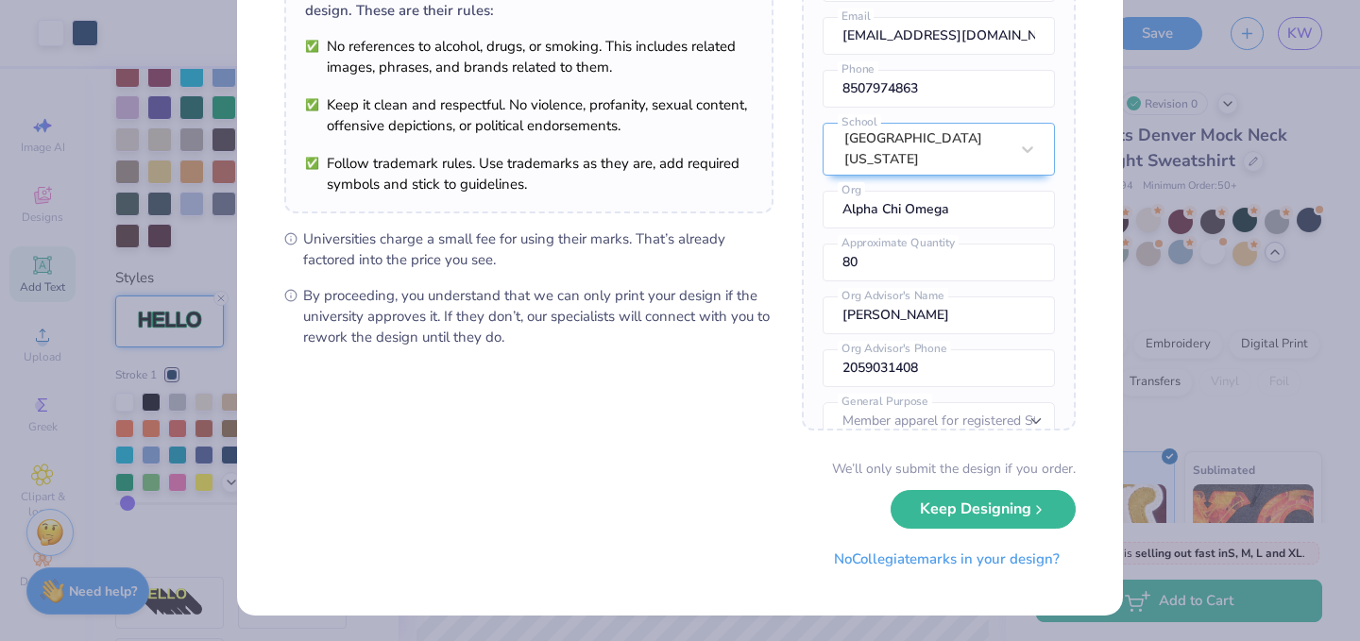
click at [1164, 498] on div "University Trademarks Found Great news! We’re licensed with over 250 schools. 🥳…" at bounding box center [680, 320] width 1360 height 641
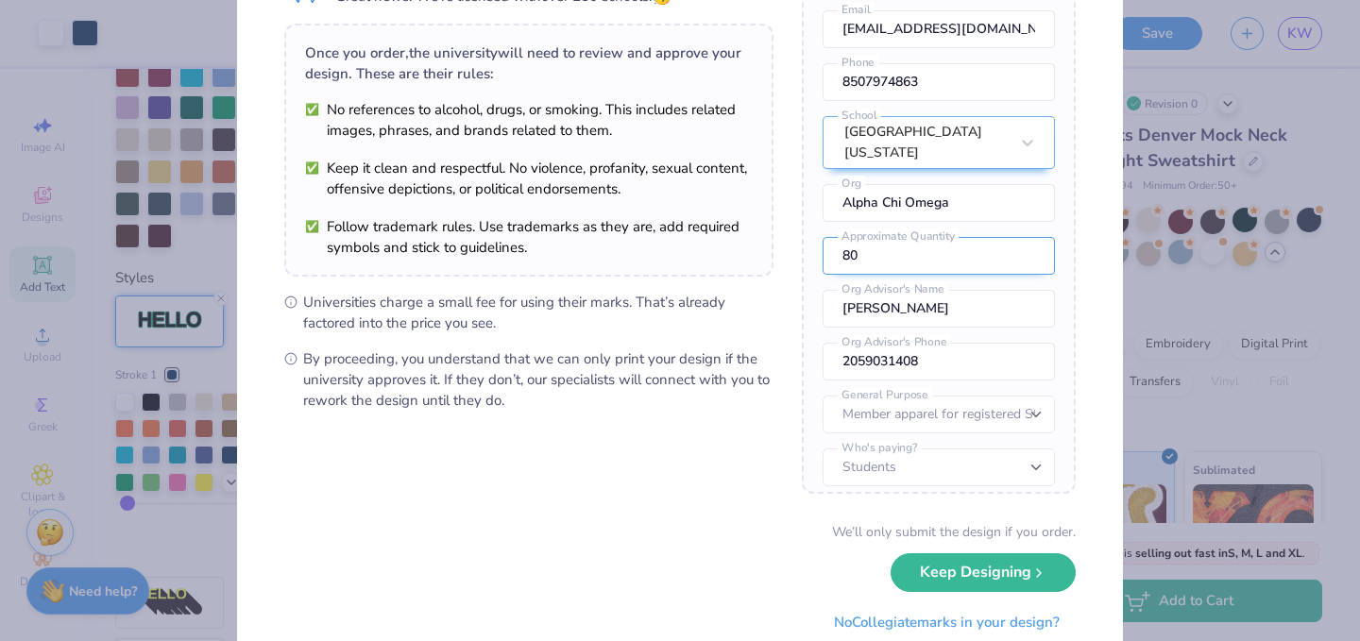
scroll to position [155, 0]
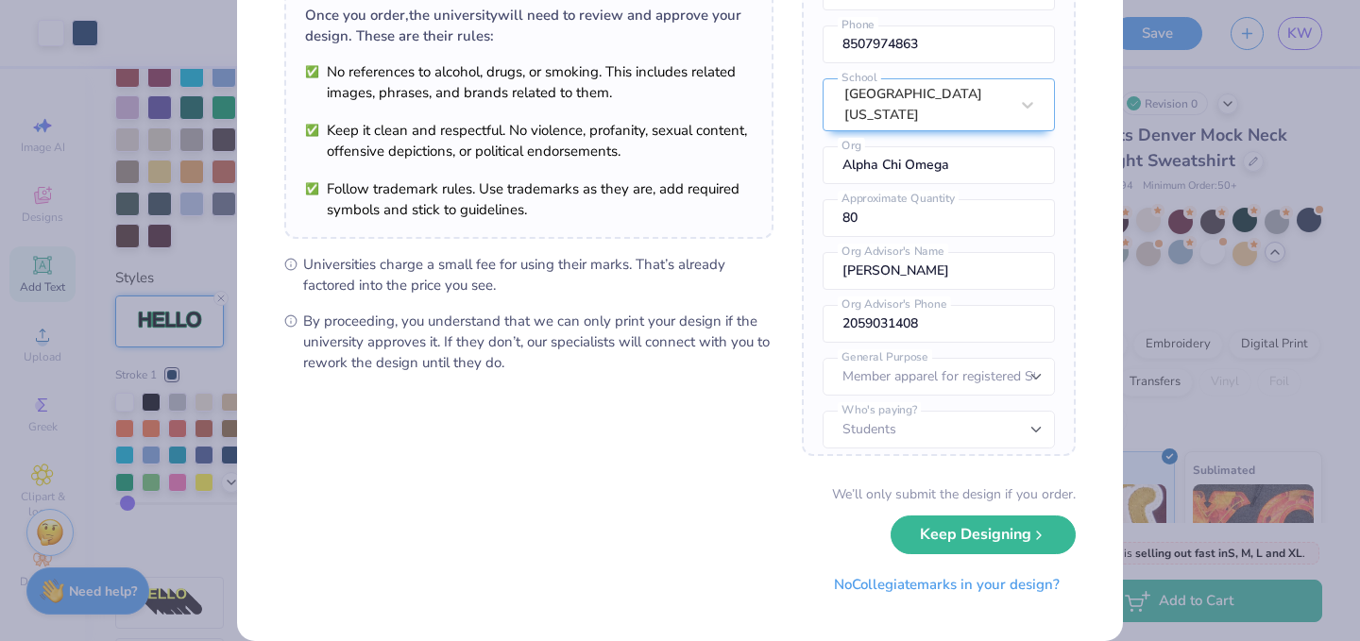
click at [920, 538] on button "Keep Designing" at bounding box center [983, 535] width 185 height 39
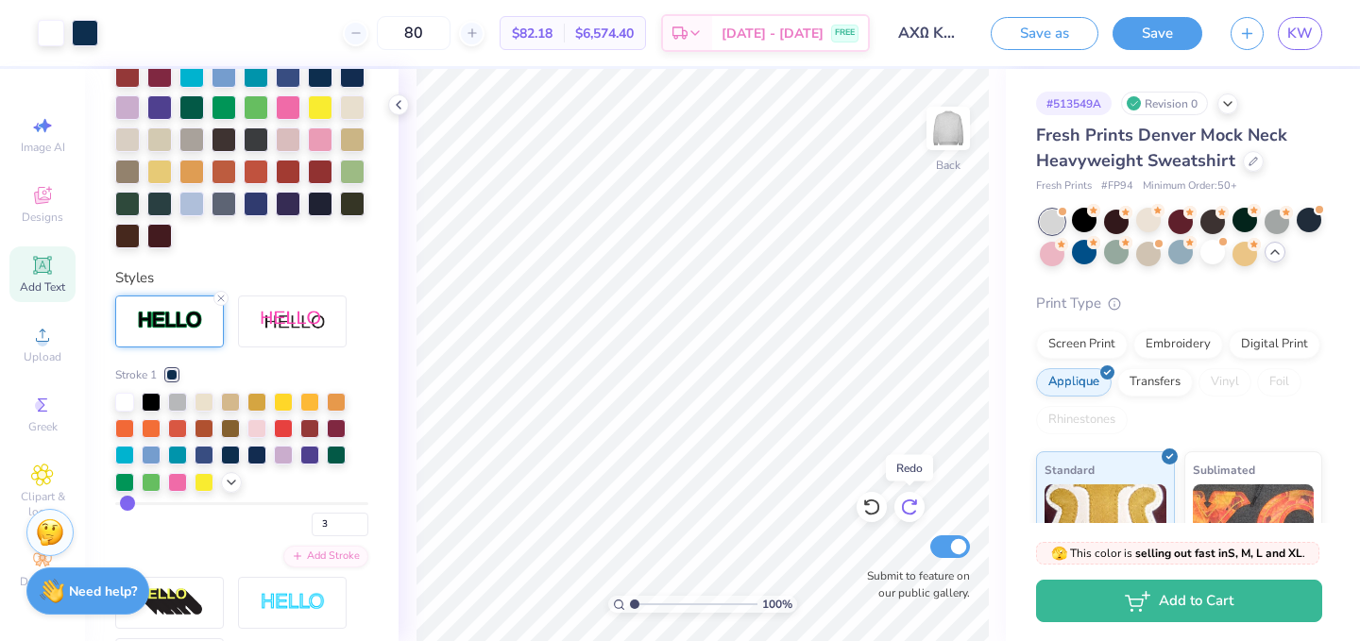
click at [909, 500] on icon at bounding box center [909, 507] width 19 height 19
click at [867, 504] on icon at bounding box center [872, 507] width 19 height 19
click at [912, 506] on icon at bounding box center [909, 507] width 19 height 19
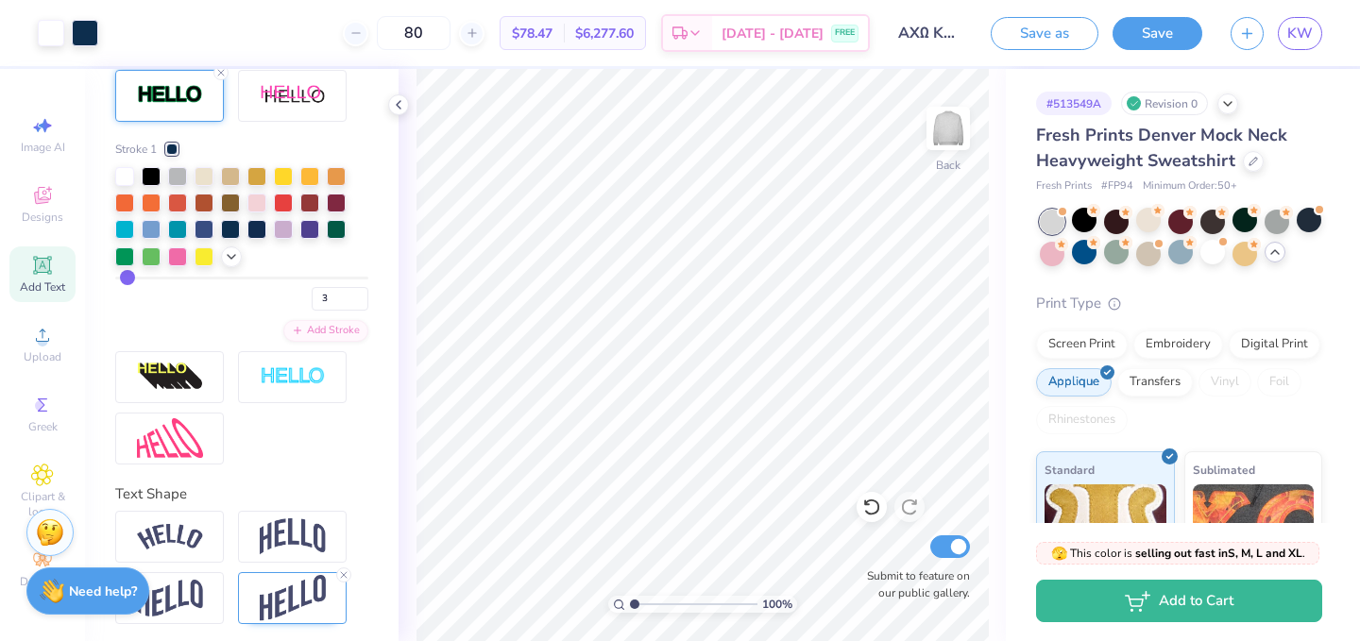
scroll to position [814, 0]
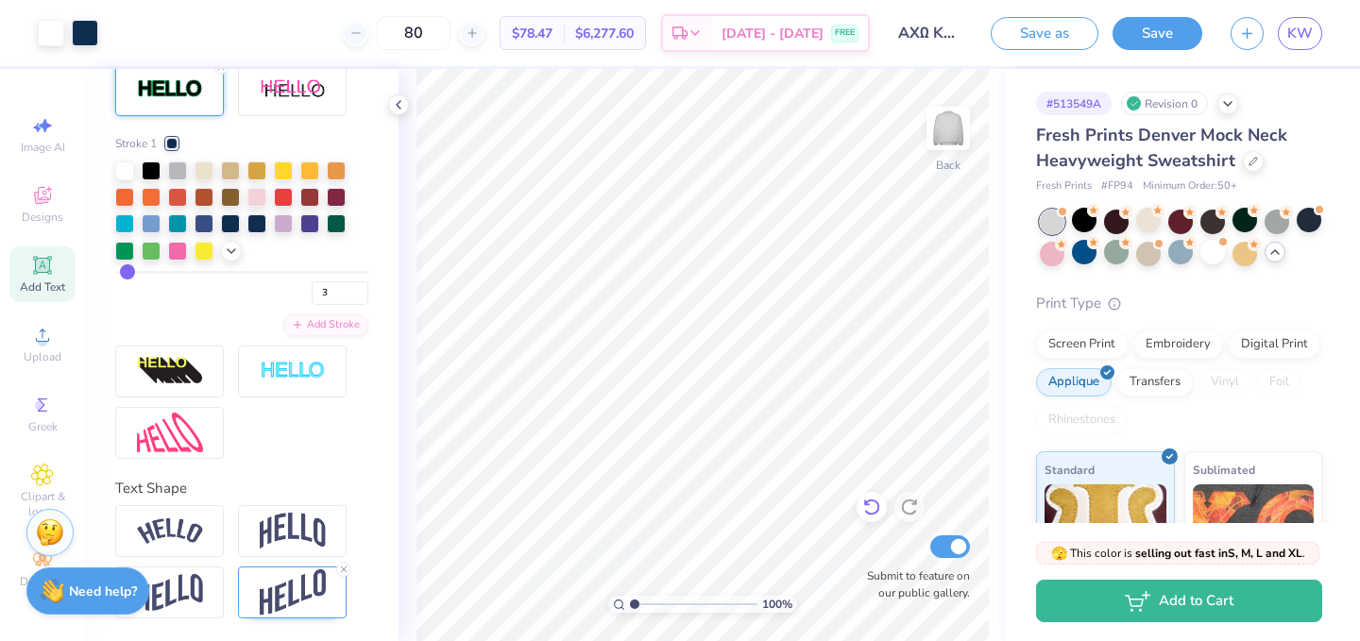
click at [868, 506] on icon at bounding box center [872, 507] width 19 height 19
click at [1178, 28] on button "Save" at bounding box center [1158, 30] width 90 height 33
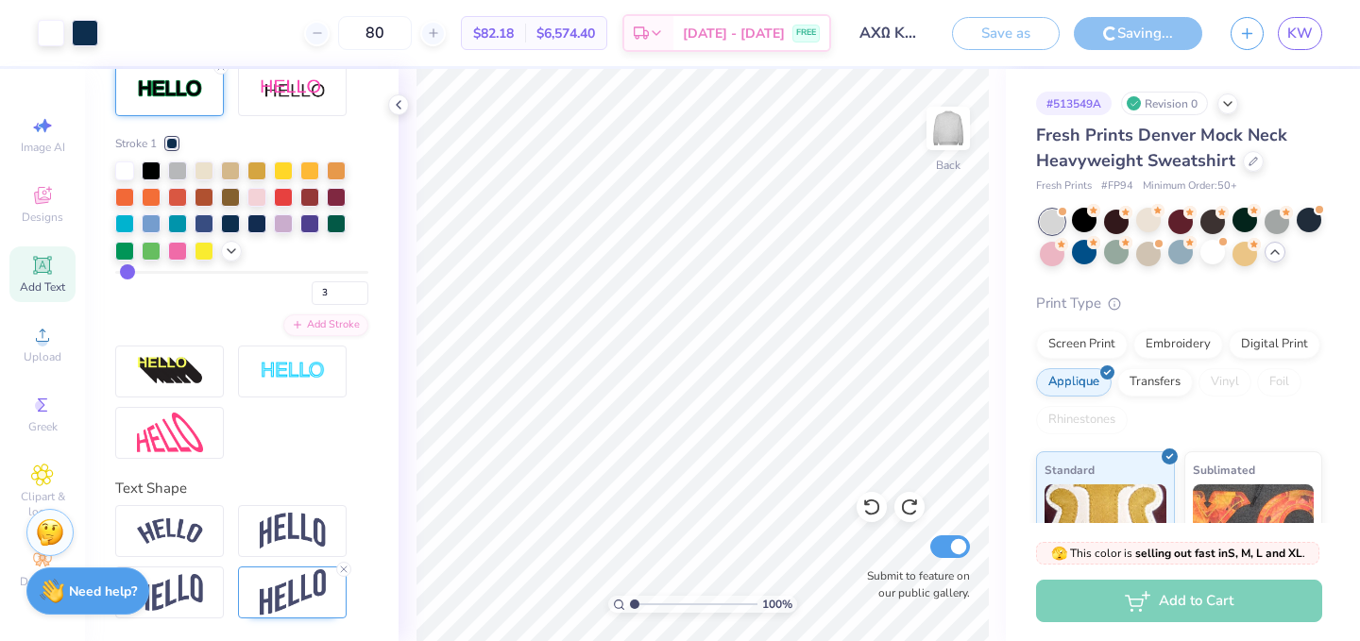
click at [747, 37] on span "[DATE] - [DATE]" at bounding box center [734, 34] width 102 height 20
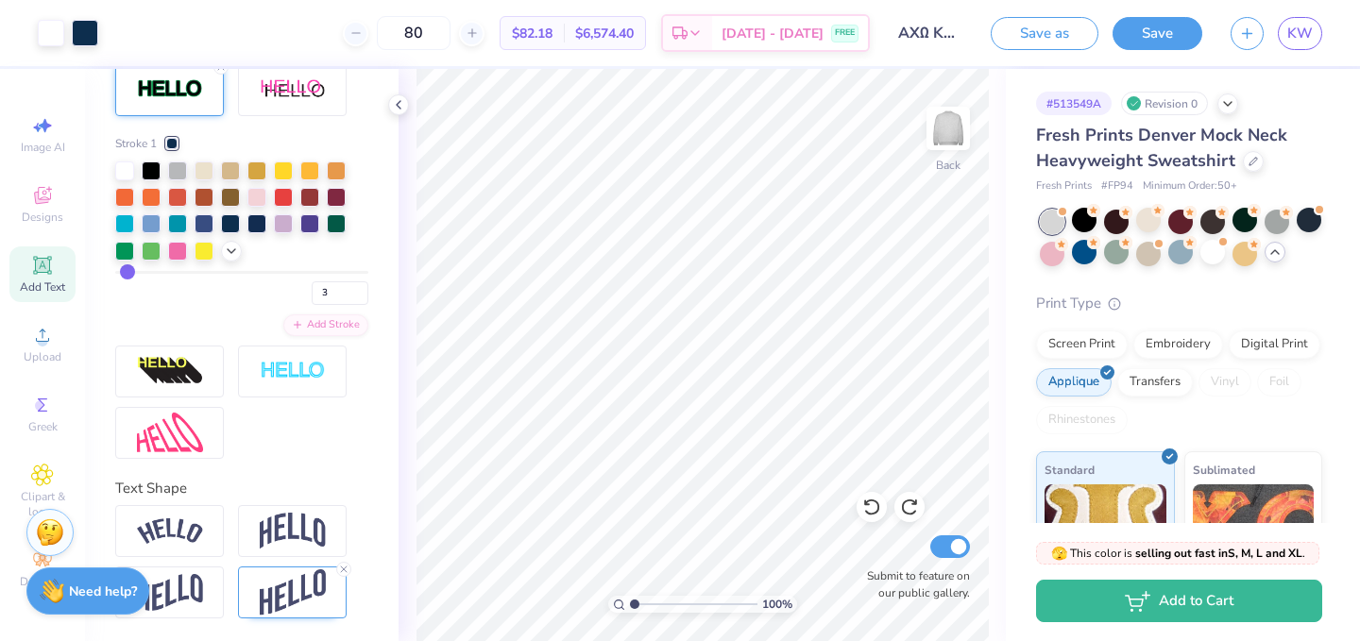
click at [1326, 48] on div "Design Saved" at bounding box center [1177, 58] width 335 height 86
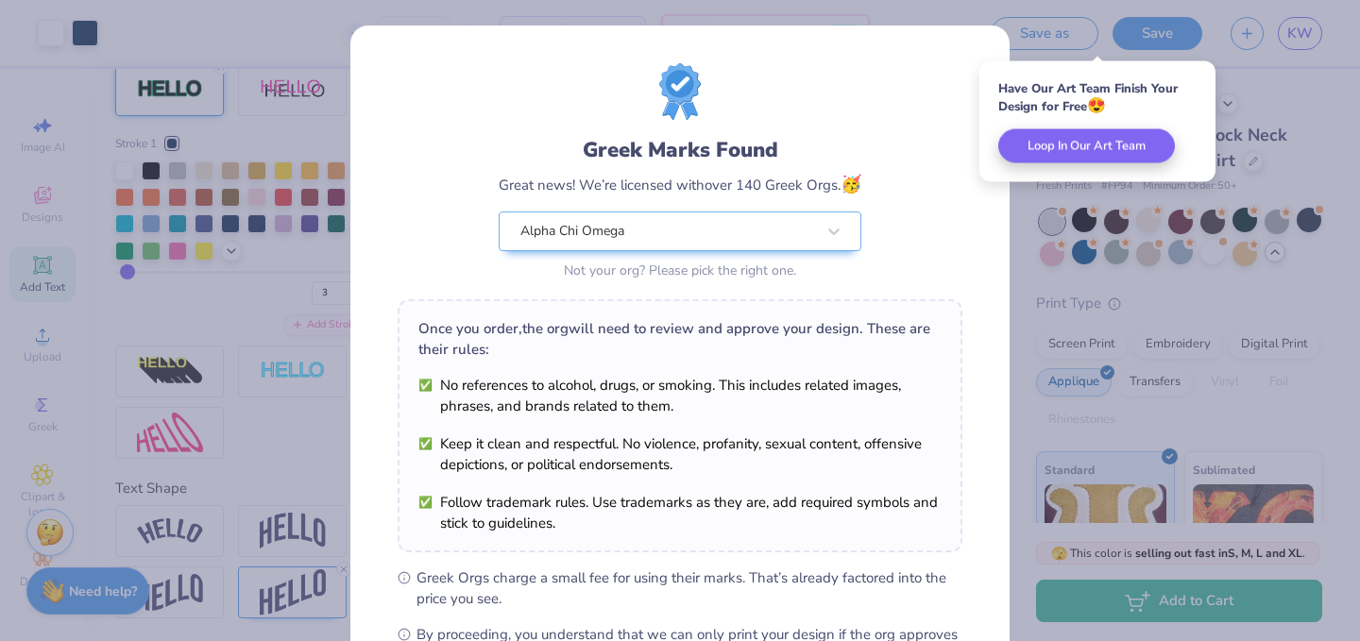
scroll to position [243, 0]
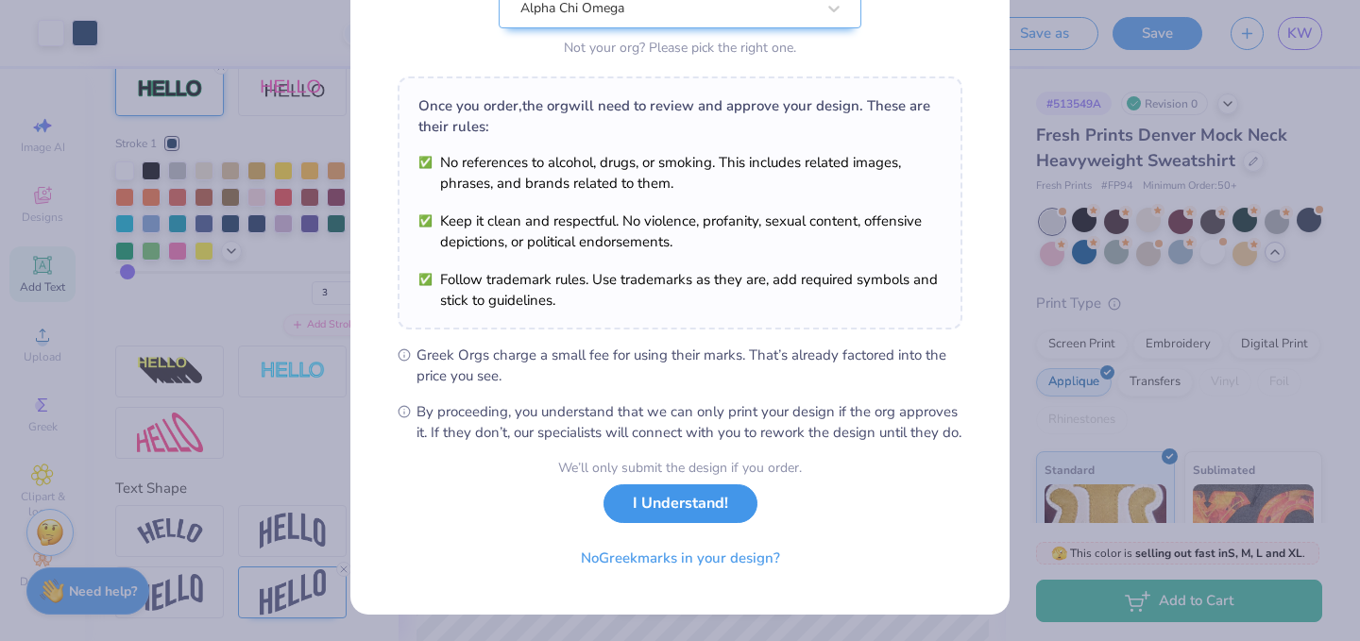
click at [687, 514] on button "I Understand!" at bounding box center [681, 504] width 154 height 39
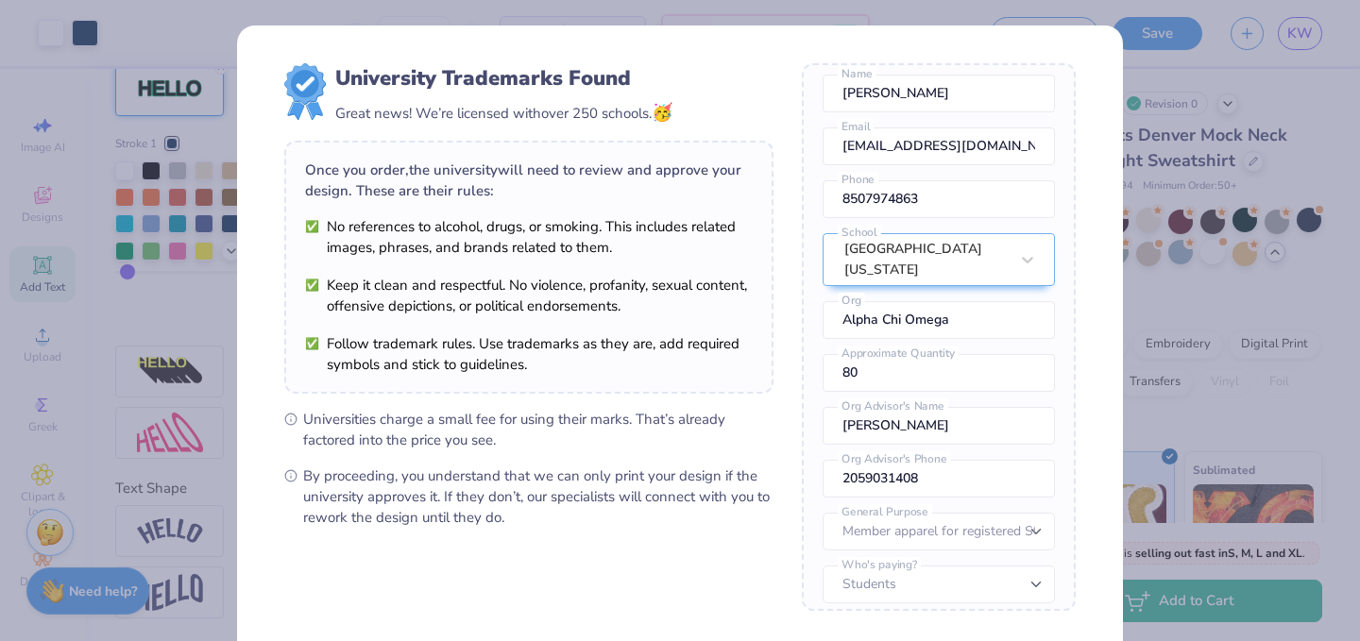
scroll to position [180, 0]
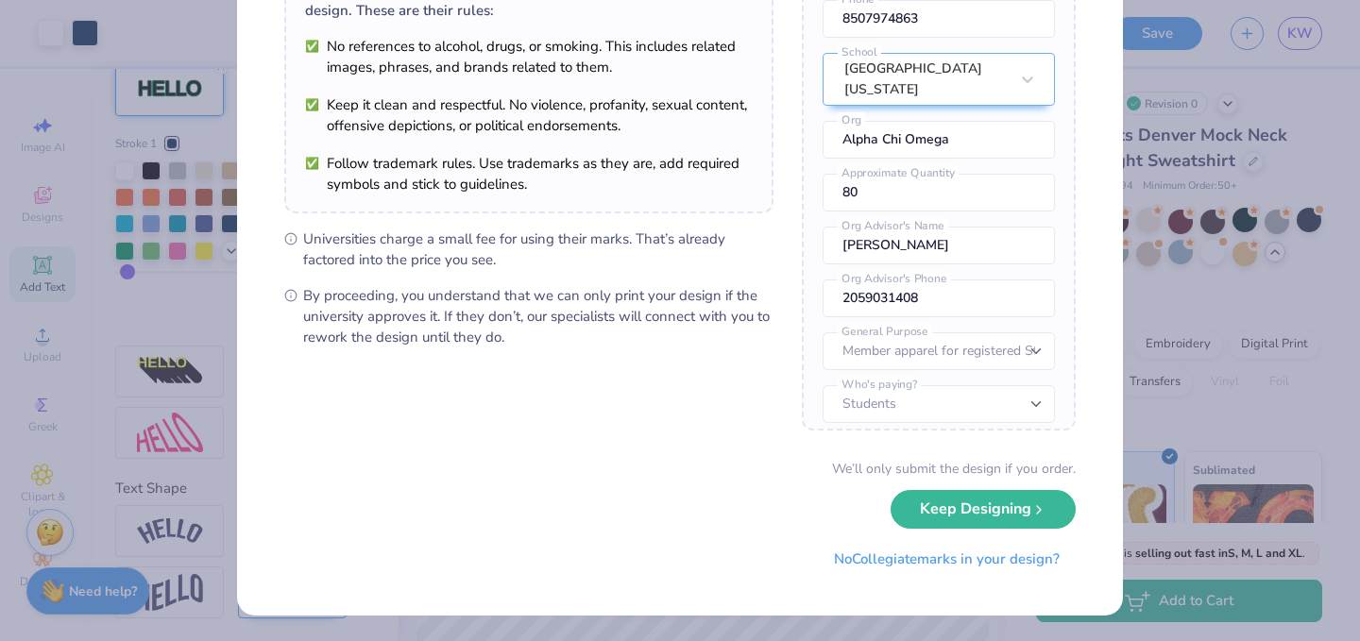
click at [938, 501] on button "Keep Designing" at bounding box center [983, 509] width 185 height 39
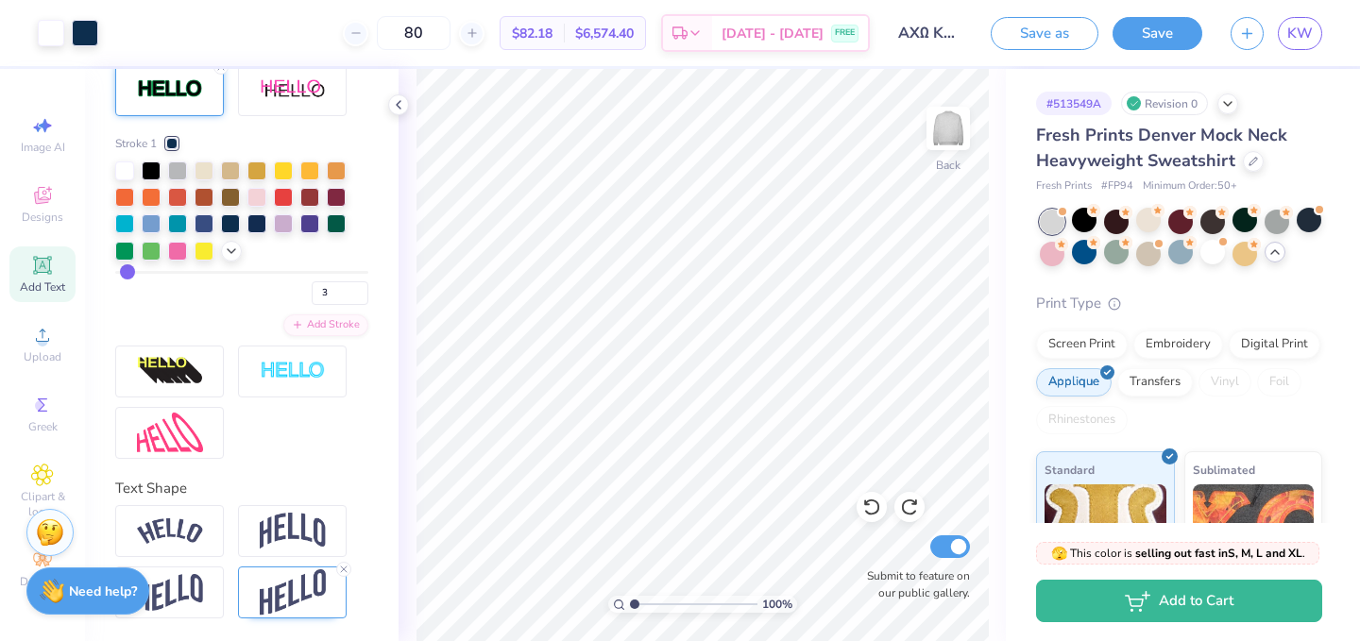
scroll to position [0, 0]
click at [1299, 45] on link "KW" at bounding box center [1300, 33] width 44 height 33
